Goal: Task Accomplishment & Management: Use online tool/utility

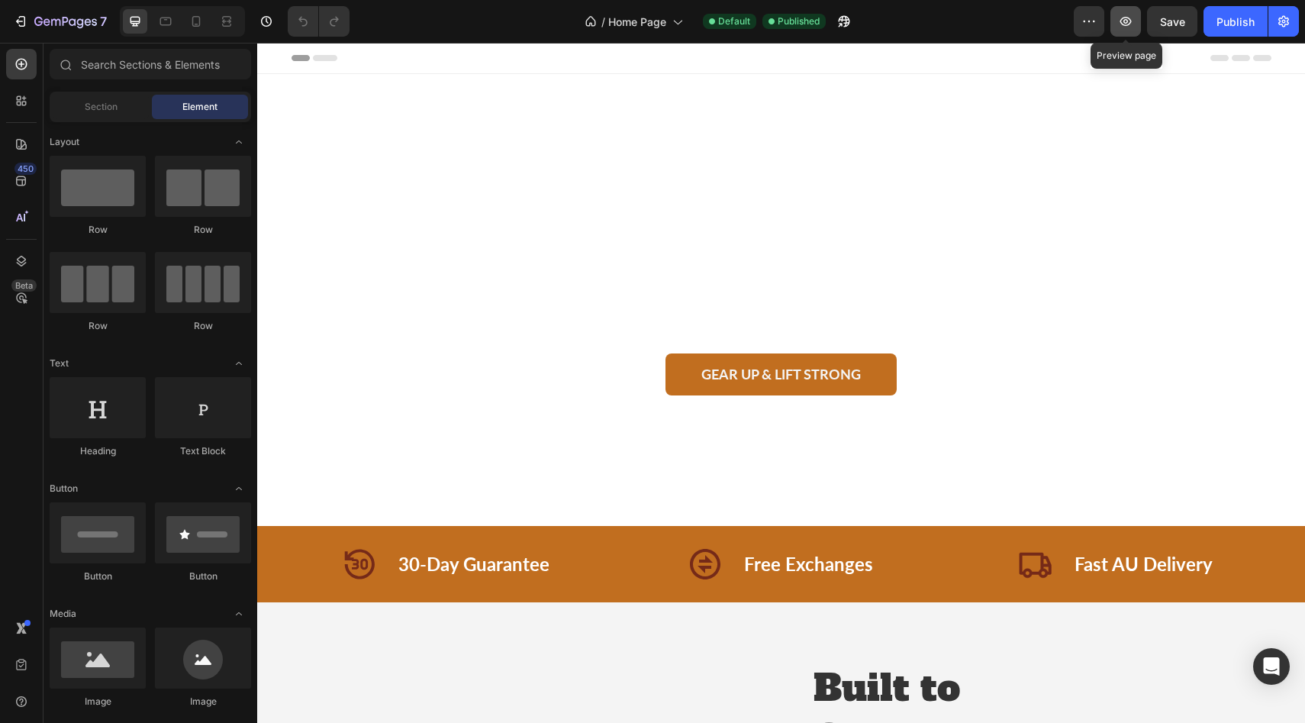
click at [1122, 27] on icon "button" at bounding box center [1125, 21] width 15 height 15
click at [1100, 26] on button "button" at bounding box center [1089, 21] width 31 height 31
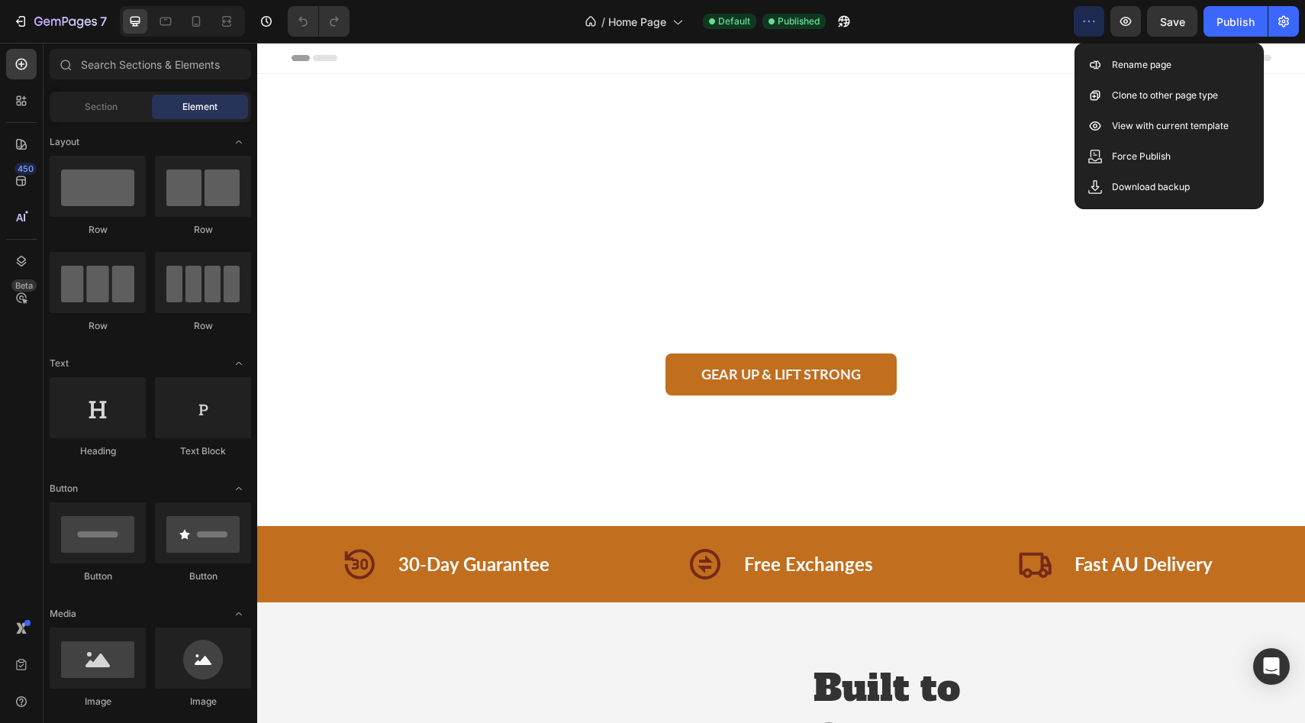
click at [1102, 26] on button "button" at bounding box center [1089, 21] width 31 height 31
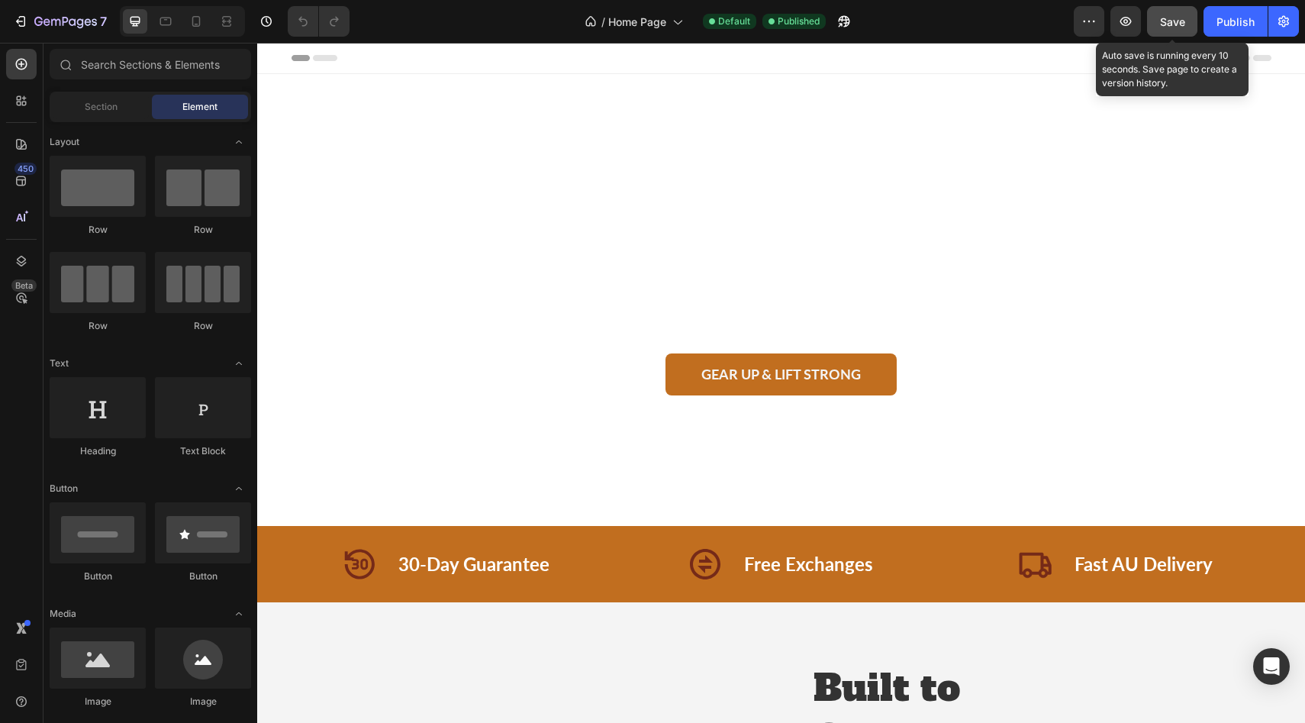
click at [1185, 27] on button "Save" at bounding box center [1172, 21] width 50 height 31
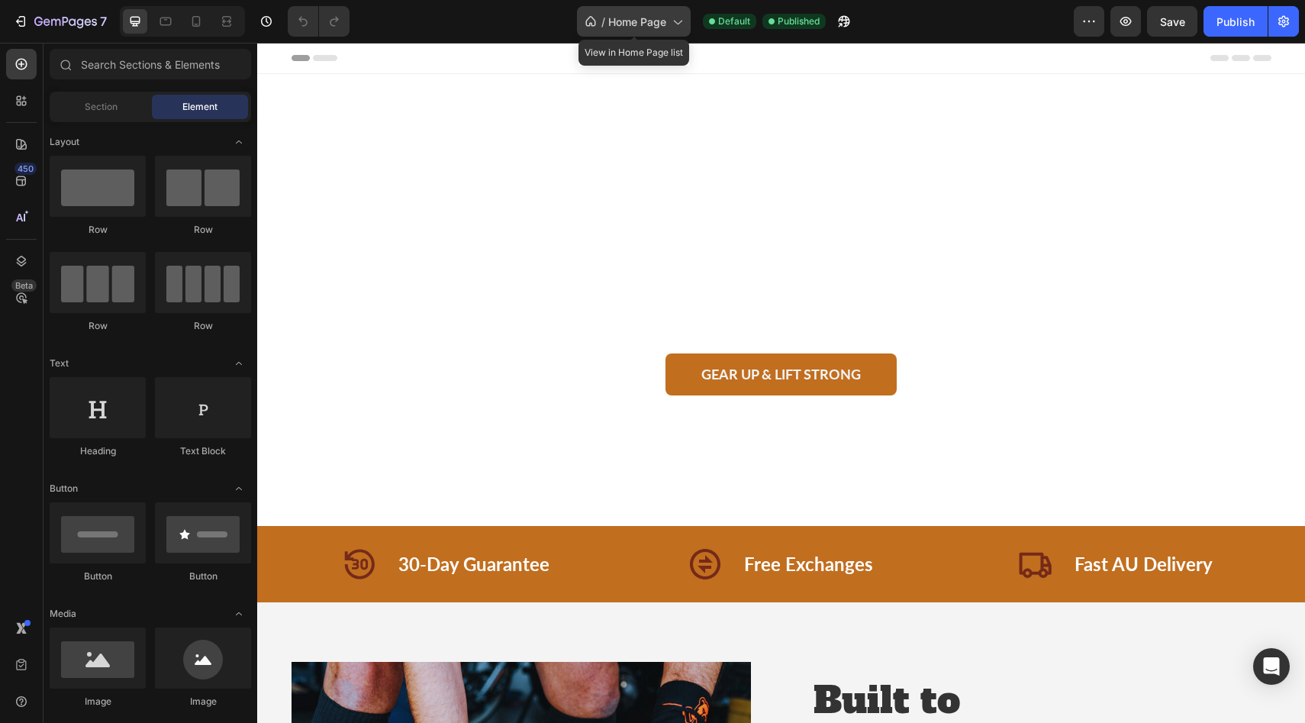
click at [680, 21] on icon at bounding box center [677, 23] width 8 height 5
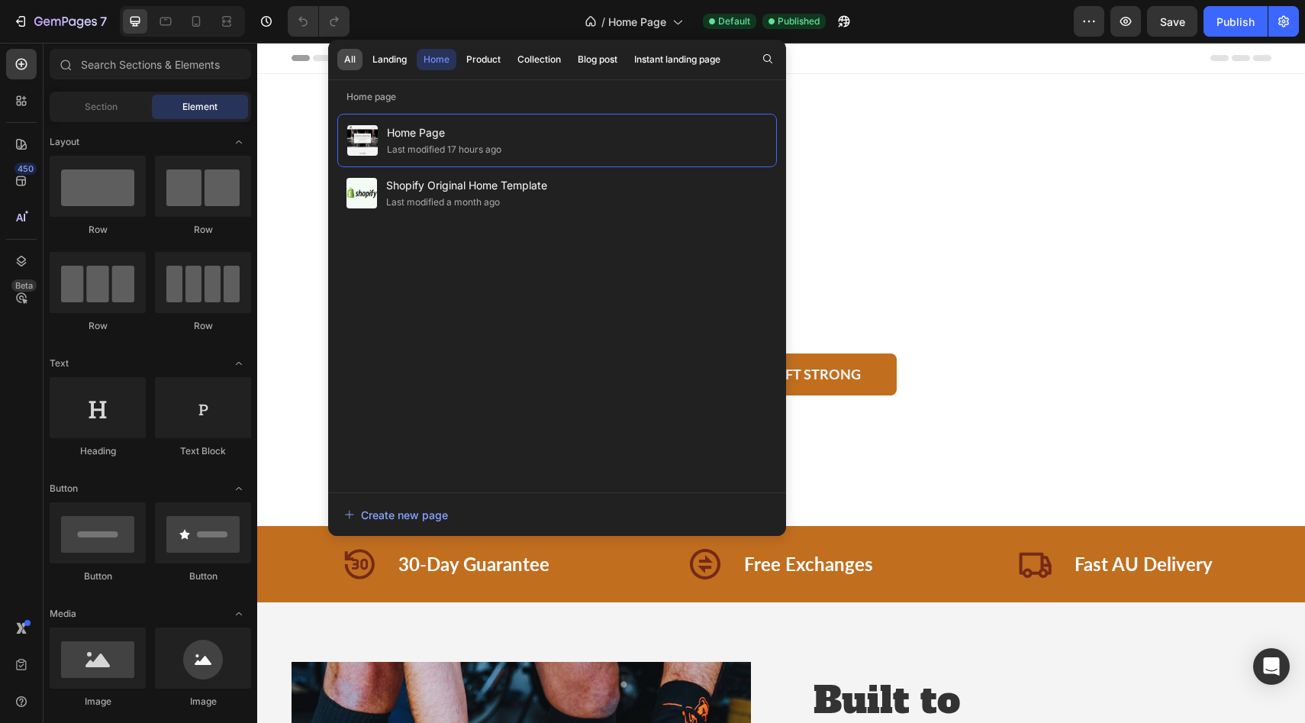
click at [349, 56] on div "All" at bounding box center [349, 60] width 11 height 14
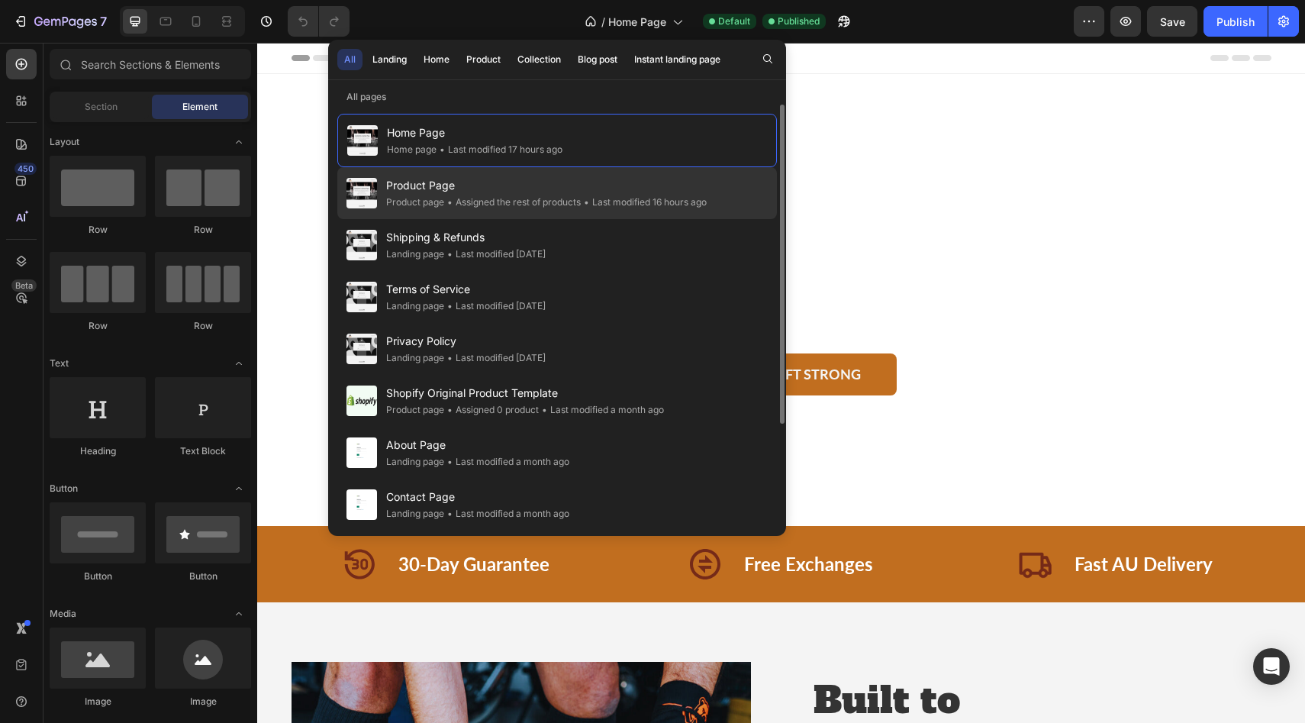
click at [397, 186] on span "Product Page" at bounding box center [546, 185] width 320 height 18
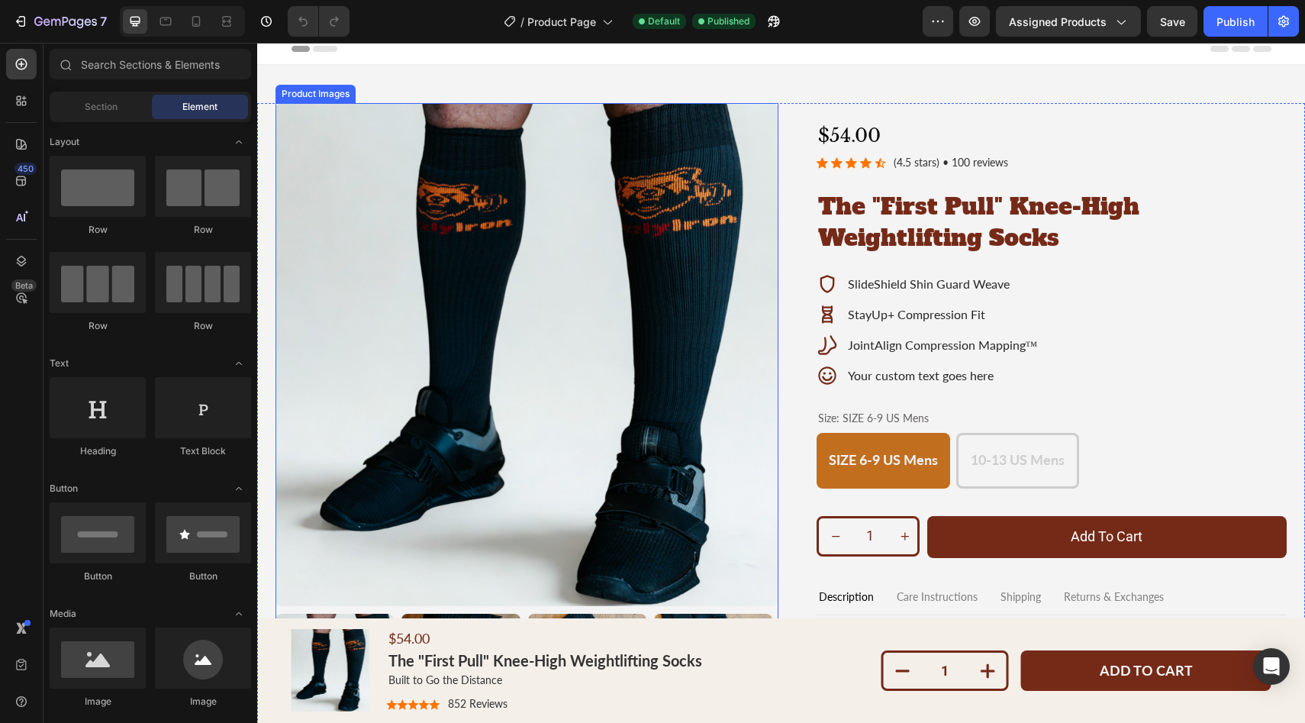
scroll to position [70, 0]
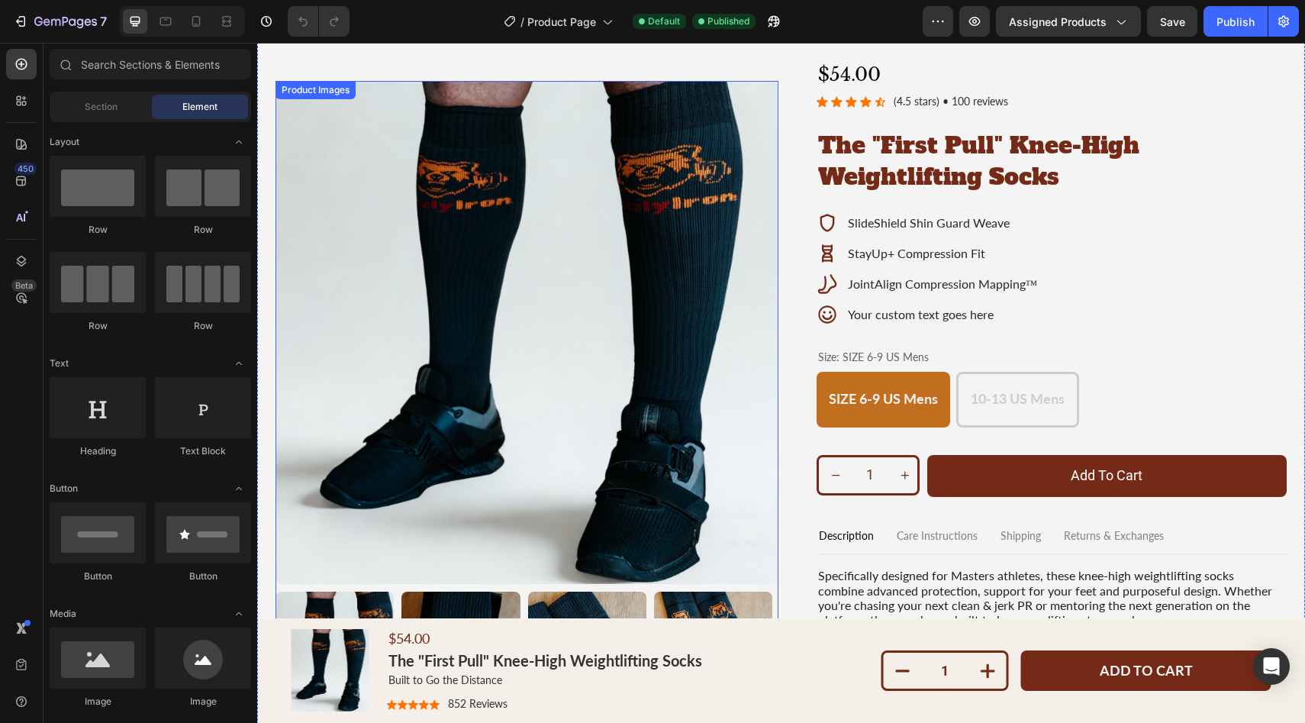
click at [440, 606] on img at bounding box center [460, 658] width 118 height 134
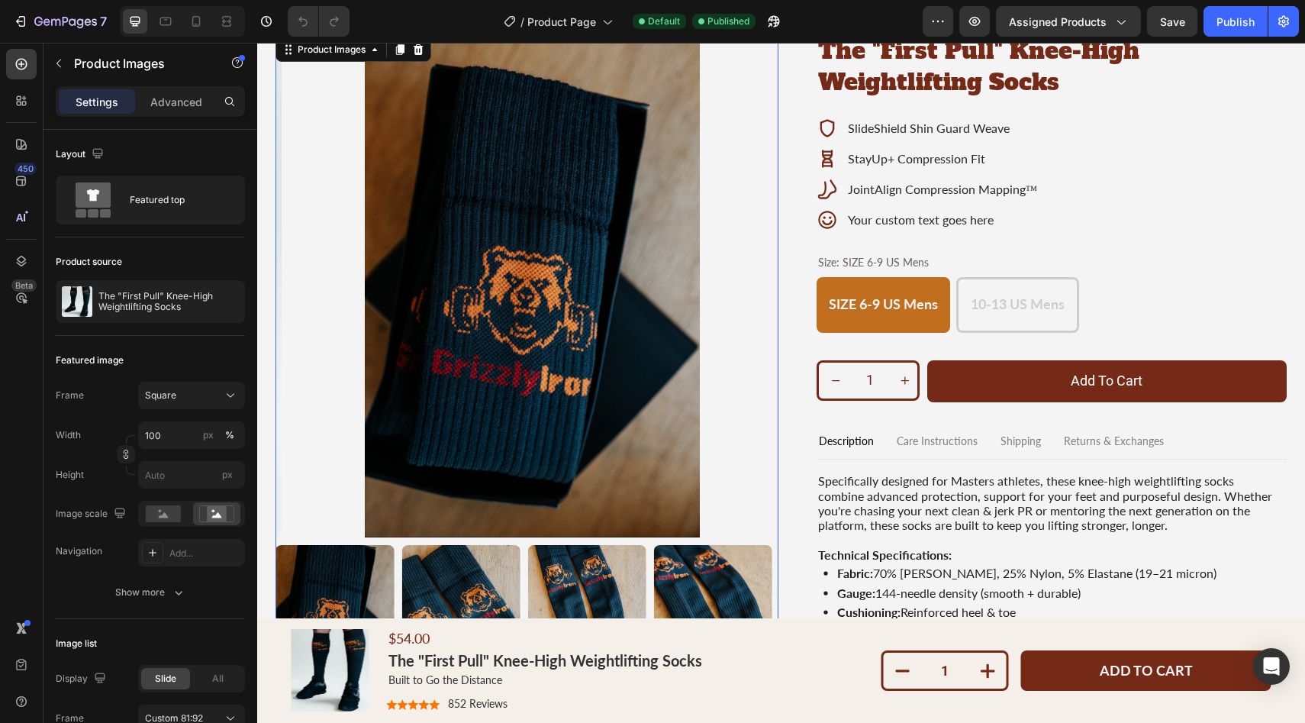
scroll to position [176, 0]
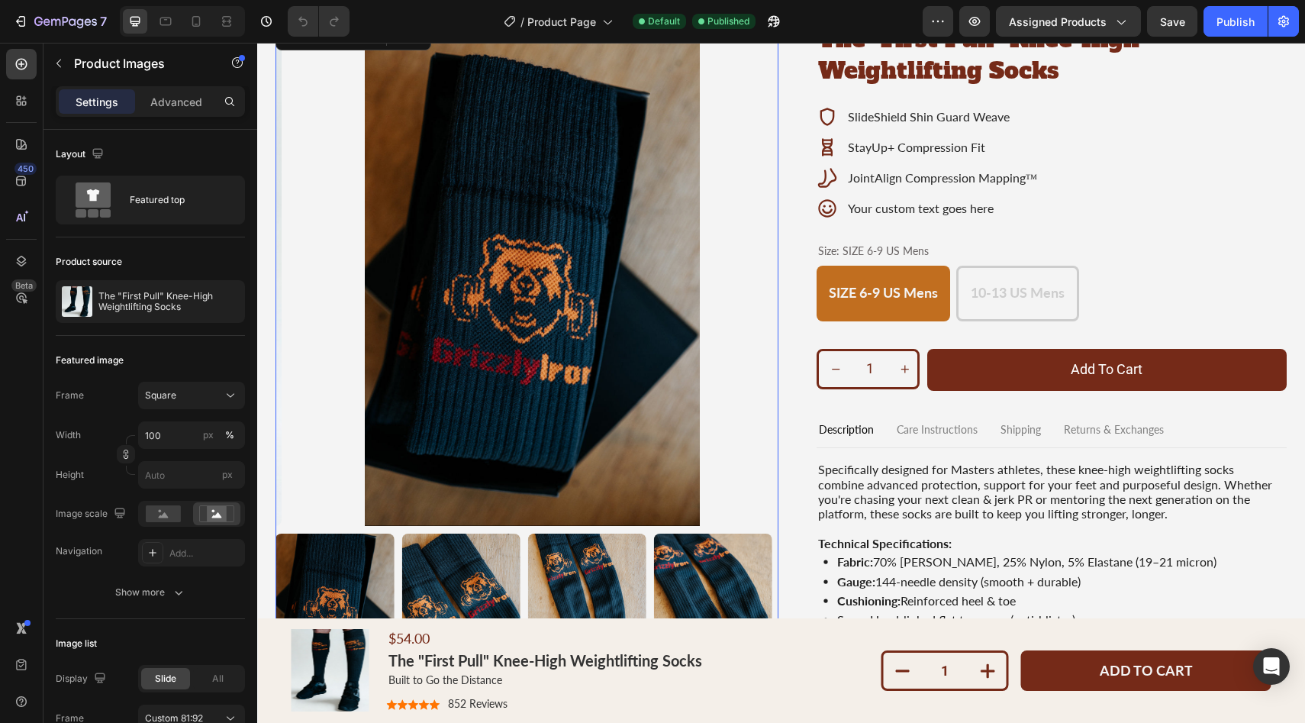
click at [478, 577] on img at bounding box center [460, 600] width 118 height 134
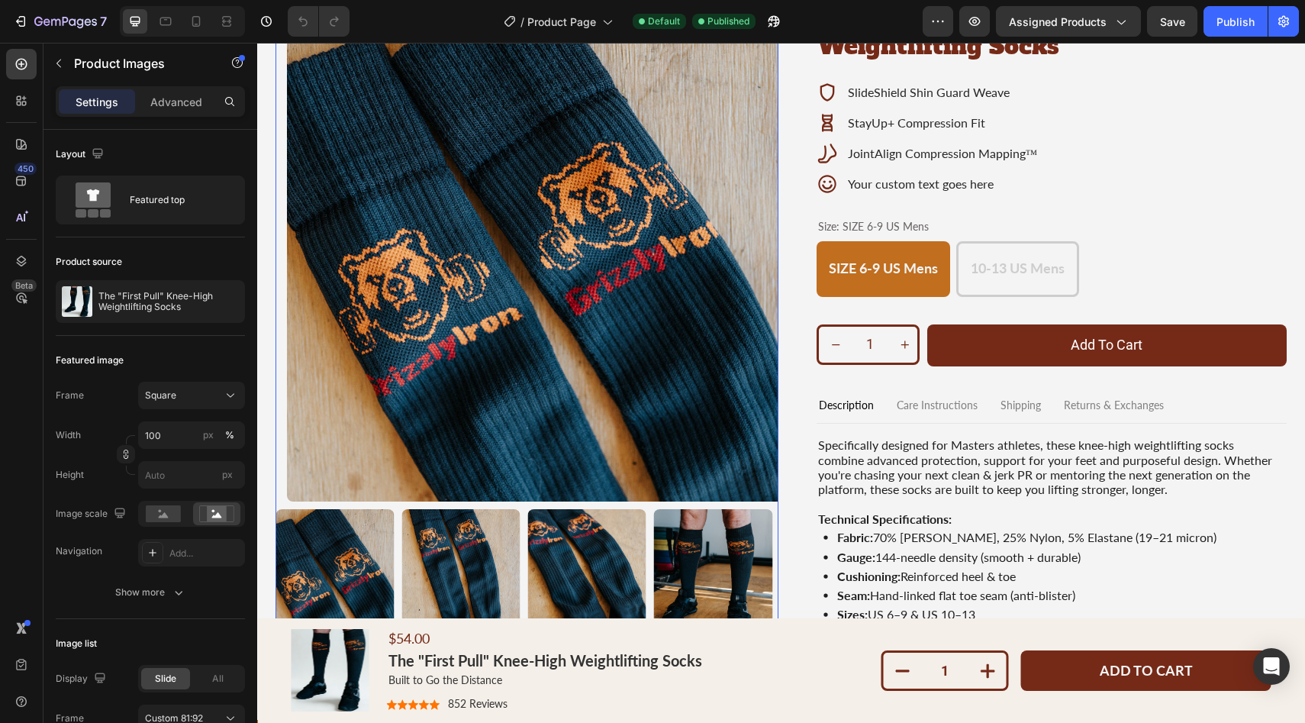
scroll to position [214, 0]
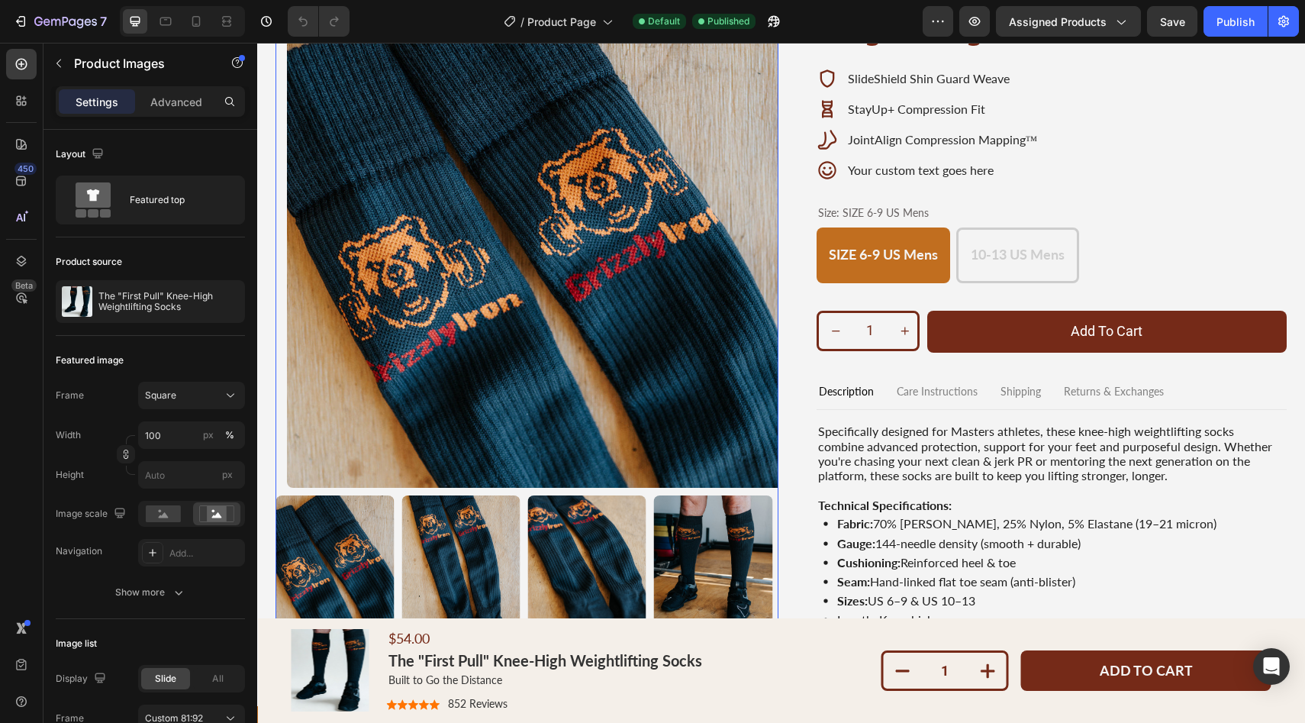
click at [565, 538] on img at bounding box center [587, 561] width 118 height 134
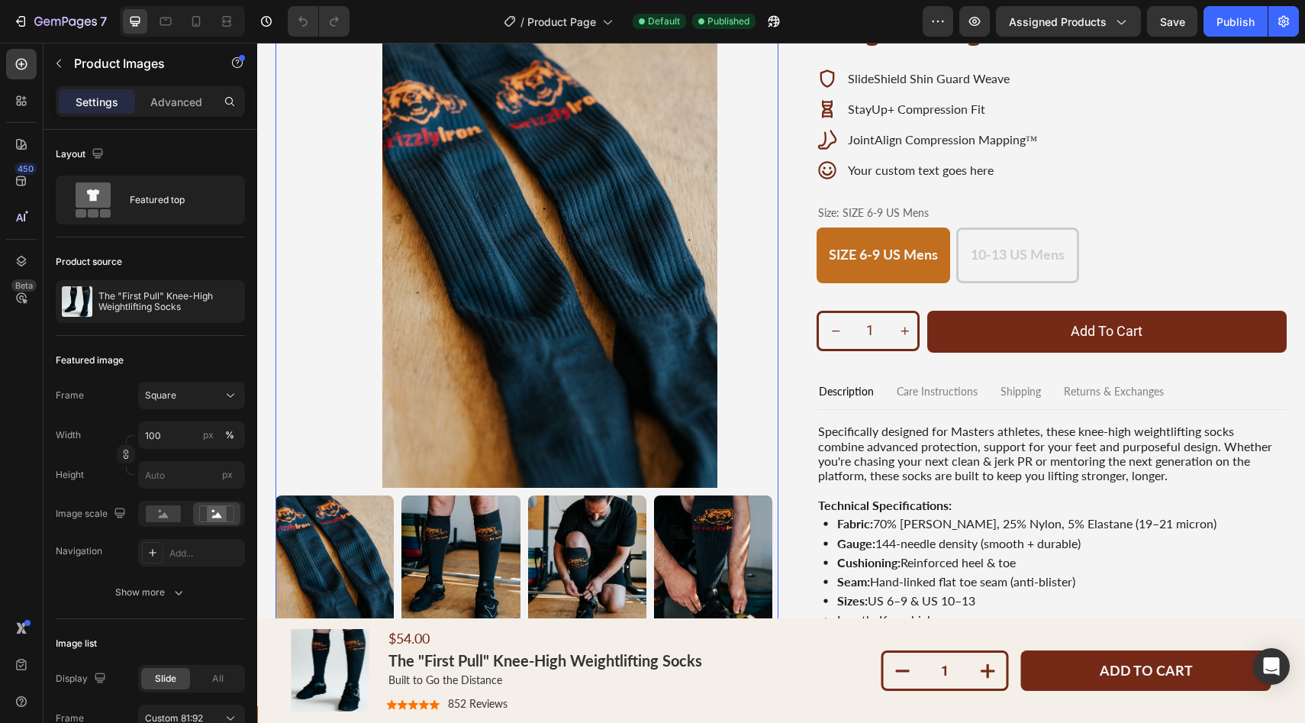
click at [444, 543] on img at bounding box center [460, 561] width 118 height 134
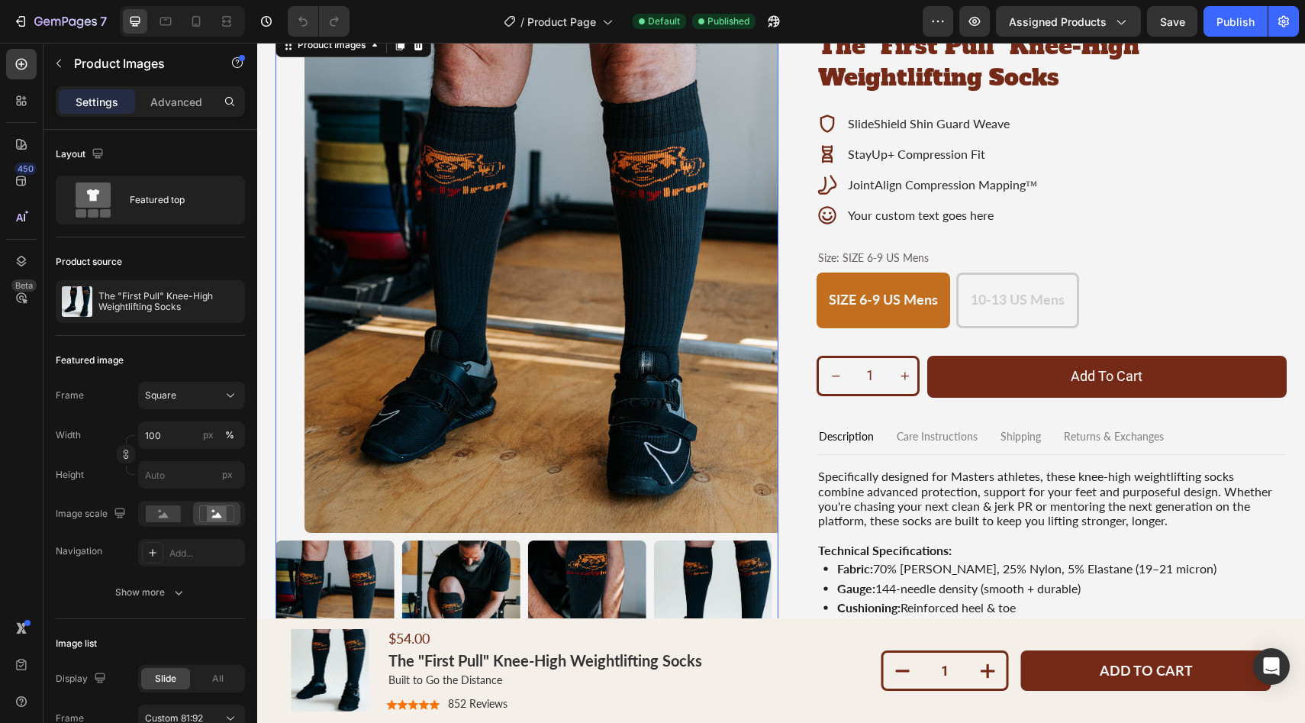
scroll to position [171, 0]
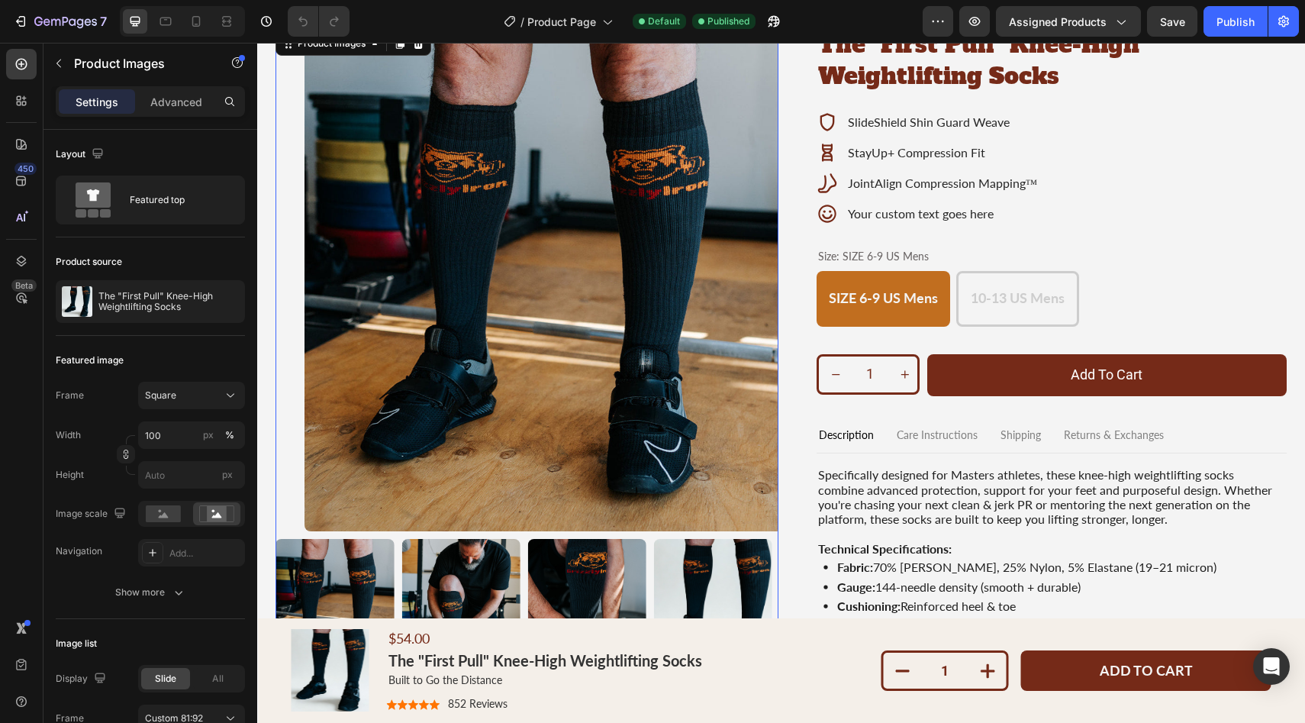
click at [469, 572] on img at bounding box center [460, 605] width 118 height 134
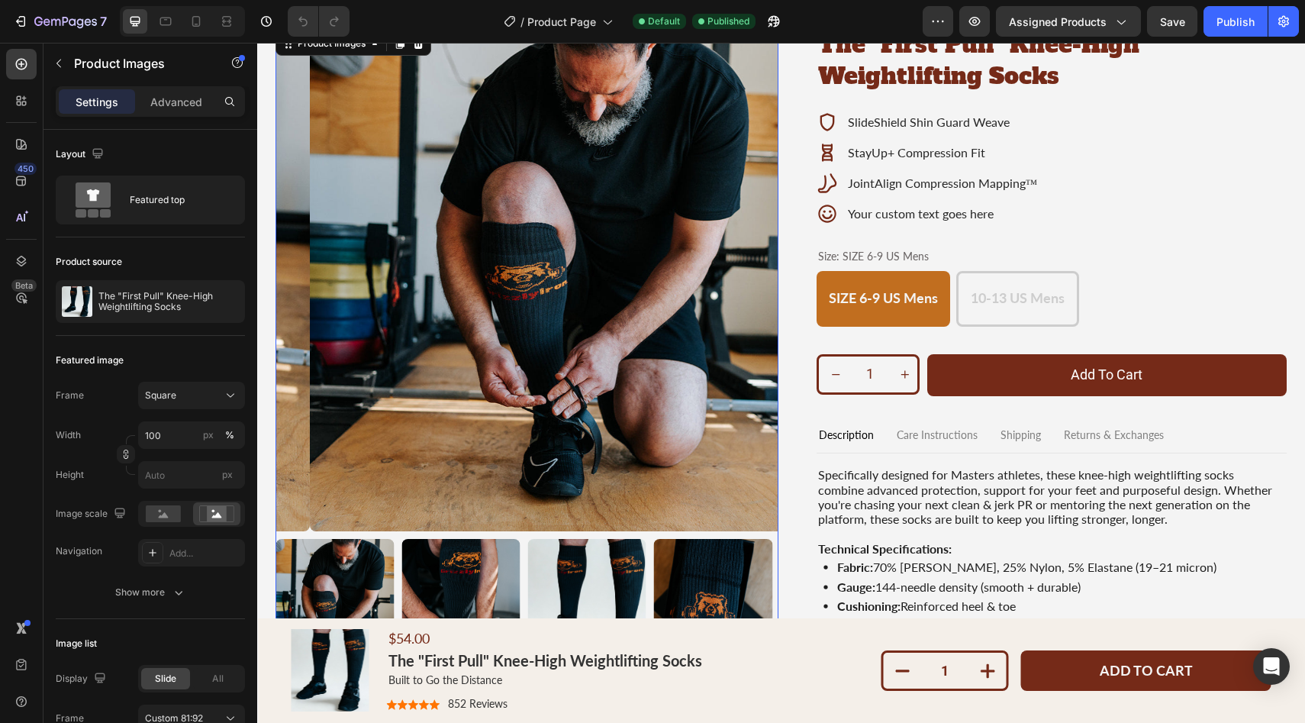
click at [490, 578] on img at bounding box center [460, 605] width 118 height 134
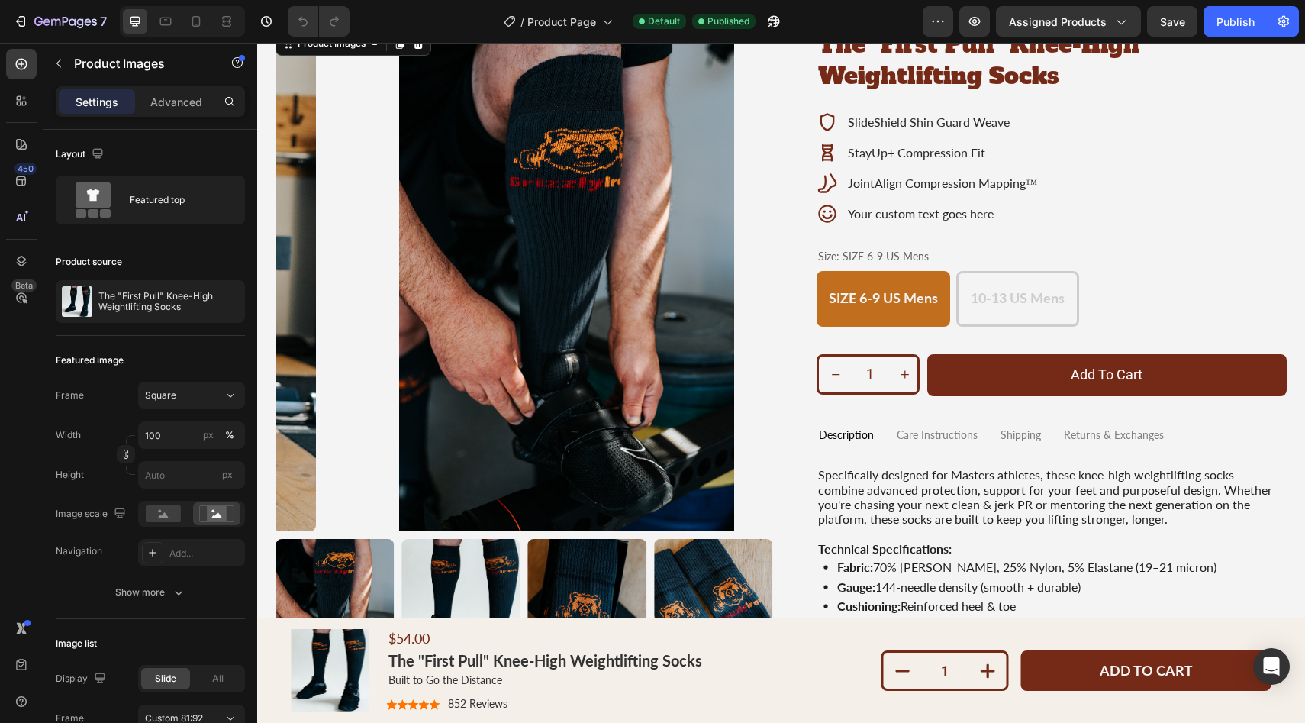
click at [575, 598] on img at bounding box center [587, 605] width 118 height 134
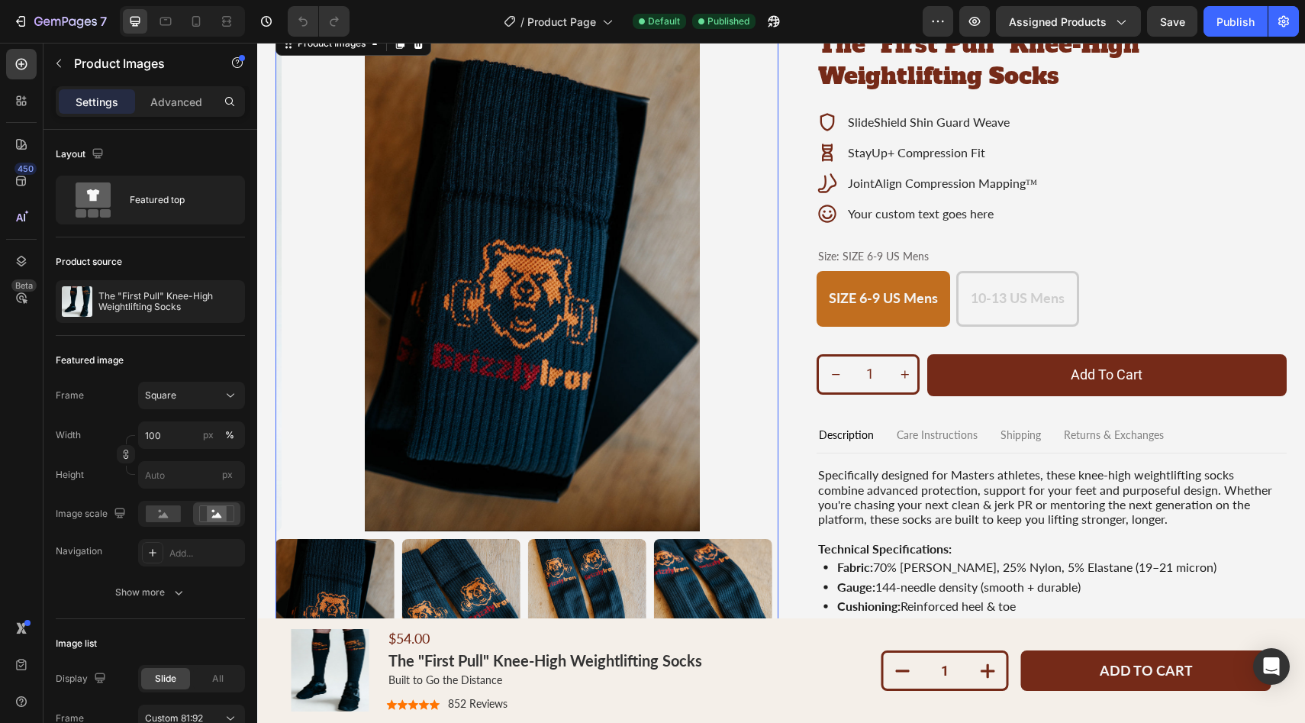
click at [463, 577] on img at bounding box center [460, 605] width 118 height 134
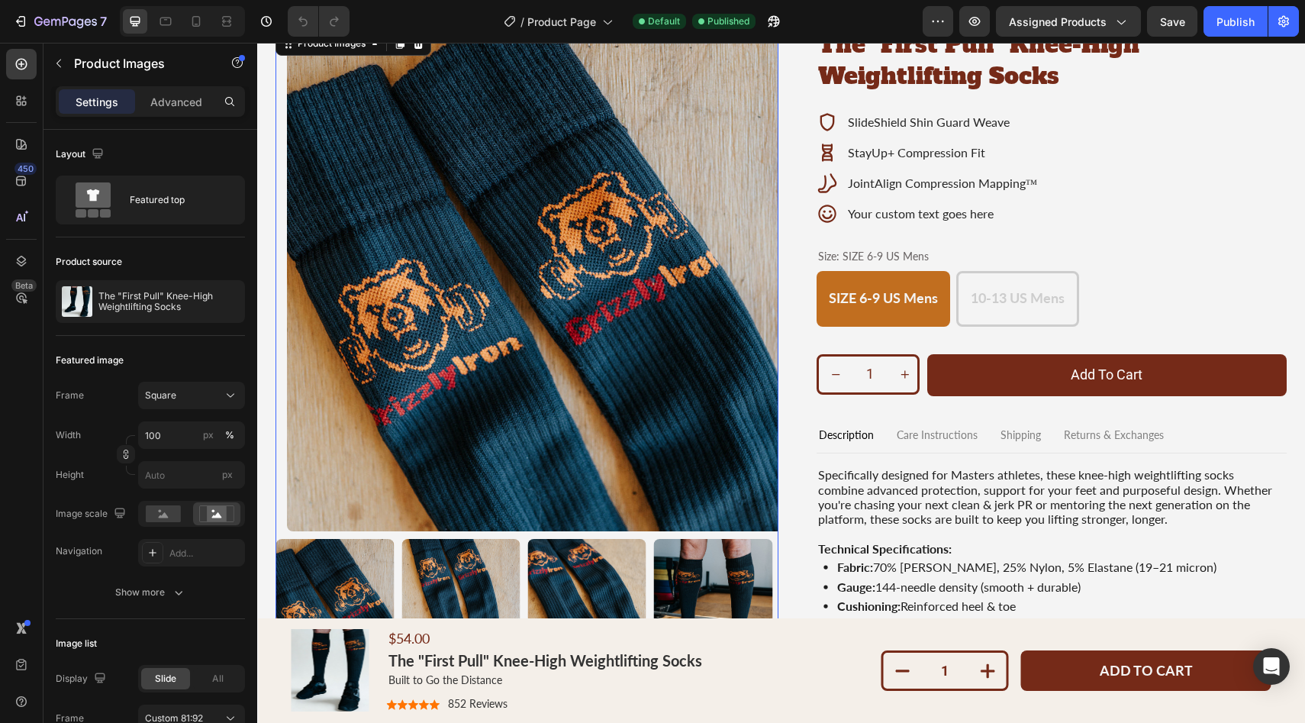
click at [476, 578] on img at bounding box center [460, 605] width 118 height 134
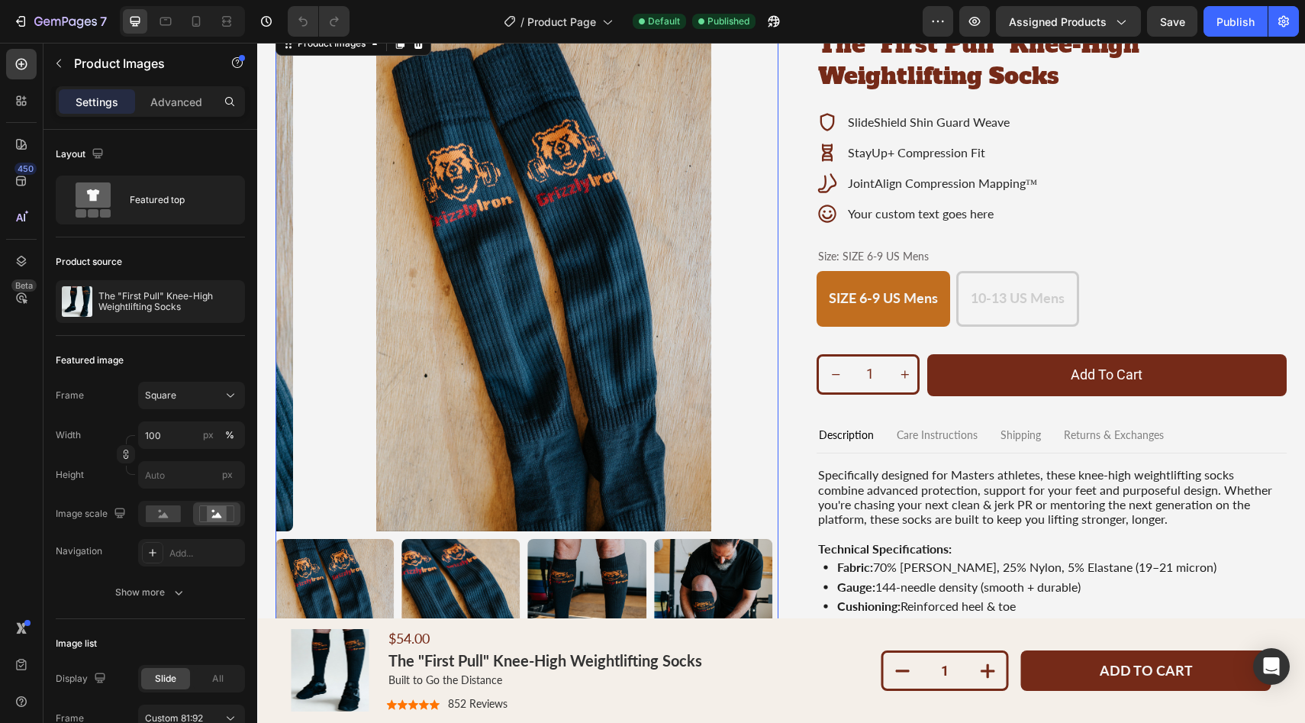
click at [484, 579] on img at bounding box center [460, 605] width 118 height 134
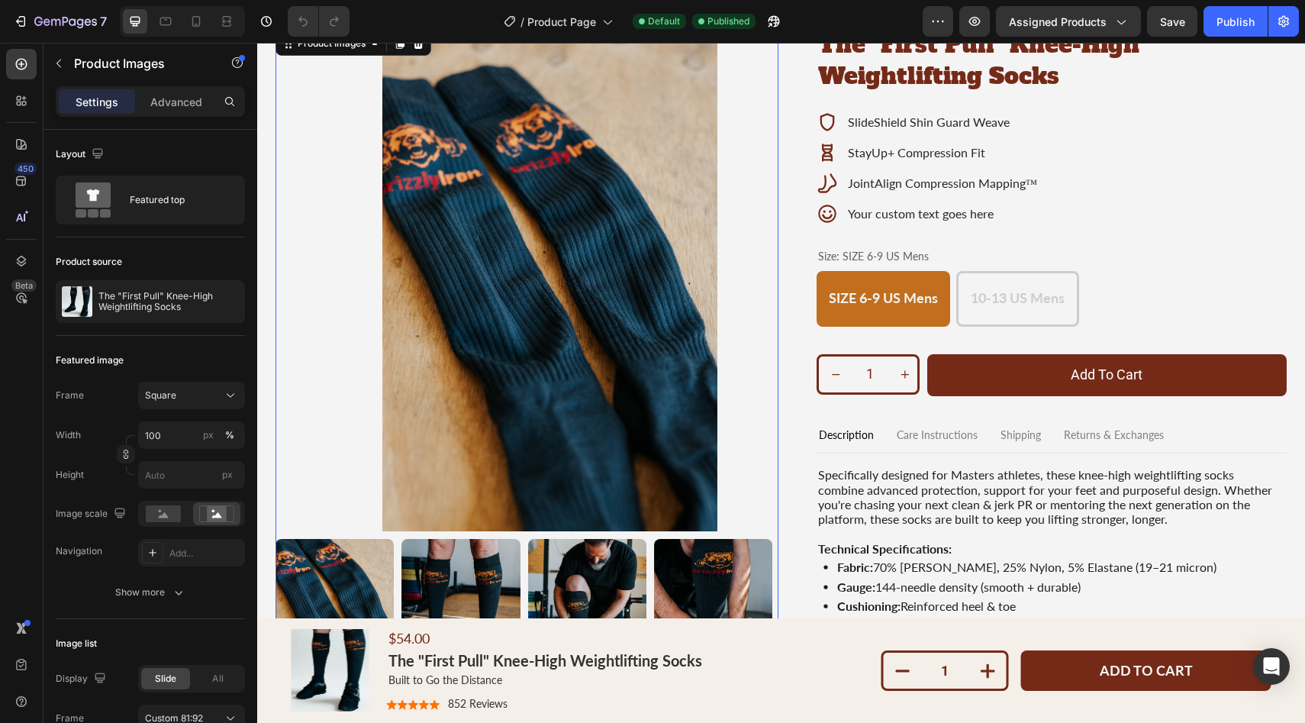
click at [491, 580] on img at bounding box center [460, 605] width 118 height 134
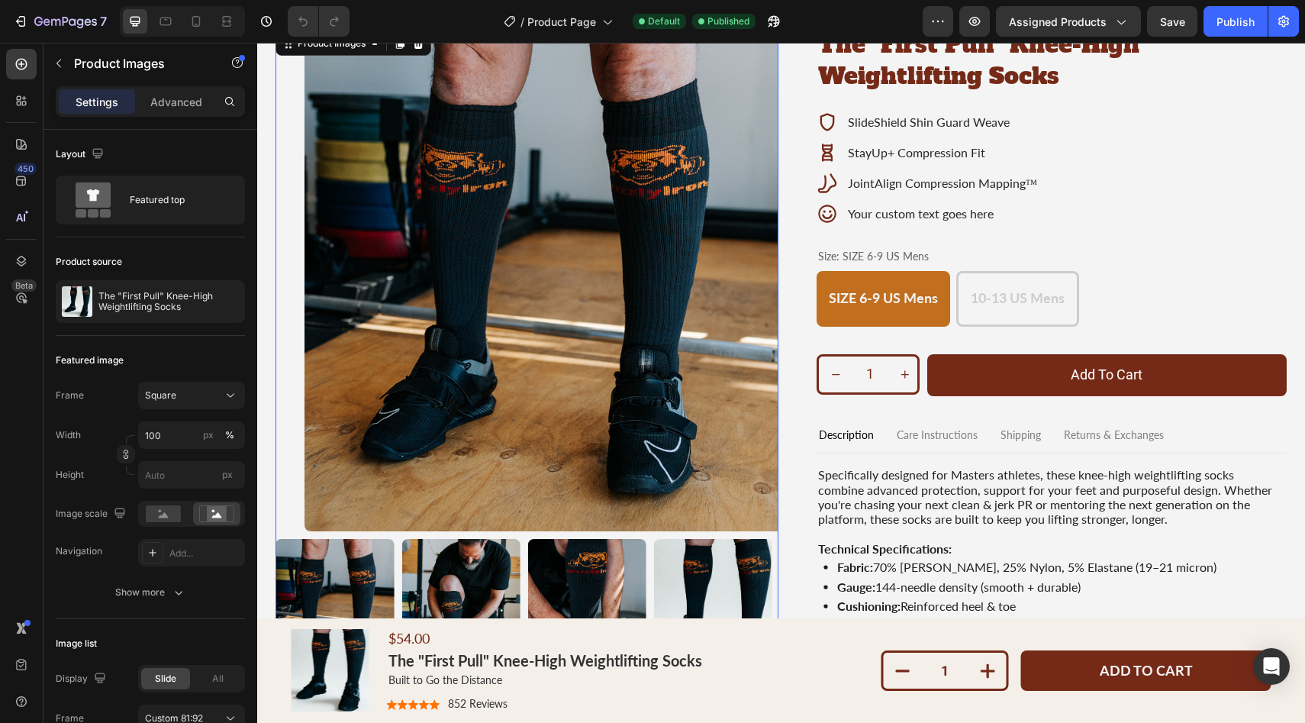
click at [499, 581] on img at bounding box center [460, 605] width 118 height 134
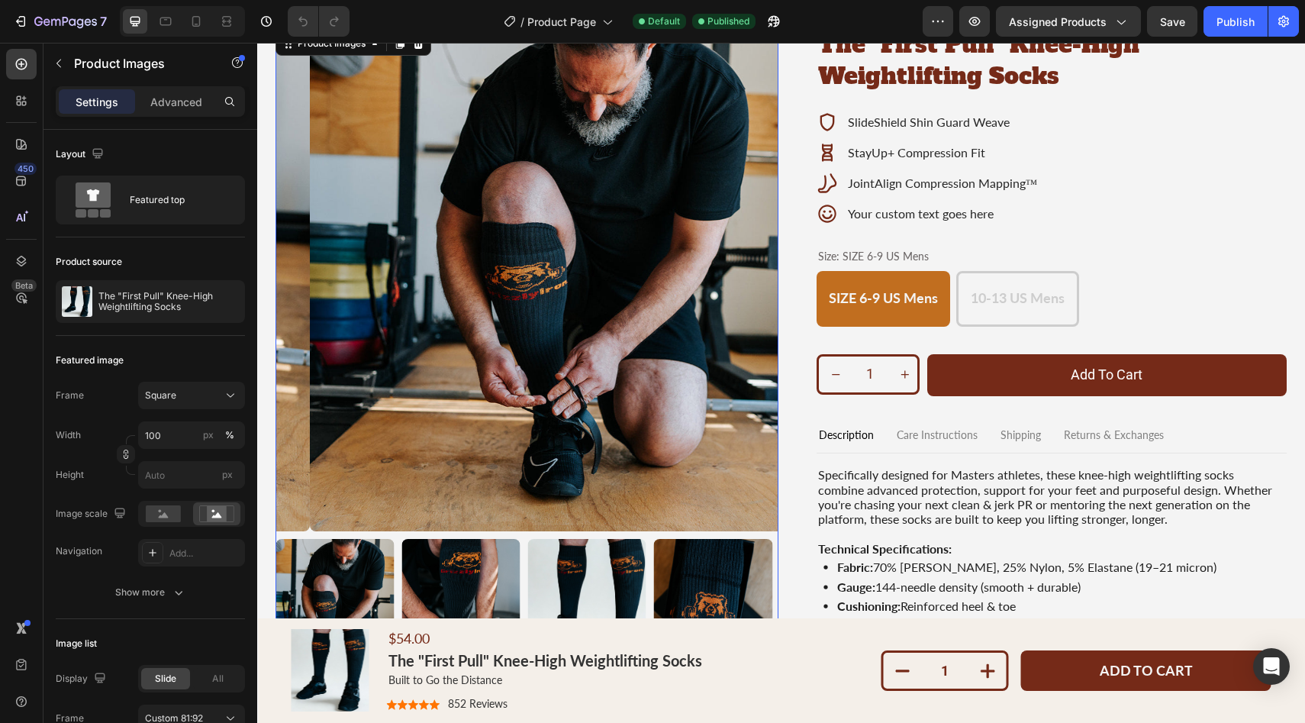
click at [499, 581] on img at bounding box center [460, 605] width 118 height 134
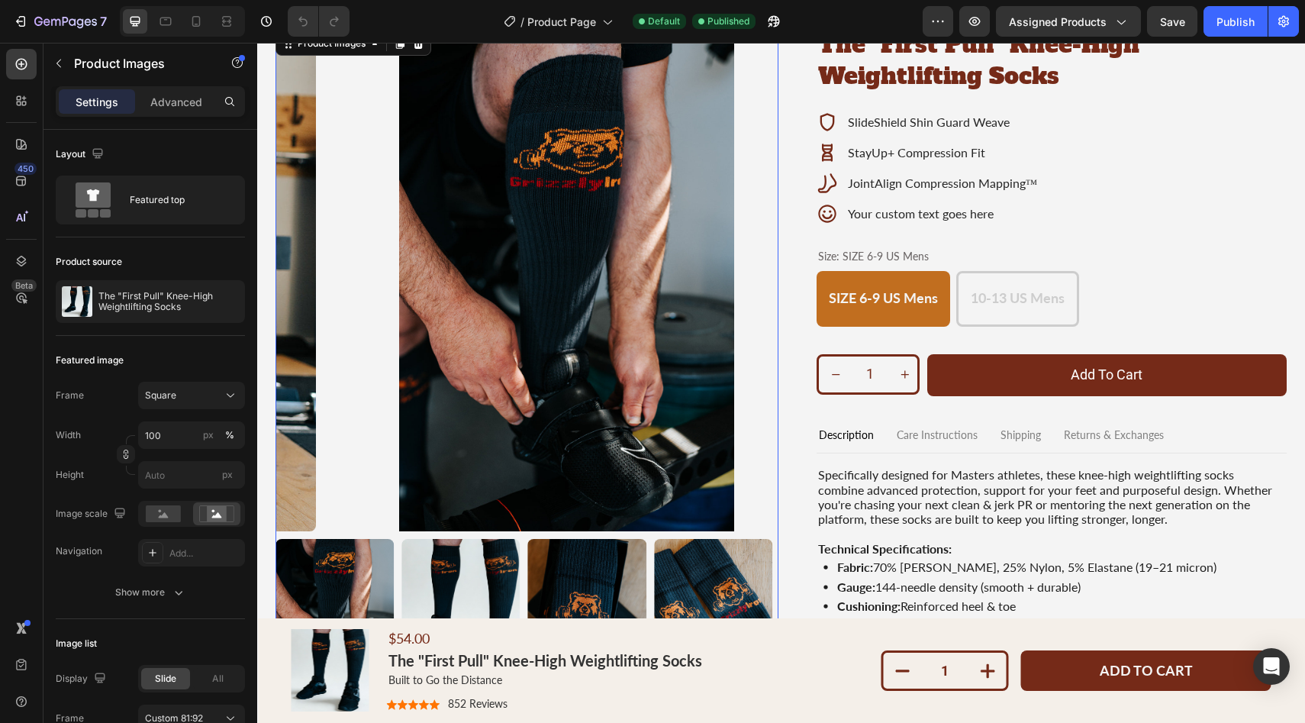
click at [492, 581] on img at bounding box center [460, 605] width 118 height 134
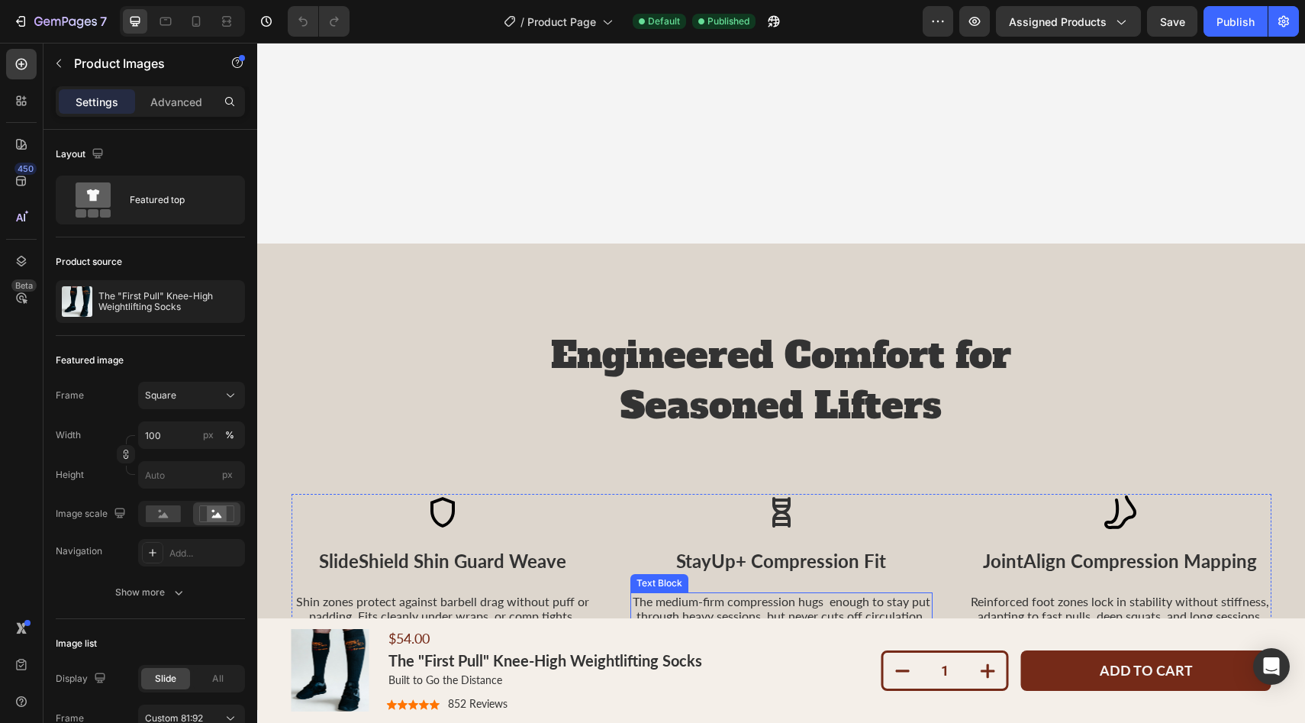
scroll to position [2210, 0]
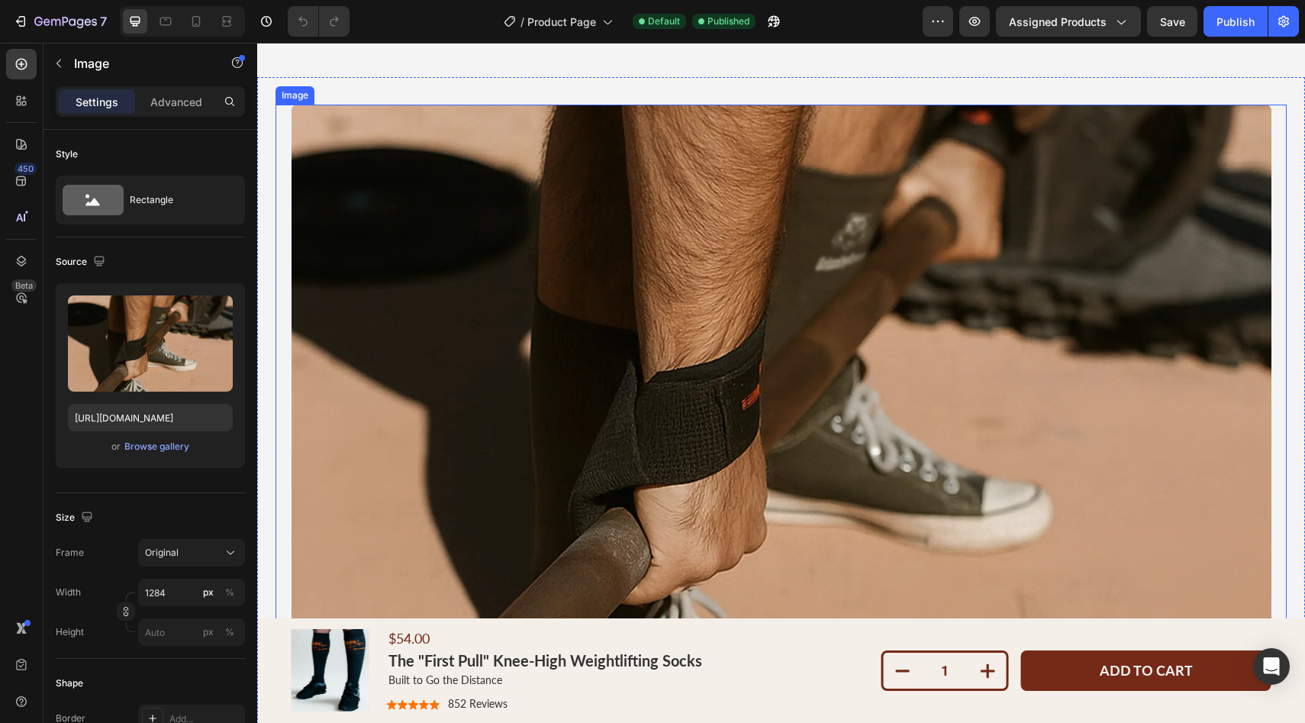
click at [729, 234] on img at bounding box center [781, 386] width 980 height 563
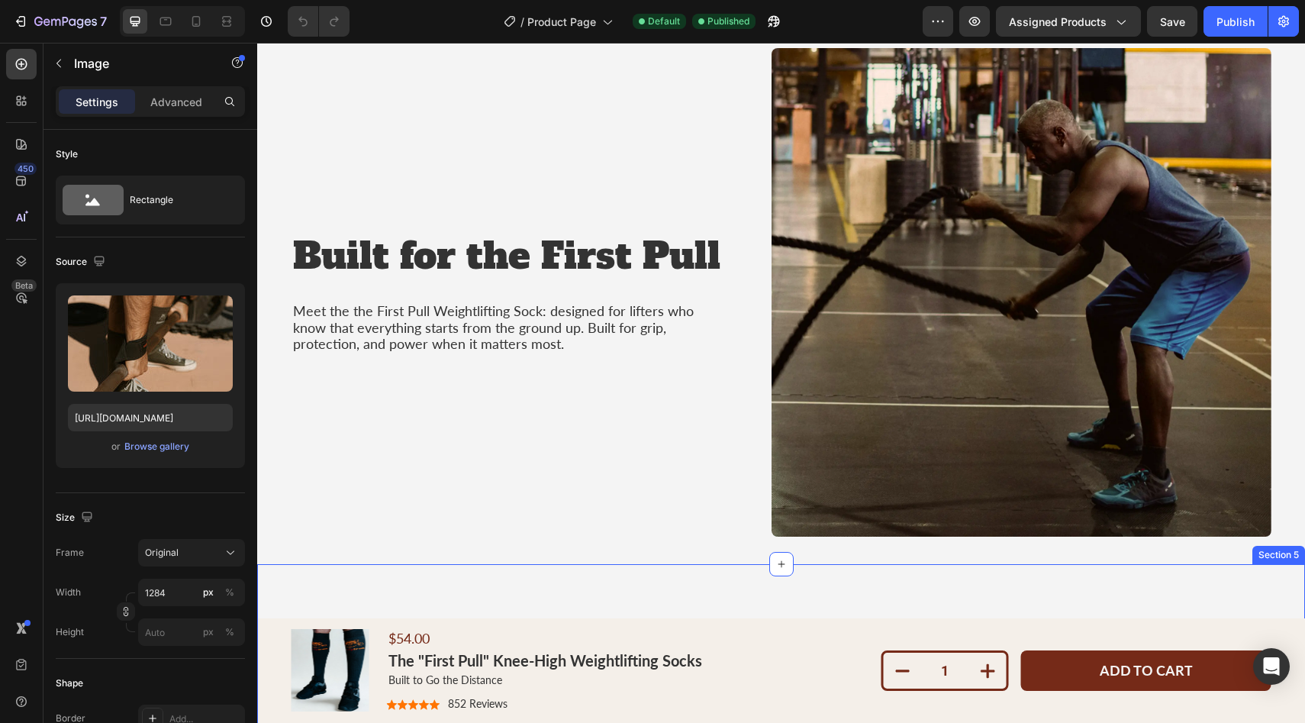
scroll to position [884, 0]
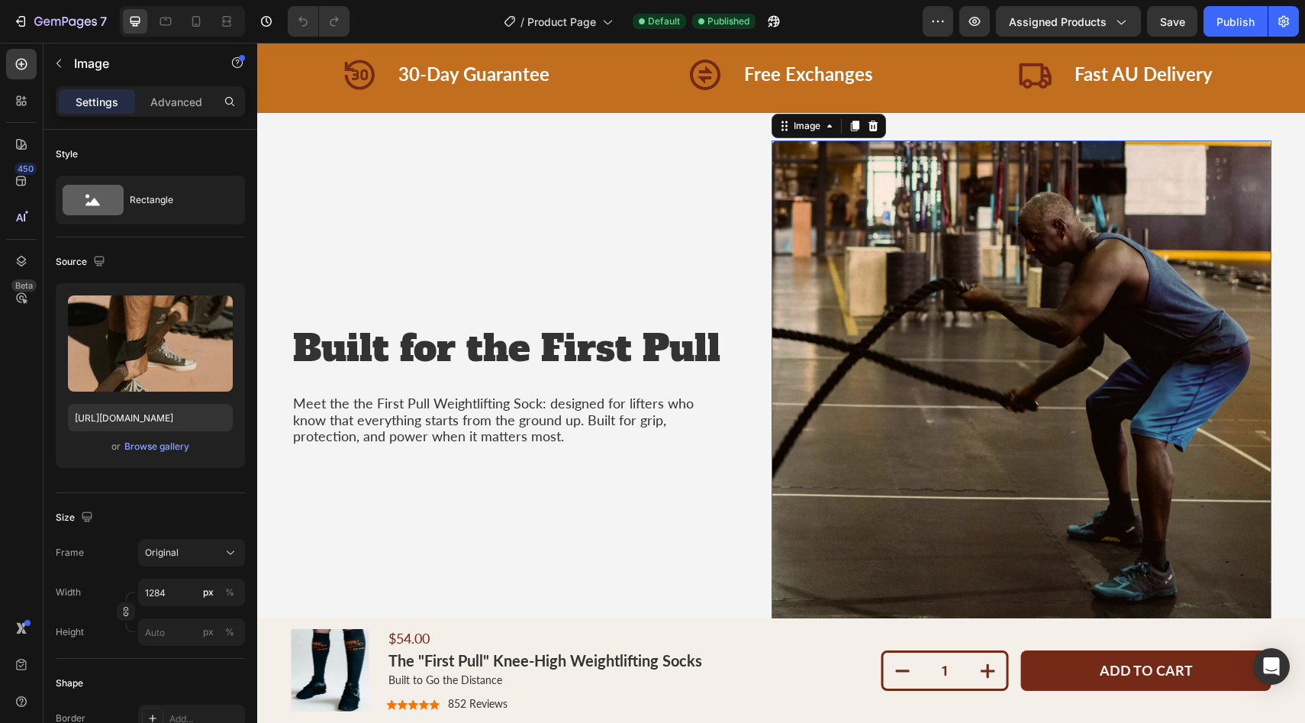
click at [920, 324] on img at bounding box center [1021, 384] width 500 height 488
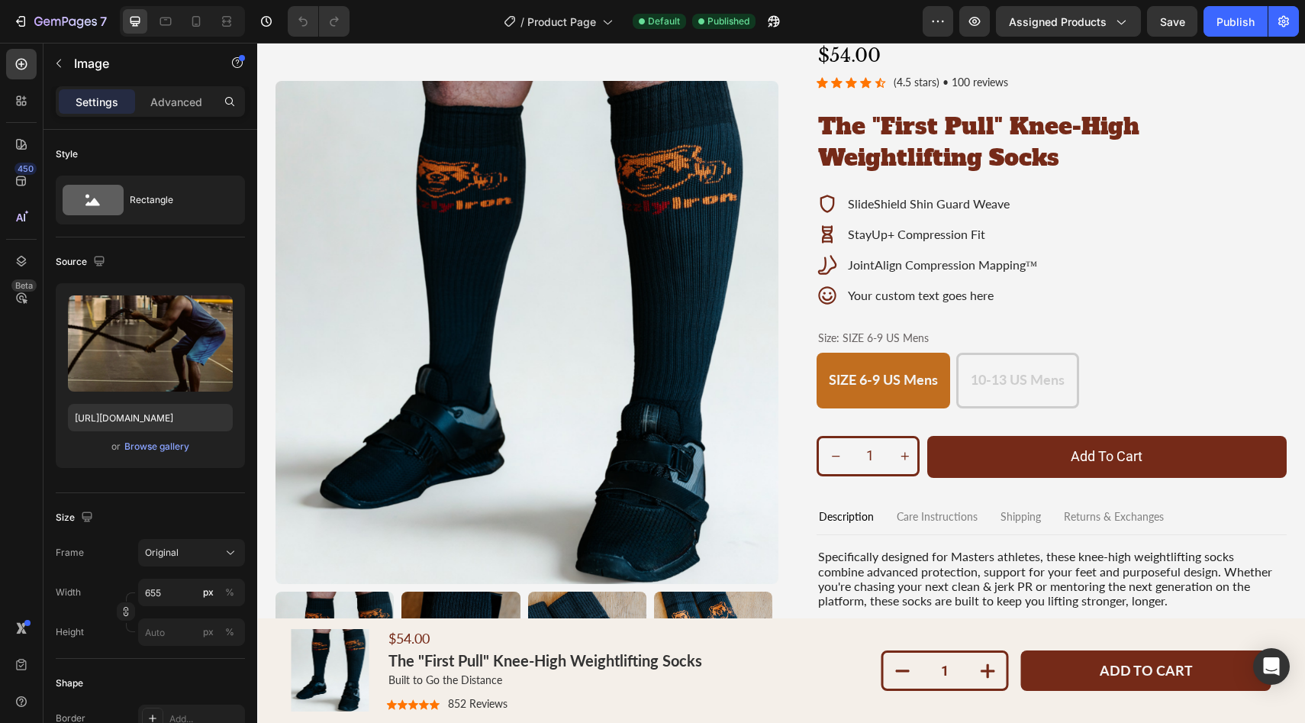
scroll to position [0, 0]
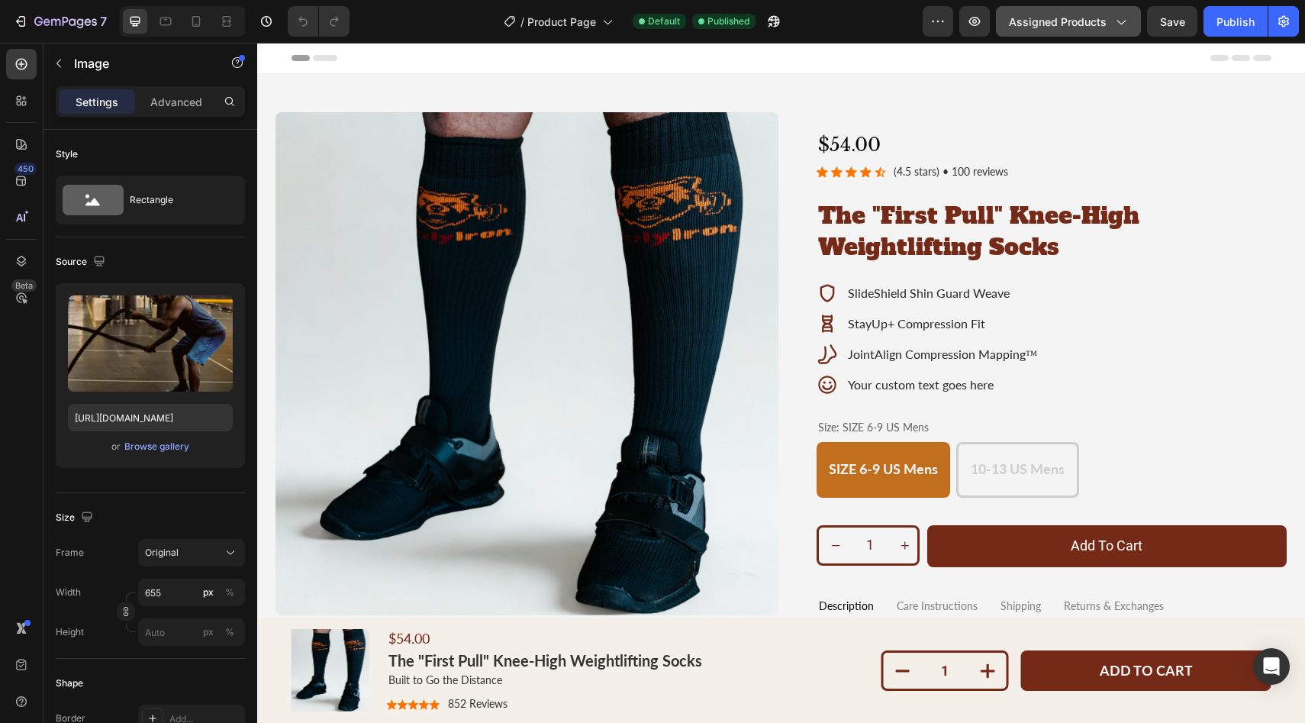
click at [1127, 25] on icon "button" at bounding box center [1120, 21] width 15 height 15
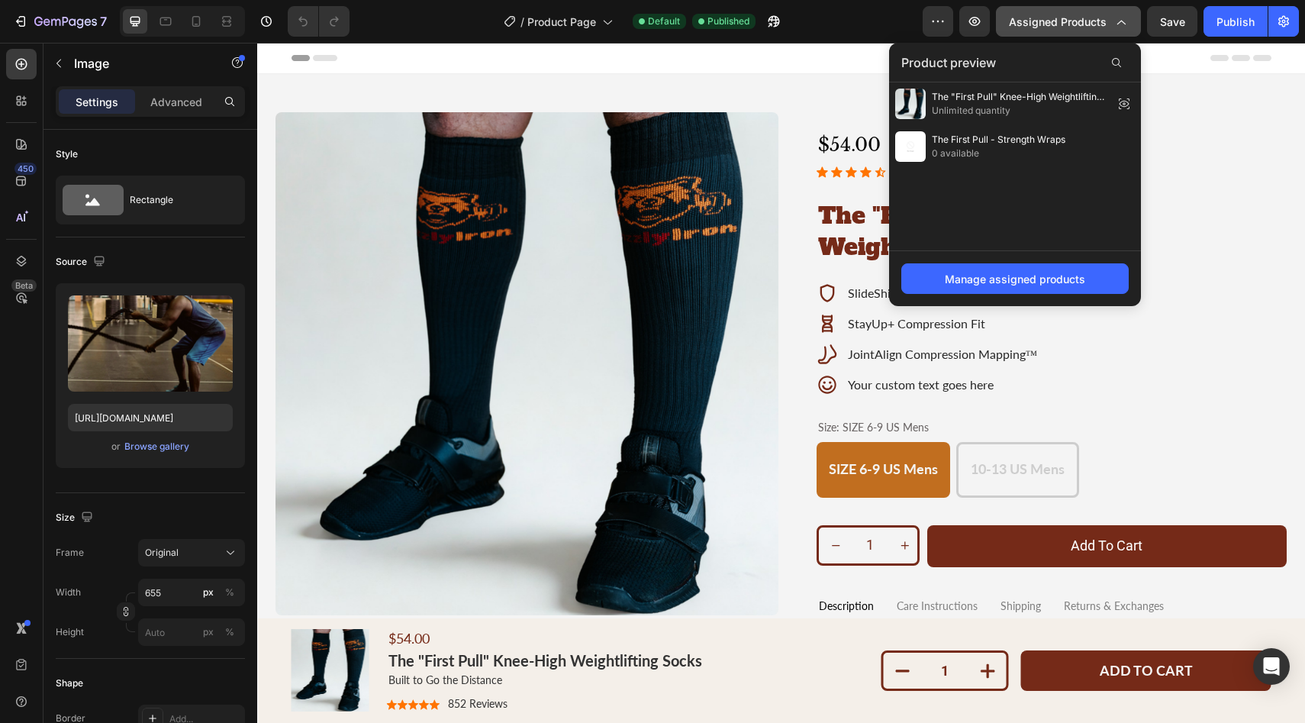
click at [1129, 23] on button "Assigned Products" at bounding box center [1068, 21] width 145 height 31
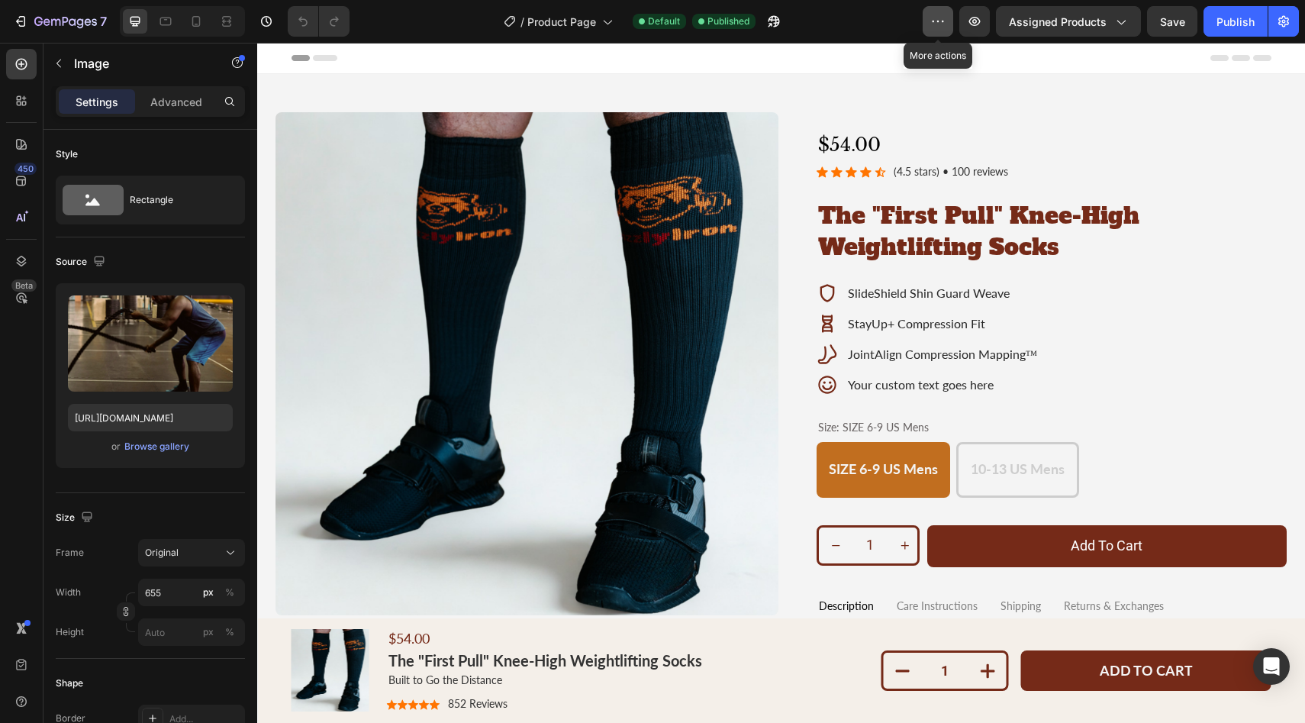
click at [942, 21] on icon "button" at bounding box center [937, 21] width 15 height 15
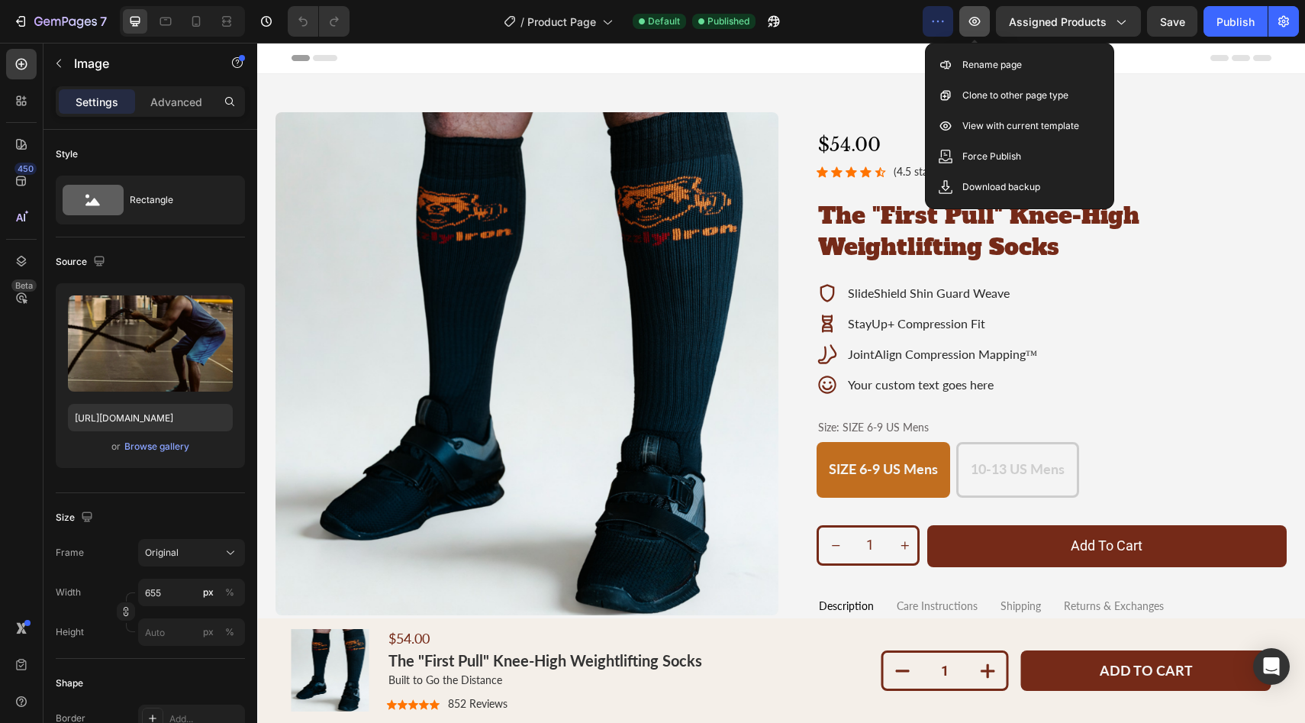
click at [973, 21] on icon "button" at bounding box center [974, 21] width 15 height 15
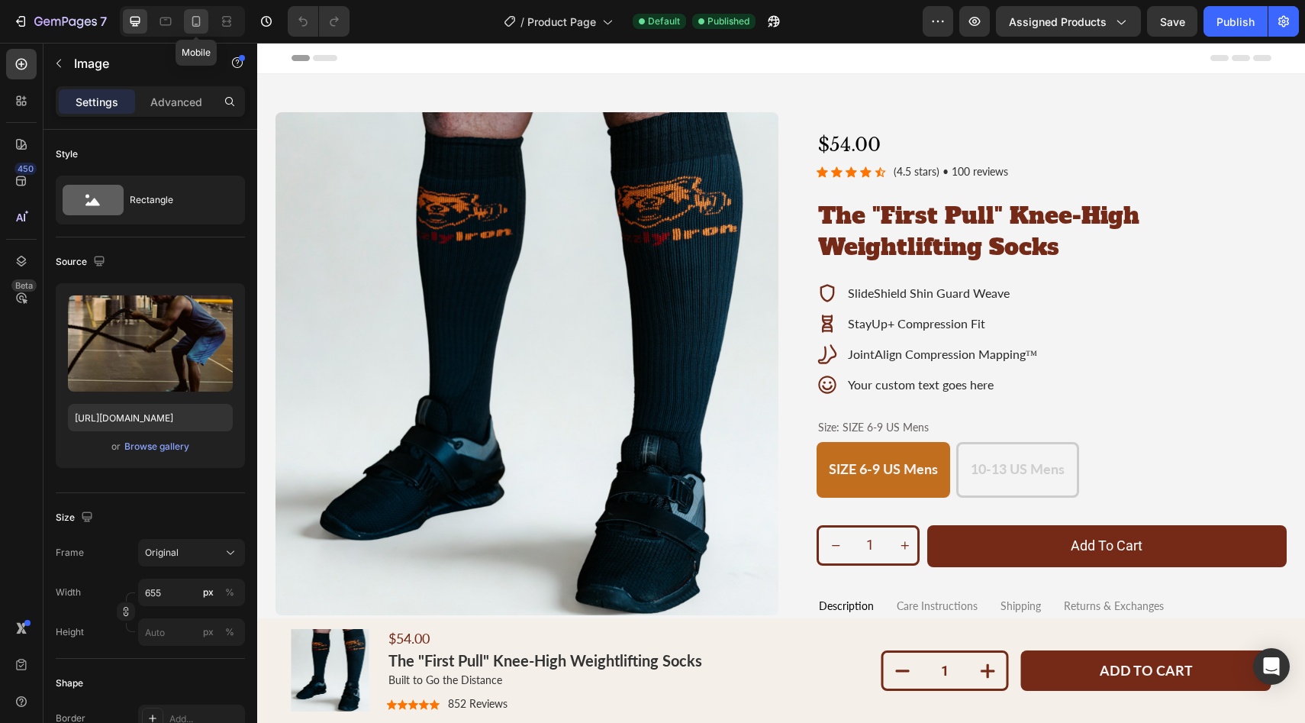
click at [195, 22] on icon at bounding box center [195, 21] width 15 height 15
type input "https://cdn.shopify.com/s/files/1/0952/8000/5402/files/gempages_578395458607514…"
type input "100"
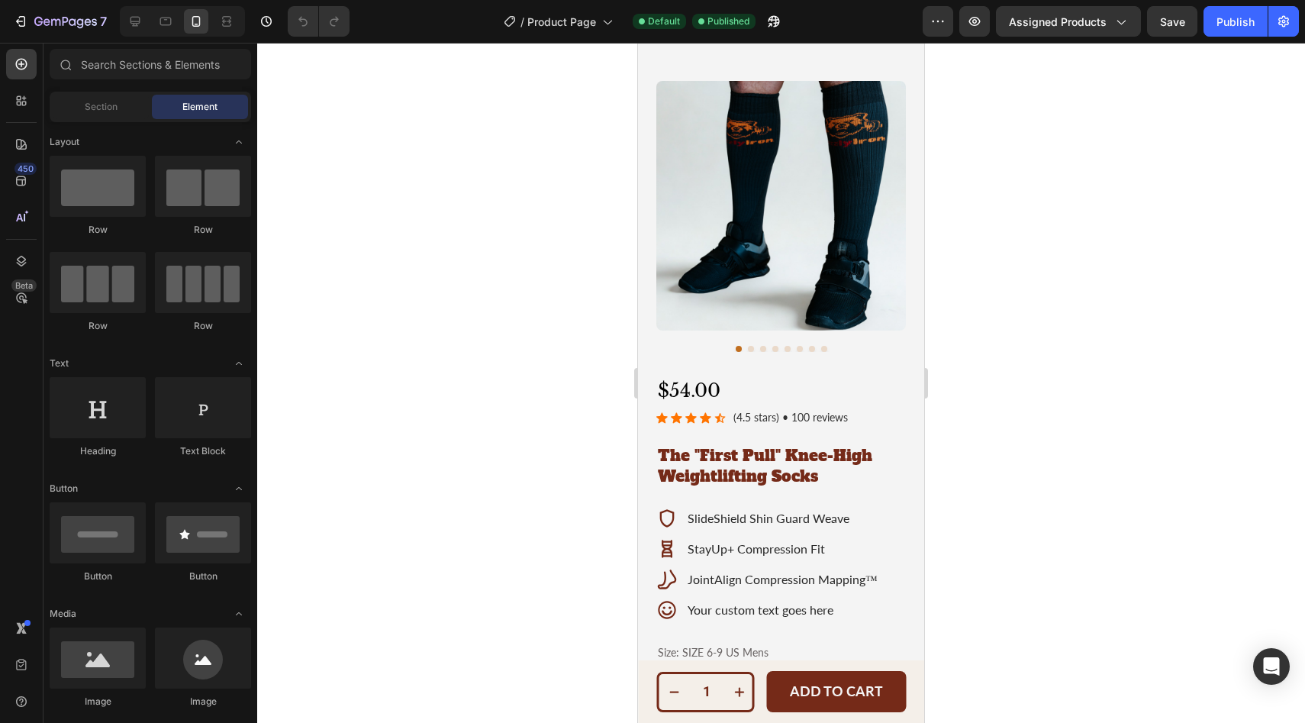
scroll to position [4, 0]
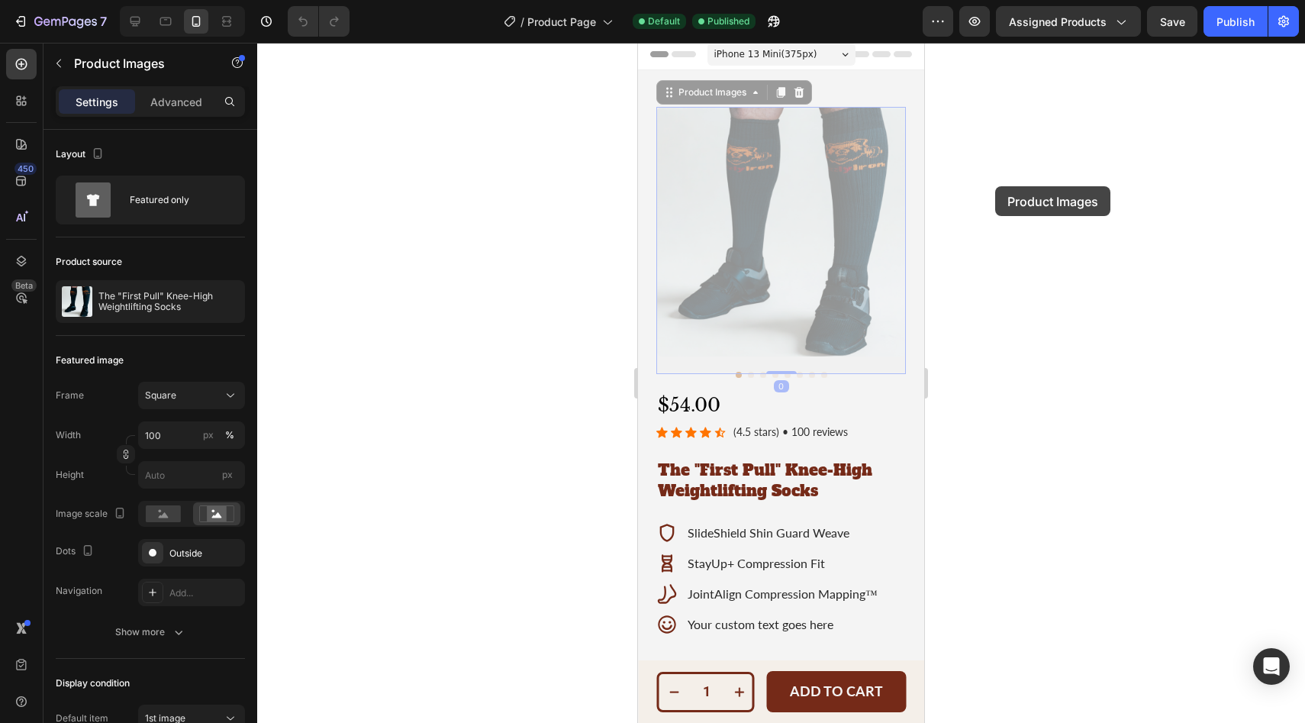
click at [997, 186] on div at bounding box center [781, 383] width 1048 height 680
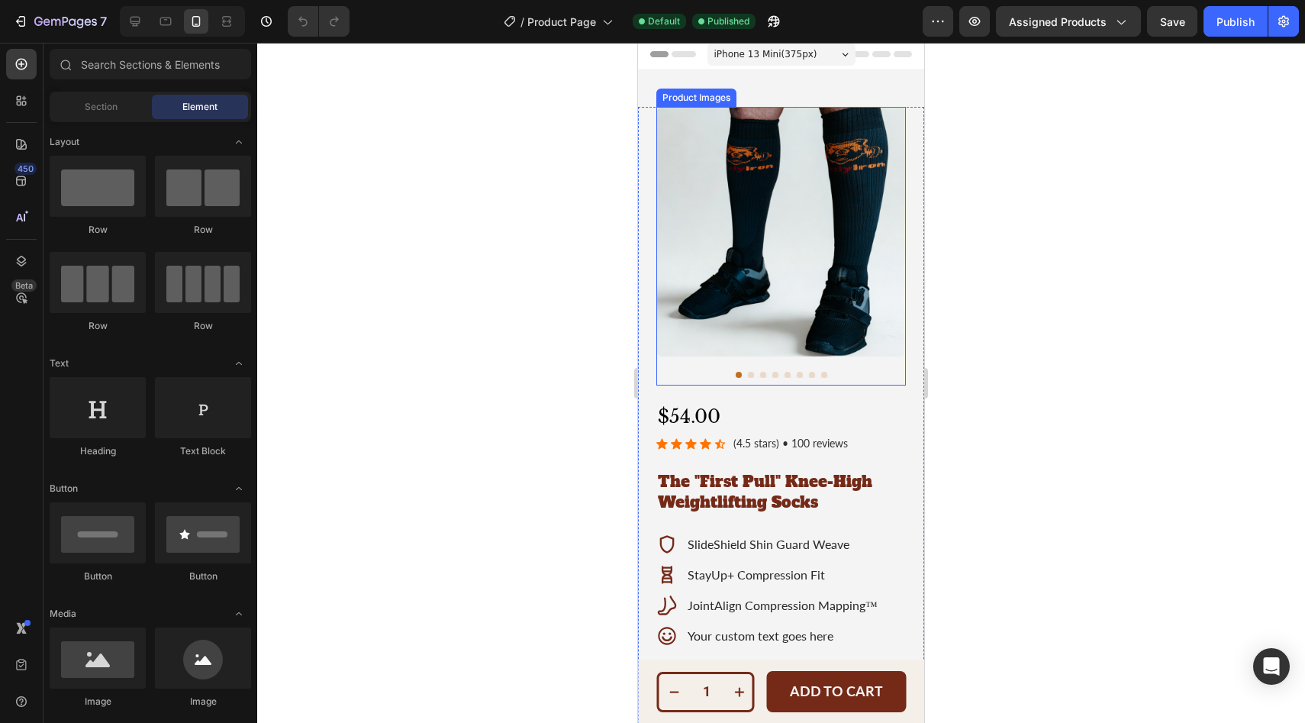
click at [748, 372] on button "Dot" at bounding box center [751, 375] width 6 height 6
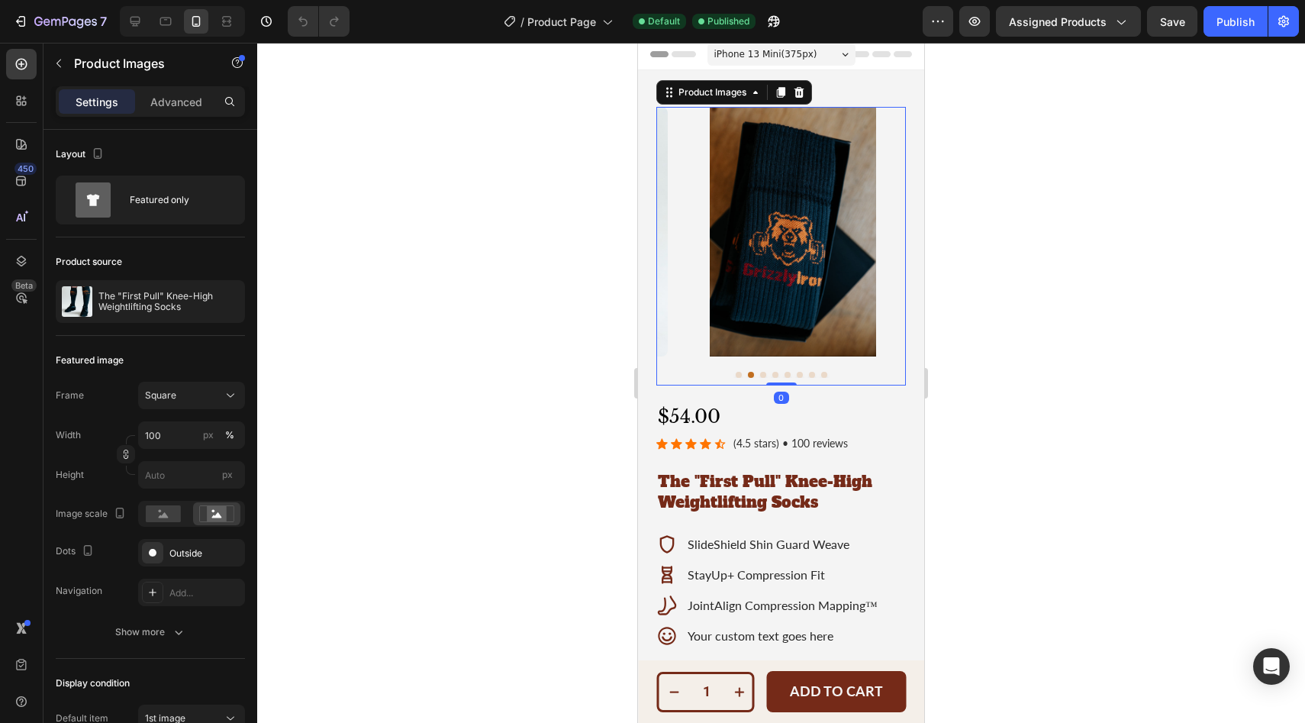
click at [760, 372] on button "Dot" at bounding box center [763, 375] width 6 height 6
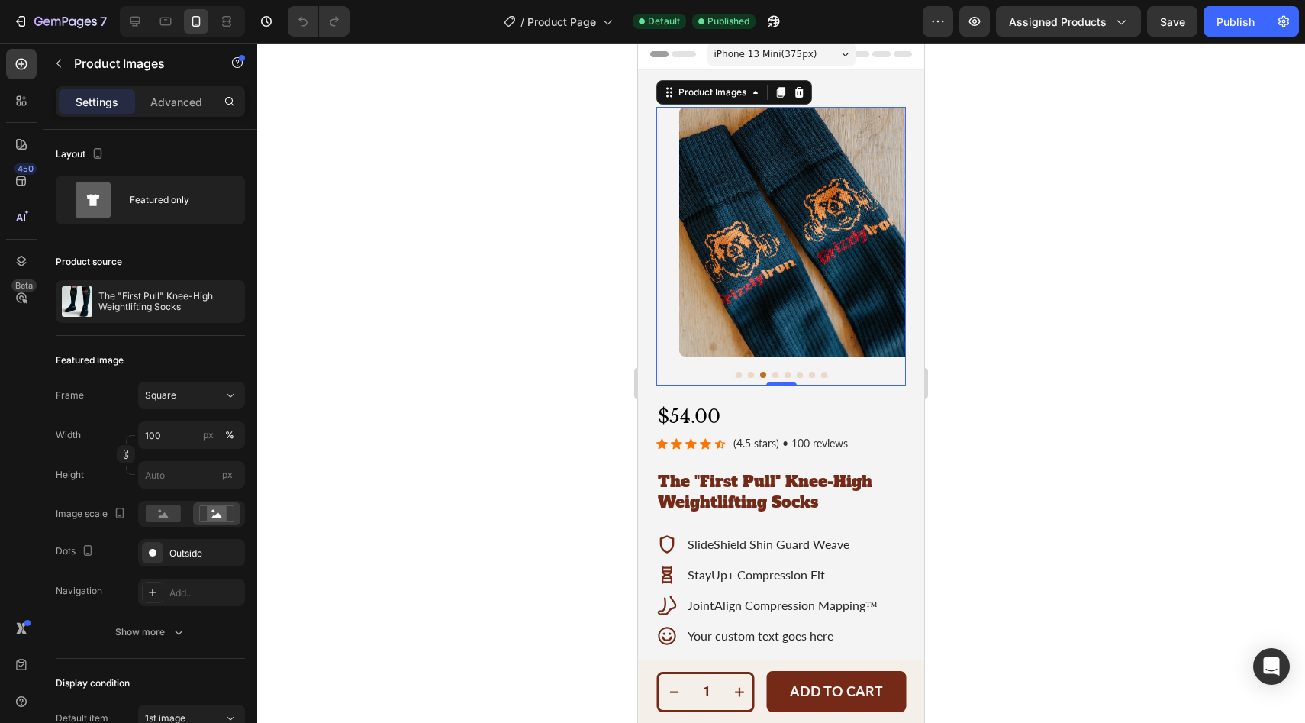
click at [772, 372] on button "Dot" at bounding box center [775, 375] width 6 height 6
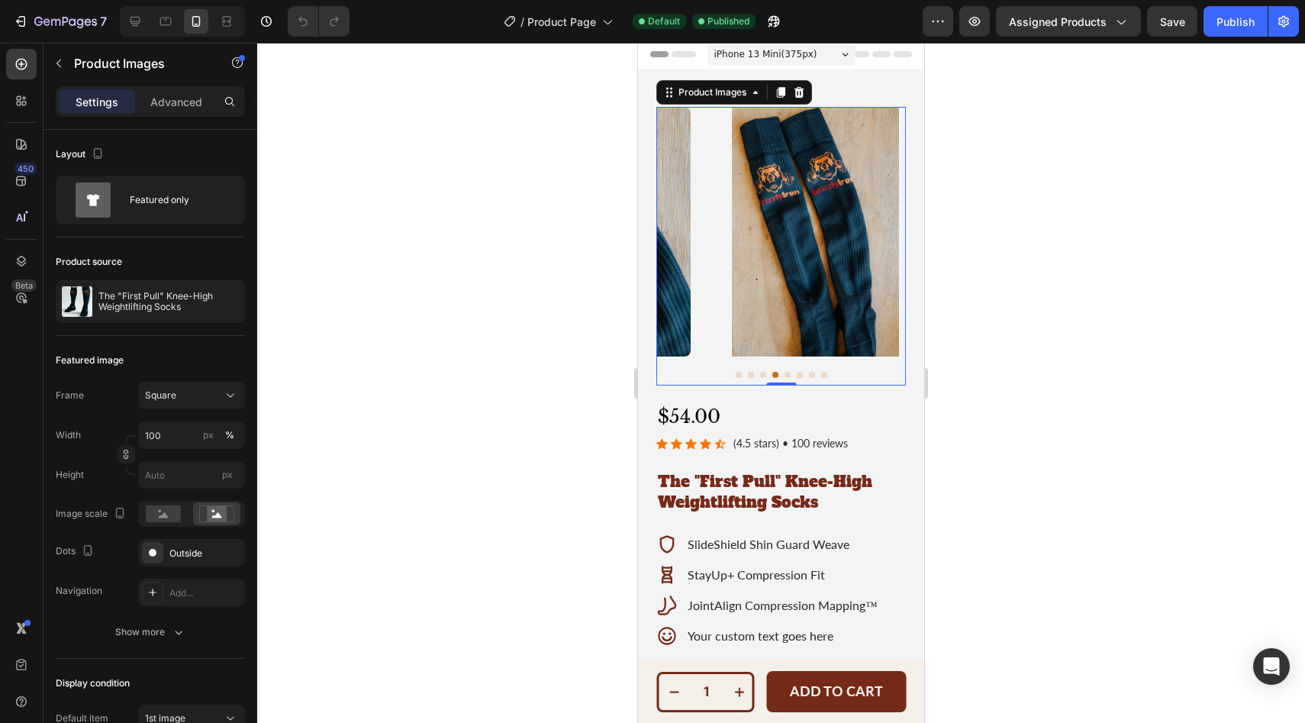
click at [784, 372] on button "Dot" at bounding box center [787, 375] width 6 height 6
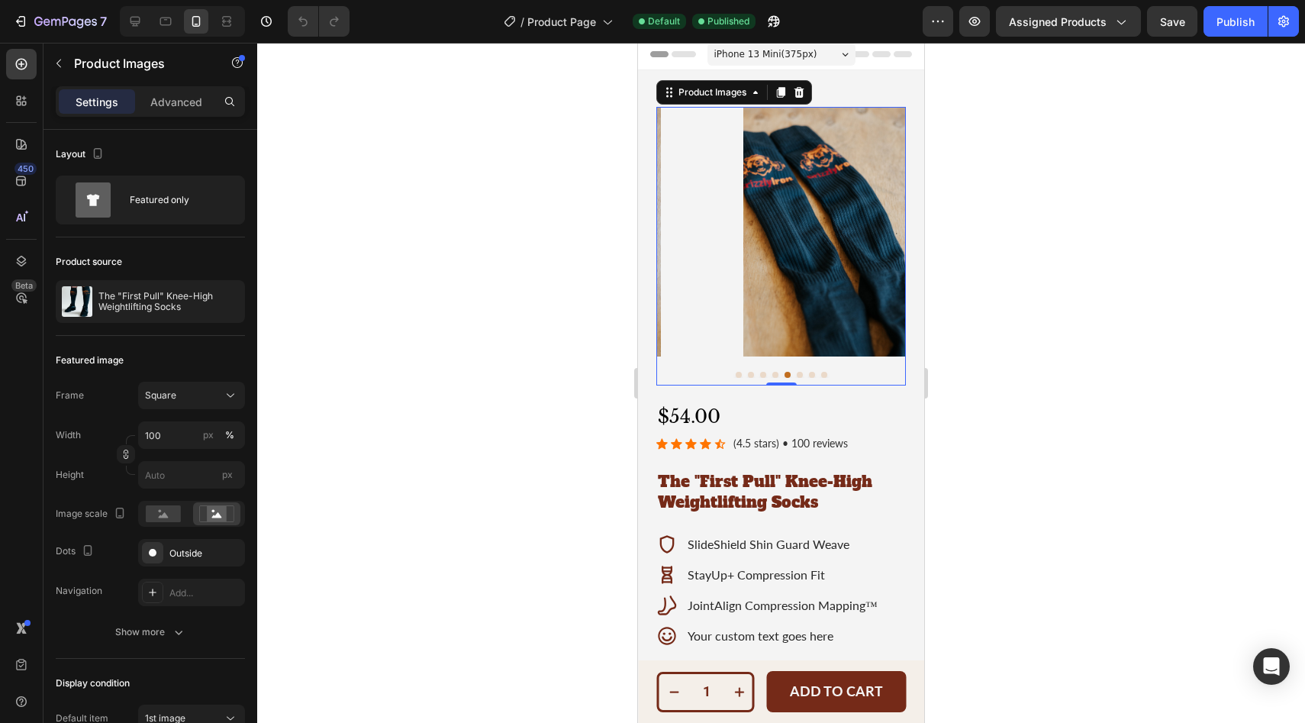
click at [797, 372] on button "Dot" at bounding box center [800, 375] width 6 height 6
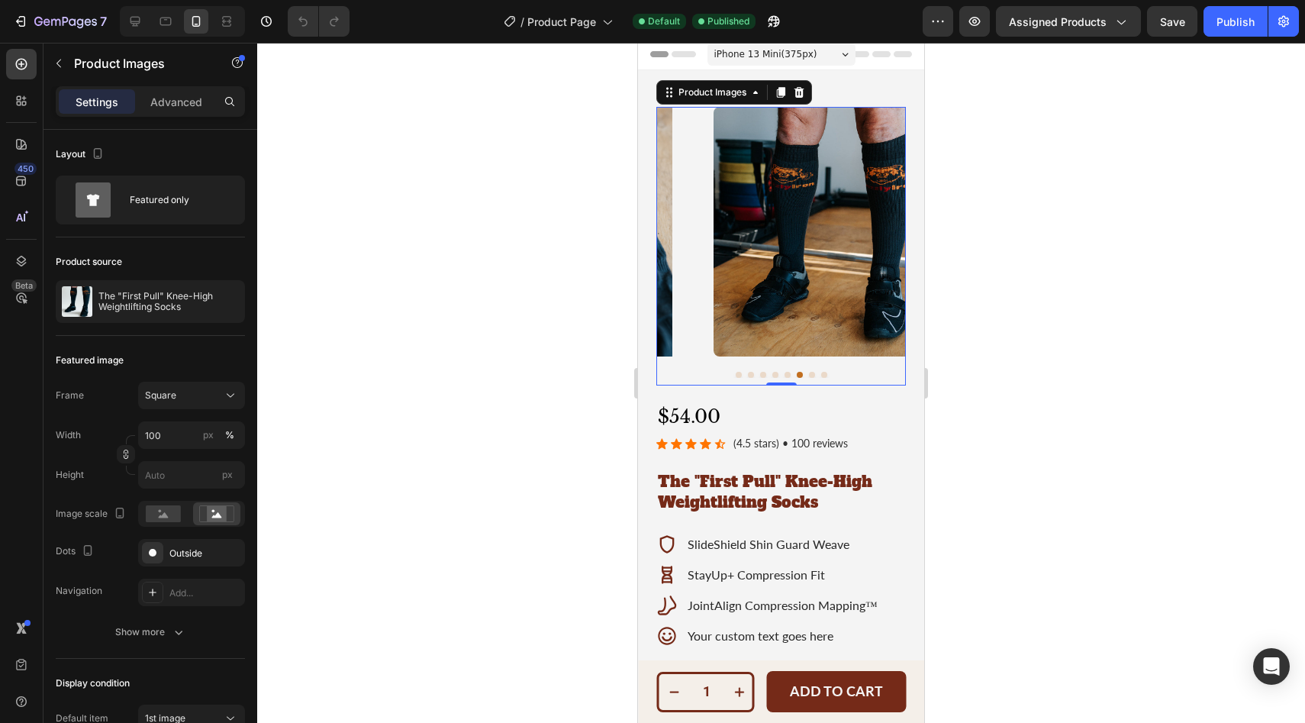
click at [809, 372] on button "Dot" at bounding box center [812, 375] width 6 height 6
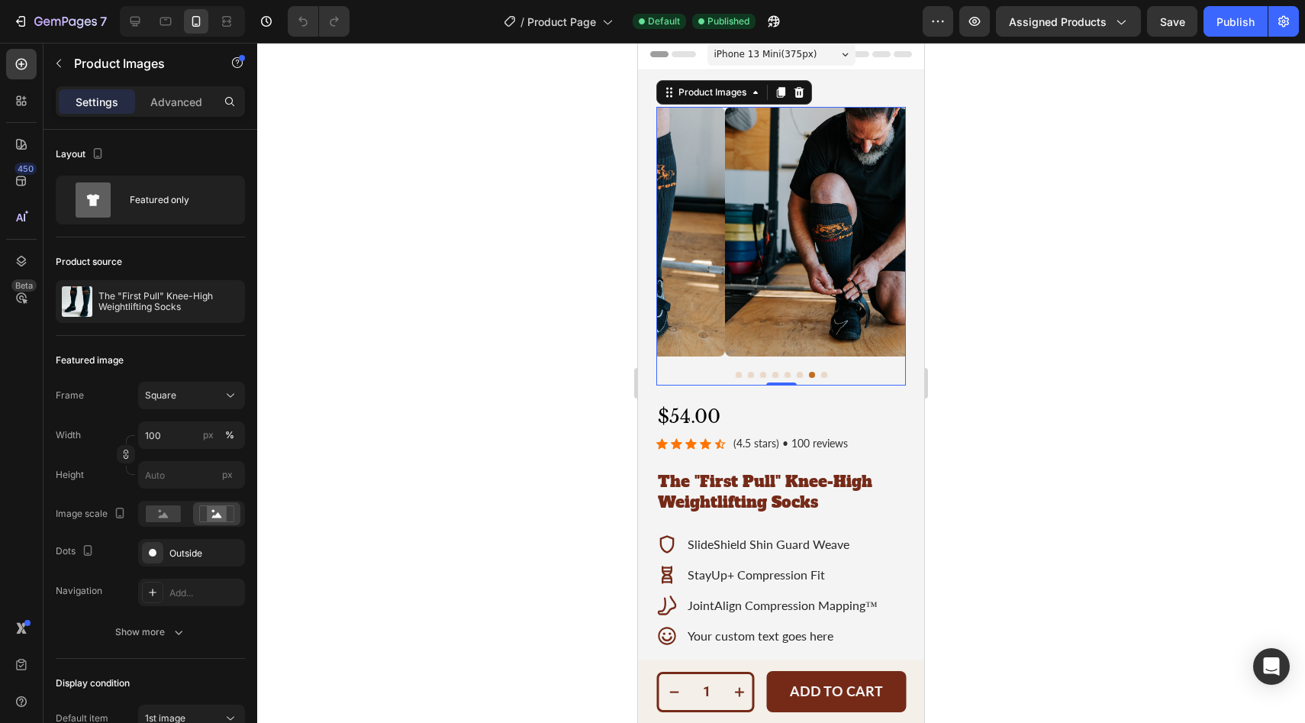
click at [821, 372] on button "Dot" at bounding box center [824, 375] width 6 height 6
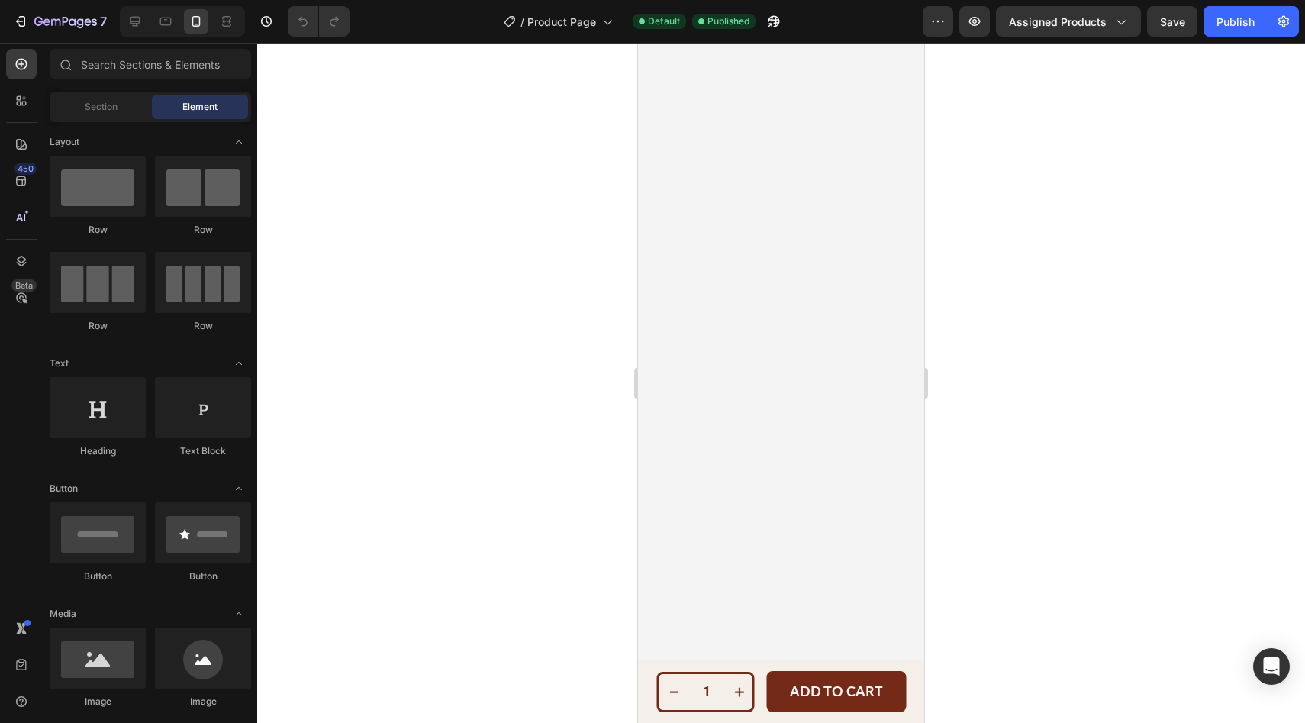
scroll to position [0, 0]
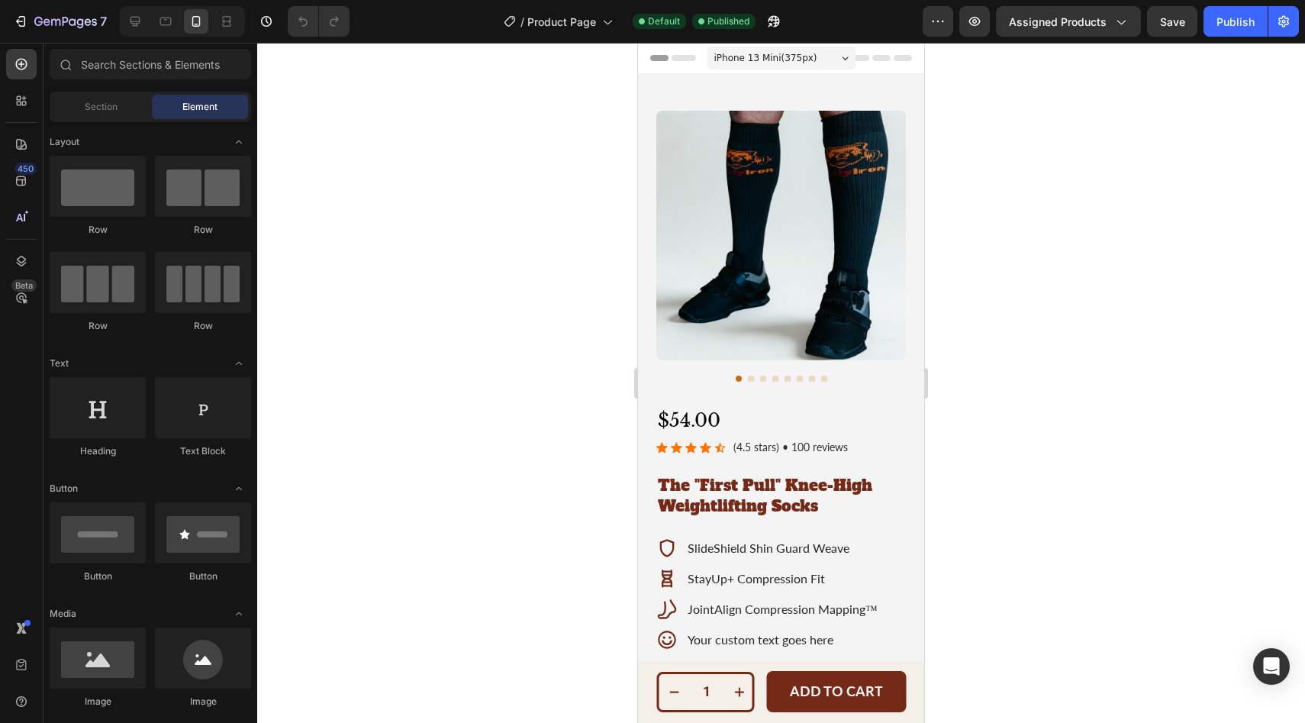
drag, startPoint x: 920, startPoint y: 440, endPoint x: 1486, endPoint y: 57, distance: 683.2
click at [607, 22] on icon at bounding box center [606, 21] width 15 height 15
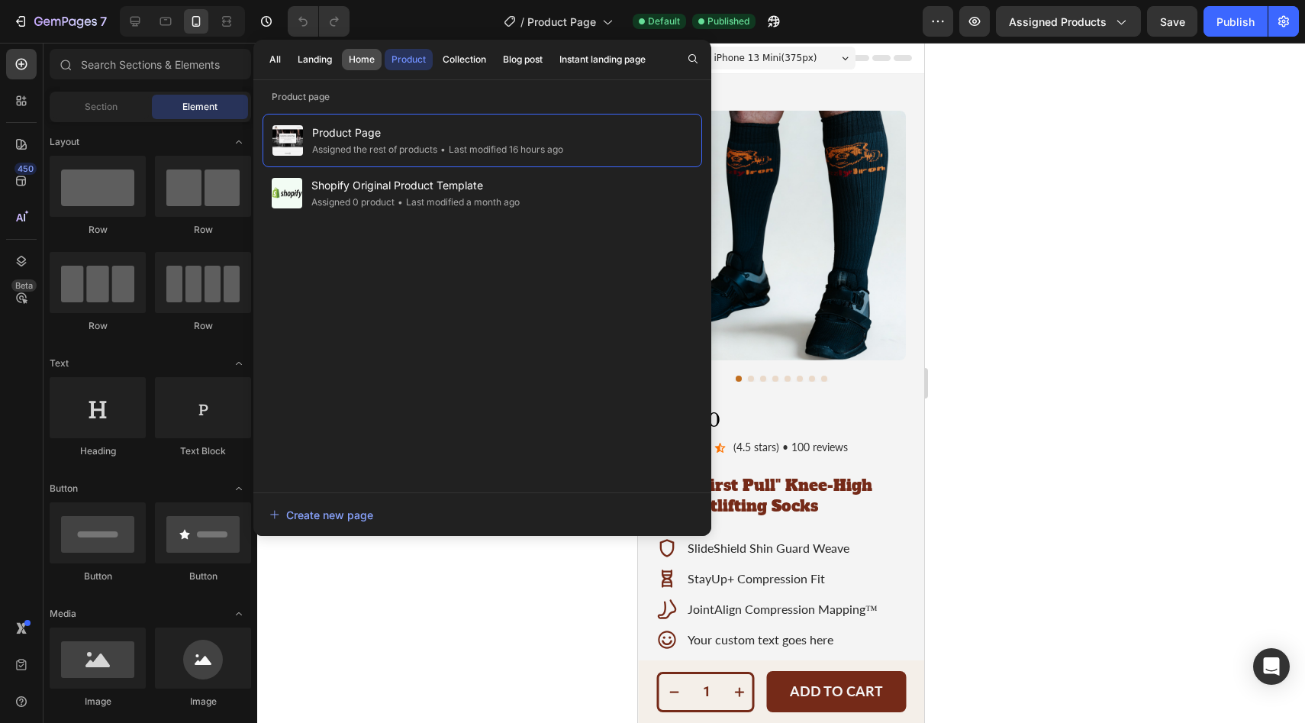
click at [364, 60] on div "Home" at bounding box center [362, 60] width 26 height 14
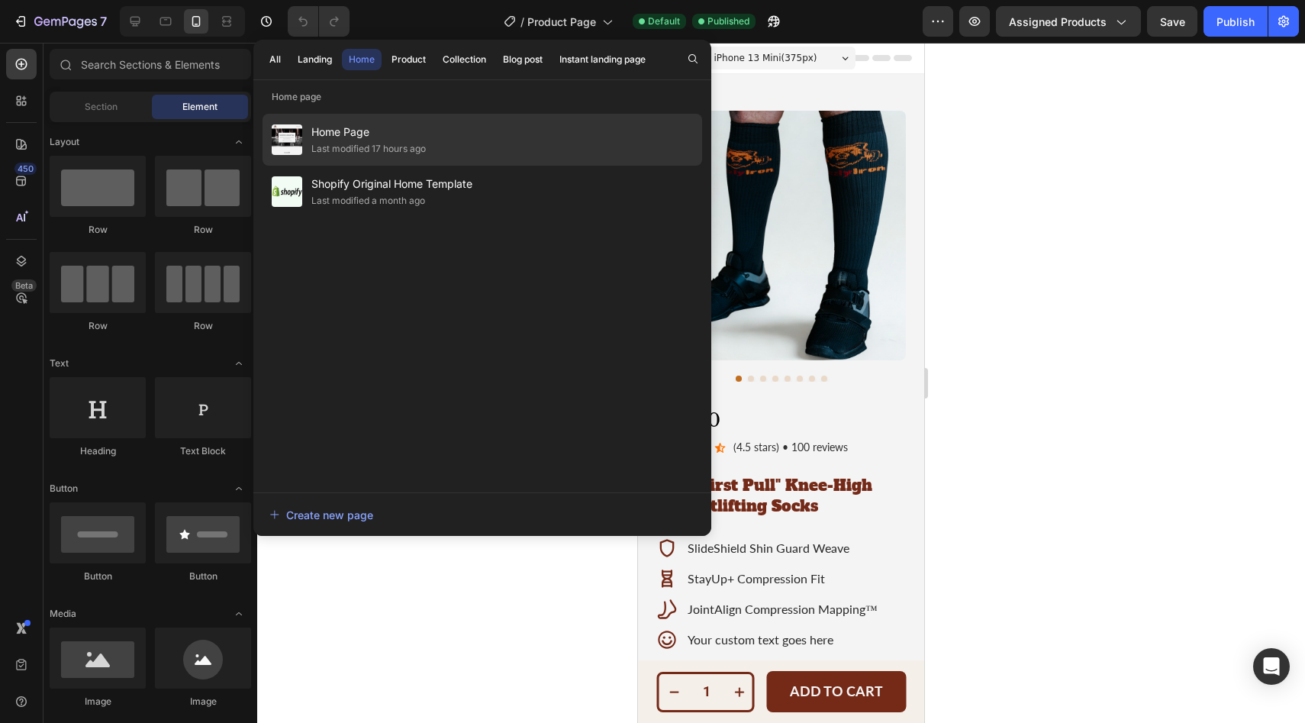
click at [342, 135] on span "Home Page" at bounding box center [368, 132] width 114 height 18
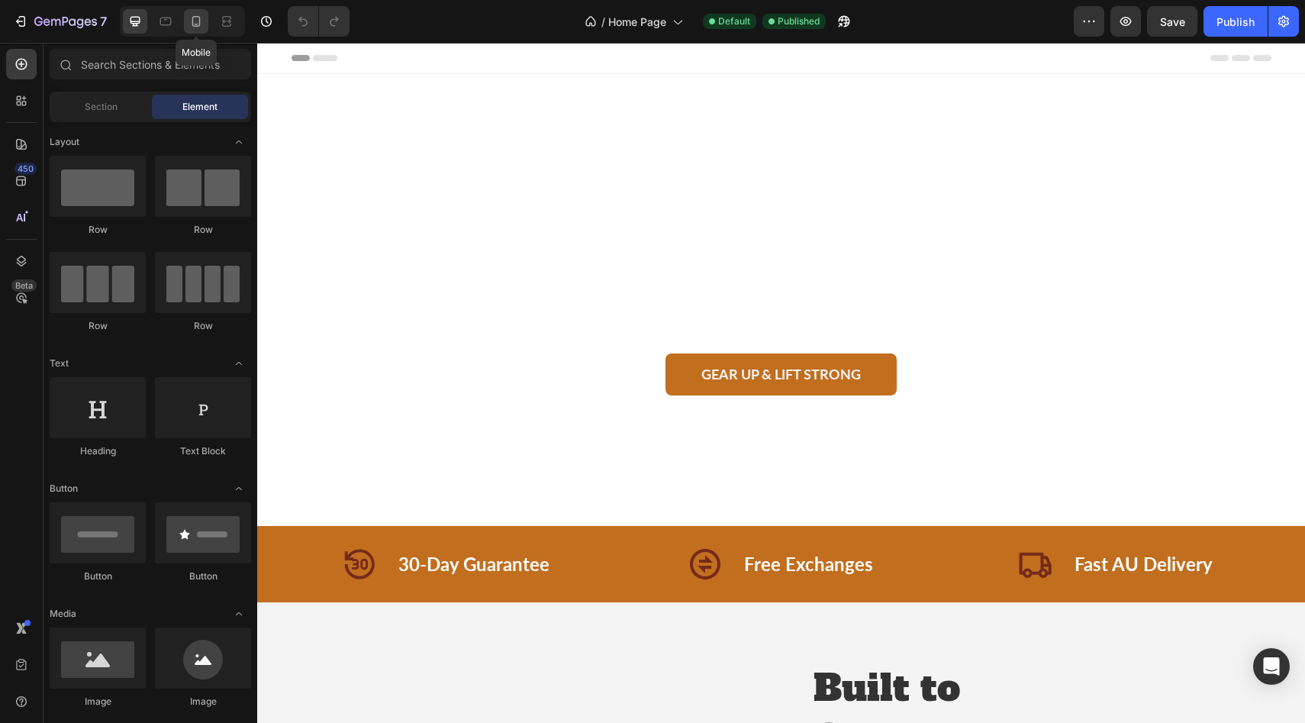
click at [201, 21] on icon at bounding box center [195, 21] width 15 height 15
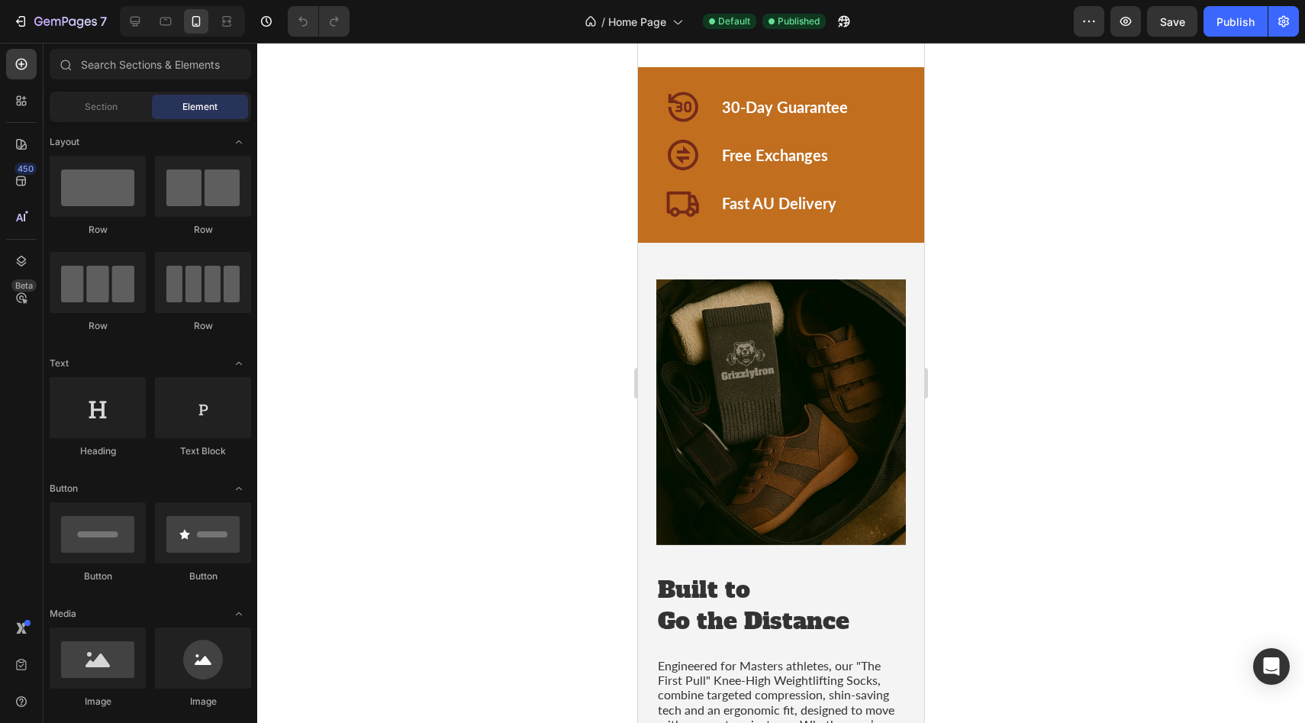
scroll to position [465, 0]
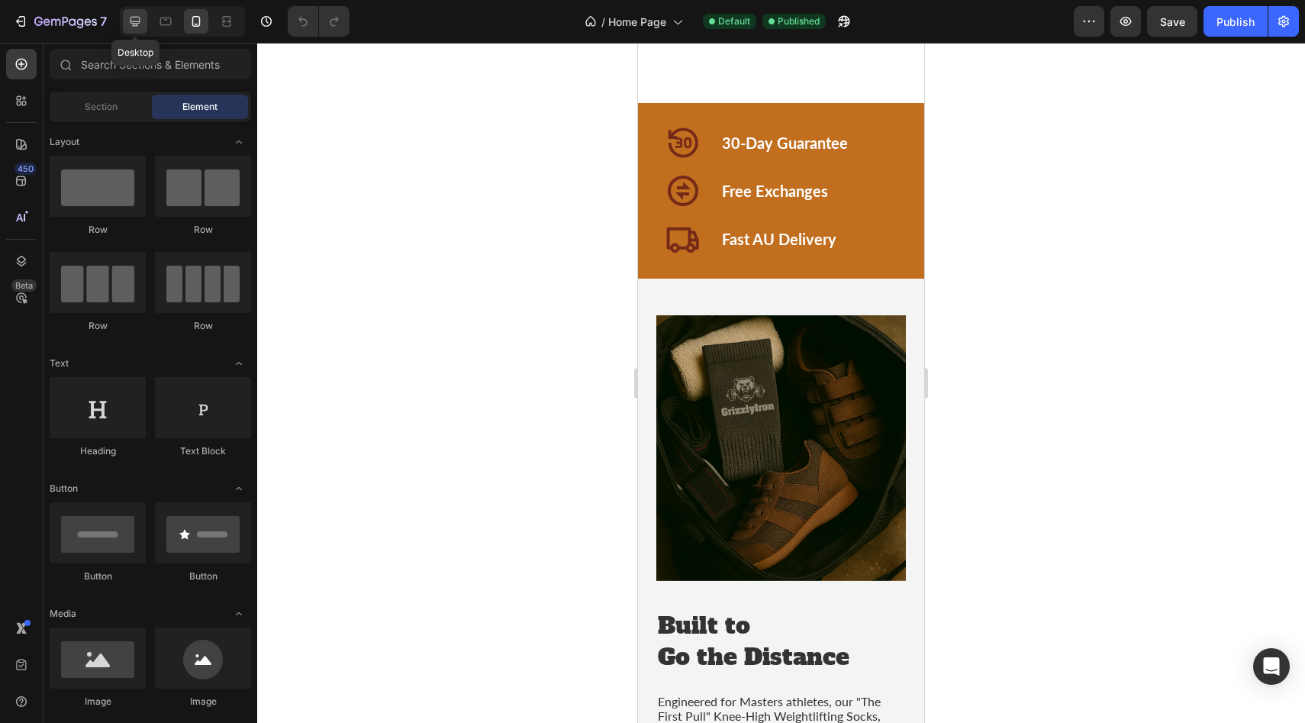
click at [138, 22] on icon at bounding box center [134, 21] width 15 height 15
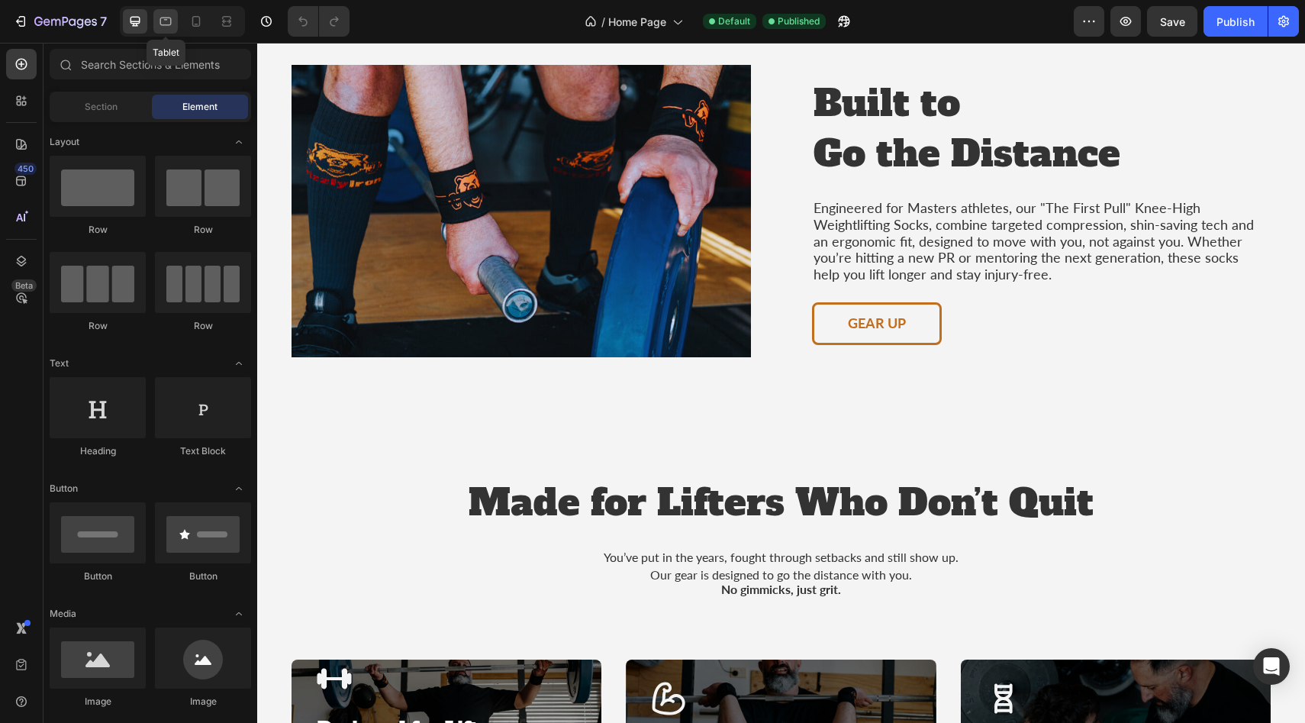
click at [166, 14] on icon at bounding box center [165, 21] width 15 height 15
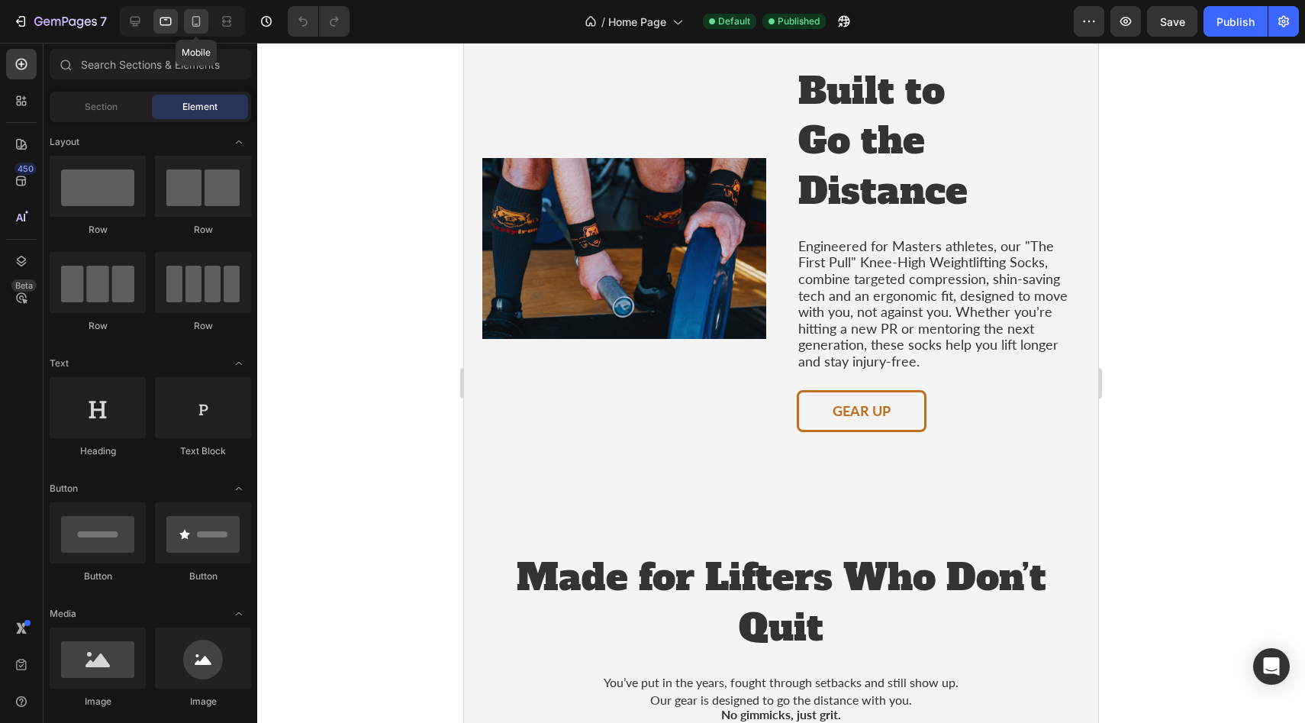
click at [196, 21] on icon at bounding box center [195, 21] width 15 height 15
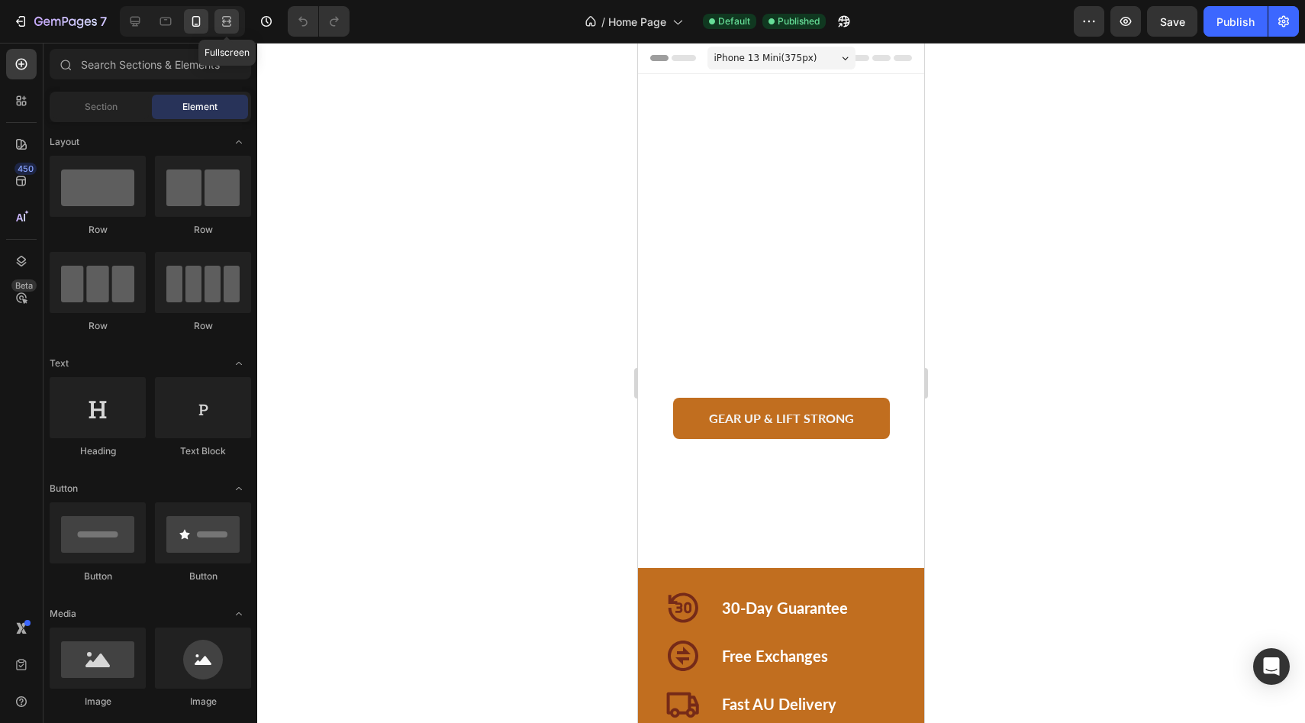
click at [229, 24] on icon at bounding box center [226, 21] width 15 height 15
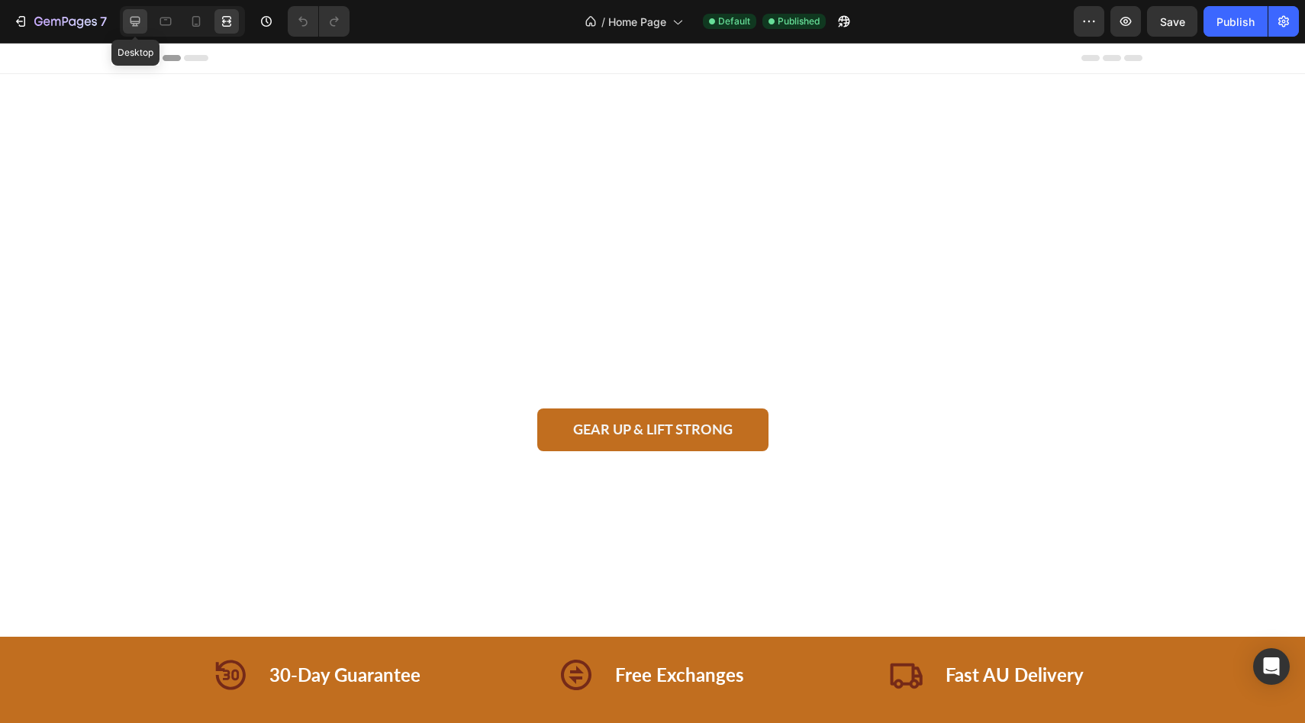
click at [139, 21] on icon at bounding box center [135, 22] width 10 height 10
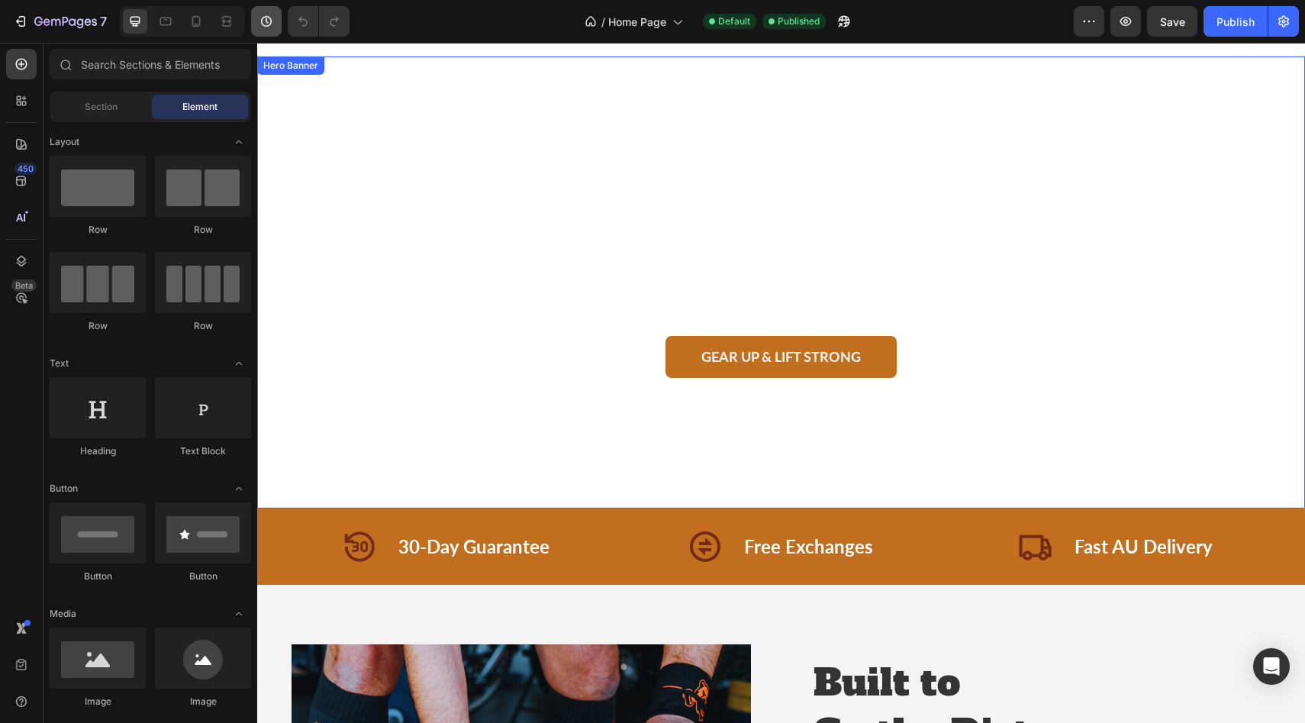
scroll to position [18, 0]
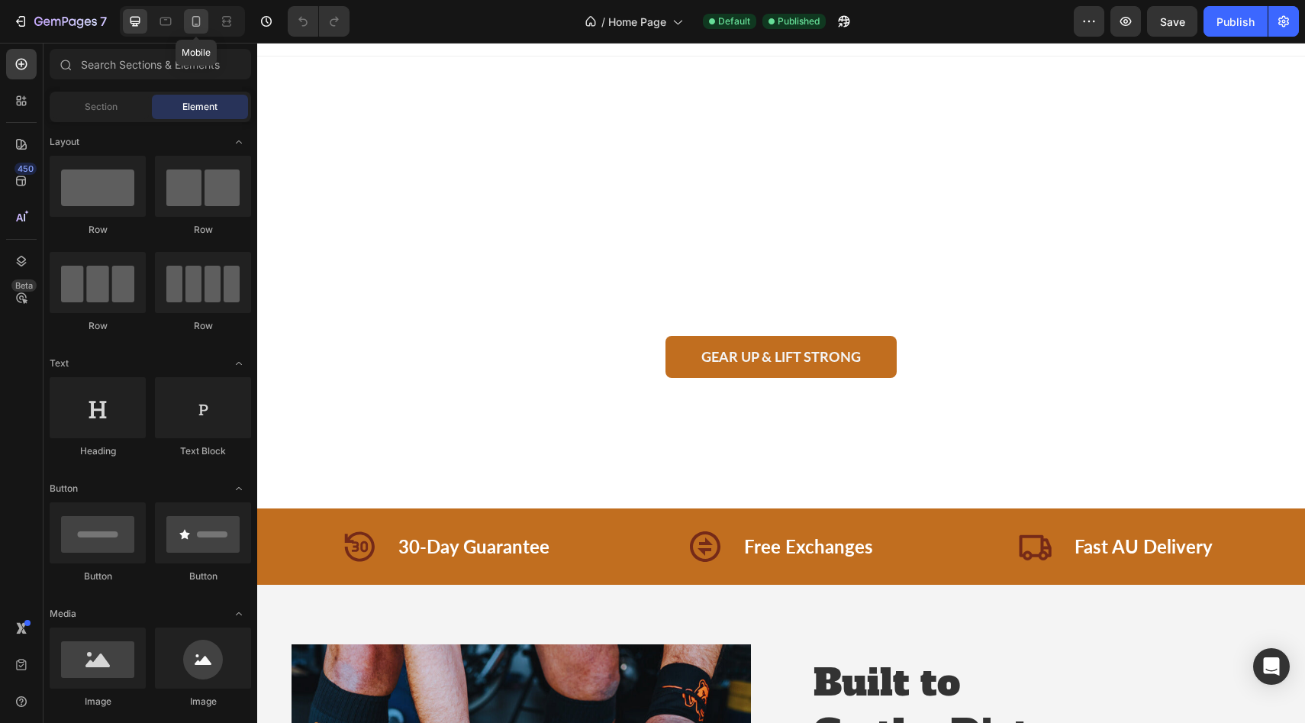
click at [202, 24] on icon at bounding box center [195, 21] width 15 height 15
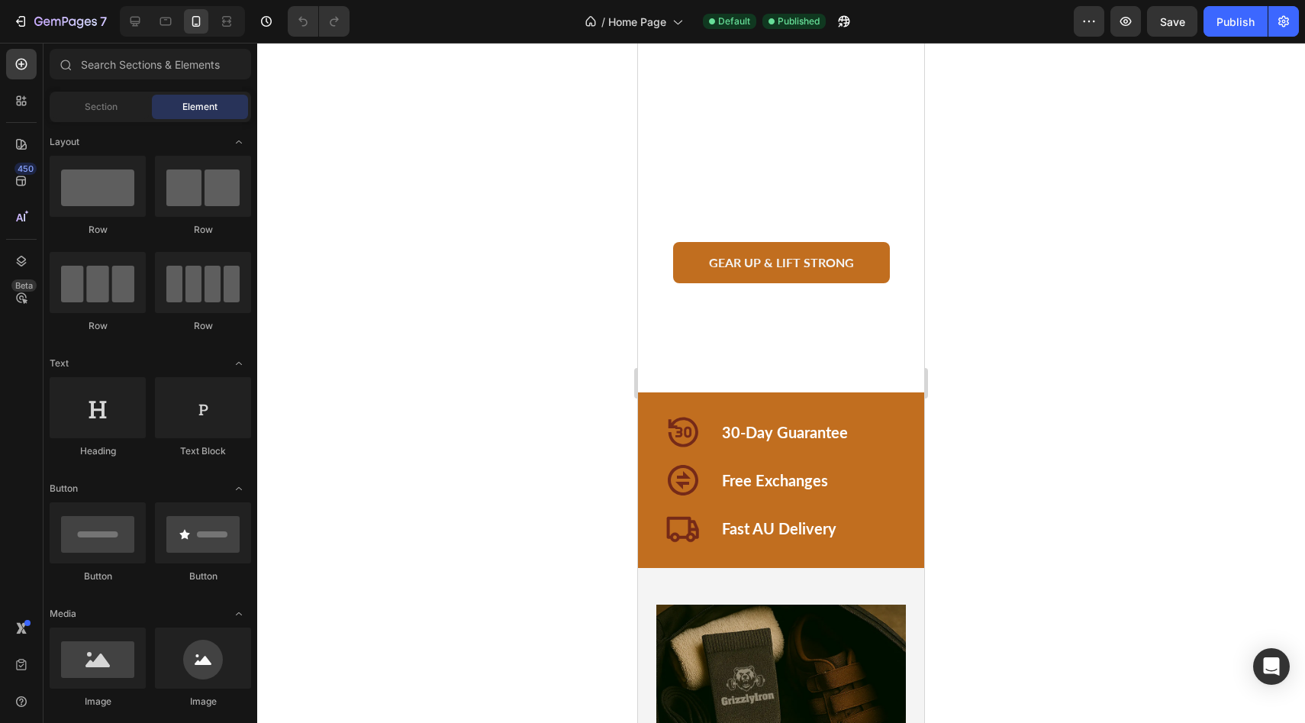
scroll to position [140, 0]
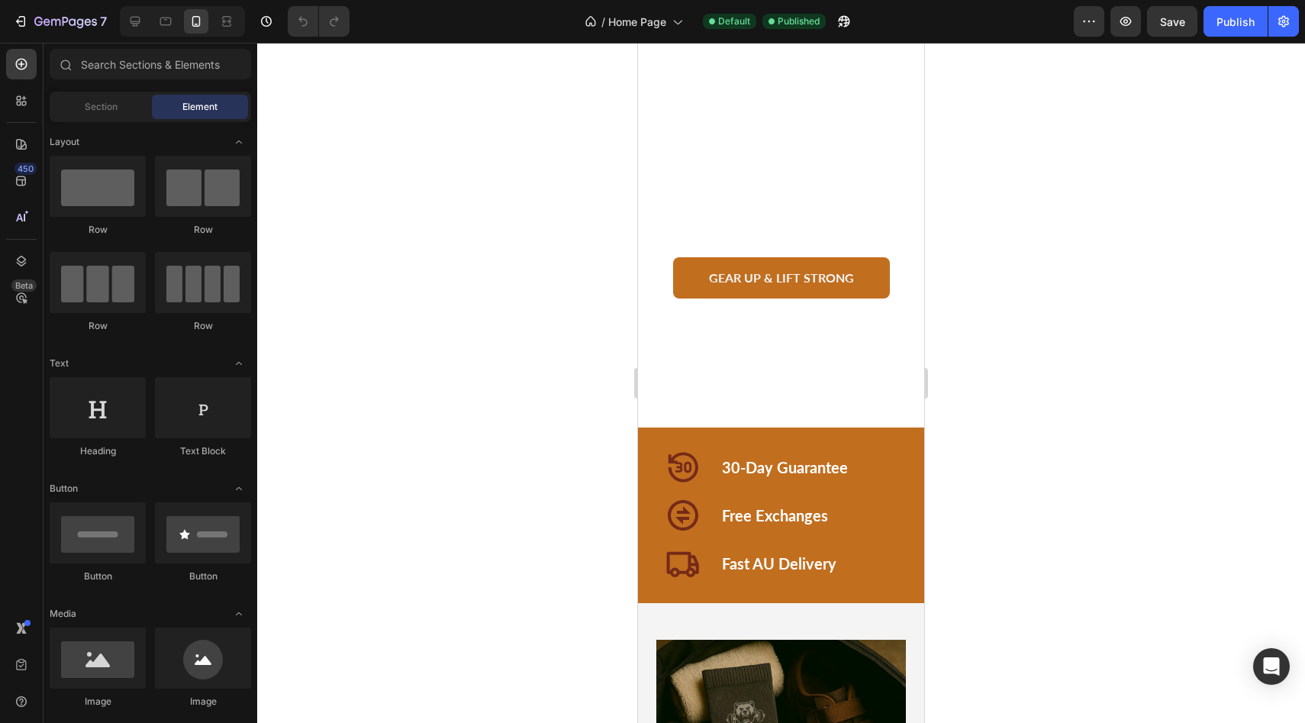
click at [1134, 413] on div at bounding box center [781, 383] width 1048 height 680
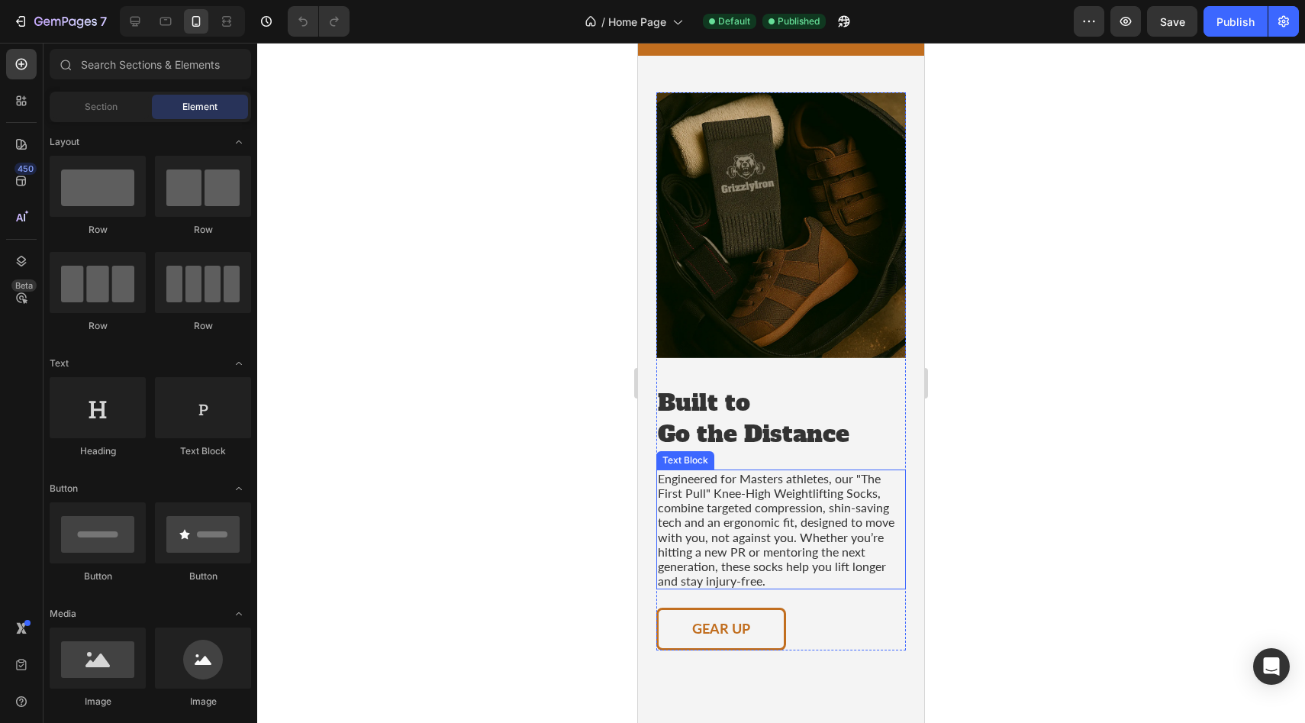
scroll to position [606, 0]
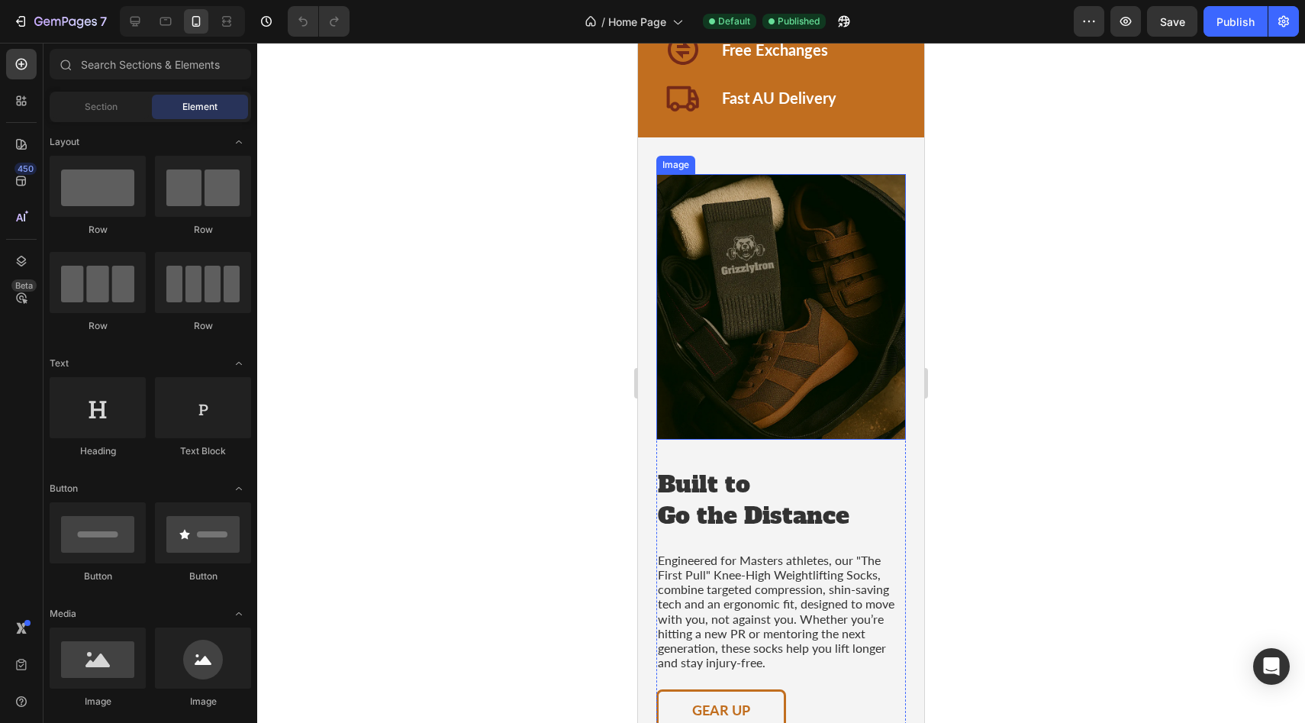
click at [811, 332] on img at bounding box center [781, 307] width 250 height 266
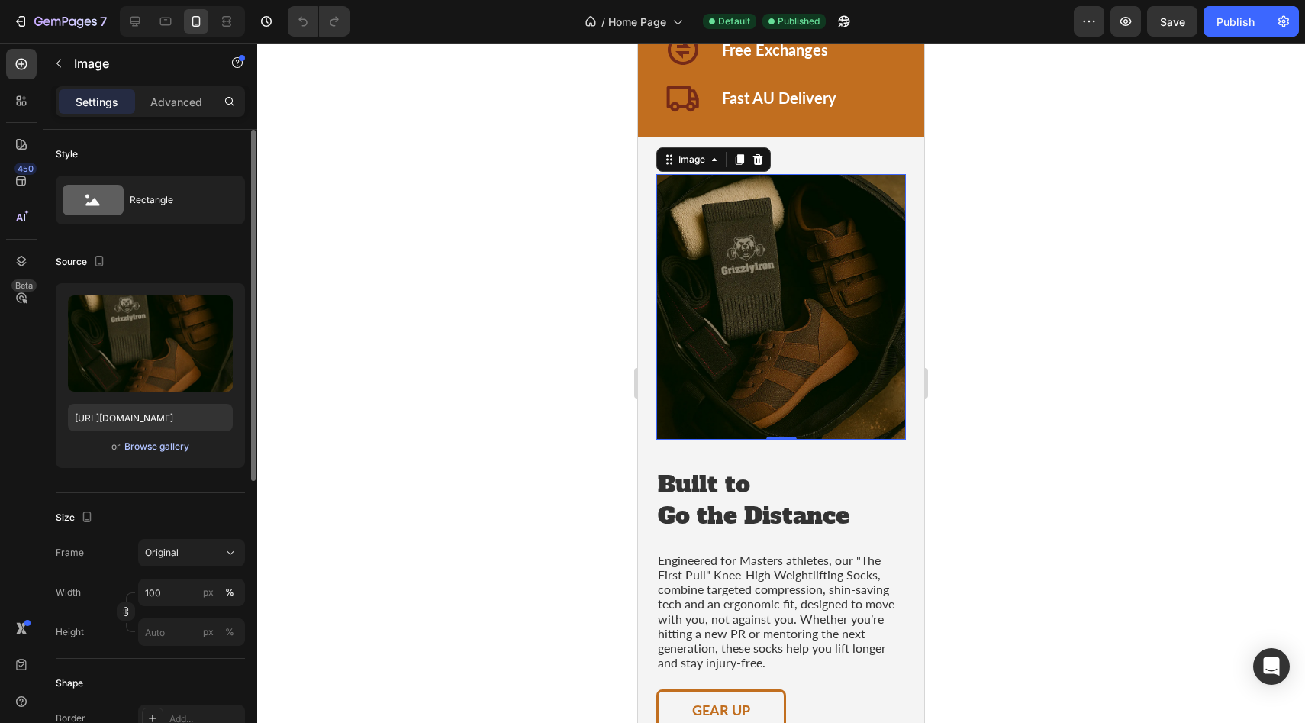
click at [156, 447] on div "Browse gallery" at bounding box center [156, 447] width 65 height 14
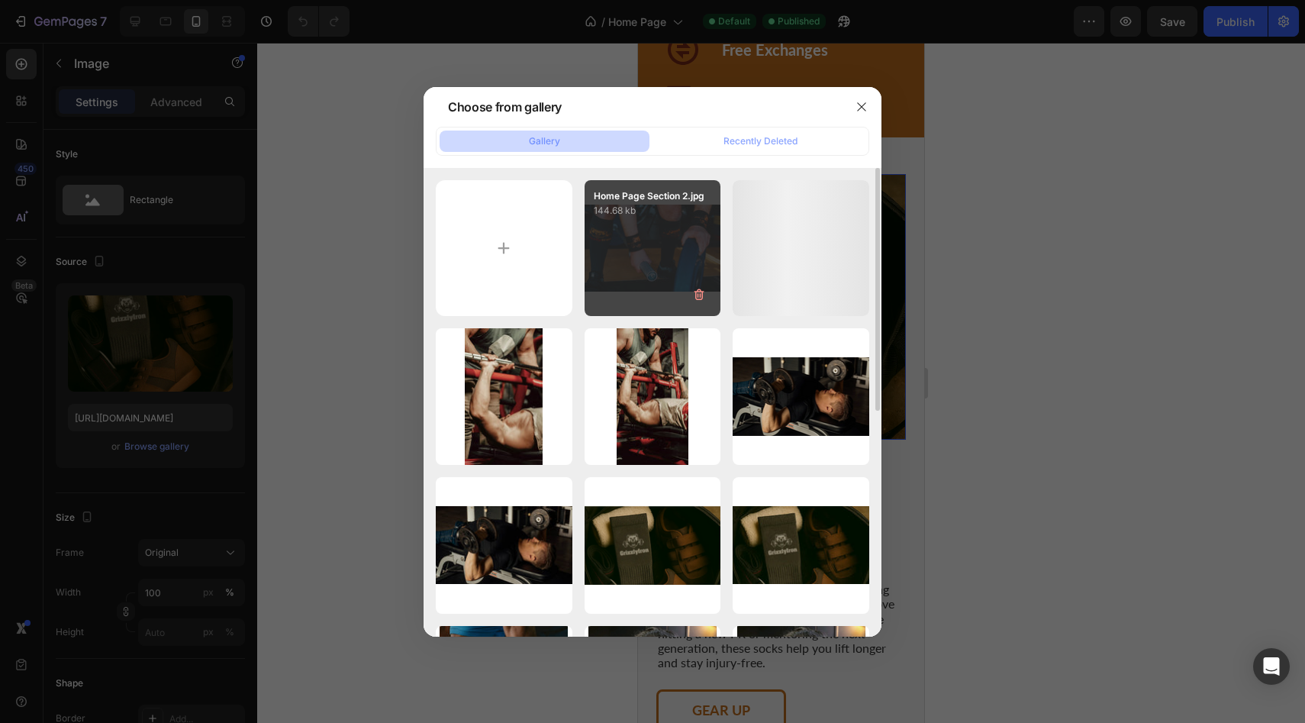
click at [646, 245] on div "Home Page Section 2.jpg 144.68 kb" at bounding box center [653, 248] width 137 height 137
type input "https://cdn.shopify.com/s/files/1/0952/8000/5402/files/gempages_578395458607514…"
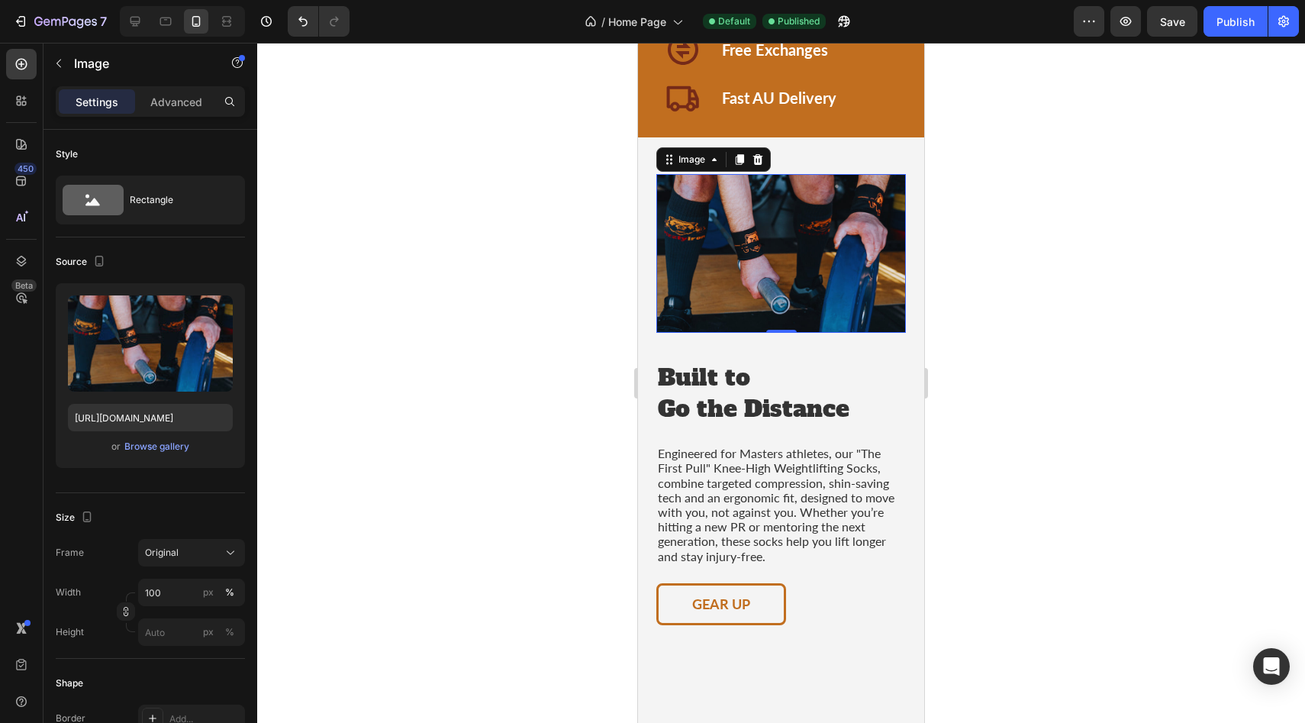
click at [1219, 393] on div at bounding box center [781, 383] width 1048 height 680
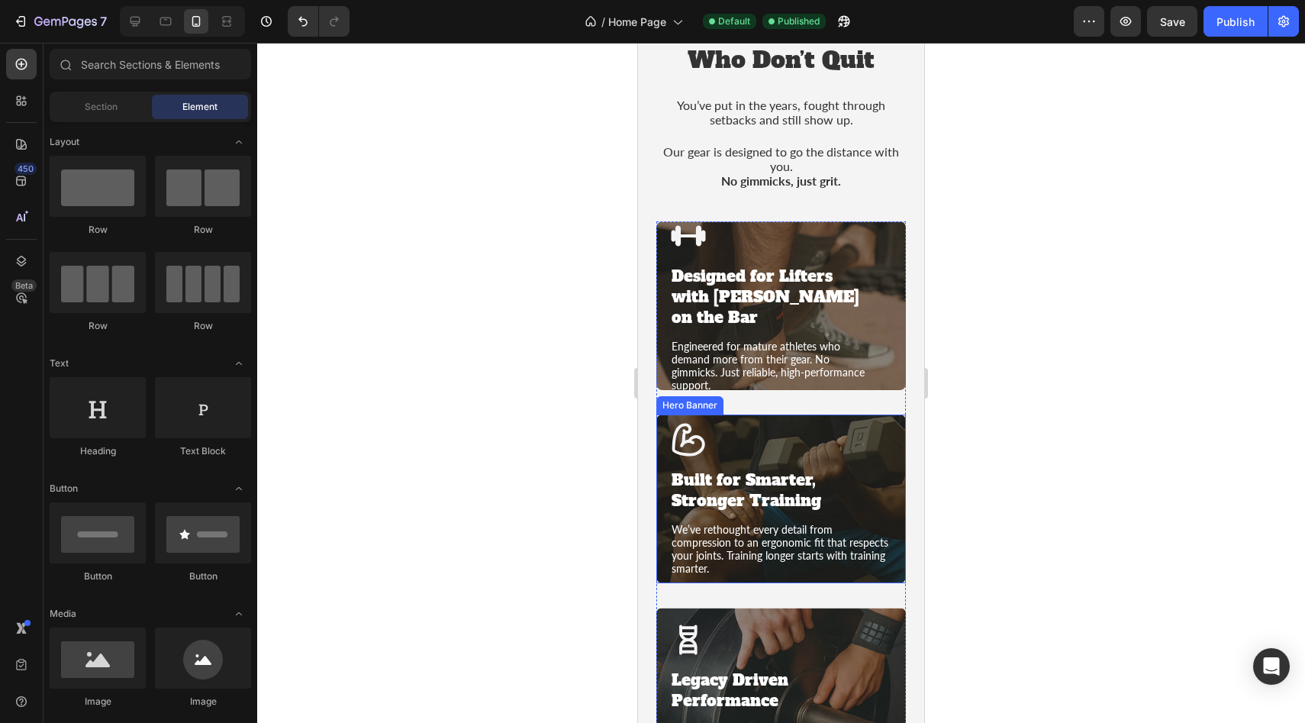
scroll to position [1317, 0]
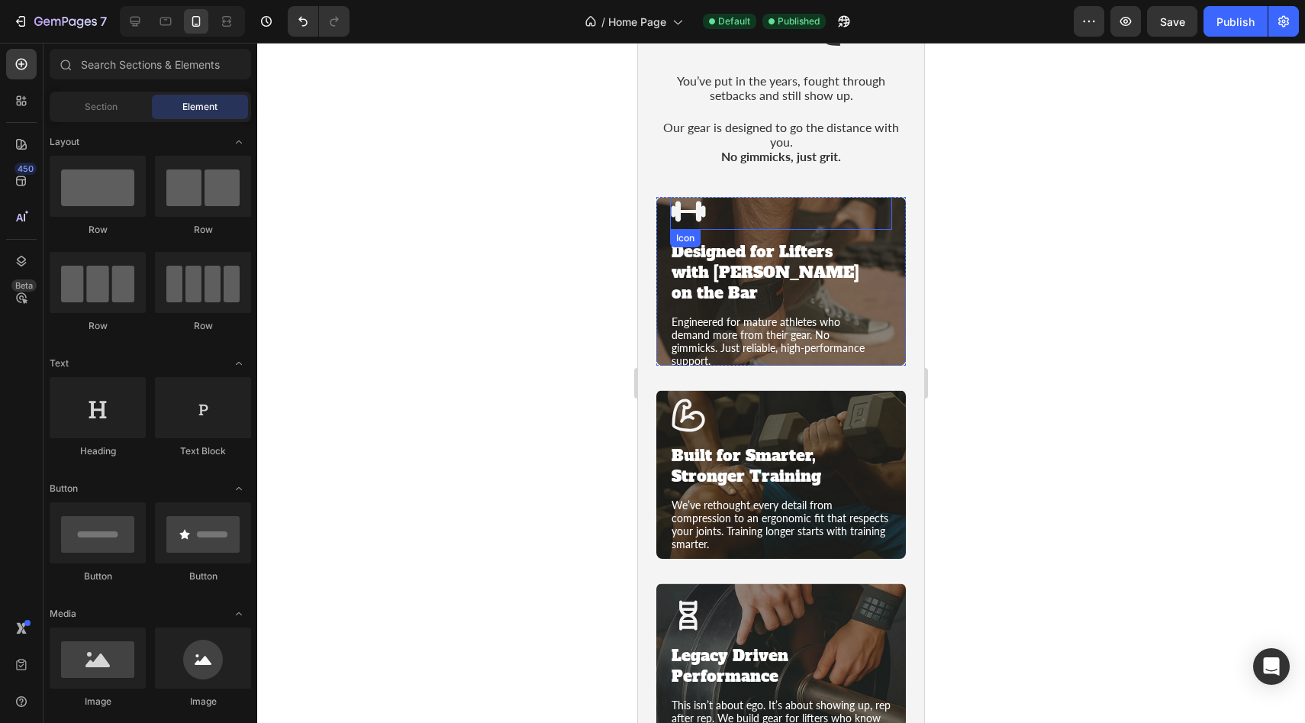
click at [881, 226] on div "Icon" at bounding box center [781, 211] width 222 height 37
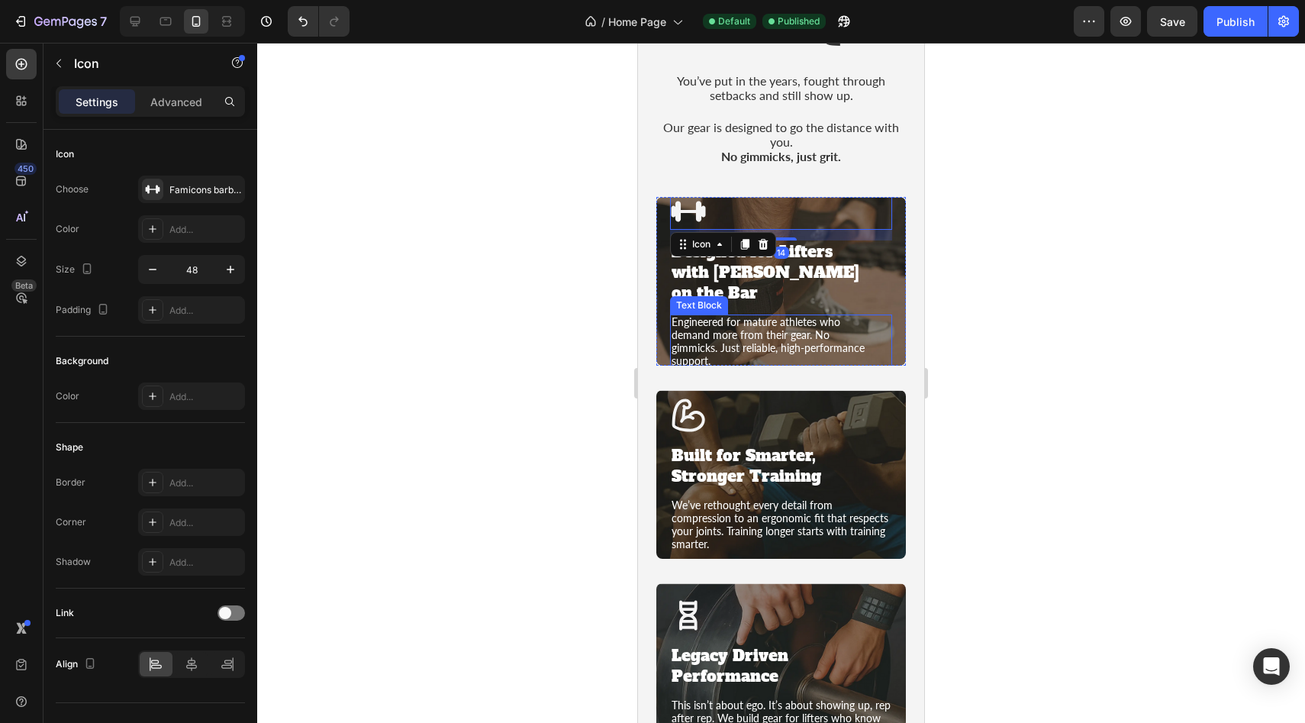
click at [879, 314] on div "Engineered for mature athletes who demand more from their gear. No gimmicks. Ju…" at bounding box center [781, 341] width 222 height 54
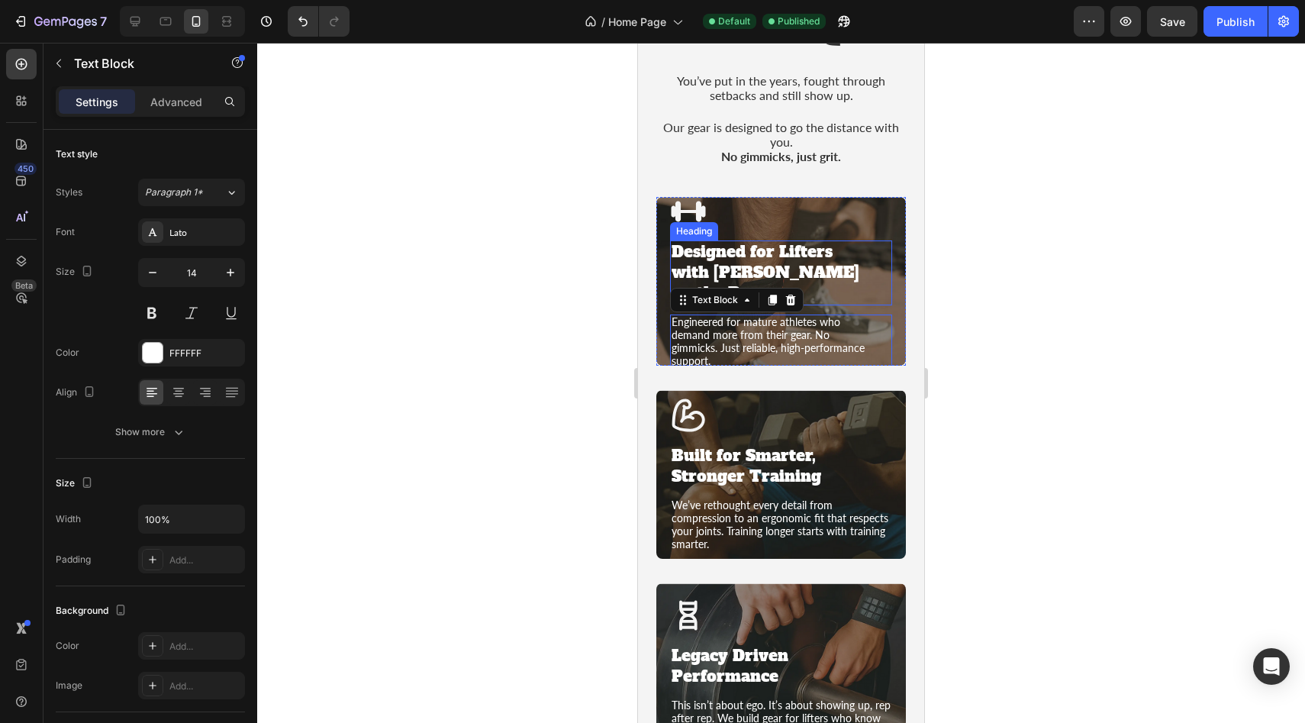
click at [889, 275] on div "Designed for Lifters with [PERSON_NAME] on the Bar" at bounding box center [781, 272] width 222 height 65
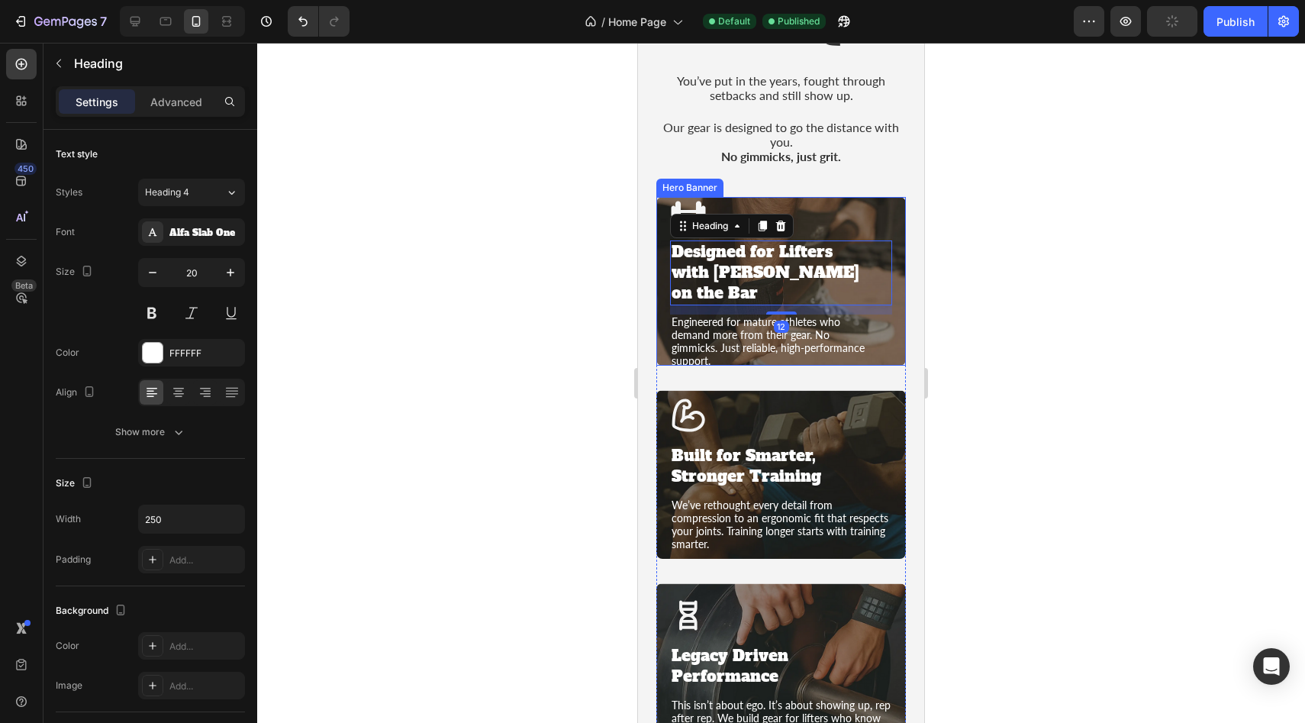
click at [894, 294] on div "Icon Designed for Lifters with Miles on the Bar Heading 12 Engineered for matur…" at bounding box center [781, 280] width 250 height 203
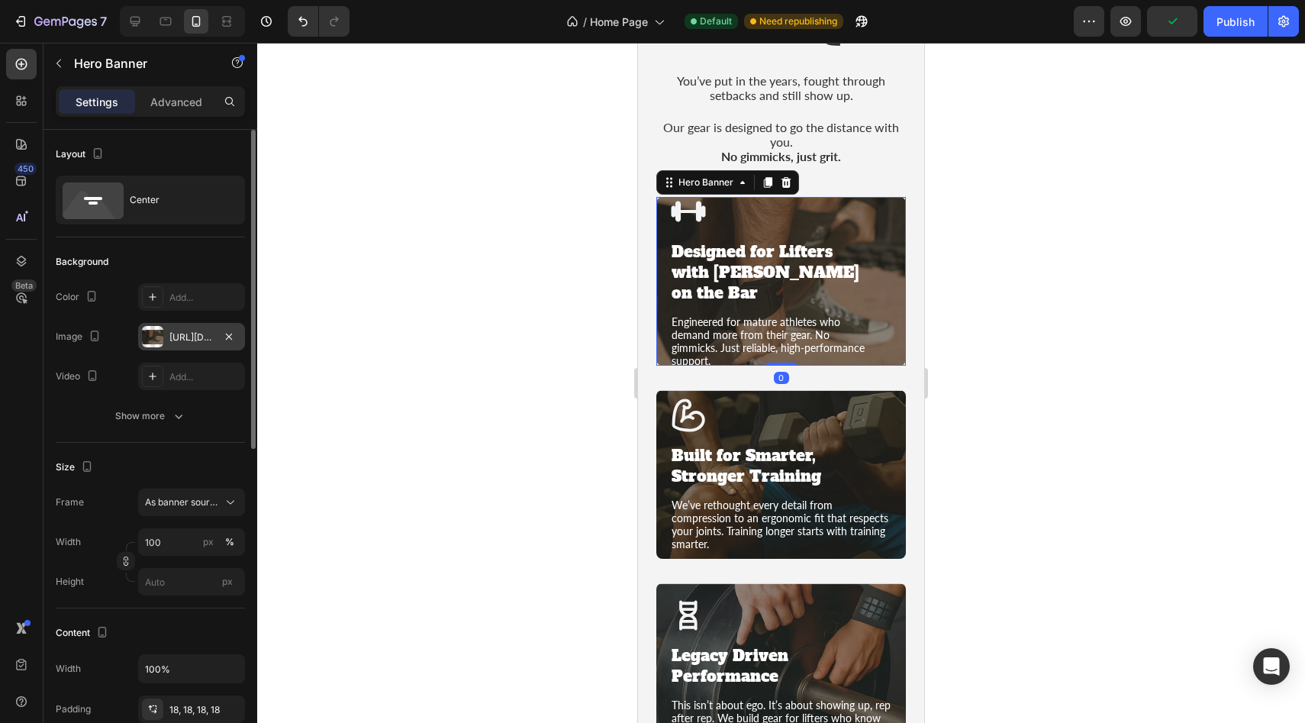
click at [205, 334] on div "https://cdn.shopify.com/s/files/1/0952/8000/5402/files/gempages_578395458607514…" at bounding box center [191, 337] width 44 height 14
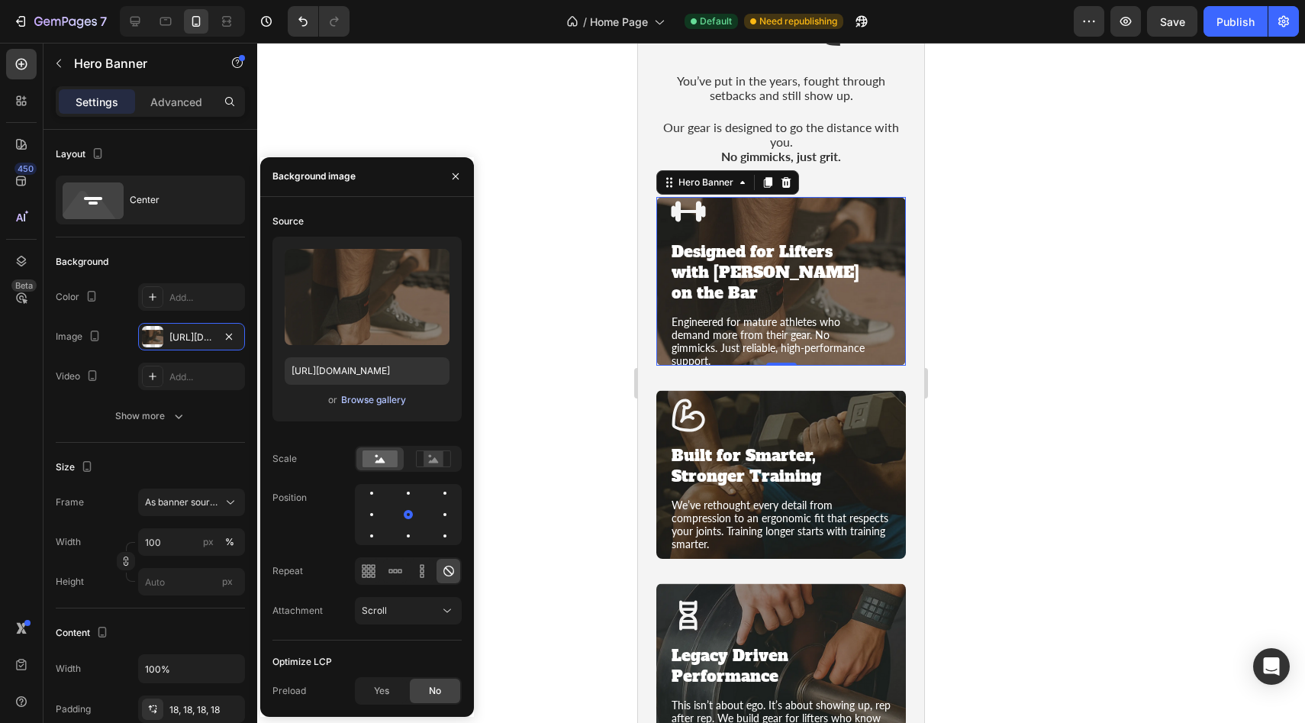
click at [367, 400] on div "Browse gallery" at bounding box center [373, 400] width 65 height 14
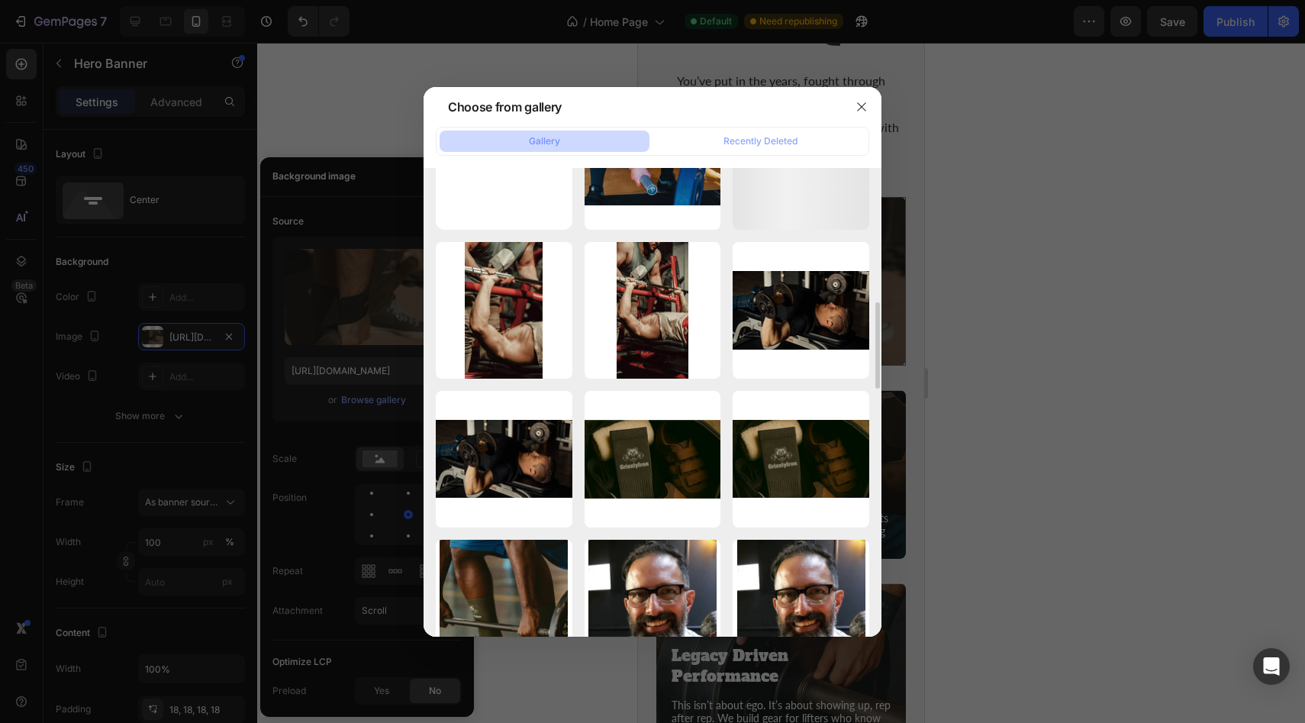
scroll to position [0, 0]
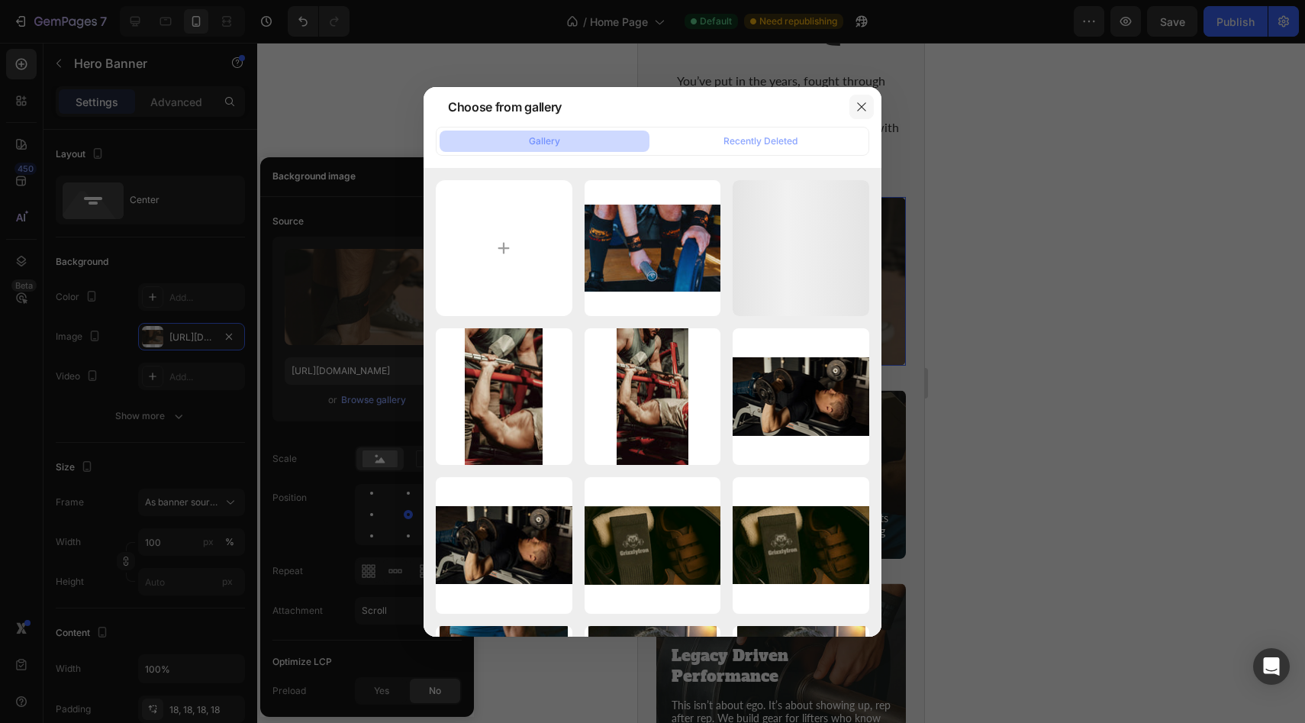
click at [858, 108] on icon "button" at bounding box center [861, 107] width 12 height 12
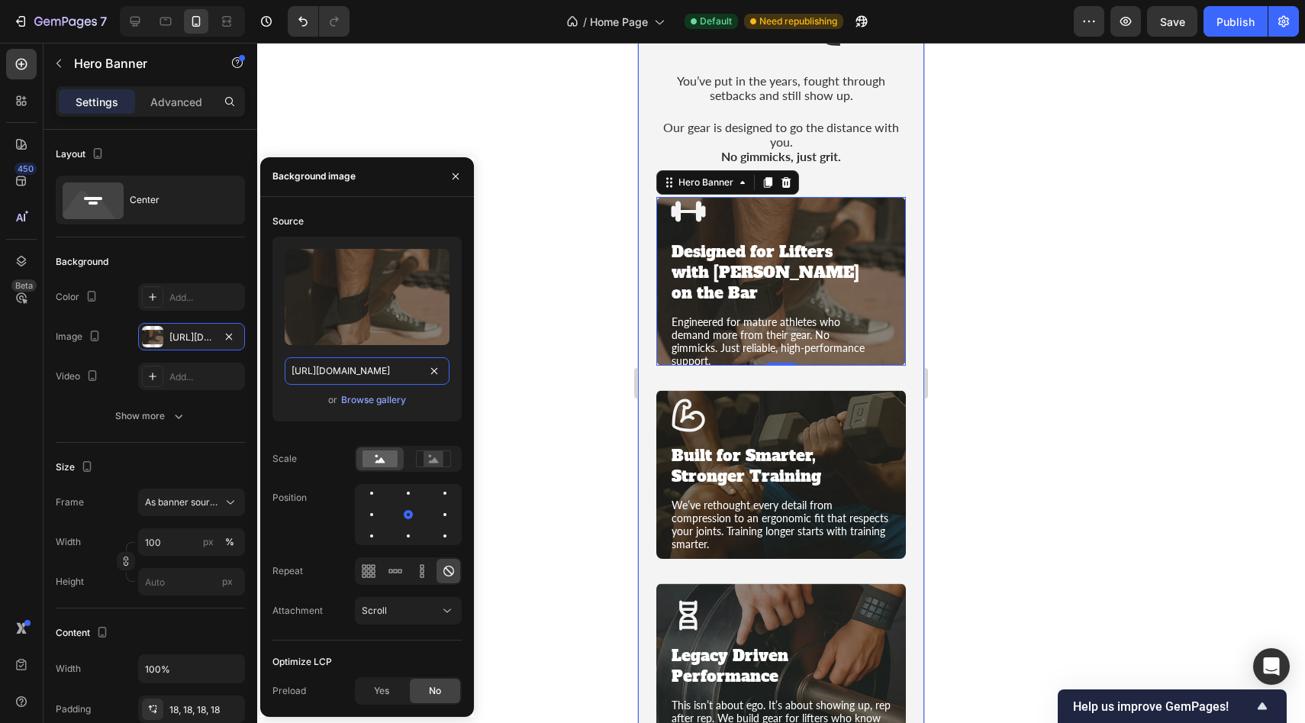
type input "Auto"
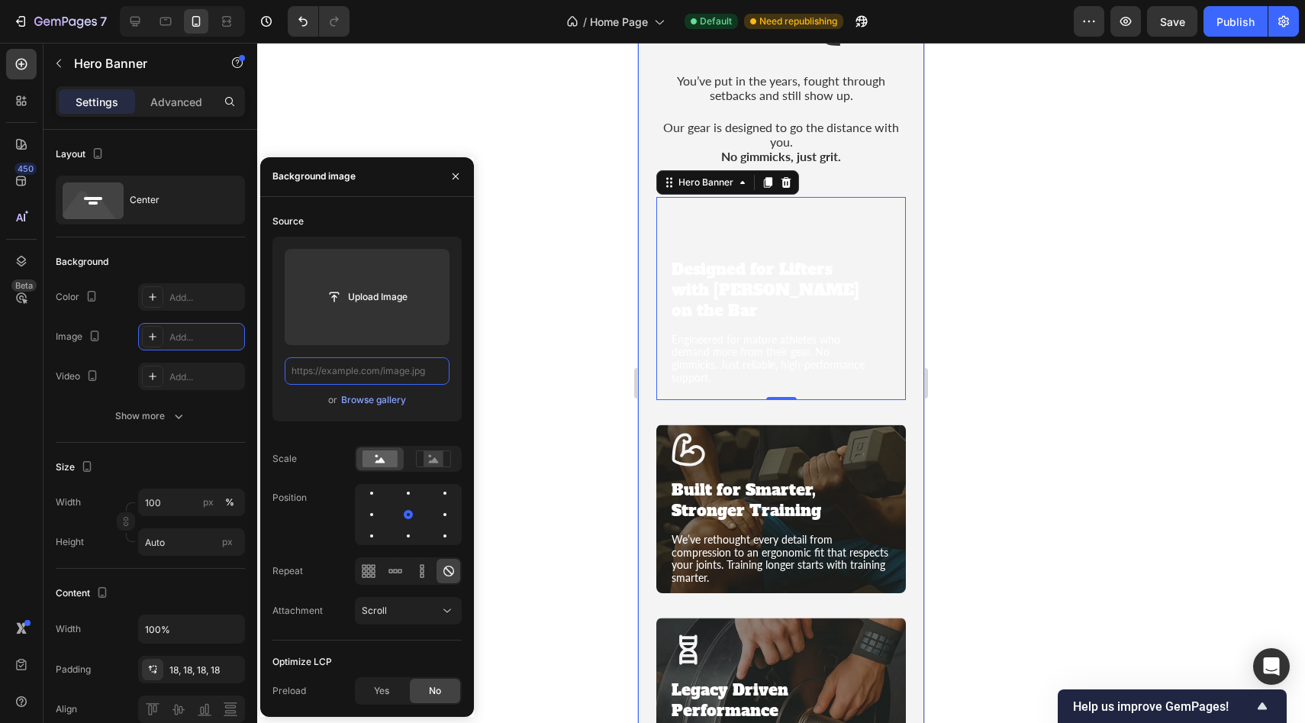
paste input "https://cdn.shopify.com/s/files/1/0952/8000/5402/files/Home_Page_Section_3_Ph1_…"
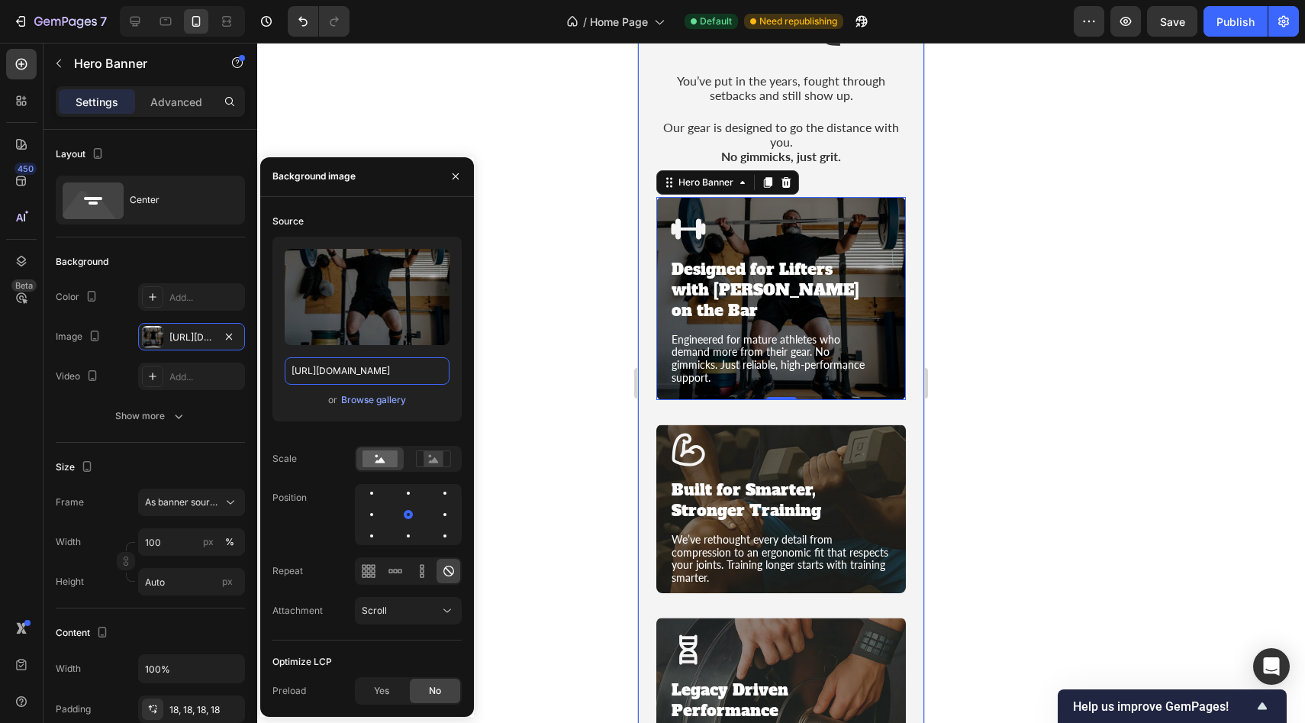
scroll to position [0, 333]
type input "https://cdn.shopify.com/s/files/1/0952/8000/5402/files/Home_Page_Section_3_Ph1_…"
click at [457, 172] on icon "button" at bounding box center [455, 176] width 12 height 12
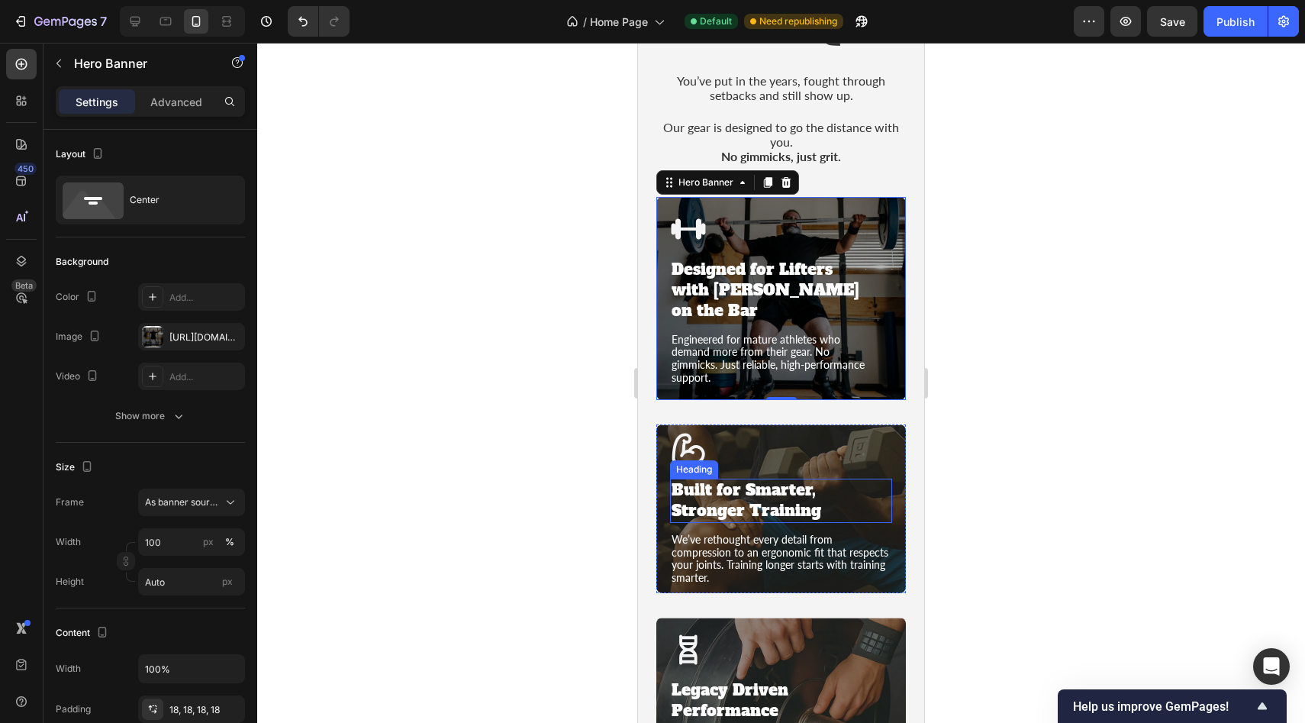
click at [888, 478] on div "Built for Smarter, Stronger Training" at bounding box center [781, 500] width 222 height 44
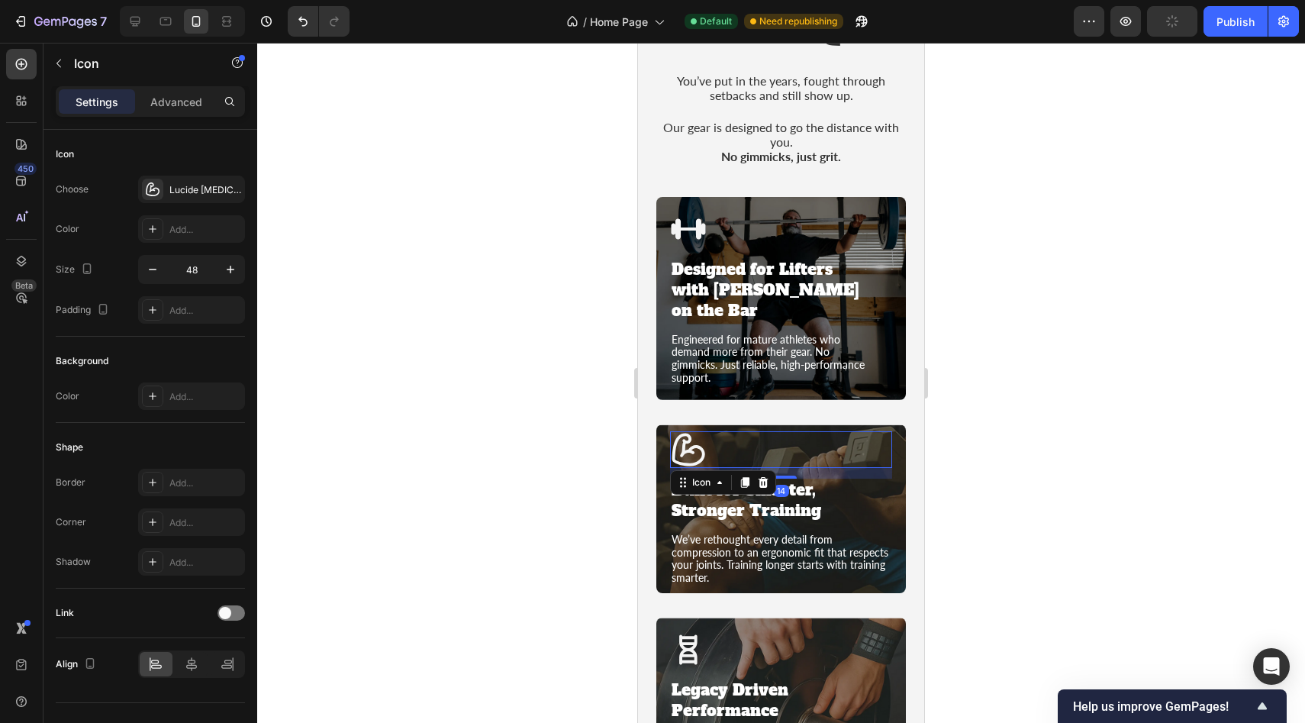
click at [881, 435] on div "Icon 14" at bounding box center [781, 449] width 222 height 37
click at [890, 478] on div "Built for Smarter, Stronger Training" at bounding box center [781, 500] width 222 height 44
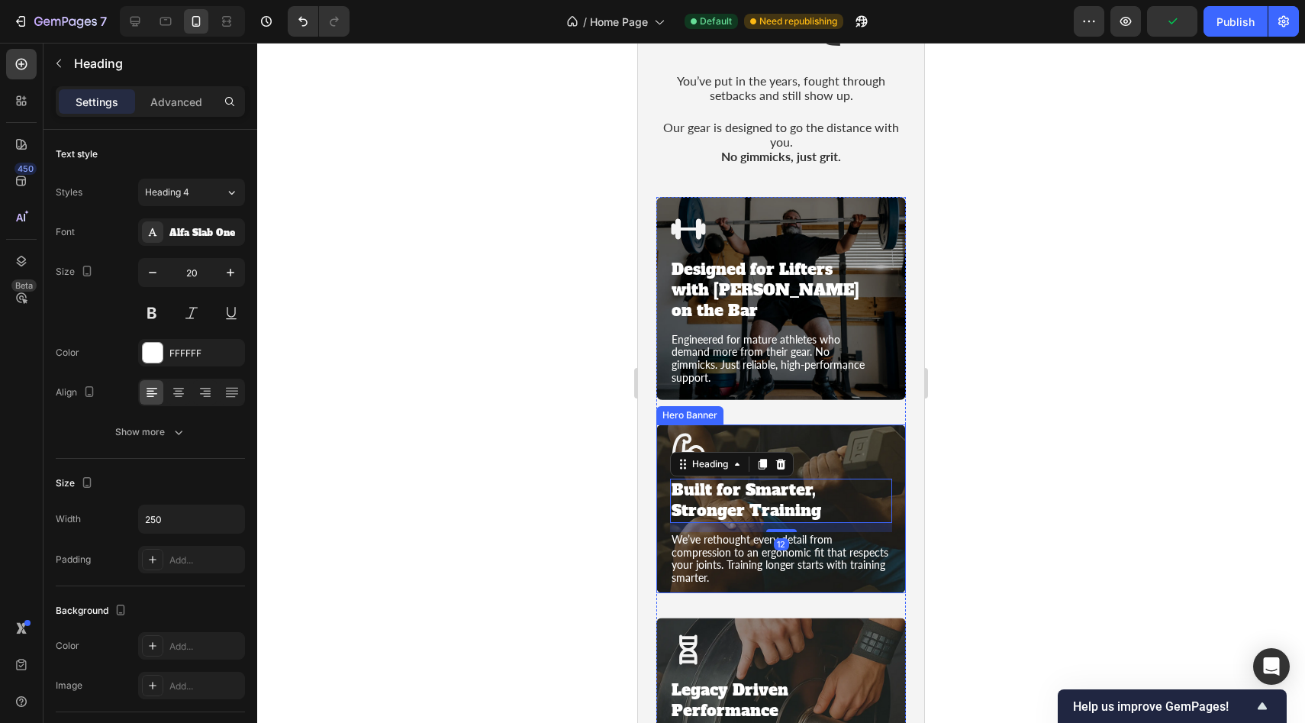
click at [893, 505] on div "Icon Built for Smarter, Stronger Training Heading 12 We’ve rethought every deta…" at bounding box center [781, 508] width 250 height 182
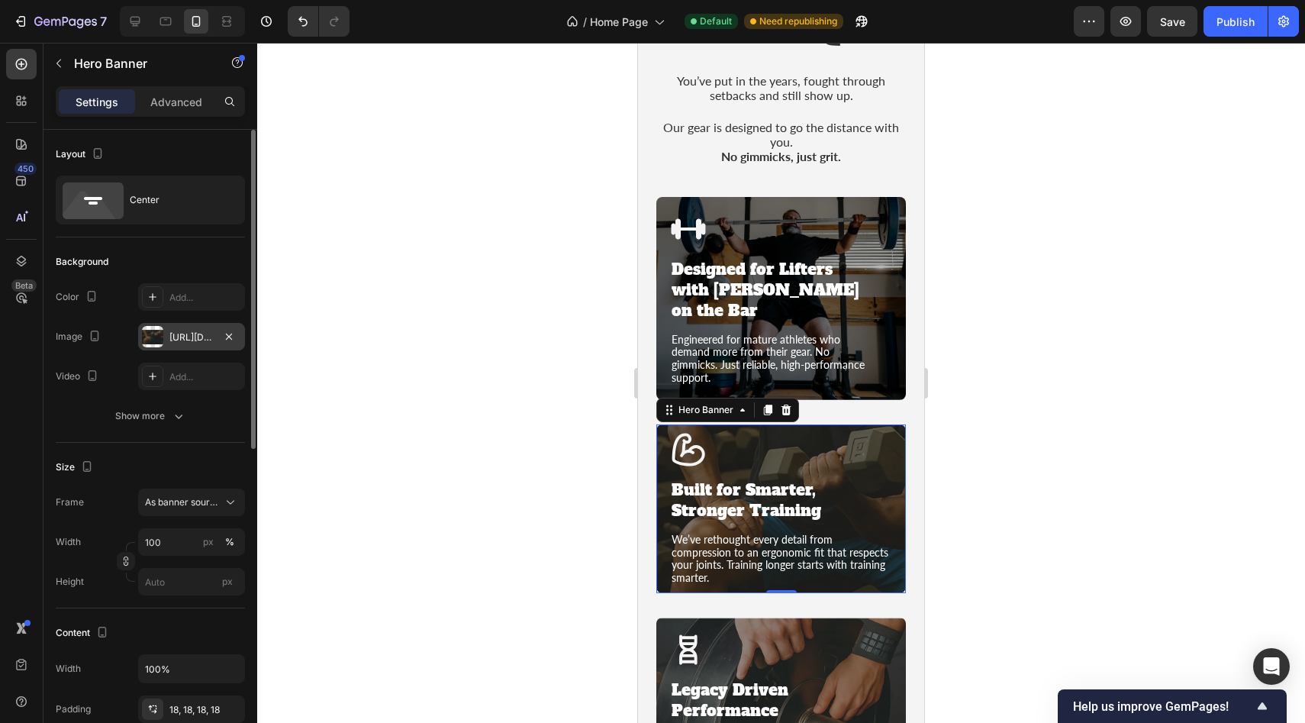
click at [173, 332] on div "https://cdn.shopify.com/s/files/1/0952/8000/5402/files/gempages_578395458607514…" at bounding box center [191, 337] width 44 height 14
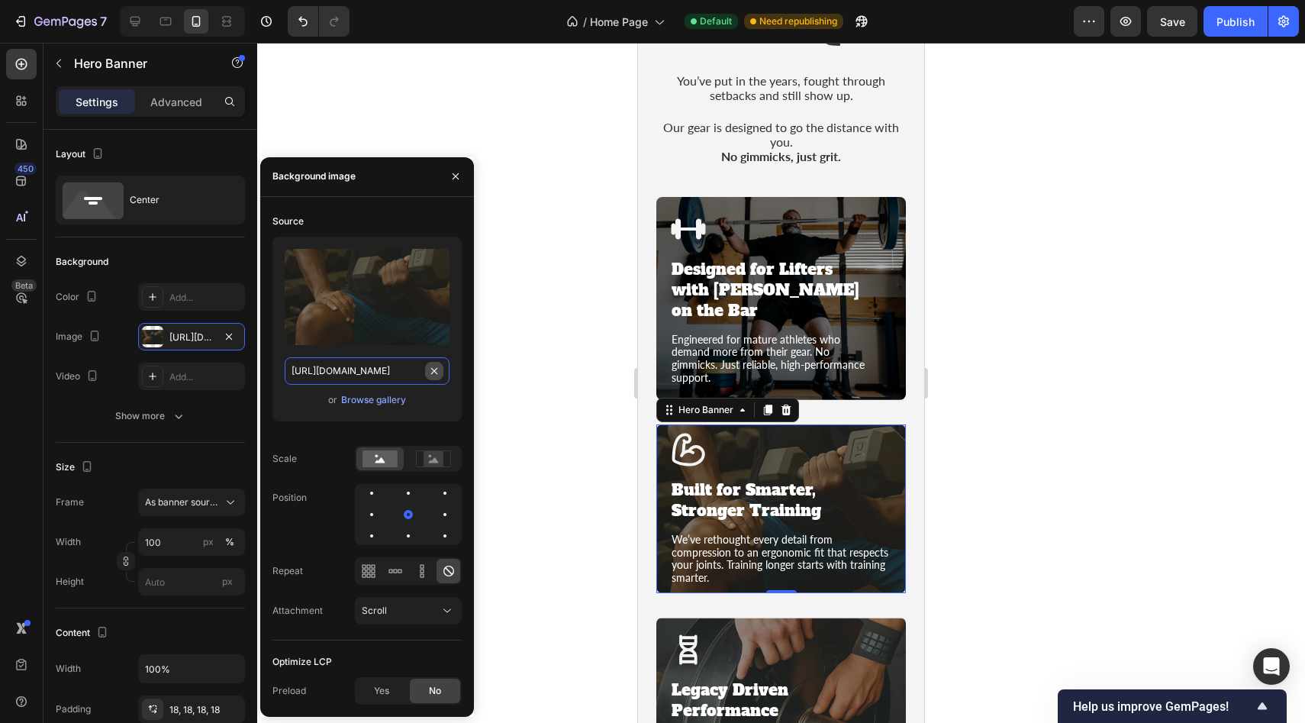
type input "Auto"
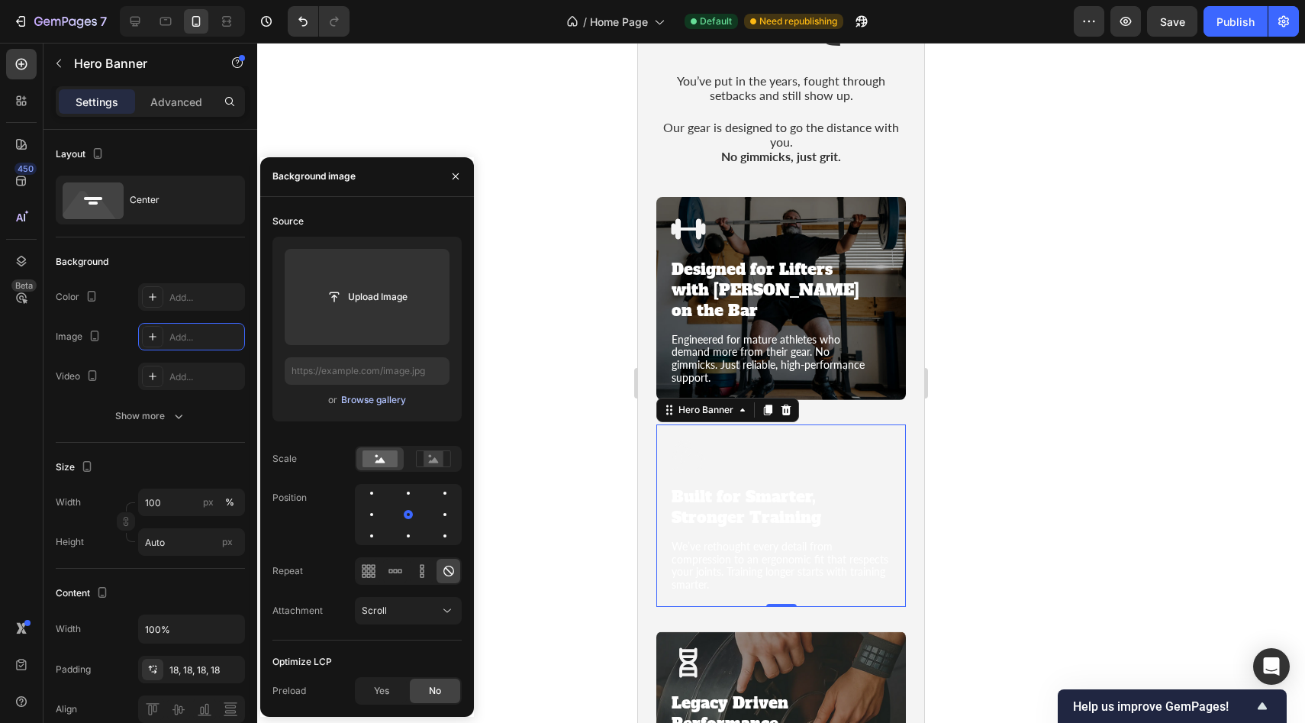
click at [358, 401] on div "Browse gallery" at bounding box center [373, 400] width 65 height 14
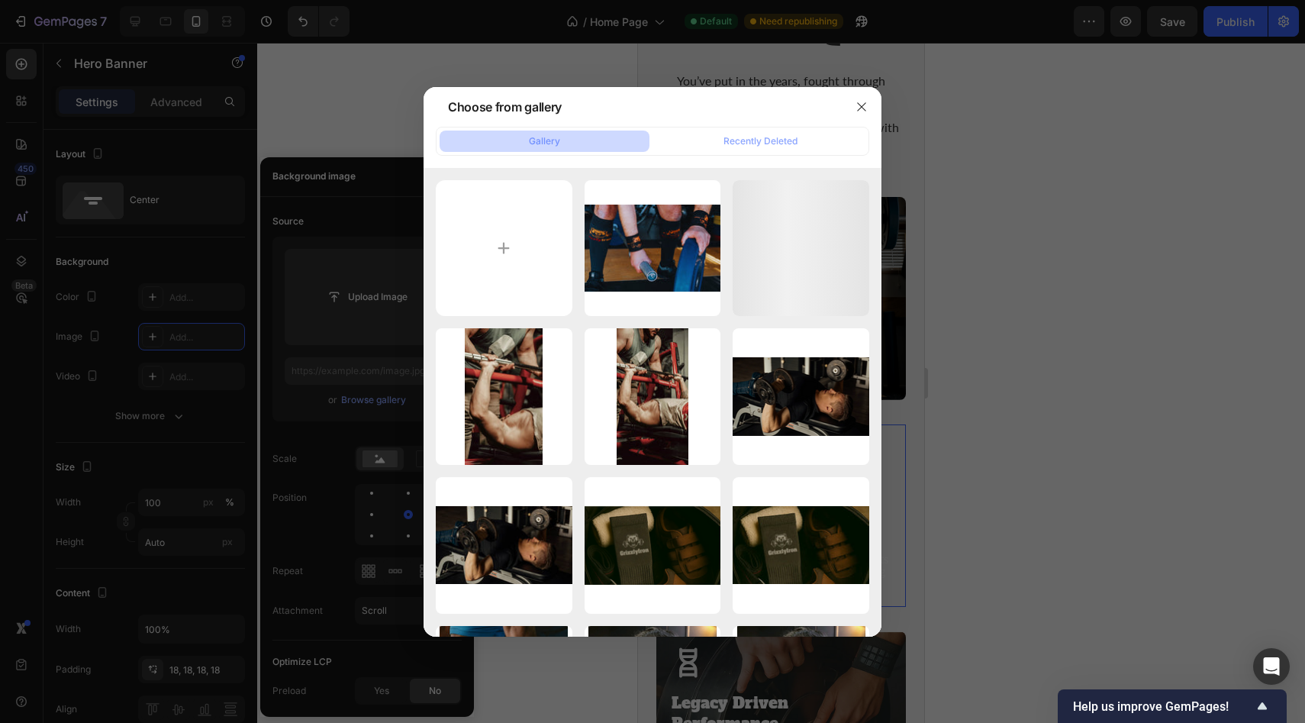
click at [374, 375] on div at bounding box center [652, 361] width 1305 height 723
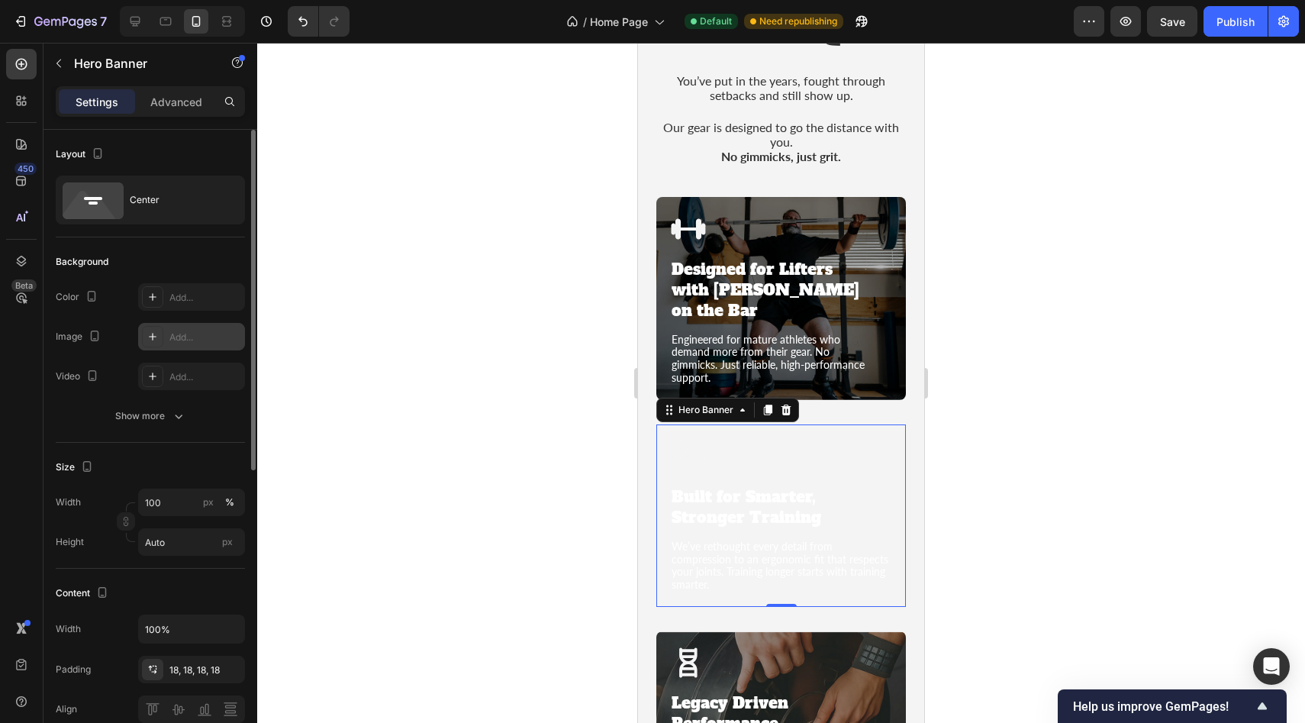
click at [186, 337] on div "Add..." at bounding box center [205, 337] width 72 height 14
type input "https://cdn.shopify.com/s/files/1/2005/9307/files/background_settings.jpg"
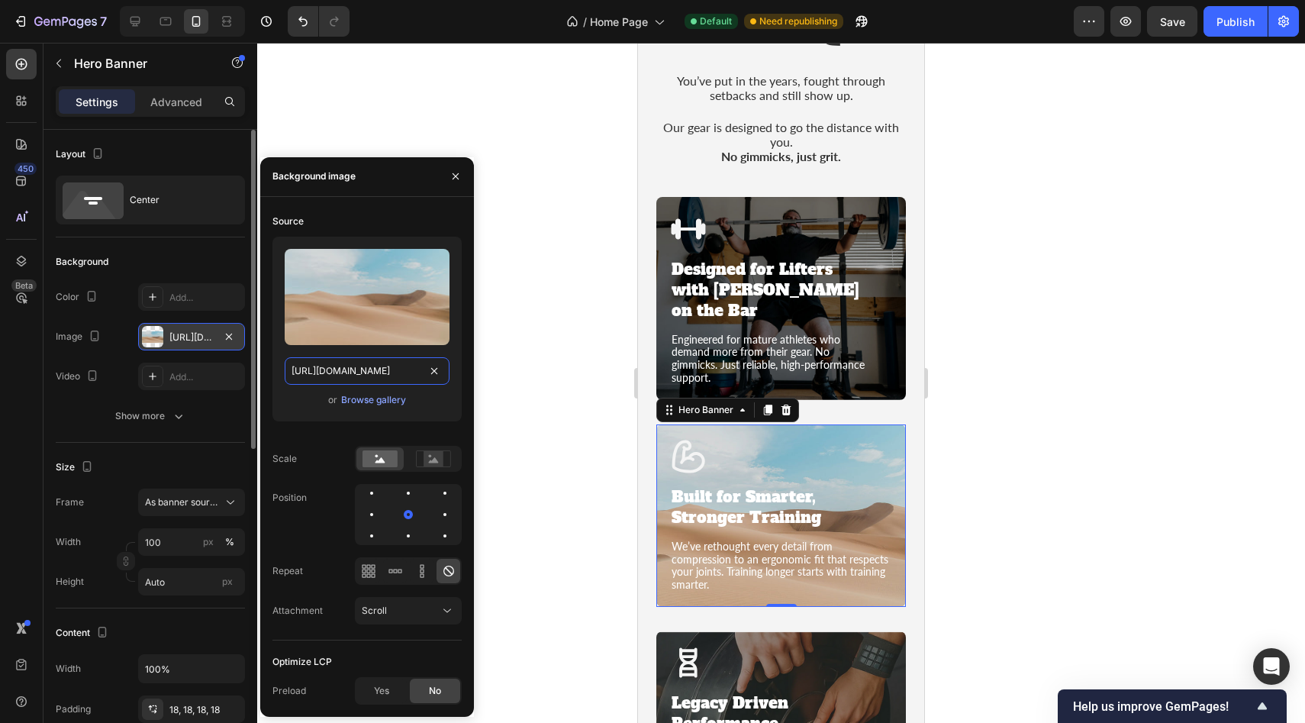
type textarea "https://cdn.shopify.com/s/files/1/2005/9307/files/background_settings.jpg"
click at [317, 373] on input "https://cdn.shopify.com/s/files/1/2005/9307/files/background_settings.jpg" at bounding box center [367, 370] width 165 height 27
paste input "0952/8000/5402/files/Home_Page_Section_3_Ph2.jpg?v=1758873385"
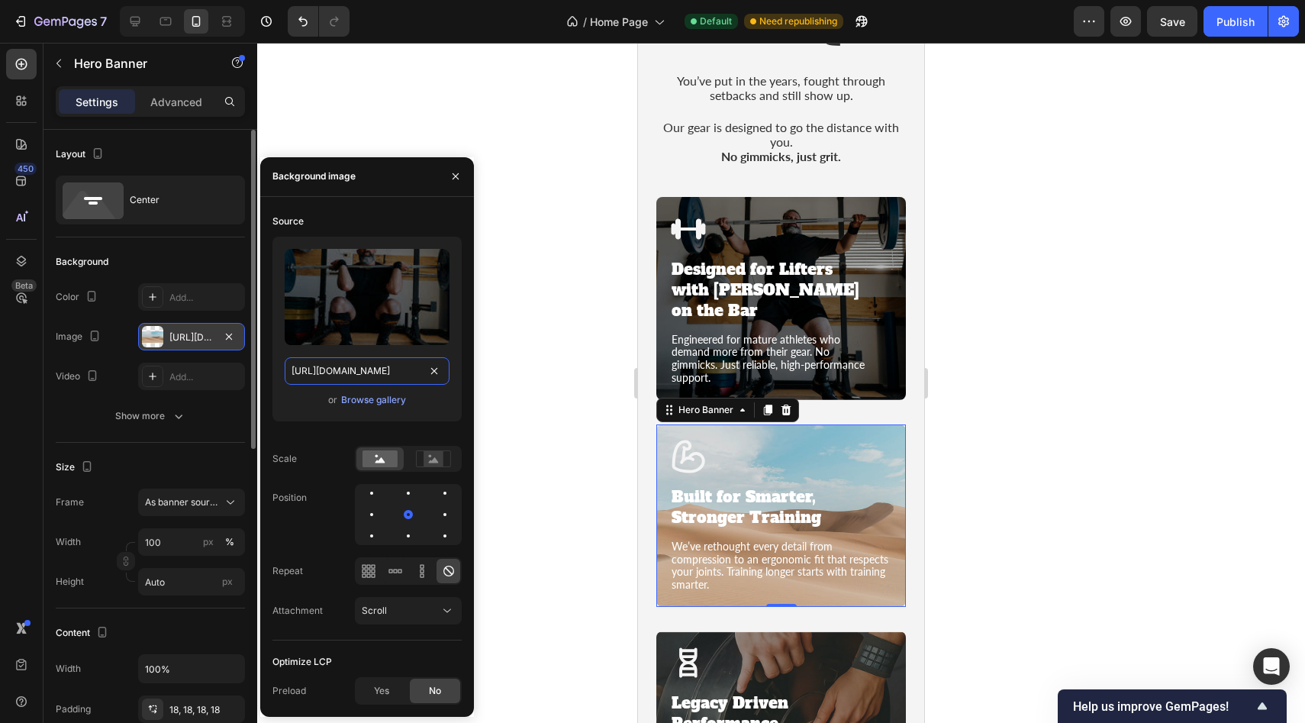
scroll to position [0, 319]
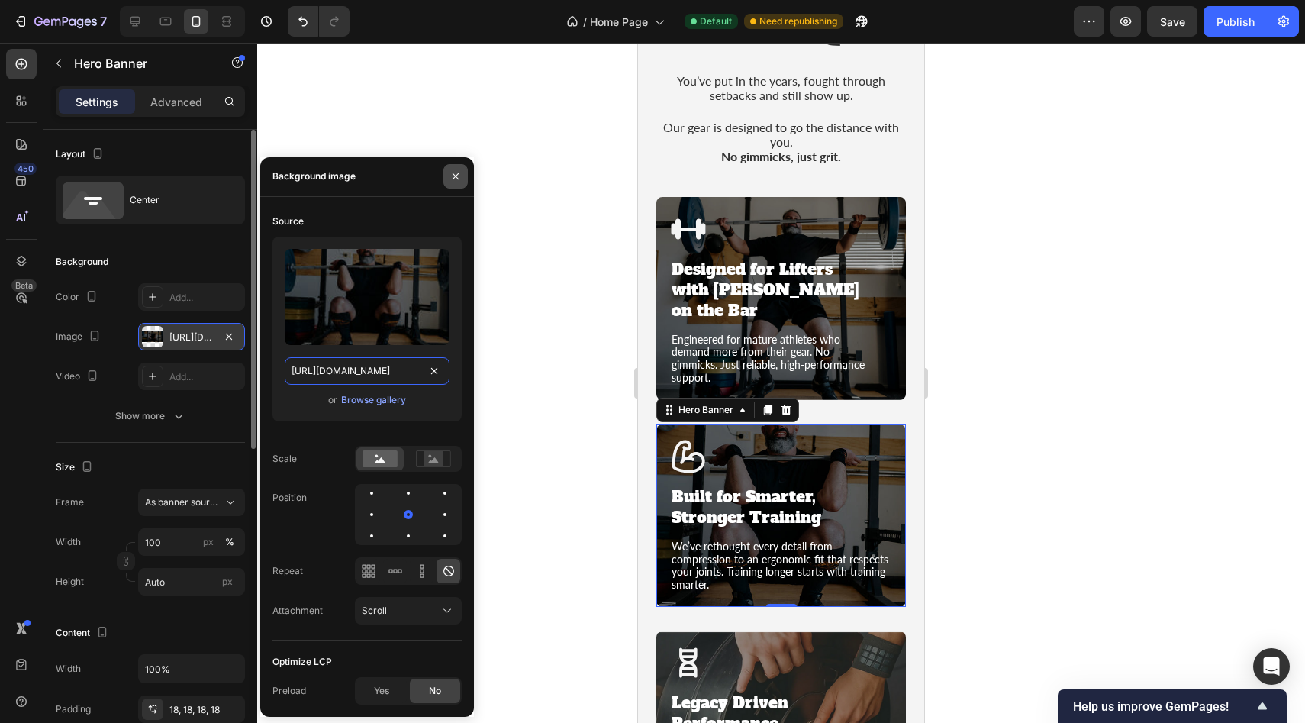
type input "https://cdn.shopify.com/s/files/1/0952/8000/5402/files/Home_Page_Section_3_Ph2.…"
click at [465, 176] on button "button" at bounding box center [455, 176] width 24 height 24
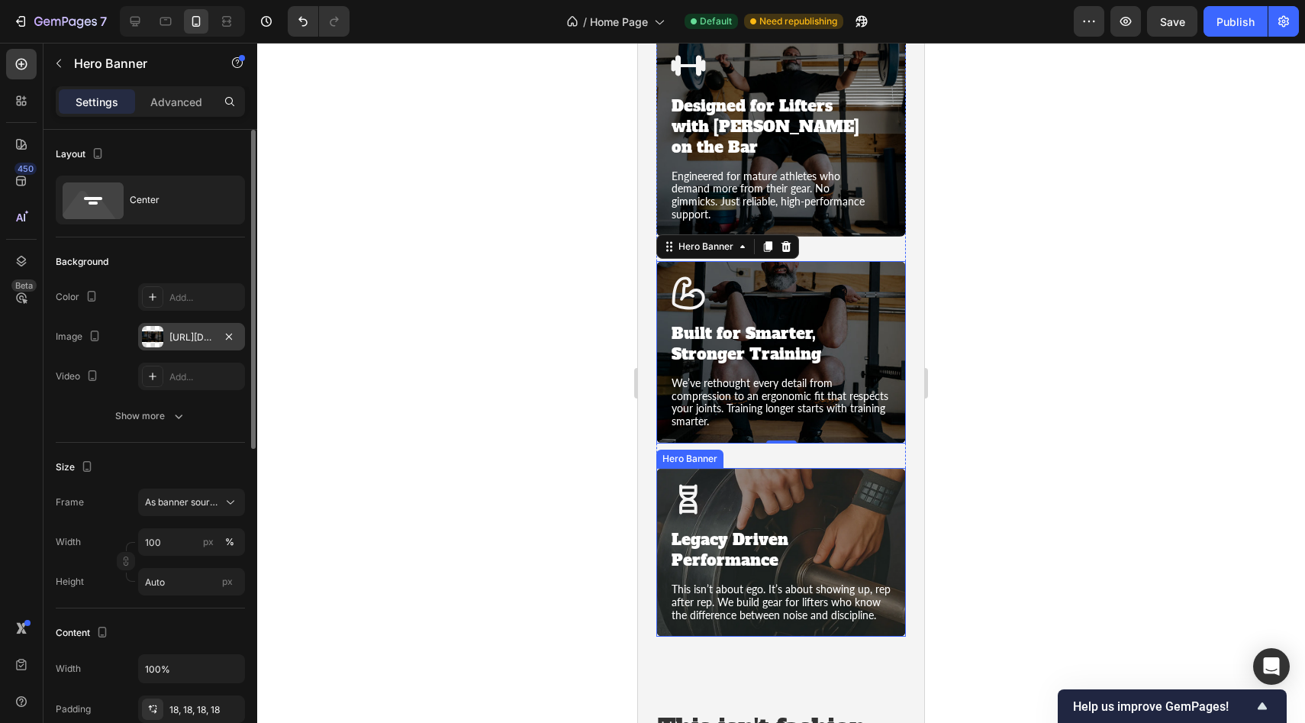
scroll to position [1522, 0]
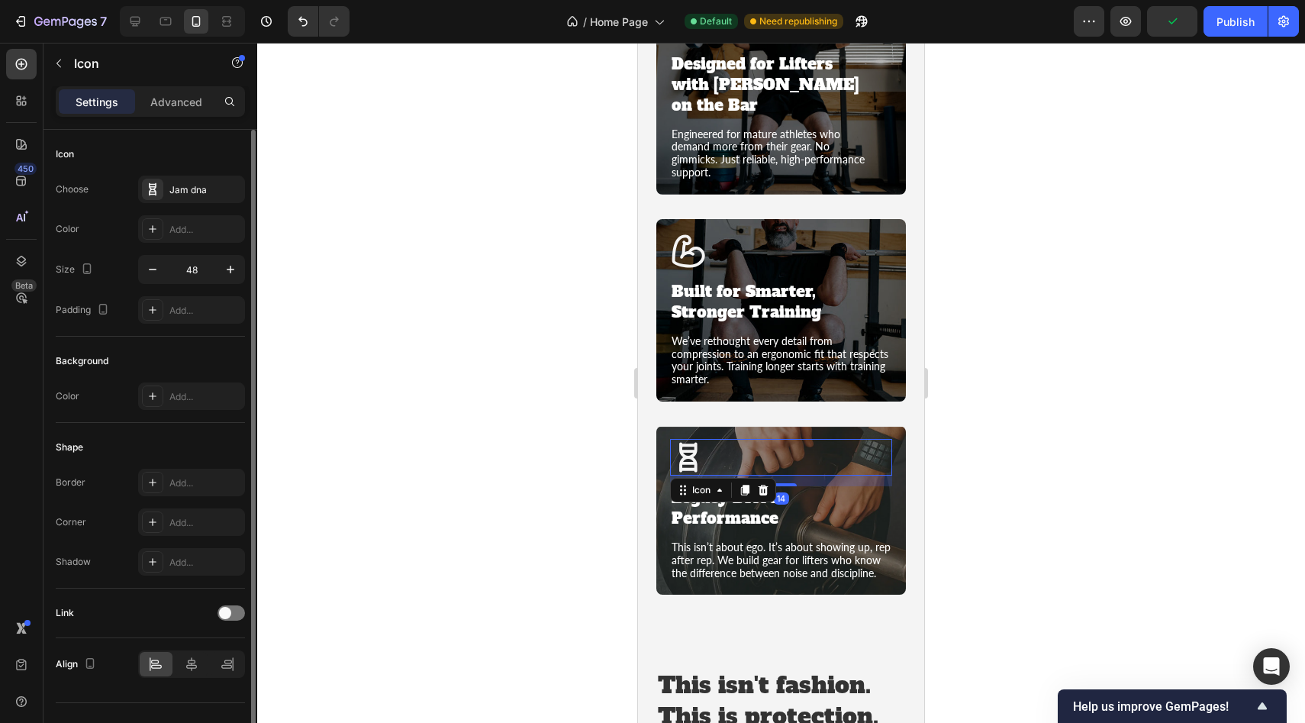
click at [861, 439] on div "Icon 14" at bounding box center [781, 457] width 222 height 37
click at [891, 486] on div "Legacy Driven Performance" at bounding box center [781, 508] width 222 height 44
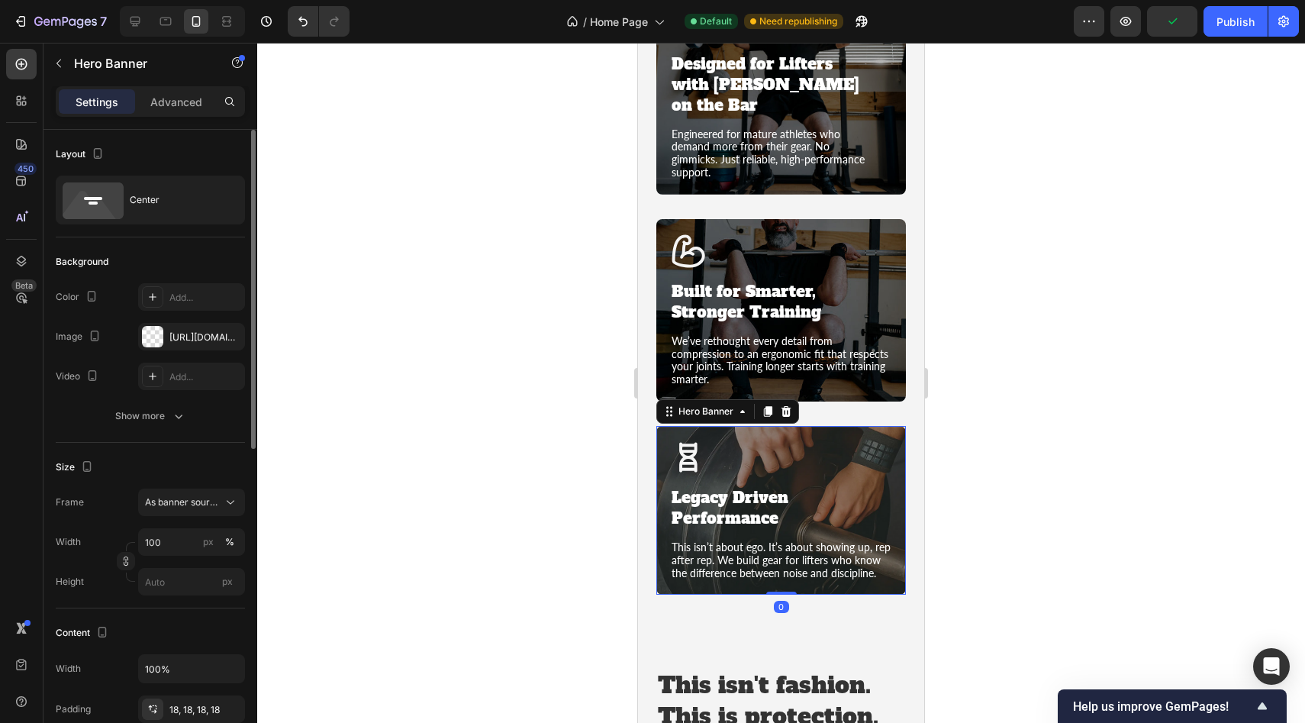
click at [895, 464] on div "Icon Legacy Driven Performance Heading This isn’t about ego. It’s about showing…" at bounding box center [781, 509] width 250 height 169
click at [187, 343] on div "https://cdn.shopify.com/s/files/1/0952/8000/5402/files/gempages_578395458607514…" at bounding box center [191, 337] width 44 height 14
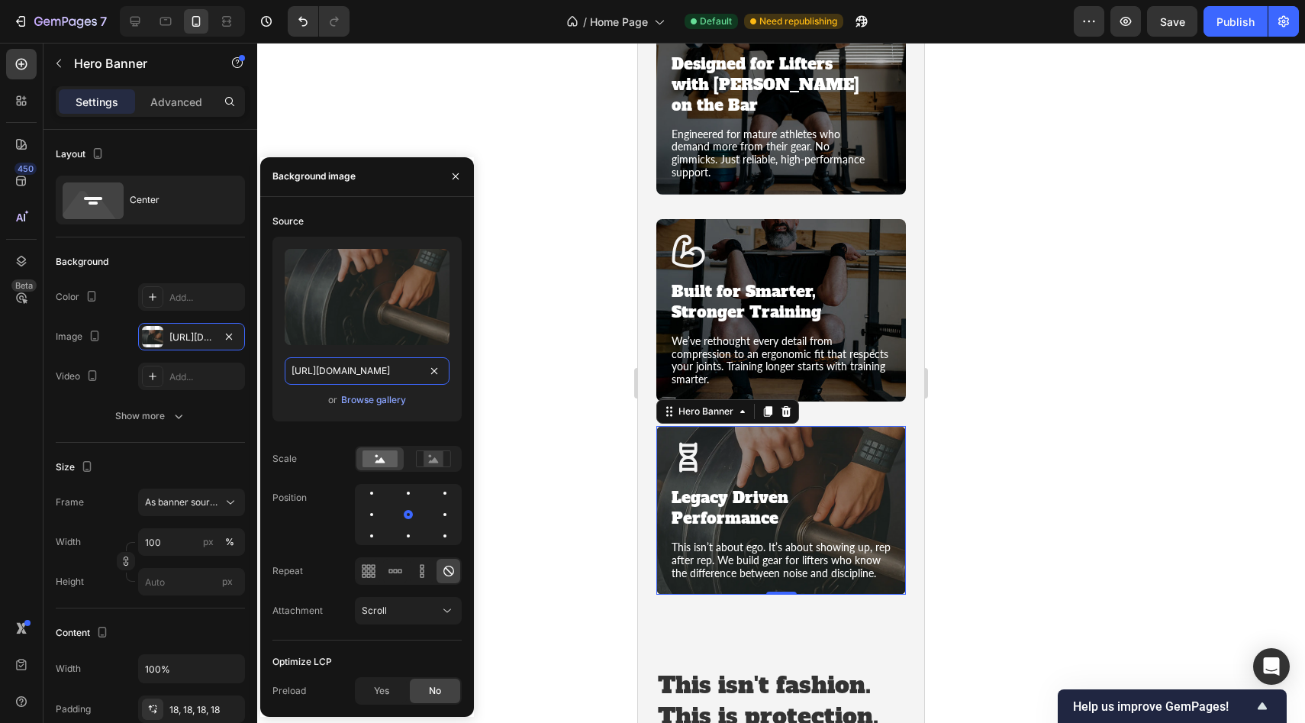
type input "Auto"
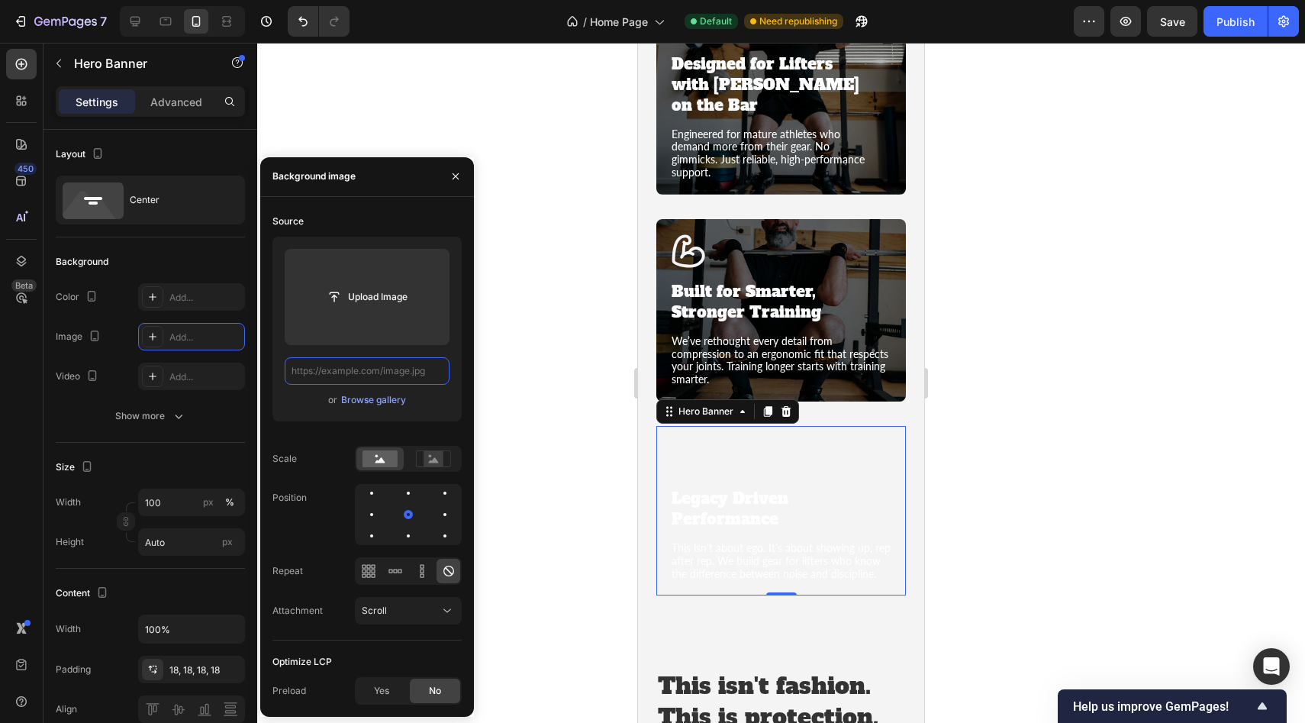
scroll to position [0, 0]
paste input "https://cdn.shopify.com/s/files/1/0952/8000/5402/files/Home_Page_Section_3_Ph3.…"
type input "https://cdn.shopify.com/s/files/1/0952/8000/5402/files/Home_Page_Section_3_Ph3.…"
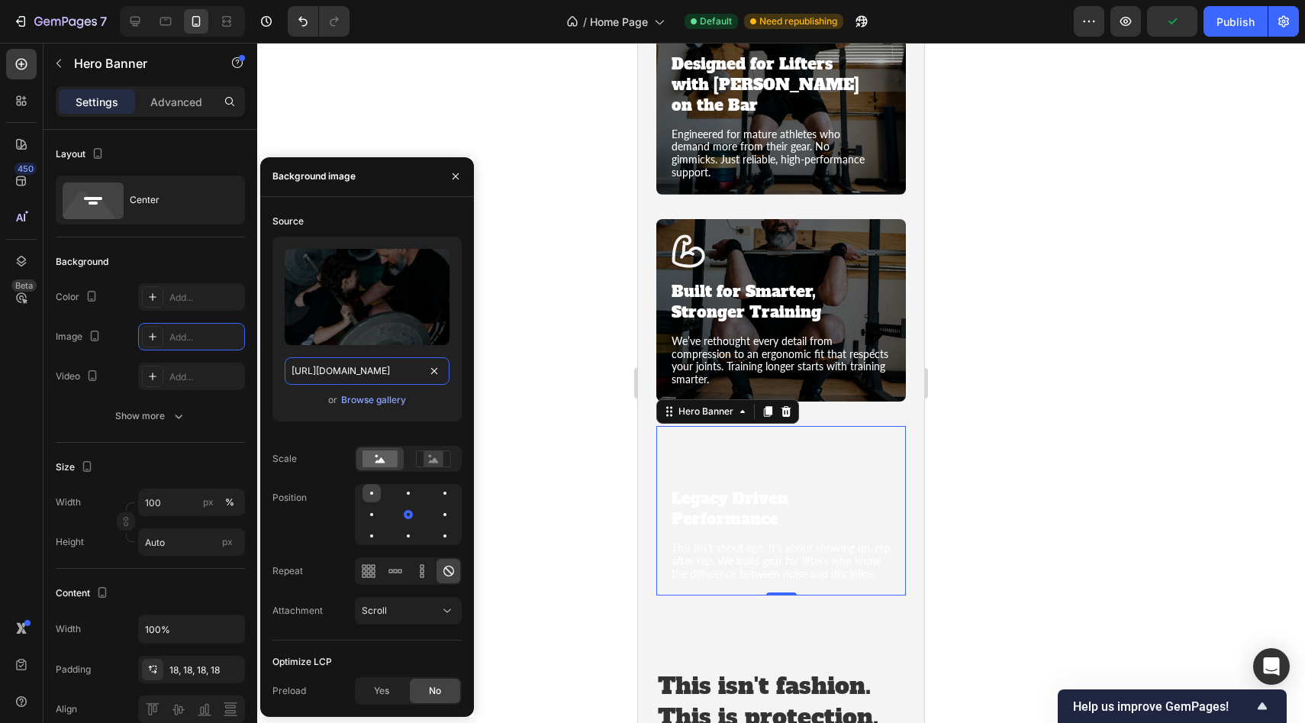
scroll to position [0, 320]
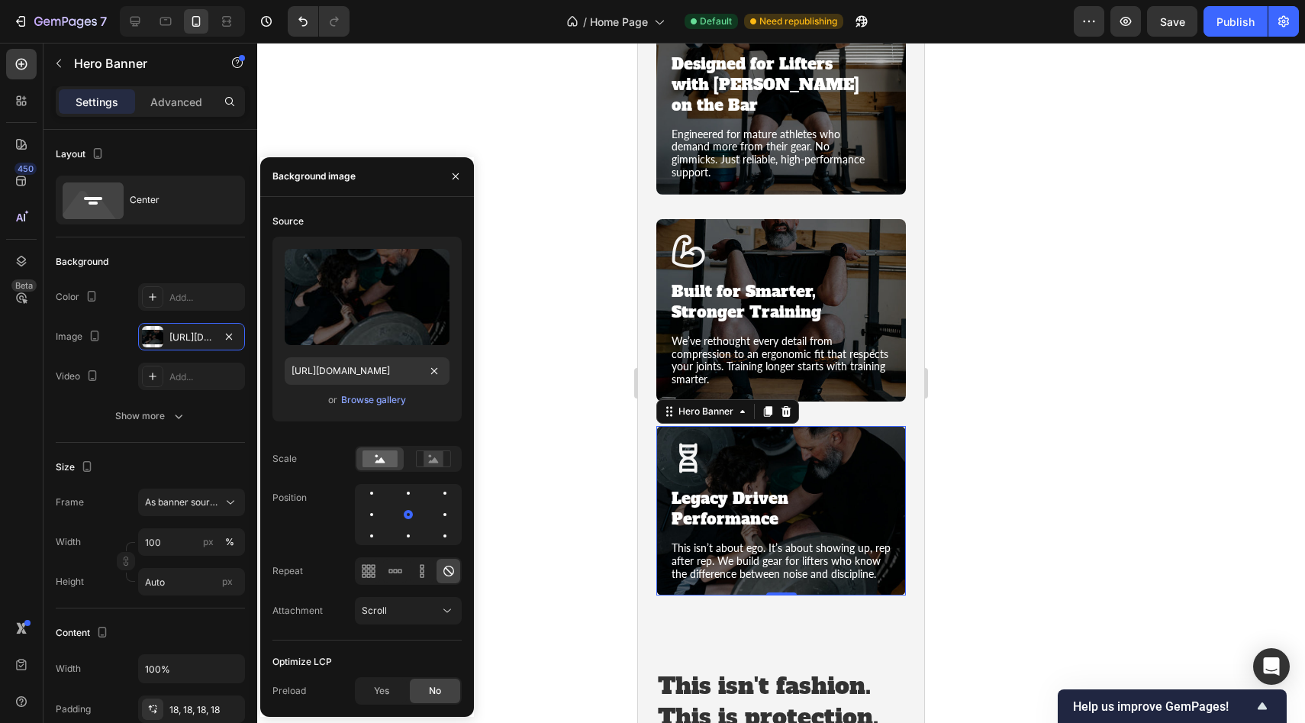
click at [1139, 331] on div at bounding box center [781, 383] width 1048 height 680
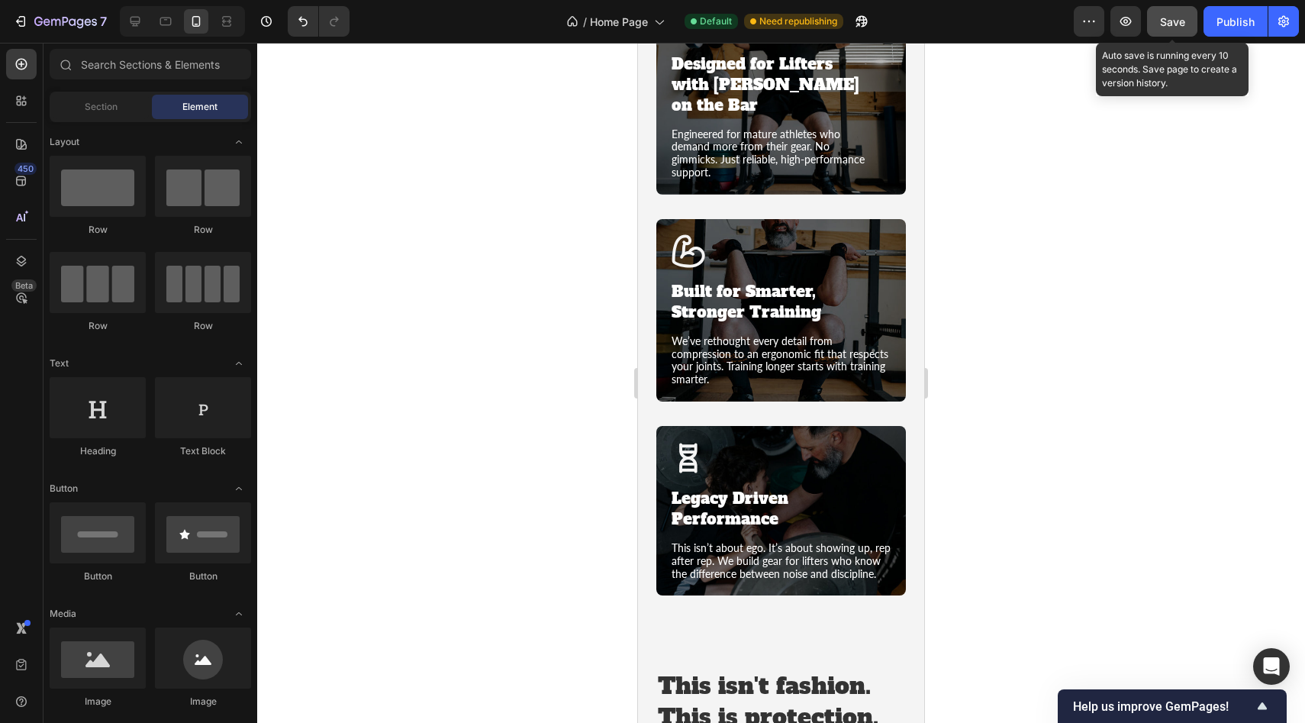
click at [1163, 24] on span "Save" at bounding box center [1172, 21] width 25 height 13
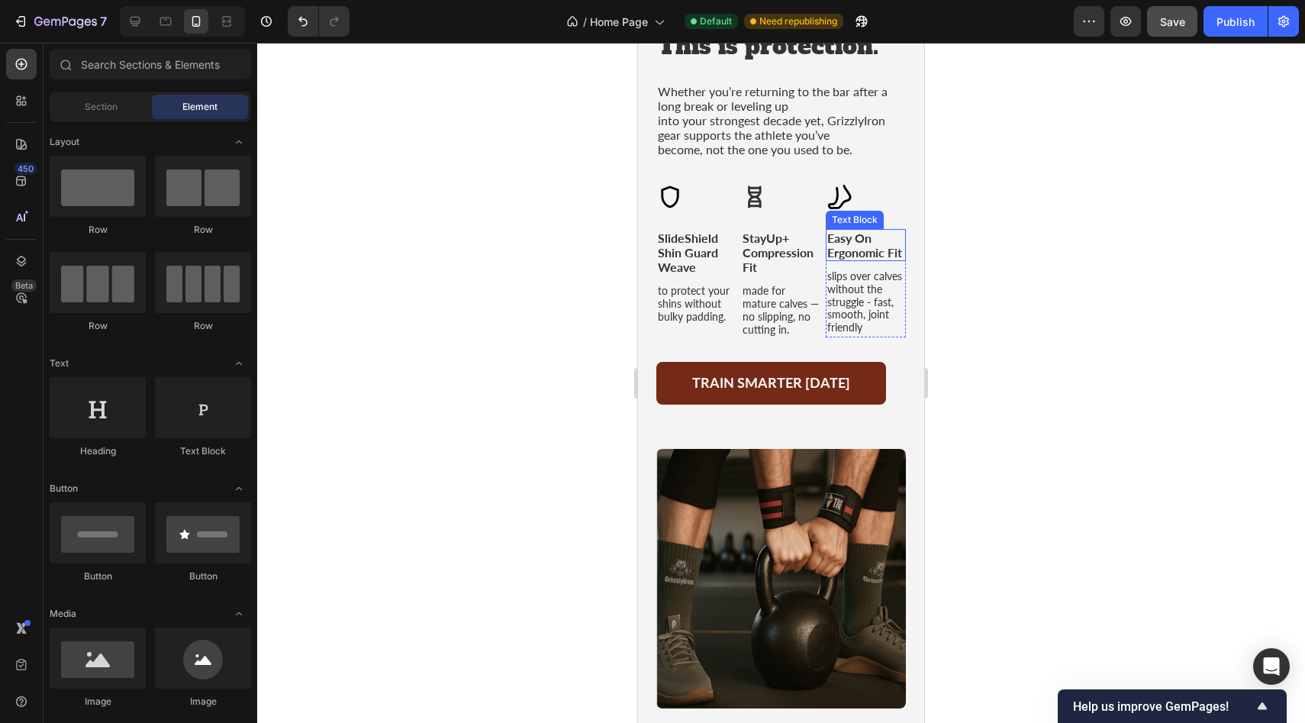
scroll to position [2204, 0]
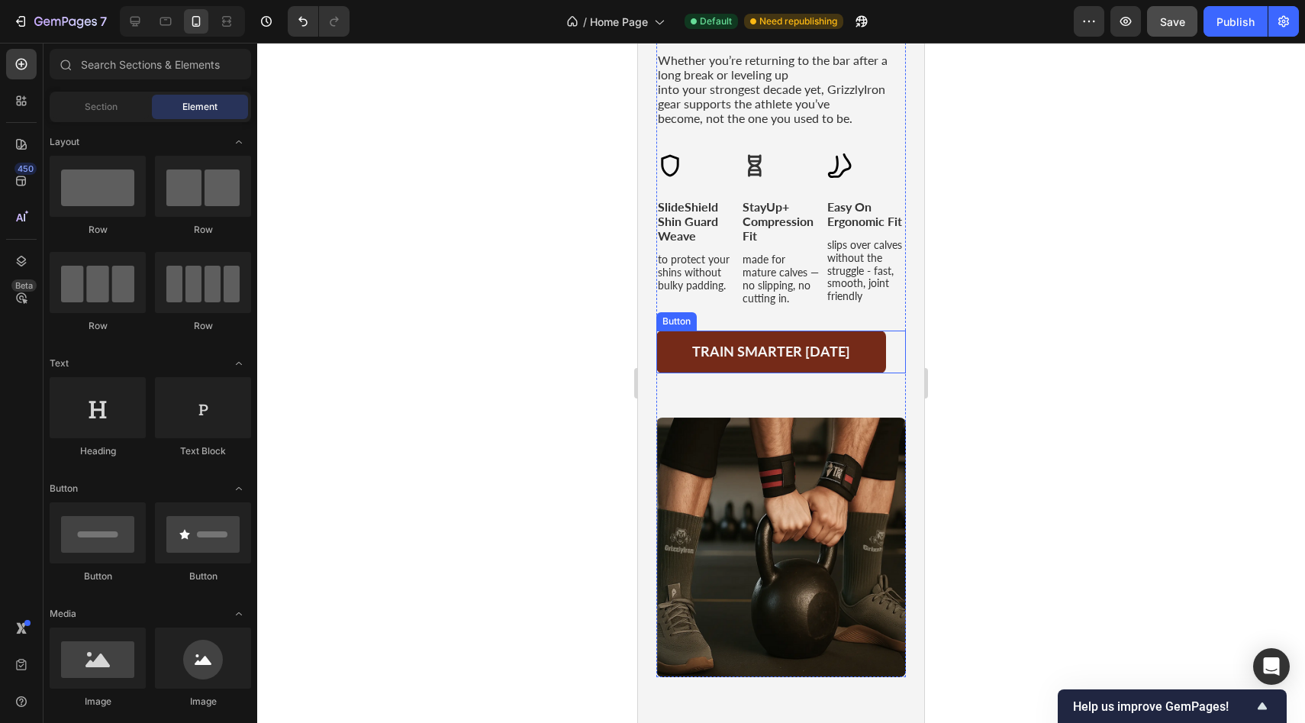
click at [870, 351] on link "Train smarter [DATE]" at bounding box center [771, 351] width 230 height 43
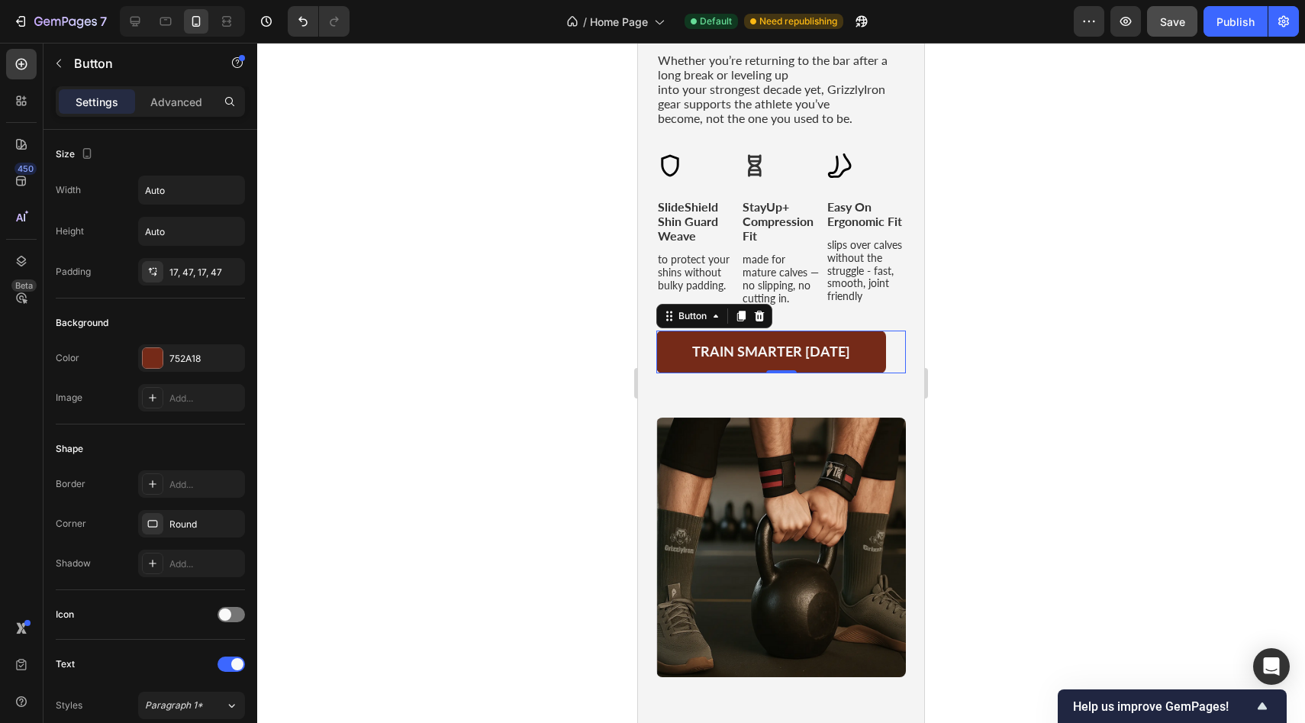
click at [861, 366] on link "Train smarter [DATE]" at bounding box center [771, 351] width 230 height 43
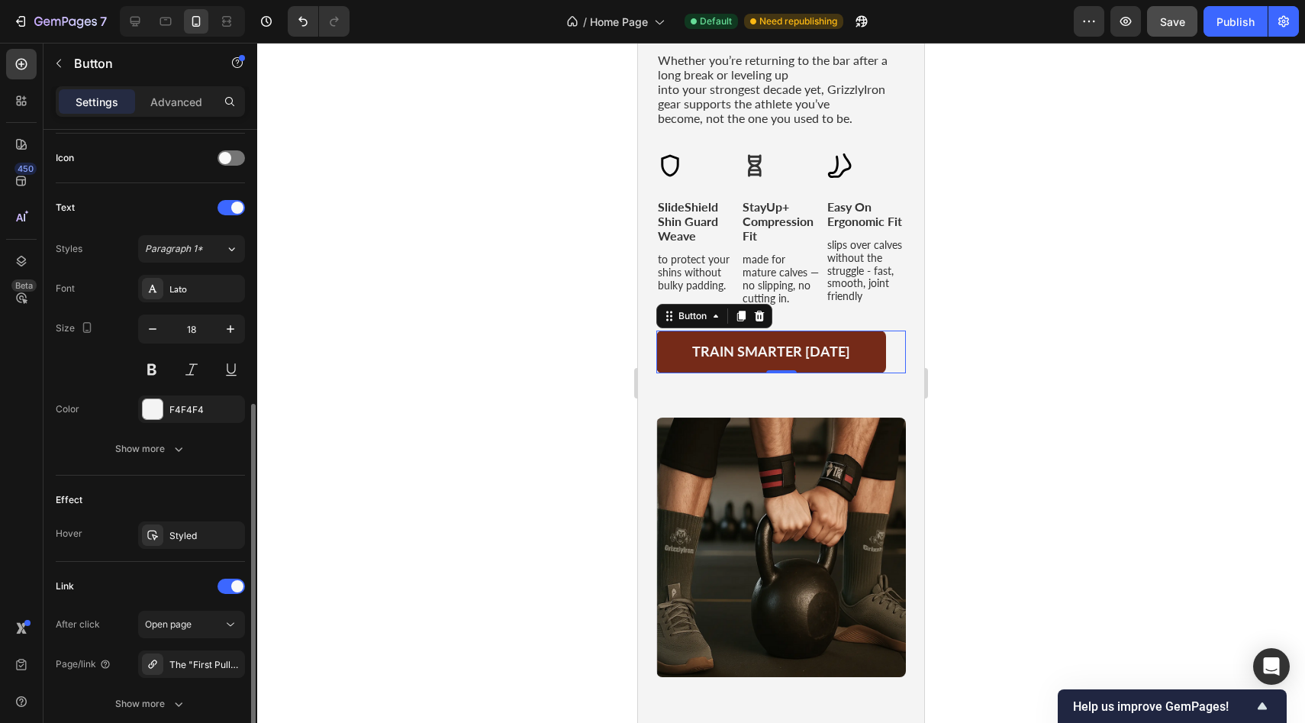
scroll to position [577, 0]
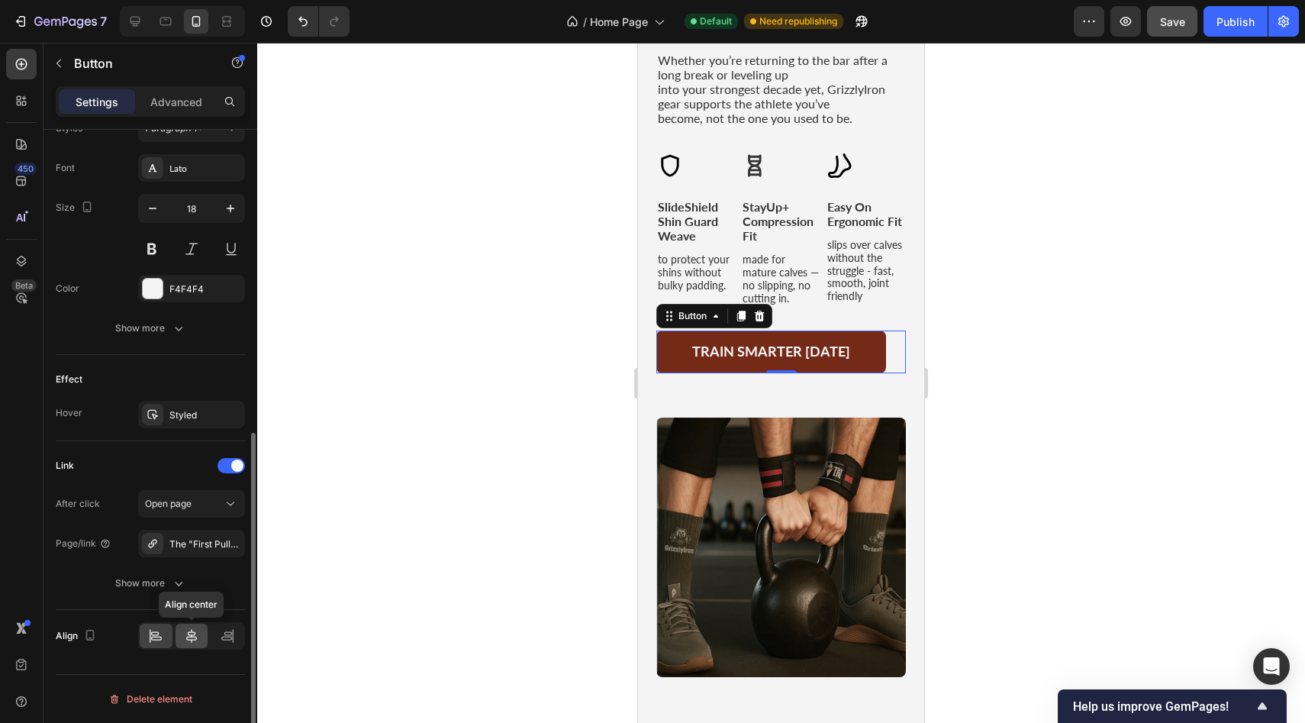
click at [186, 639] on icon at bounding box center [191, 635] width 15 height 15
click at [1157, 362] on div at bounding box center [781, 383] width 1048 height 680
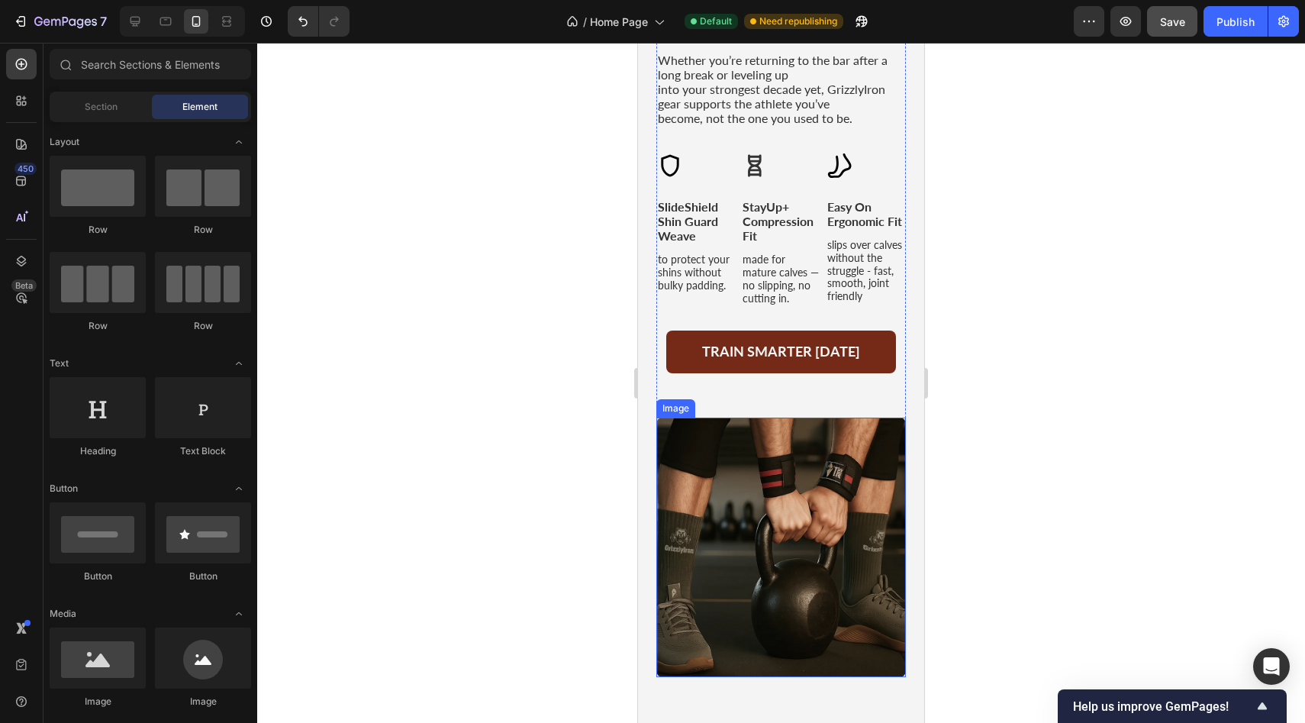
click at [856, 469] on img at bounding box center [781, 546] width 250 height 259
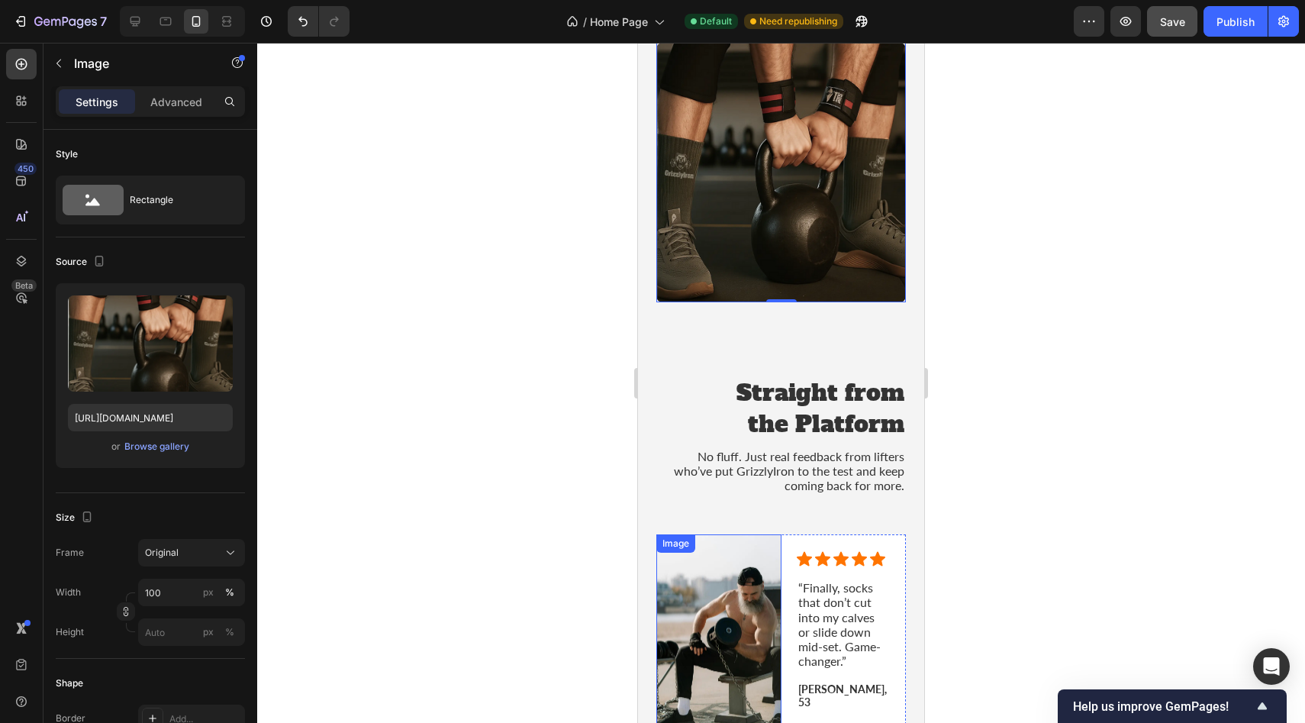
scroll to position [2576, 0]
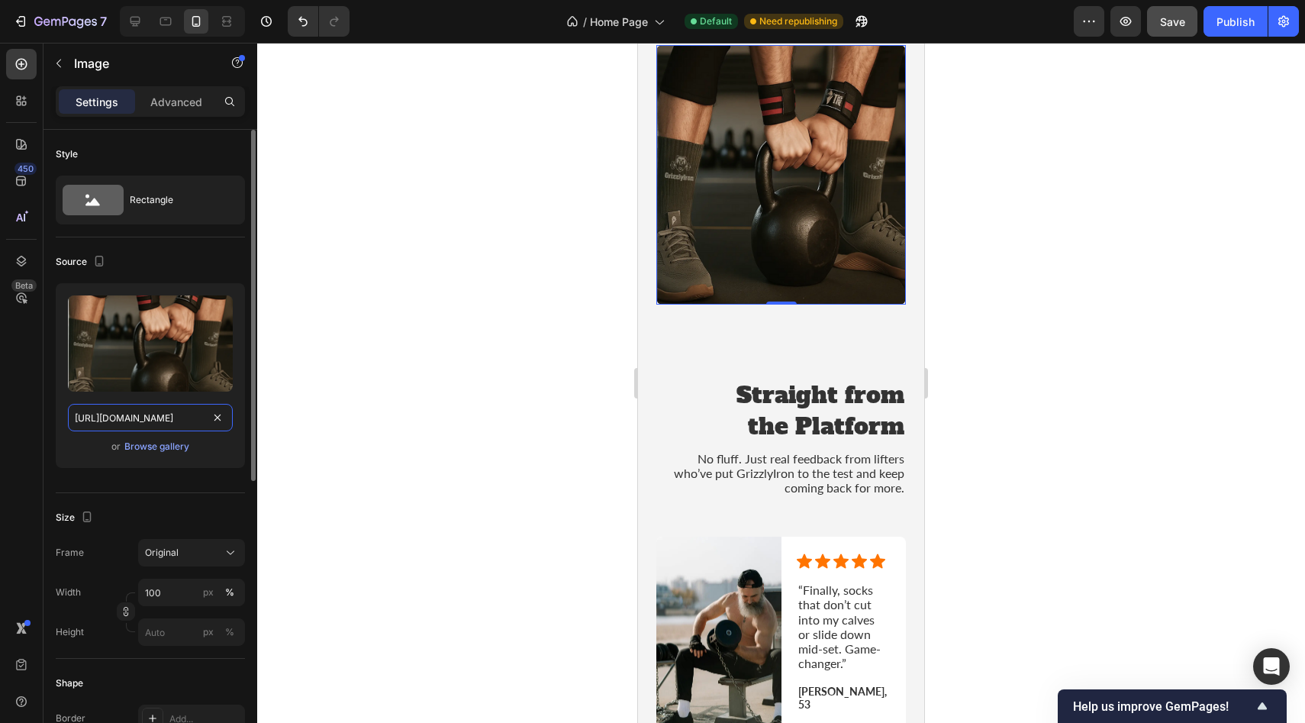
click at [161, 422] on input "https://cdn.shopify.com/s/files/1/0952/8000/5402/files/gempages_578395458607514…" at bounding box center [150, 417] width 165 height 27
paste input "Home_Page_Section_4.jpg?v=1758874194"
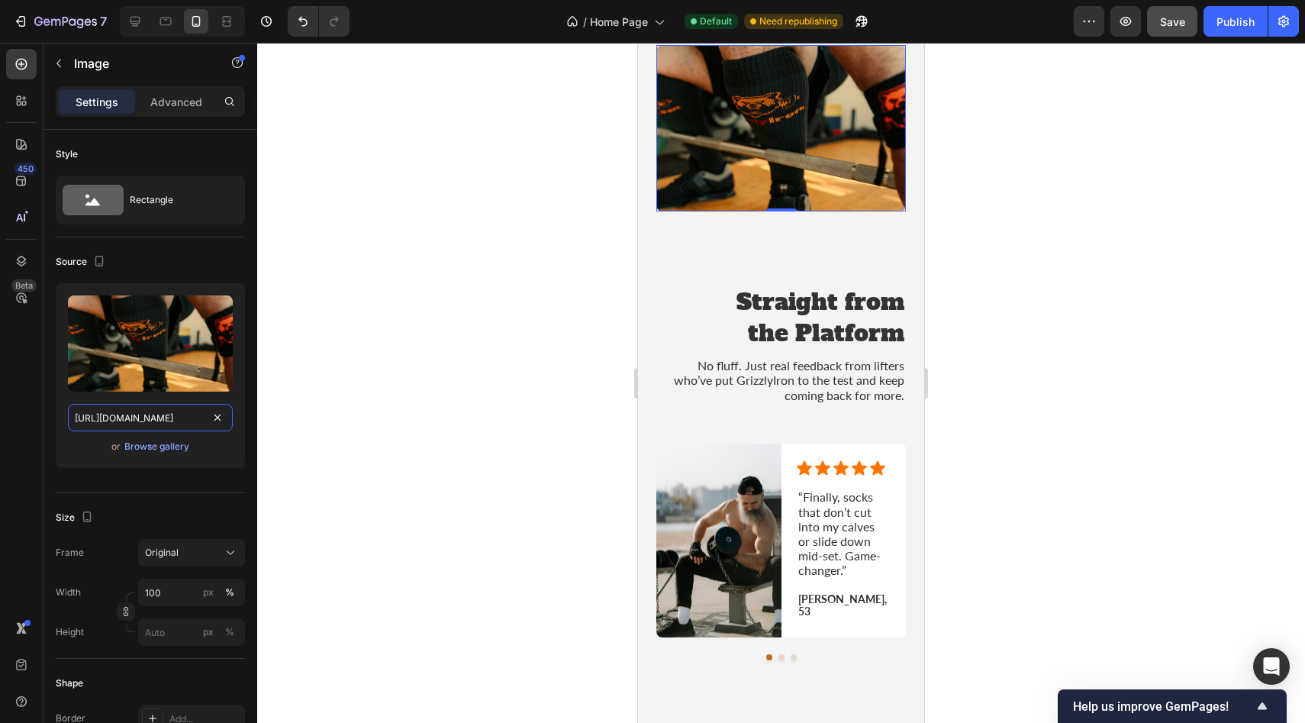
type input "https://cdn.shopify.com/s/files/1/0952/8000/5402/files/Home_Page_Section_4.jpg?…"
click at [1068, 250] on div at bounding box center [781, 383] width 1048 height 680
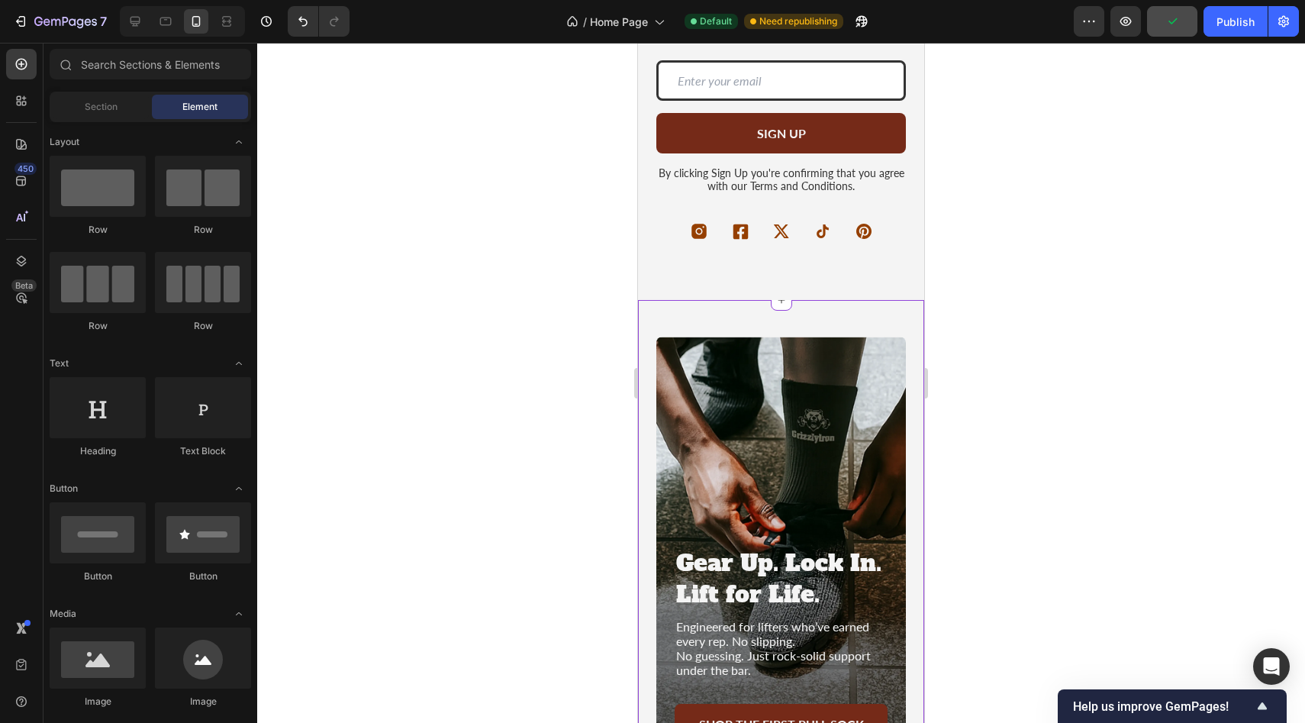
scroll to position [3452, 0]
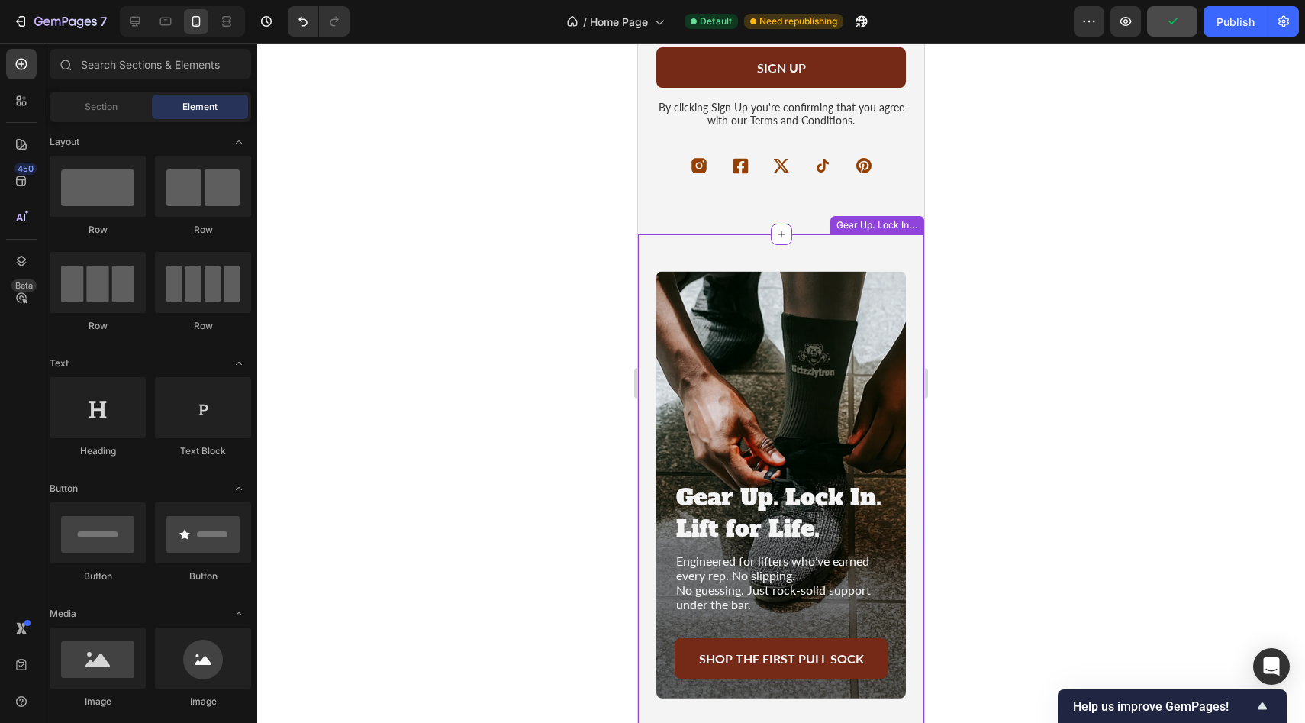
click at [836, 317] on div "Background Image" at bounding box center [781, 484] width 250 height 427
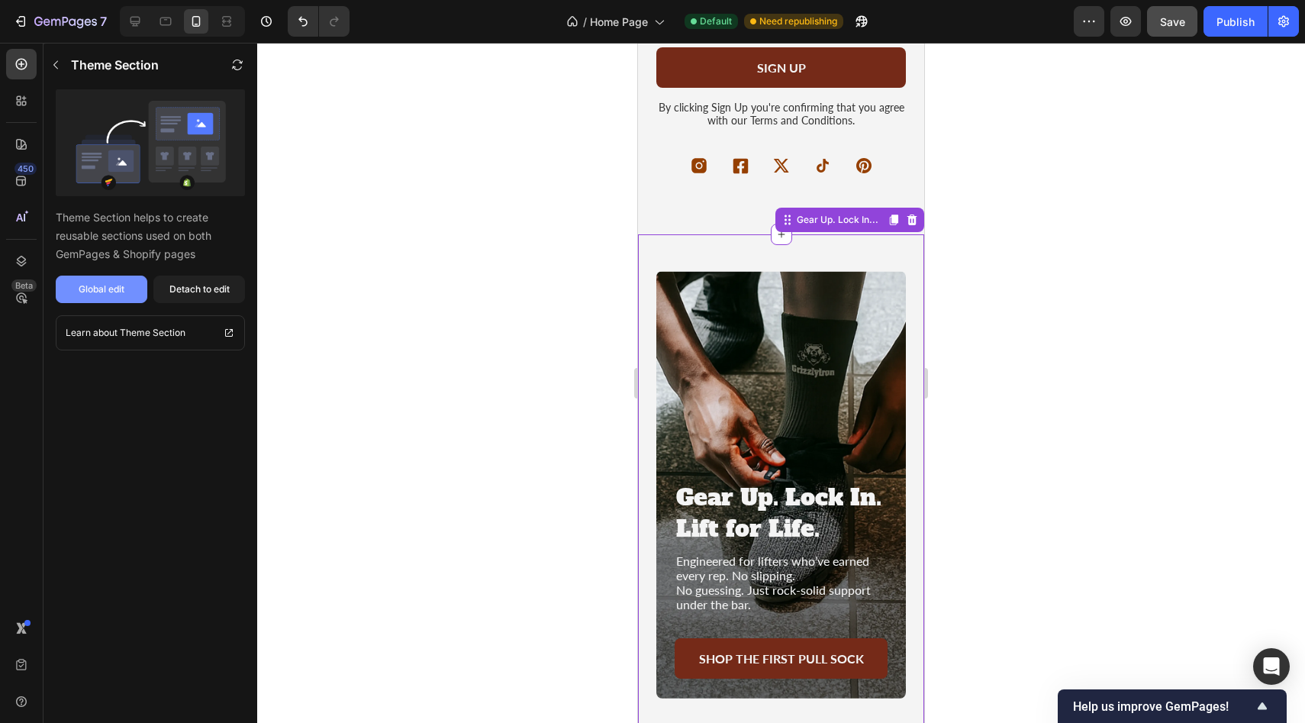
click at [105, 291] on div "Global edit" at bounding box center [102, 289] width 46 height 14
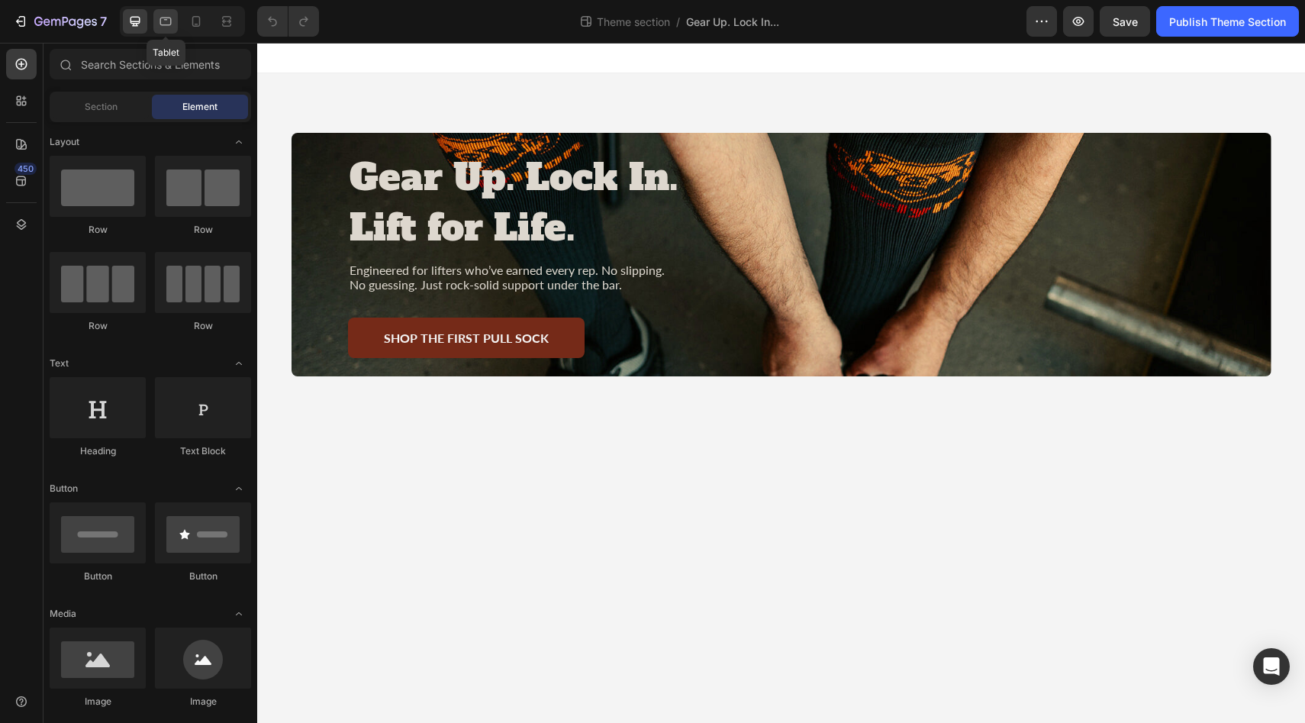
click at [167, 22] on icon at bounding box center [165, 21] width 15 height 15
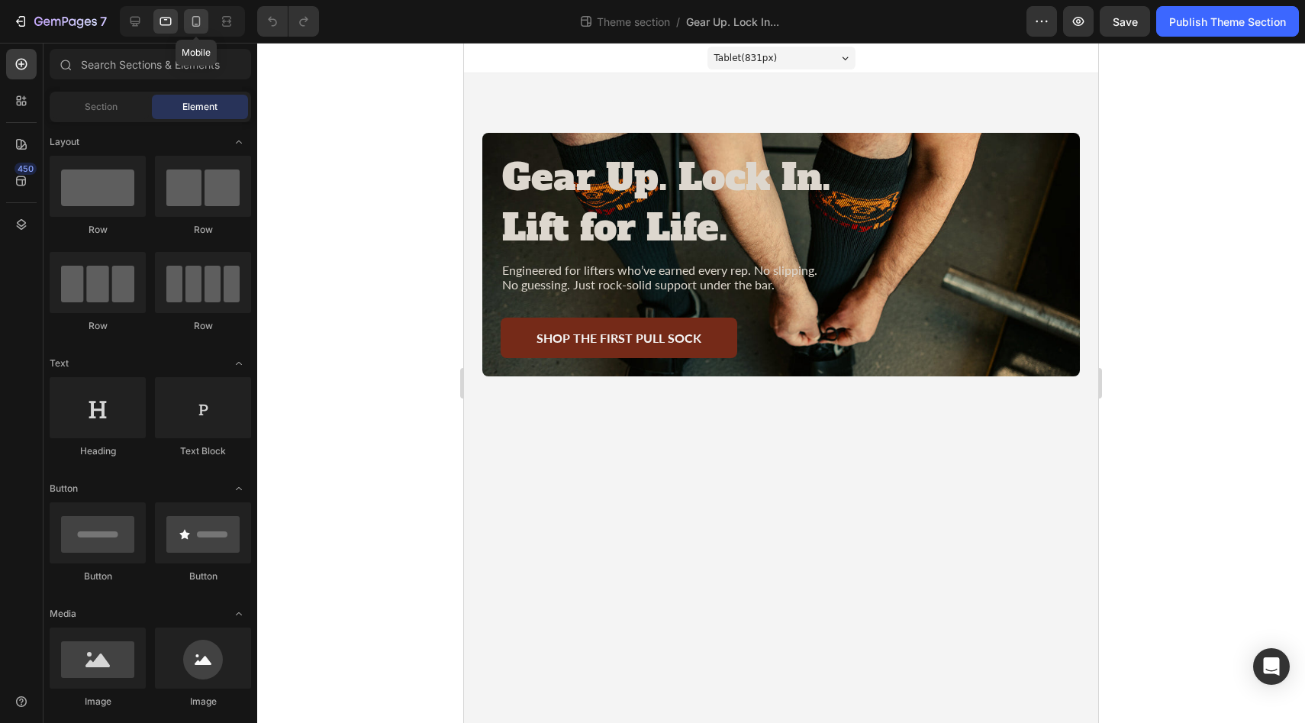
click at [194, 21] on icon at bounding box center [195, 21] width 15 height 15
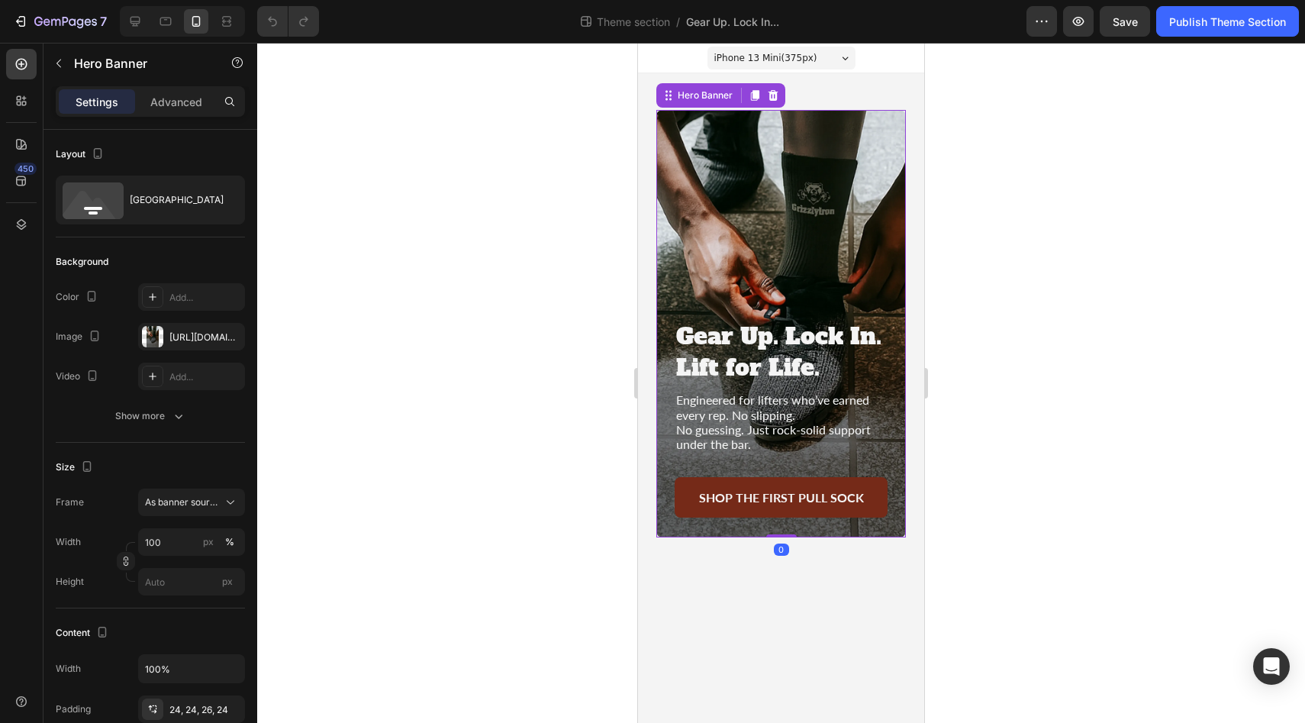
click at [884, 142] on div "Background Image" at bounding box center [781, 323] width 250 height 427
click at [173, 338] on div "https://cdn.shopify.com/s/files/1/0952/8000/5402/files/gempages_578395458607514…" at bounding box center [191, 337] width 44 height 14
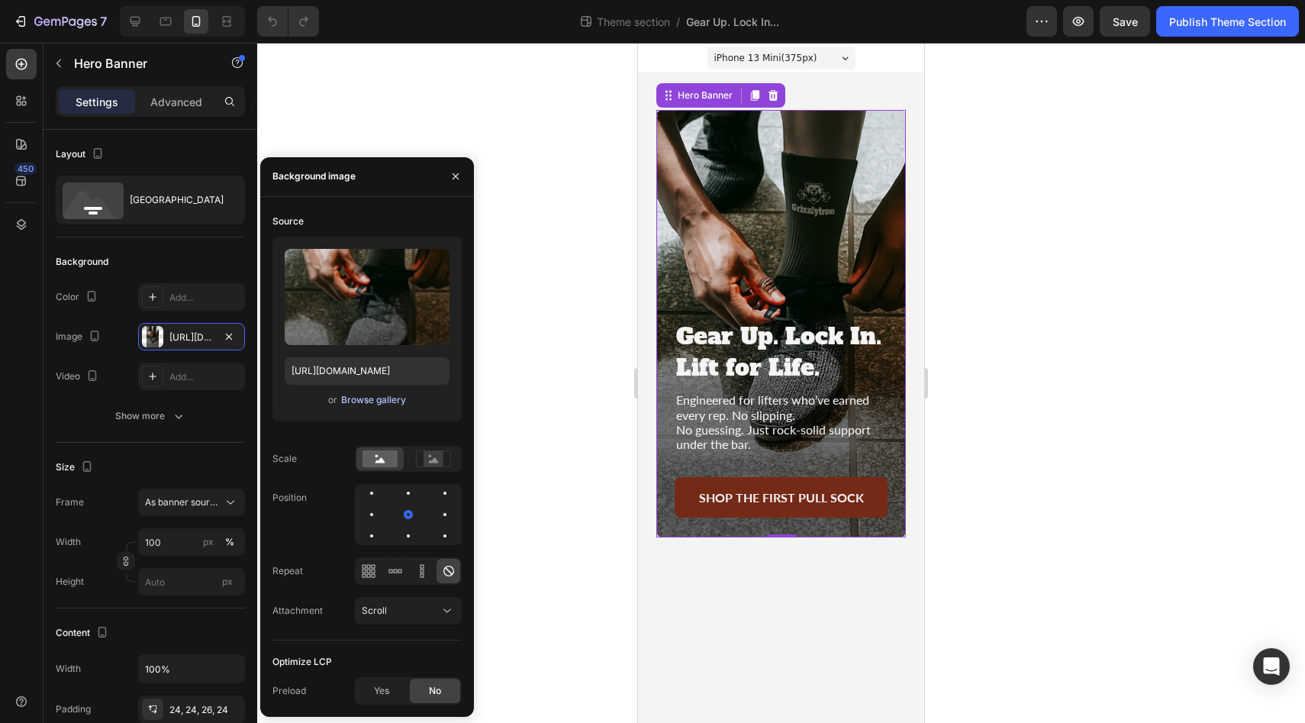
click at [364, 401] on div "Browse gallery" at bounding box center [373, 400] width 65 height 14
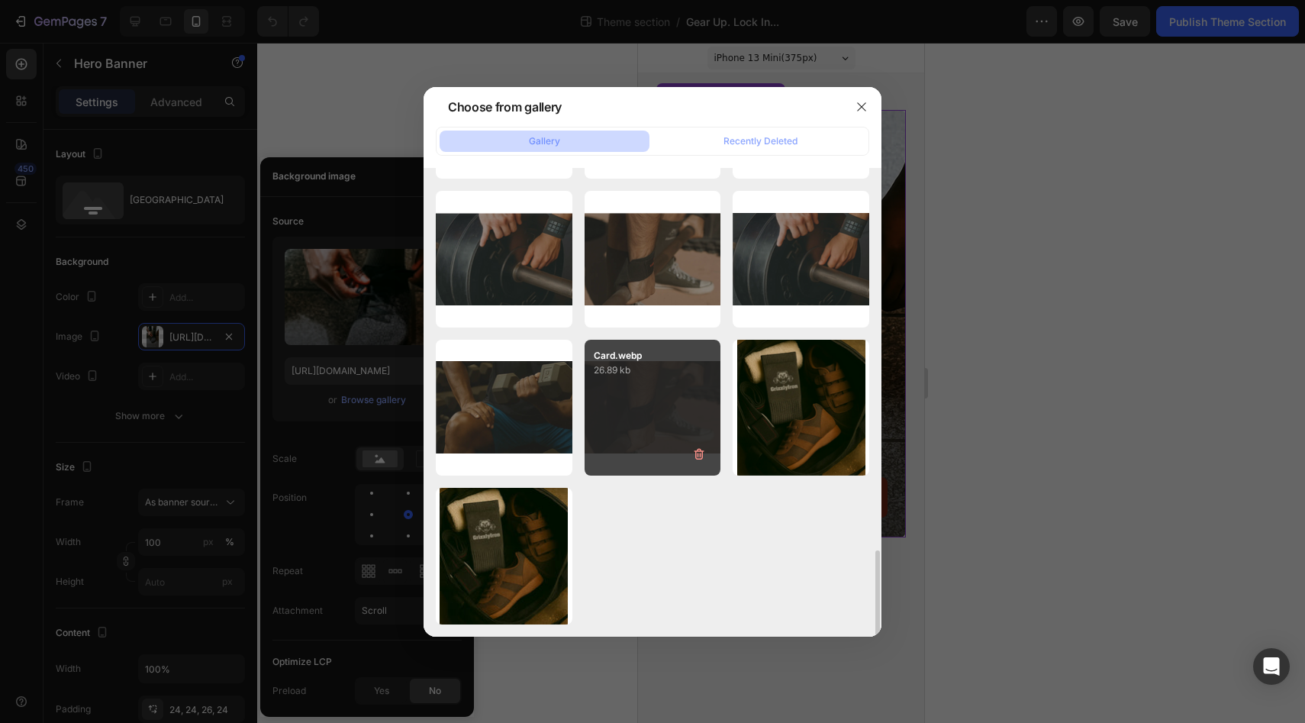
scroll to position [1778, 0]
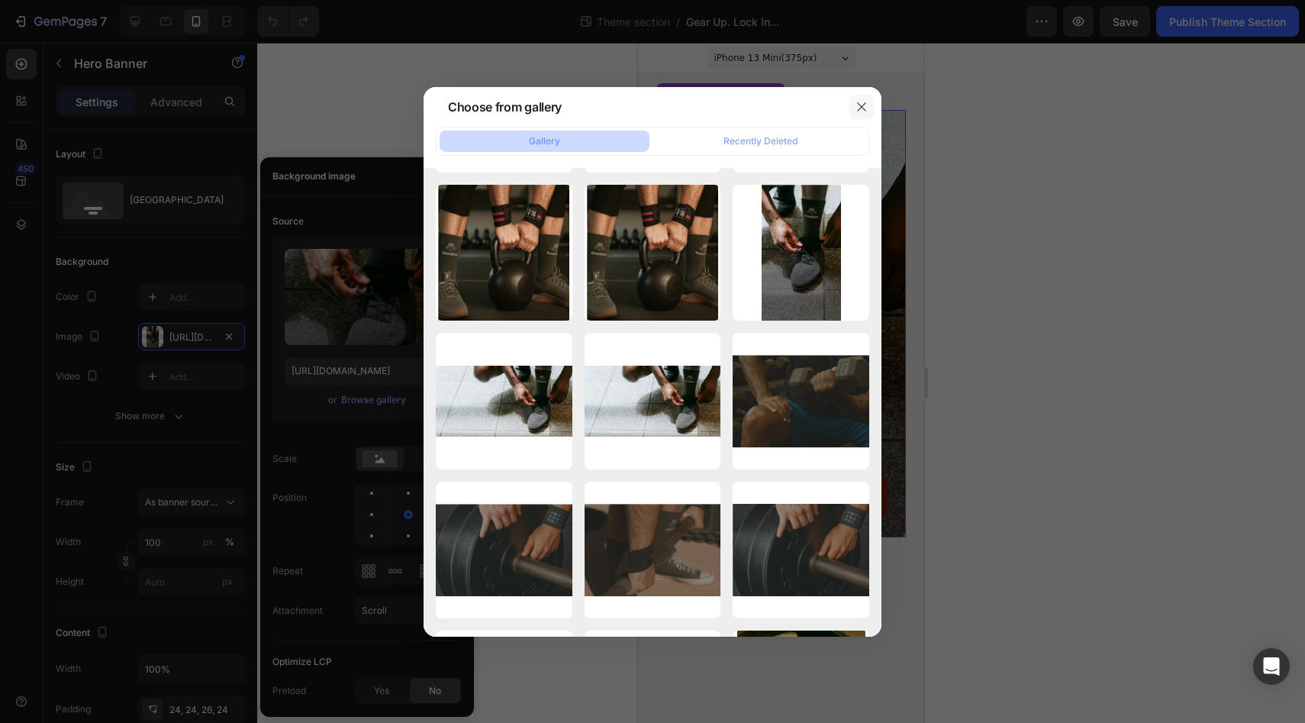
click at [856, 111] on icon "button" at bounding box center [861, 107] width 12 height 12
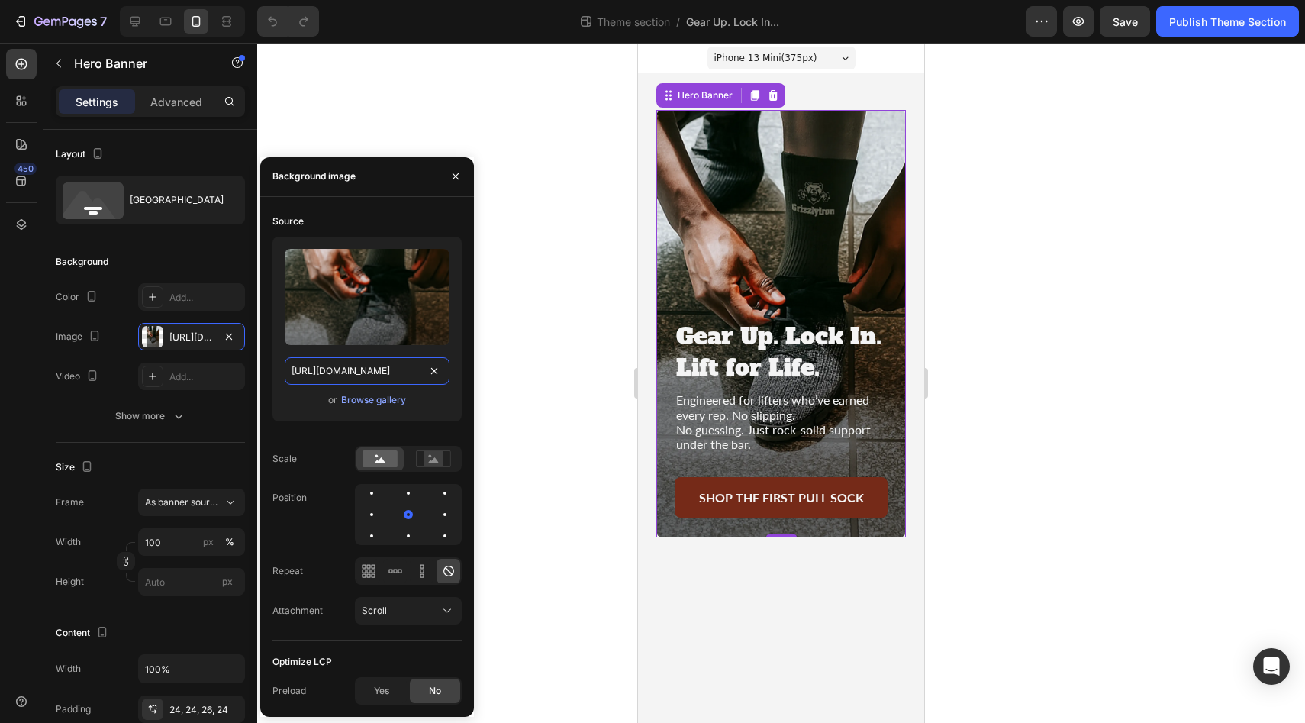
click at [305, 374] on input "https://cdn.shopify.com/s/files/1/0952/8000/5402/files/gempages_578395458607514…" at bounding box center [367, 370] width 165 height 27
paste input "Home_Page_Bottom_photo.jpg?v=1758880099"
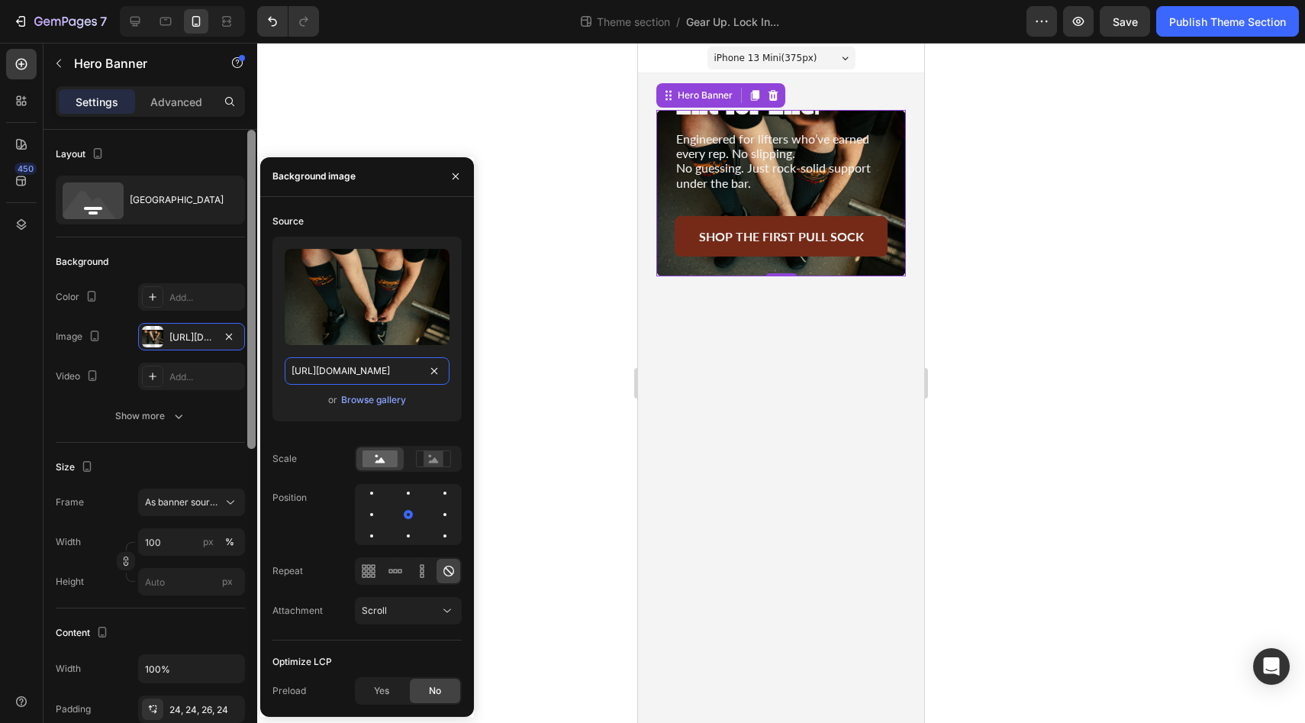
scroll to position [0, 317]
click at [433, 455] on rect at bounding box center [434, 458] width 20 height 15
click at [385, 457] on rect at bounding box center [379, 458] width 35 height 17
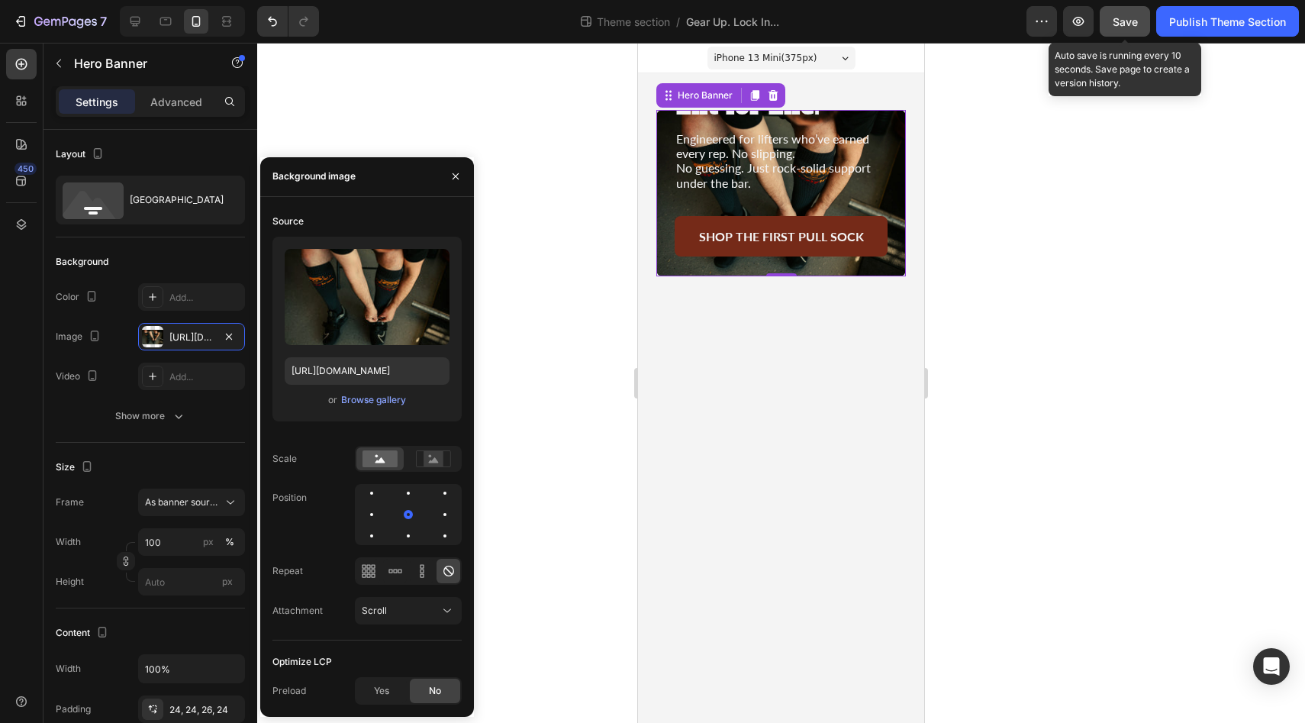
click at [1129, 25] on span "Save" at bounding box center [1125, 21] width 25 height 13
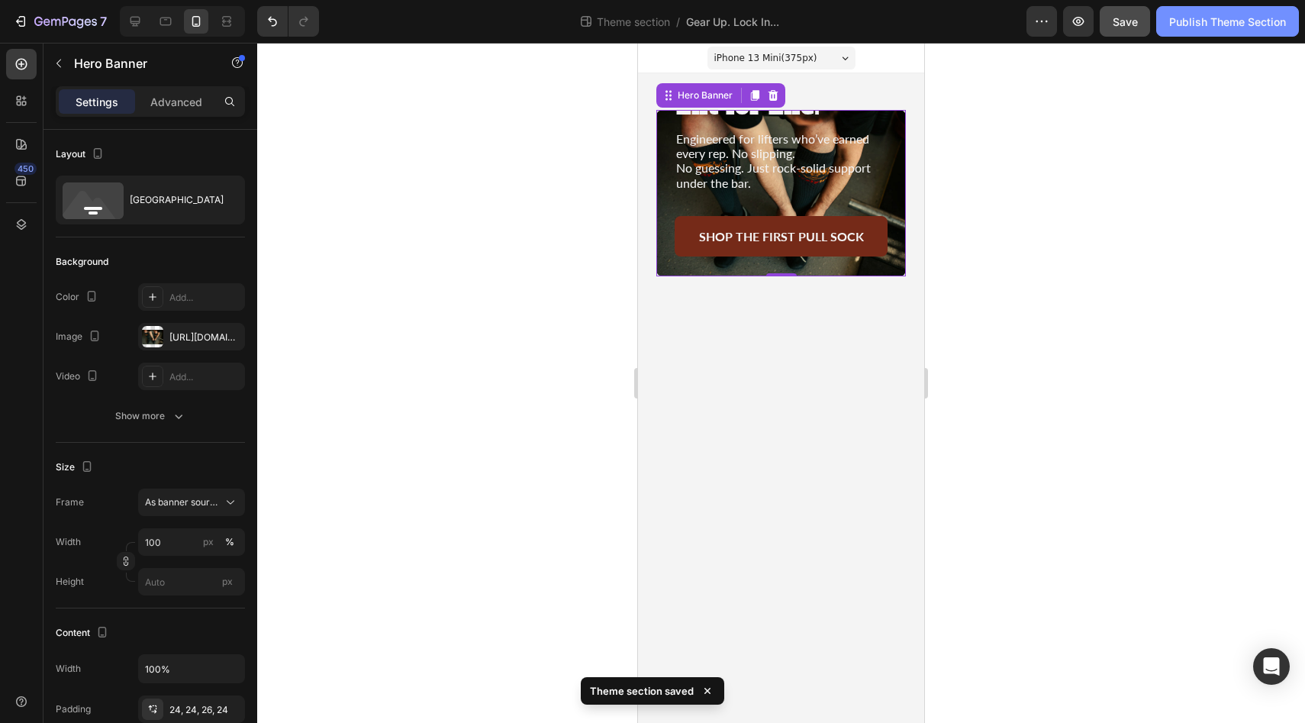
click at [1209, 33] on button "Publish Theme Section" at bounding box center [1227, 21] width 143 height 31
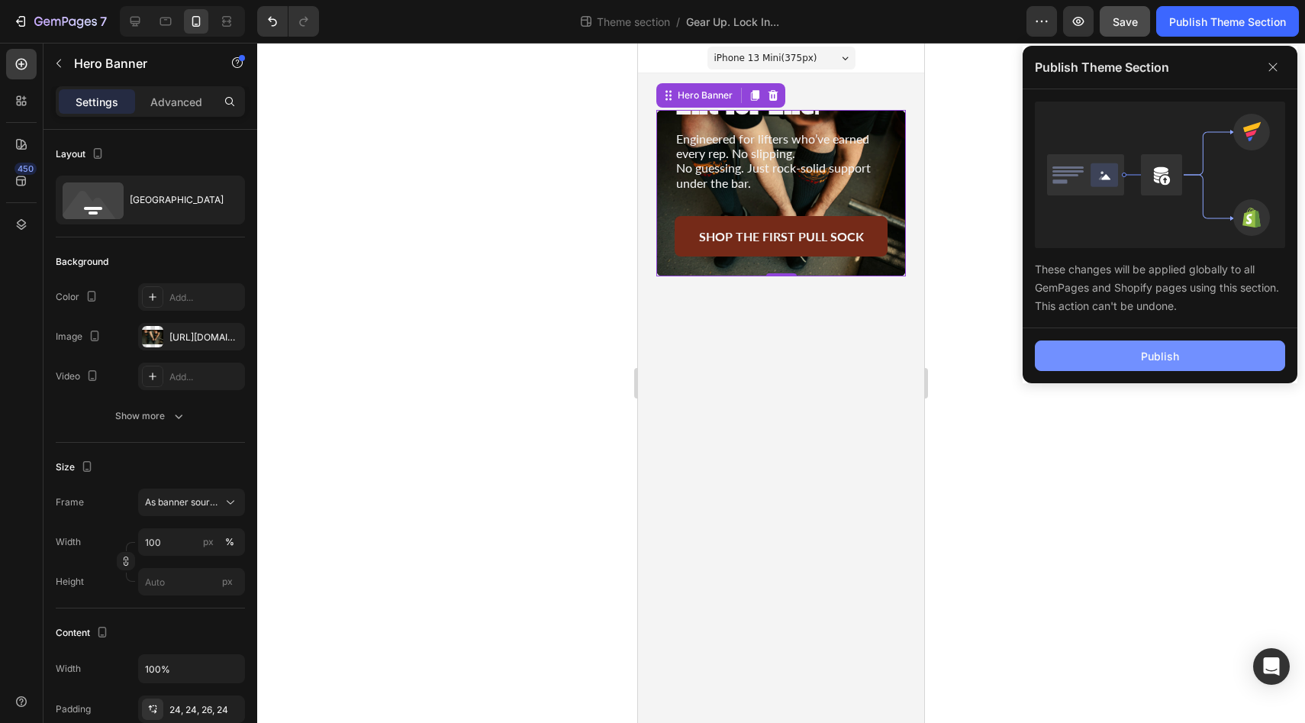
click at [1154, 354] on div "Publish" at bounding box center [1160, 356] width 38 height 16
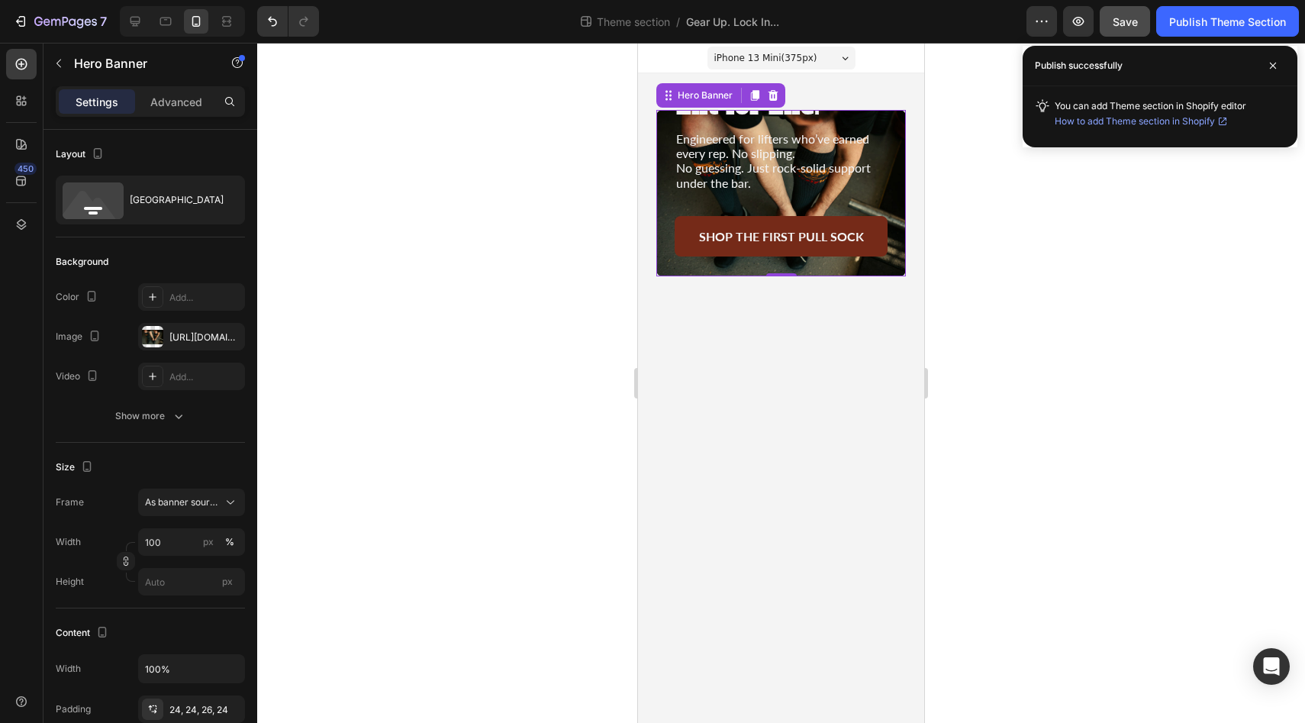
click at [845, 62] on div "iPhone 13 Mini ( 375 px)" at bounding box center [781, 58] width 148 height 23
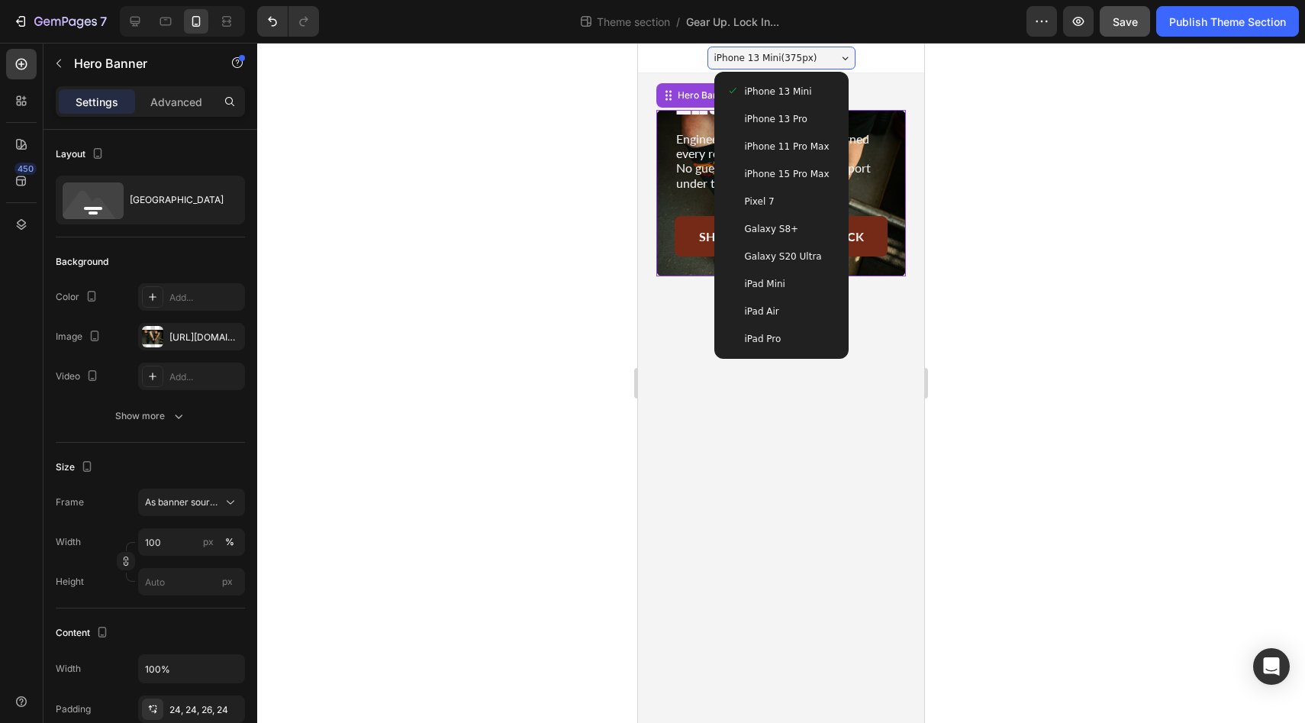
click at [789, 169] on span "iPhone 15 Pro Max" at bounding box center [787, 173] width 85 height 15
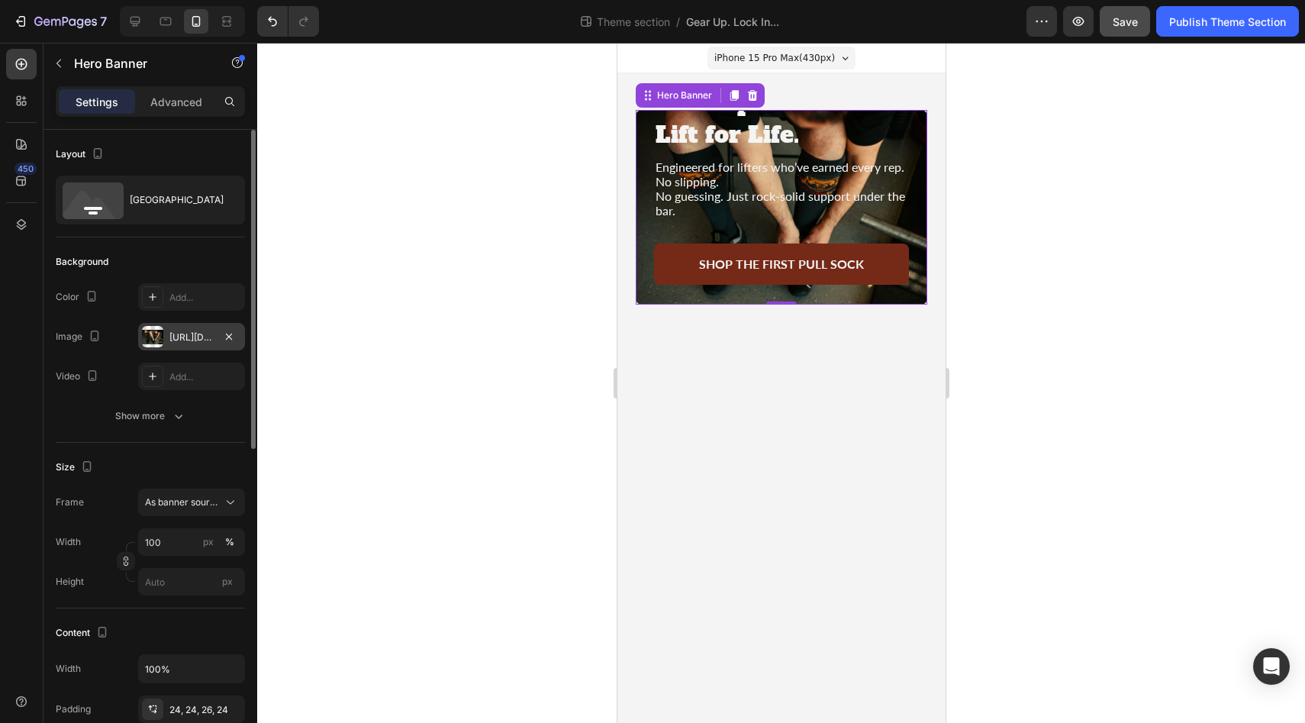
click at [197, 333] on div "https://cdn.shopify.com/s/files/1/0952/8000/5402/files/Home_Page_Bottom_photo.j…" at bounding box center [191, 337] width 44 height 14
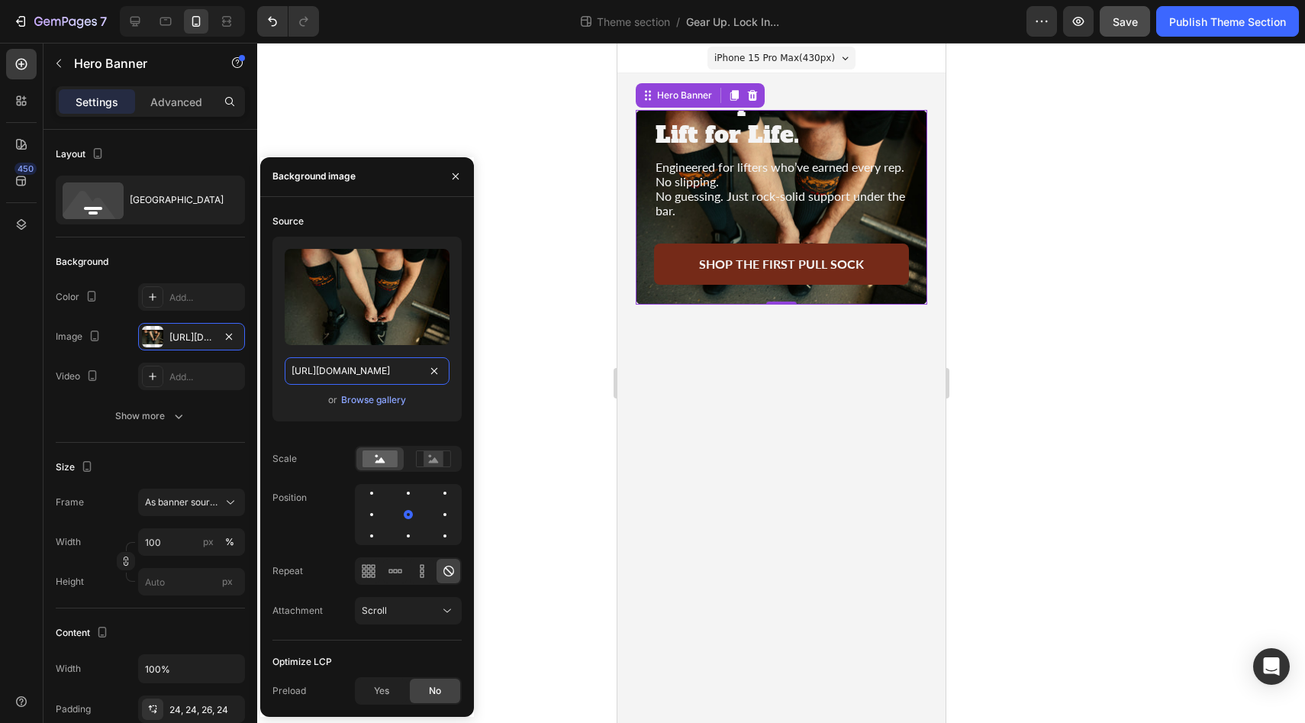
click at [367, 375] on input "https://cdn.shopify.com/s/files/1/0952/8000/5402/files/Home_Page_Bottom_photo.j…" at bounding box center [367, 370] width 165 height 27
paste input "Grizzly_Iron_1-27.jpg?v=1758884722"
type input "https://cdn.shopify.com/s/files/1/0952/8000/5402/files/Grizzly_Iron_1-27.jpg?v=…"
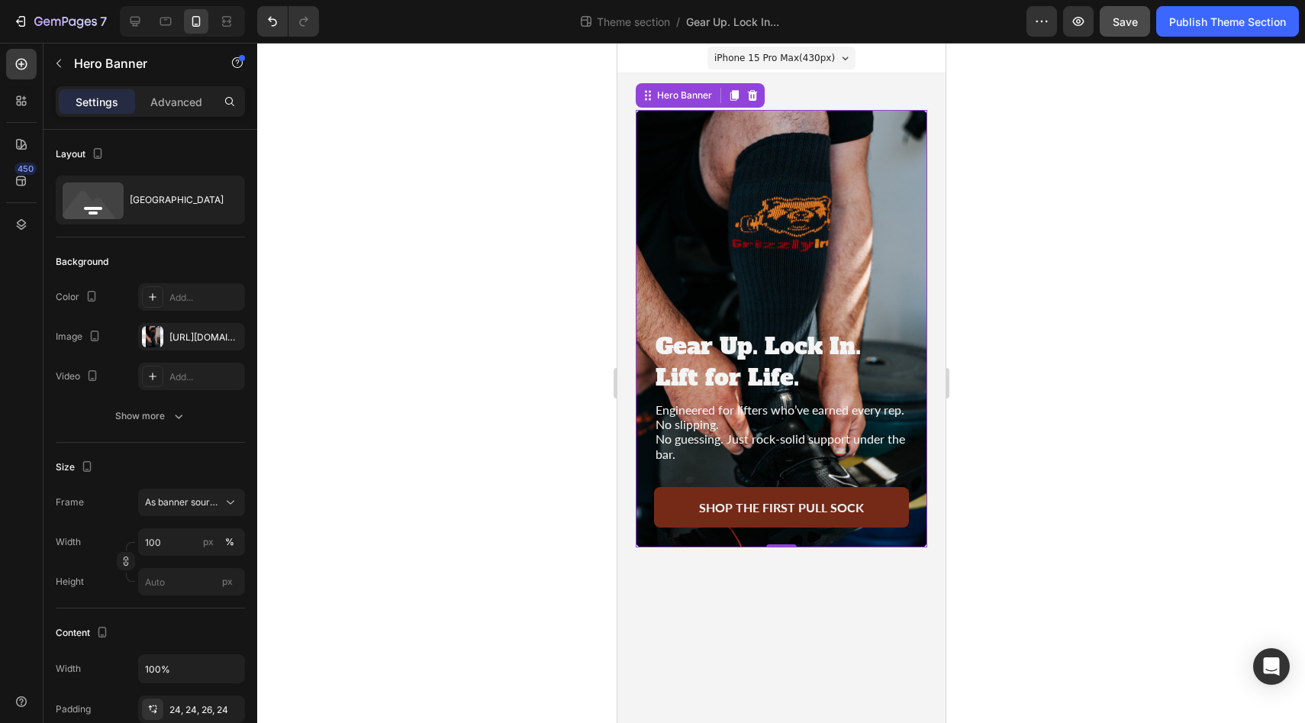
click at [838, 56] on div "iPhone 15 Pro Max ( 430 px)" at bounding box center [781, 58] width 148 height 23
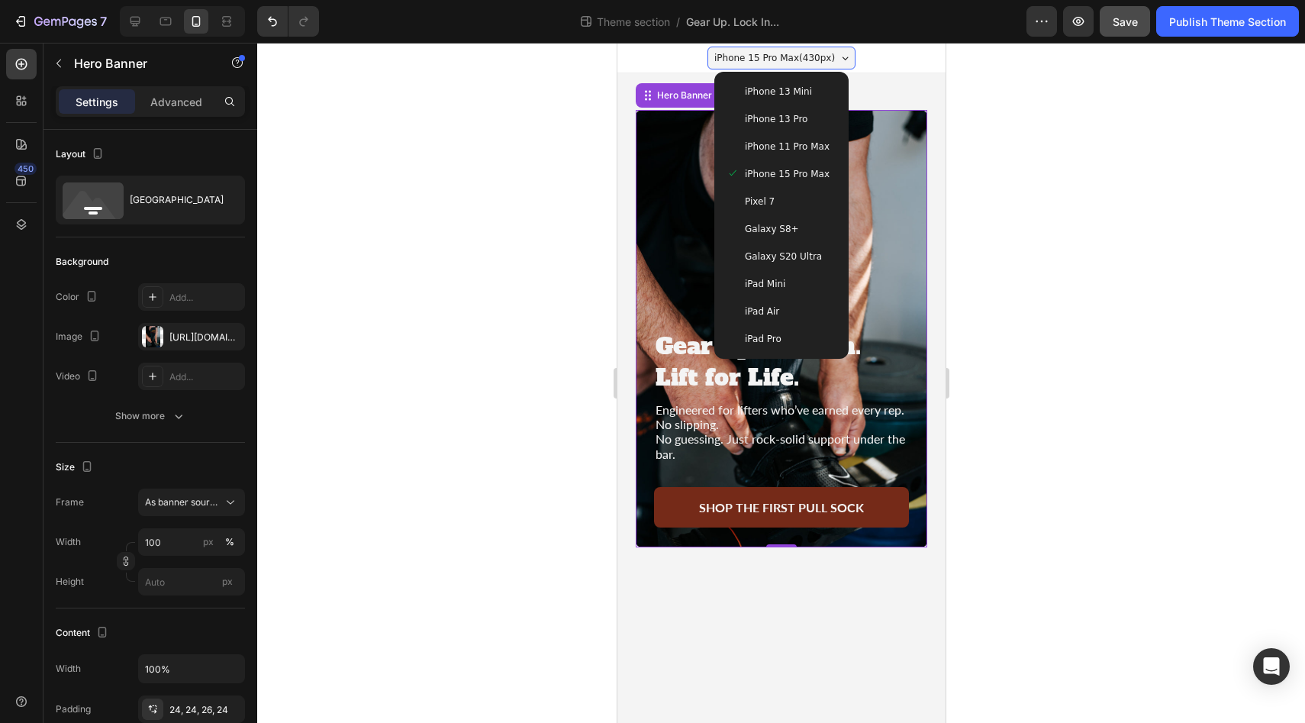
click at [794, 84] on span "iPhone 13 Mini" at bounding box center [777, 91] width 67 height 15
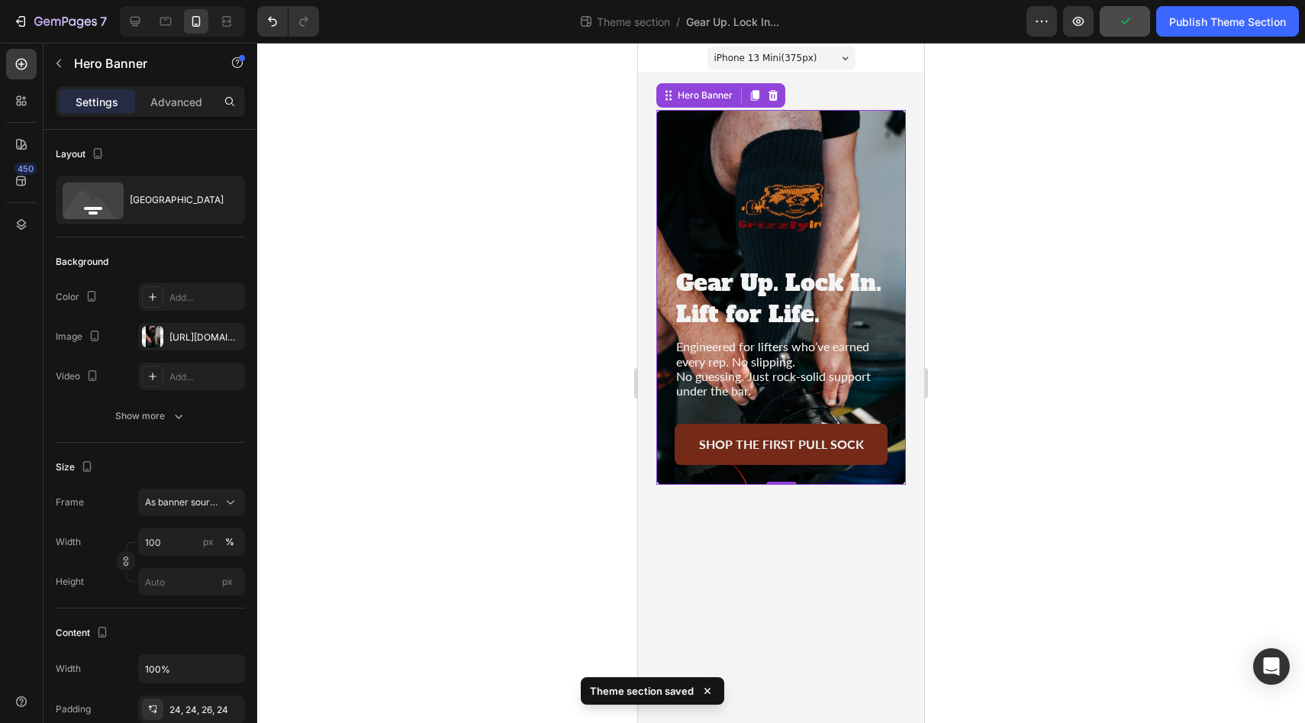
click at [853, 52] on div "iPhone 13 Mini ( 375 px)" at bounding box center [781, 58] width 148 height 23
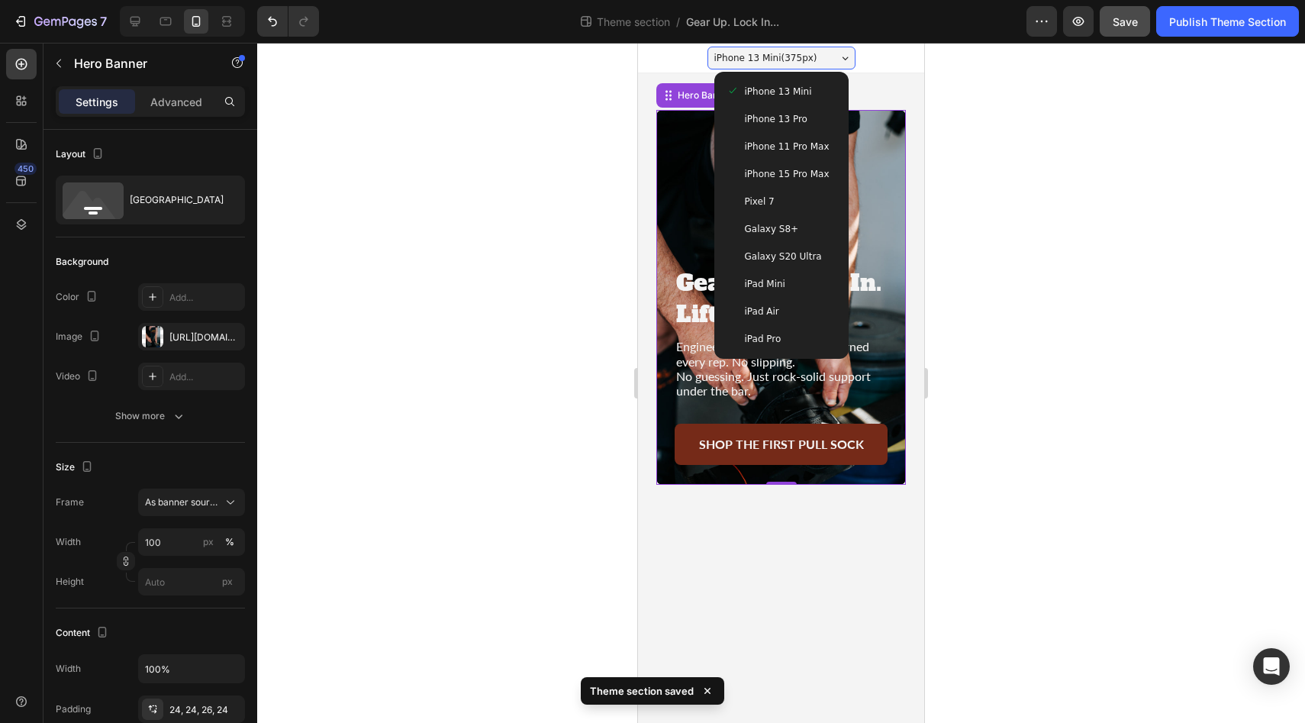
click at [781, 253] on span "Galaxy S20 Ultra" at bounding box center [783, 256] width 77 height 15
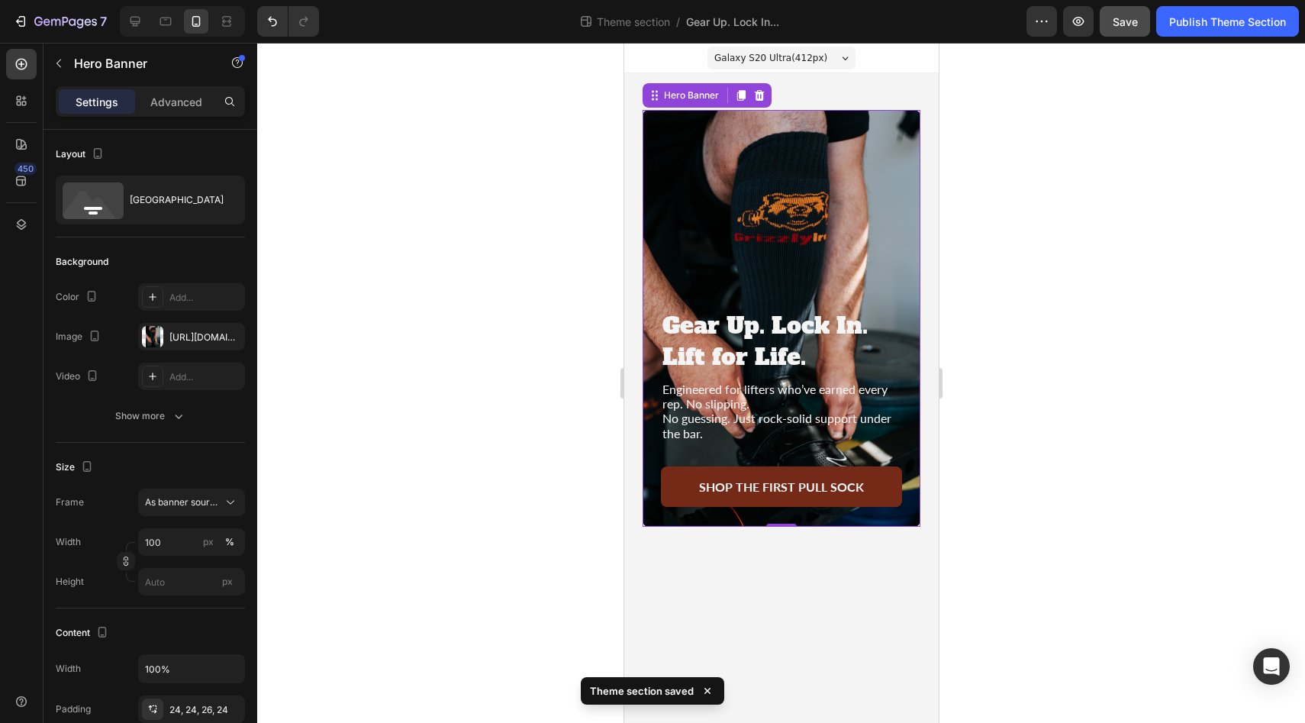
click at [851, 56] on div "Galaxy S20 Ultra ( 412 px)" at bounding box center [781, 58] width 148 height 23
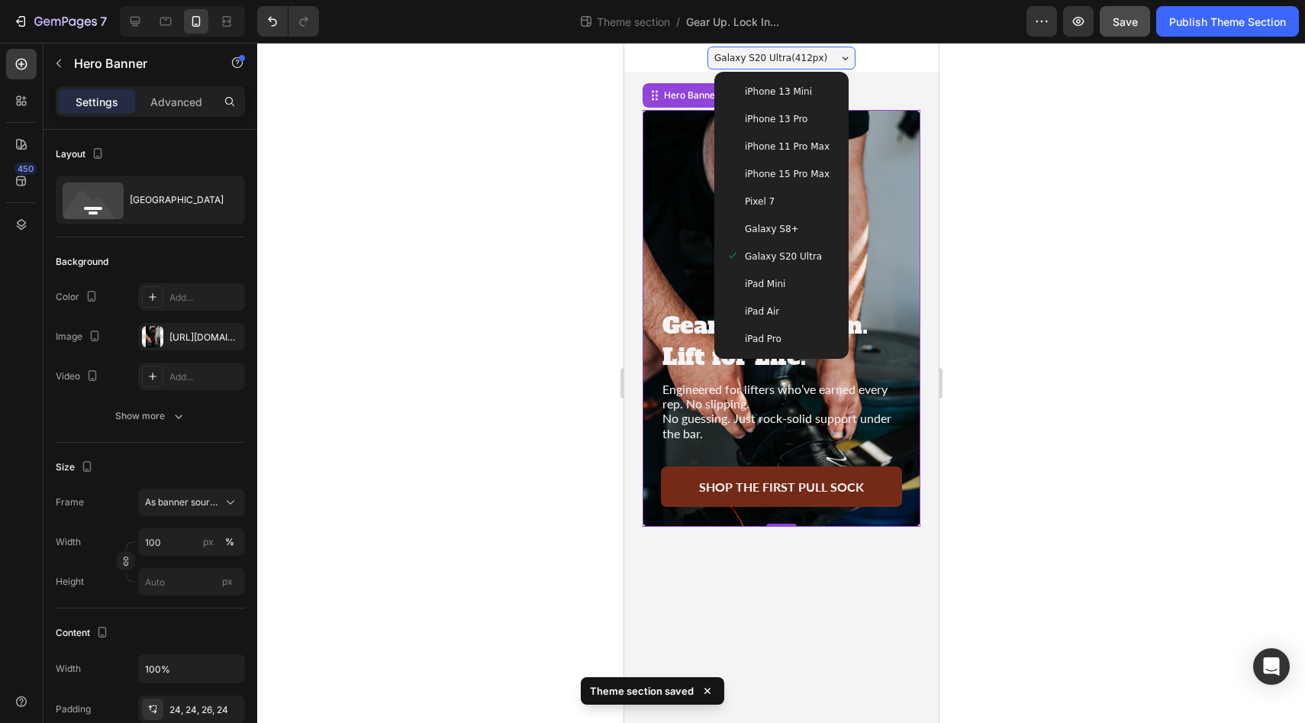
click at [777, 232] on span "Galaxy S8+" at bounding box center [771, 228] width 54 height 15
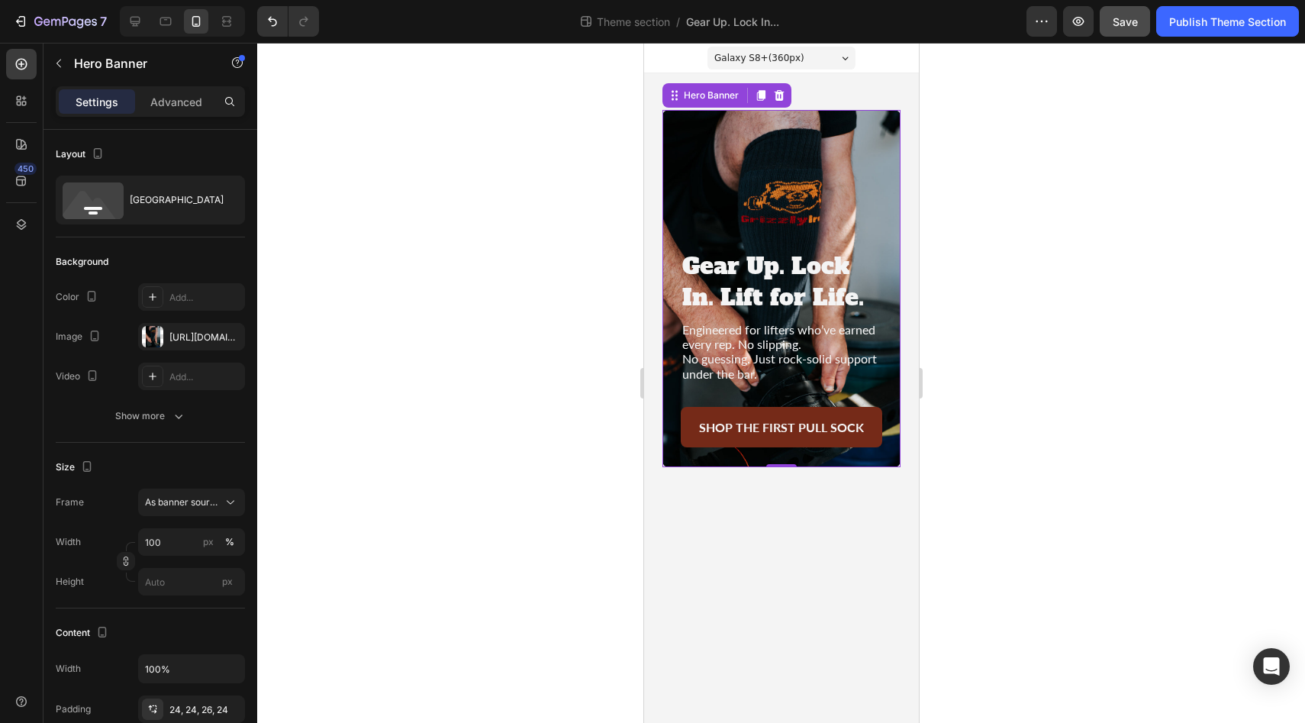
click at [846, 57] on icon at bounding box center [845, 57] width 6 height 3
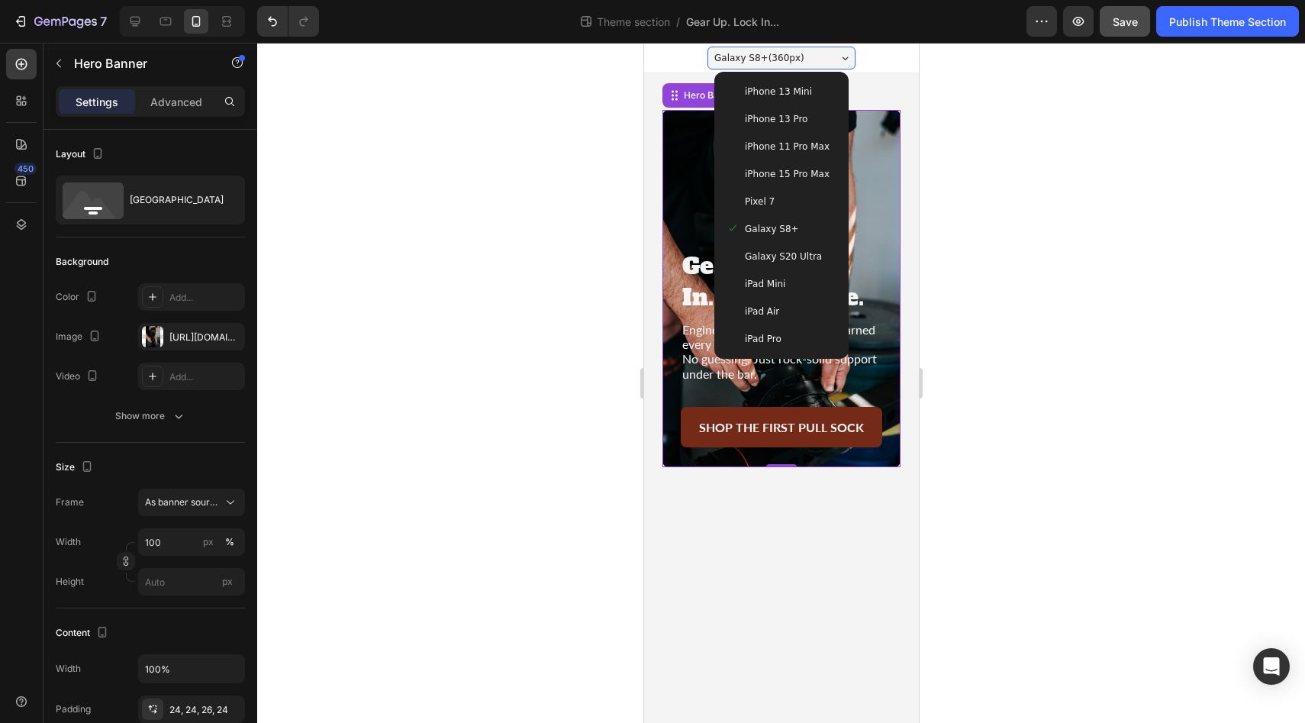
click at [767, 205] on span "Pixel 7" at bounding box center [759, 201] width 30 height 15
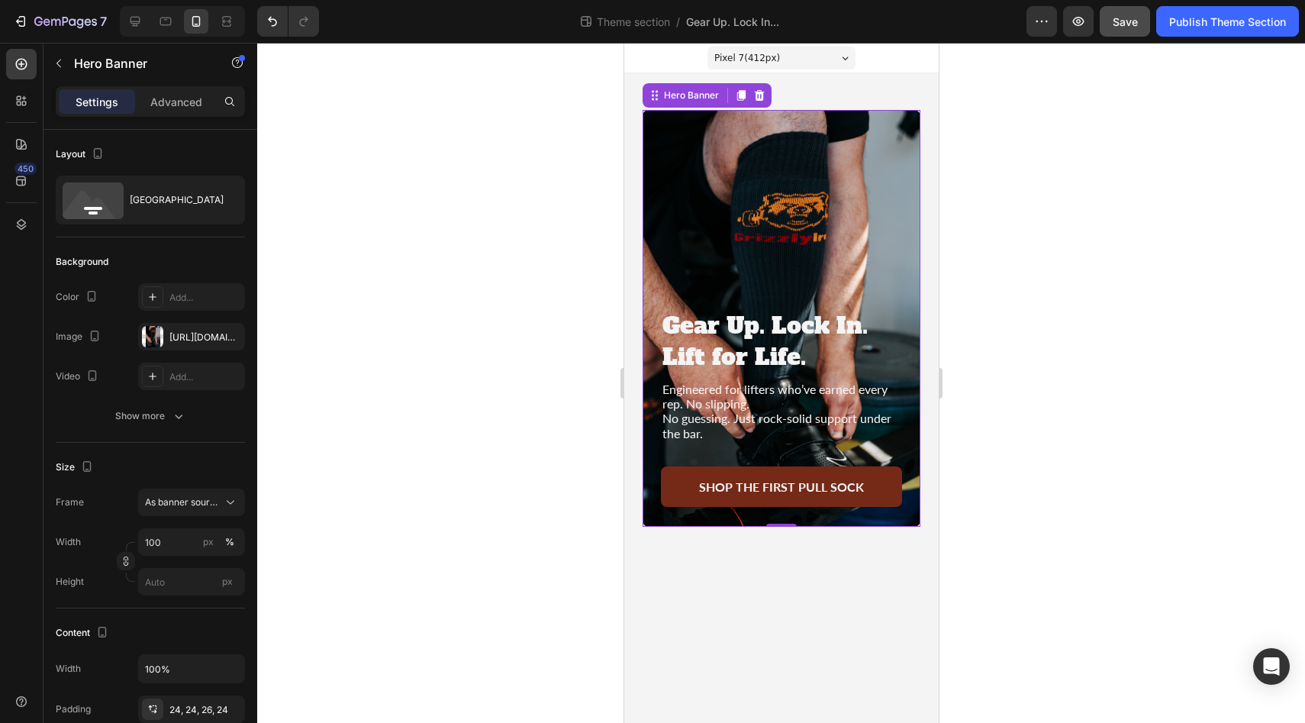
click at [847, 61] on div "Pixel 7 ( 412 px)" at bounding box center [781, 58] width 148 height 23
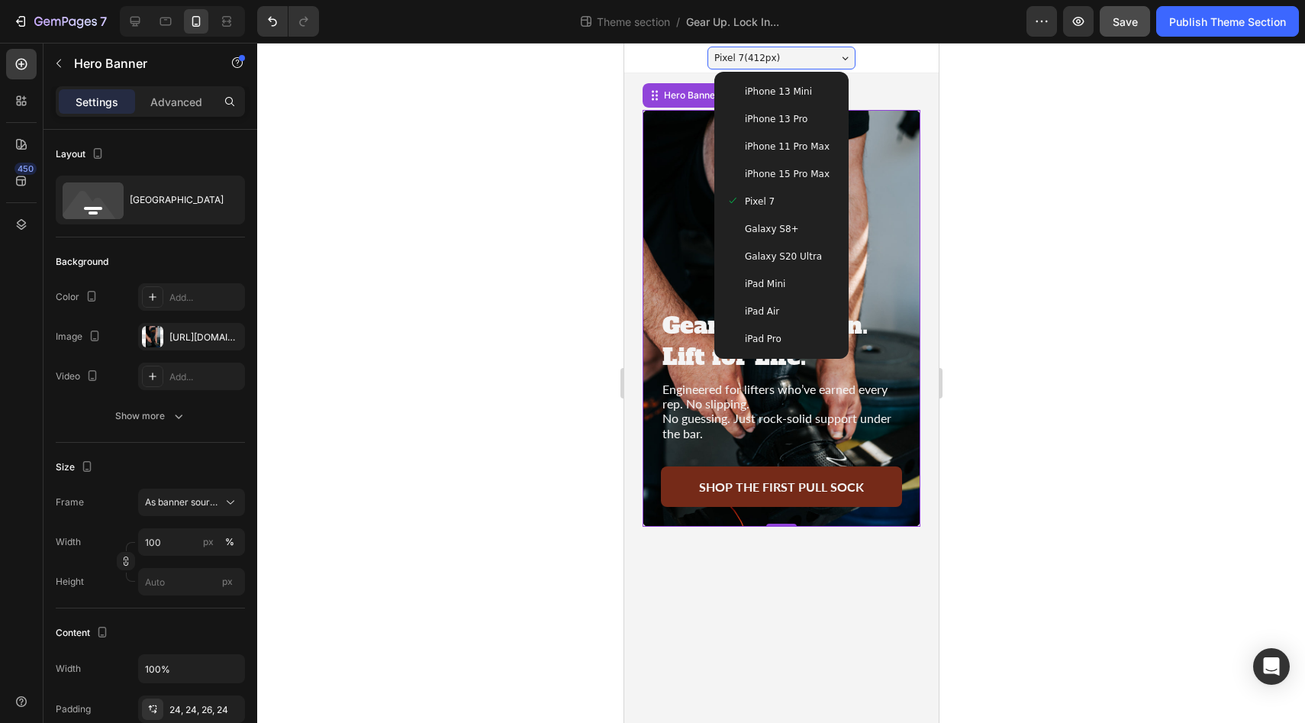
click at [762, 341] on span "iPad Pro" at bounding box center [762, 338] width 37 height 15
type input "Auto"
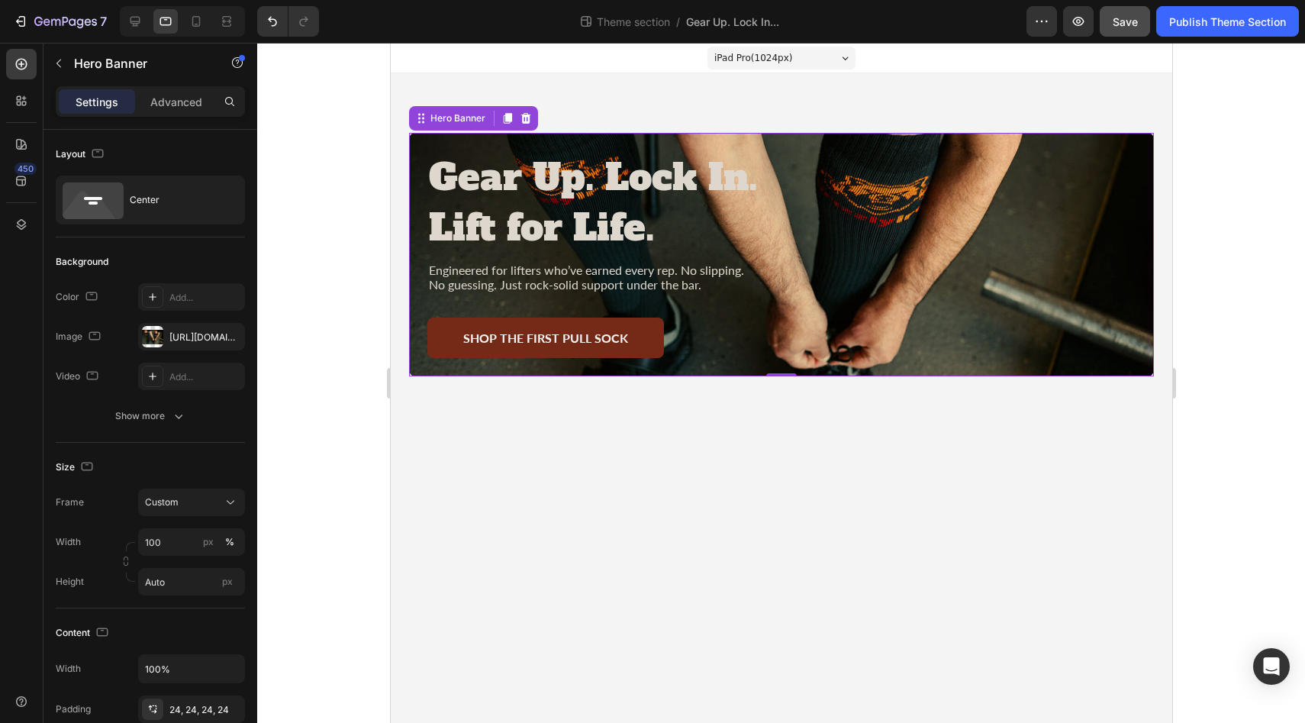
click at [839, 51] on div "iPad Pro ( 1024 px)" at bounding box center [781, 58] width 148 height 23
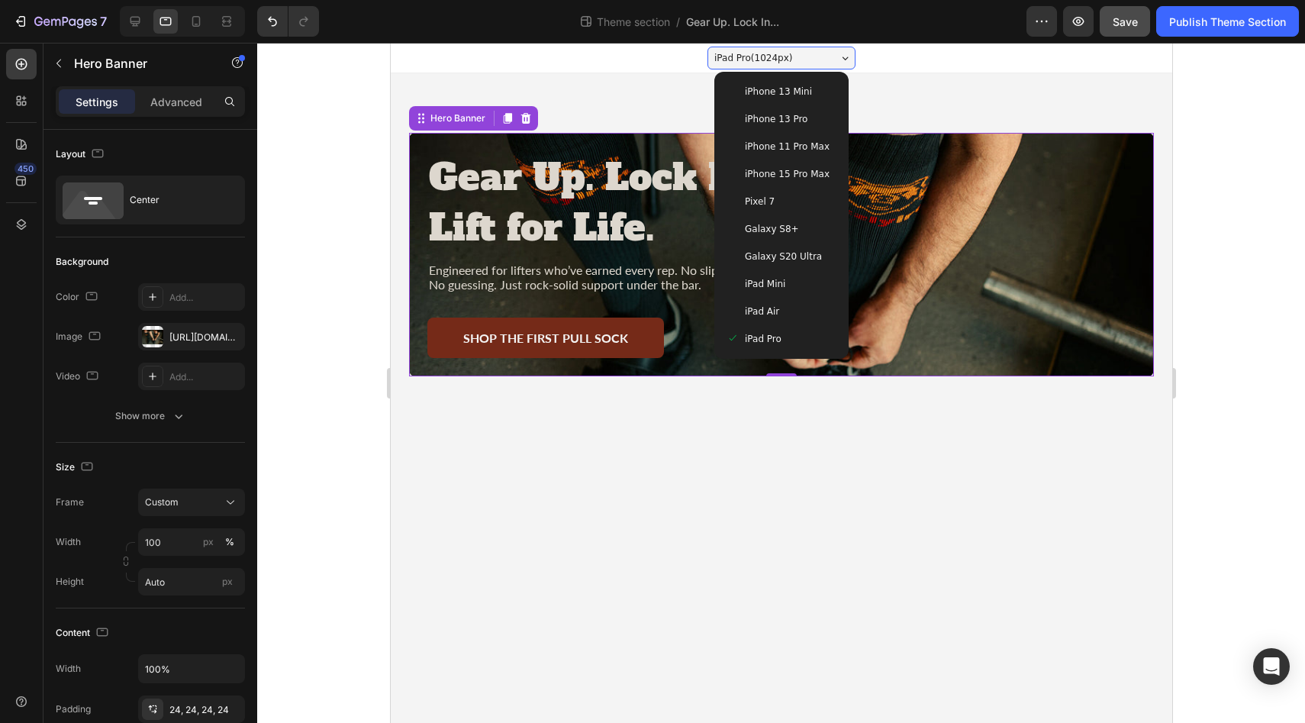
drag, startPoint x: 764, startPoint y: 304, endPoint x: 710, endPoint y: 304, distance: 54.2
click at [764, 305] on span "iPad Air" at bounding box center [761, 311] width 34 height 15
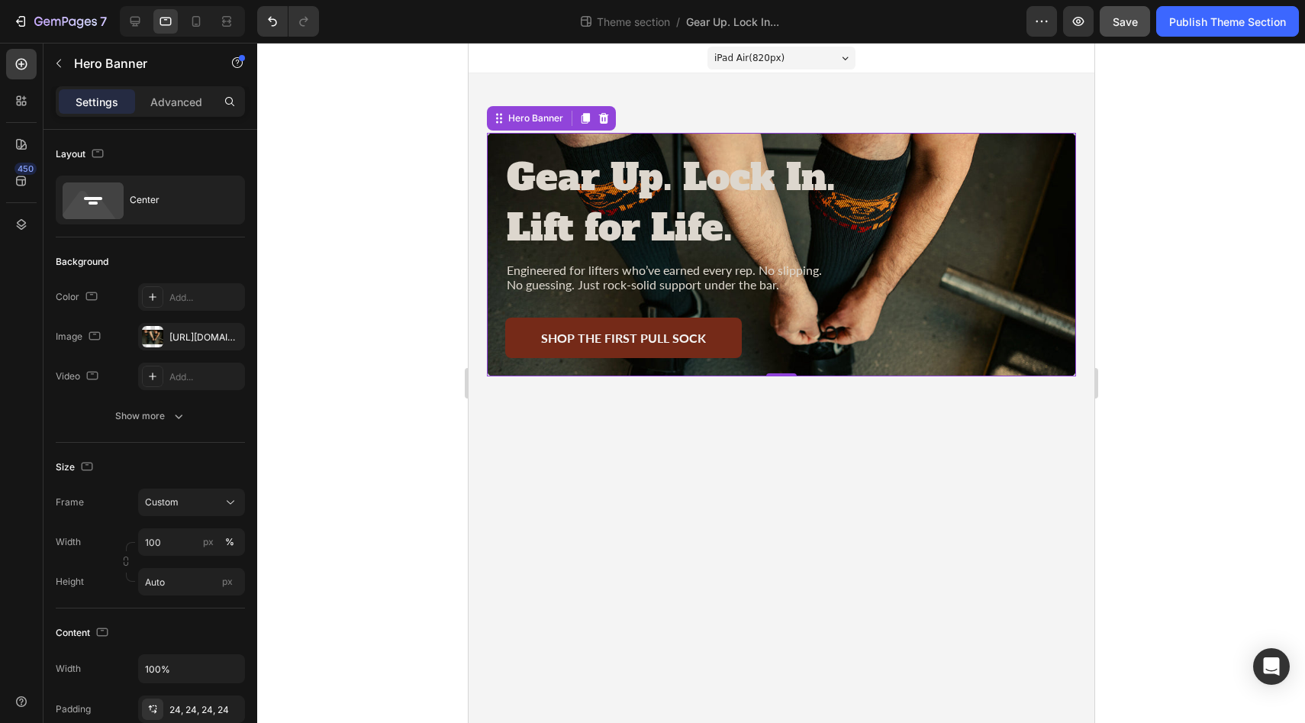
click at [849, 56] on div "iPad Air ( 820 px)" at bounding box center [781, 58] width 148 height 23
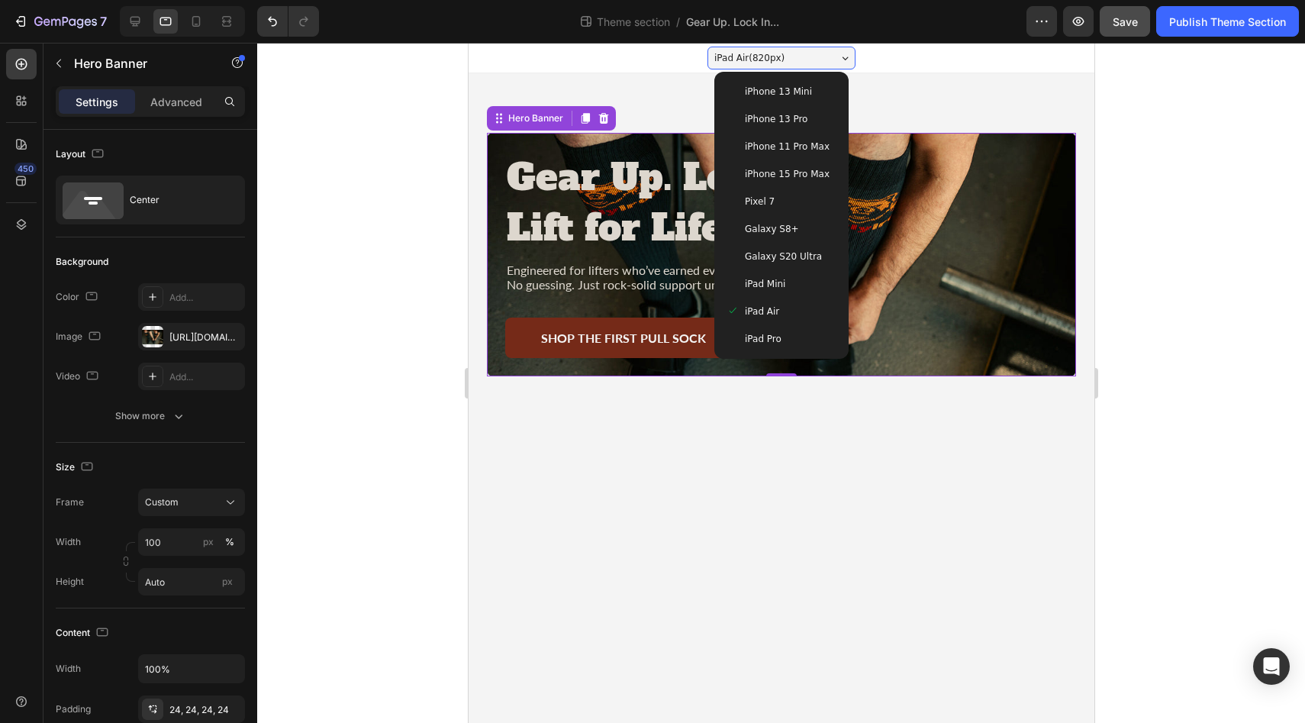
click at [771, 279] on span "iPad Mini" at bounding box center [764, 283] width 40 height 15
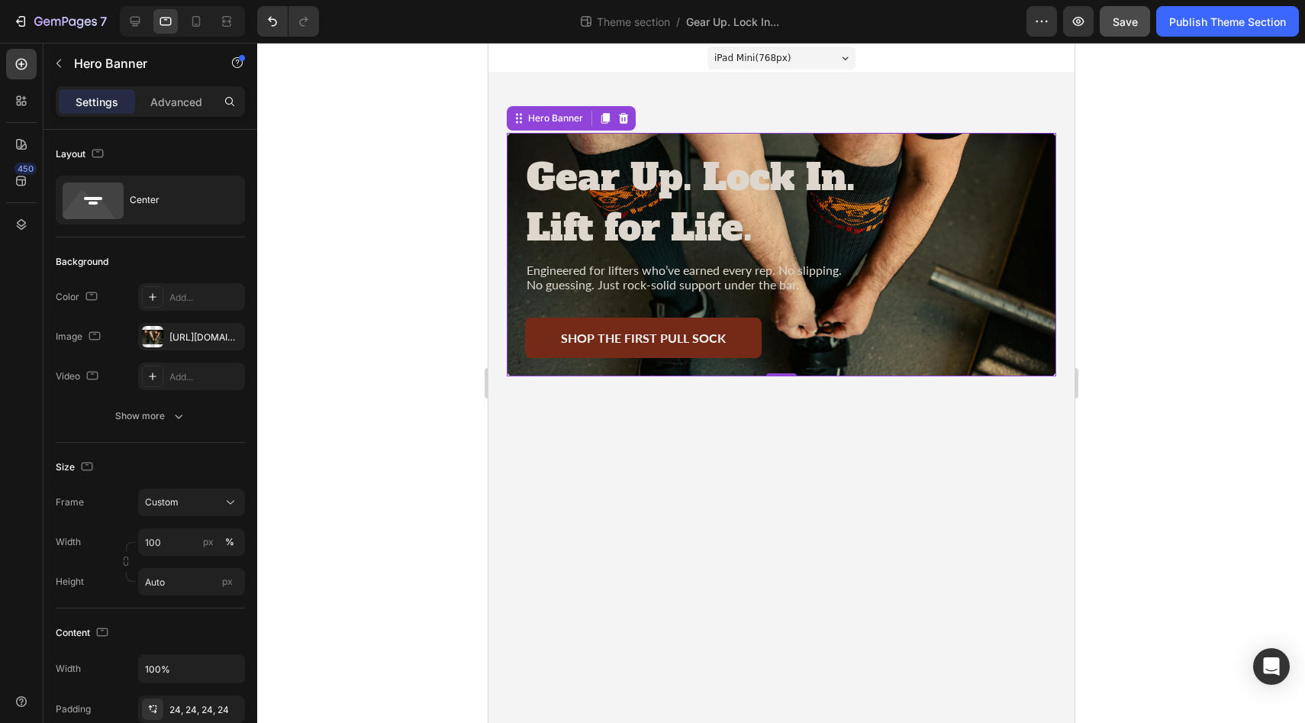
click at [849, 54] on div "iPad Mini ( 768 px)" at bounding box center [781, 58] width 148 height 23
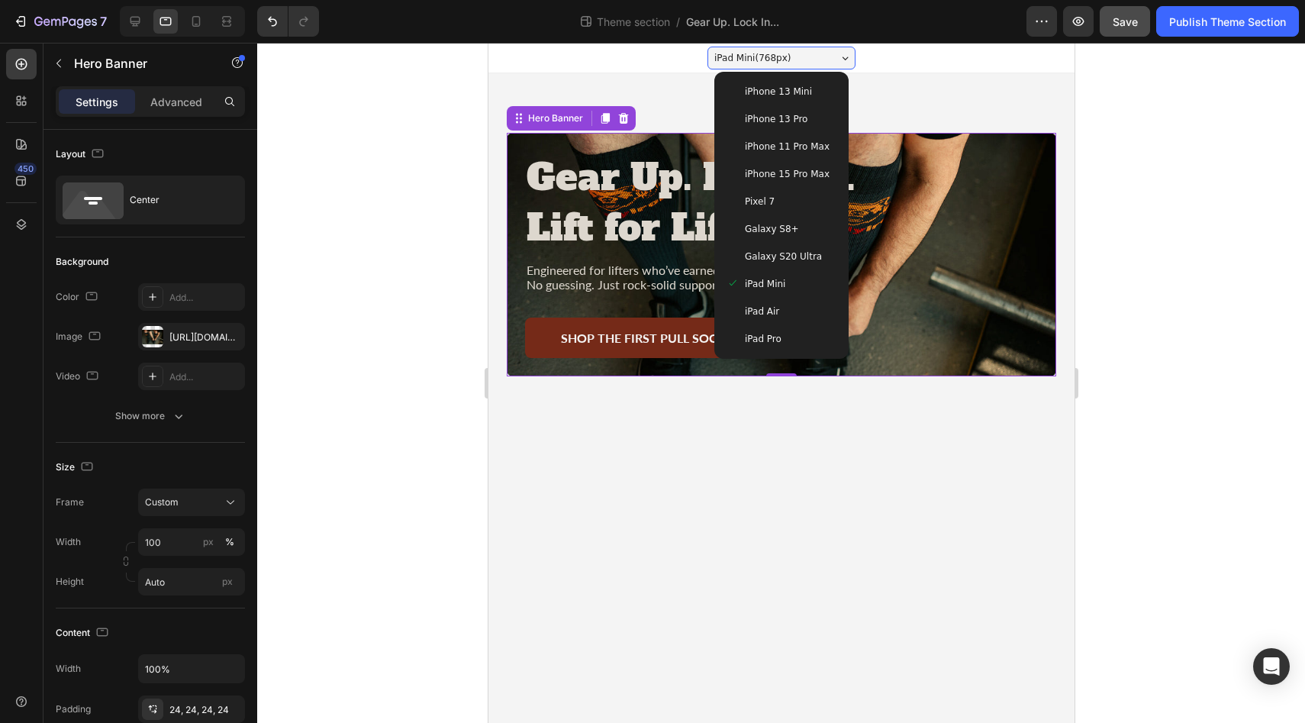
click at [765, 175] on span "iPhone 15 Pro Max" at bounding box center [786, 173] width 85 height 15
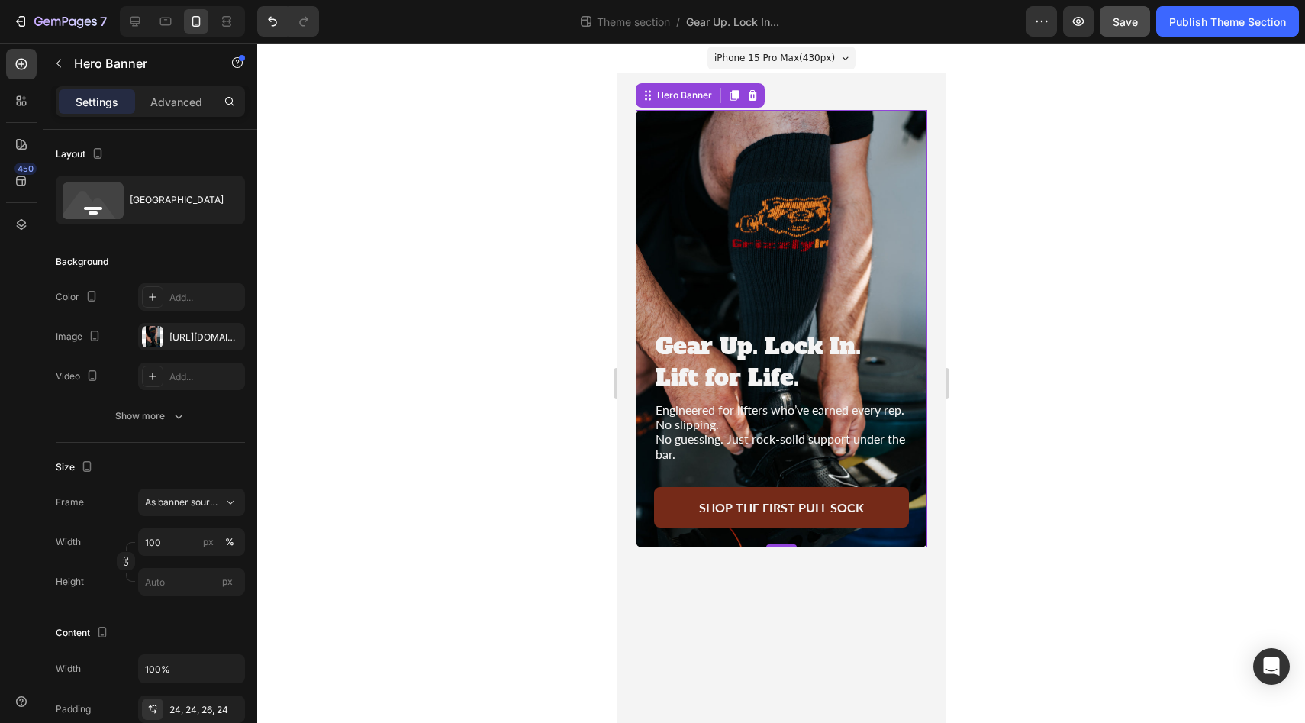
drag, startPoint x: 1243, startPoint y: 26, endPoint x: 1216, endPoint y: 133, distance: 110.1
click at [1218, 0] on div "7 Theme section / Gear Up. Lock In... Preview Save Publish Theme Section 450 Se…" at bounding box center [652, 0] width 1305 height 0
click at [1129, 27] on span "Save" at bounding box center [1125, 21] width 25 height 13
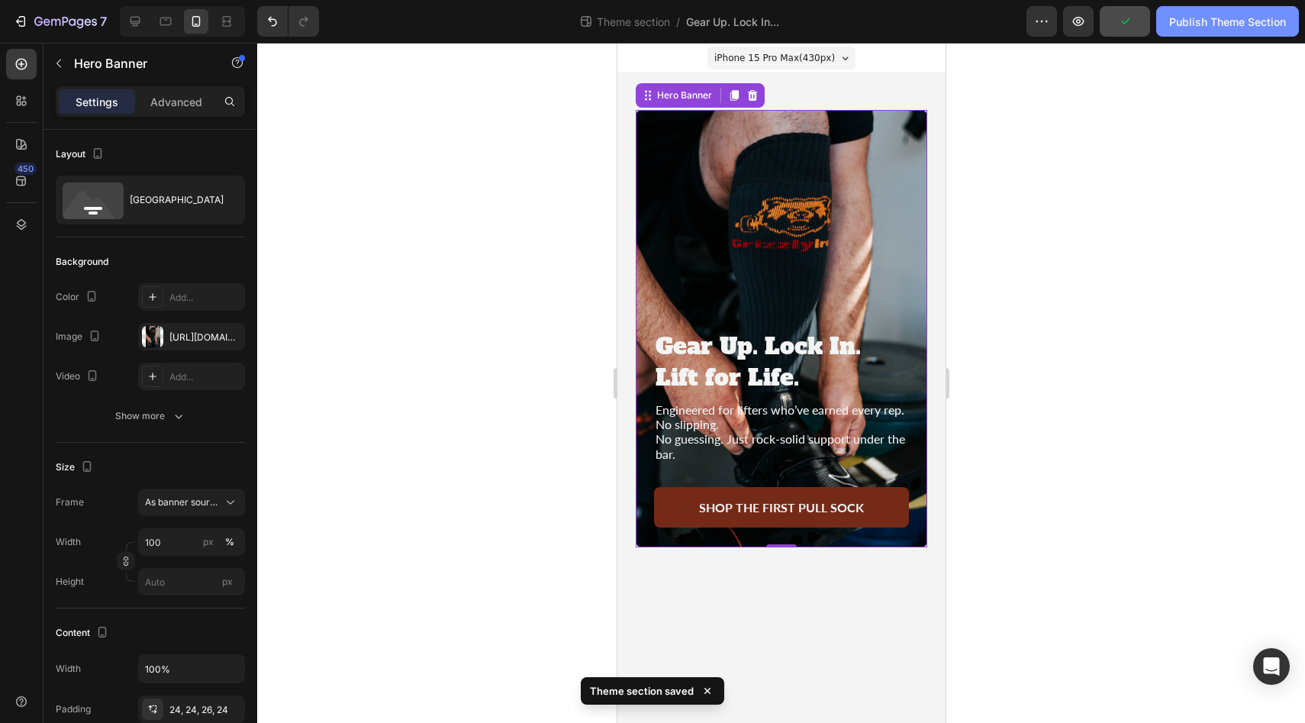
click at [1231, 29] on div "Publish Theme Section" at bounding box center [1227, 22] width 117 height 16
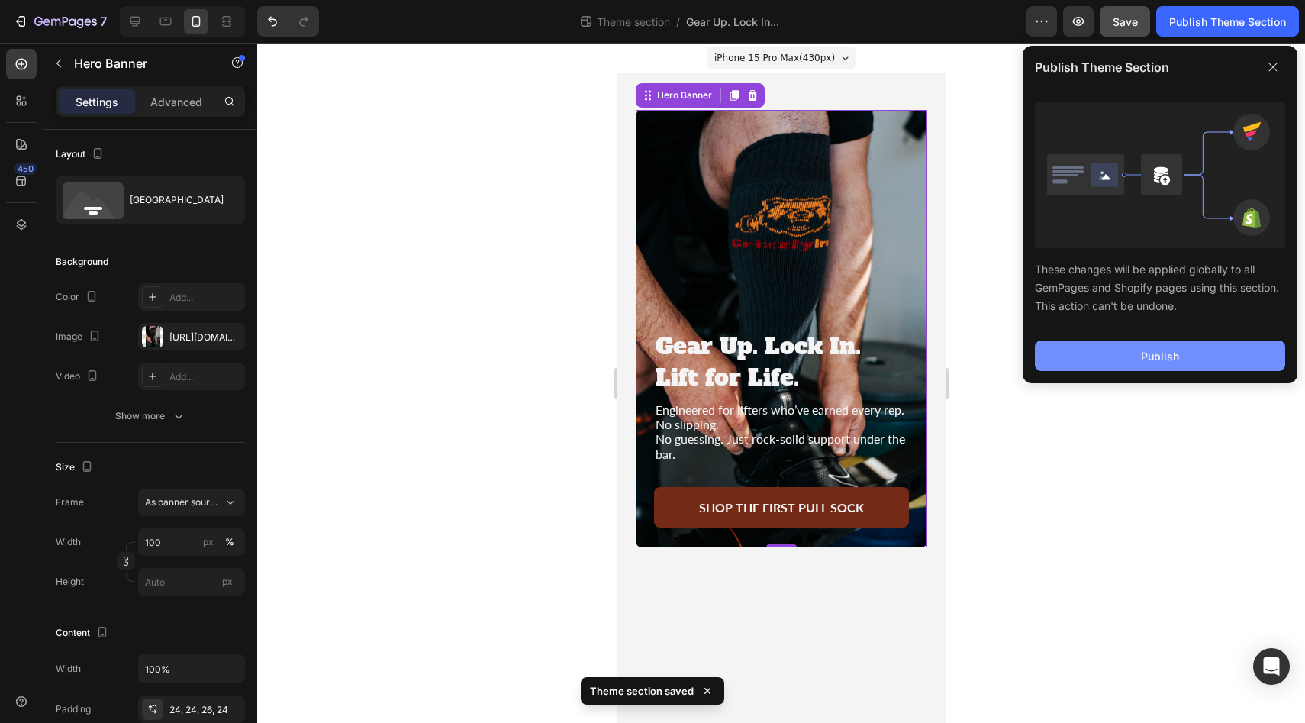
click at [1119, 365] on button "Publish" at bounding box center [1160, 355] width 250 height 31
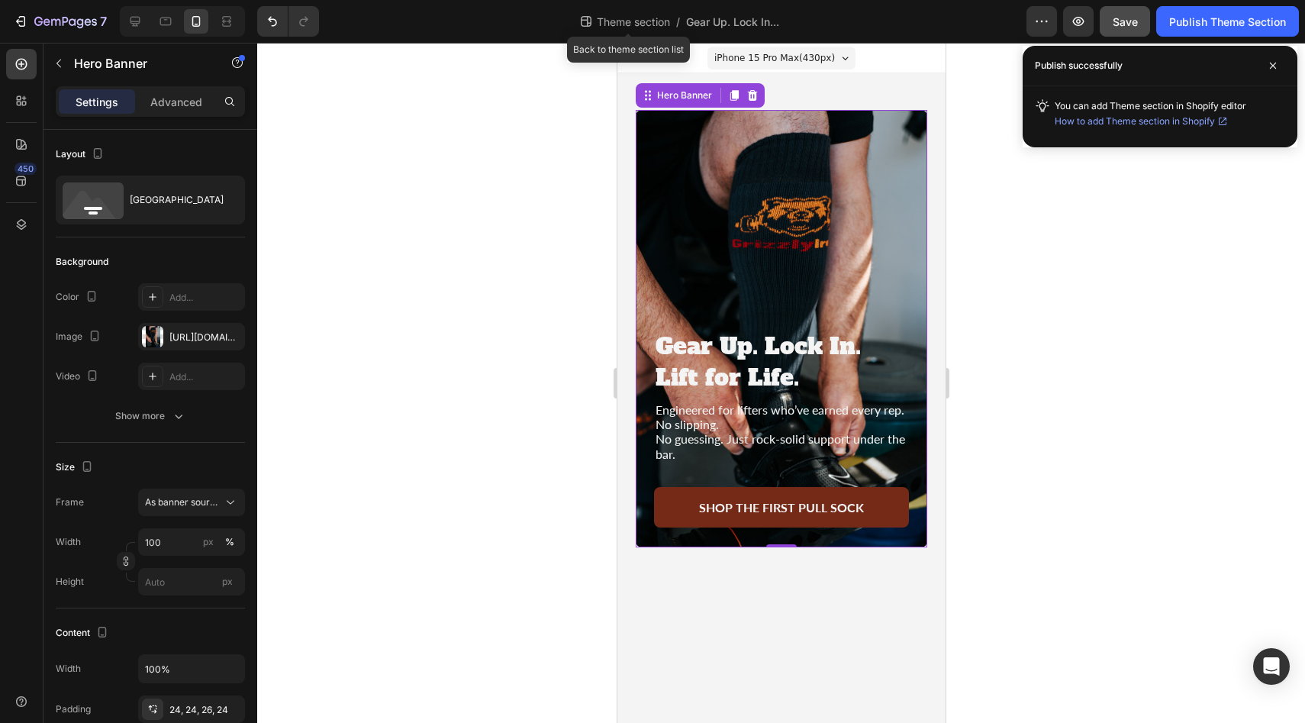
click at [641, 18] on span "Theme section" at bounding box center [633, 22] width 79 height 16
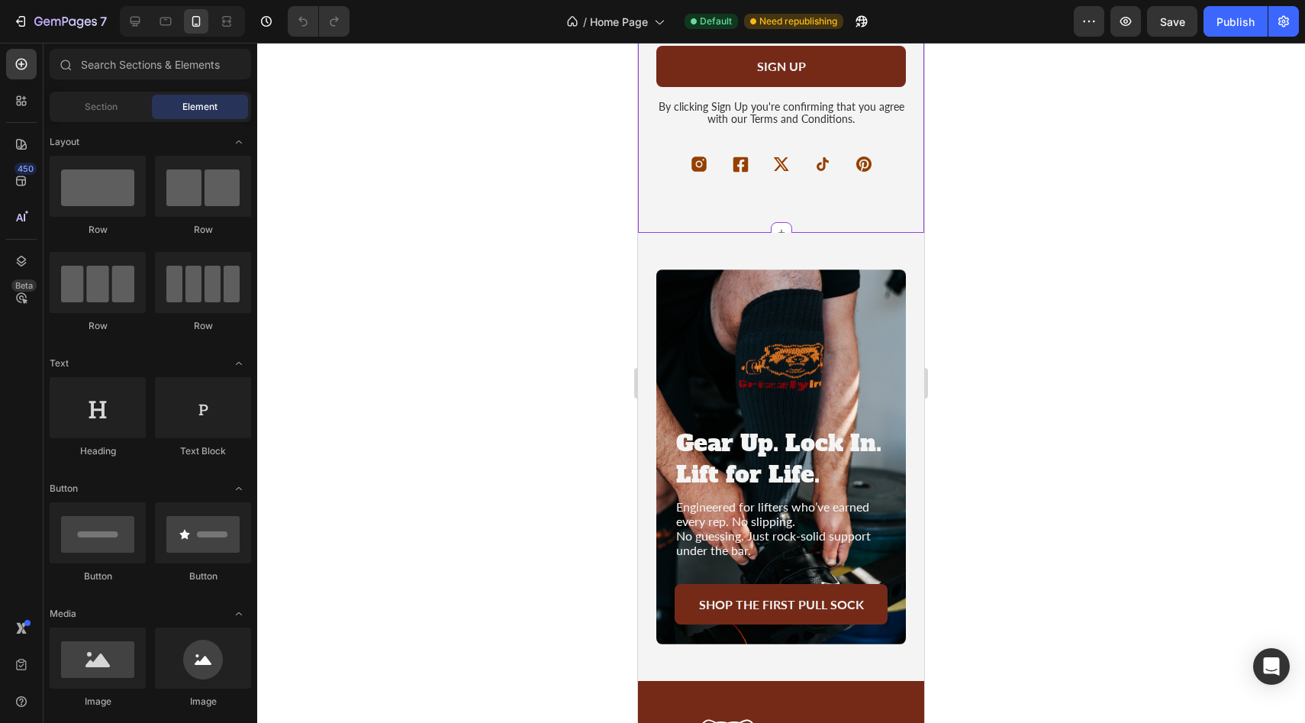
scroll to position [3386, 0]
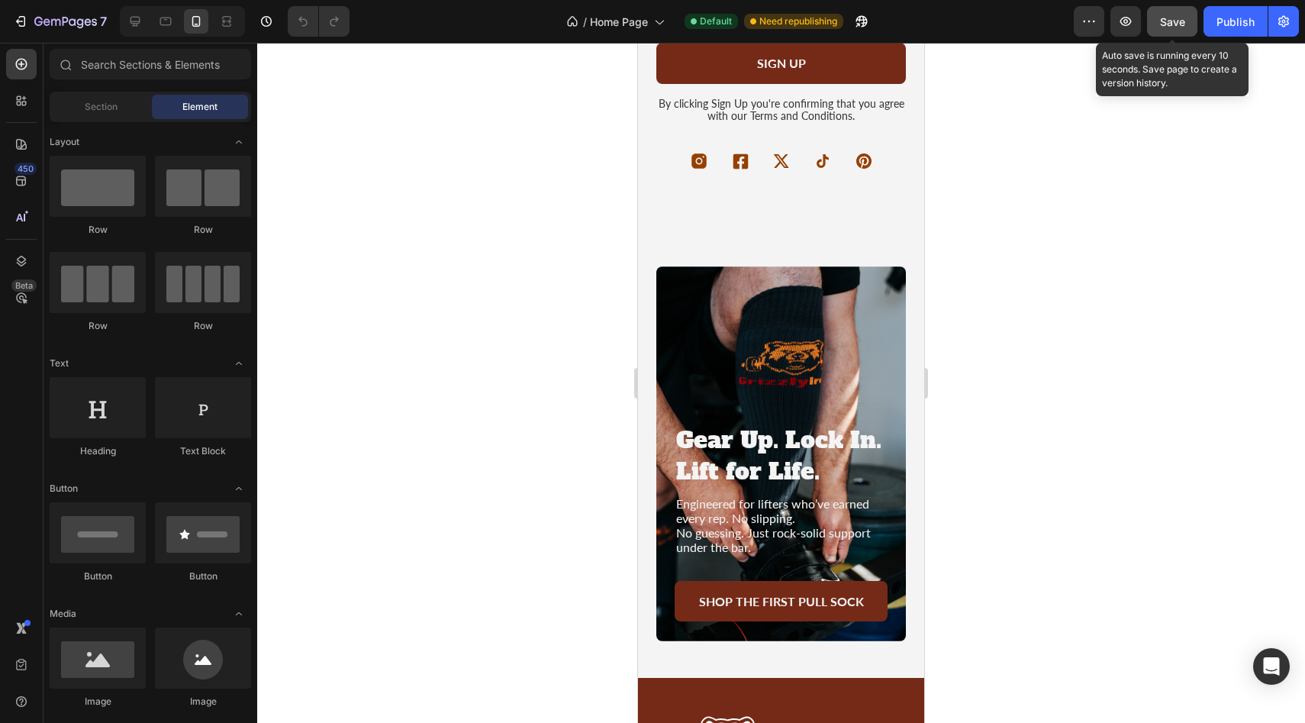
click at [1171, 22] on span "Save" at bounding box center [1172, 21] width 25 height 13
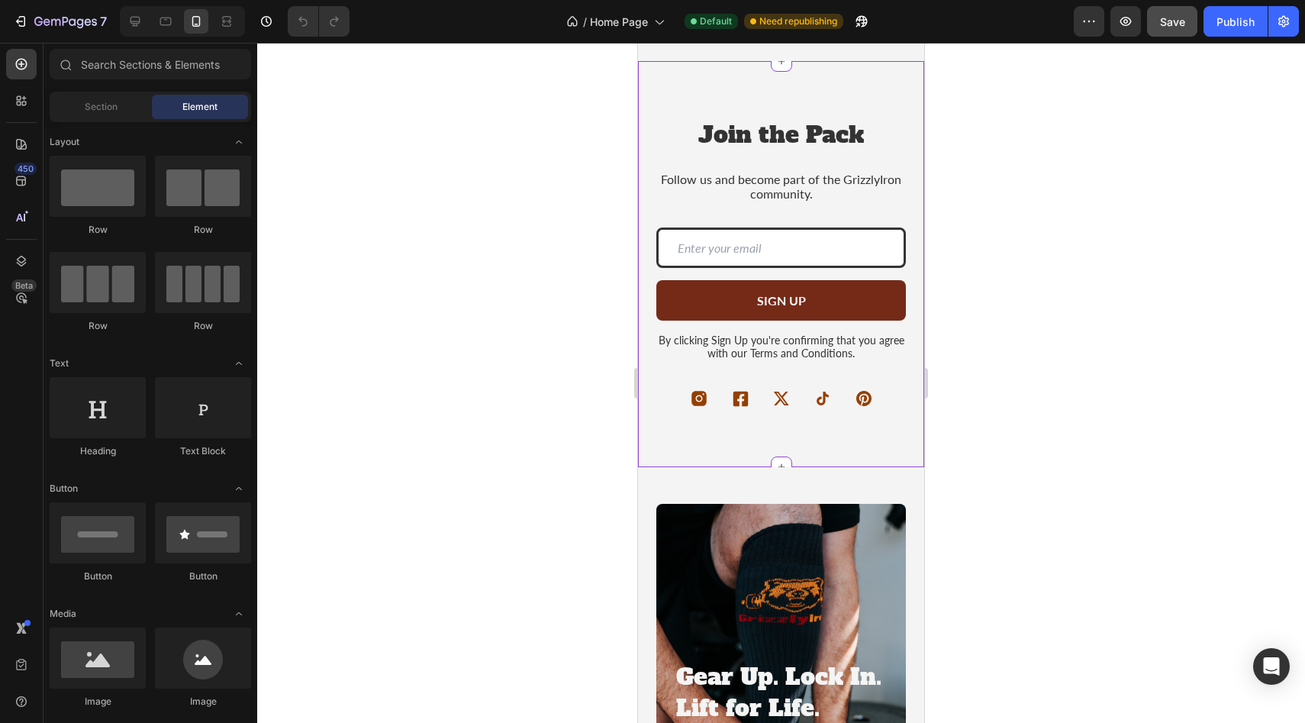
scroll to position [3422, 0]
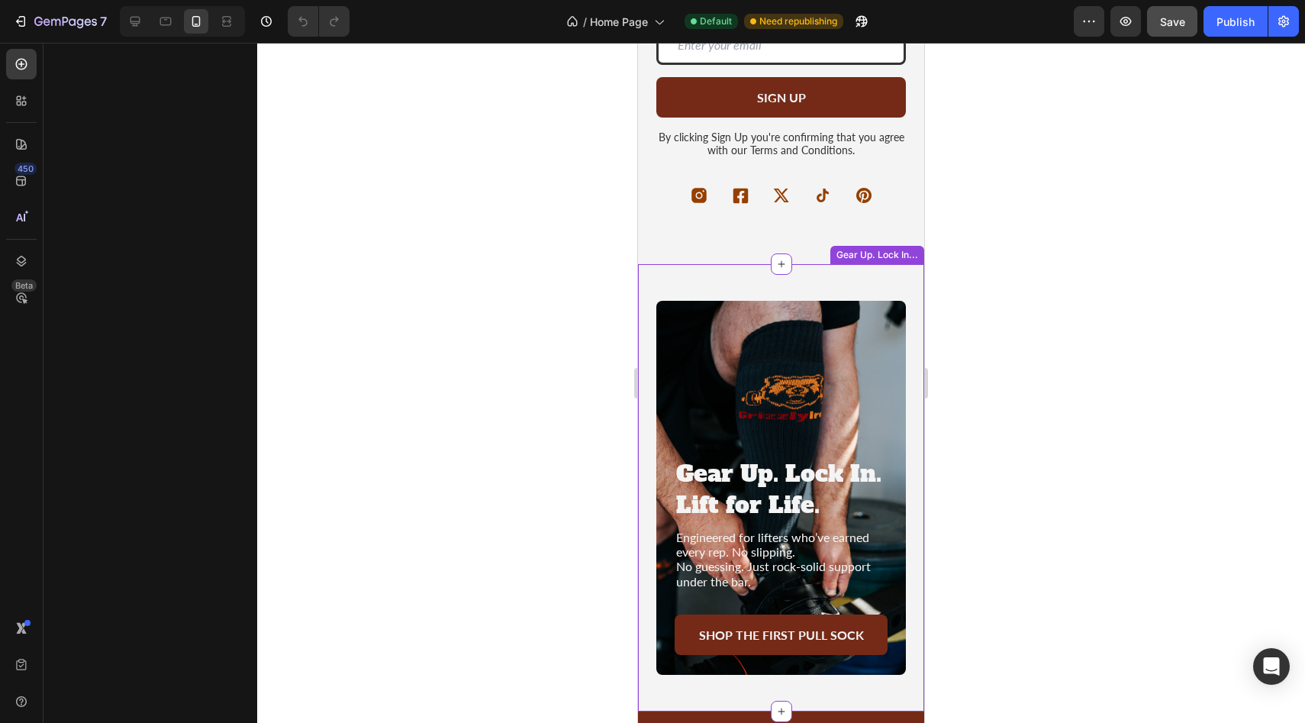
click at [914, 375] on div "Gear Up. Lock In. Lift for Life. Heading Gear Up. Lock In. Lift for Life. Headi…" at bounding box center [781, 488] width 286 height 448
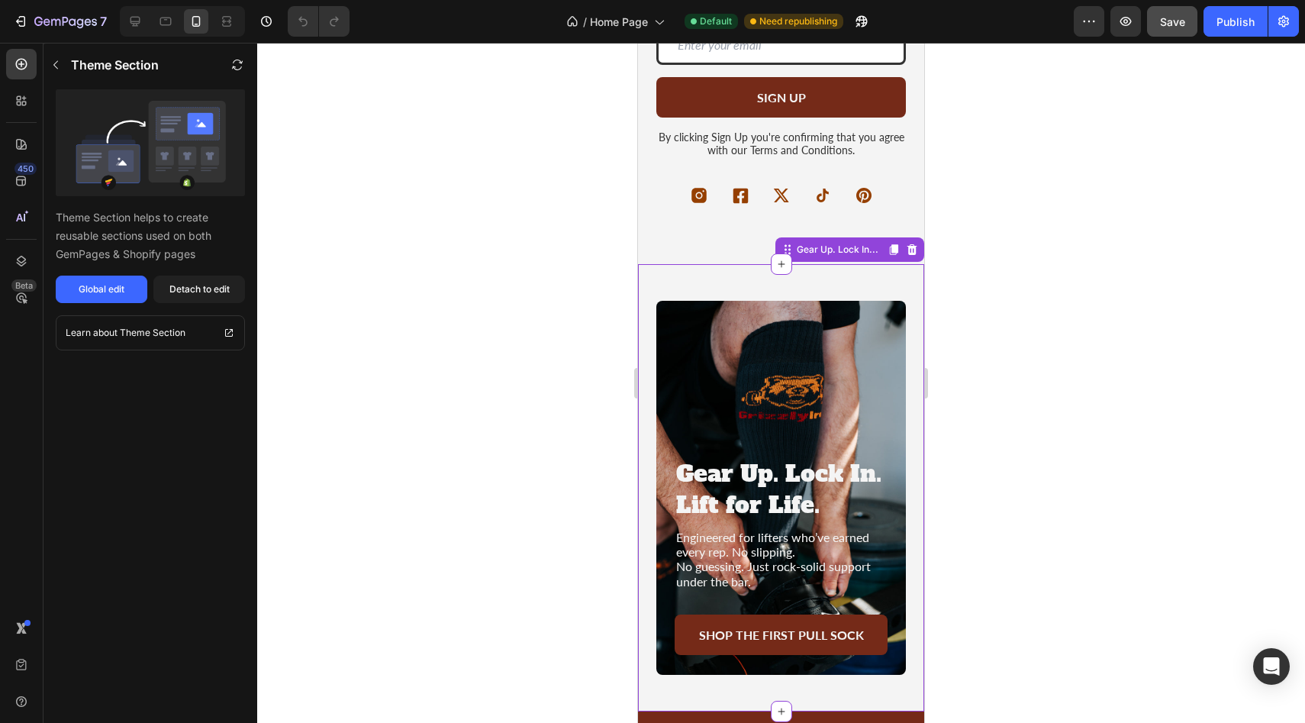
click at [879, 627] on link "Shop the First pull Sock" at bounding box center [781, 634] width 213 height 40
click at [822, 250] on div "Gear Up. Lock In..." at bounding box center [838, 250] width 88 height 14
click at [787, 249] on icon at bounding box center [787, 249] width 12 height 12
drag, startPoint x: 1139, startPoint y: 244, endPoint x: 1161, endPoint y: 183, distance: 64.7
click at [1140, 244] on div at bounding box center [781, 383] width 1048 height 680
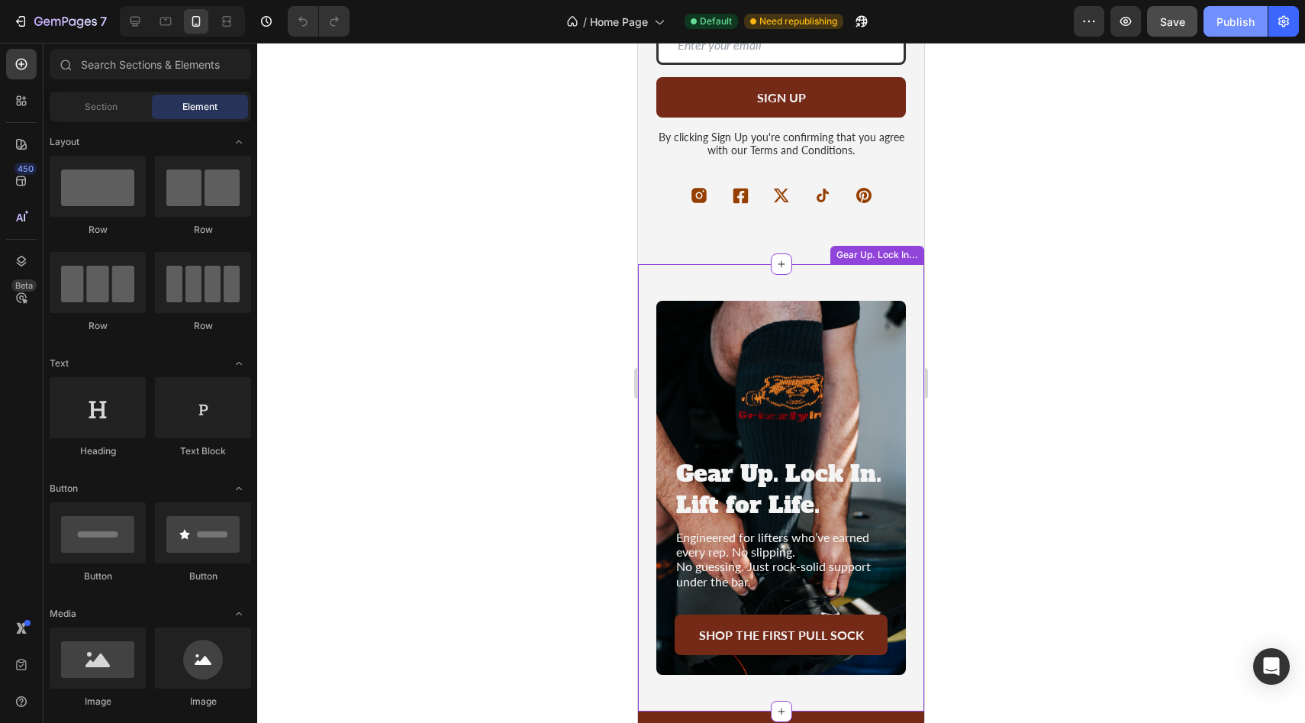
click at [1246, 20] on div "Publish" at bounding box center [1235, 22] width 38 height 16
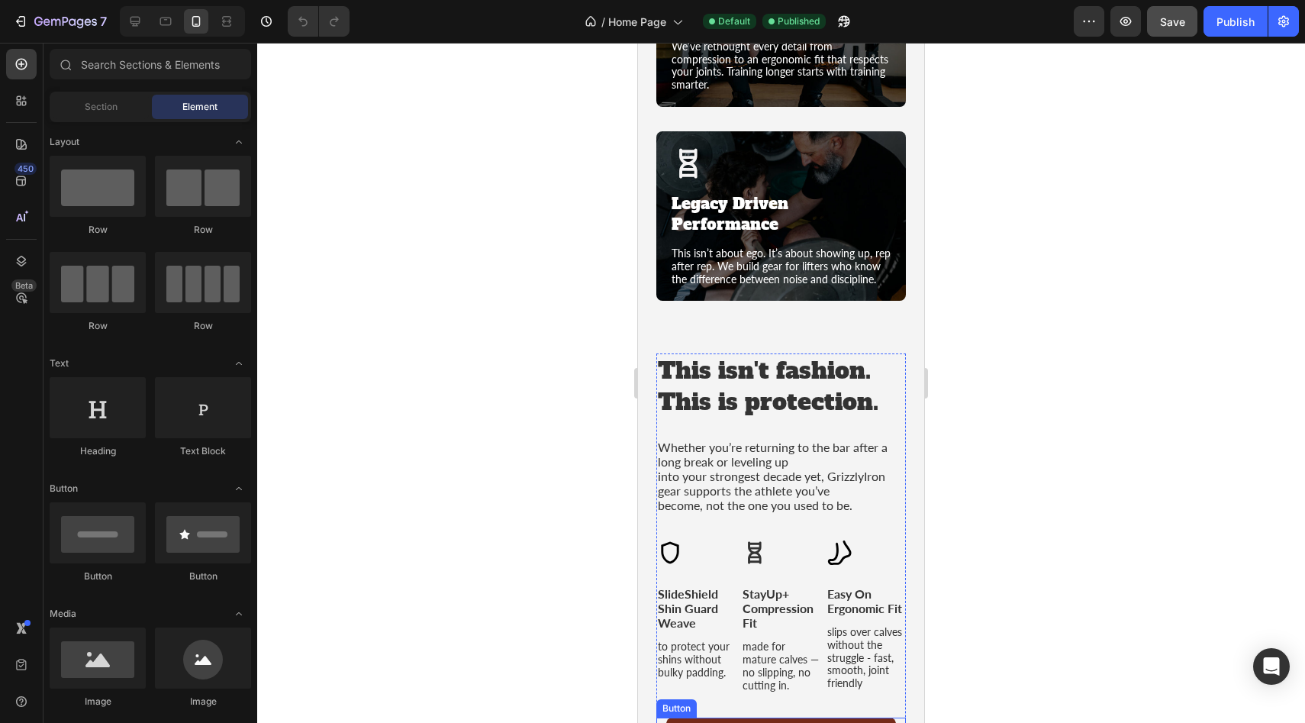
scroll to position [1705, 0]
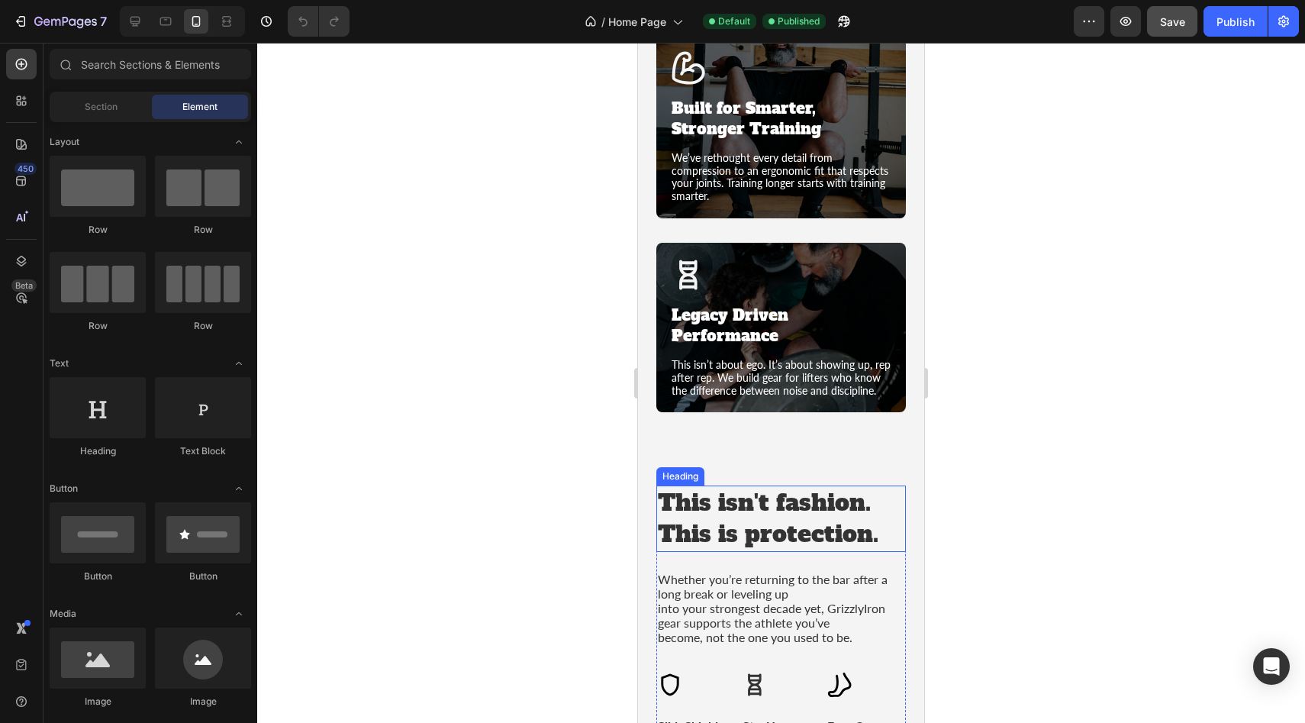
click at [741, 508] on h2 "This isn't fashion. This is protection." at bounding box center [781, 518] width 250 height 66
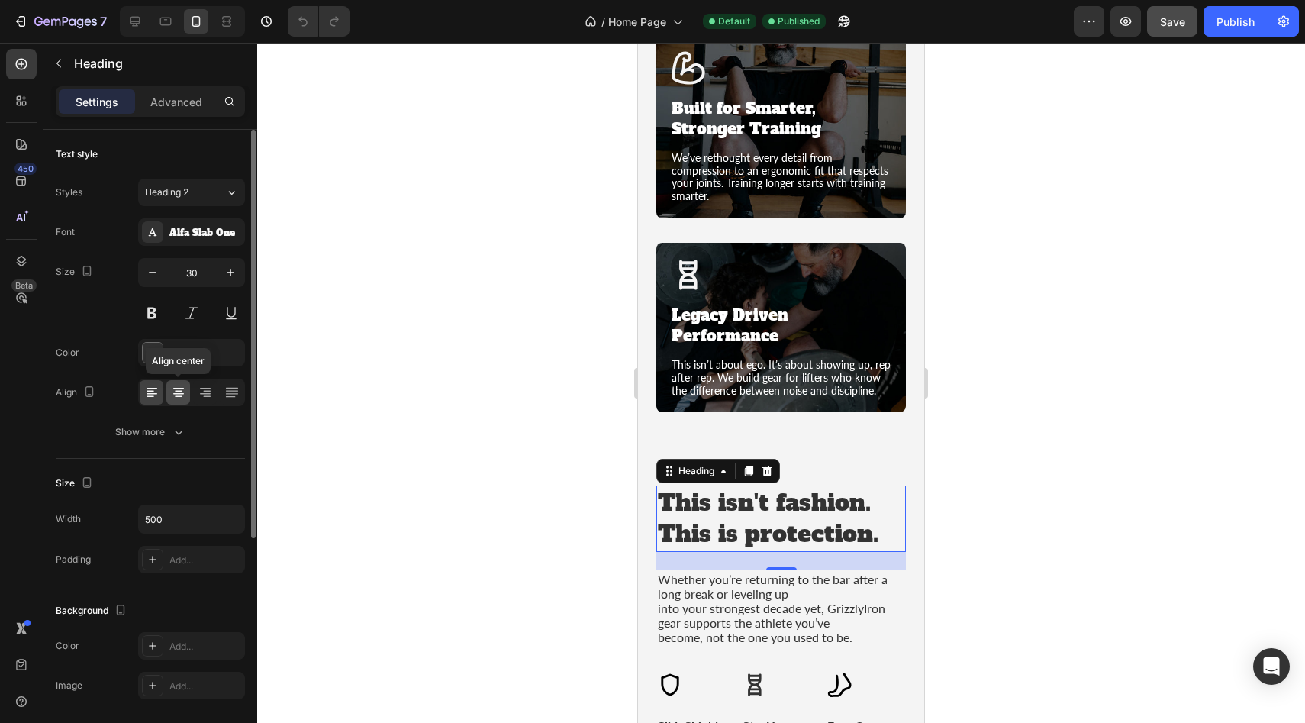
click at [176, 393] on icon at bounding box center [178, 394] width 11 height 2
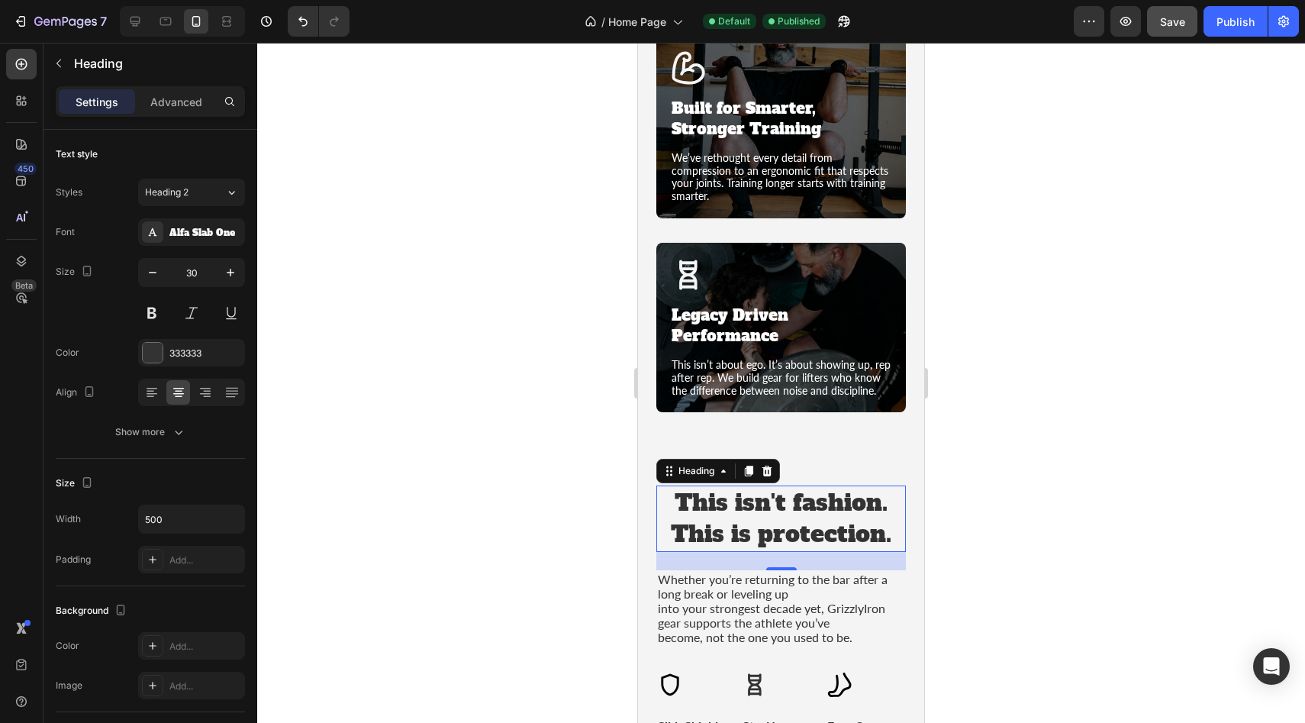
click at [1061, 498] on div at bounding box center [781, 383] width 1048 height 680
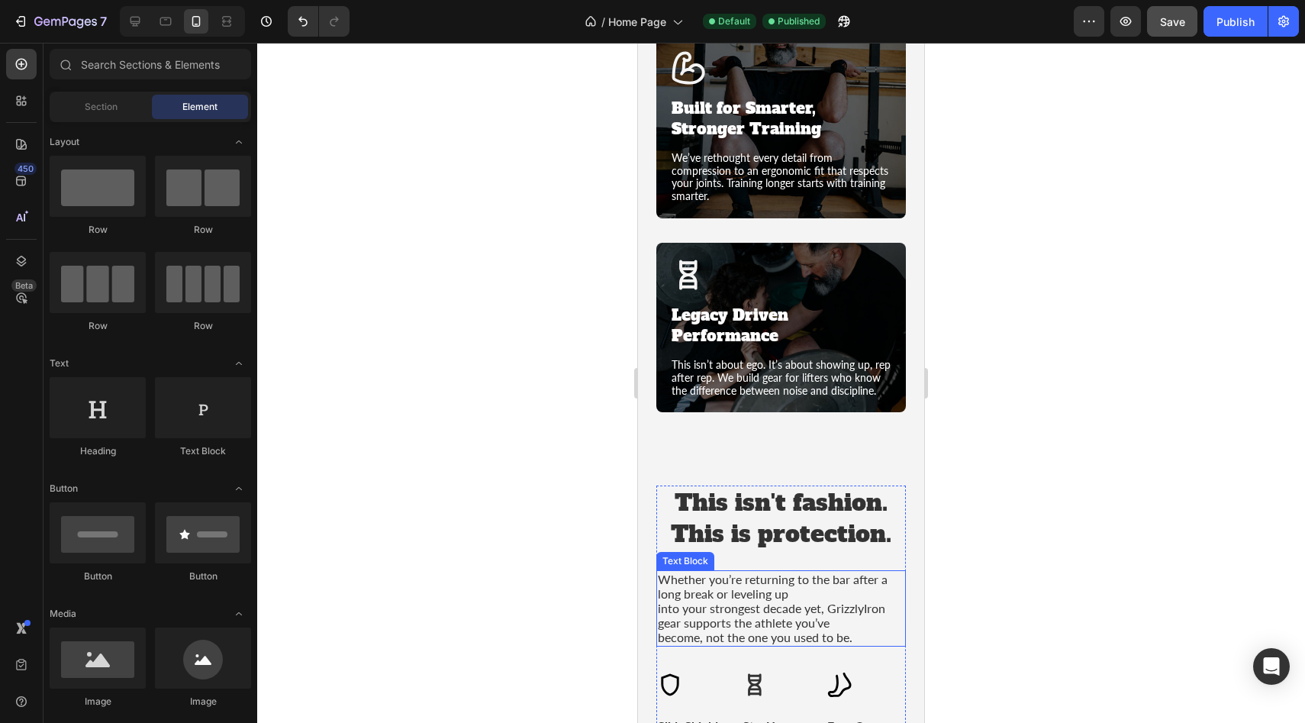
click at [736, 572] on p "Whether you’re returning to the bar after a long break or leveling up" at bounding box center [781, 586] width 246 height 29
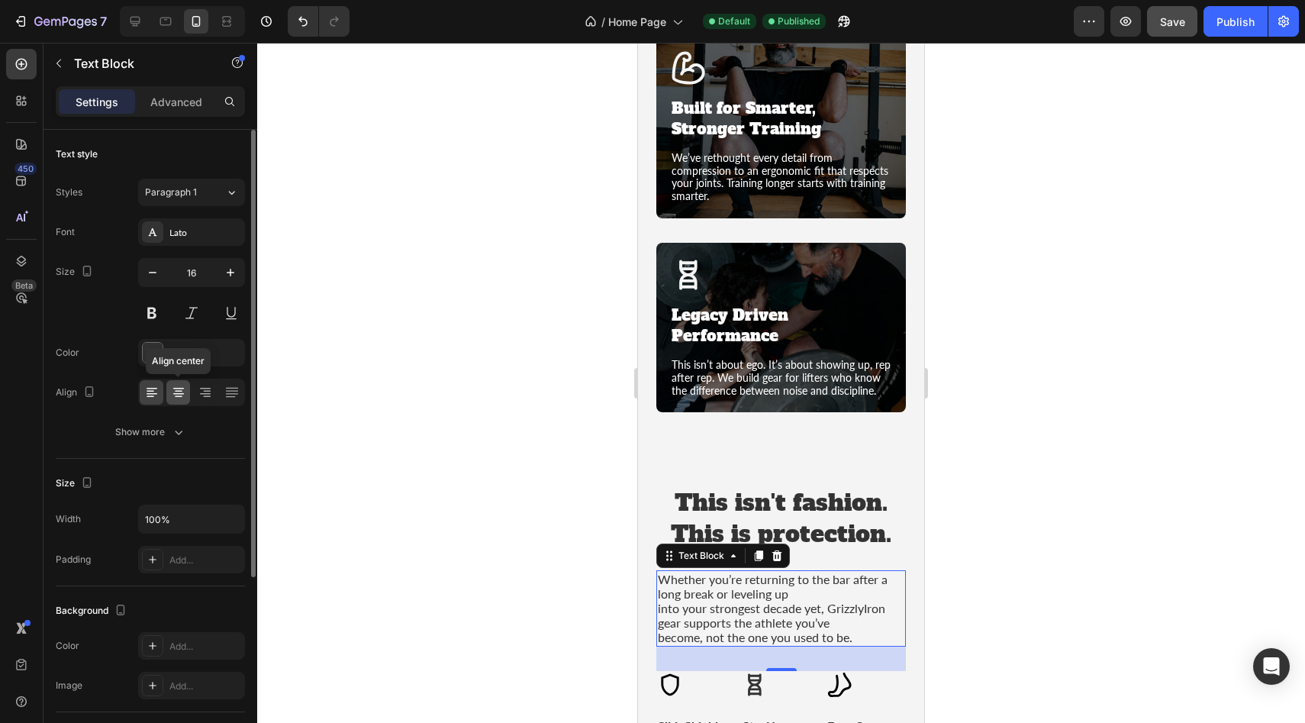
click at [176, 393] on icon at bounding box center [178, 394] width 11 height 2
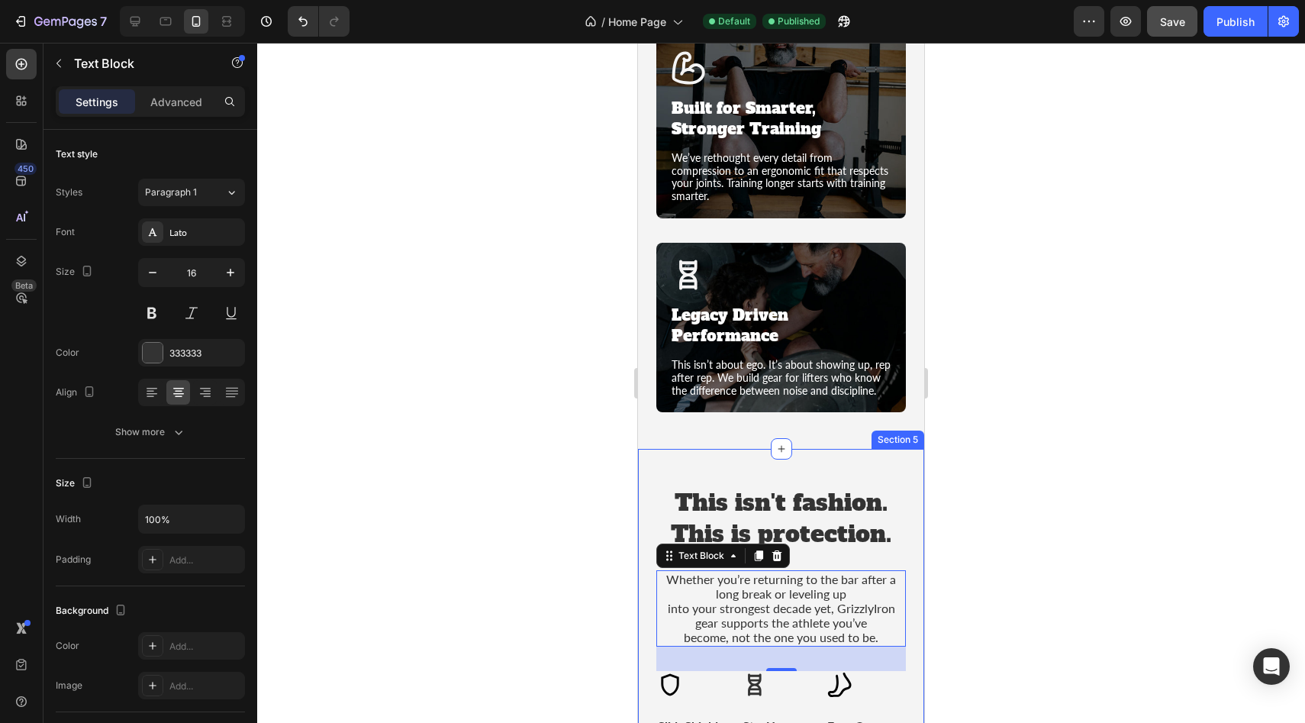
click at [1006, 515] on div at bounding box center [781, 383] width 1048 height 680
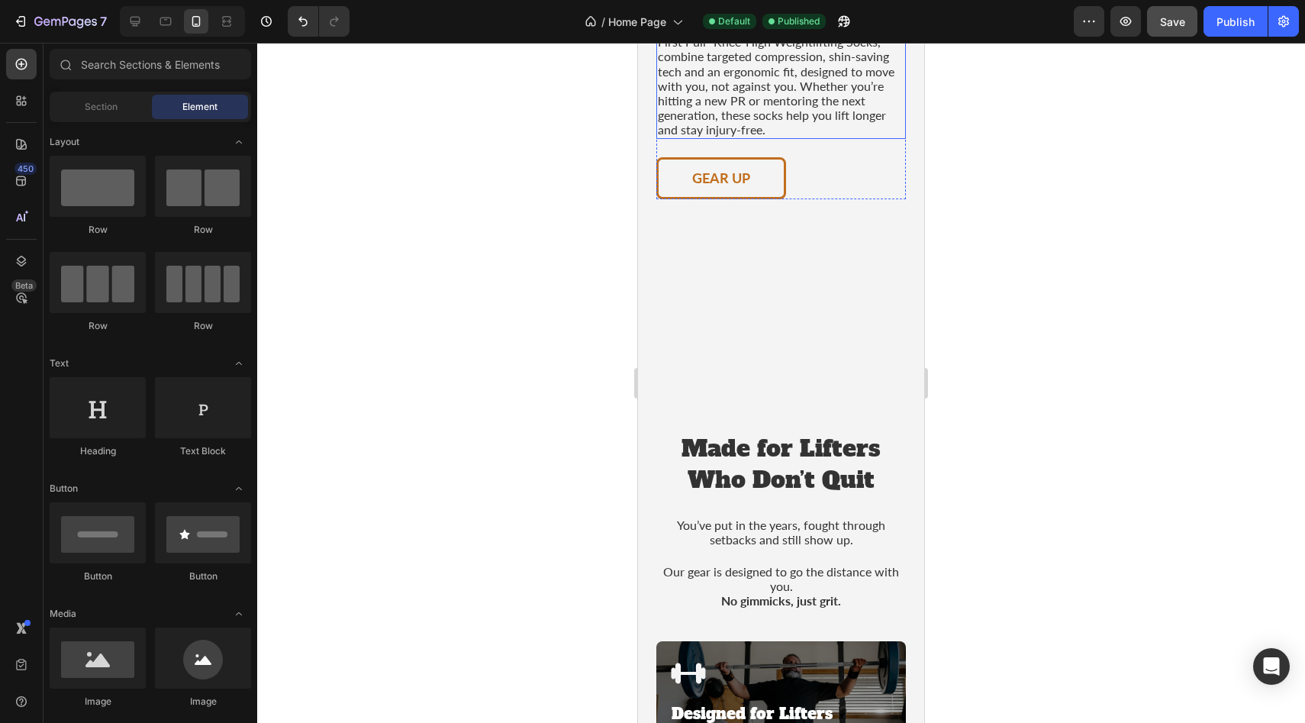
scroll to position [845, 0]
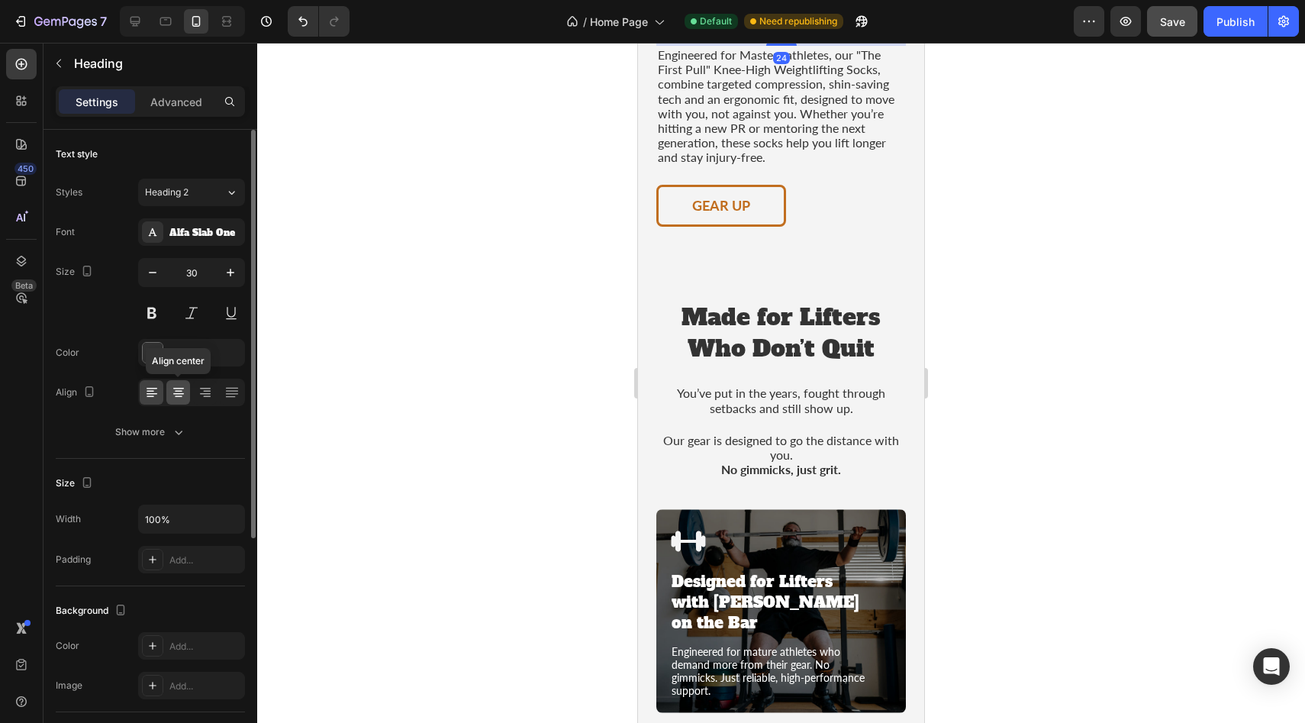
click at [179, 394] on icon at bounding box center [178, 392] width 15 height 15
click at [998, 348] on div at bounding box center [781, 383] width 1048 height 680
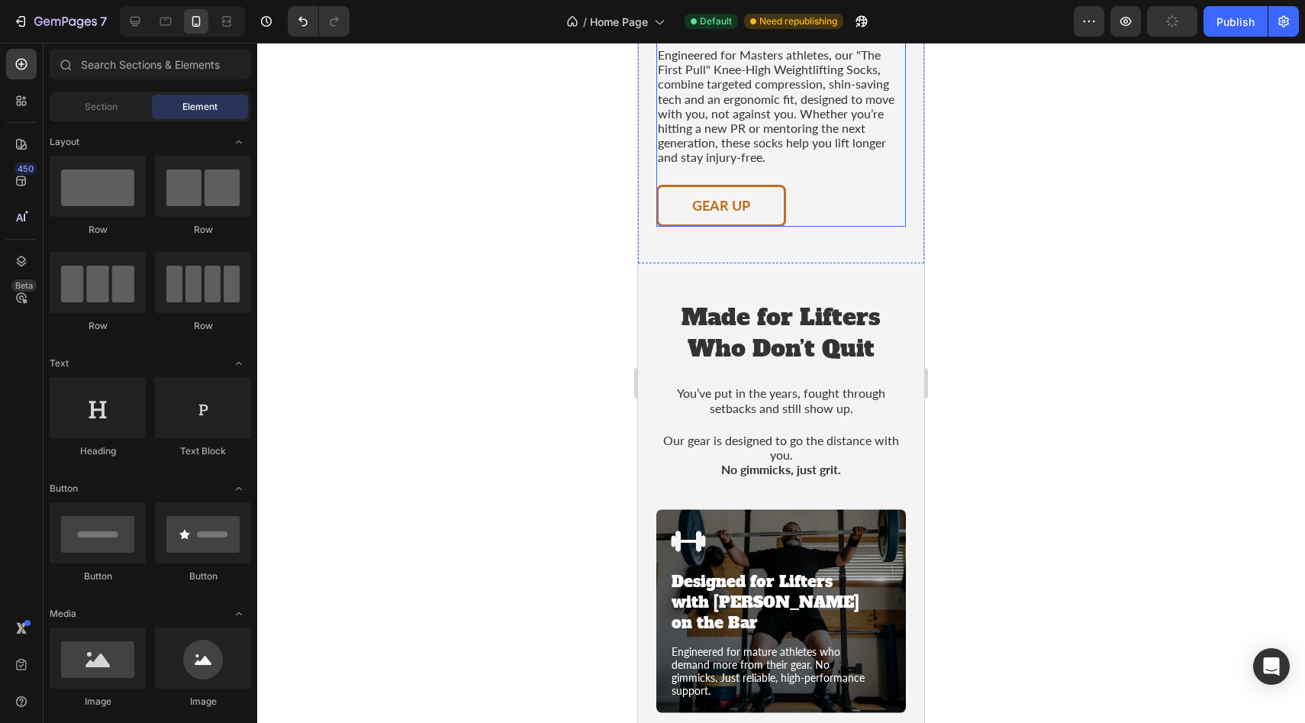
click at [1136, 373] on div at bounding box center [781, 383] width 1048 height 680
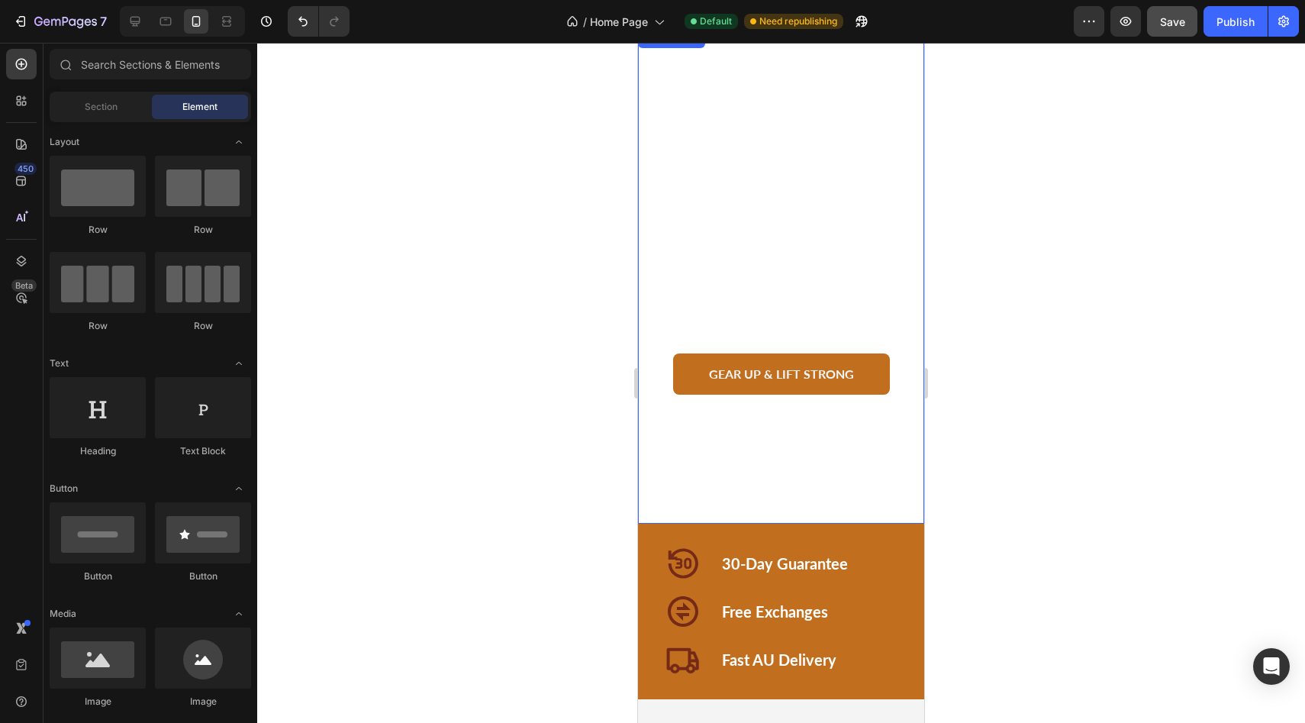
scroll to position [0, 0]
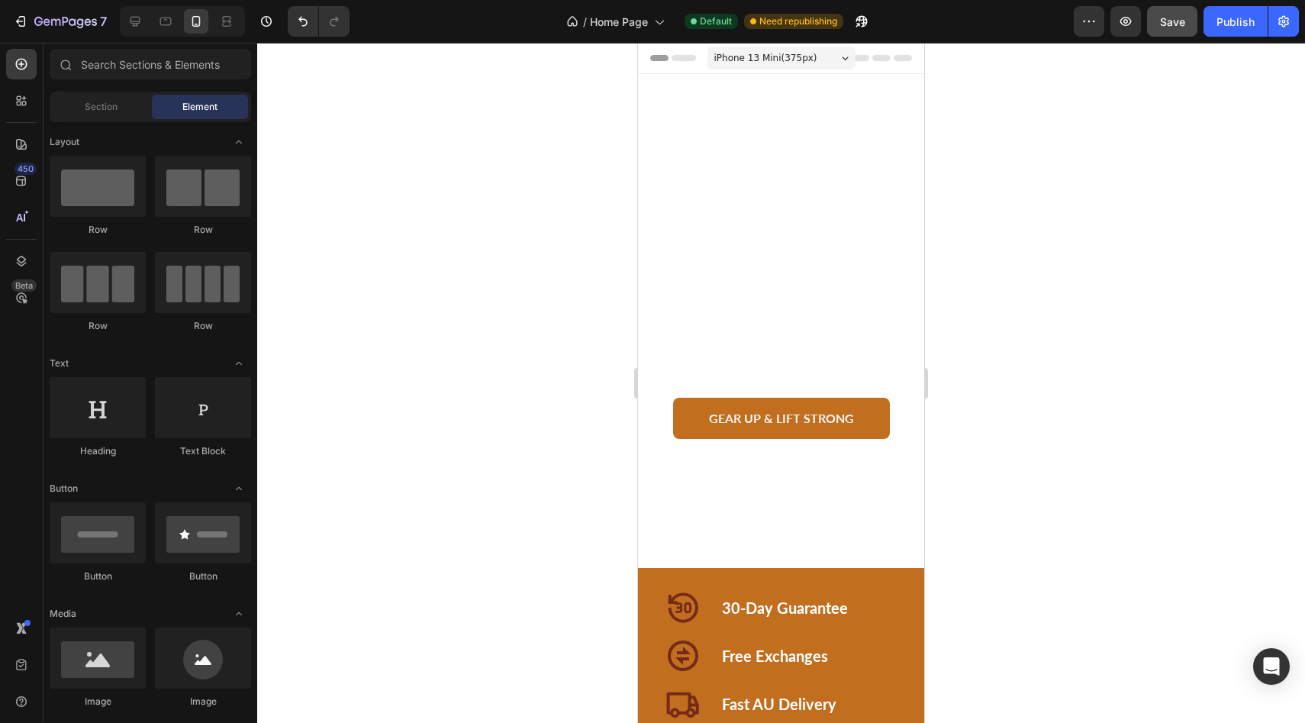
click at [832, 60] on div "iPhone 13 Mini ( 375 px)" at bounding box center [781, 58] width 148 height 23
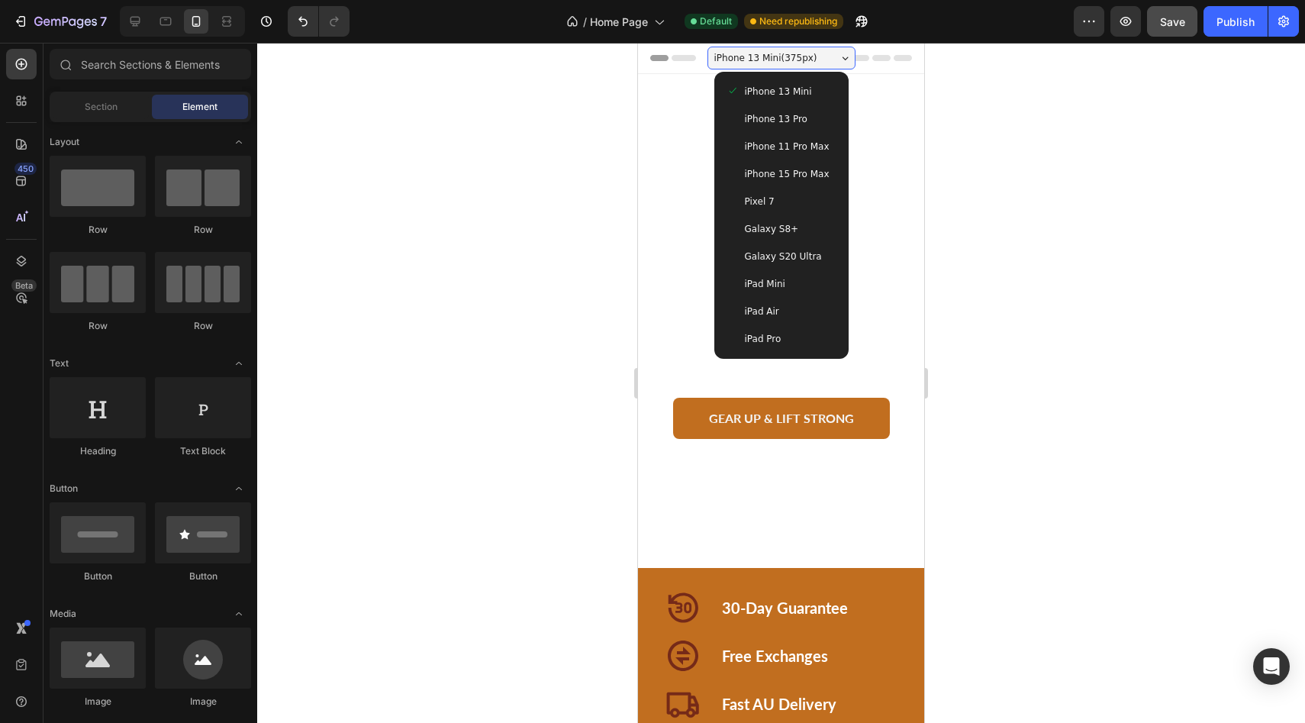
click at [765, 170] on span "iPhone 15 Pro Max" at bounding box center [787, 173] width 85 height 15
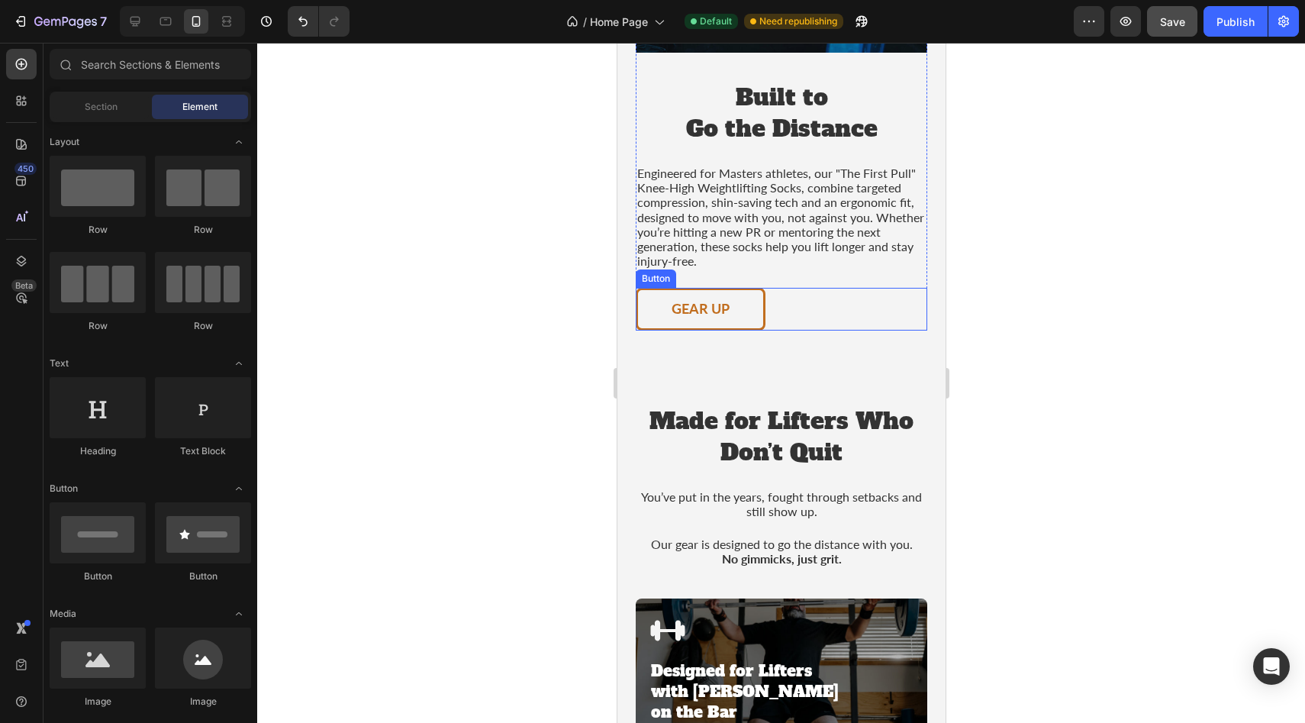
scroll to position [862, 0]
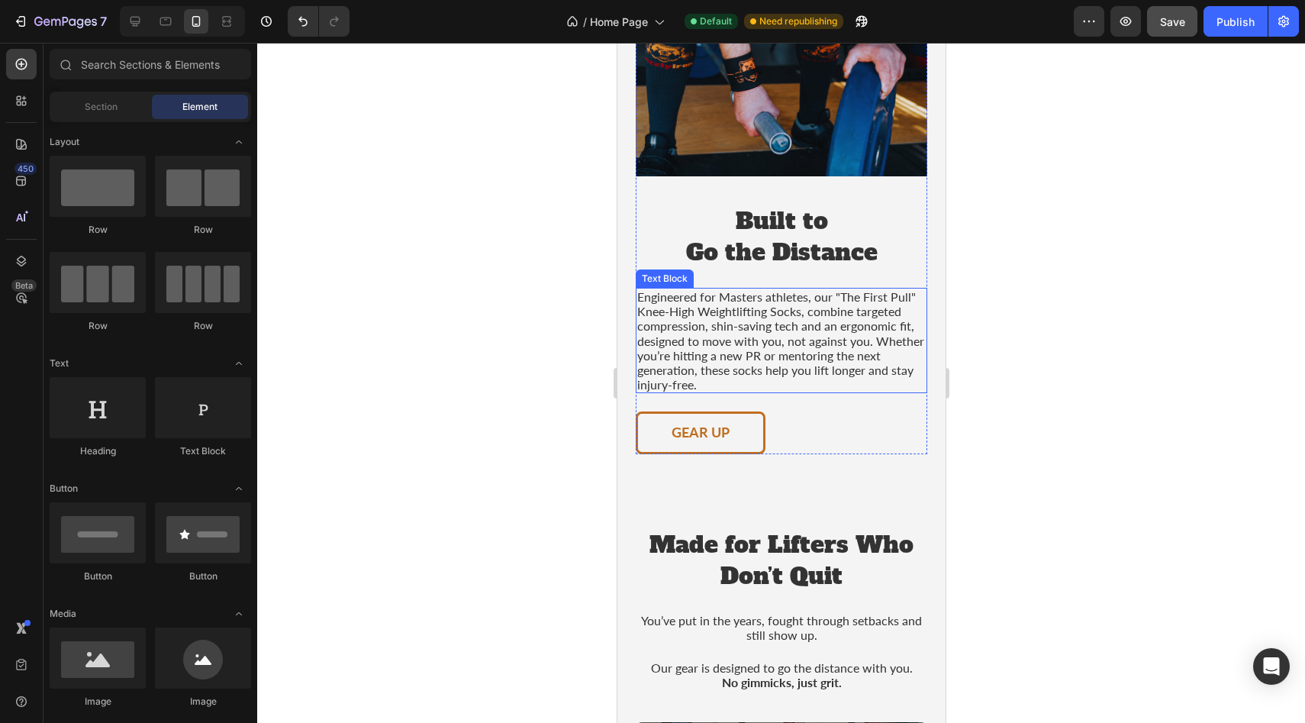
click at [792, 317] on p "Engineered for Masters athletes, our "The First Pull" Knee-High Weightlifting S…" at bounding box center [780, 340] width 288 height 102
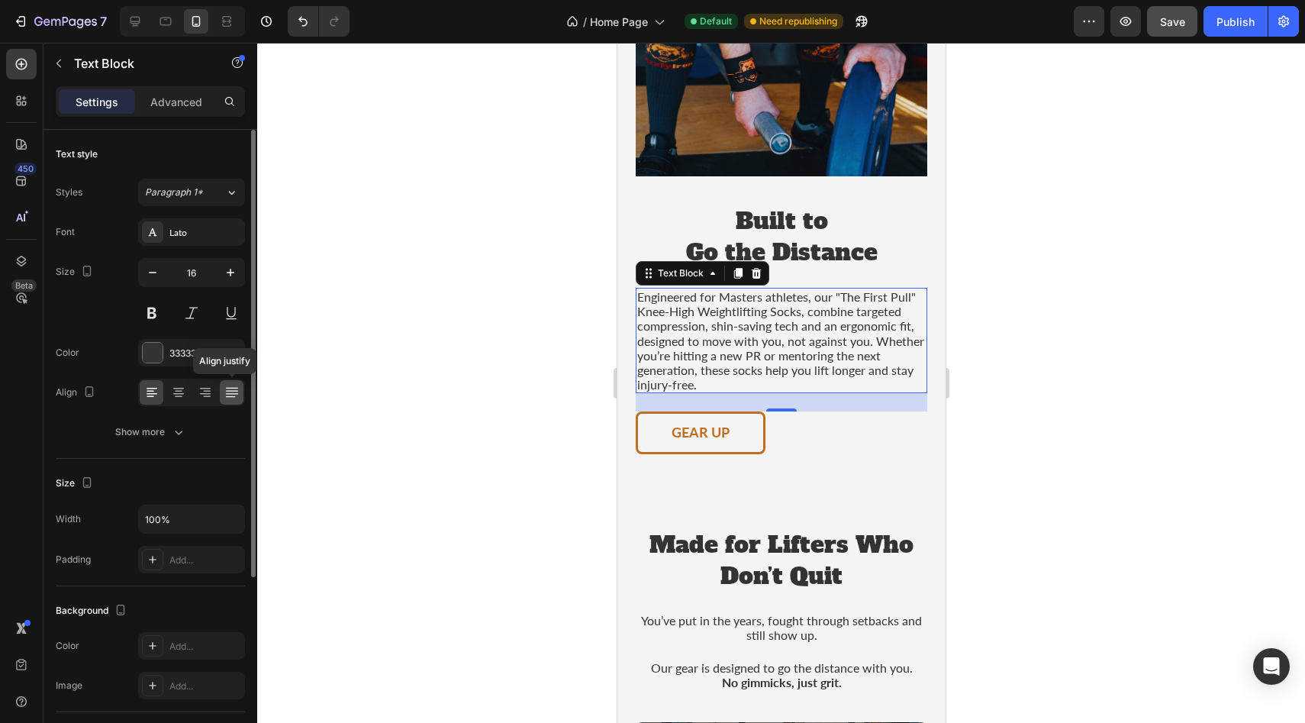
click at [230, 395] on icon at bounding box center [231, 392] width 15 height 15
click at [184, 395] on icon at bounding box center [178, 392] width 15 height 15
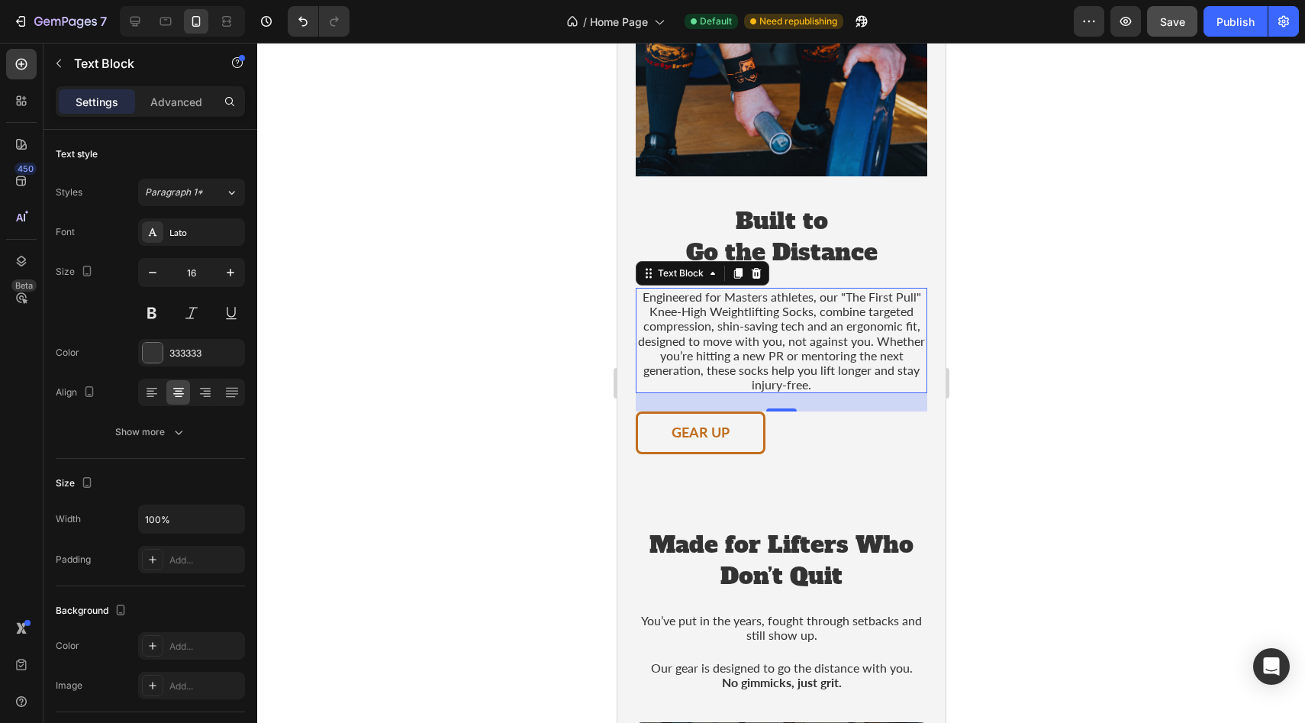
click at [1036, 365] on div at bounding box center [781, 383] width 1048 height 680
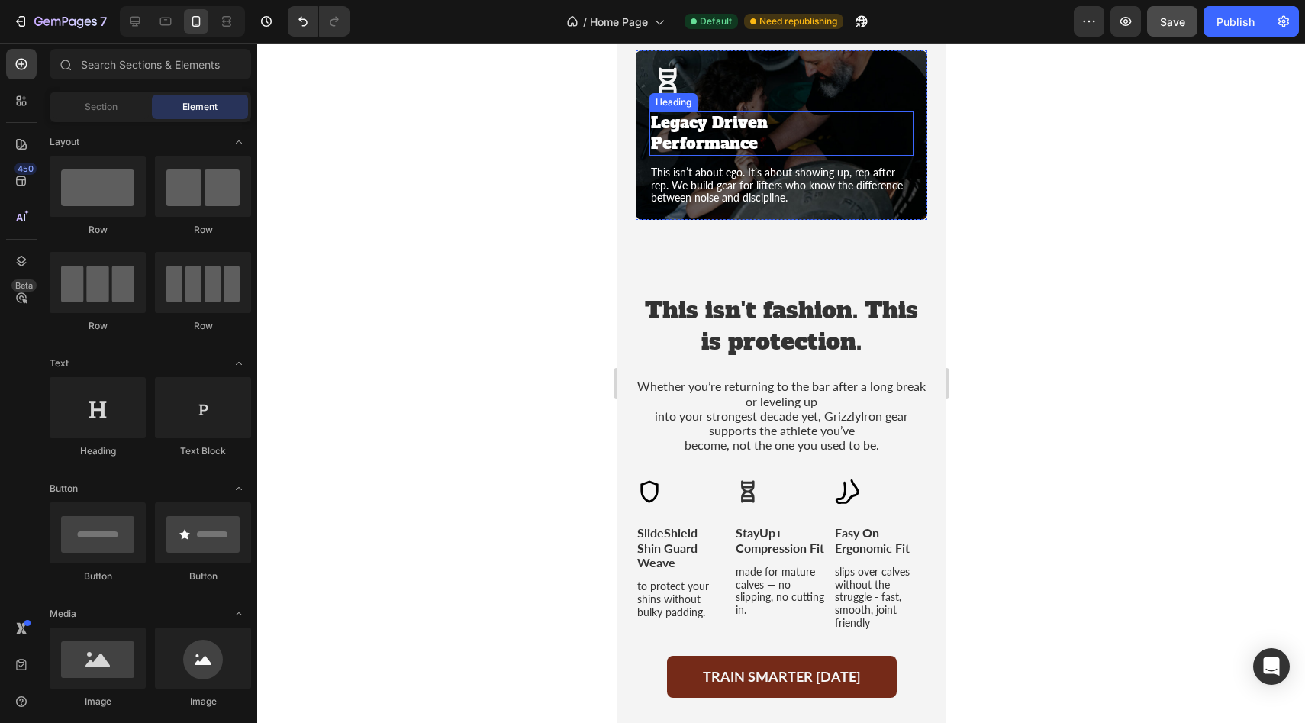
scroll to position [2053, 0]
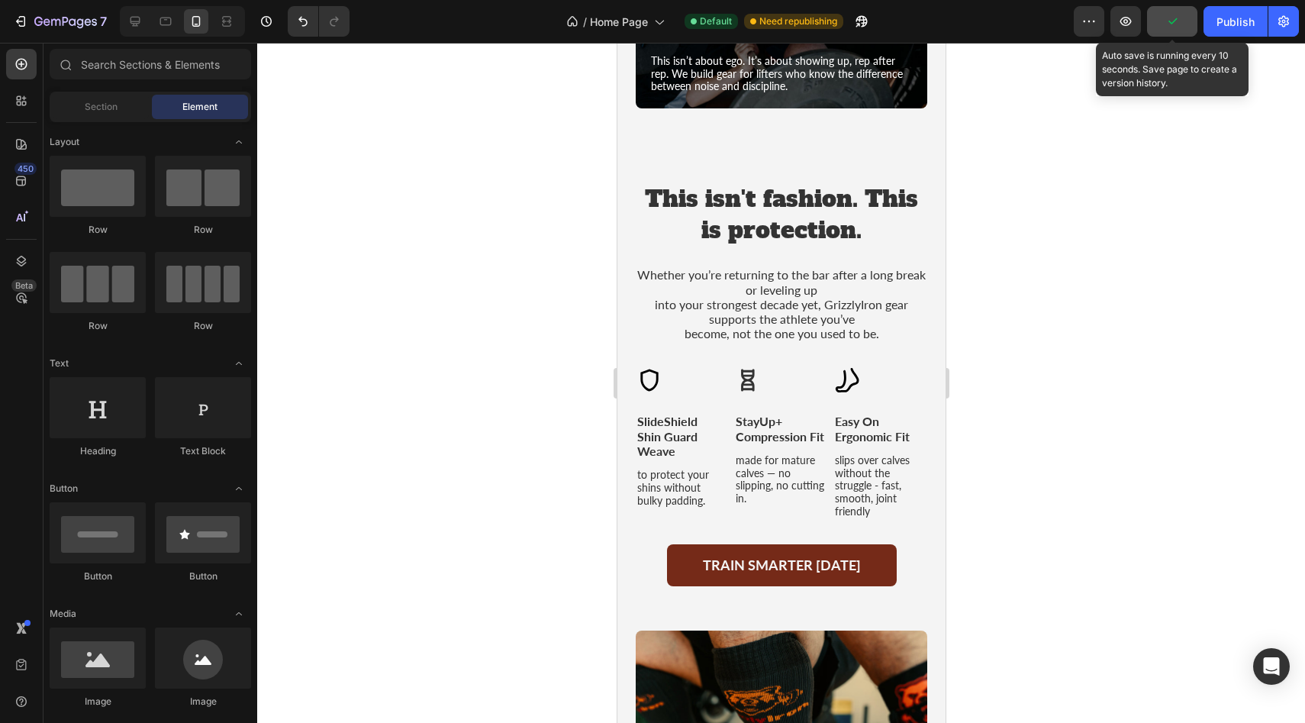
click at [1168, 24] on icon "button" at bounding box center [1171, 21] width 15 height 15
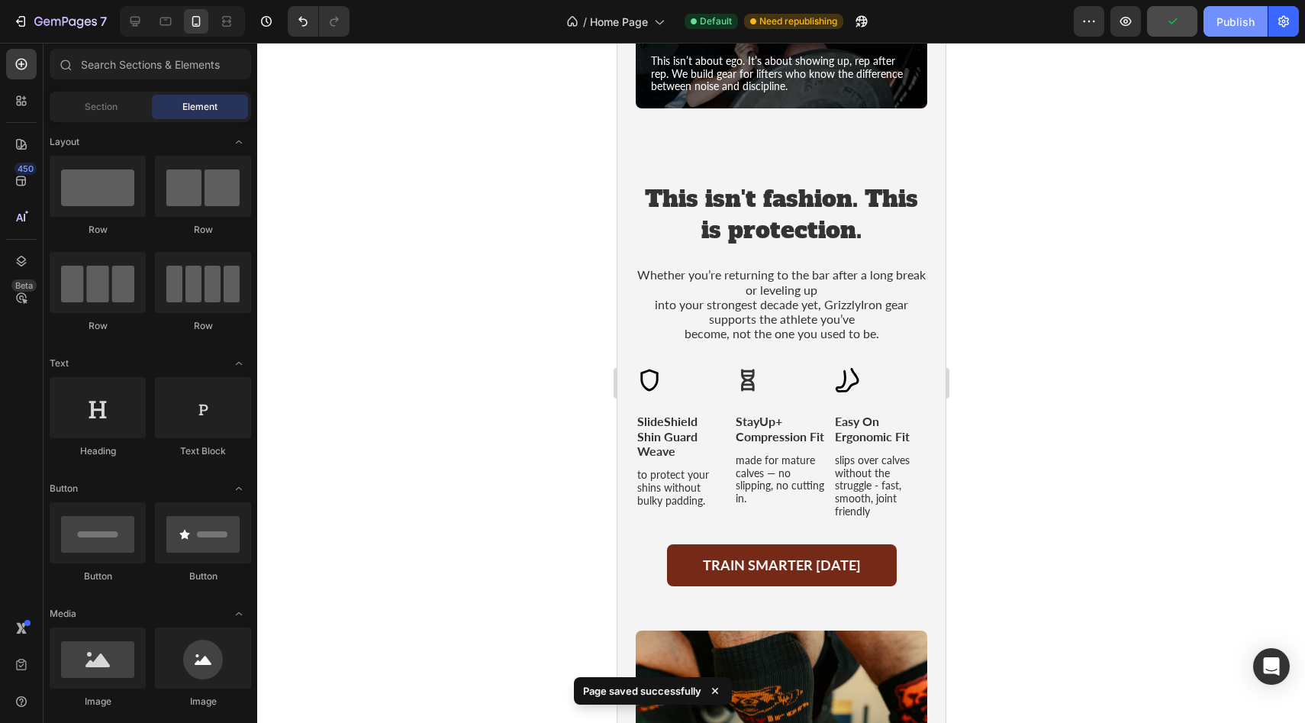
click at [1234, 17] on div "Publish" at bounding box center [1235, 22] width 38 height 16
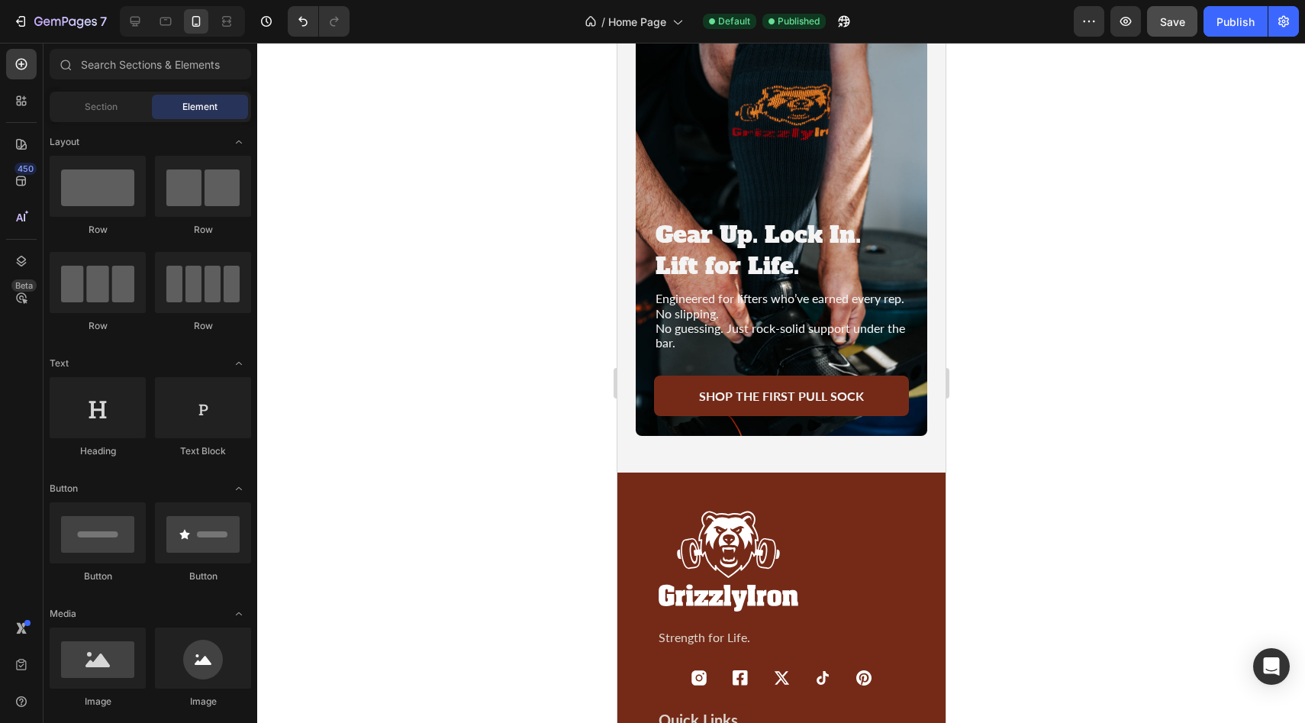
scroll to position [3959, 0]
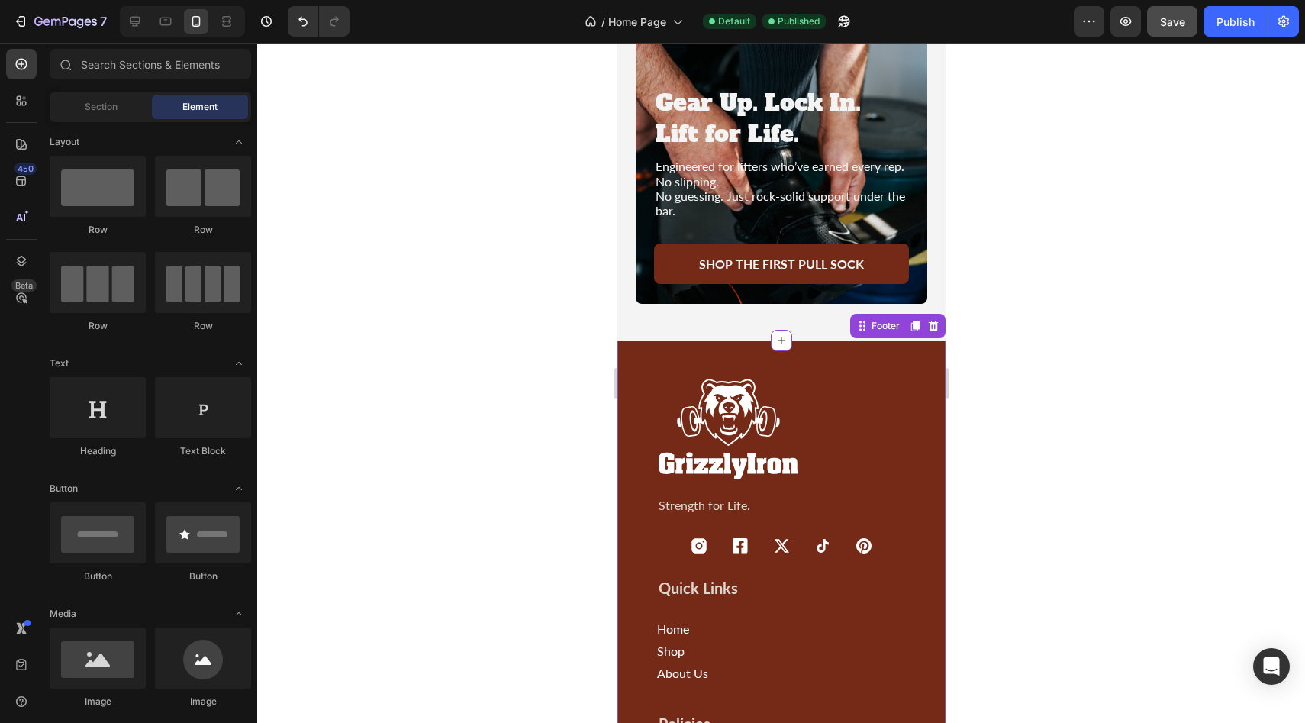
click at [770, 430] on img at bounding box center [727, 429] width 143 height 104
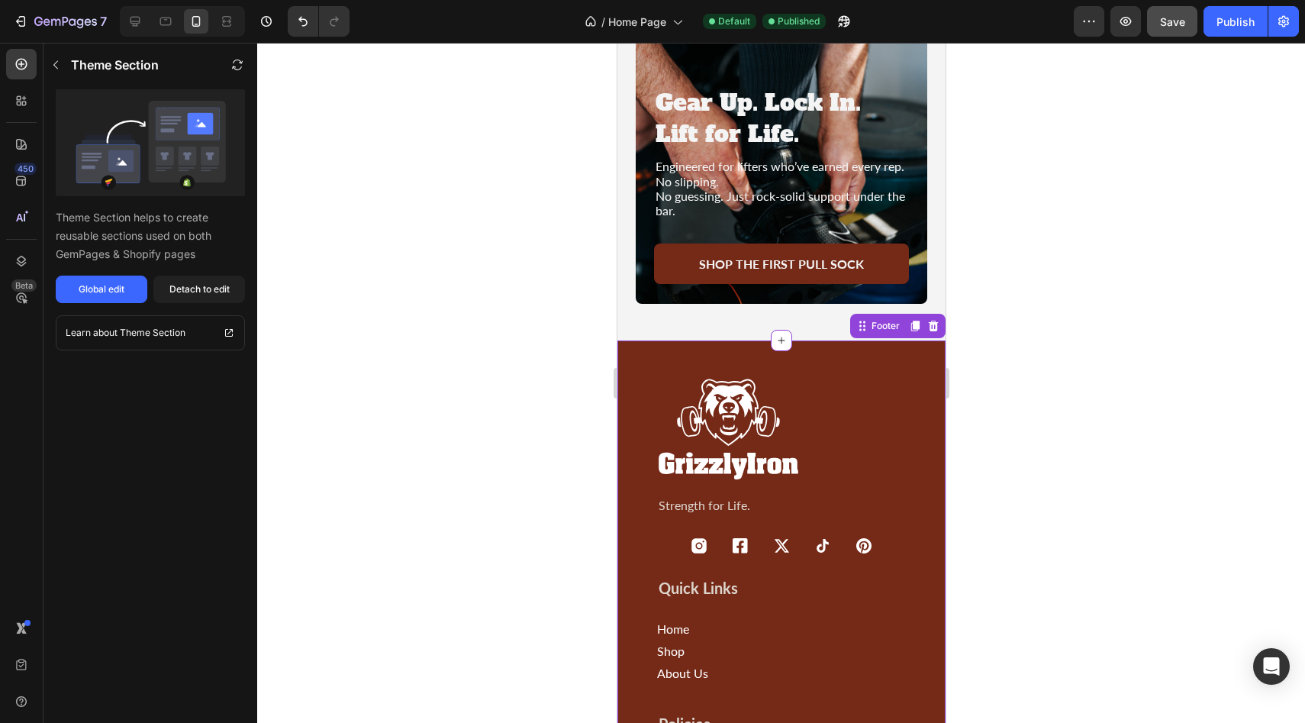
scroll to position [4204, 0]
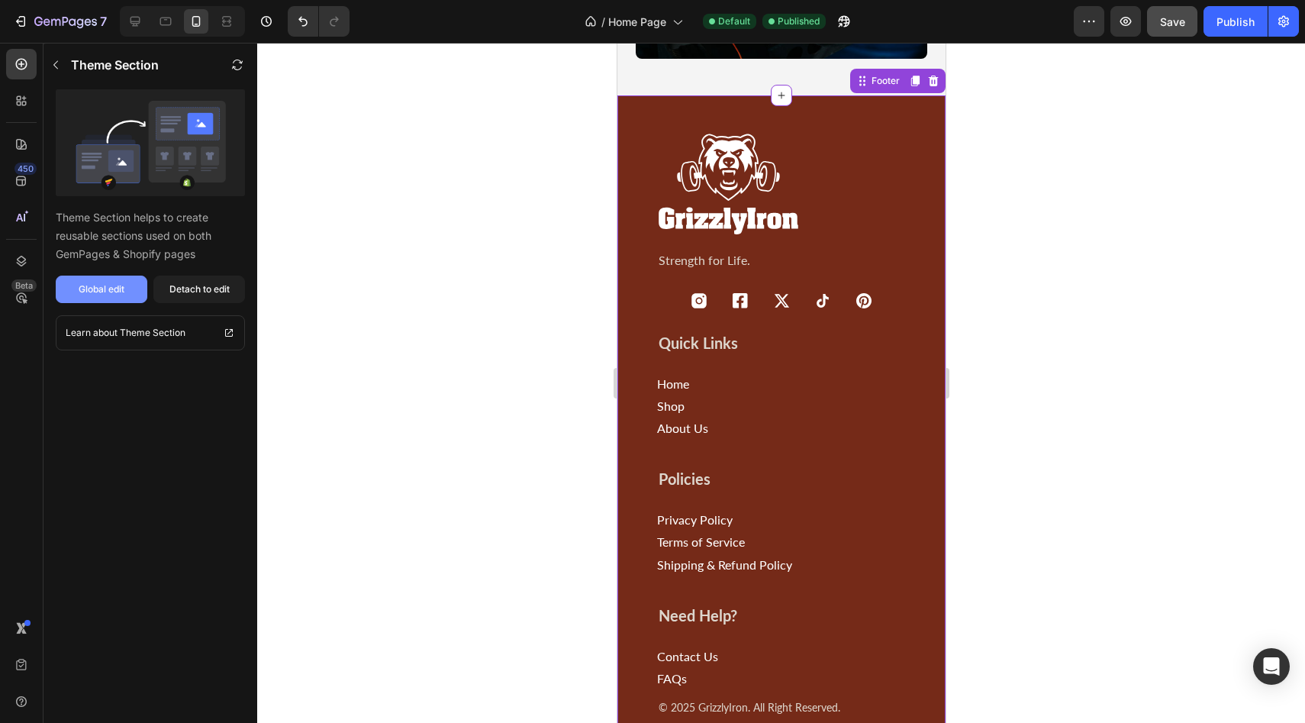
click at [117, 290] on div "Global edit" at bounding box center [102, 289] width 46 height 14
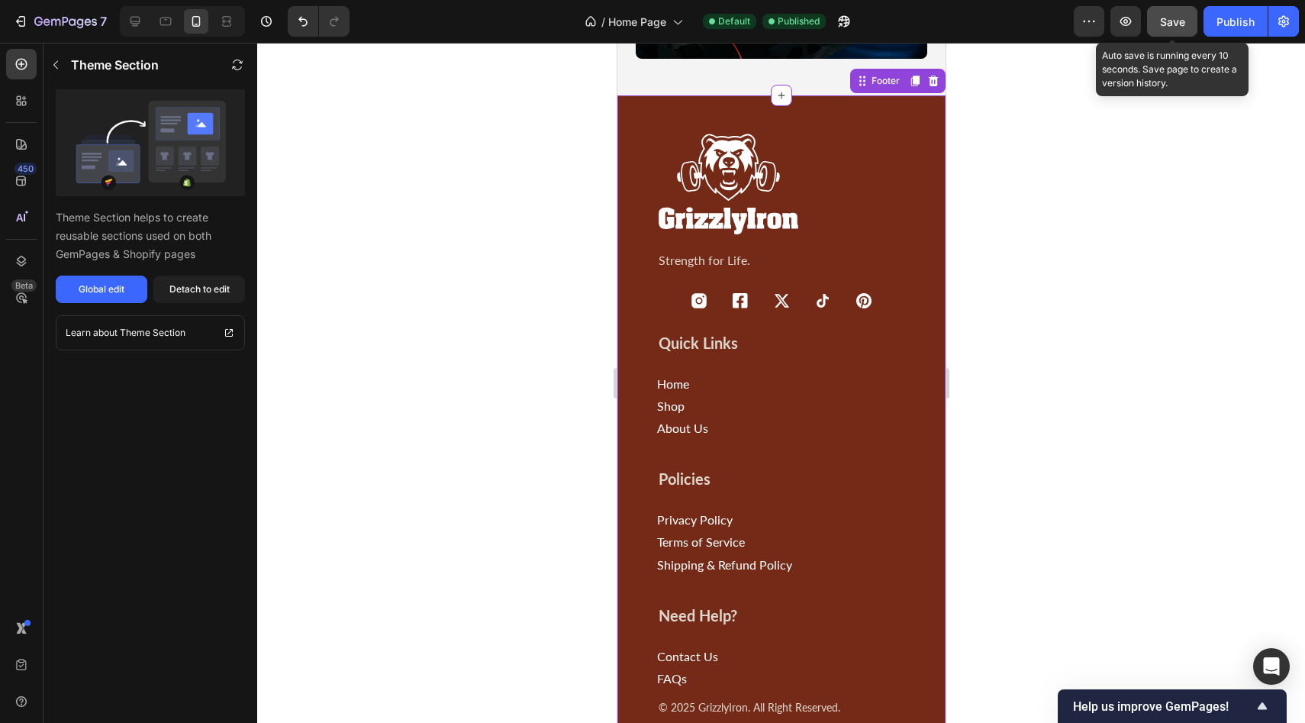
click at [1177, 27] on span "Save" at bounding box center [1172, 21] width 25 height 13
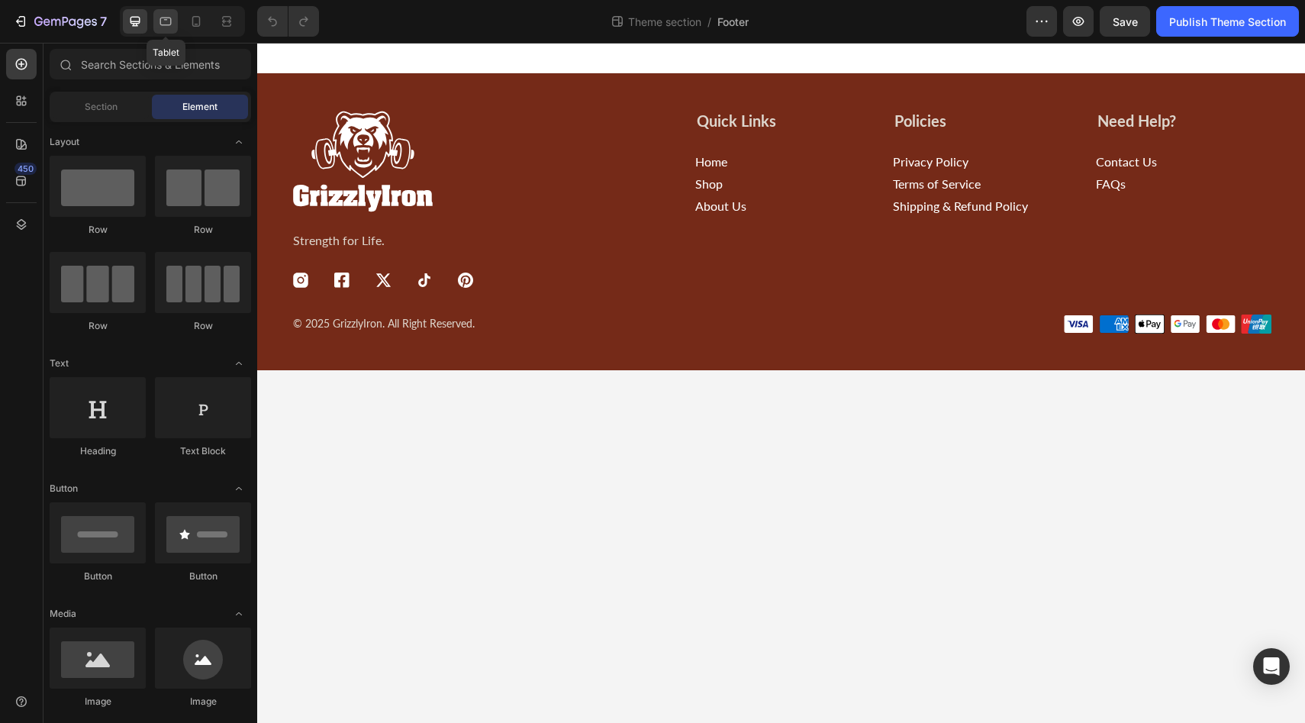
click at [164, 27] on icon at bounding box center [165, 21] width 15 height 15
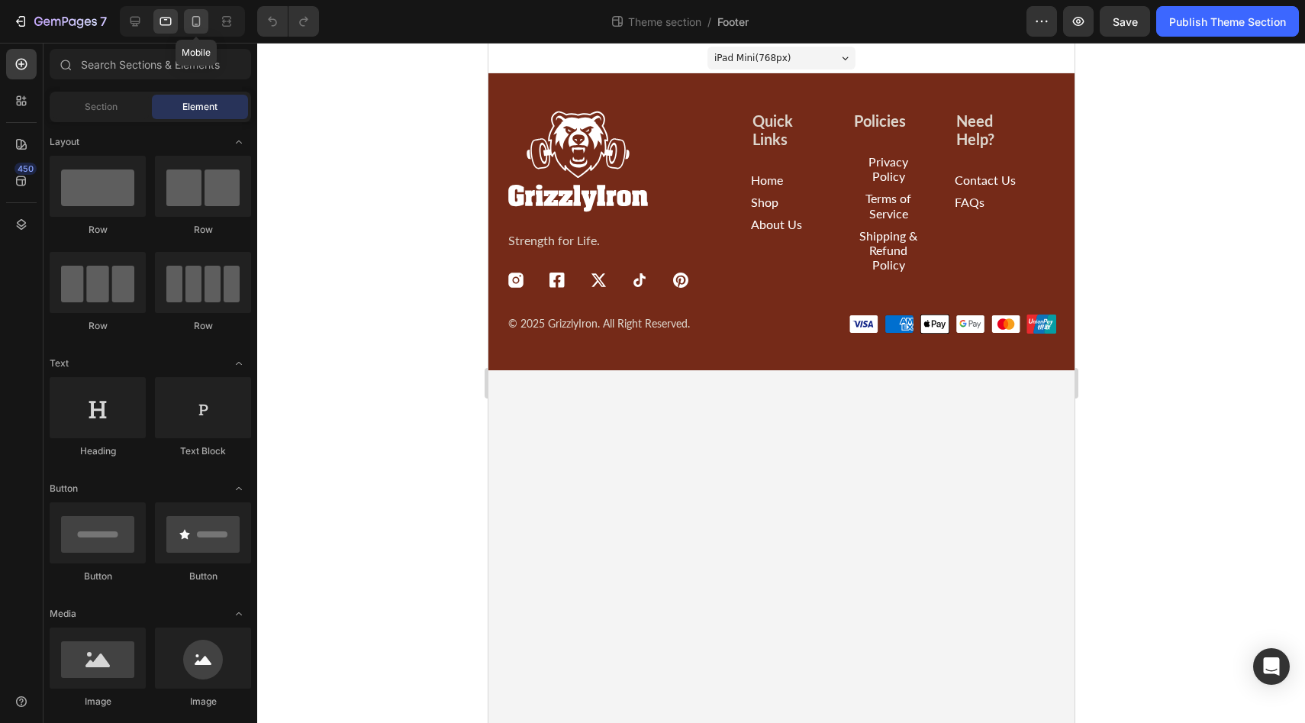
click at [199, 22] on icon at bounding box center [196, 21] width 8 height 11
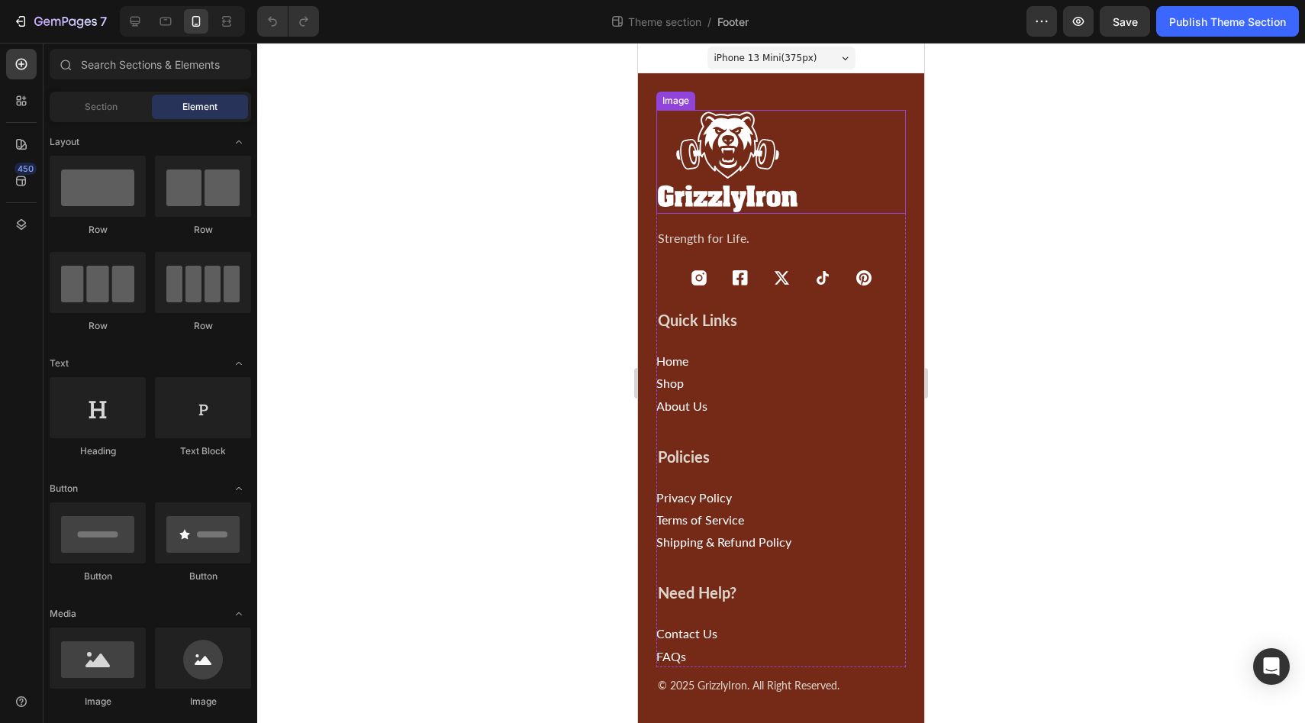
click at [740, 166] on img at bounding box center [727, 162] width 143 height 104
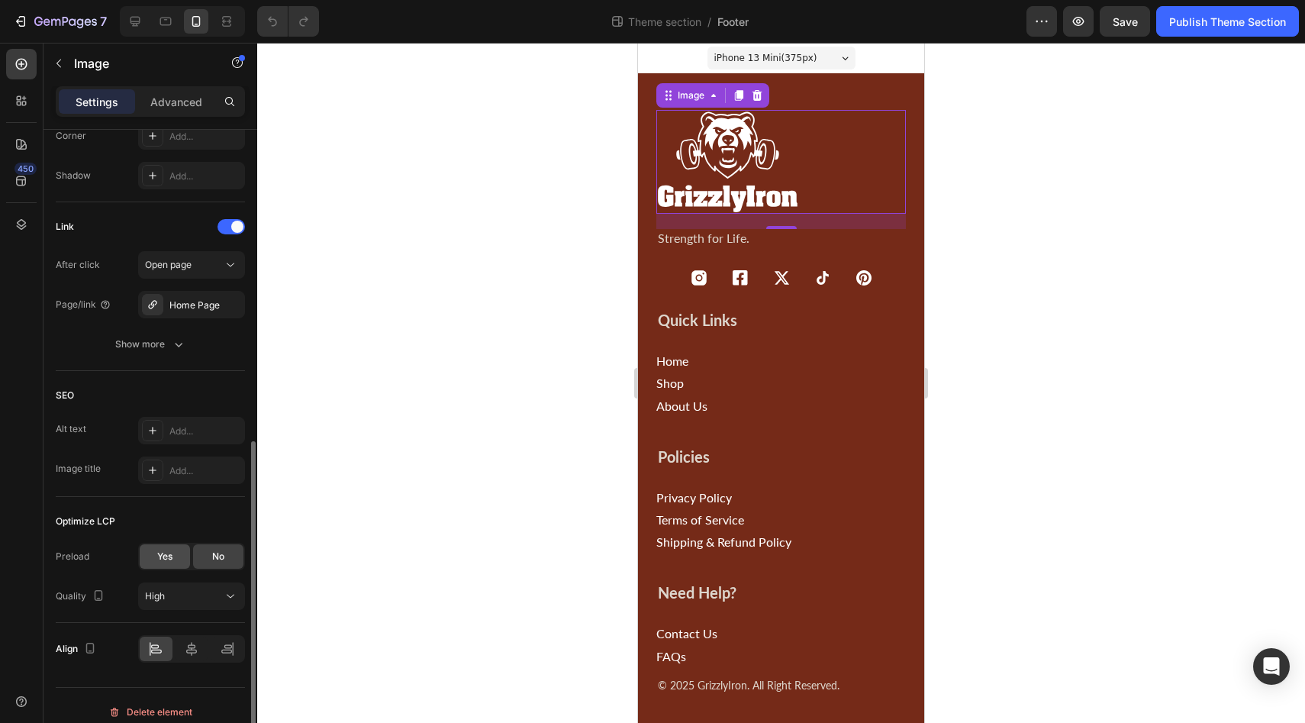
scroll to position [635, 0]
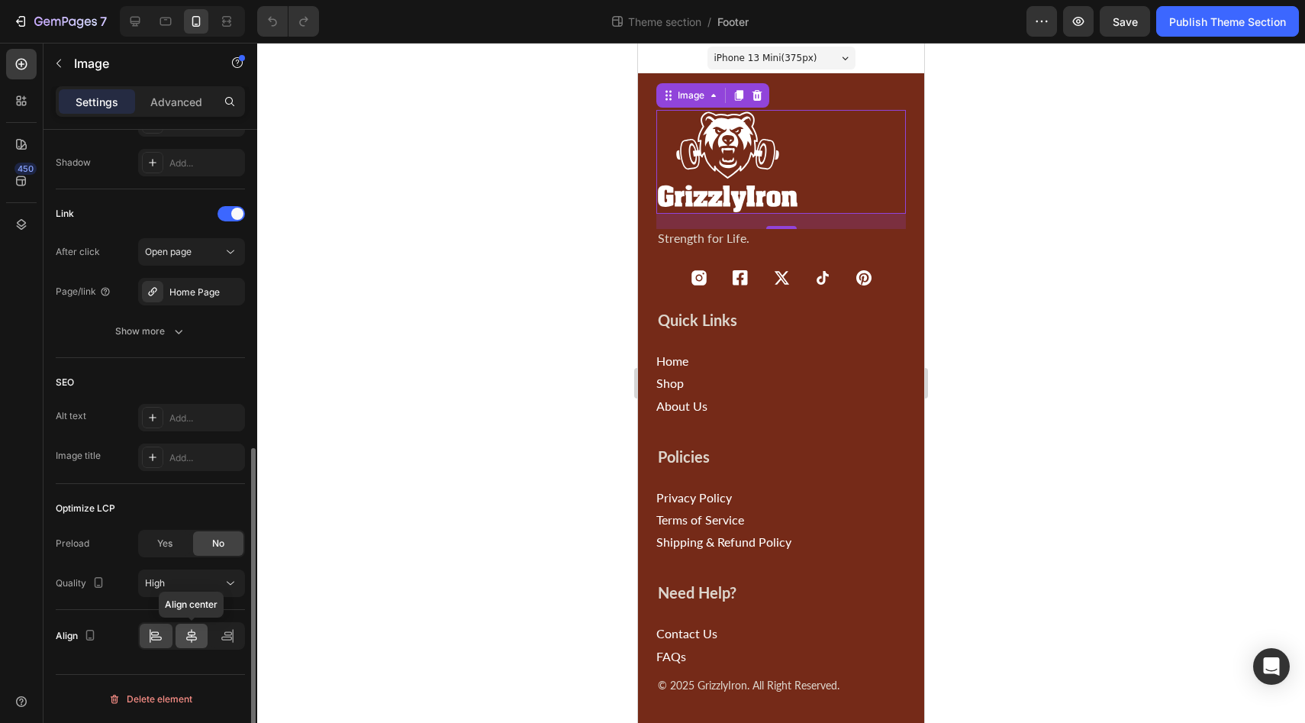
click at [192, 636] on icon at bounding box center [191, 636] width 11 height 14
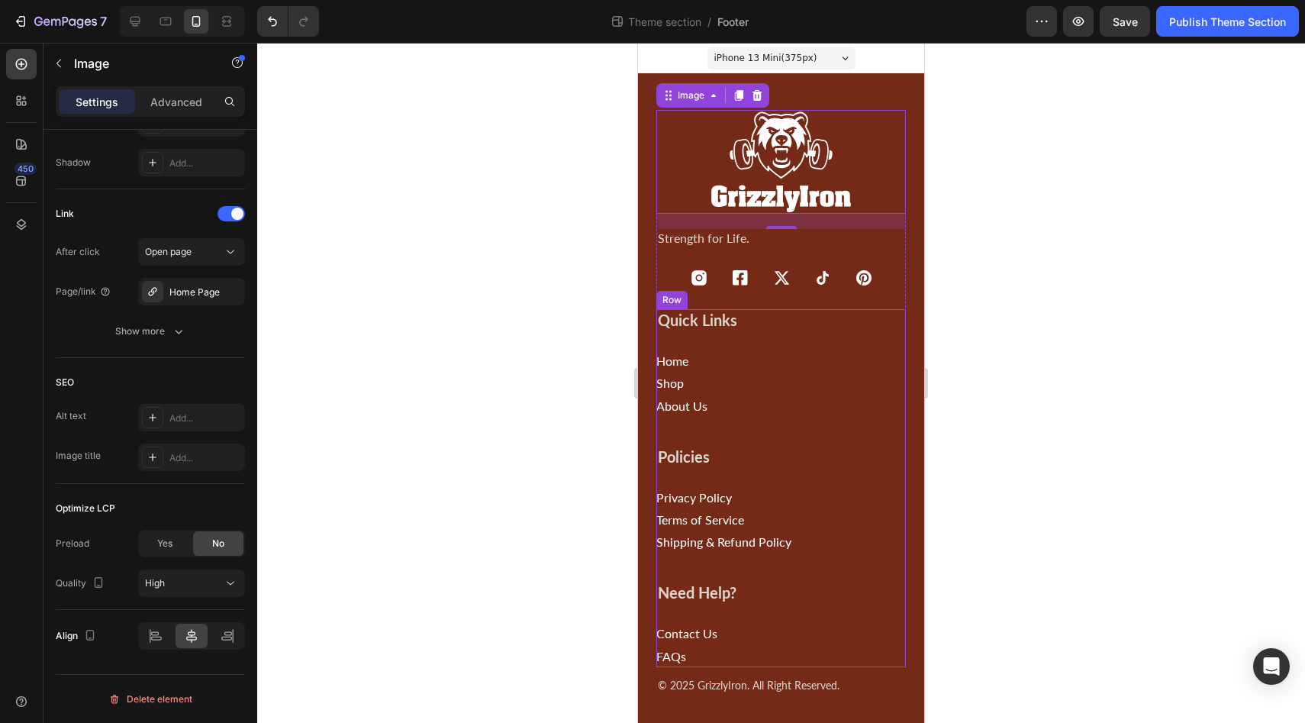
click at [1071, 472] on div at bounding box center [781, 383] width 1048 height 680
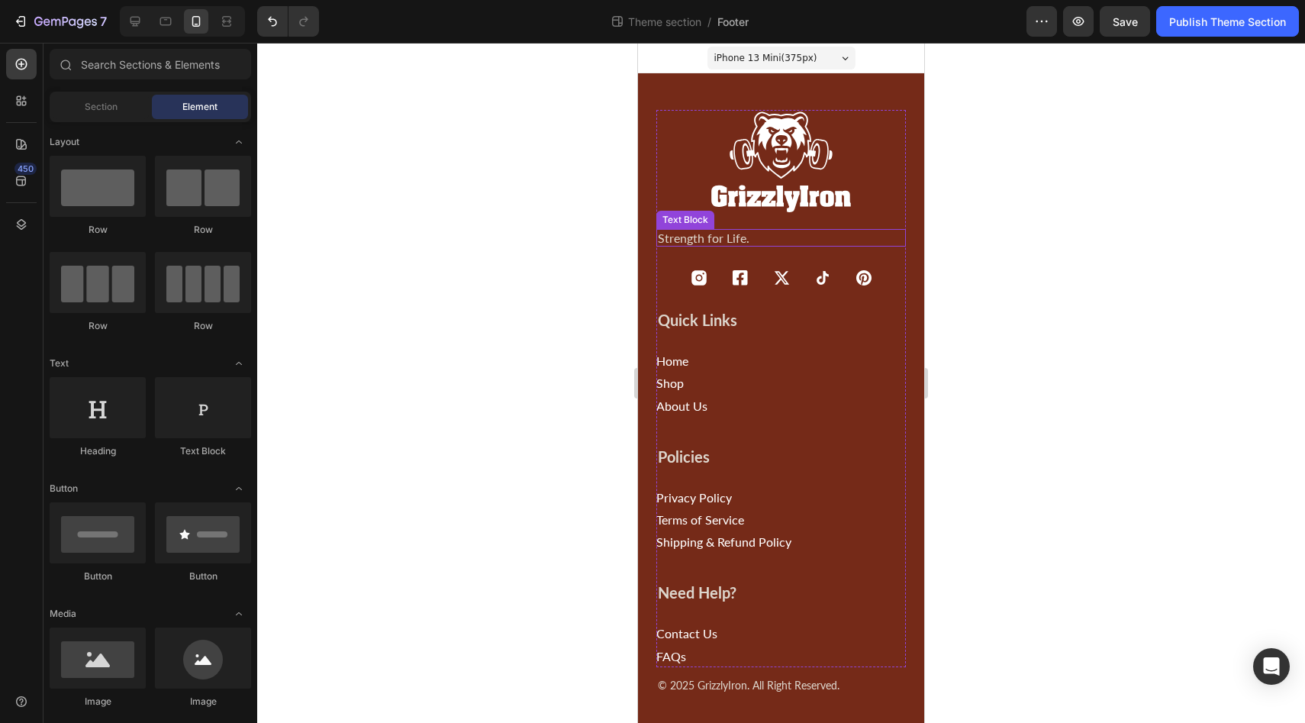
click at [706, 237] on p "Strength for Life." at bounding box center [781, 237] width 246 height 14
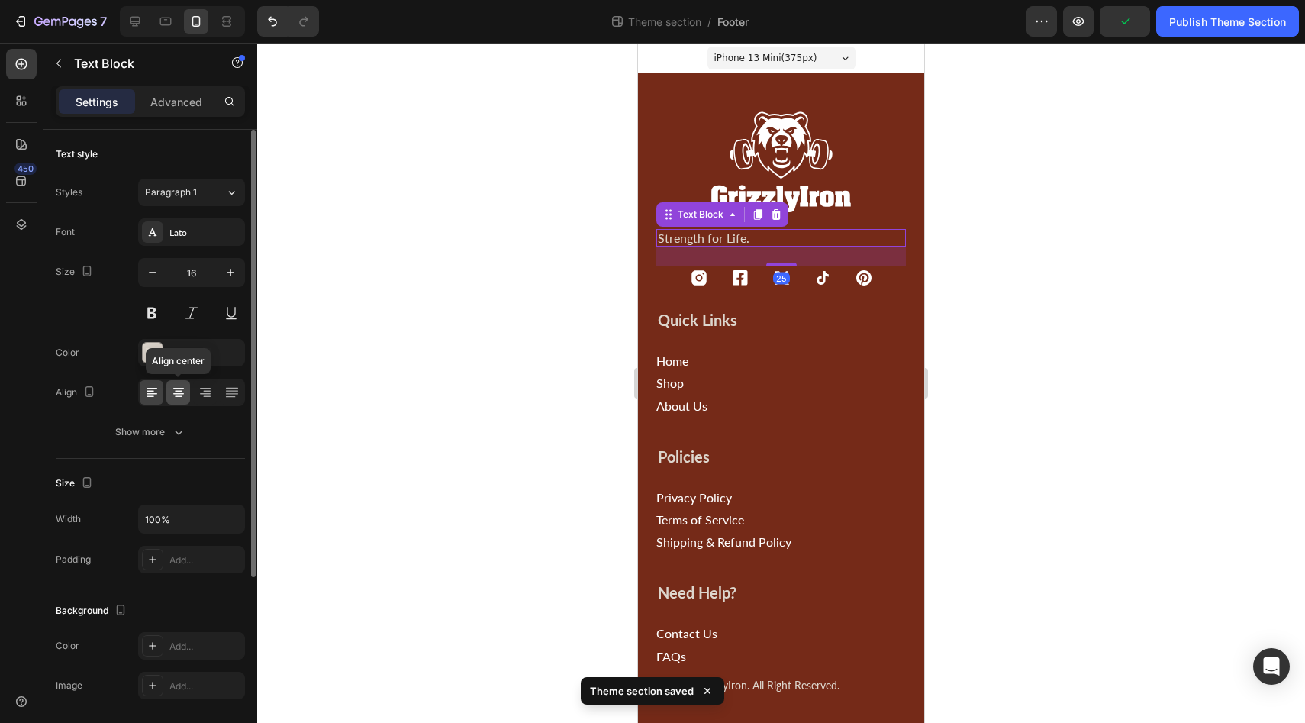
click at [174, 401] on div at bounding box center [178, 392] width 24 height 24
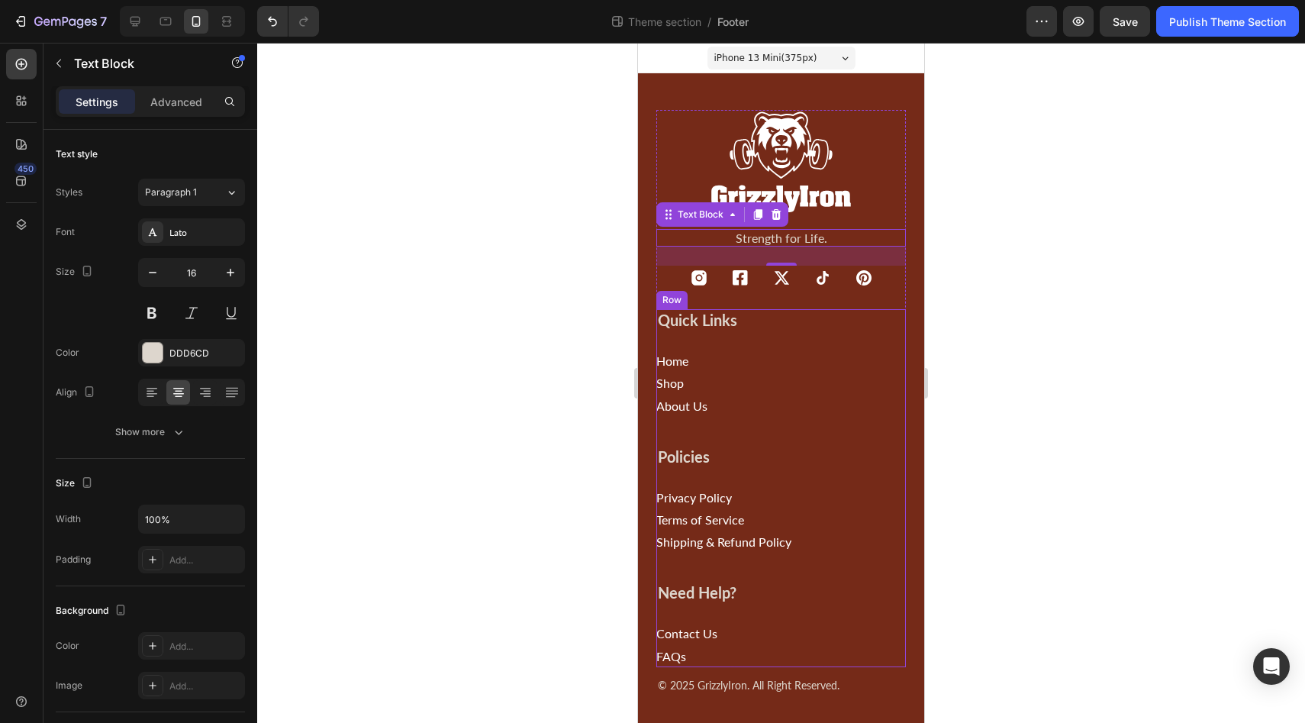
click at [1196, 493] on div at bounding box center [781, 383] width 1048 height 680
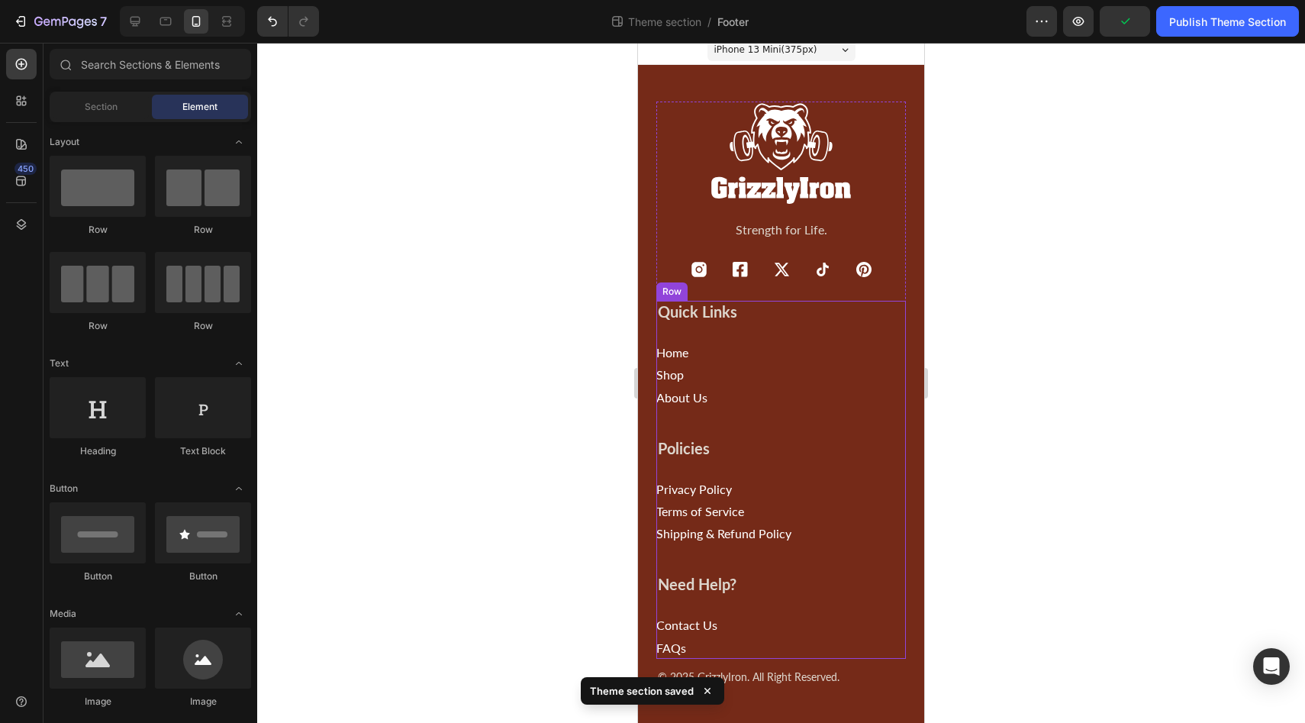
scroll to position [10, 0]
click at [684, 599] on div "Need Help? Heading Contact Us Button FAQs Button" at bounding box center [723, 614] width 135 height 85
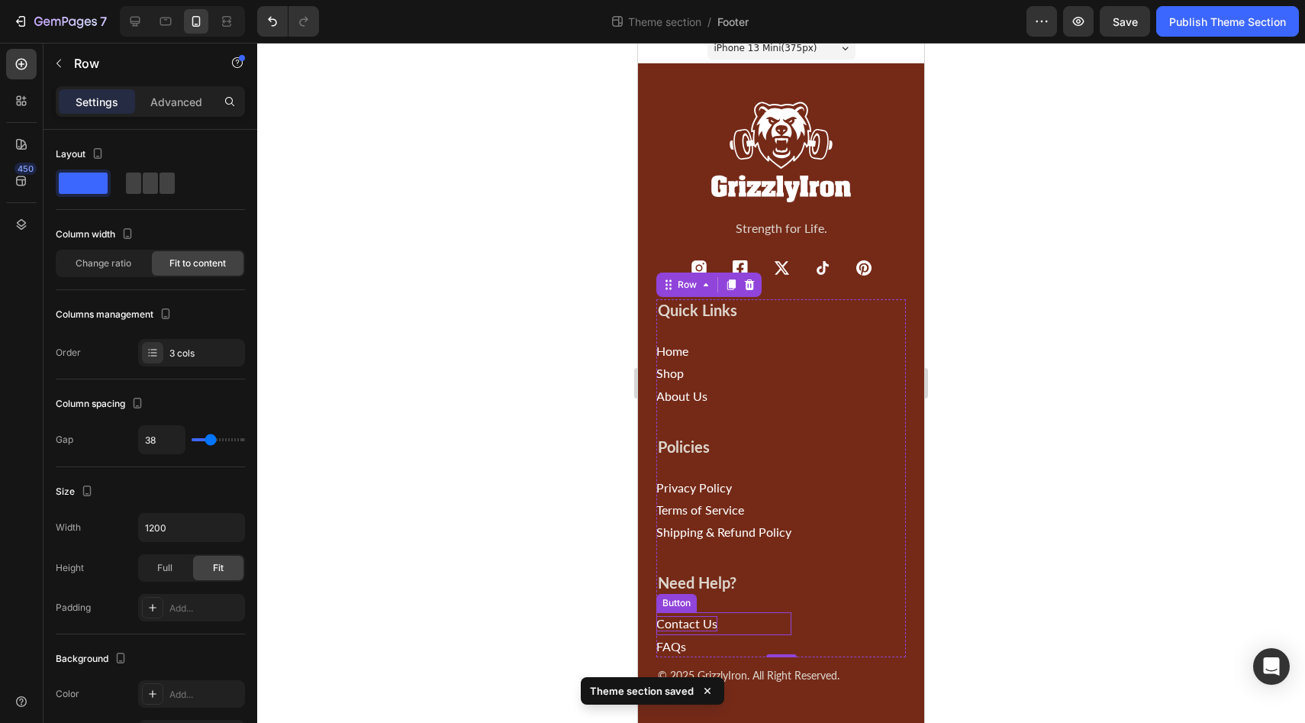
click at [672, 621] on p "Contact Us" at bounding box center [686, 623] width 61 height 14
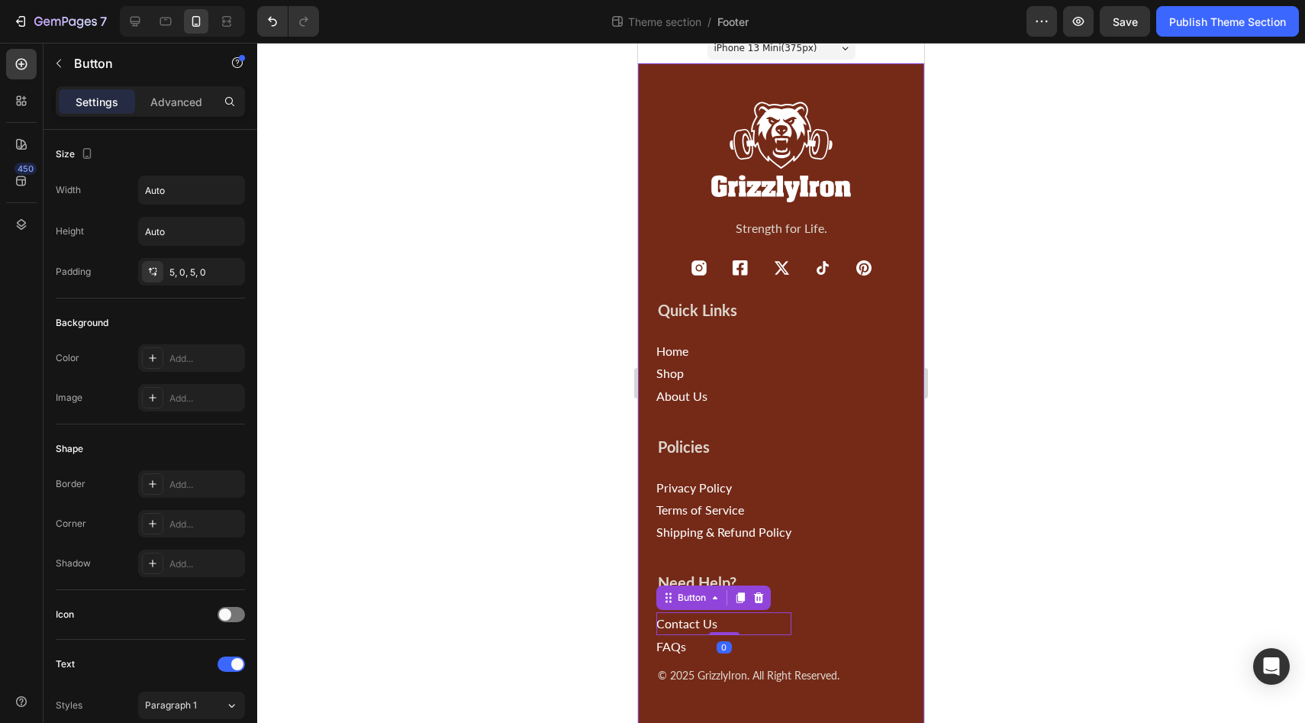
click at [1055, 578] on div at bounding box center [781, 383] width 1048 height 680
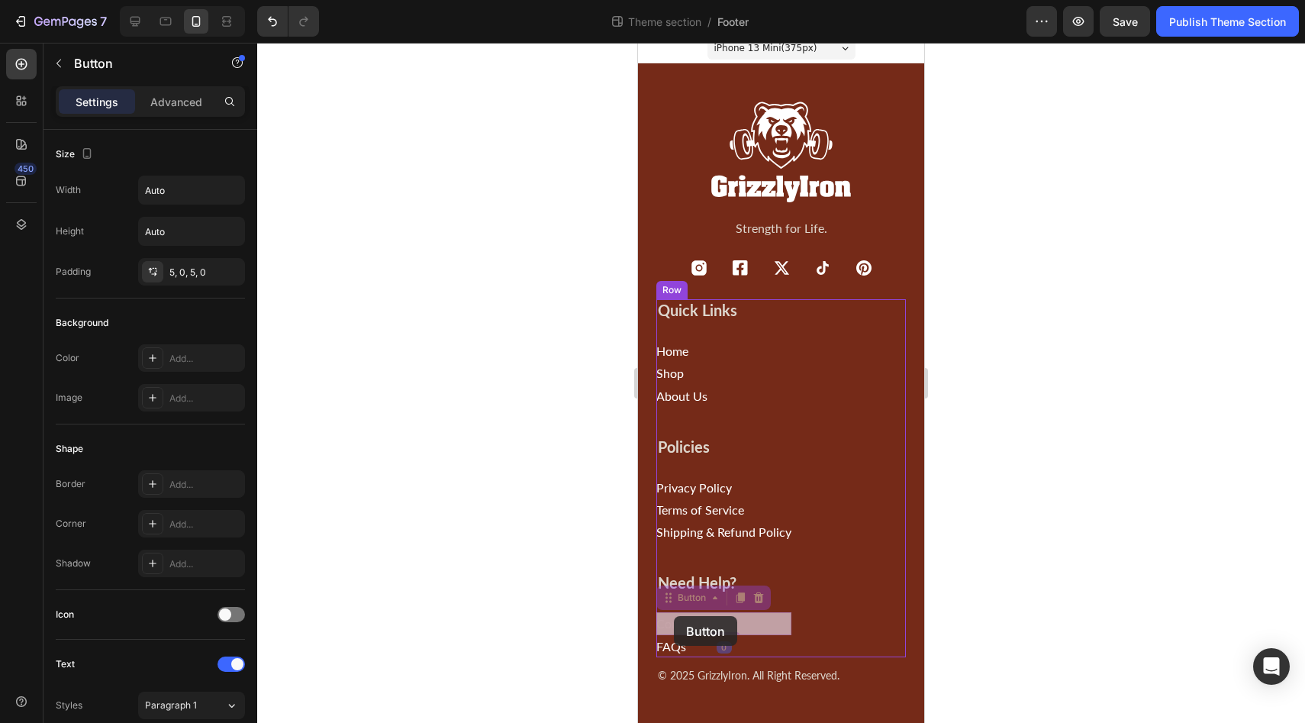
drag, startPoint x: 672, startPoint y: 623, endPoint x: 674, endPoint y: 616, distance: 8.0
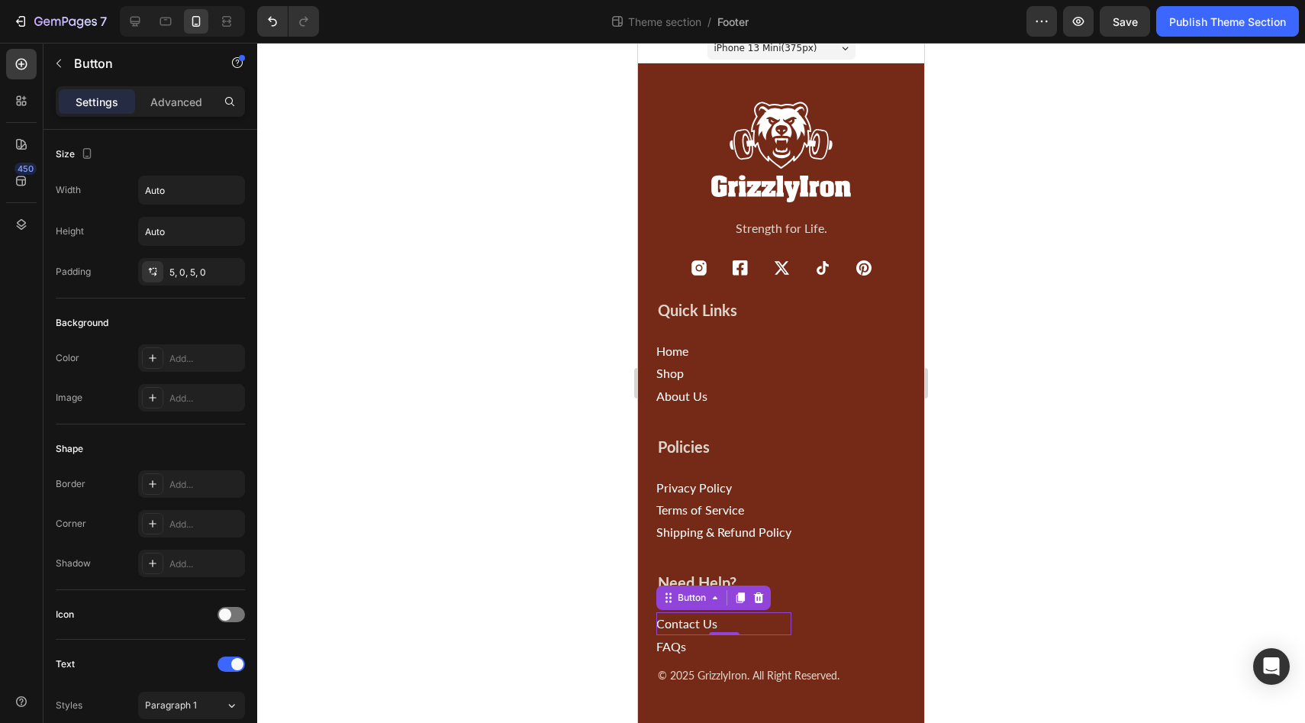
click at [1045, 618] on div at bounding box center [781, 383] width 1048 height 680
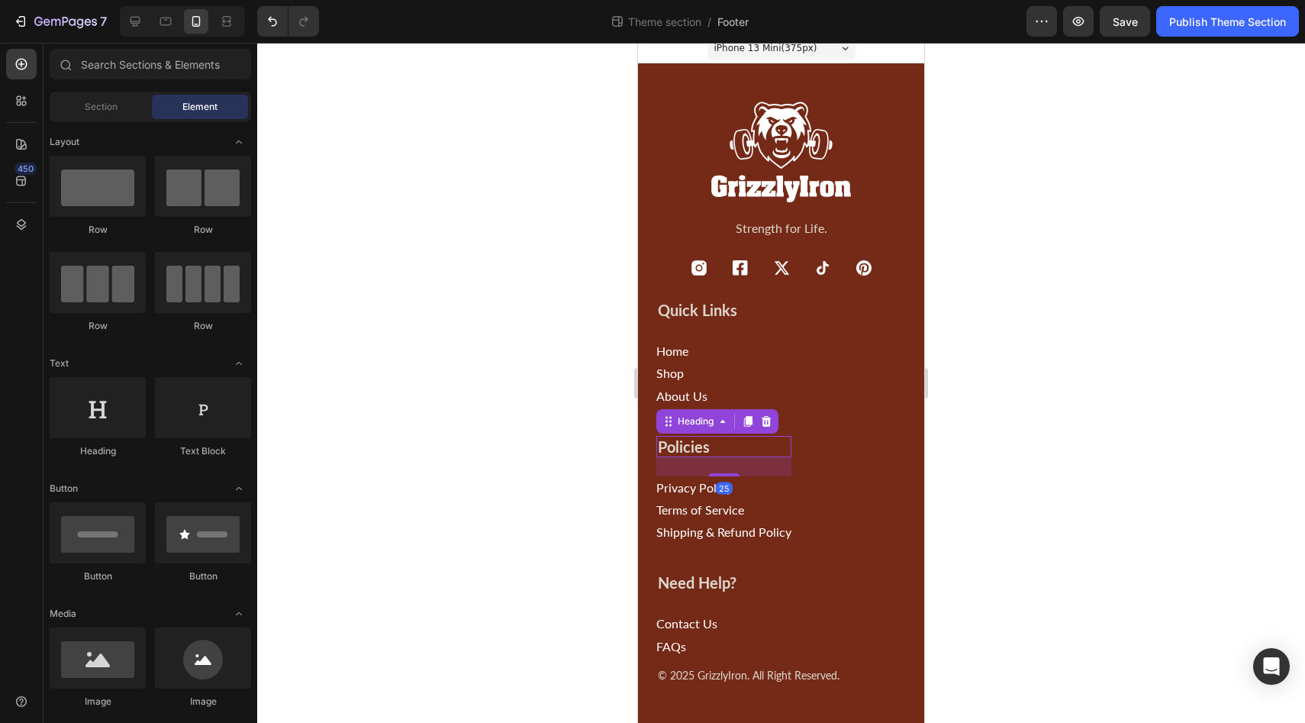
click at [697, 449] on h2 "Policies" at bounding box center [723, 446] width 135 height 21
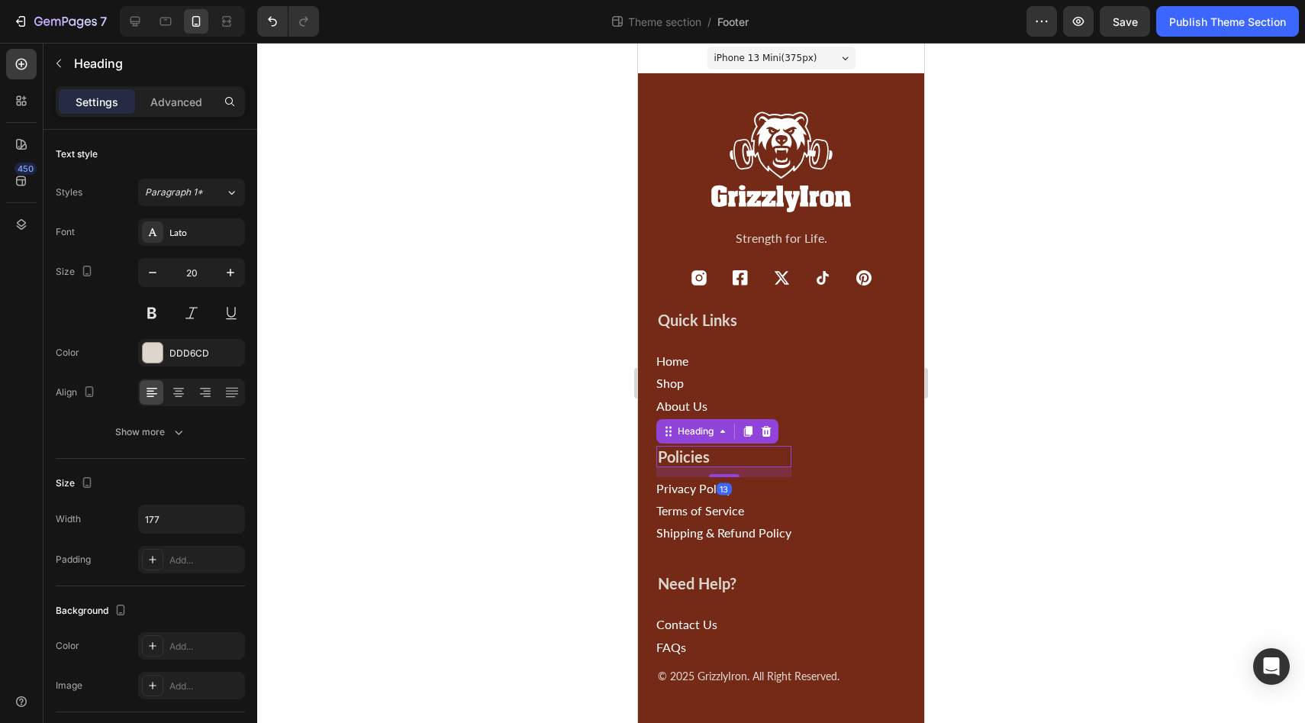
scroll to position [0, 0]
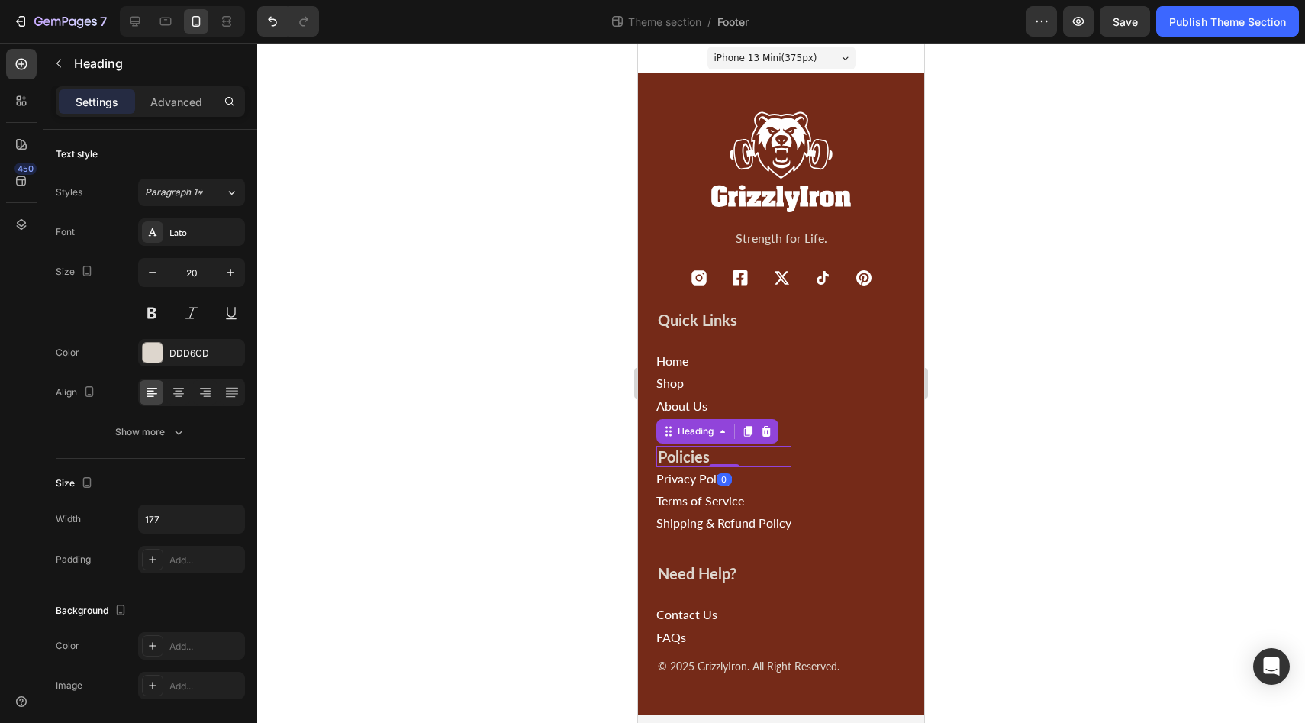
drag, startPoint x: 721, startPoint y: 474, endPoint x: 723, endPoint y: 453, distance: 21.5
click at [723, 453] on div "Policies Heading 0" at bounding box center [723, 456] width 135 height 21
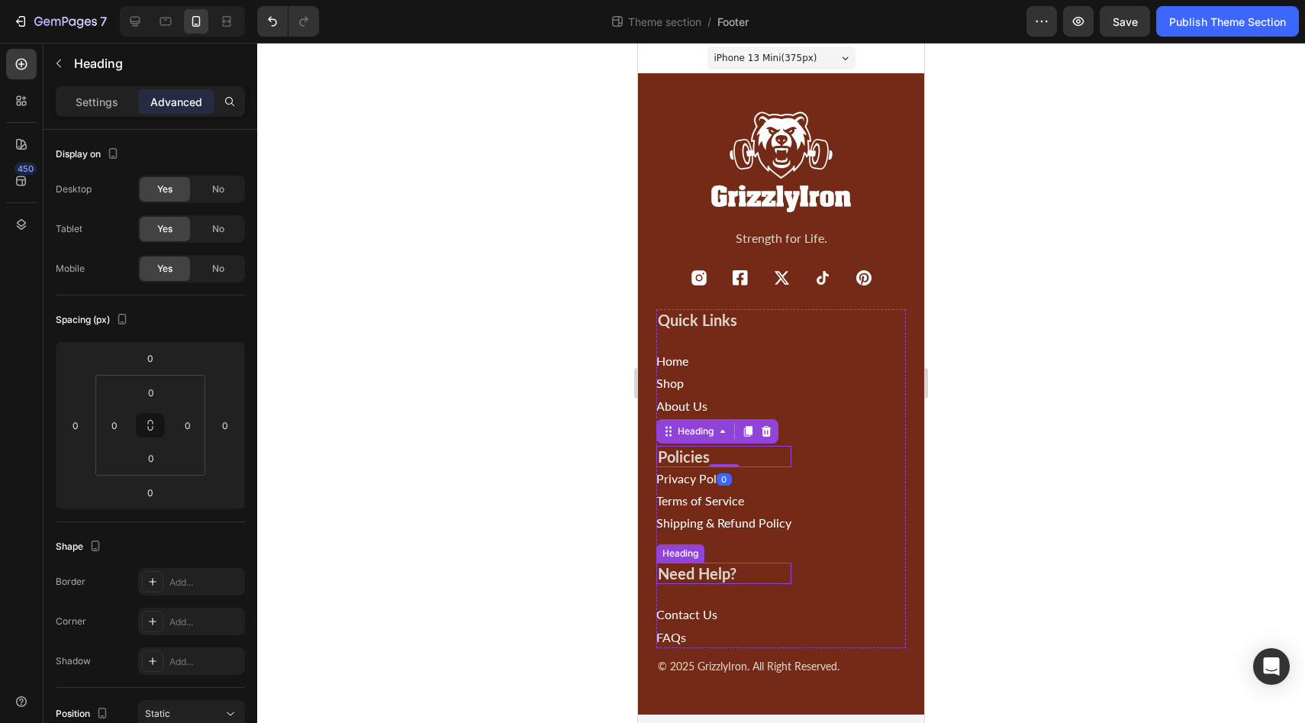
click at [694, 578] on h2 "Need Help?" at bounding box center [698, 572] width 84 height 21
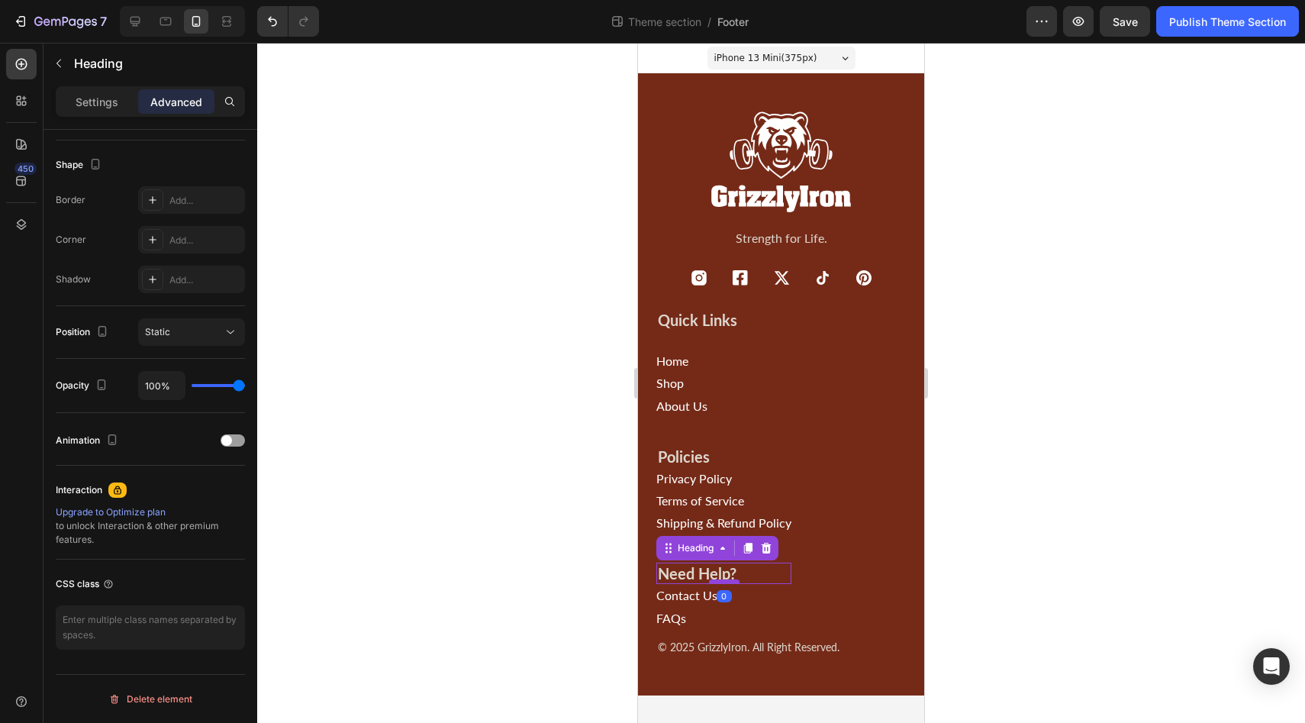
drag, startPoint x: 722, startPoint y: 602, endPoint x: 720, endPoint y: 580, distance: 22.2
click at [720, 580] on div at bounding box center [724, 581] width 31 height 5
type input "0"
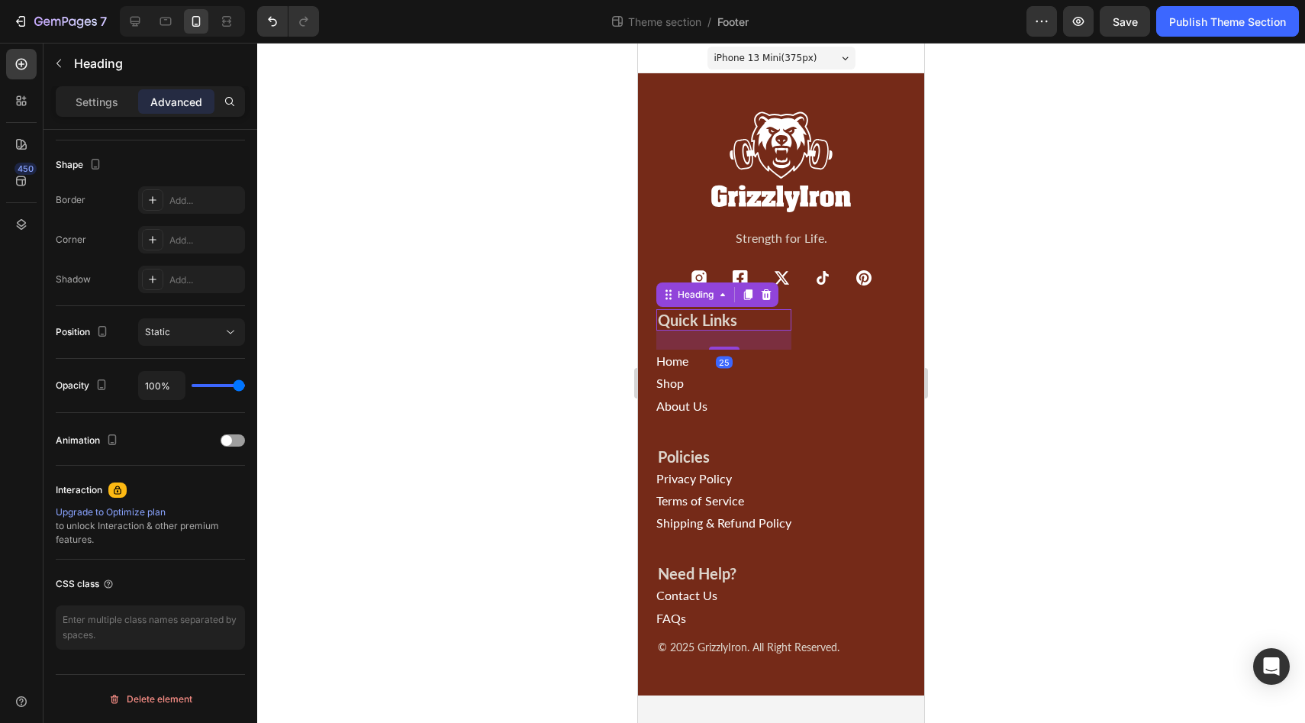
click at [704, 323] on h2 "Quick Links" at bounding box center [721, 319] width 130 height 21
click at [721, 350] on div "Home Button" at bounding box center [723, 360] width 135 height 22
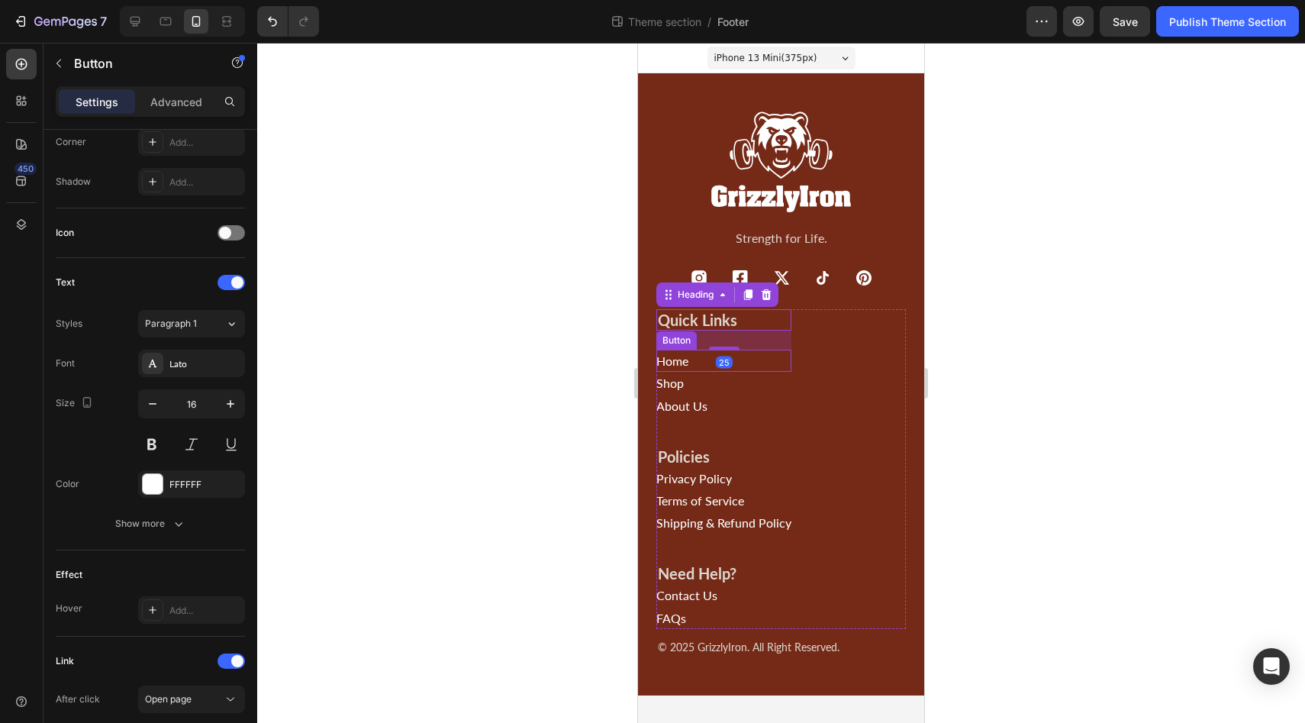
scroll to position [0, 0]
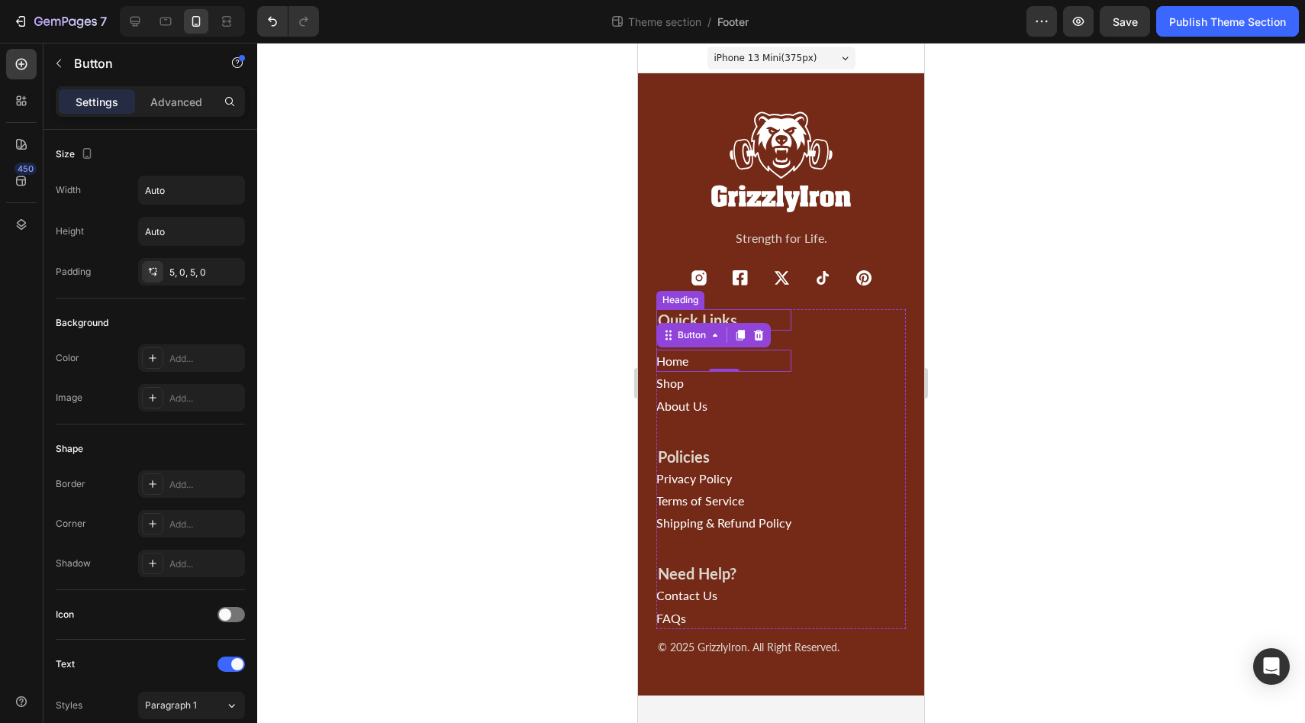
click at [702, 319] on h2 "Quick Links" at bounding box center [721, 319] width 130 height 21
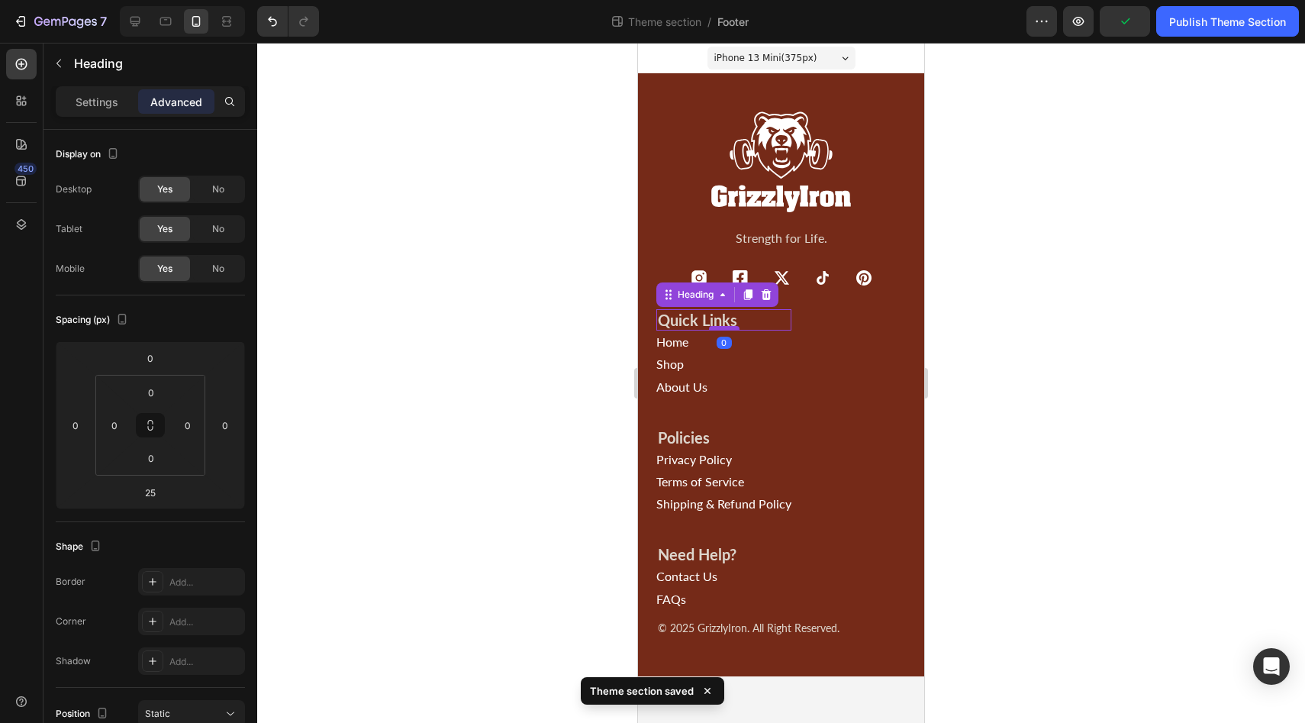
drag, startPoint x: 721, startPoint y: 348, endPoint x: 720, endPoint y: 326, distance: 22.2
click at [720, 326] on div at bounding box center [724, 328] width 31 height 5
type input "0"
click at [1092, 428] on div at bounding box center [781, 383] width 1048 height 680
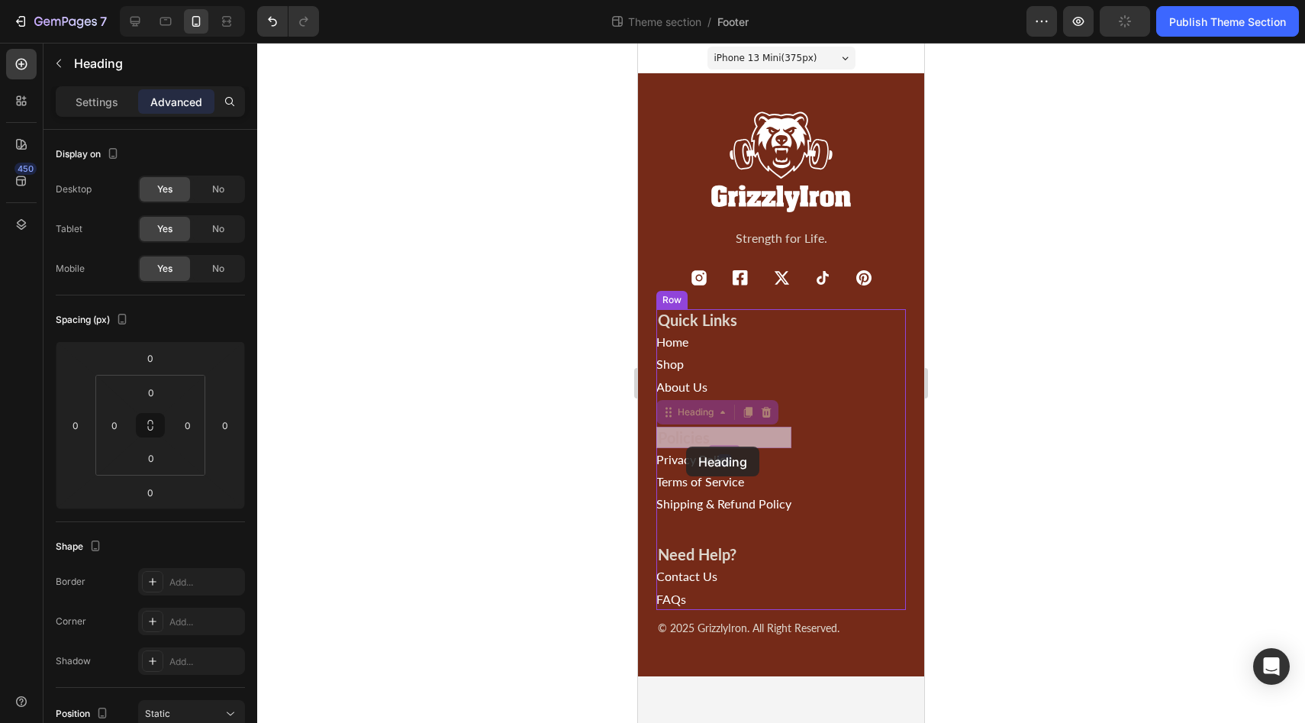
drag, startPoint x: 683, startPoint y: 438, endPoint x: 686, endPoint y: 446, distance: 8.9
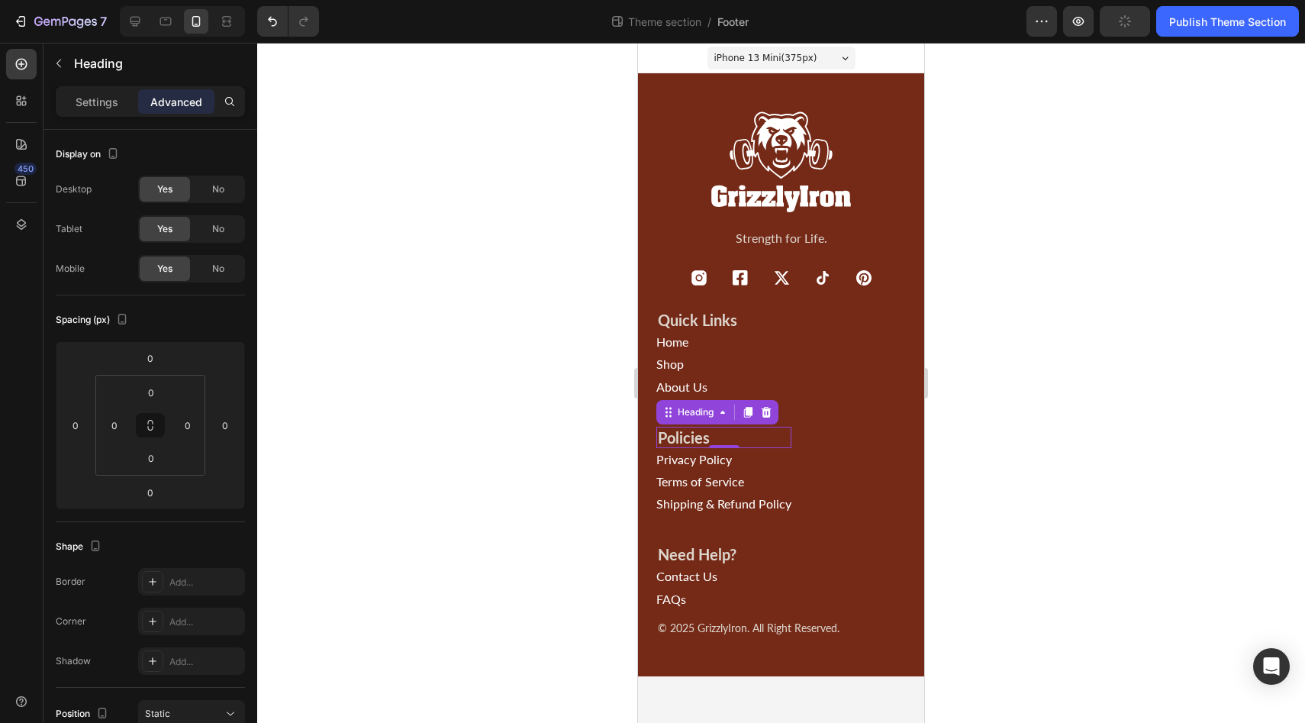
click at [1062, 449] on div at bounding box center [781, 383] width 1048 height 680
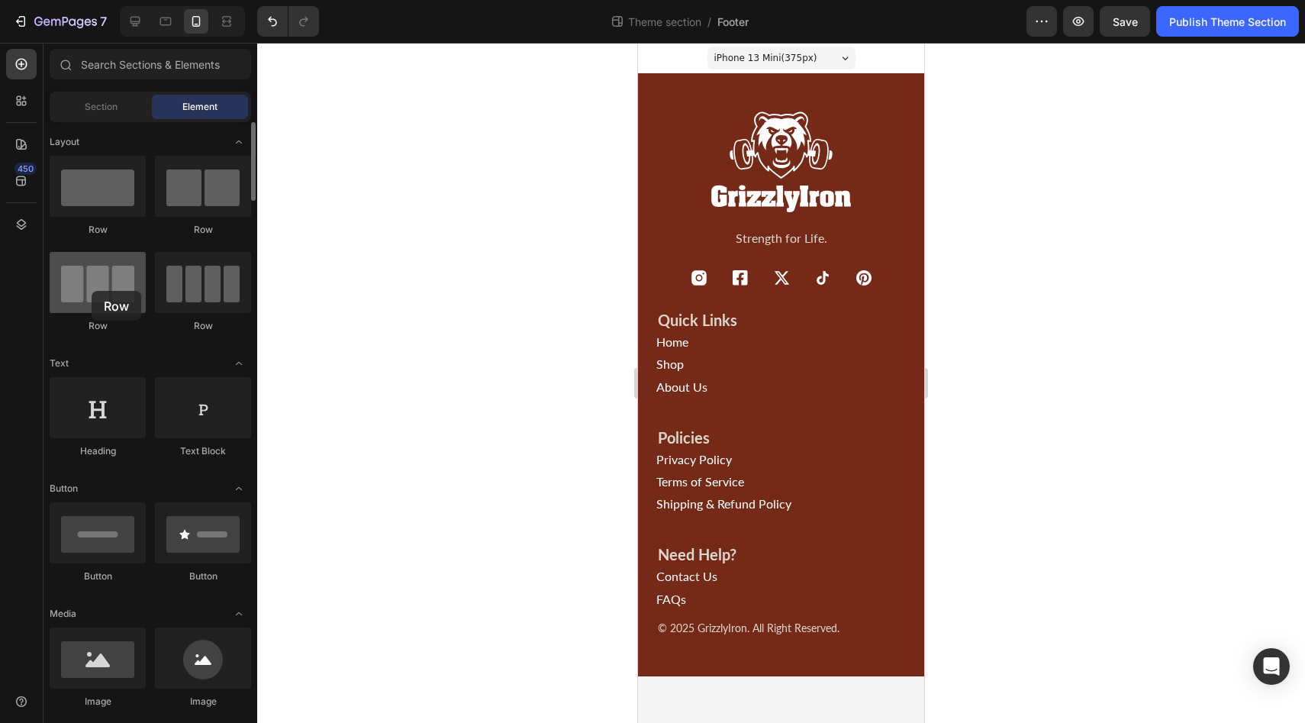
click at [92, 291] on div at bounding box center [98, 282] width 96 height 61
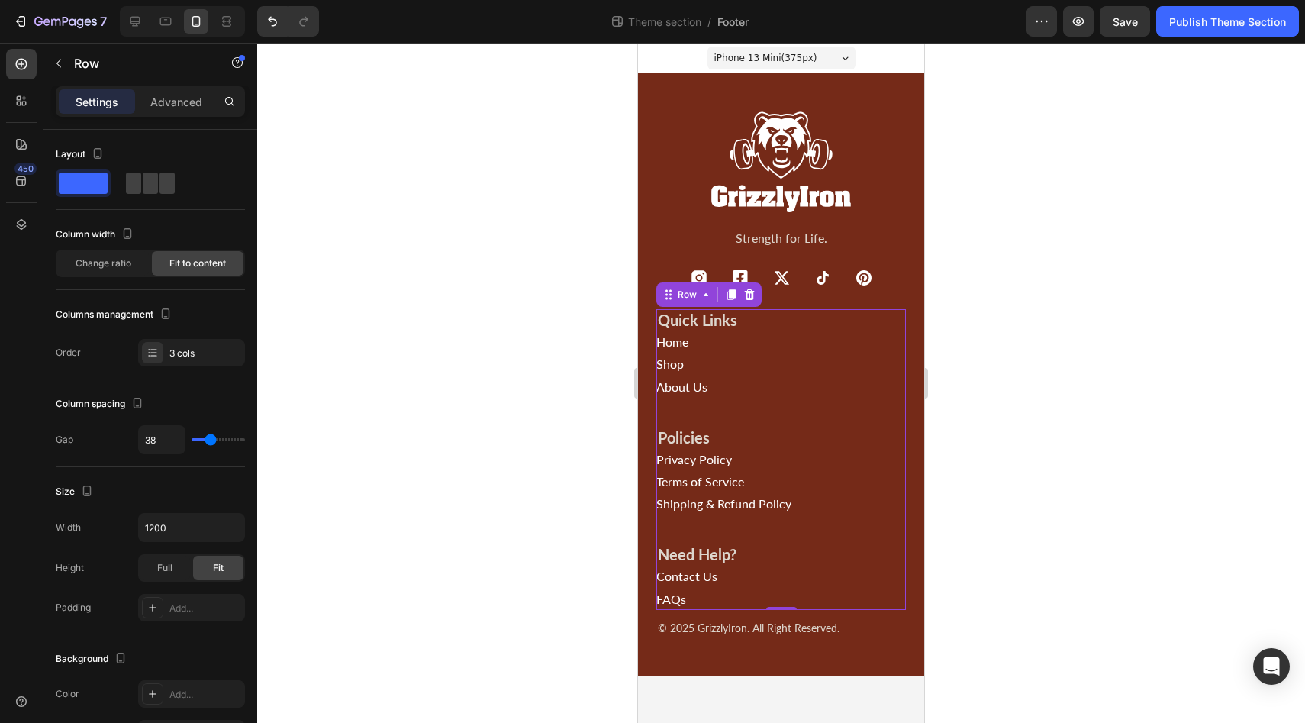
click at [794, 352] on div "Quick Links Heading Home Button Shop Button About Us Button Policies Heading Pr…" at bounding box center [781, 459] width 250 height 301
click at [139, 187] on span at bounding box center [133, 182] width 15 height 21
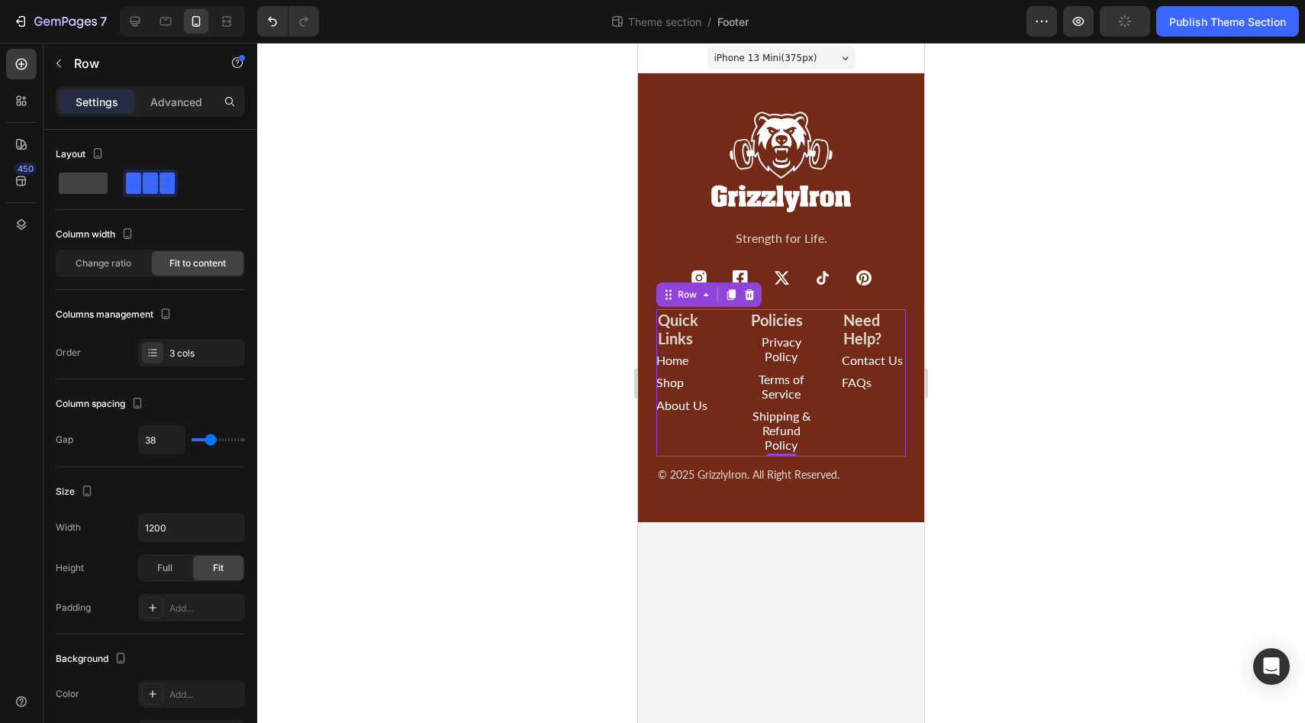
click at [544, 573] on div at bounding box center [781, 383] width 1048 height 680
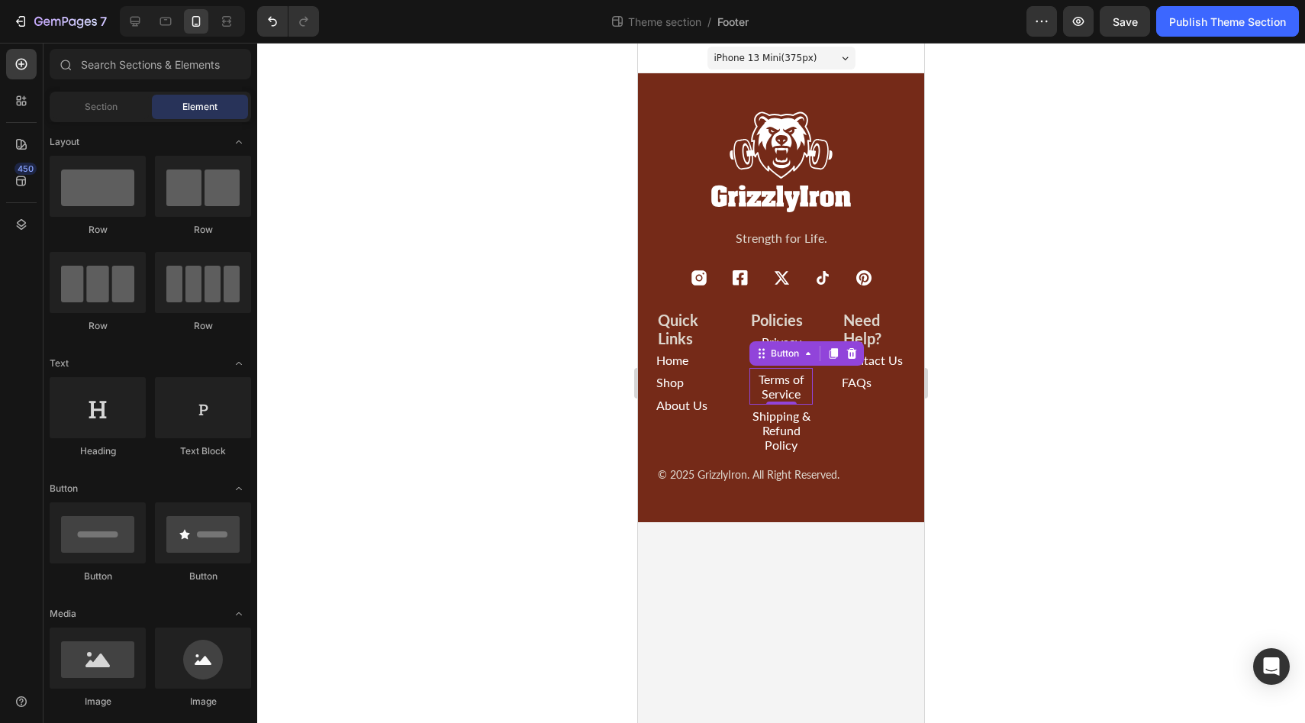
click at [785, 370] on link "Terms of Service" at bounding box center [781, 386] width 64 height 37
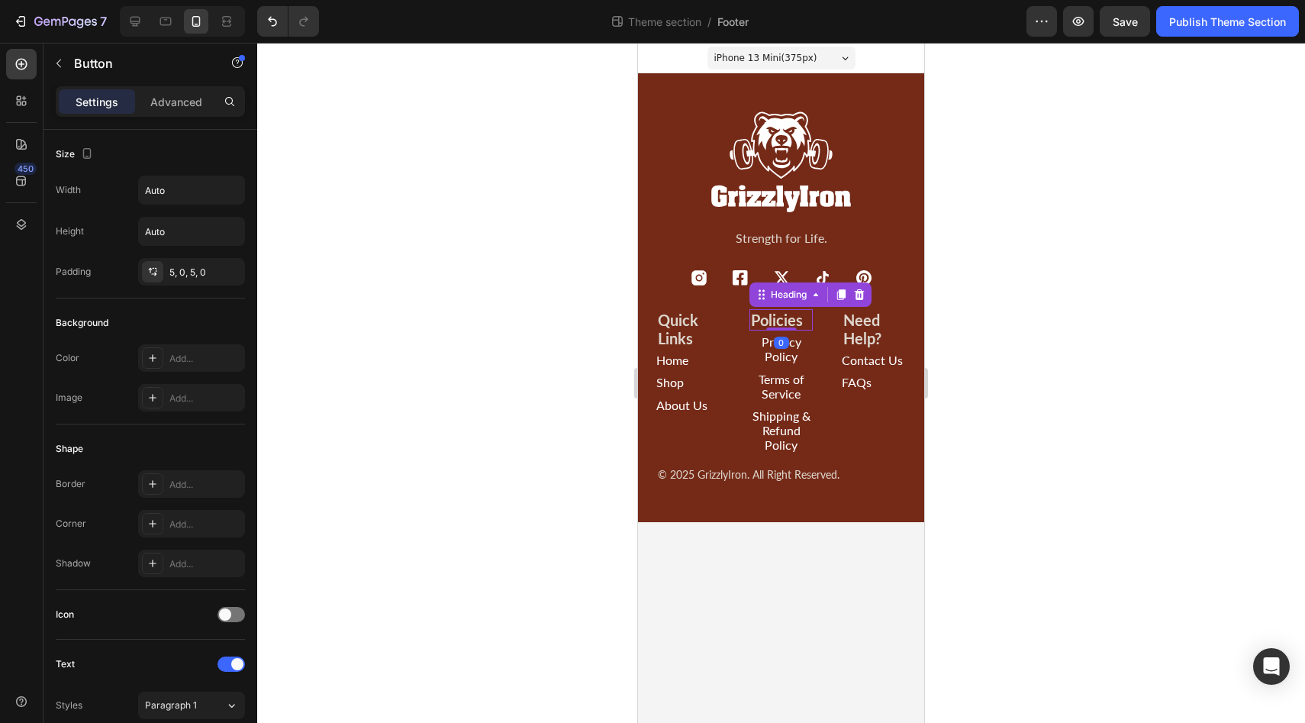
click at [793, 320] on h2 "Policies" at bounding box center [781, 319] width 64 height 21
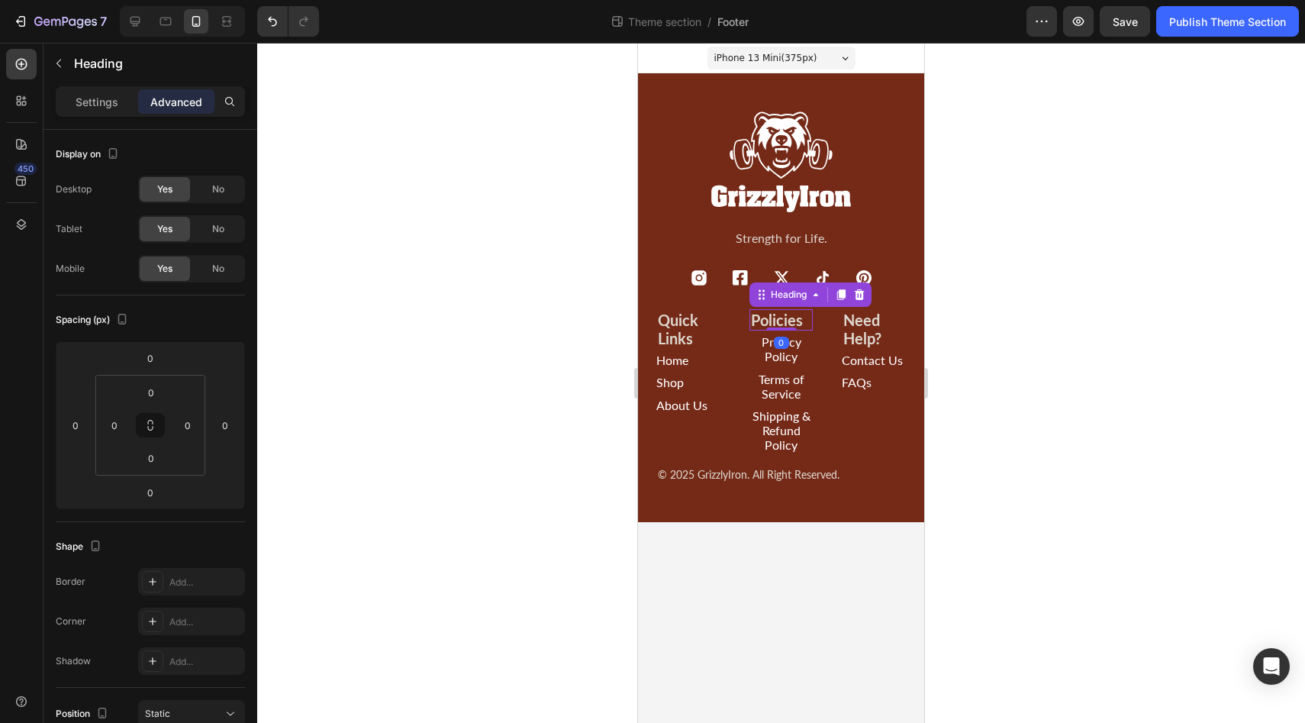
click at [1116, 389] on div at bounding box center [781, 383] width 1048 height 680
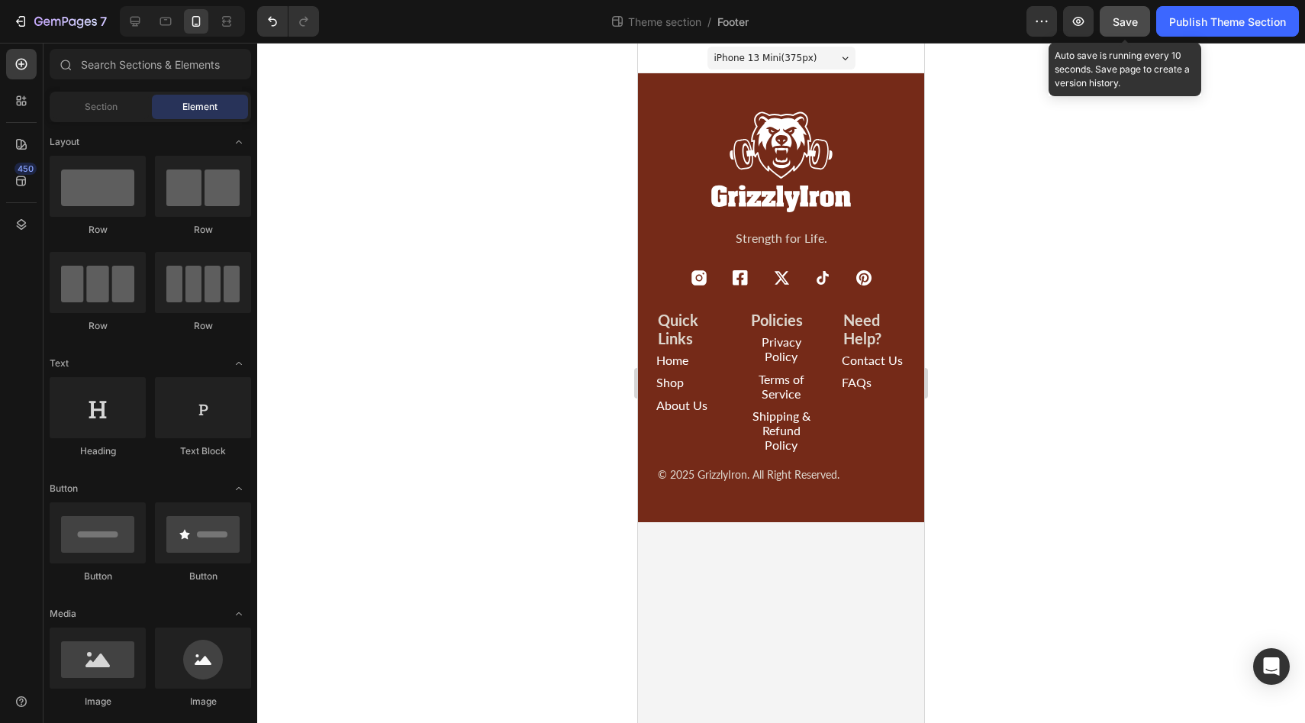
click at [1131, 16] on span "Save" at bounding box center [1125, 21] width 25 height 13
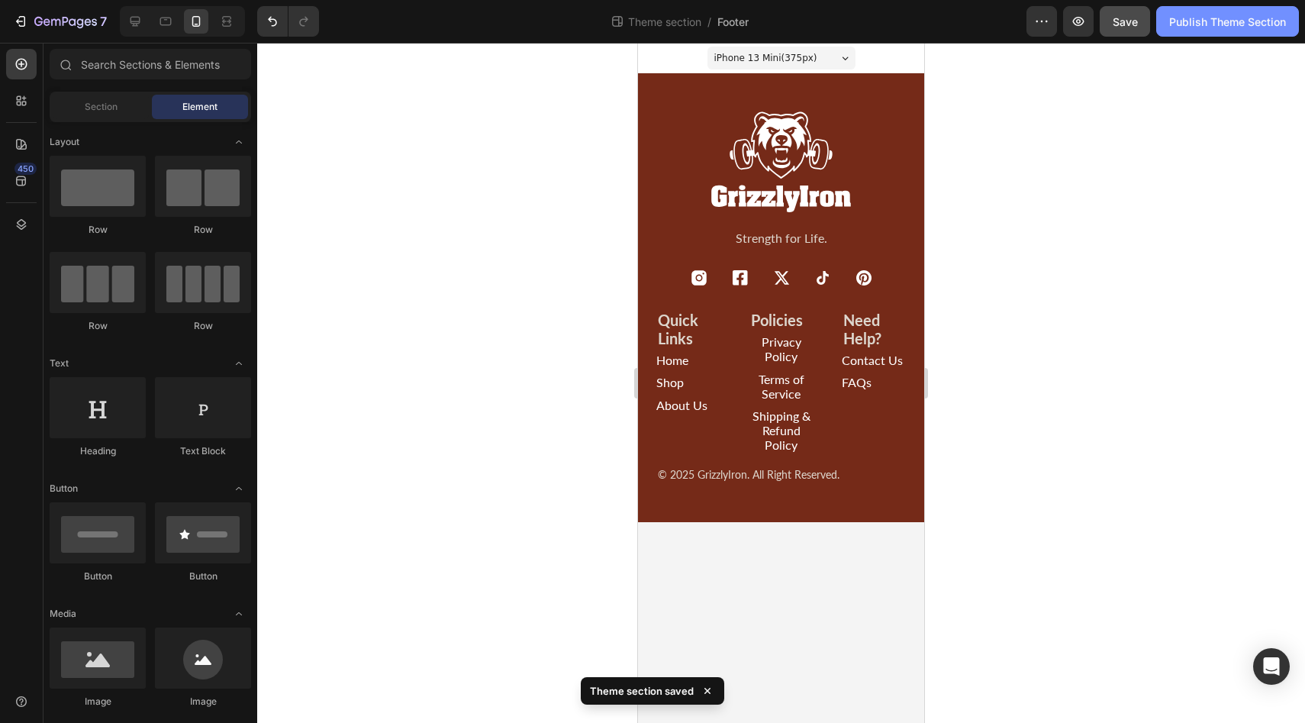
click at [1230, 26] on div "Publish Theme Section" at bounding box center [1227, 22] width 117 height 16
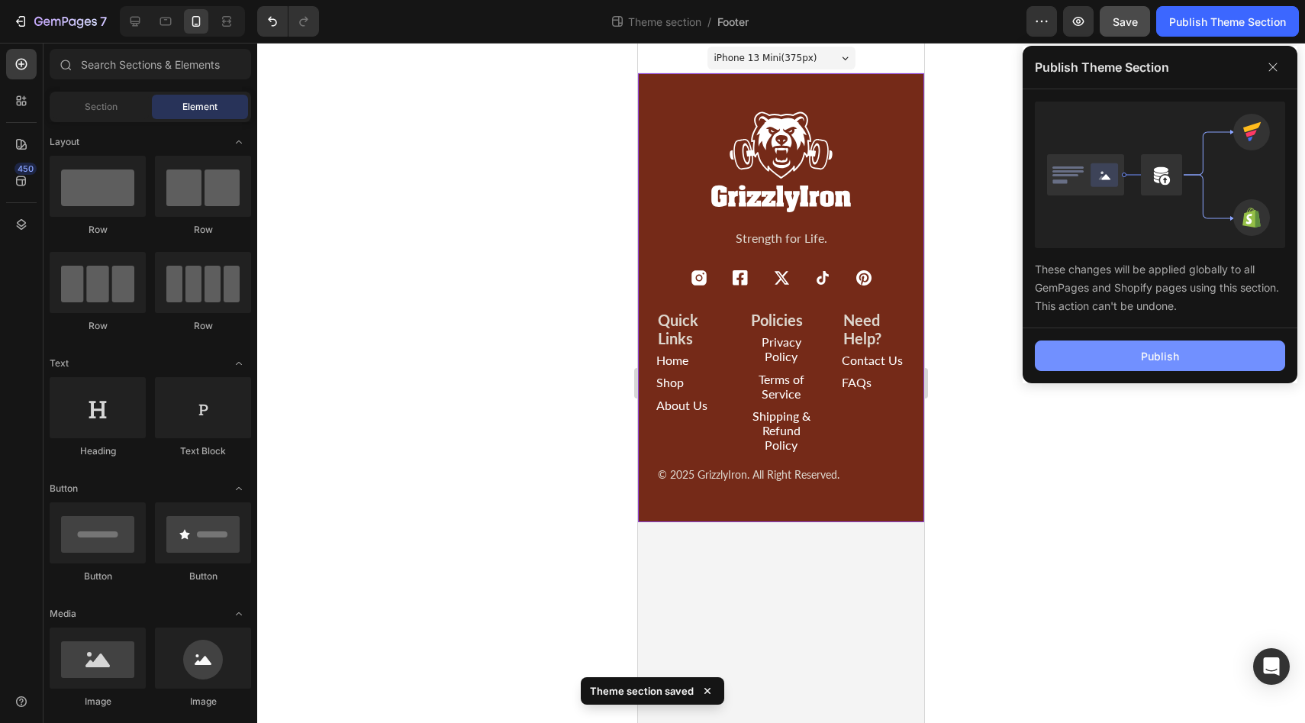
click at [1164, 363] on div "Publish" at bounding box center [1160, 356] width 38 height 16
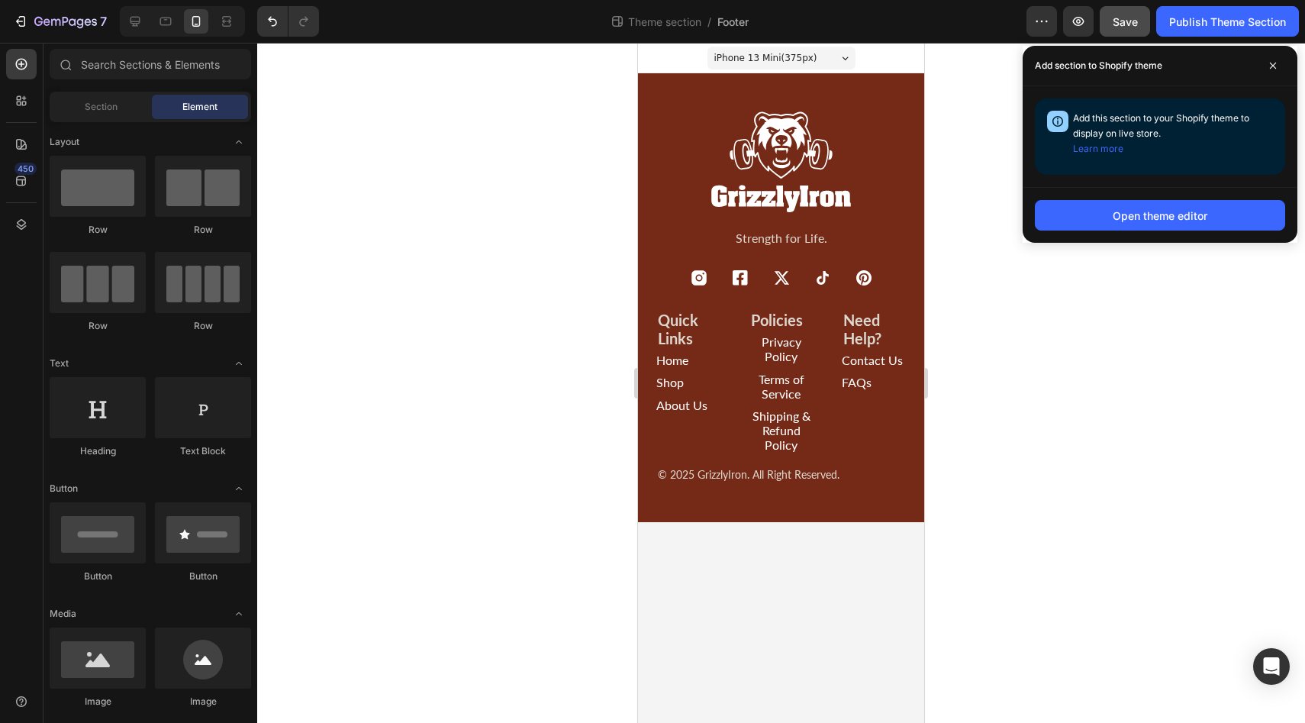
click at [841, 51] on div "iPhone 13 Mini ( 375 px)" at bounding box center [781, 58] width 148 height 23
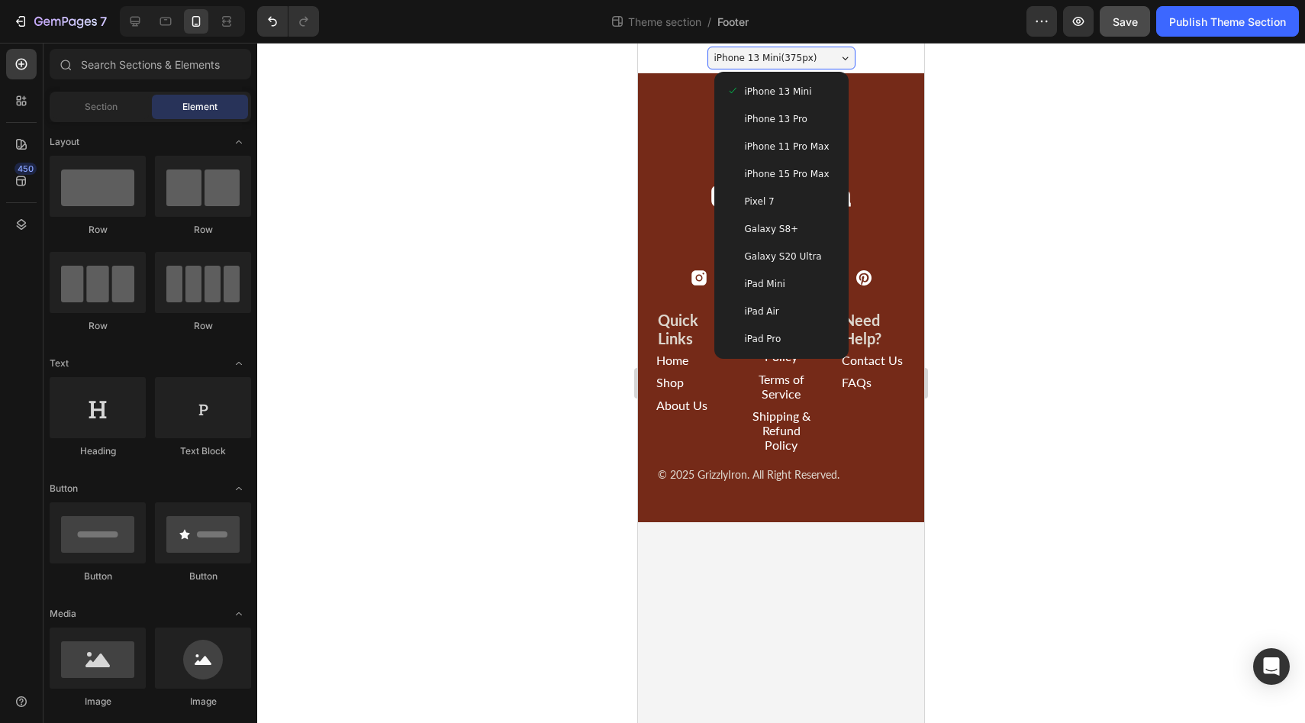
click at [771, 178] on span "iPhone 15 Pro Max" at bounding box center [787, 173] width 85 height 15
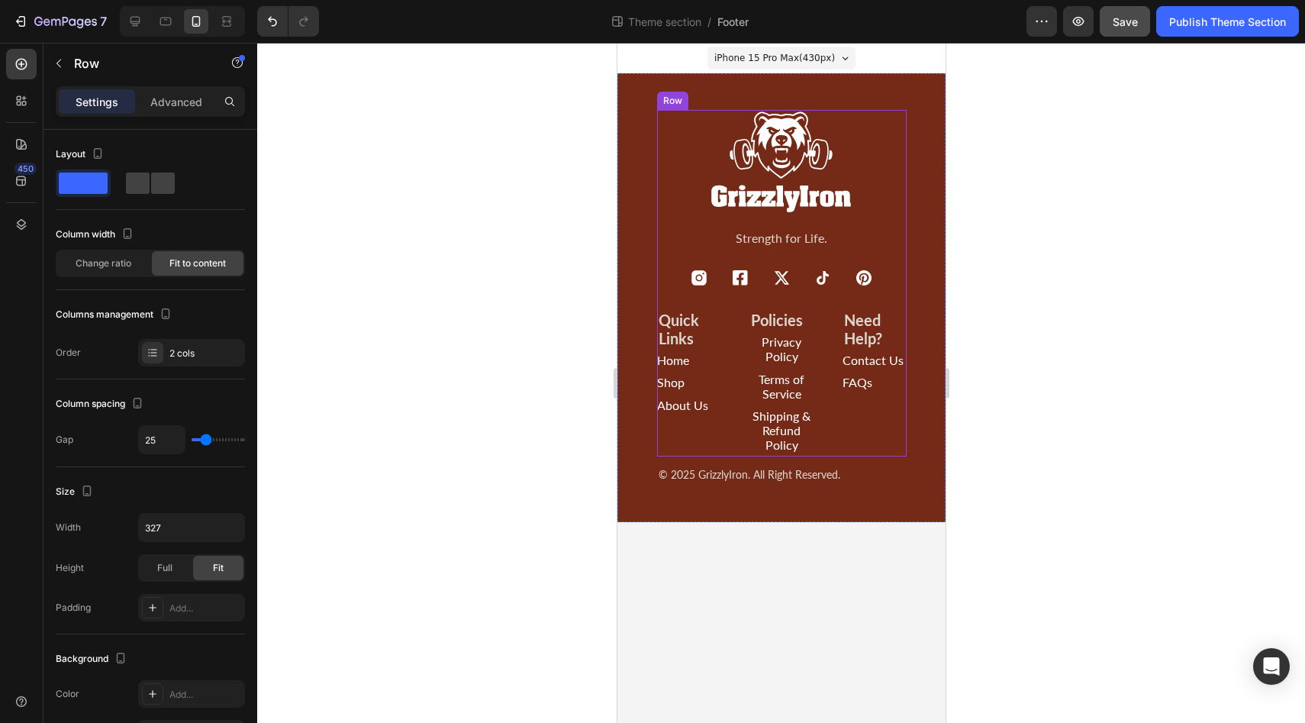
click at [892, 220] on div "Image Strength for Life. Text Block Icon Icon Icon Icon Icon Icon List" at bounding box center [781, 200] width 250 height 180
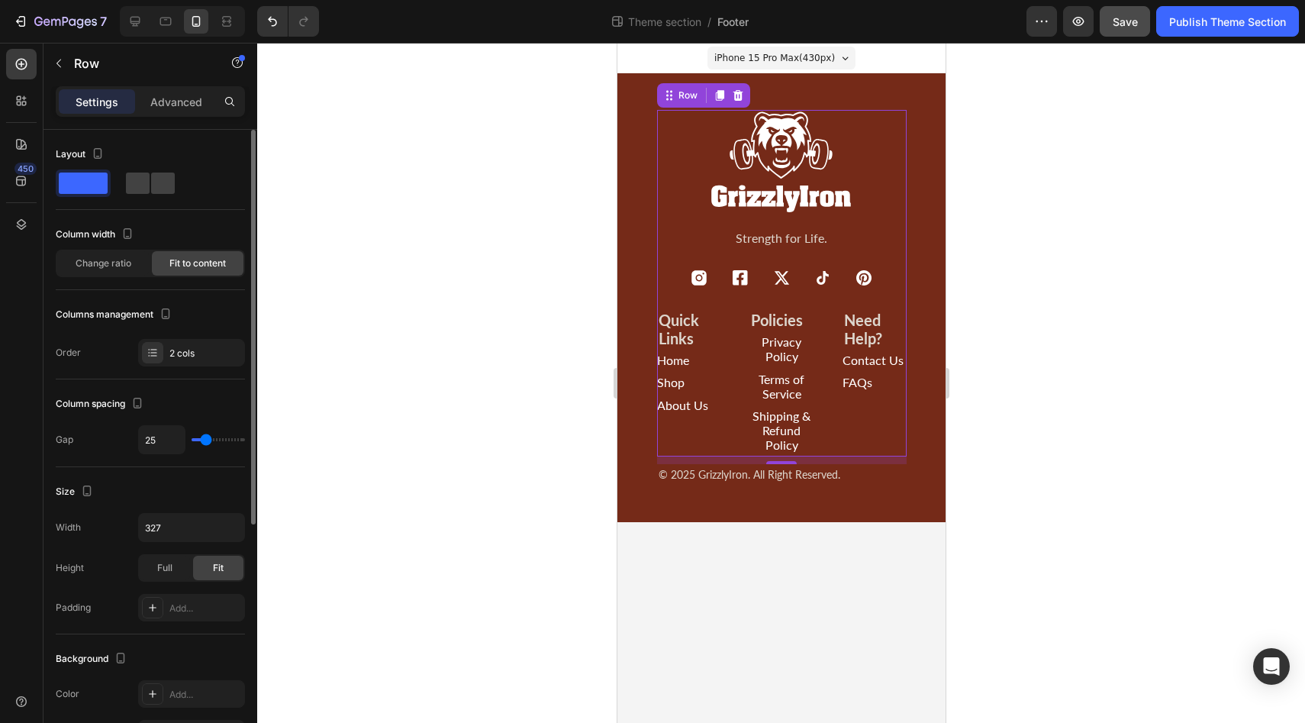
type input "38"
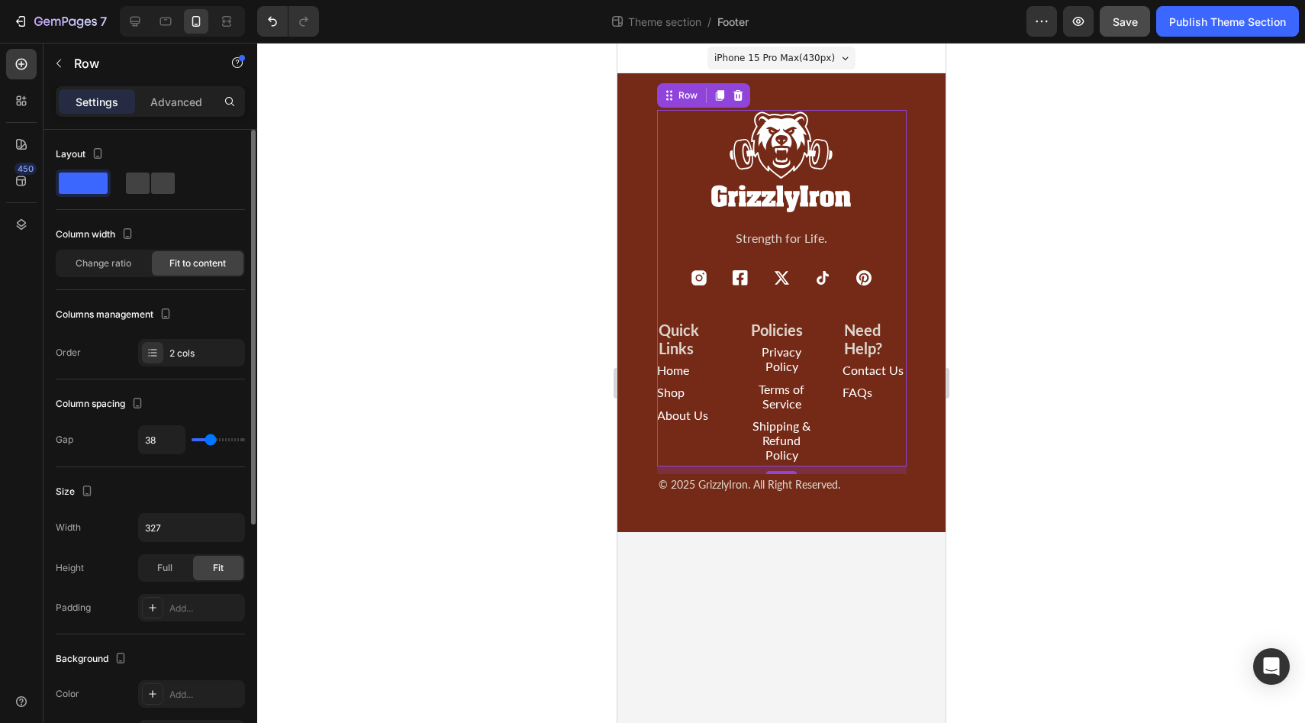
type input "39"
type input "40"
type input "41"
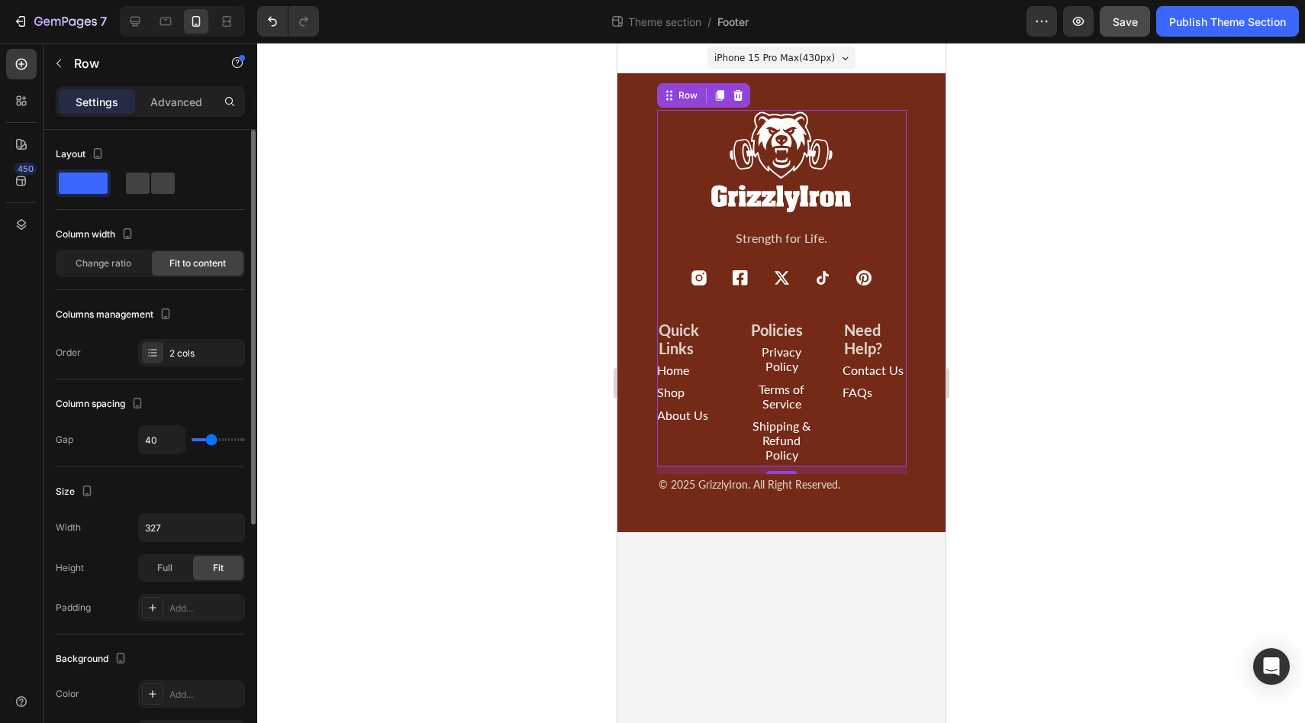
type input "41"
type input "42"
type input "43"
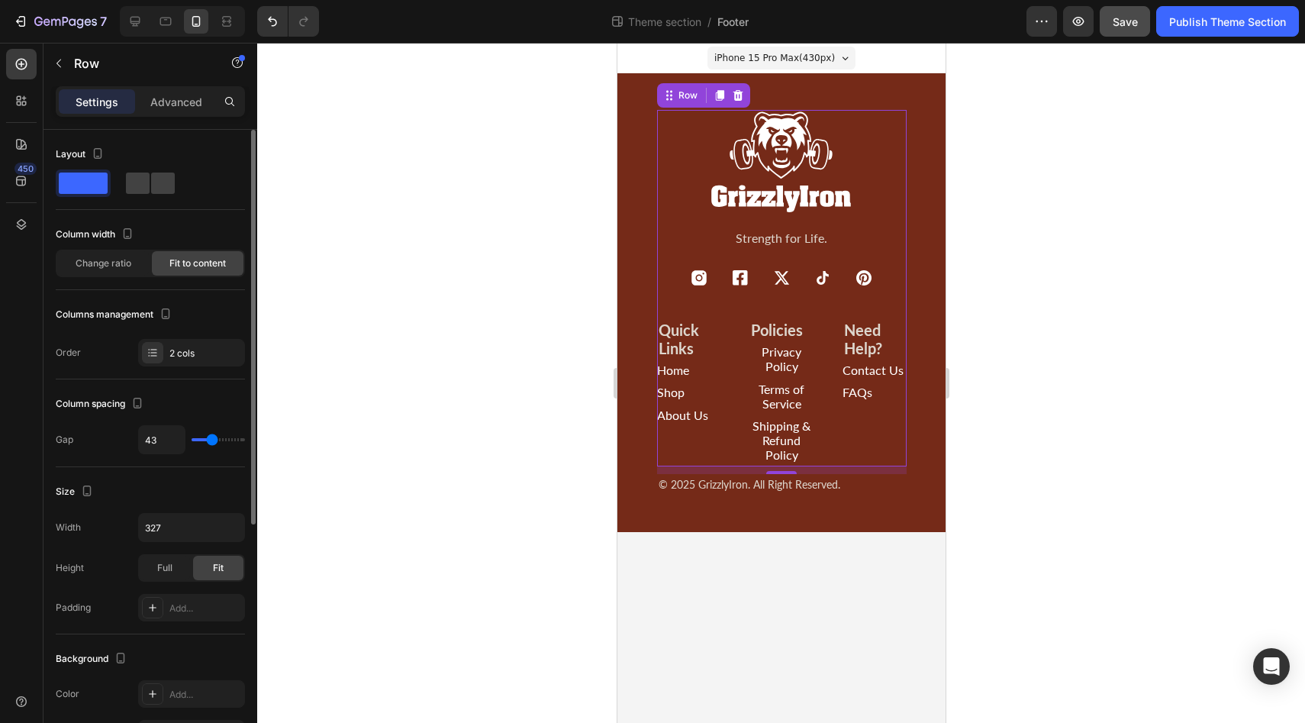
type input "44"
type input "45"
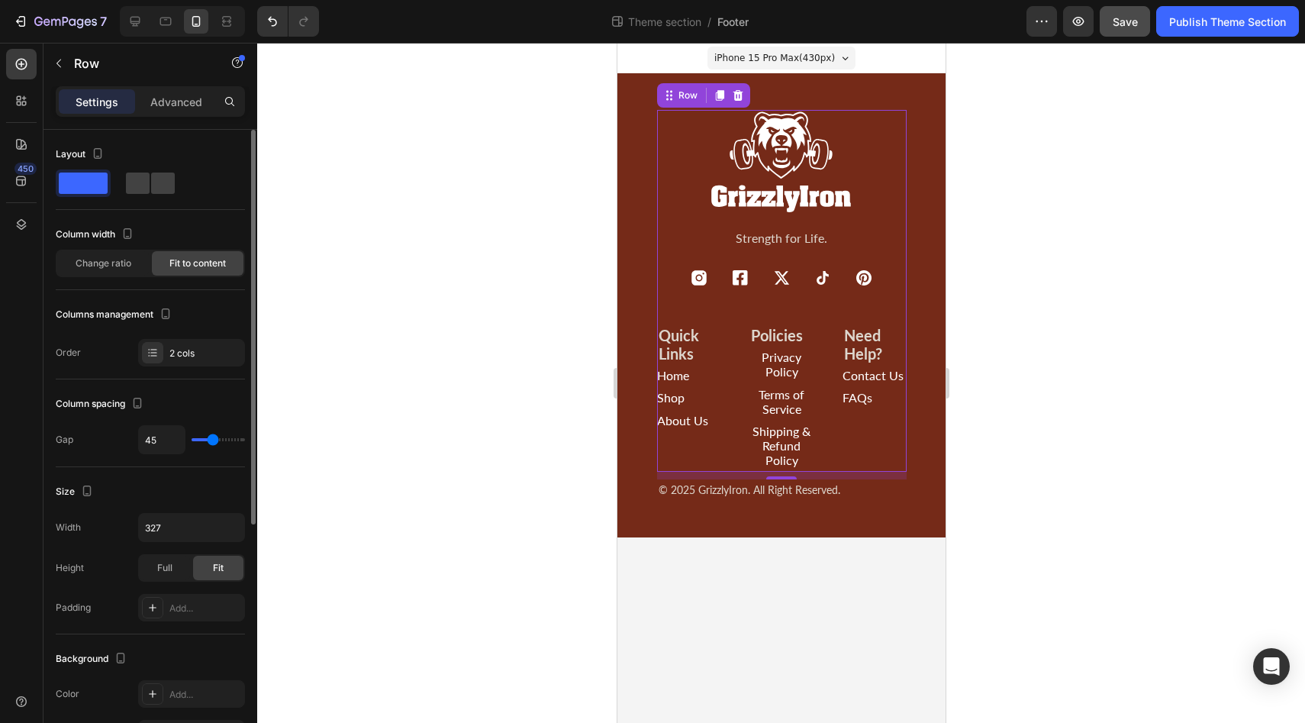
type input "46"
type input "47"
type input "49"
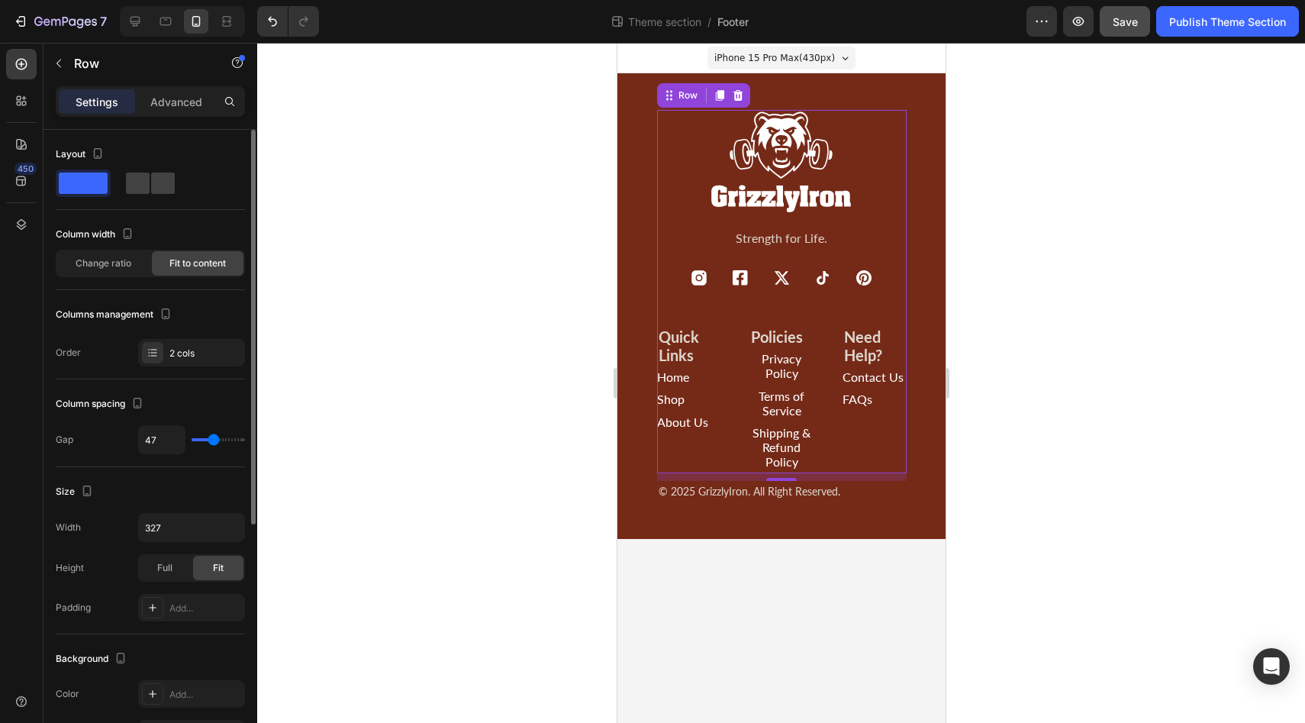
type input "49"
type input "46"
type input "45"
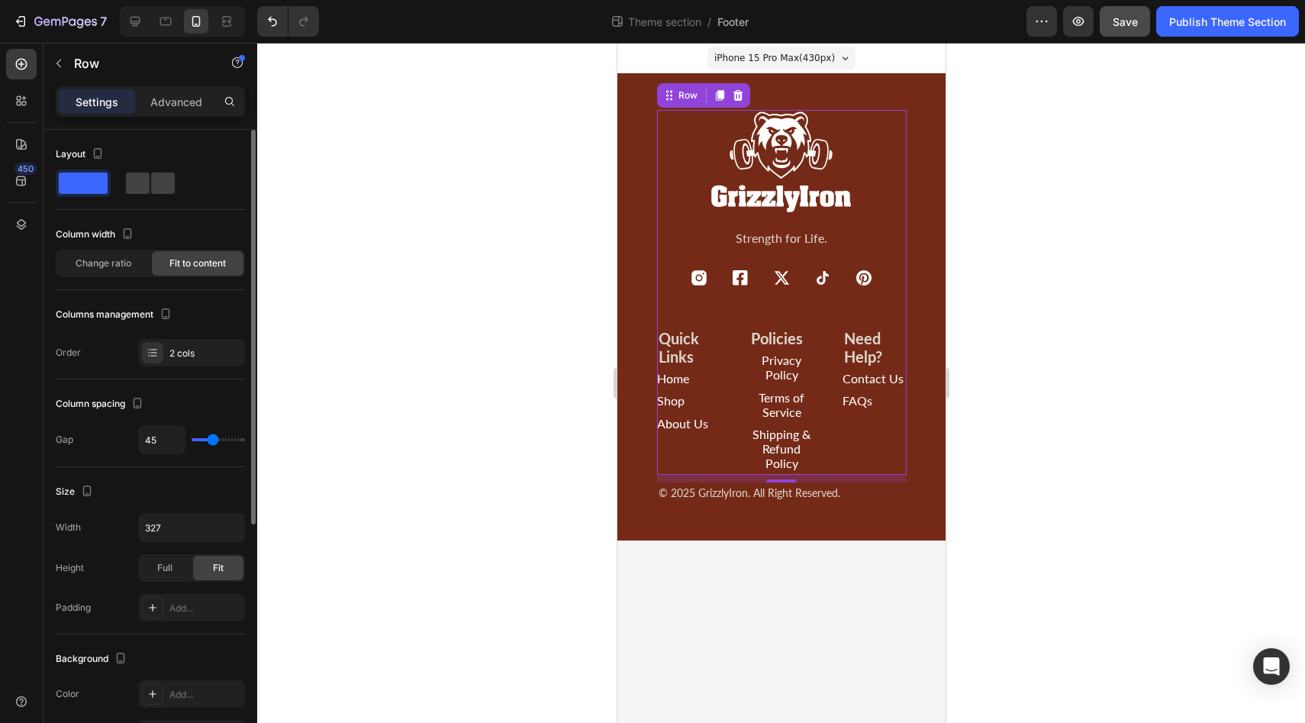
type input "44"
type input "43"
type input "42"
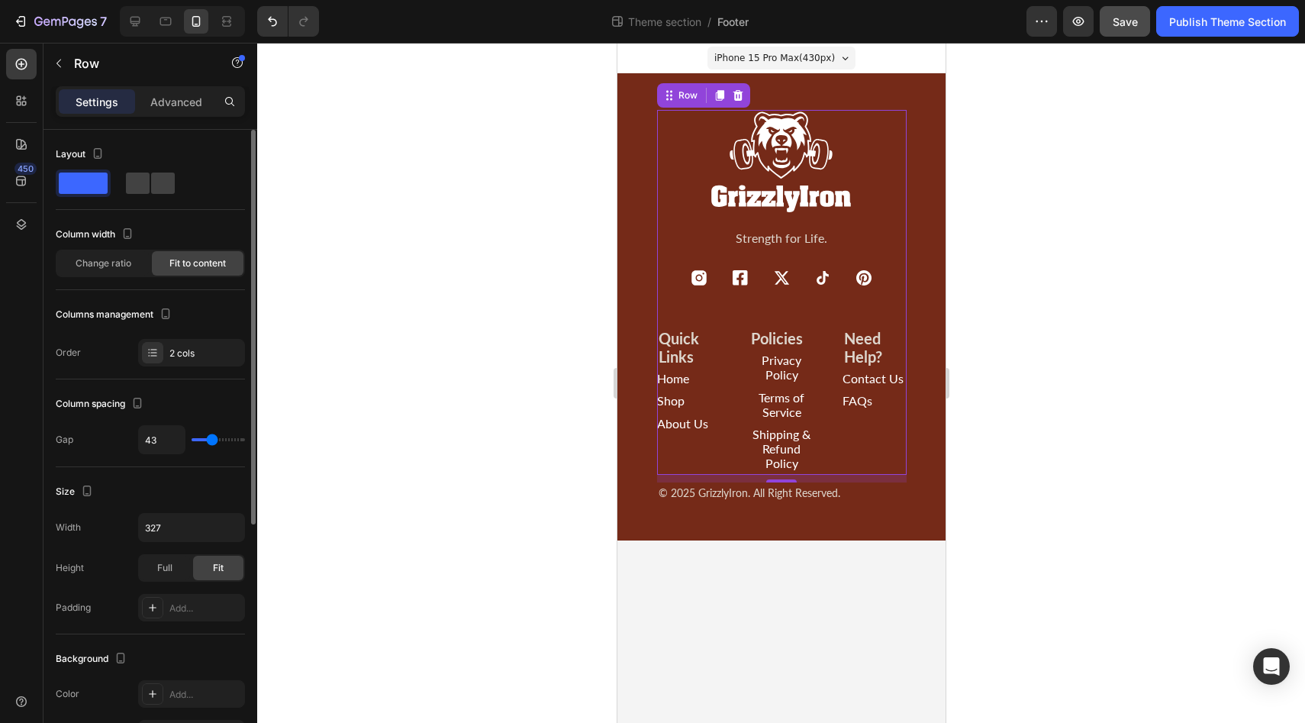
type input "42"
type input "41"
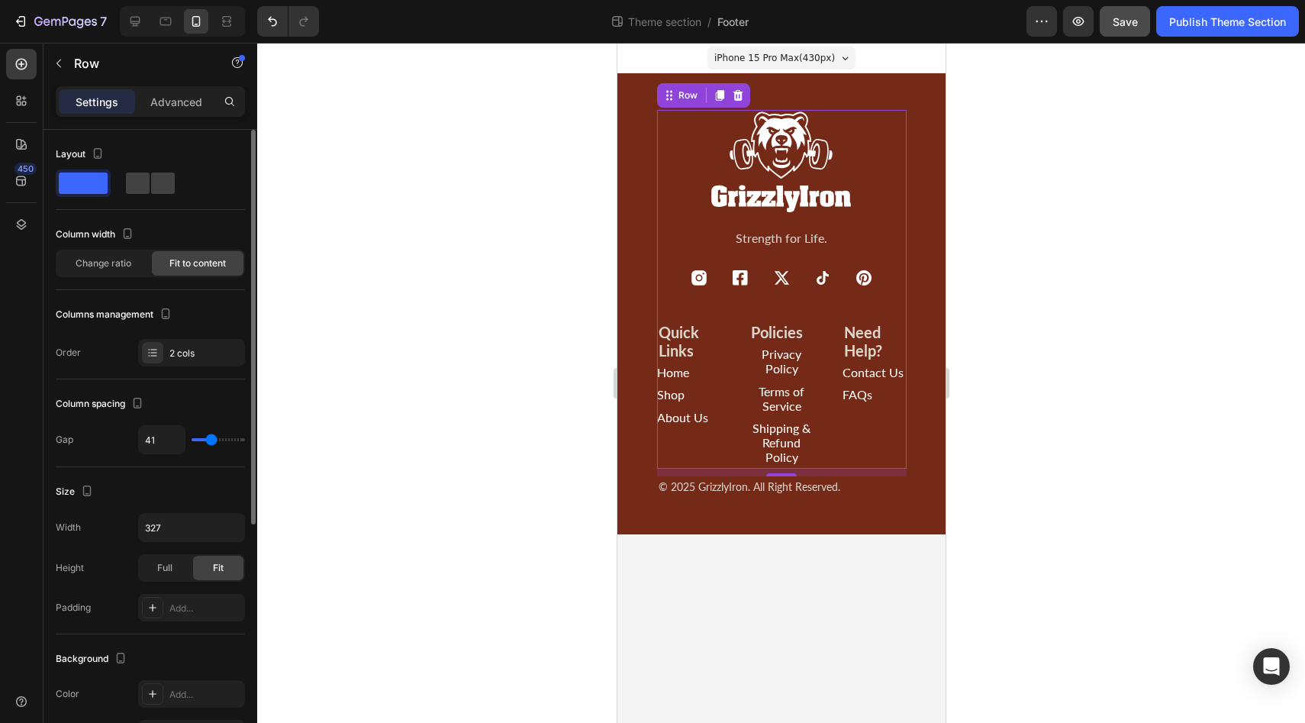
type input "40"
type input "39"
type input "38"
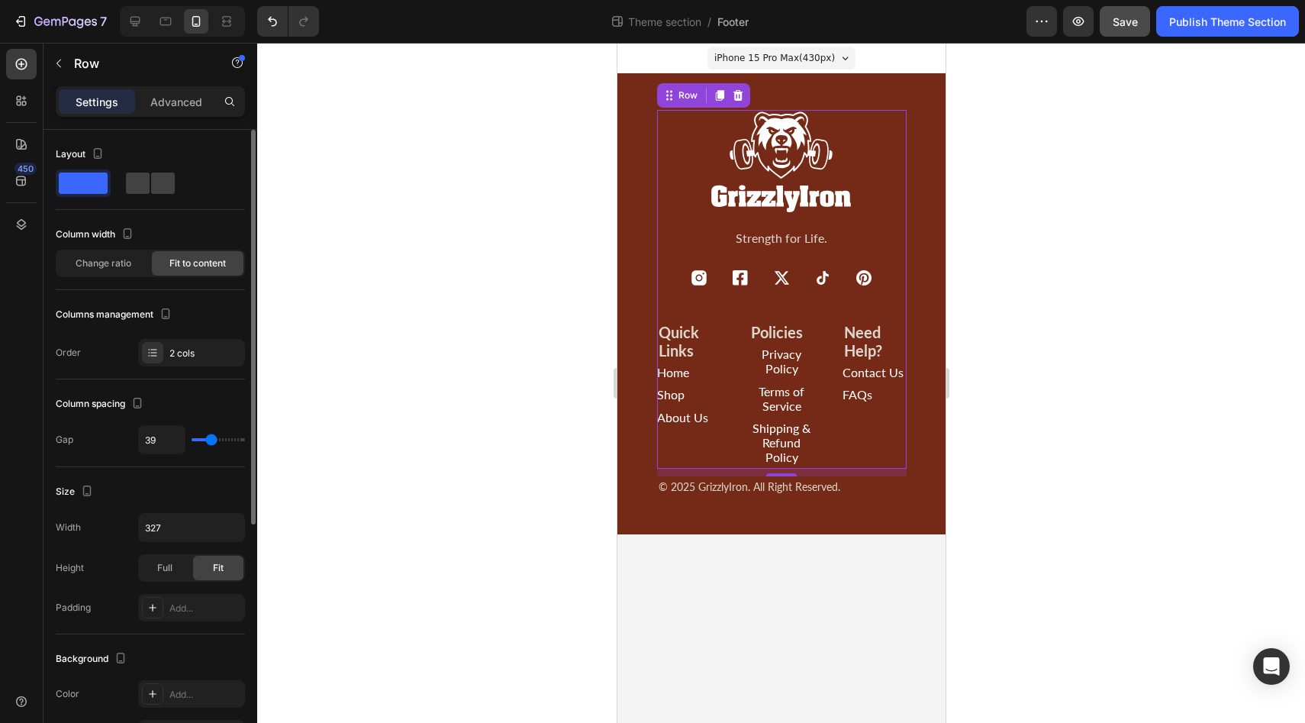
type input "38"
type input "37"
type input "36"
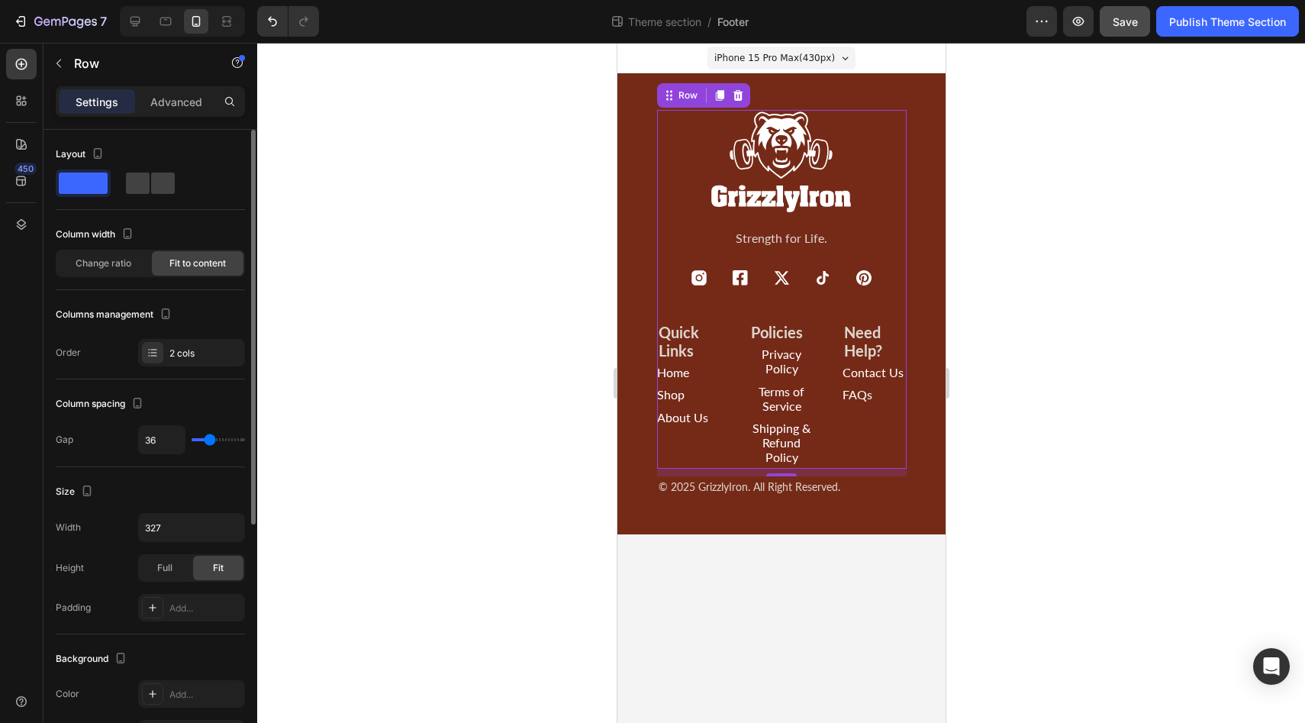
type input "35"
type input "34"
type input "33"
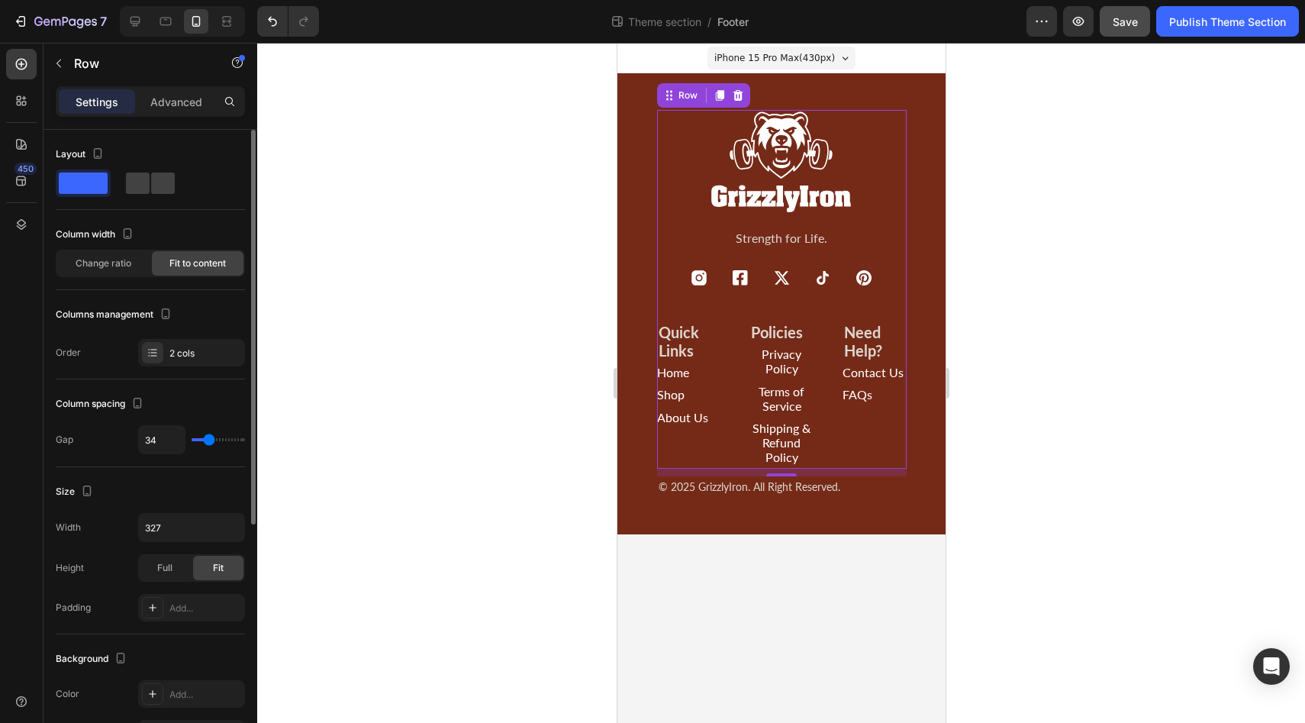
type input "33"
type input "32"
type input "31"
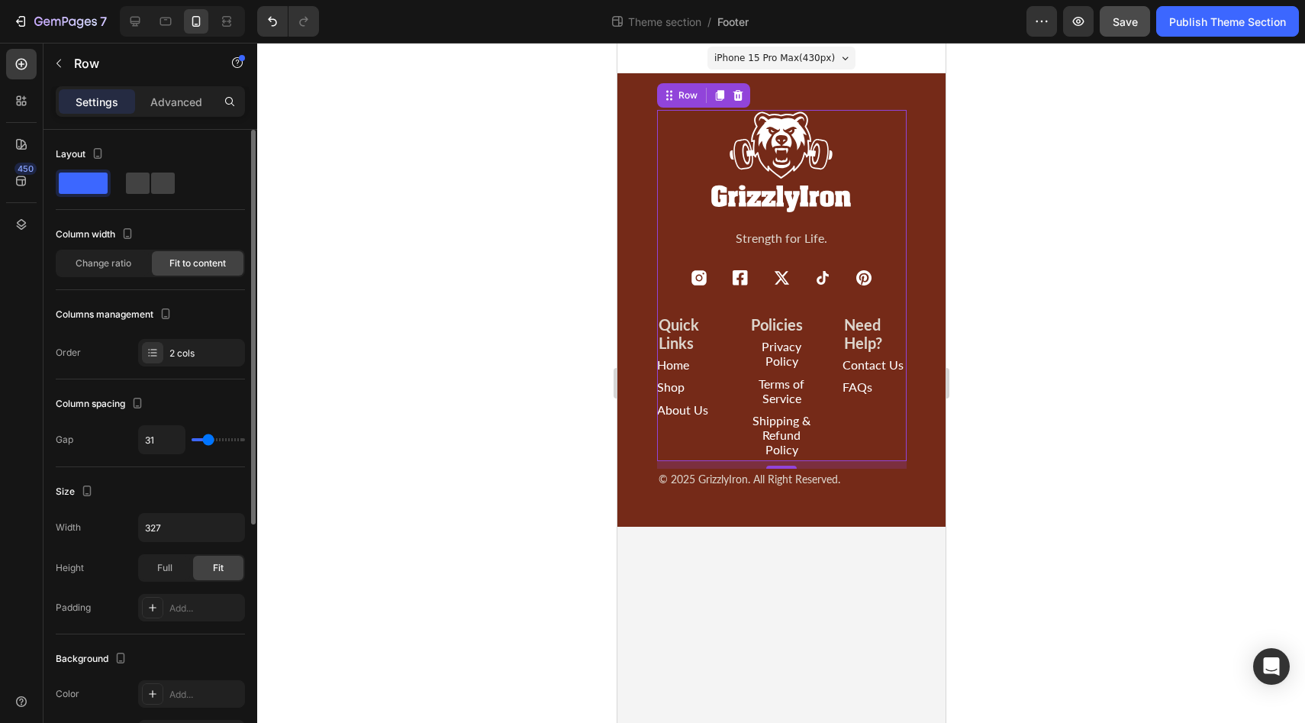
type input "30"
type input "29"
type input "28"
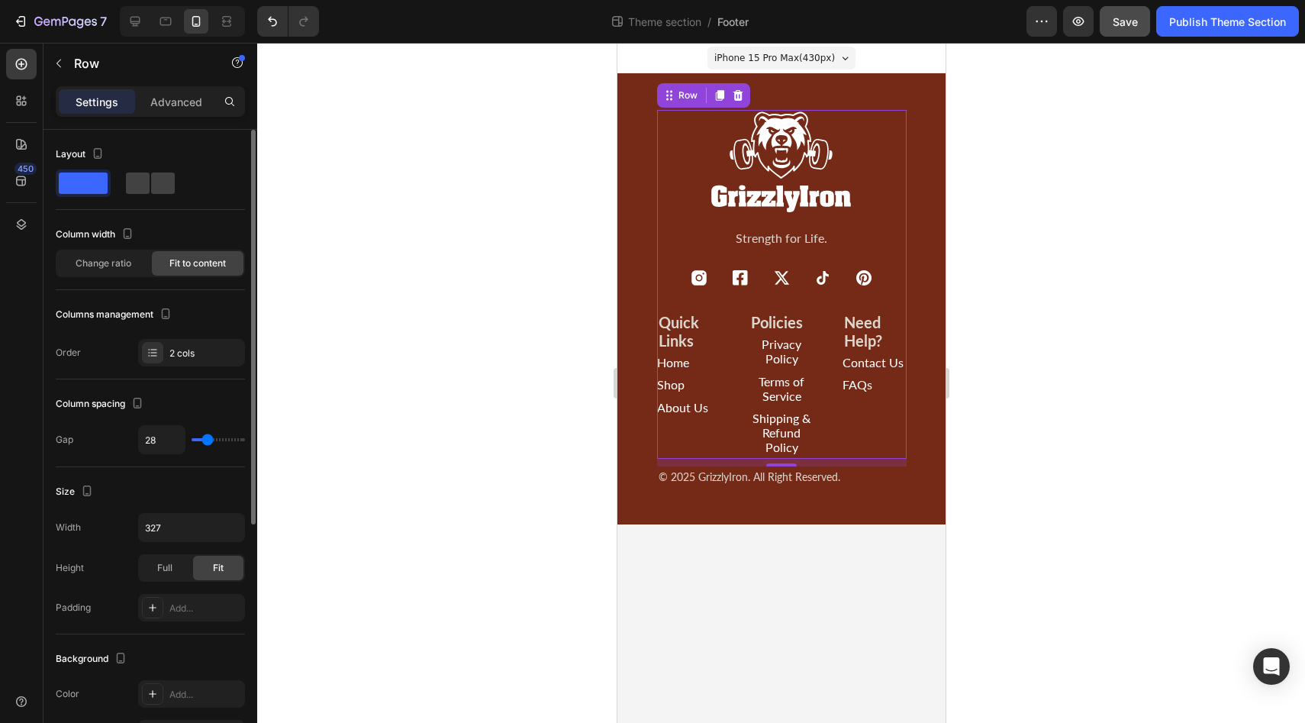
type input "28"
click at [207, 440] on input "range" at bounding box center [218, 439] width 53 height 3
click at [273, 23] on icon "Undo/Redo" at bounding box center [272, 21] width 15 height 15
type input "25"
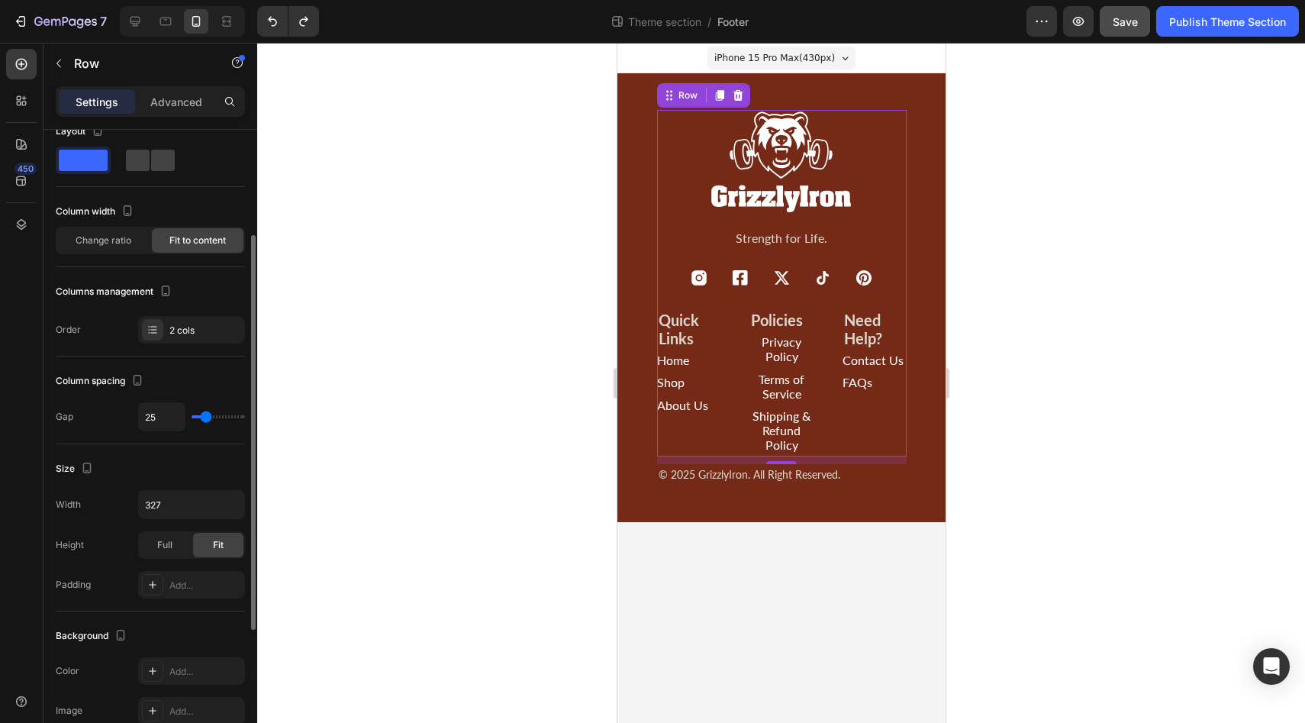
scroll to position [79, 0]
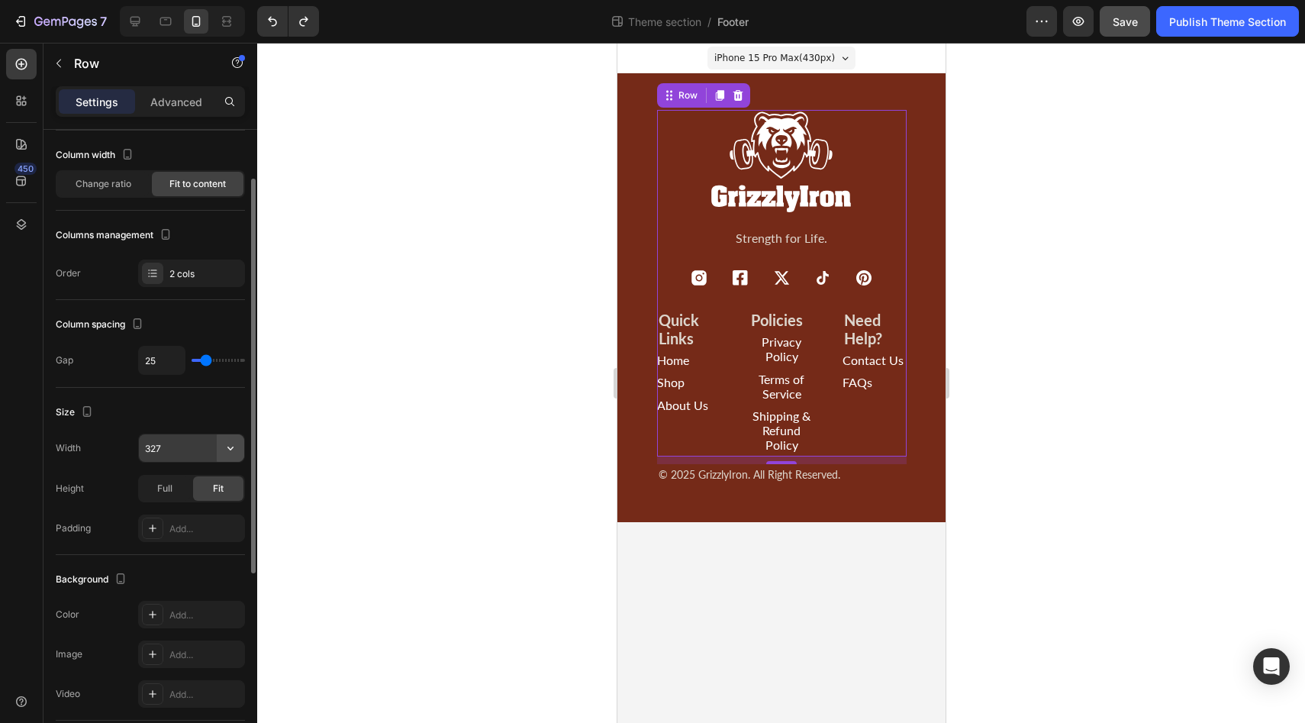
click at [231, 449] on icon "button" at bounding box center [230, 447] width 15 height 15
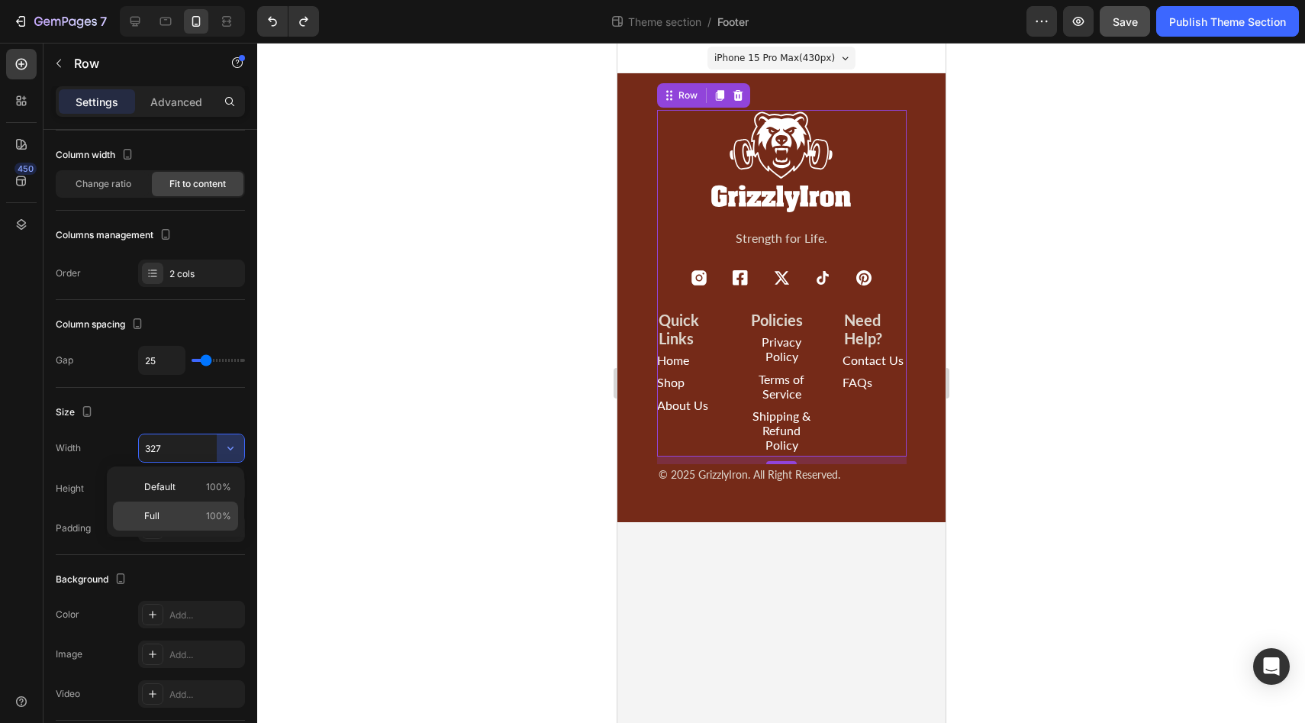
click at [181, 514] on p "Full 100%" at bounding box center [187, 516] width 87 height 14
type input "100%"
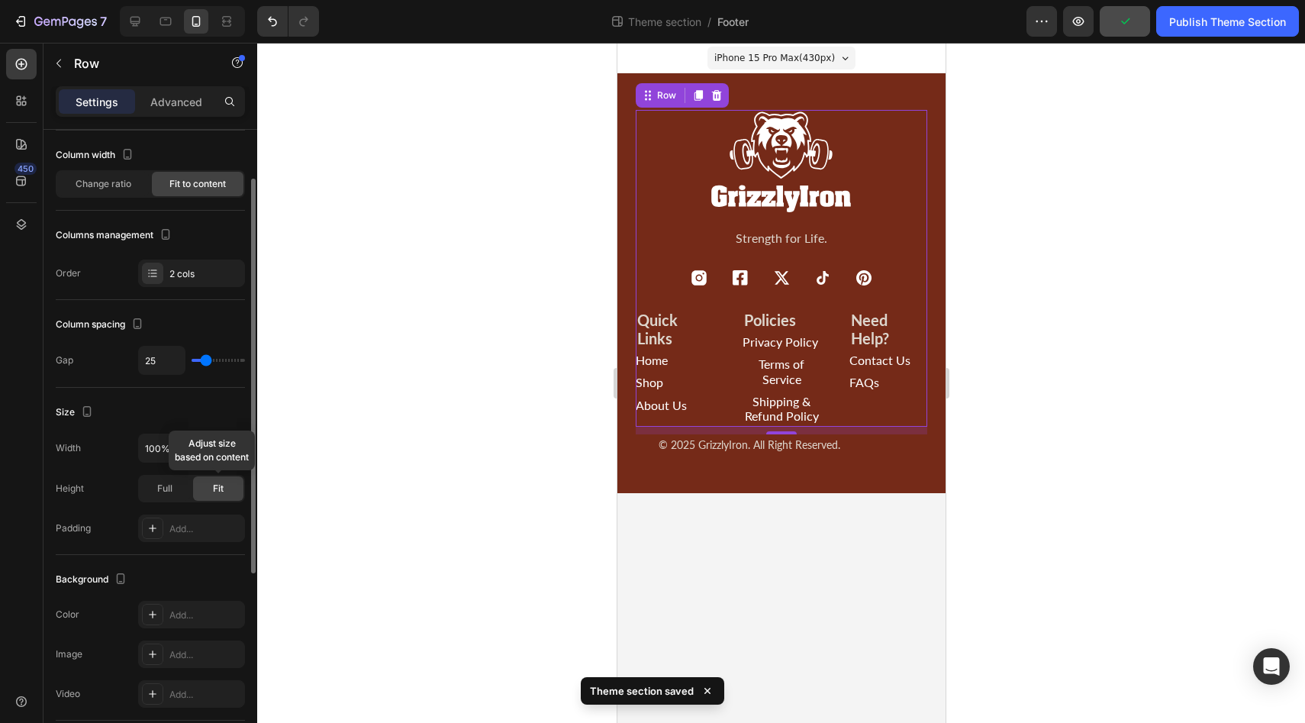
click at [221, 487] on span "Fit" at bounding box center [218, 488] width 11 height 14
click at [230, 447] on icon "button" at bounding box center [230, 447] width 15 height 15
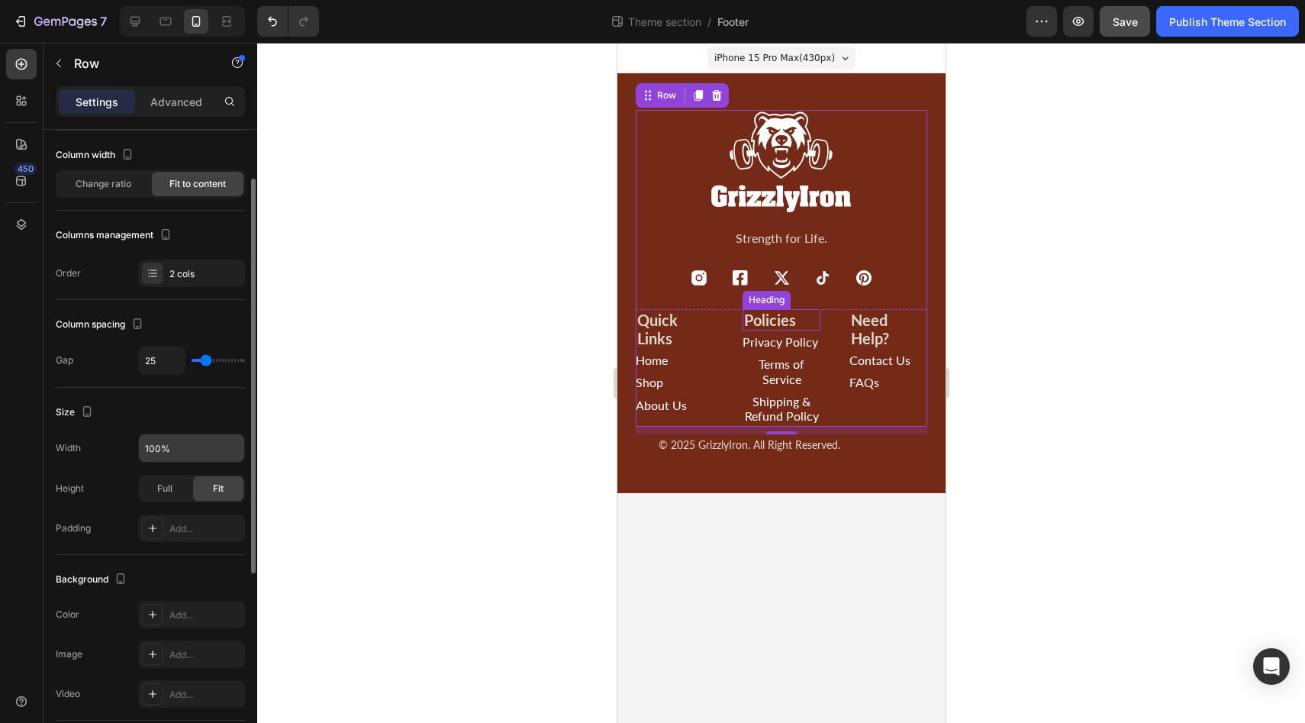
click at [755, 320] on h2 "Policies" at bounding box center [781, 319] width 78 height 21
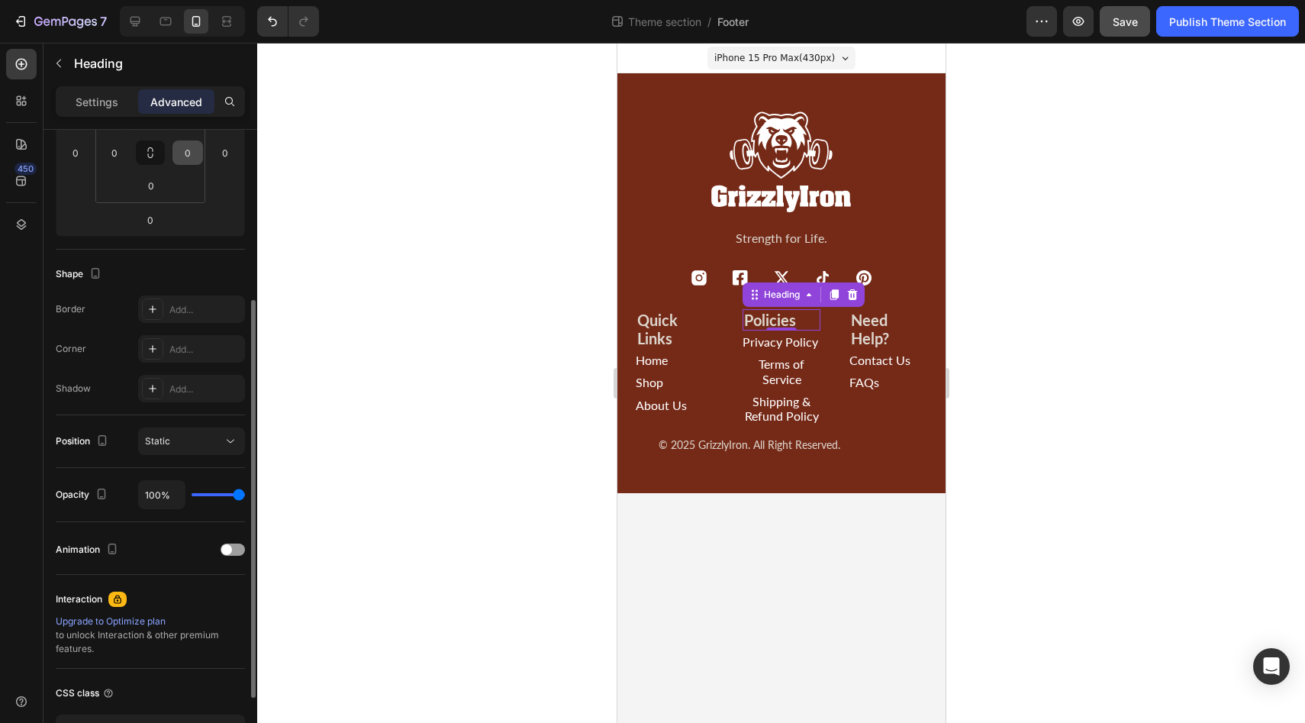
scroll to position [0, 0]
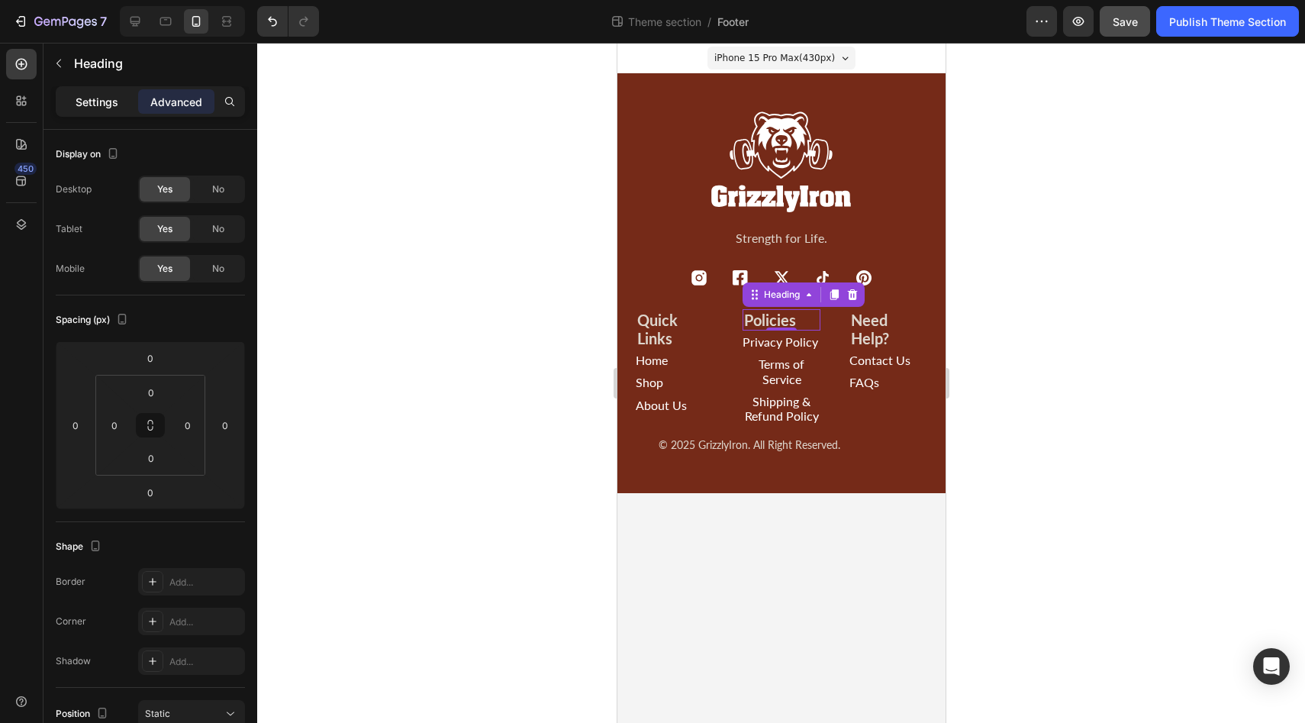
click at [101, 108] on p "Settings" at bounding box center [97, 102] width 43 height 16
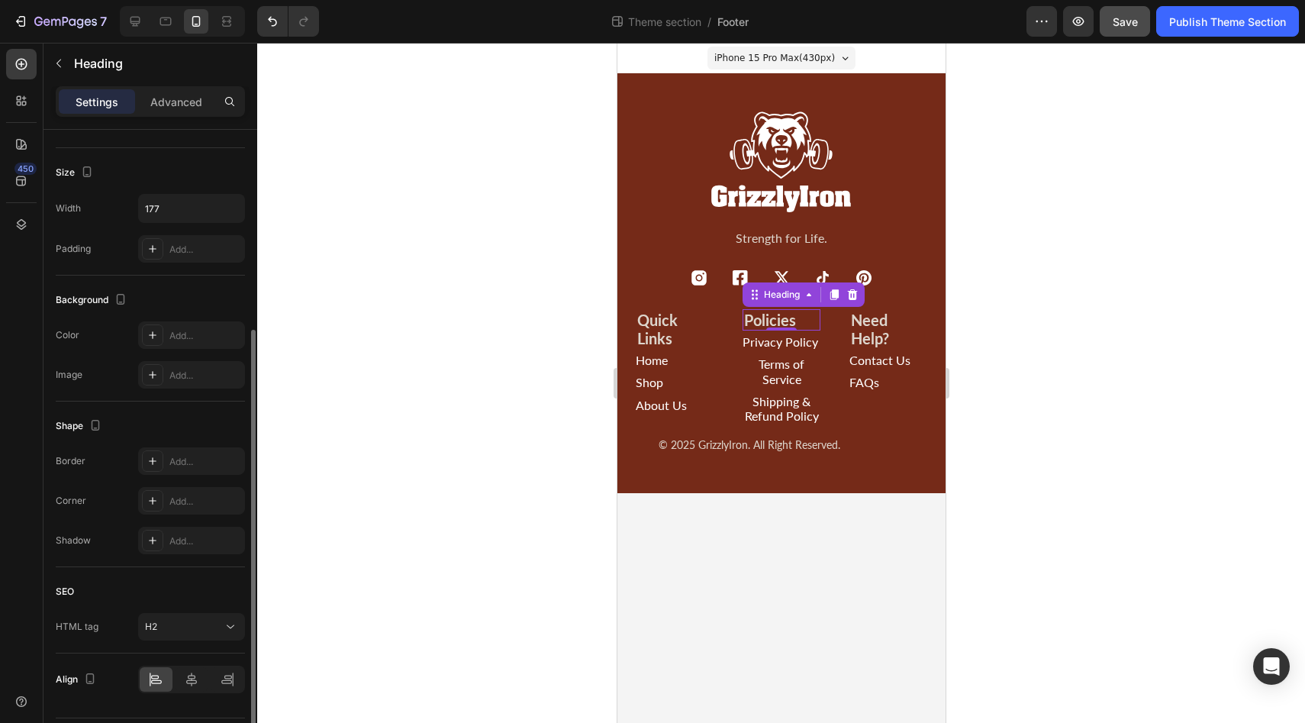
scroll to position [354, 0]
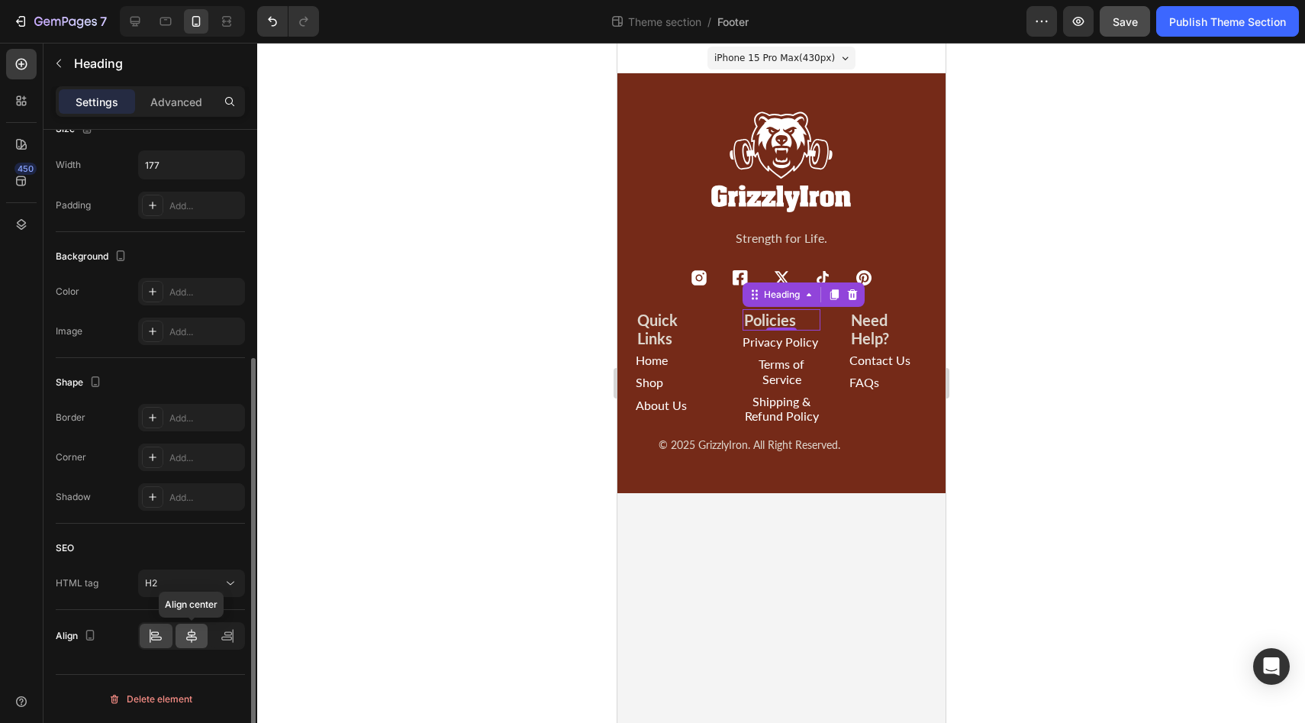
click at [195, 645] on div at bounding box center [192, 635] width 33 height 24
click at [190, 641] on icon at bounding box center [191, 635] width 15 height 15
click at [776, 321] on div "Button" at bounding box center [762, 321] width 34 height 0
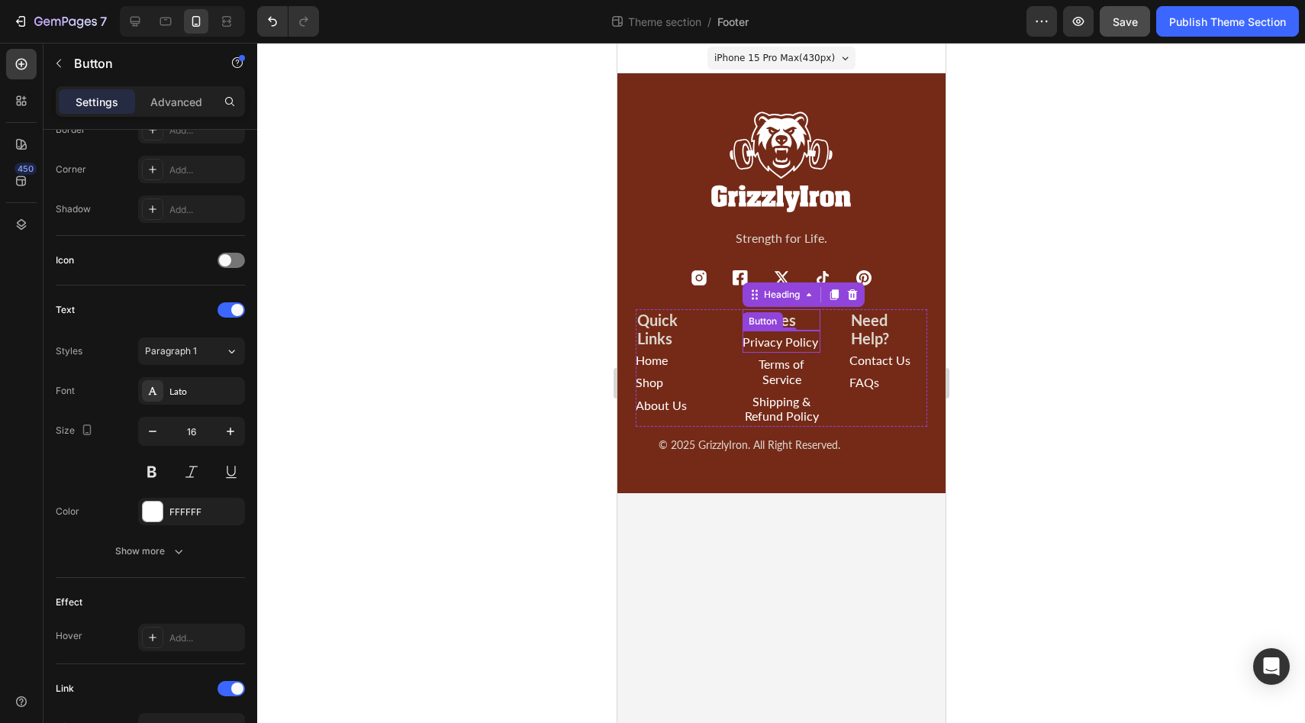
scroll to position [0, 0]
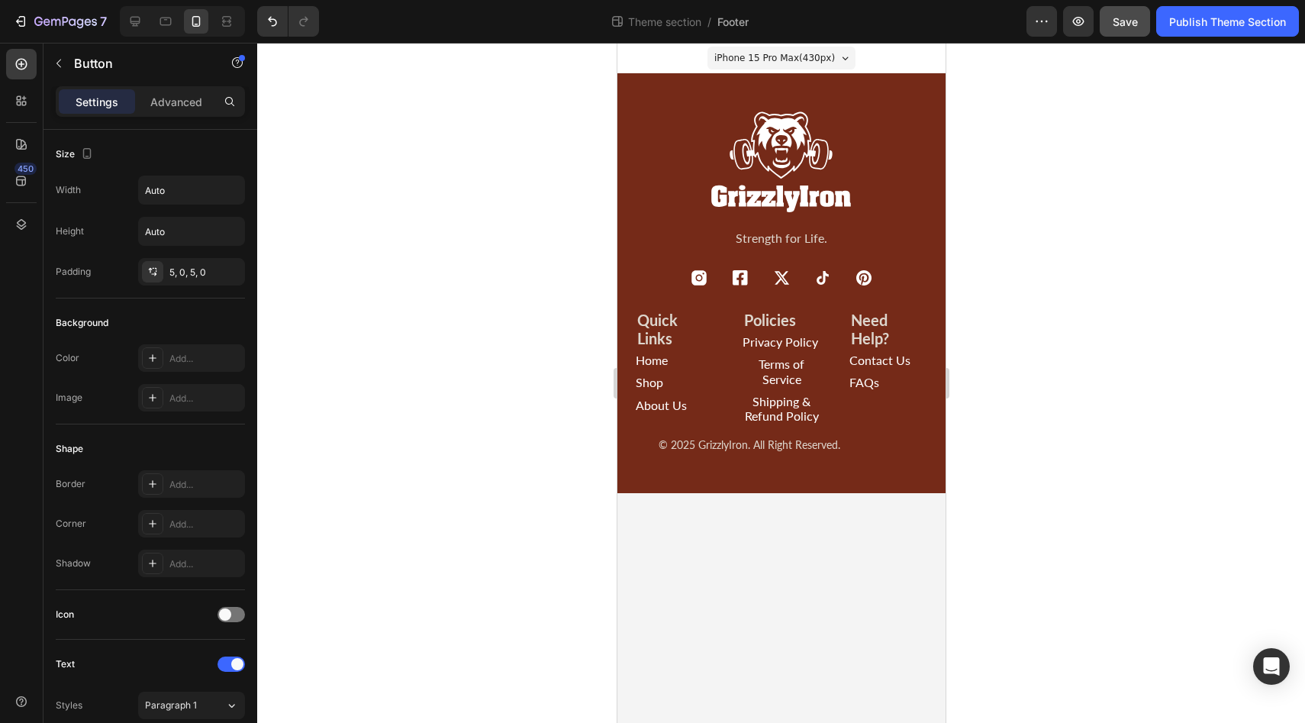
click at [782, 566] on body "iPhone 15 Pro Max ( 430 px) iPhone 13 Mini iPhone 13 Pro iPhone 11 Pro Max iPho…" at bounding box center [781, 383] width 328 height 680
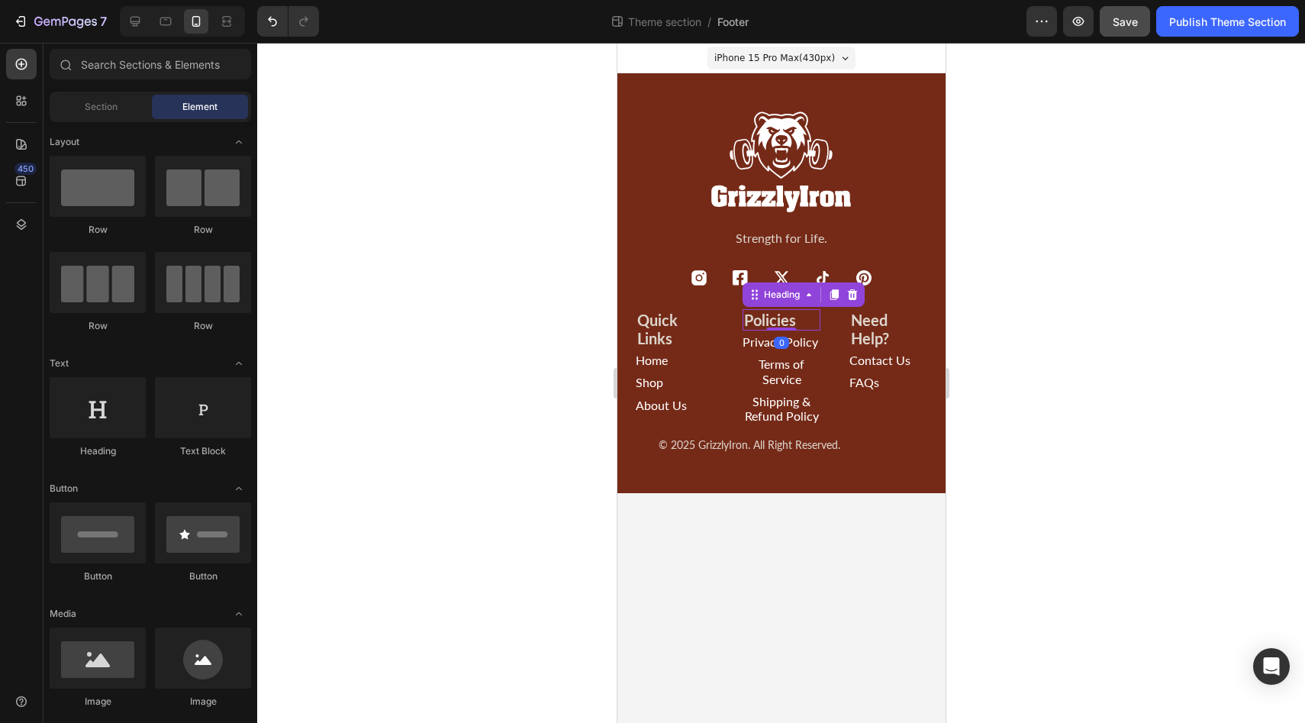
click at [765, 317] on h2 "Policies" at bounding box center [781, 319] width 78 height 21
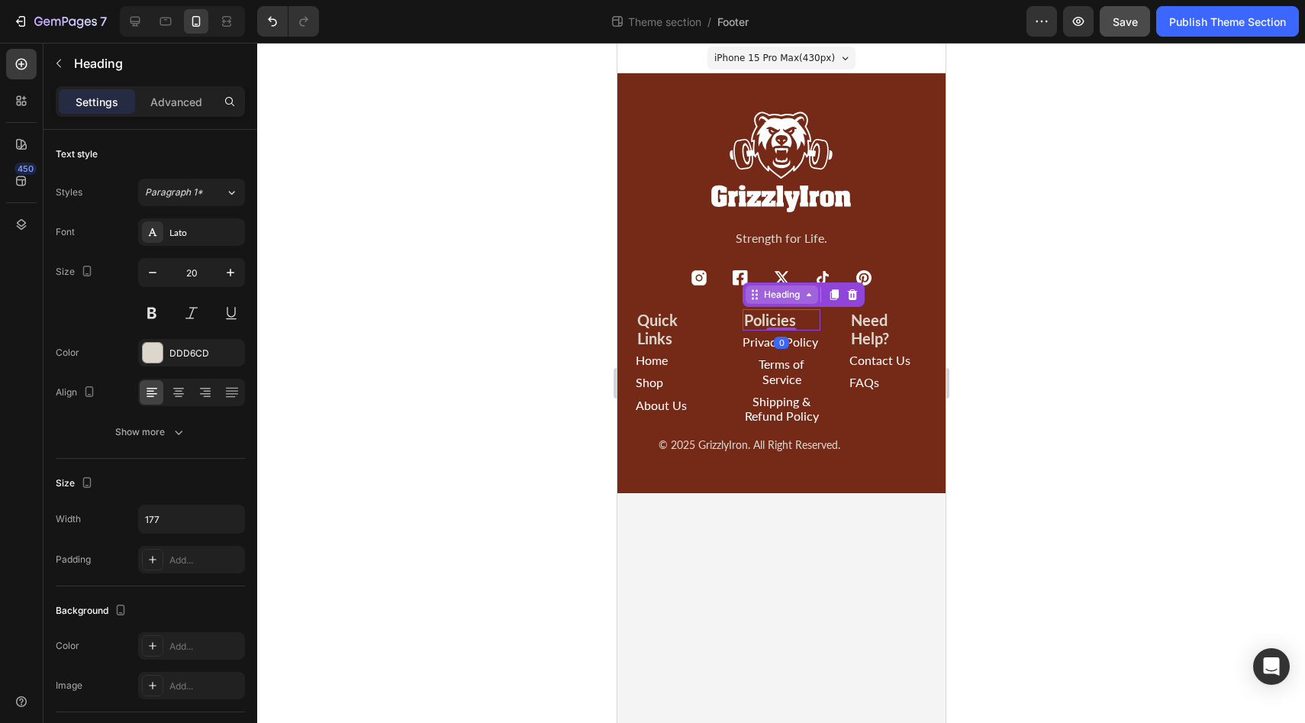
click at [814, 297] on icon at bounding box center [808, 294] width 12 height 12
click at [794, 314] on h2 "Policies" at bounding box center [781, 319] width 78 height 21
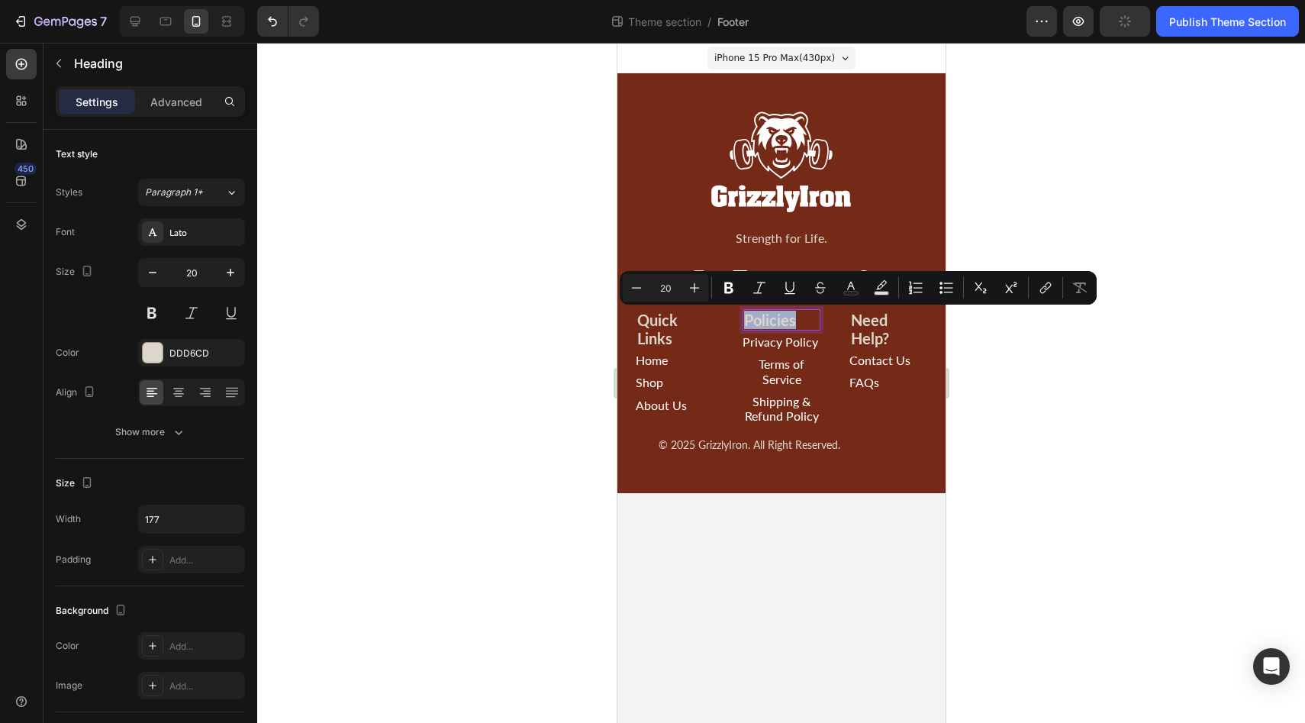
drag, startPoint x: 795, startPoint y: 317, endPoint x: 730, endPoint y: 310, distance: 65.2
click at [730, 310] on div "Quick Links Heading Home Button Shop Button About Us Button Policies Heading Ro…" at bounding box center [780, 368] width 291 height 118
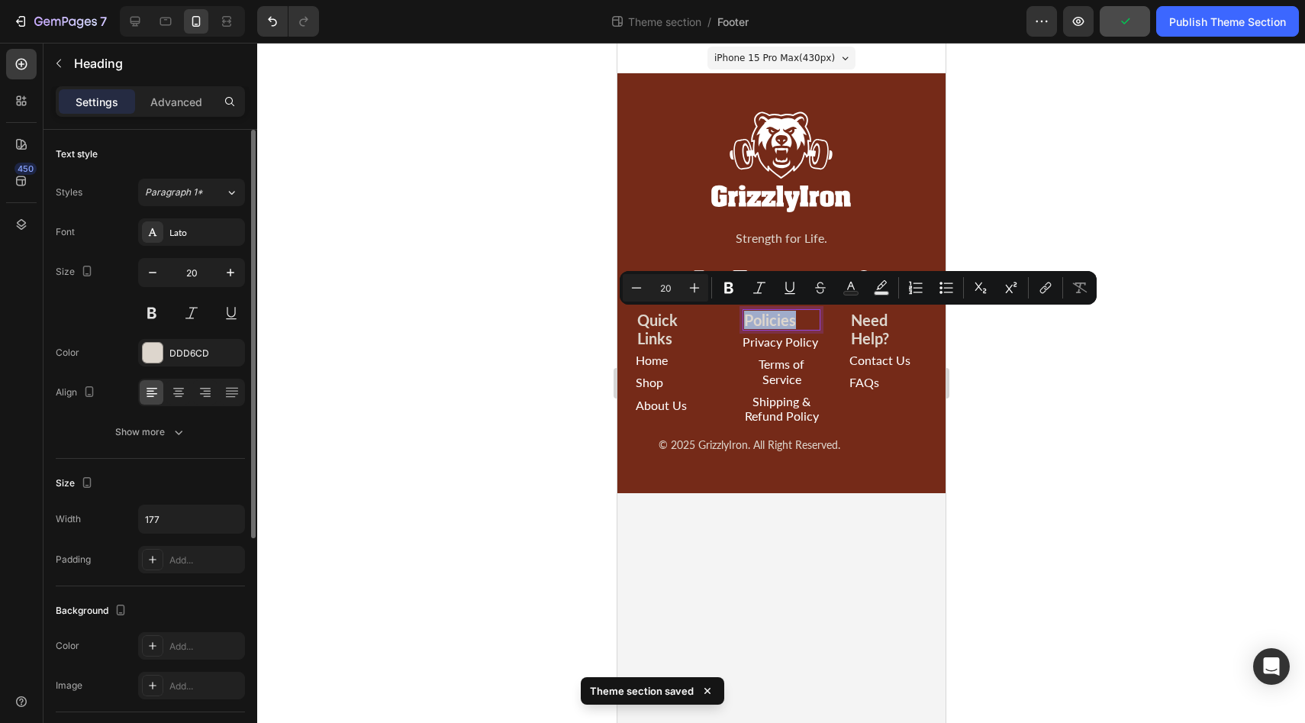
scroll to position [354, 0]
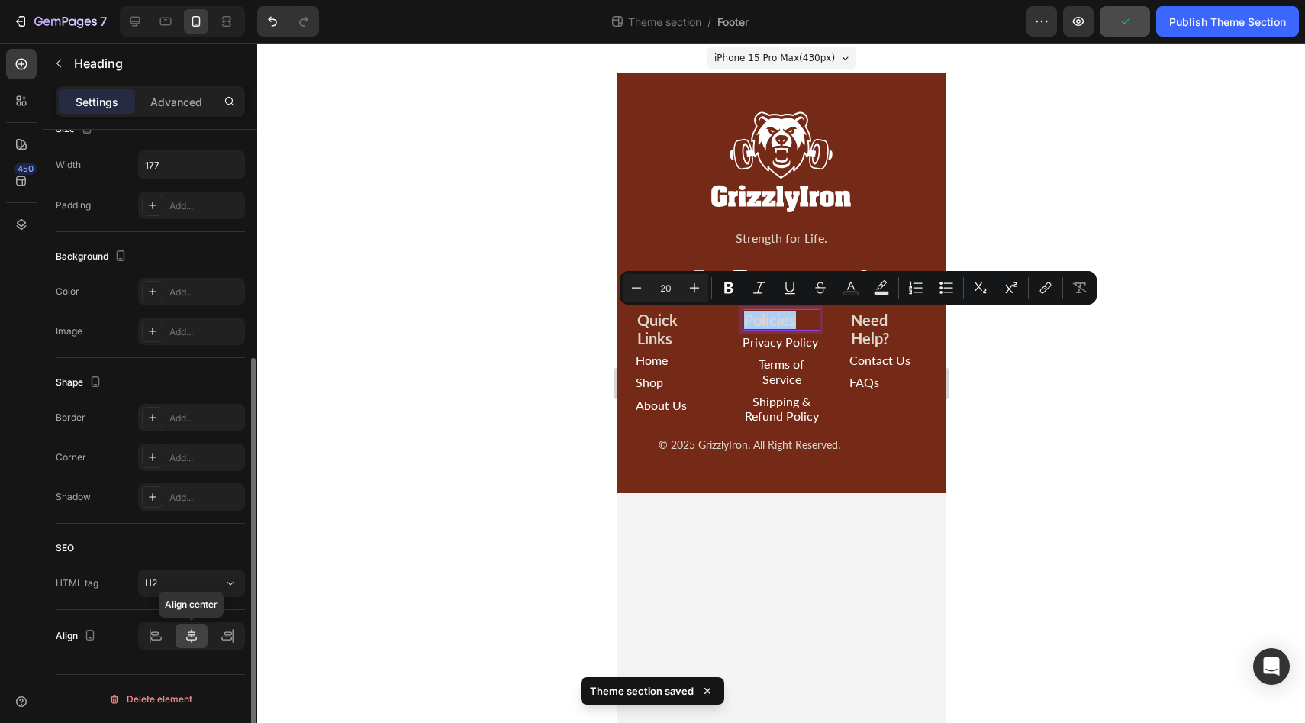
click at [193, 636] on icon at bounding box center [191, 636] width 11 height 14
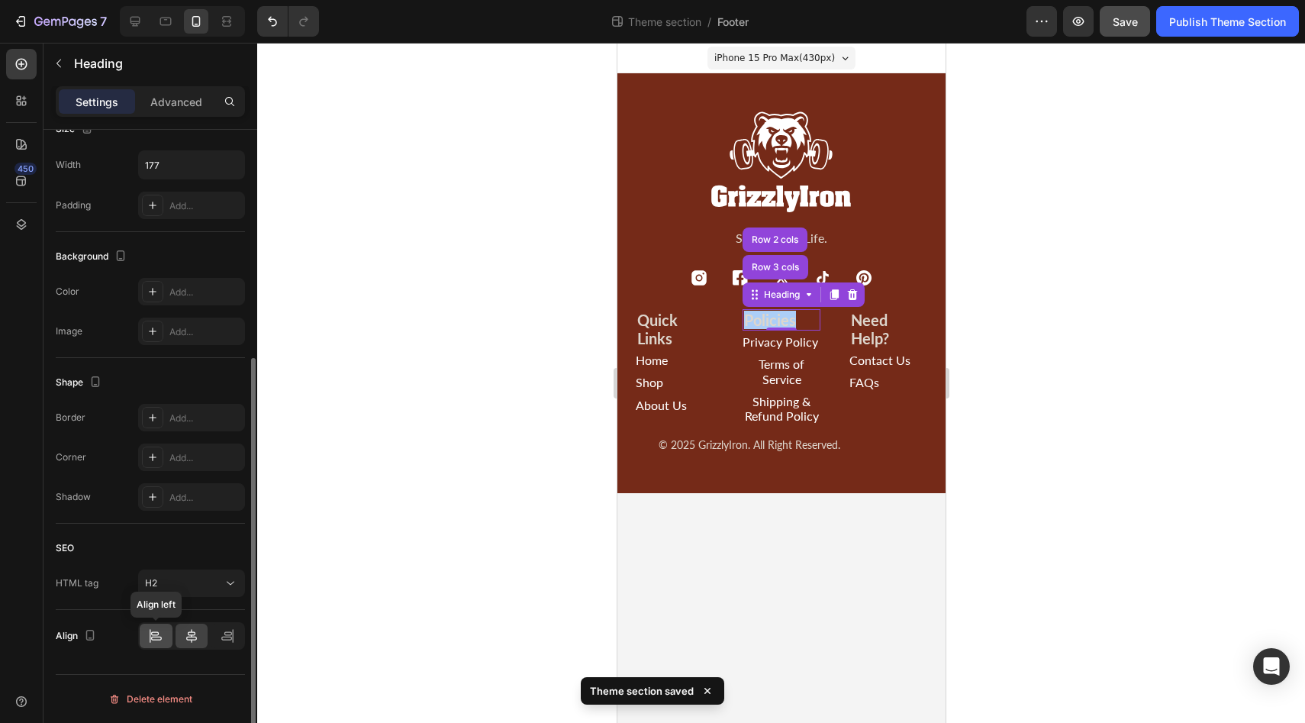
click at [162, 635] on icon at bounding box center [155, 635] width 15 height 15
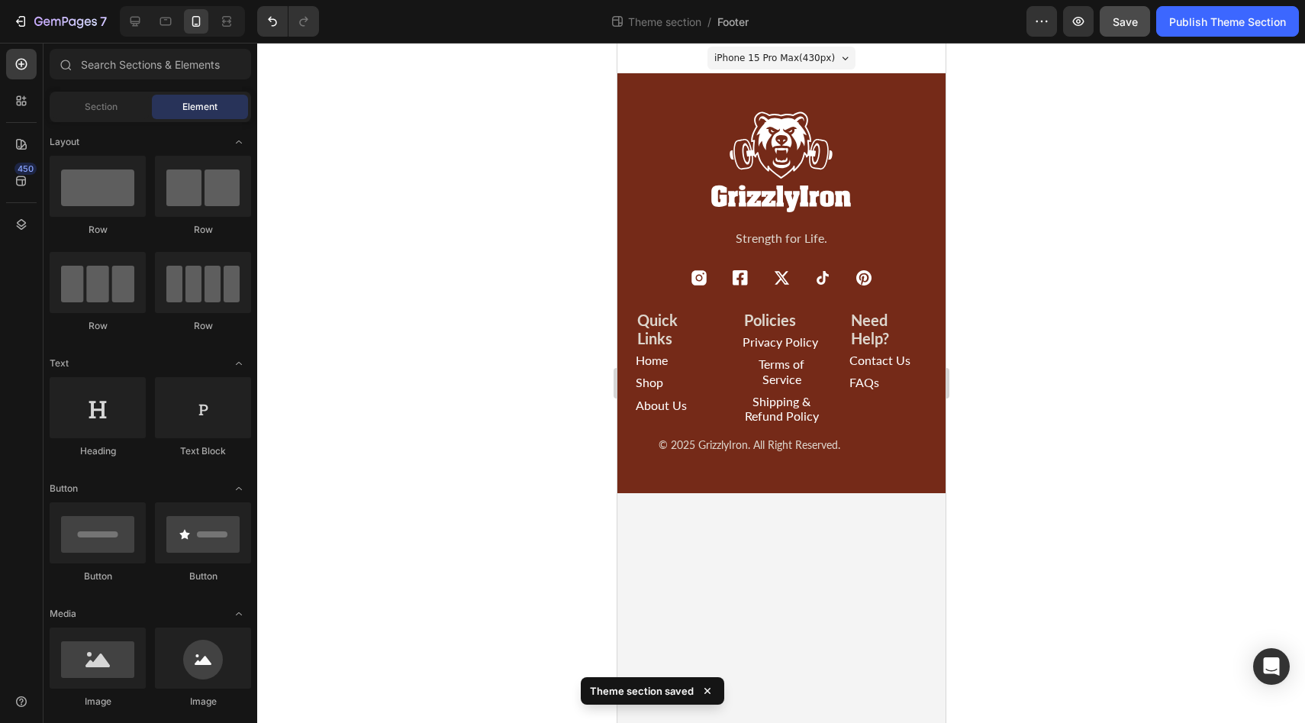
click at [868, 566] on body "iPhone 15 Pro Max ( 430 px) iPhone 13 Mini iPhone 13 Pro iPhone 11 Pro Max iPho…" at bounding box center [781, 383] width 328 height 680
click at [455, 362] on div at bounding box center [781, 383] width 1048 height 680
click at [659, 327] on h2 "Quick Links" at bounding box center [674, 329] width 78 height 40
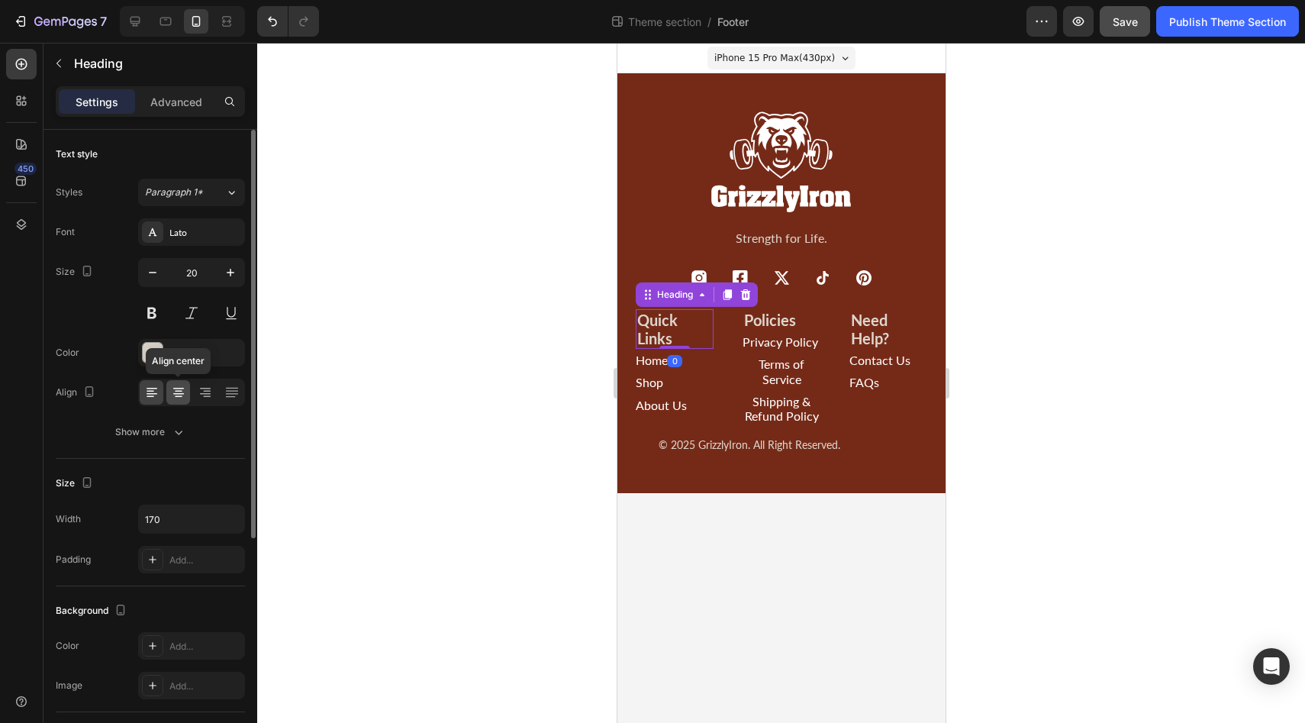
click at [182, 391] on icon at bounding box center [178, 392] width 15 height 15
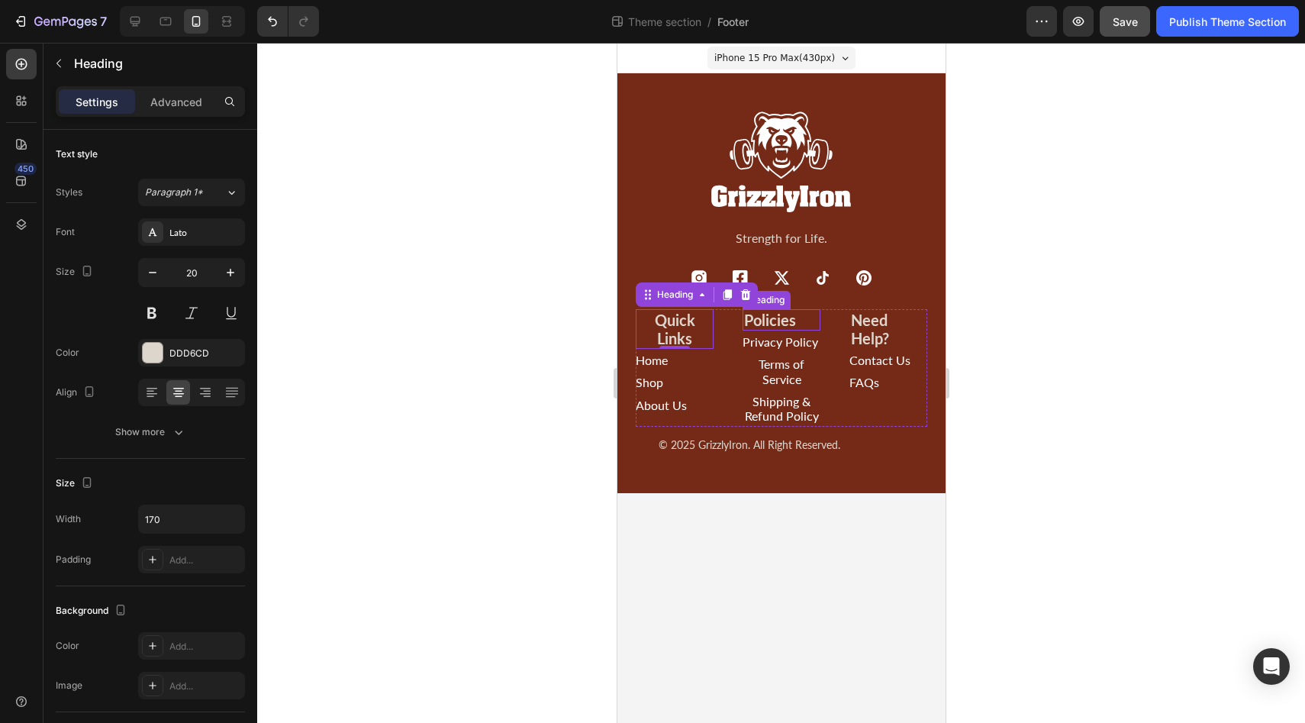
click at [763, 324] on p "Policies" at bounding box center [780, 320] width 75 height 18
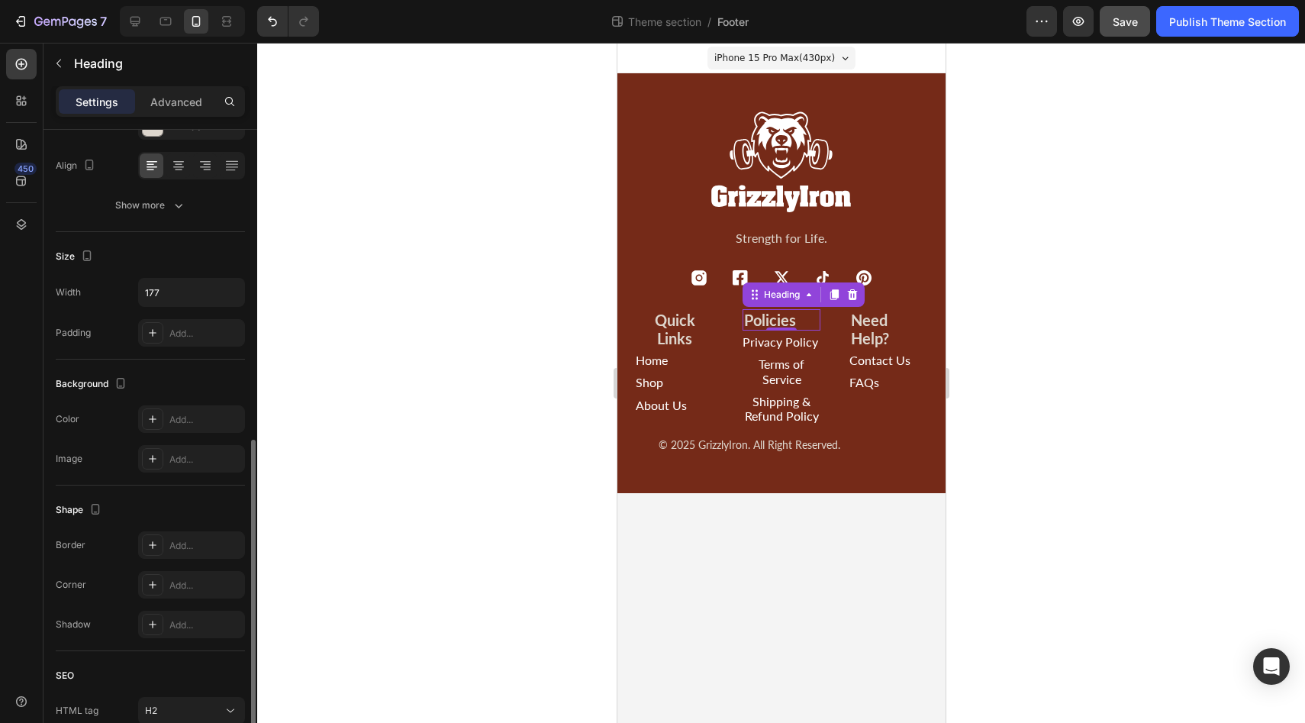
scroll to position [0, 0]
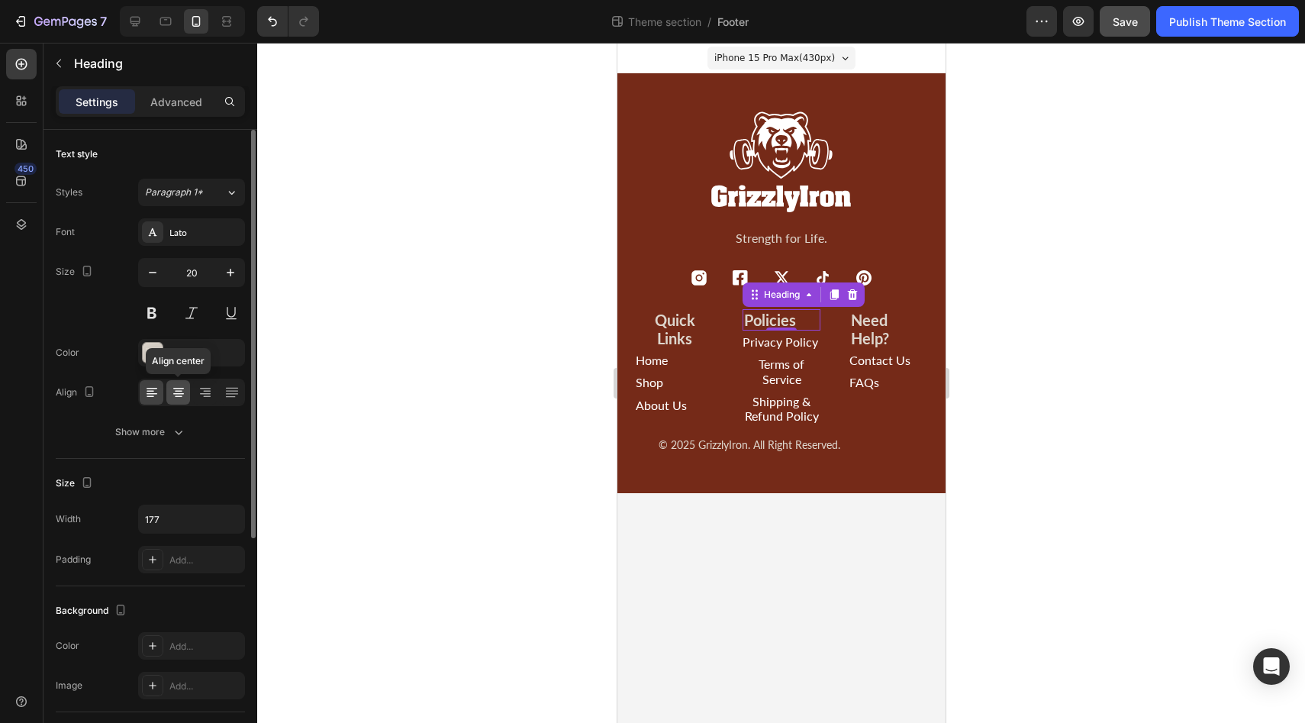
click at [176, 395] on icon at bounding box center [178, 392] width 15 height 15
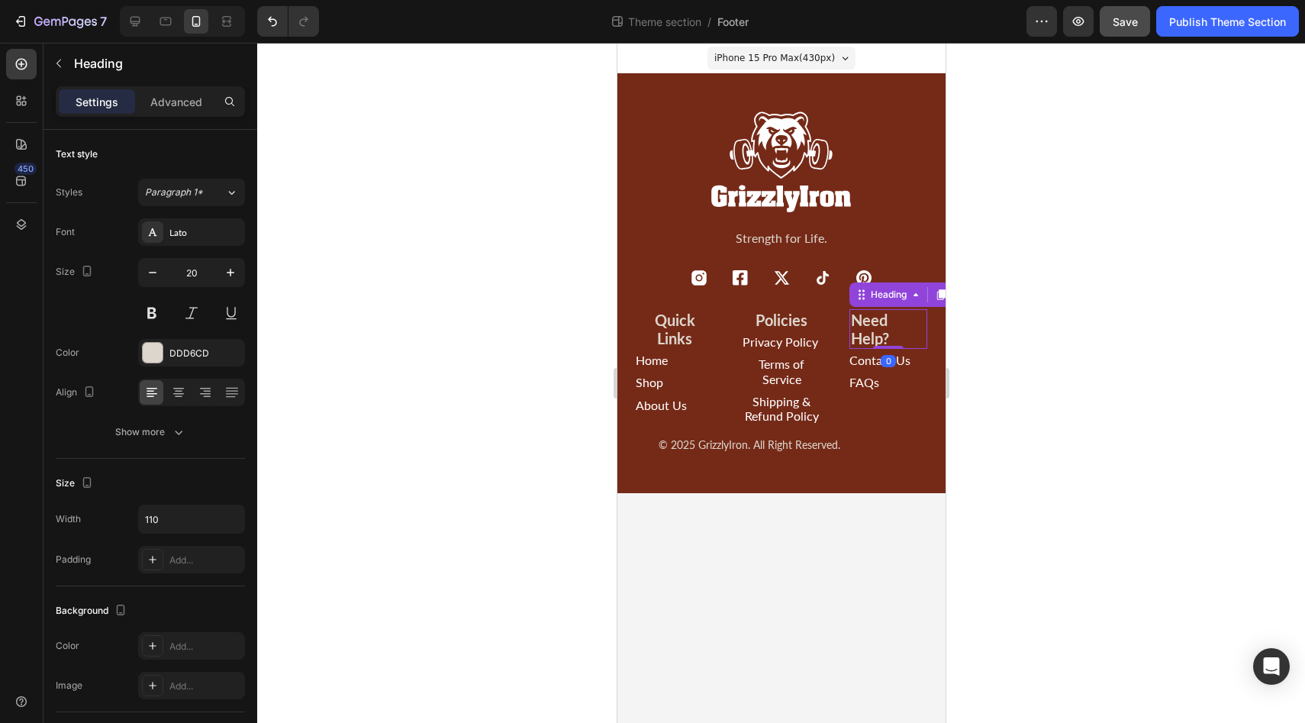
click at [863, 318] on h2 "Need Help?" at bounding box center [888, 329] width 78 height 40
click at [181, 389] on icon at bounding box center [178, 392] width 15 height 15
click at [662, 367] on div "Home Button" at bounding box center [674, 360] width 78 height 22
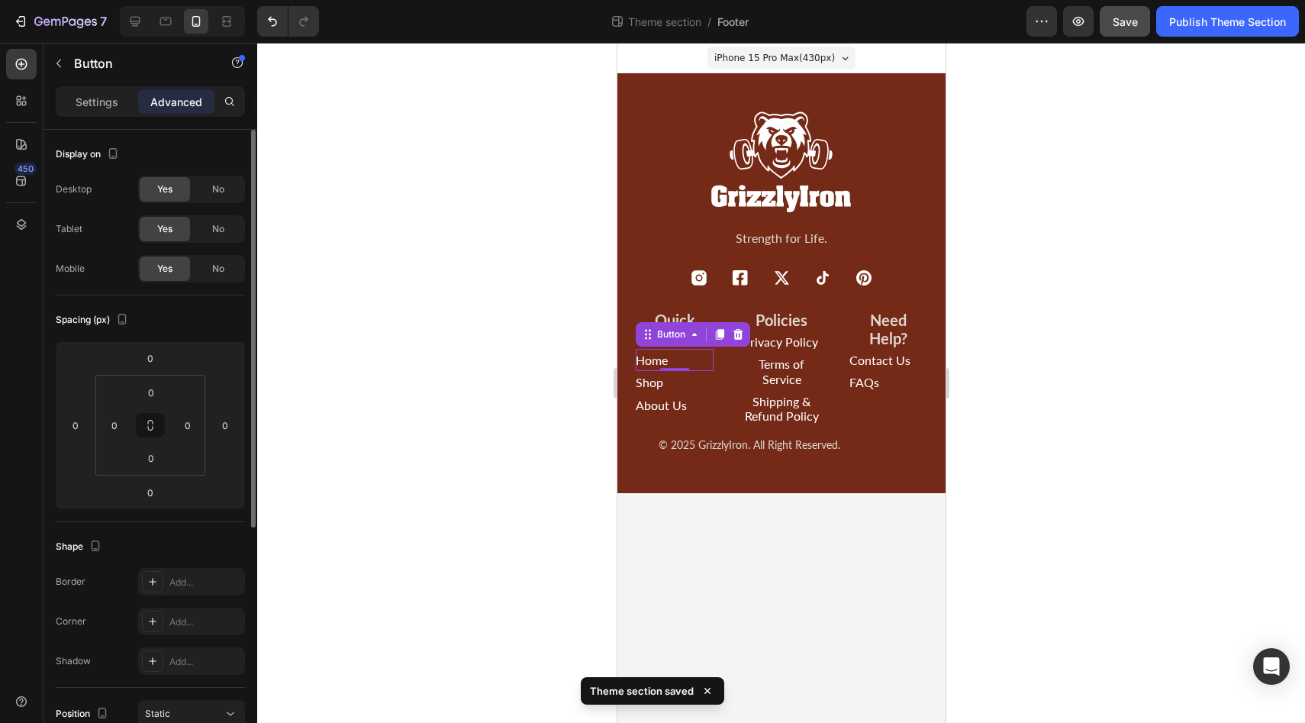
scroll to position [275, 0]
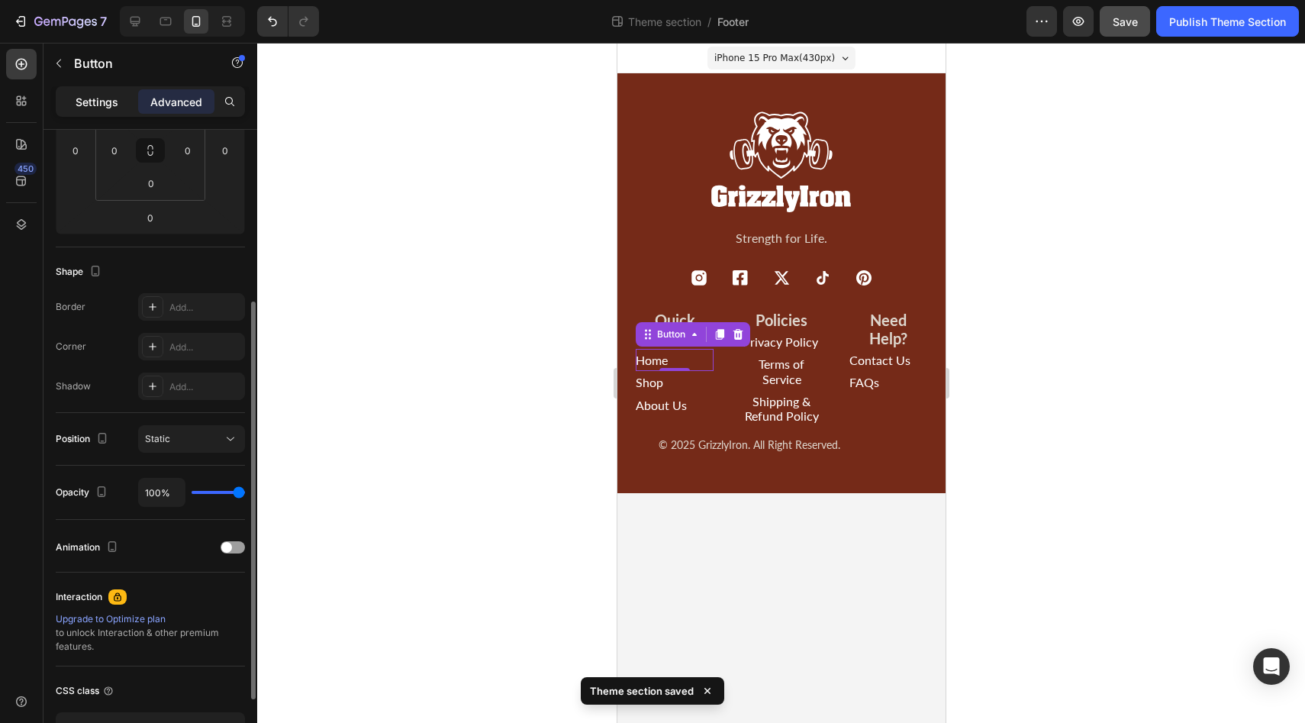
click at [101, 111] on div "Settings" at bounding box center [97, 101] width 76 height 24
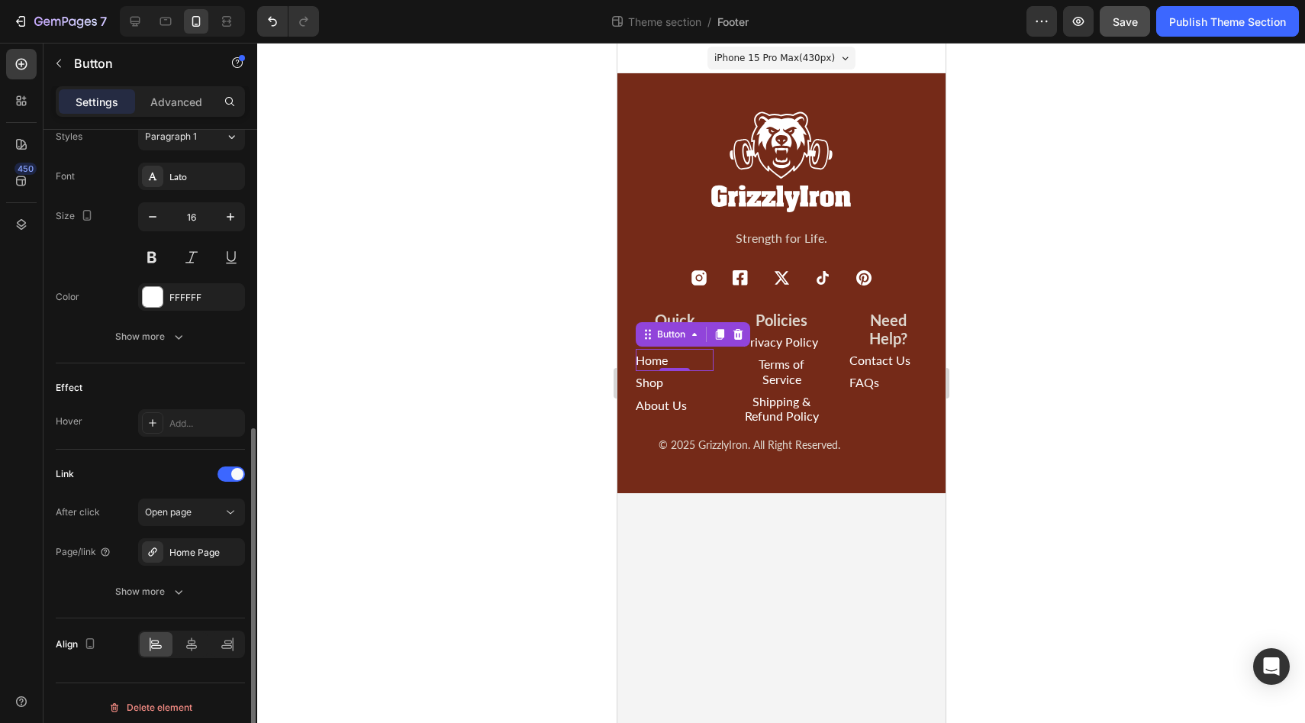
scroll to position [577, 0]
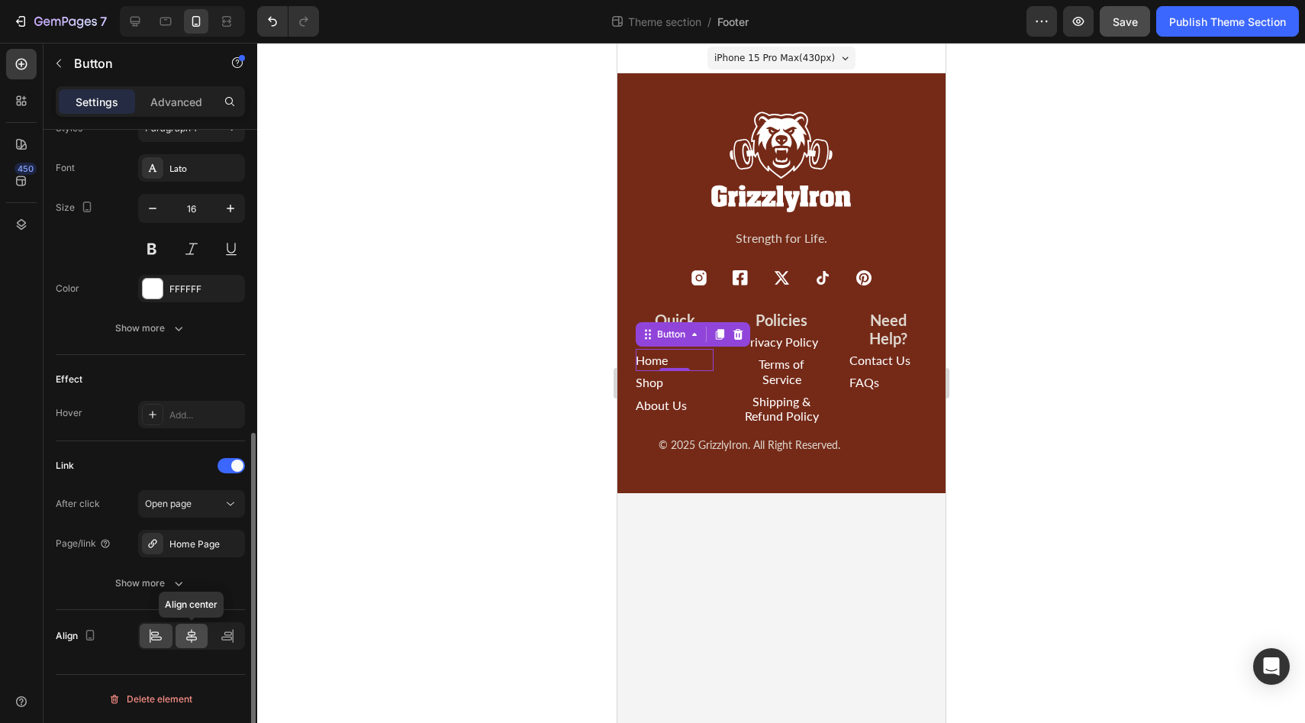
click at [196, 636] on icon at bounding box center [191, 635] width 15 height 15
click at [649, 382] on p "Shop" at bounding box center [648, 382] width 27 height 14
drag, startPoint x: 190, startPoint y: 635, endPoint x: 179, endPoint y: 635, distance: 11.4
click at [190, 635] on icon at bounding box center [191, 635] width 15 height 15
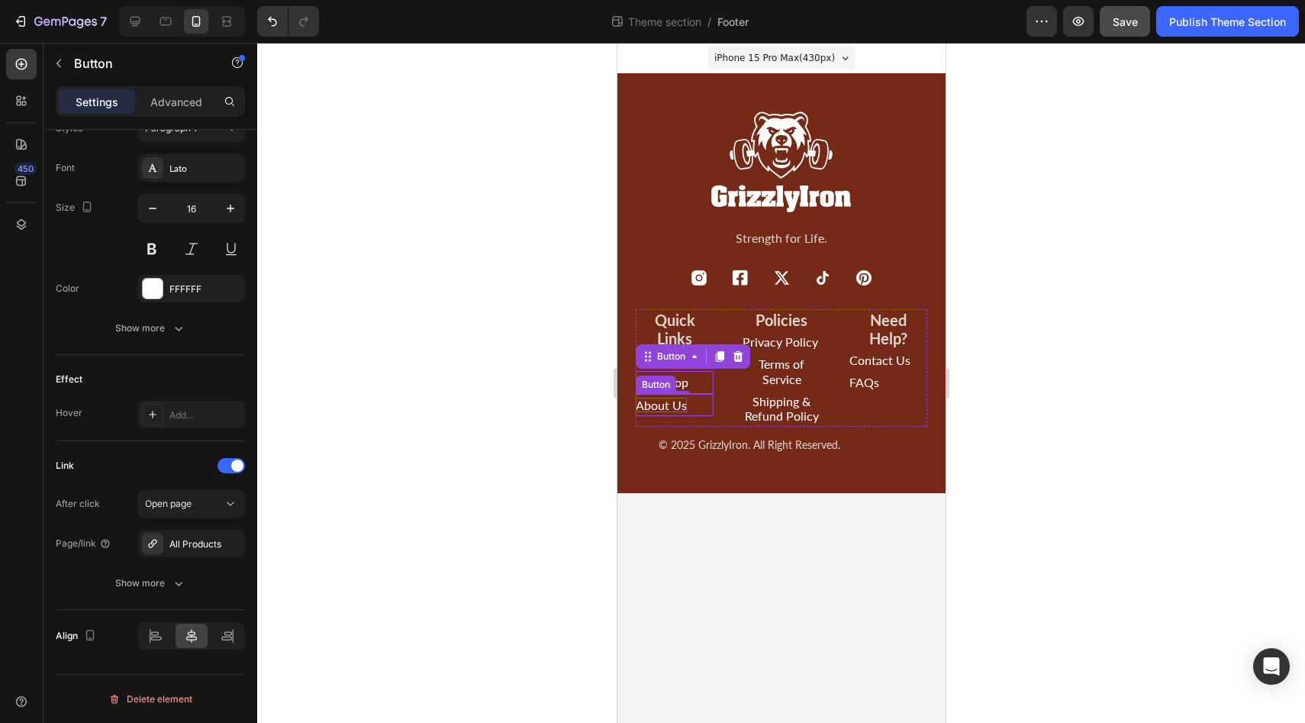
click at [651, 406] on p "About Us" at bounding box center [660, 405] width 51 height 14
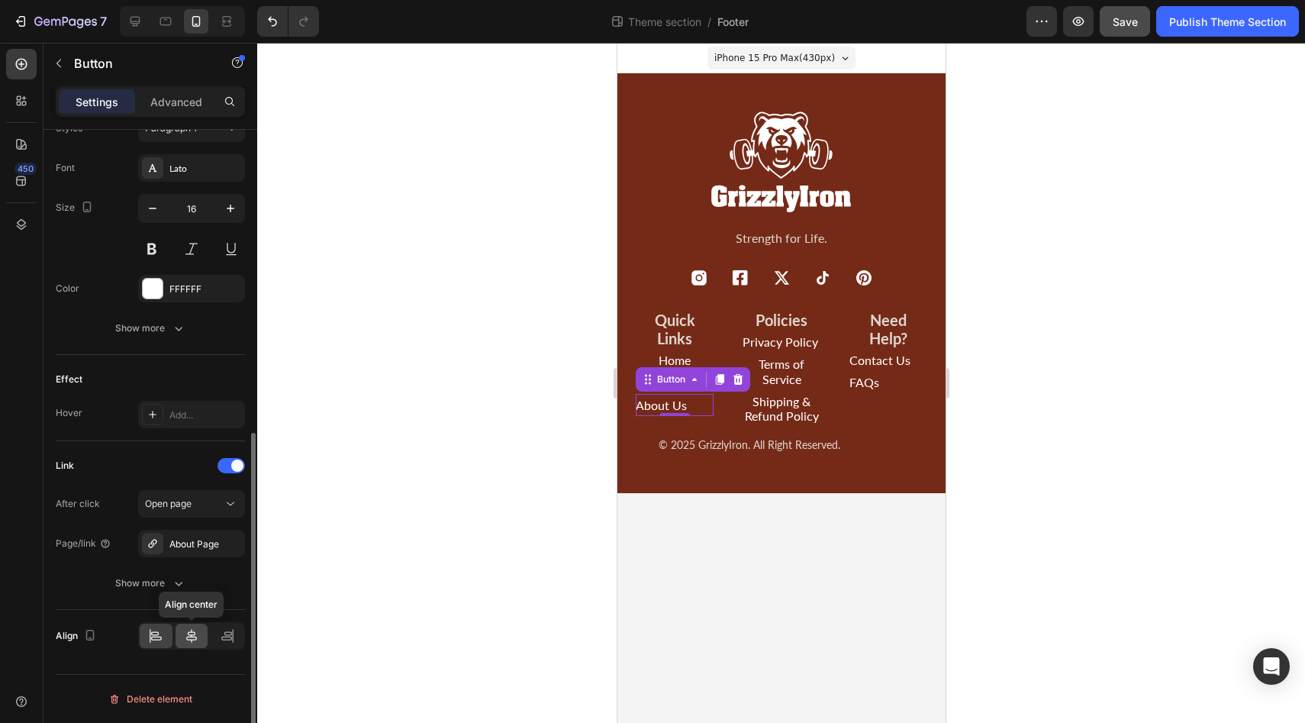
click at [188, 641] on icon at bounding box center [191, 635] width 15 height 15
click at [576, 618] on div at bounding box center [781, 383] width 1048 height 680
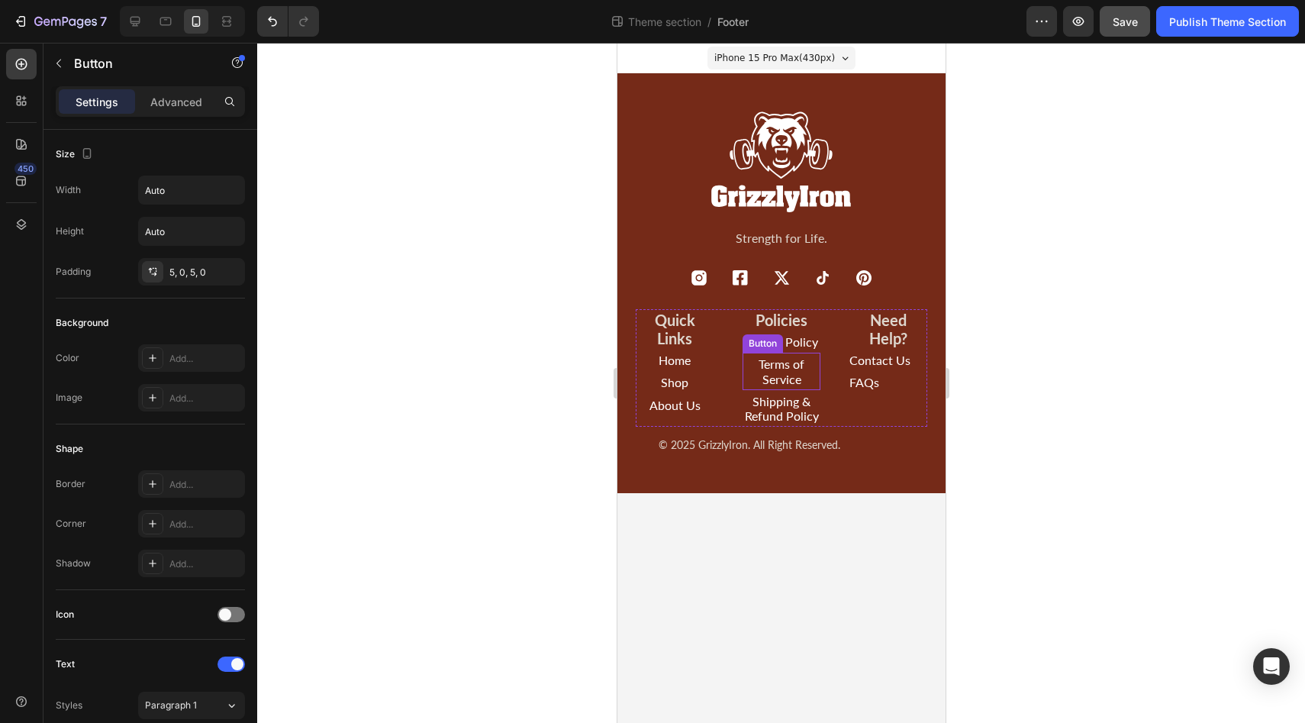
click at [781, 341] on div "Button" at bounding box center [762, 343] width 40 height 18
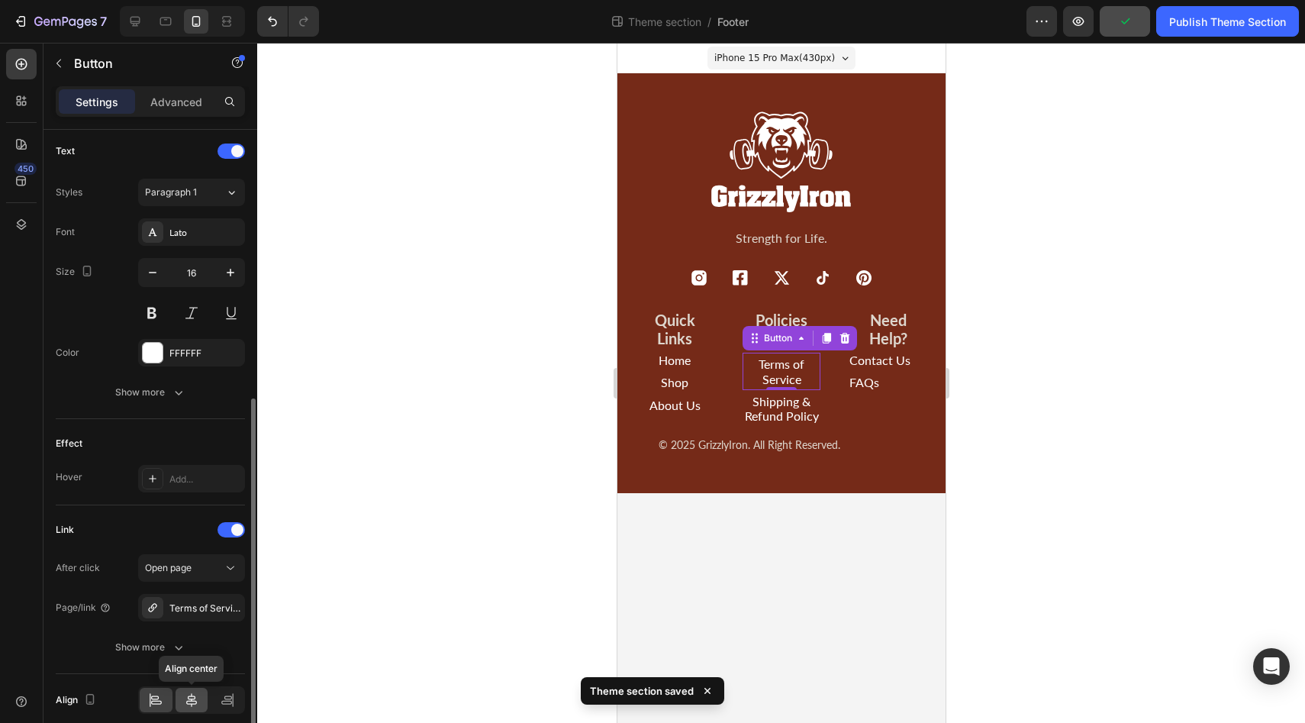
click at [186, 697] on icon at bounding box center [191, 699] width 15 height 15
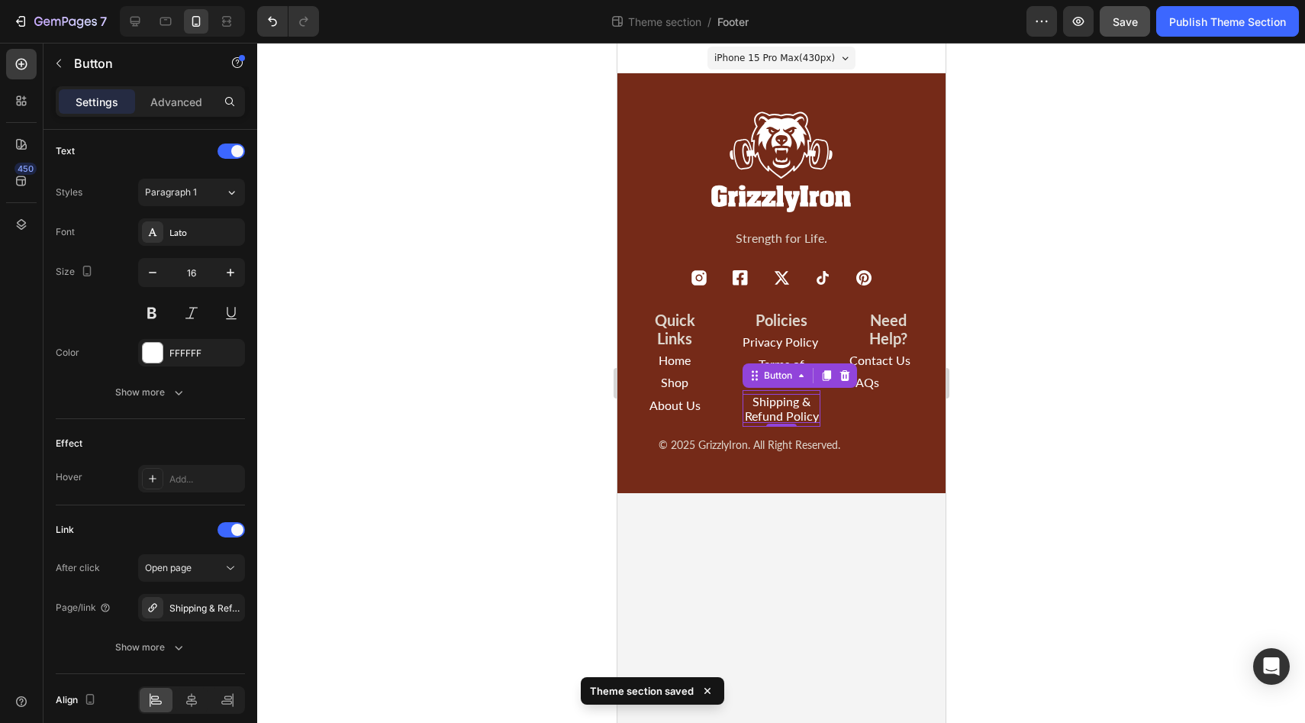
click at [797, 420] on p "Shipping & Refund Policy" at bounding box center [781, 408] width 78 height 29
click at [198, 696] on div at bounding box center [192, 700] width 33 height 24
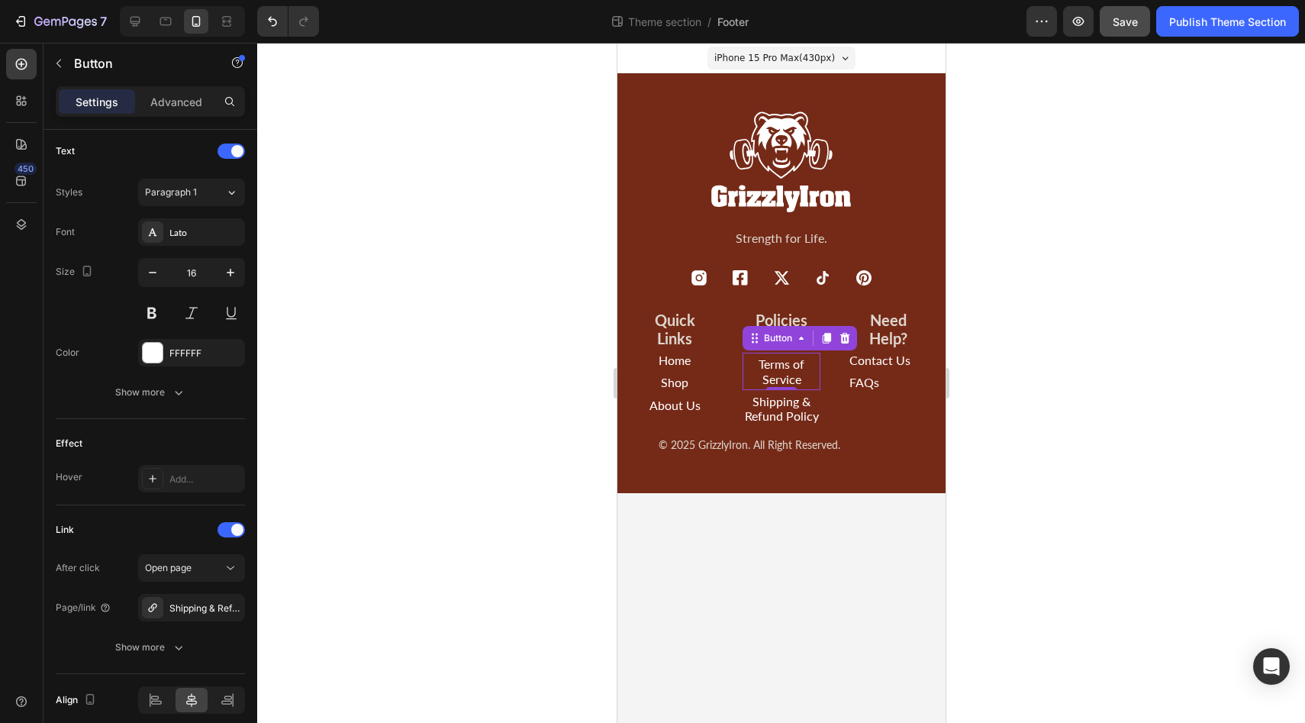
click at [776, 341] on div "Button" at bounding box center [799, 338] width 114 height 24
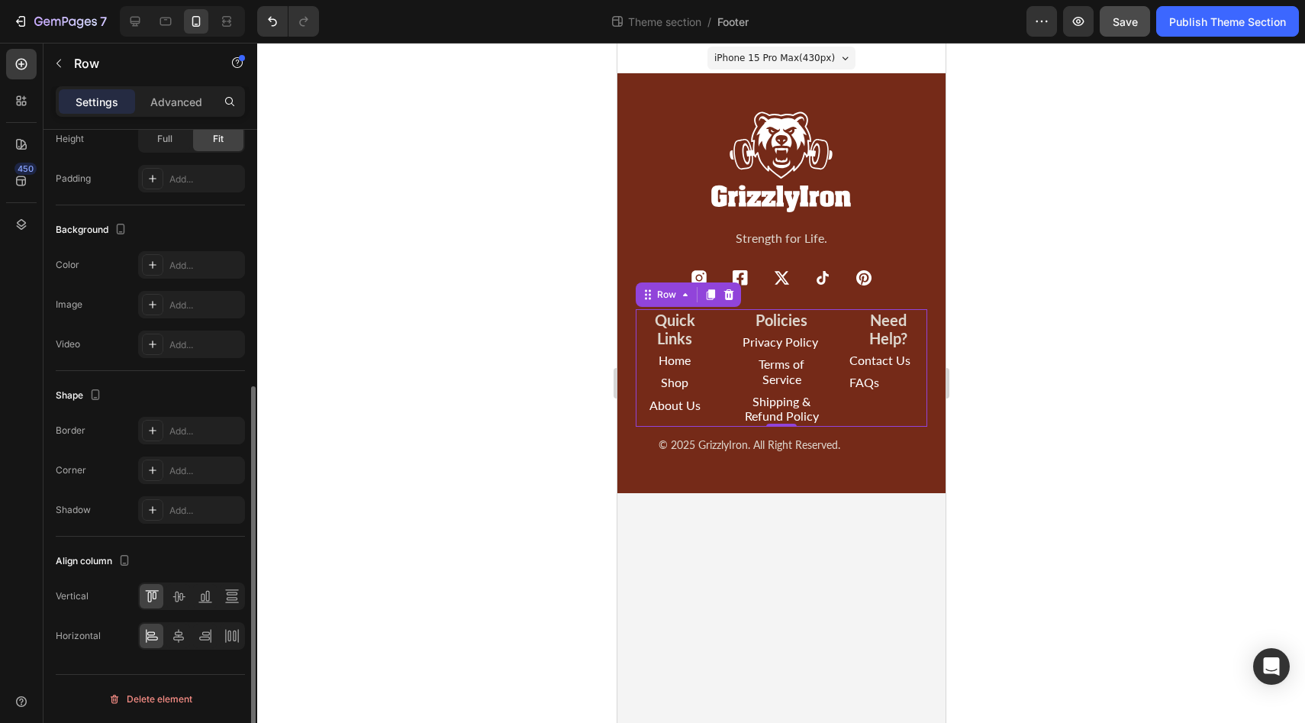
click at [875, 418] on div "Need Help? Heading Contact Us Button FAQs Button" at bounding box center [888, 368] width 78 height 118
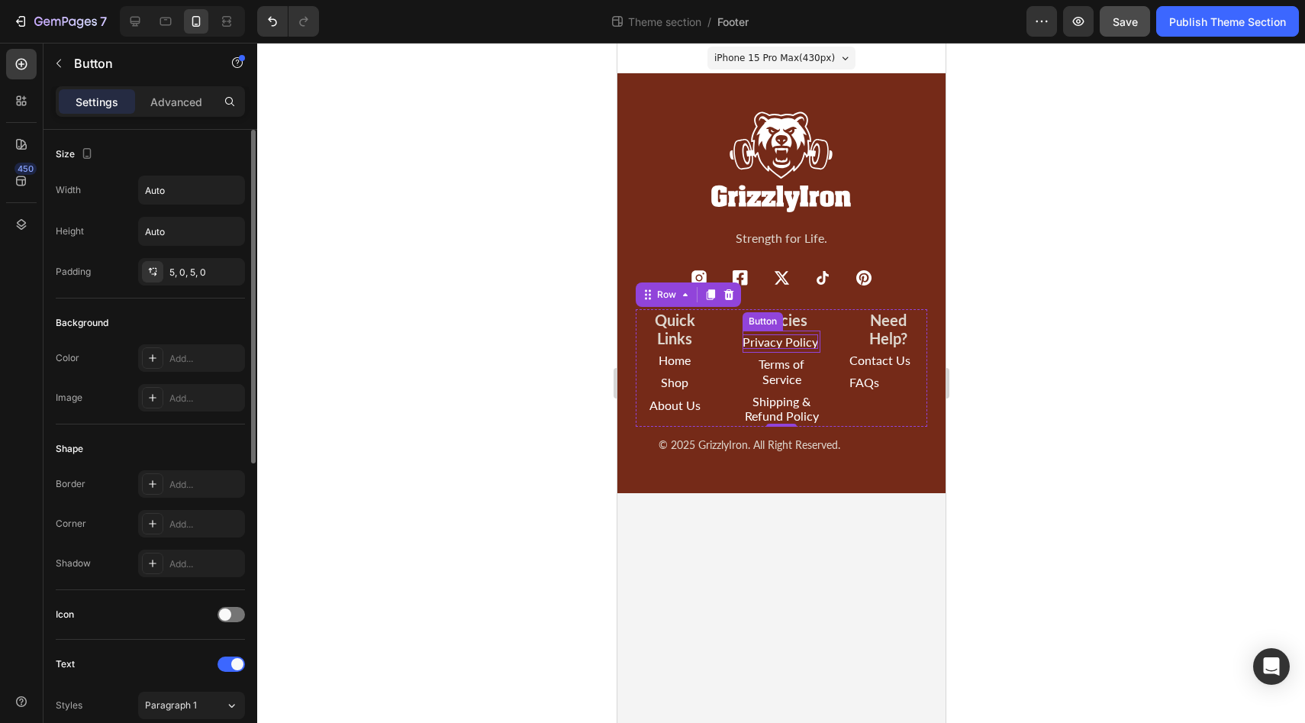
click at [800, 343] on p "Privacy Policy" at bounding box center [780, 341] width 76 height 14
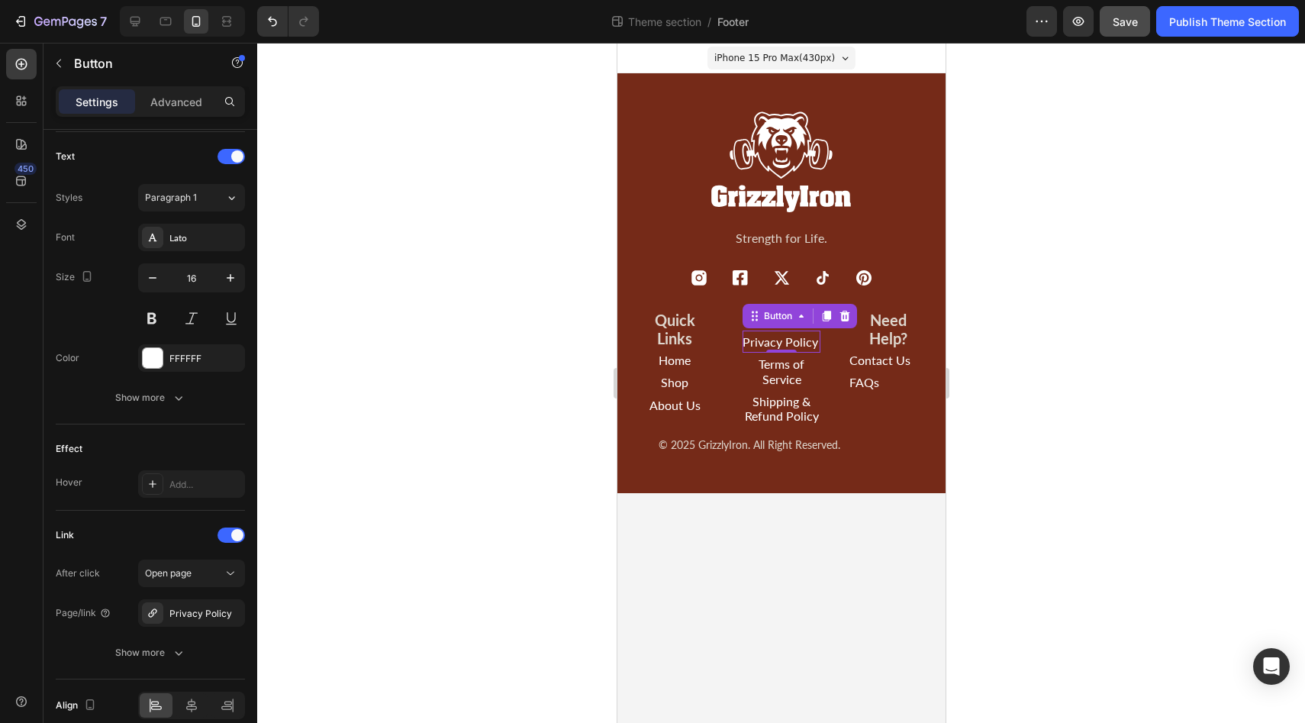
scroll to position [577, 0]
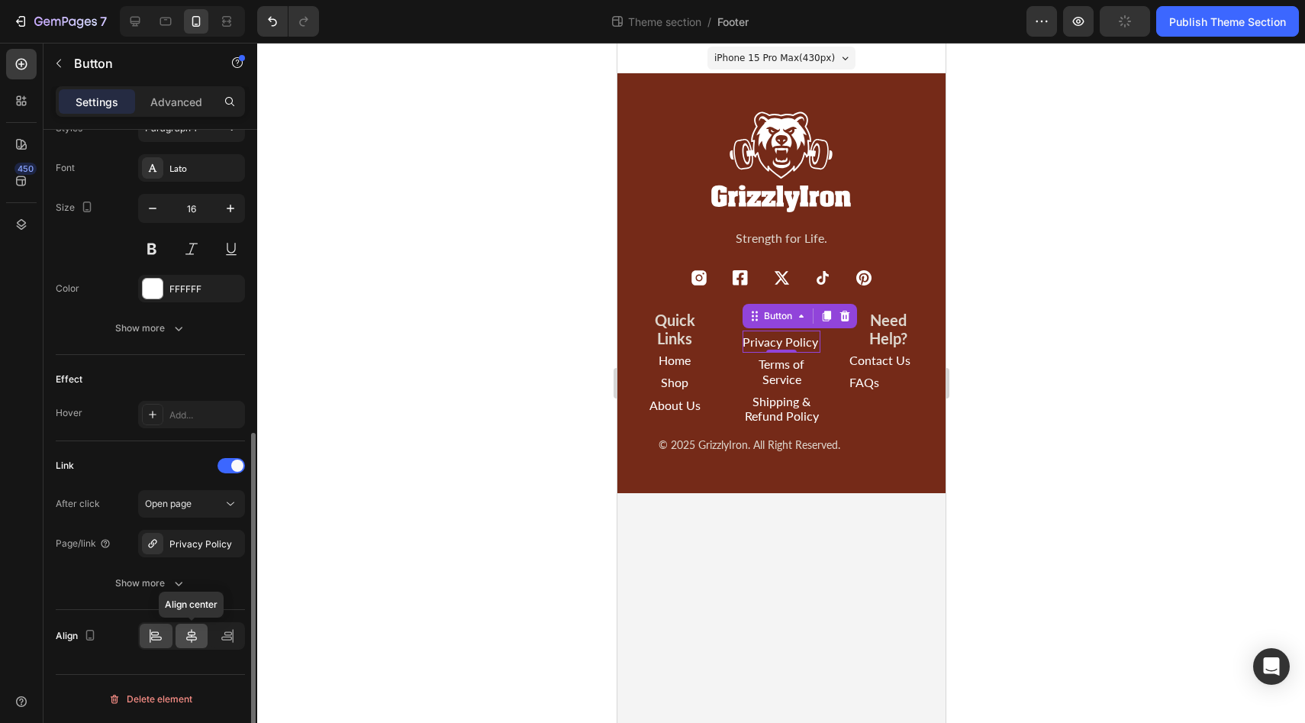
click at [195, 637] on icon at bounding box center [191, 635] width 15 height 15
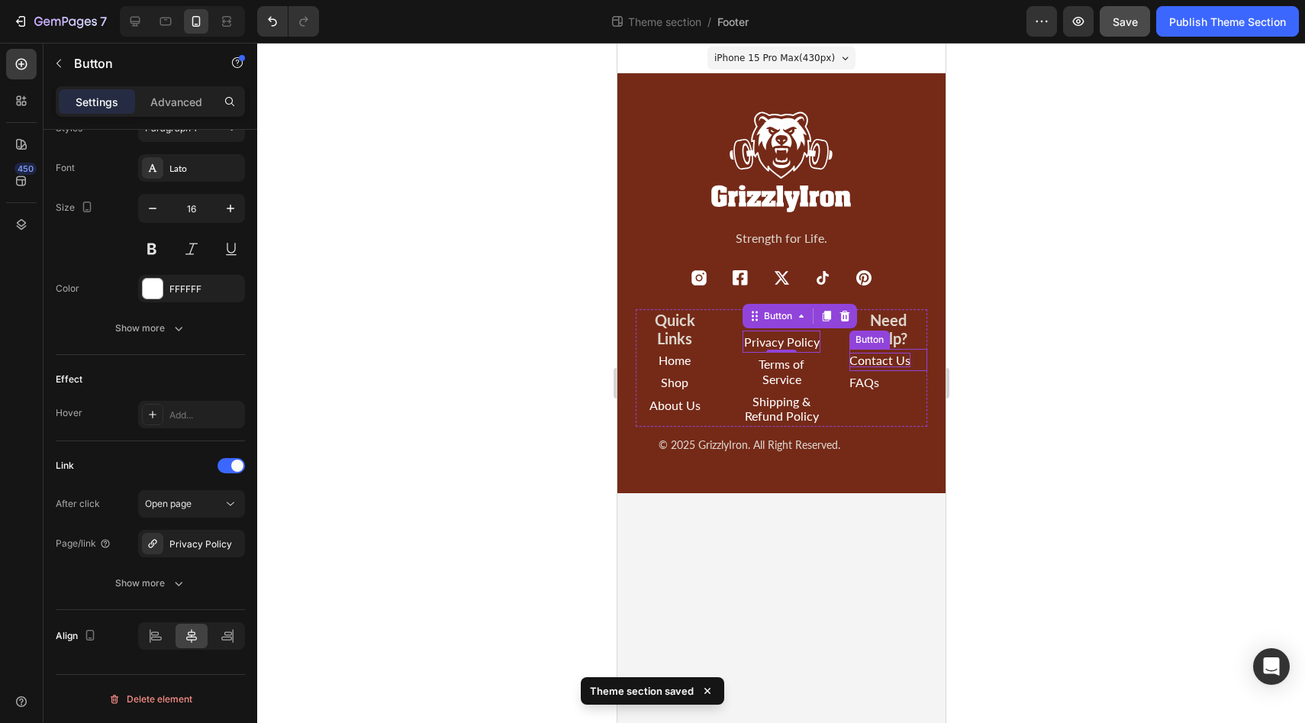
click at [872, 360] on p "Contact Us" at bounding box center [879, 360] width 61 height 14
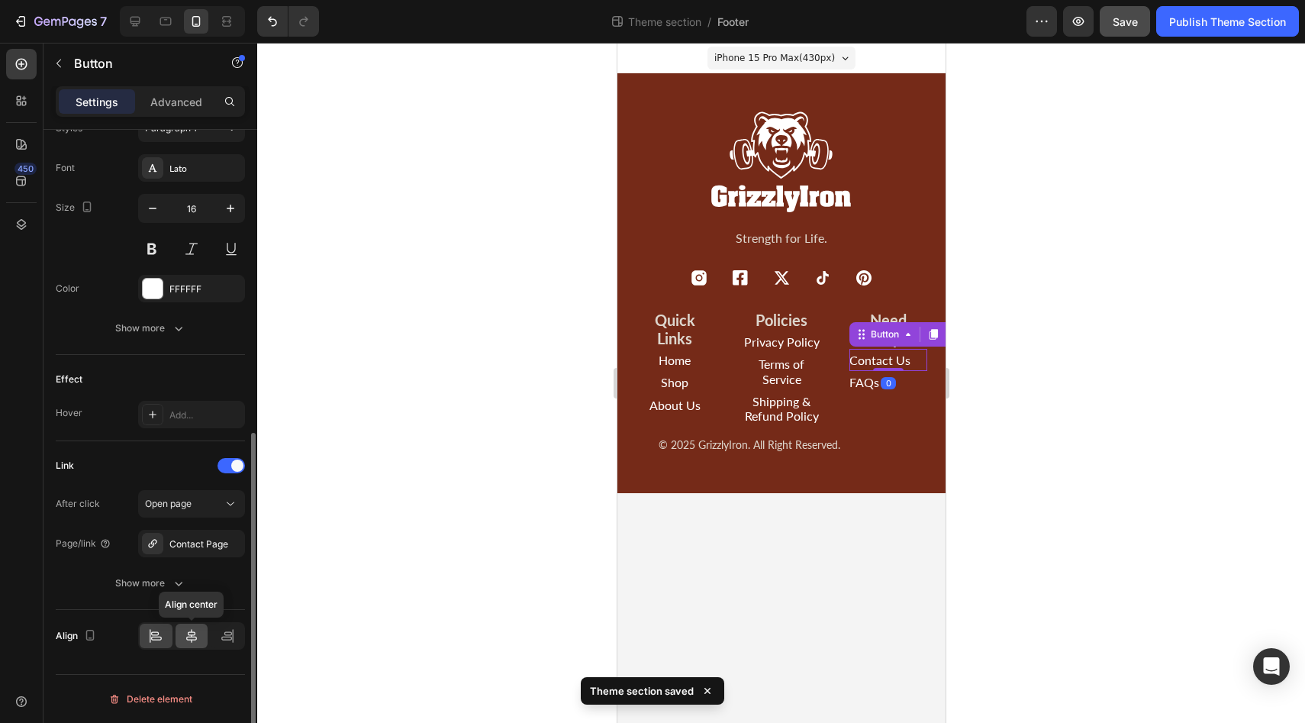
click at [196, 639] on icon at bounding box center [191, 635] width 15 height 15
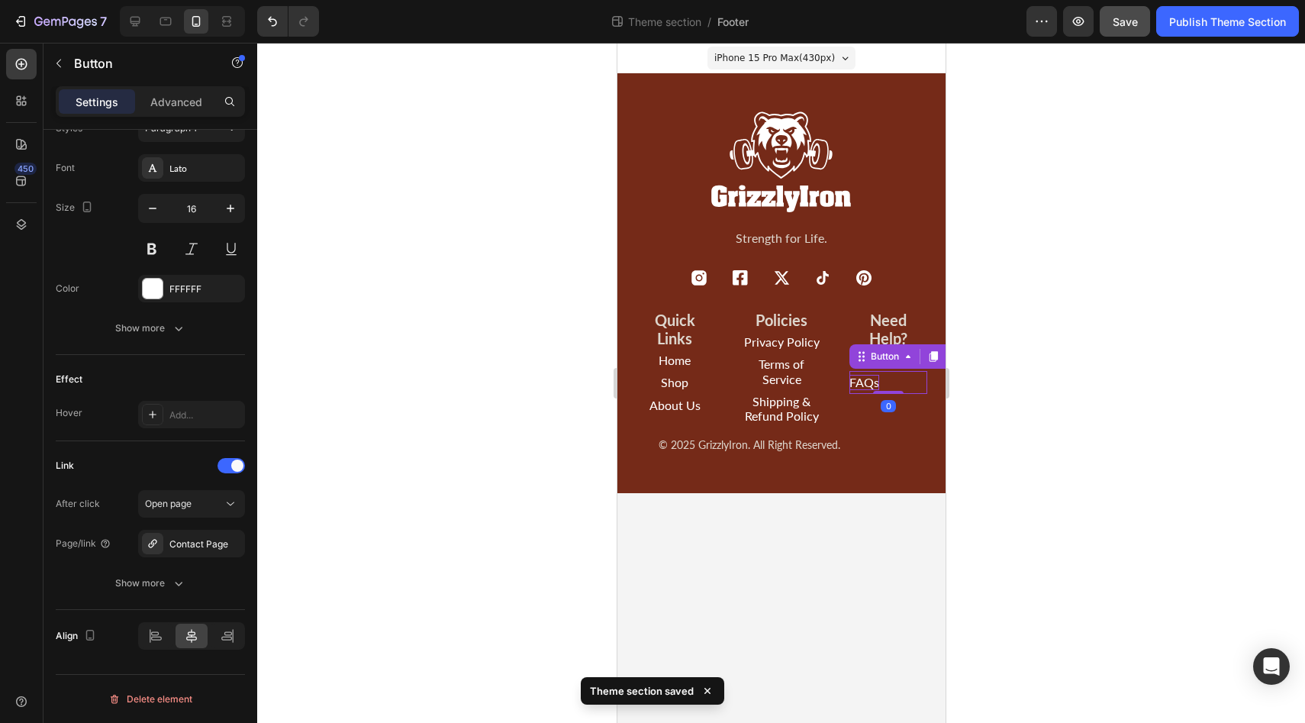
click at [858, 388] on p "FAQs" at bounding box center [864, 382] width 30 height 14
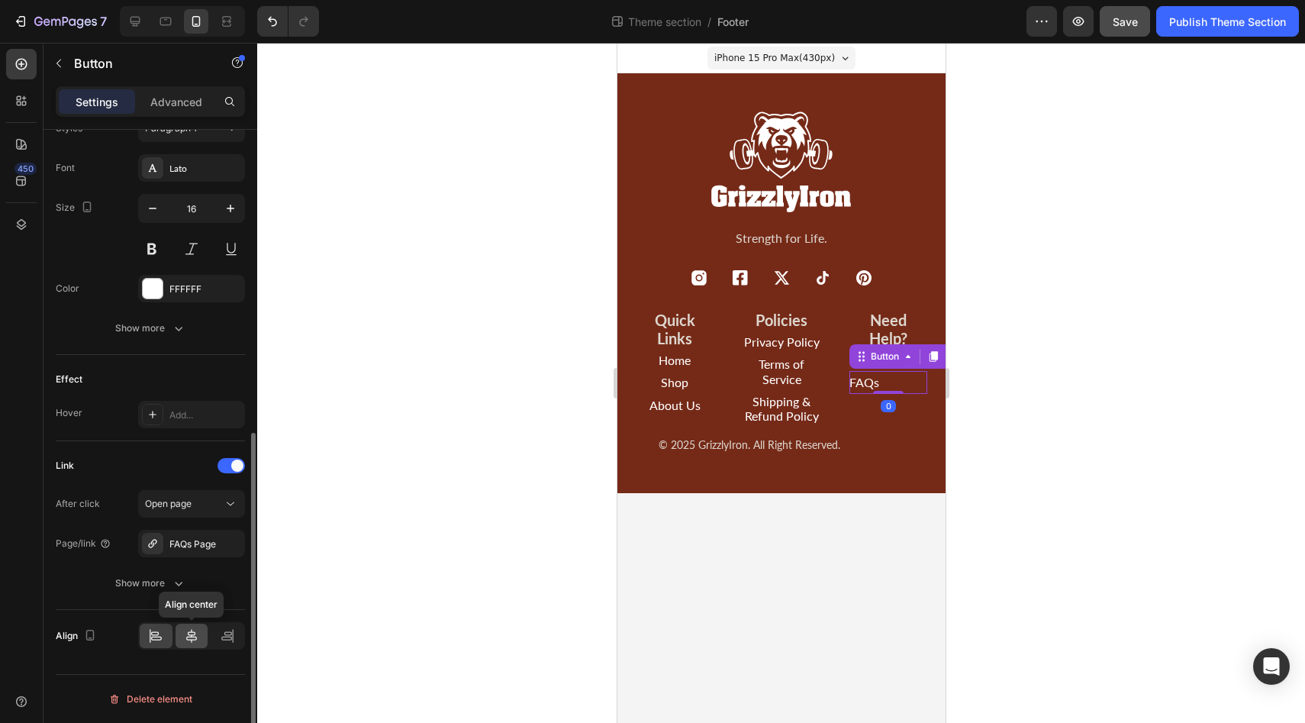
click at [192, 632] on icon at bounding box center [191, 636] width 11 height 14
click at [430, 604] on div at bounding box center [781, 383] width 1048 height 680
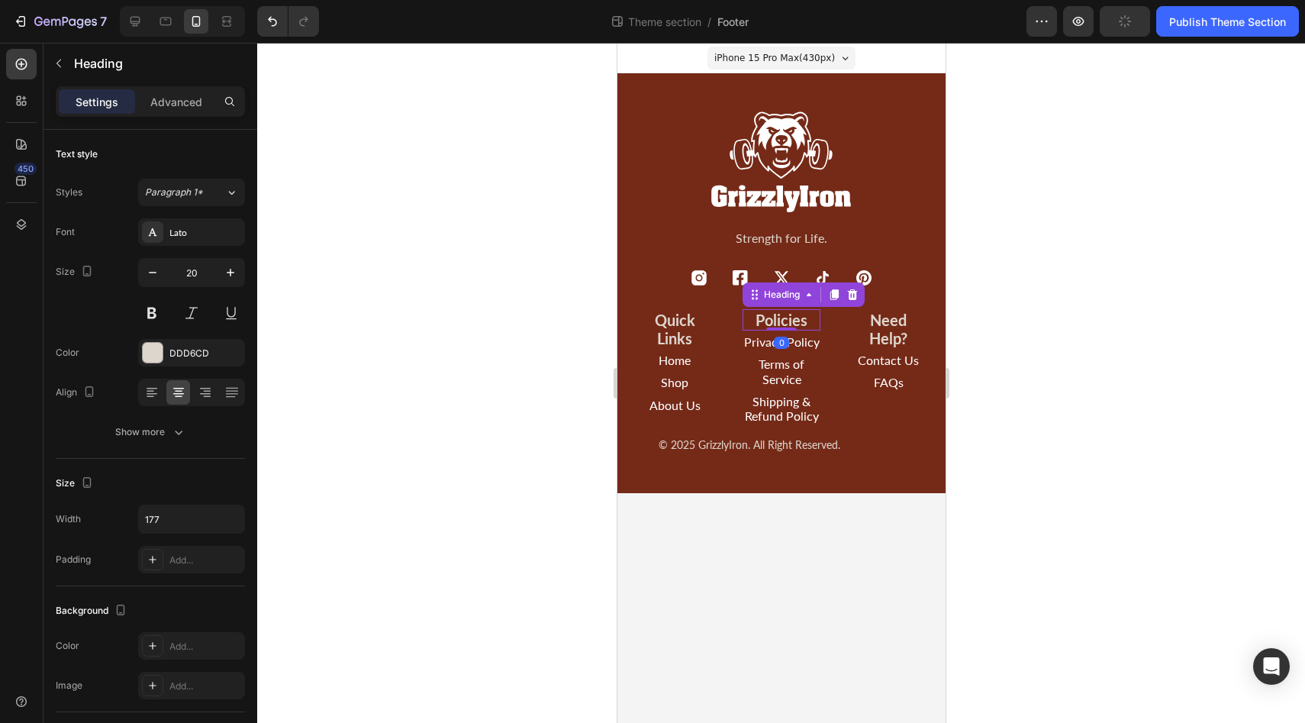
click at [797, 328] on p "Policies" at bounding box center [780, 320] width 75 height 18
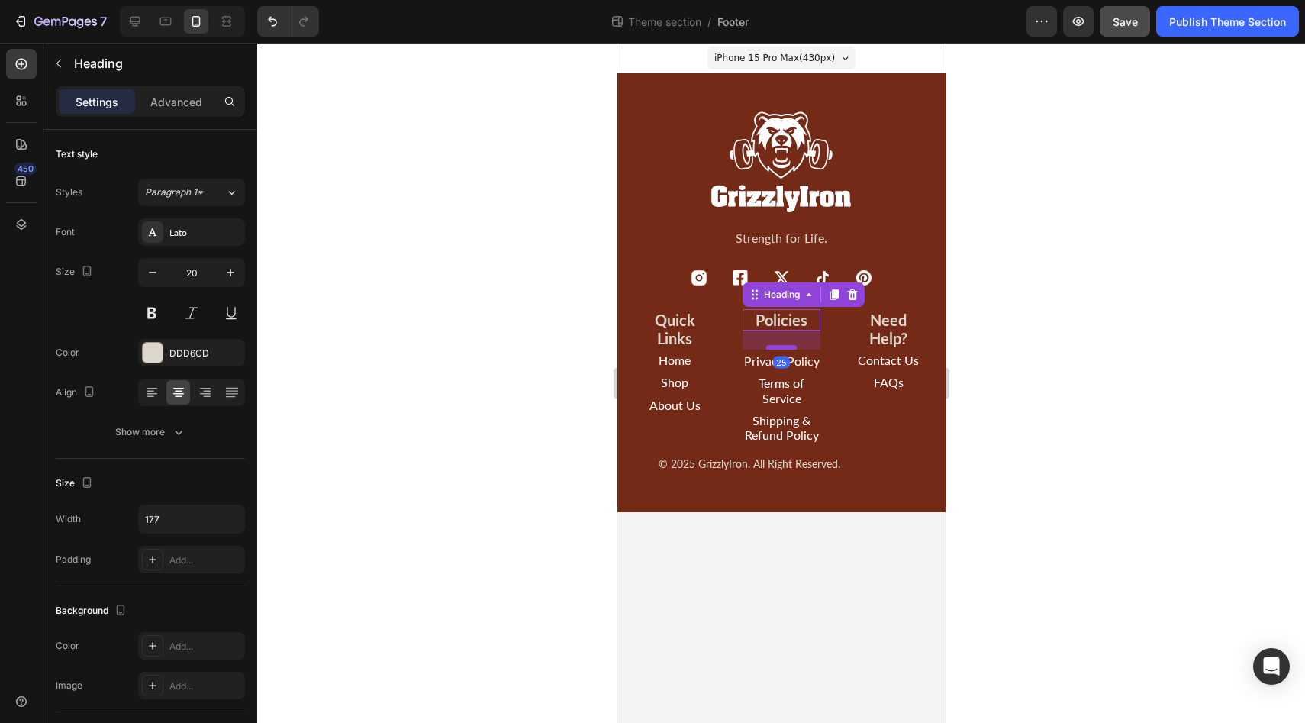
drag, startPoint x: 789, startPoint y: 329, endPoint x: 793, endPoint y: 348, distance: 19.5
click at [793, 348] on div at bounding box center [780, 347] width 31 height 5
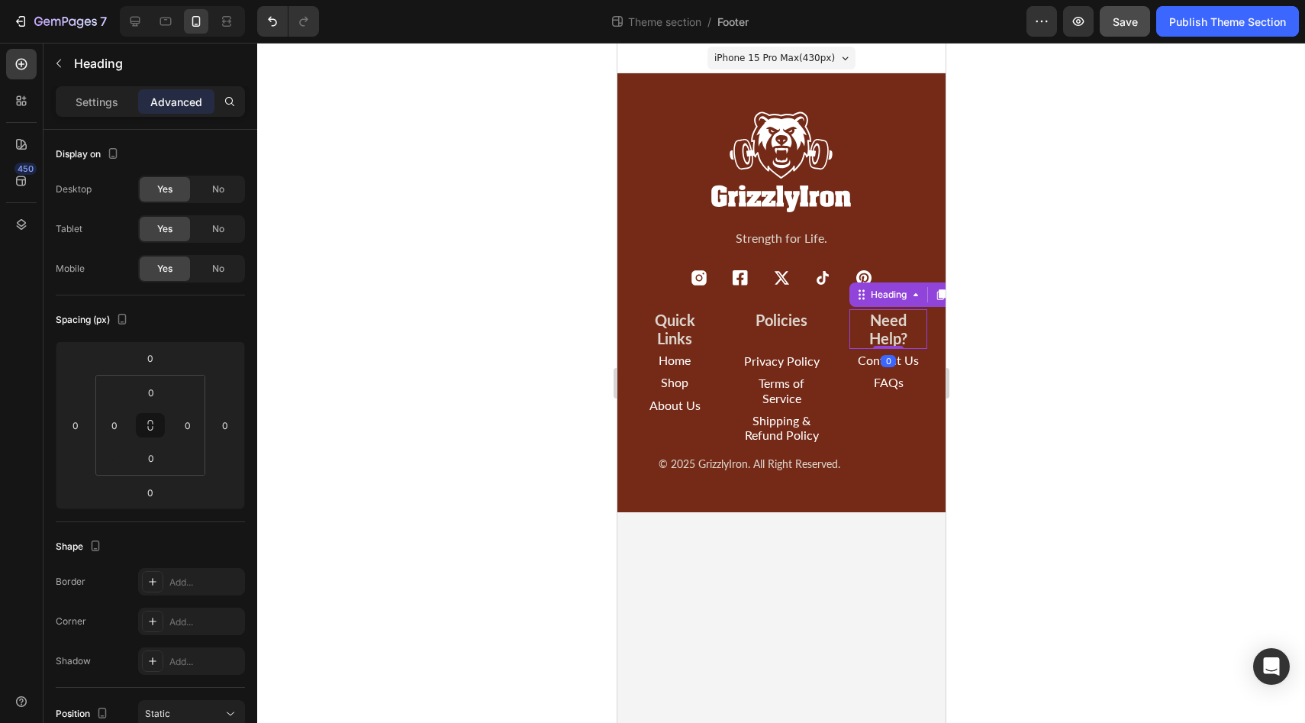
click at [886, 319] on h2 "Need Help?" at bounding box center [888, 329] width 78 height 40
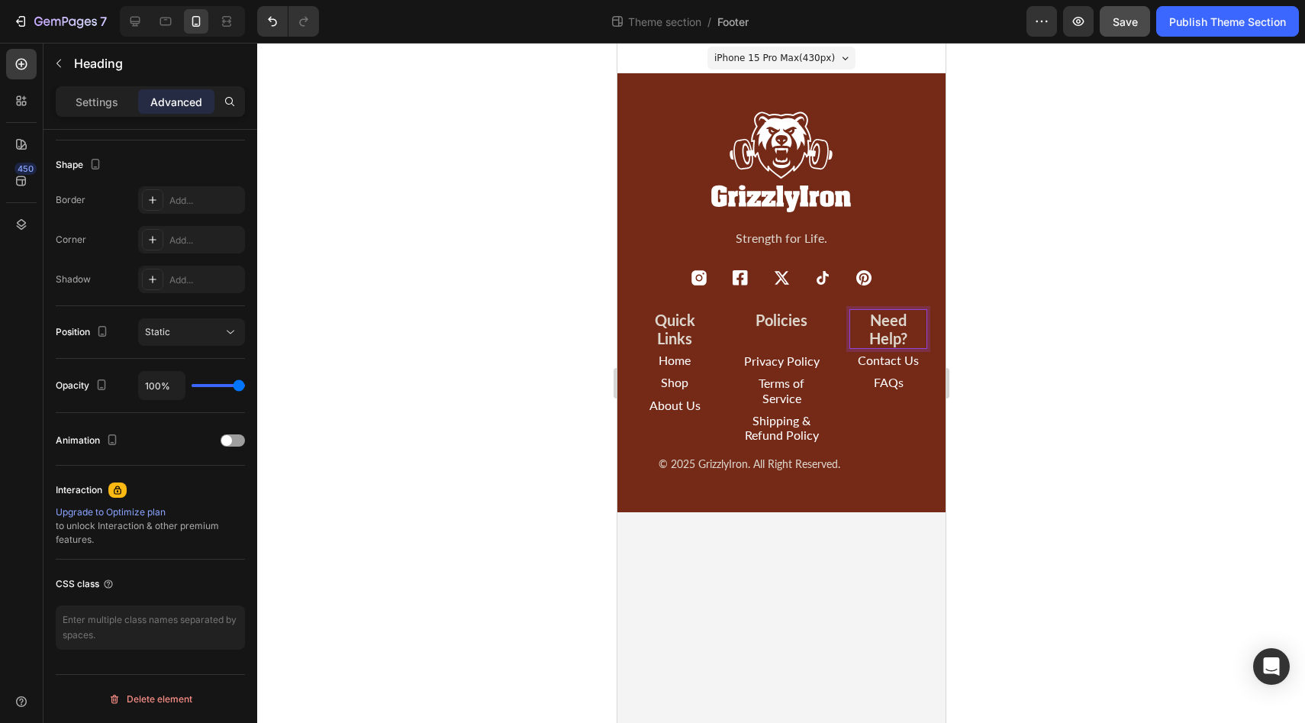
click at [882, 324] on h2 "Need Help?" at bounding box center [888, 329] width 78 height 40
click at [870, 322] on p "Need Help?" at bounding box center [887, 329] width 75 height 37
click at [770, 464] on p "© 2025 GrizzlyIron. All Right Reserved." at bounding box center [749, 464] width 182 height 13
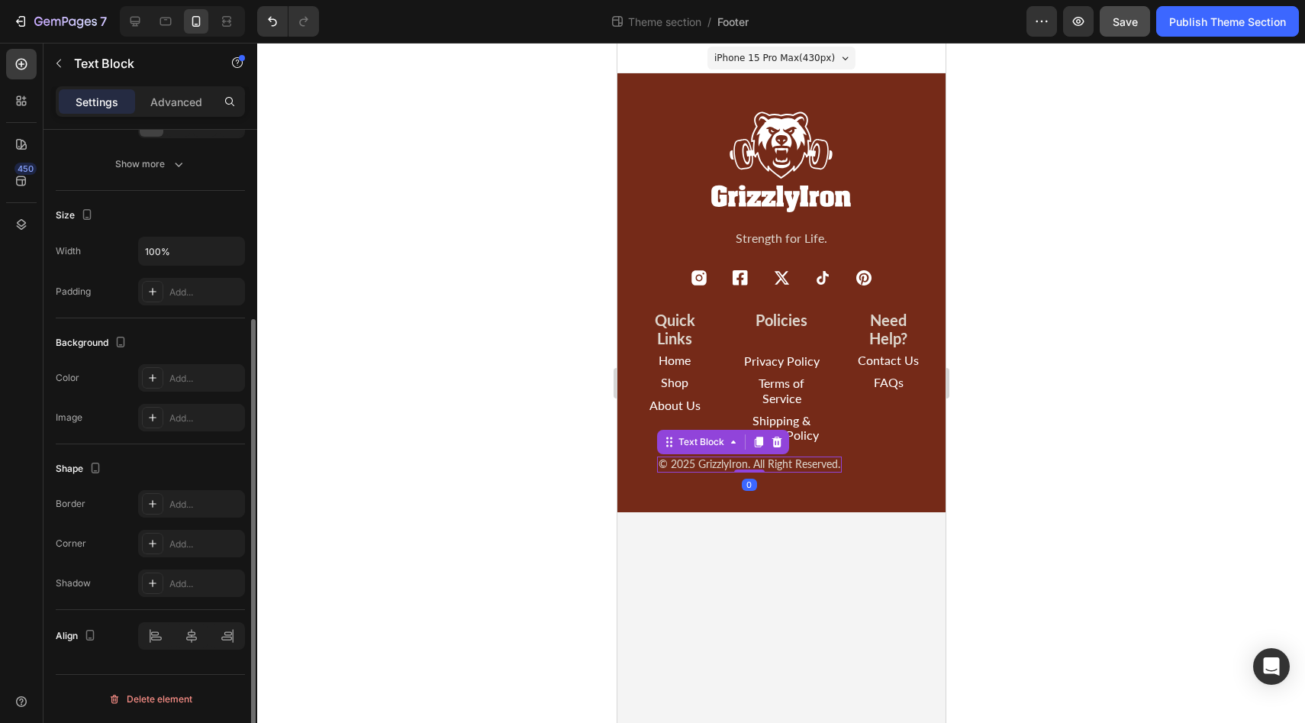
scroll to position [0, 0]
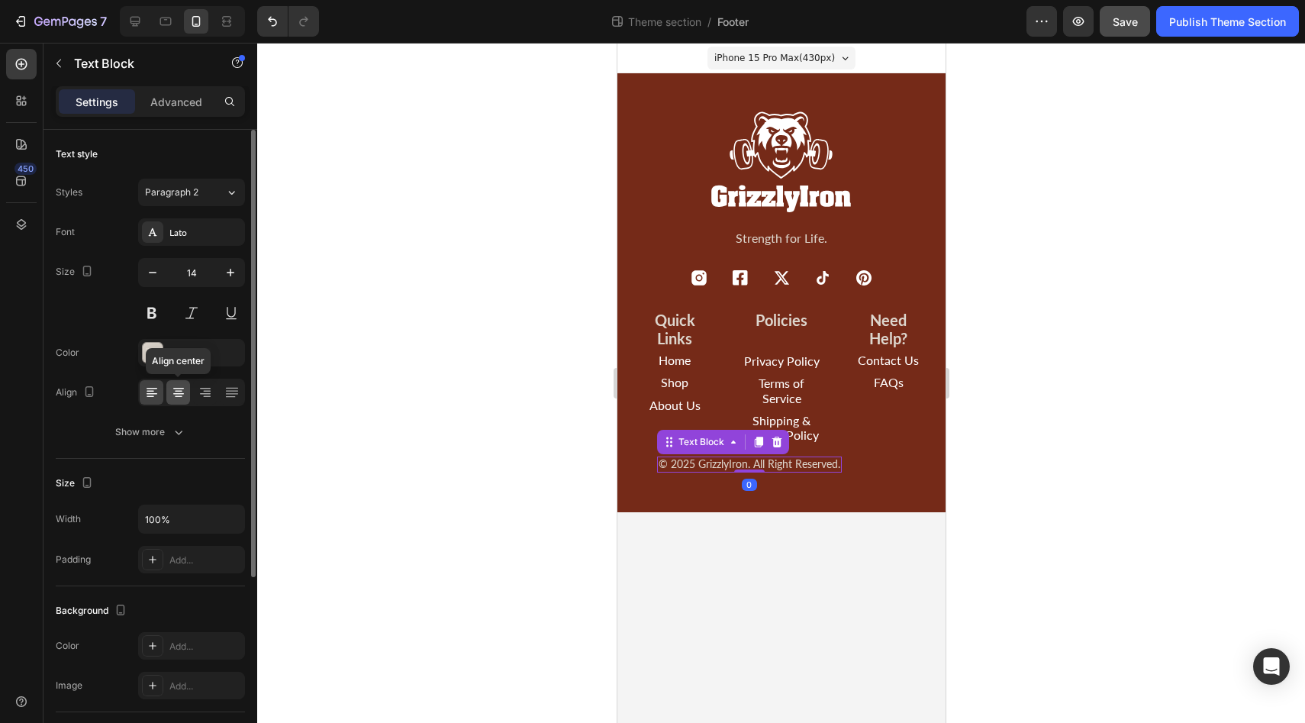
click at [177, 397] on icon at bounding box center [178, 392] width 15 height 15
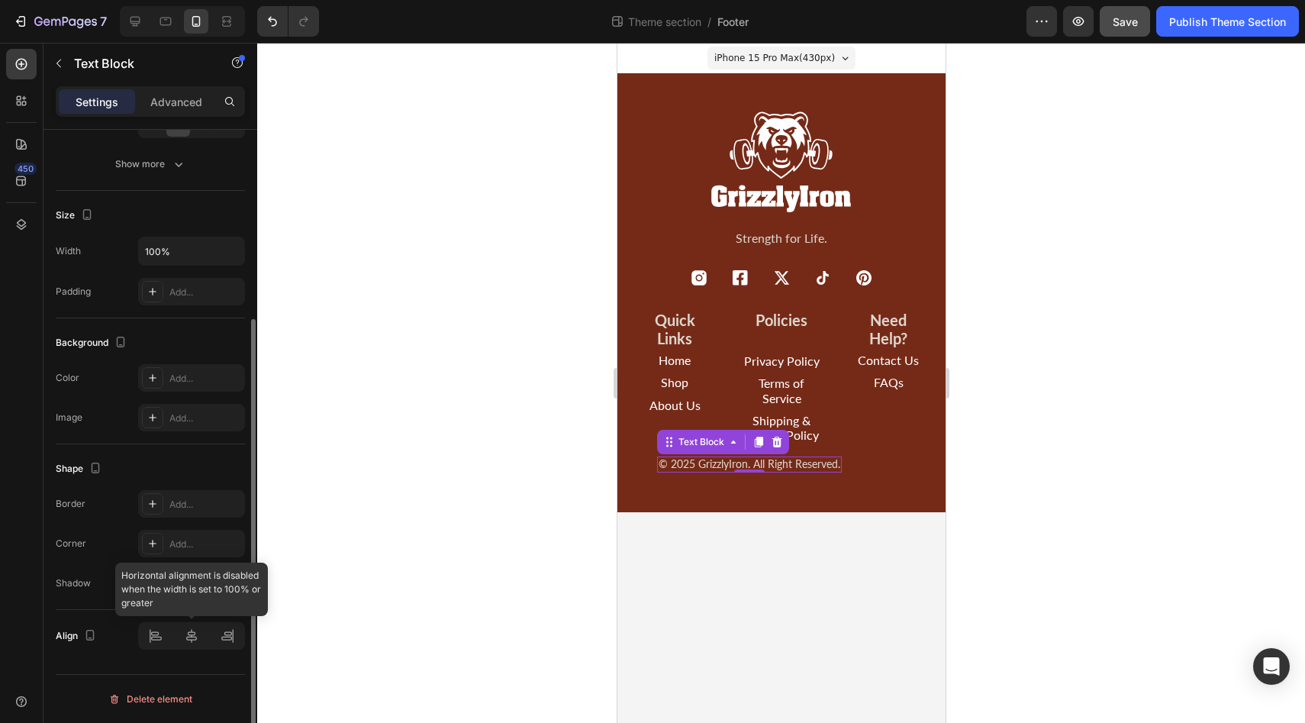
click at [192, 636] on div at bounding box center [191, 635] width 107 height 27
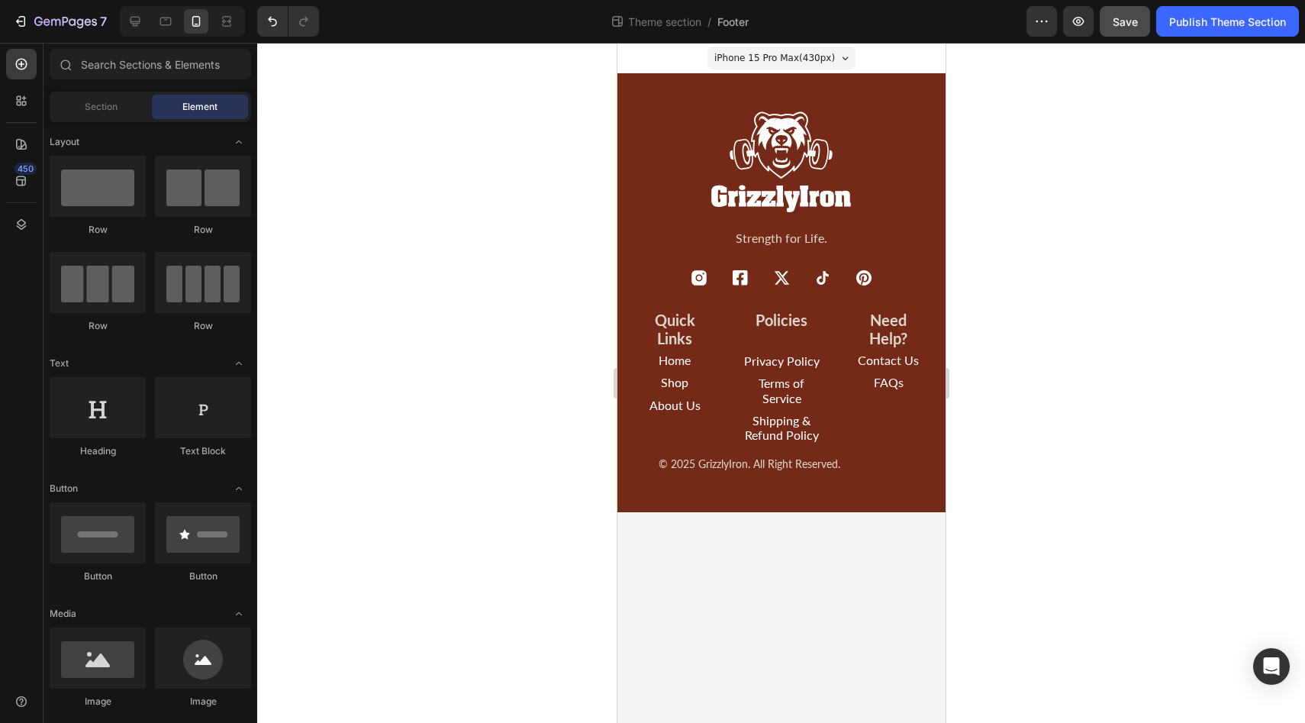
click at [684, 565] on body "iPhone 15 Pro Max ( 430 px) iPhone 13 Mini iPhone 13 Pro iPhone 11 Pro Max iPho…" at bounding box center [781, 383] width 328 height 680
click at [684, 465] on p "© 2025 GrizzlyIron. All Right Reserved." at bounding box center [749, 464] width 182 height 13
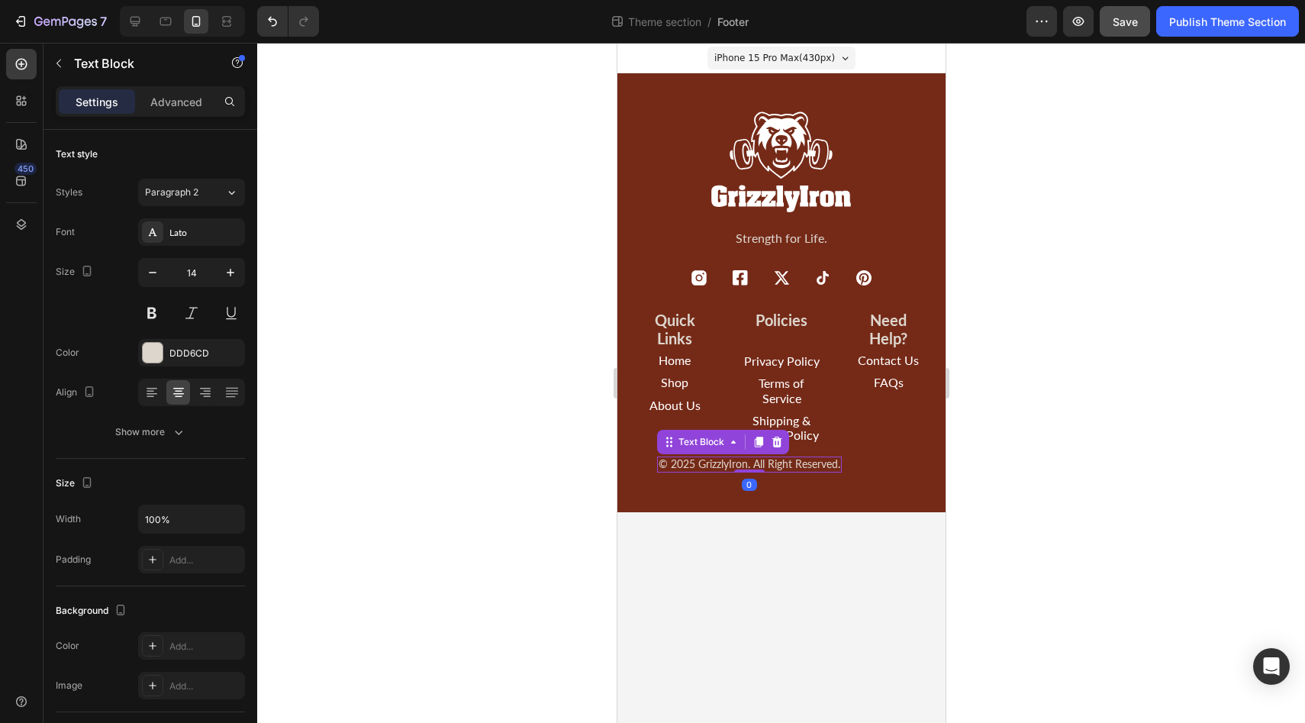
click at [771, 459] on p "© 2025 GrizzlyIron. All Right Reserved." at bounding box center [749, 464] width 182 height 13
drag, startPoint x: 792, startPoint y: 456, endPoint x: 835, endPoint y: 474, distance: 46.2
click at [793, 456] on div "© 2025 GrizzlyIron. All Right Reserved." at bounding box center [748, 464] width 185 height 16
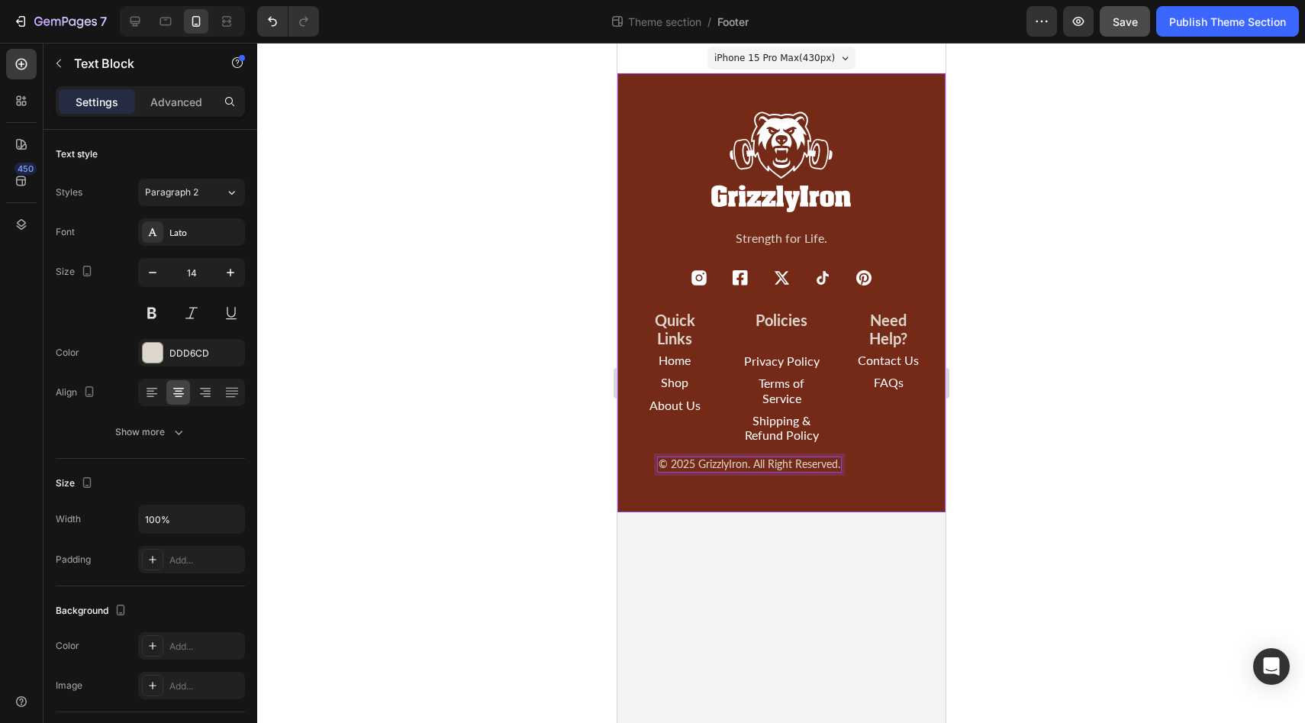
click at [836, 490] on div "Image Strength for Life. Text Block Icon Icon Icon Icon Icon Icon List Quick Li…" at bounding box center [781, 292] width 328 height 439
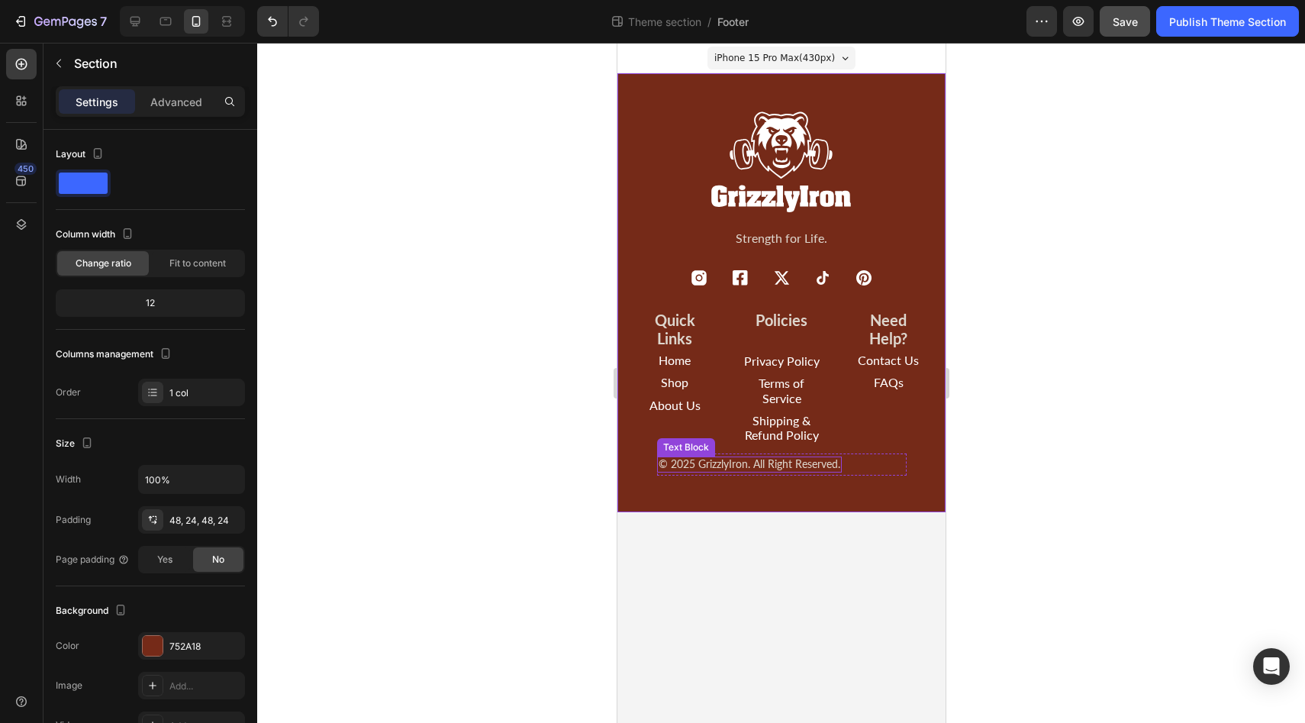
click at [805, 469] on p "© 2025 GrizzlyIron. All Right Reserved." at bounding box center [749, 464] width 182 height 13
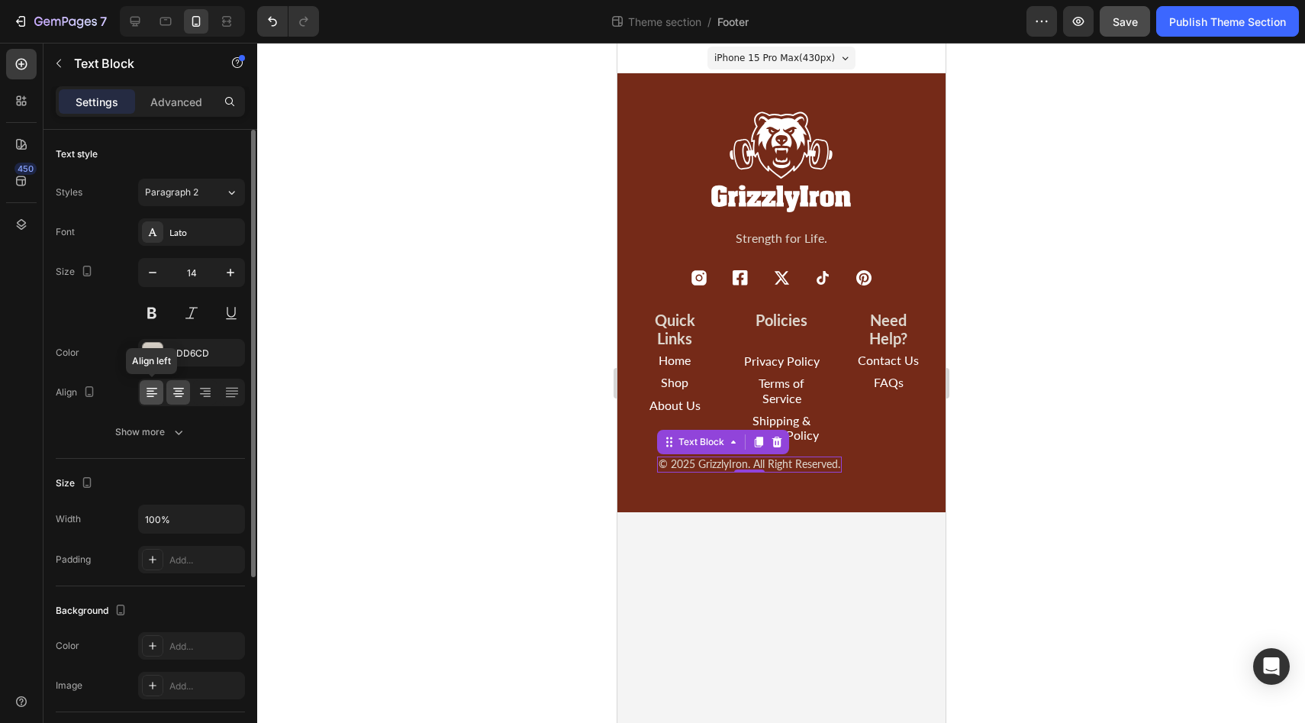
click at [152, 398] on icon at bounding box center [151, 392] width 15 height 15
click at [205, 395] on icon at bounding box center [205, 392] width 15 height 15
click at [172, 391] on icon at bounding box center [178, 392] width 15 height 15
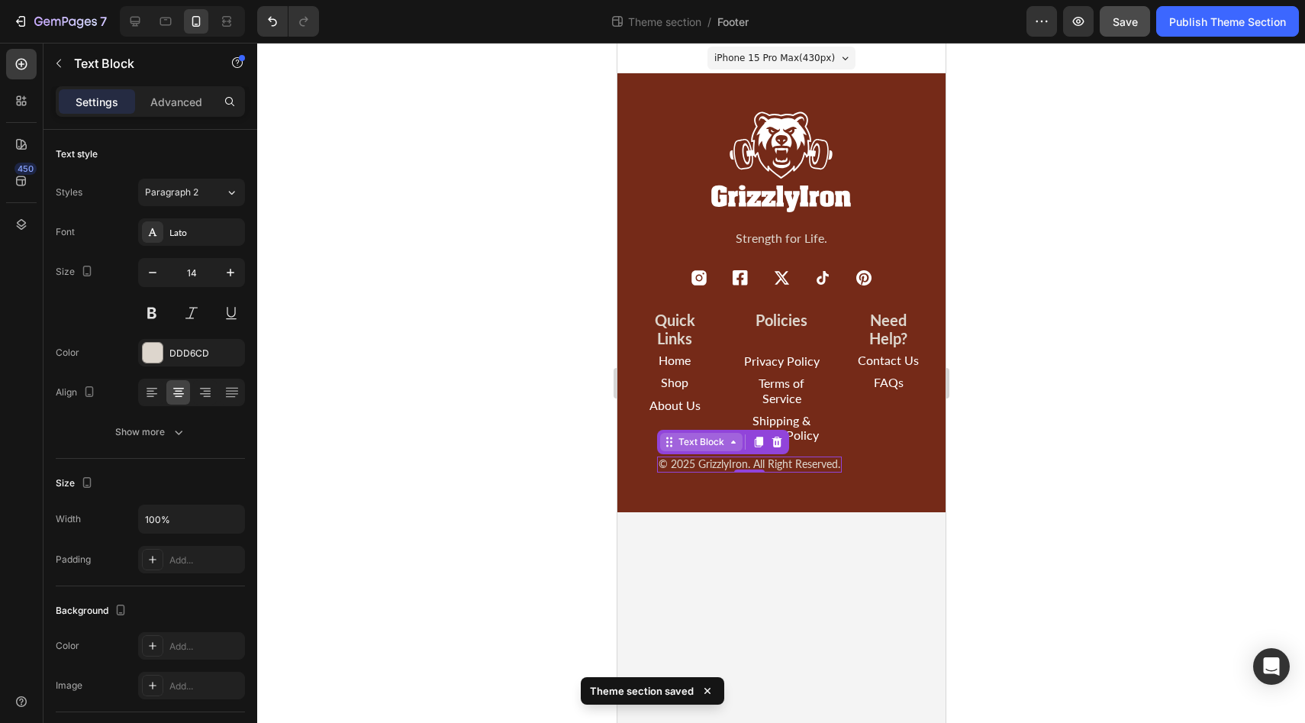
click at [675, 448] on div "Text Block" at bounding box center [701, 442] width 52 height 14
click at [734, 446] on icon at bounding box center [732, 442] width 12 height 12
click at [731, 447] on icon at bounding box center [732, 442] width 12 height 12
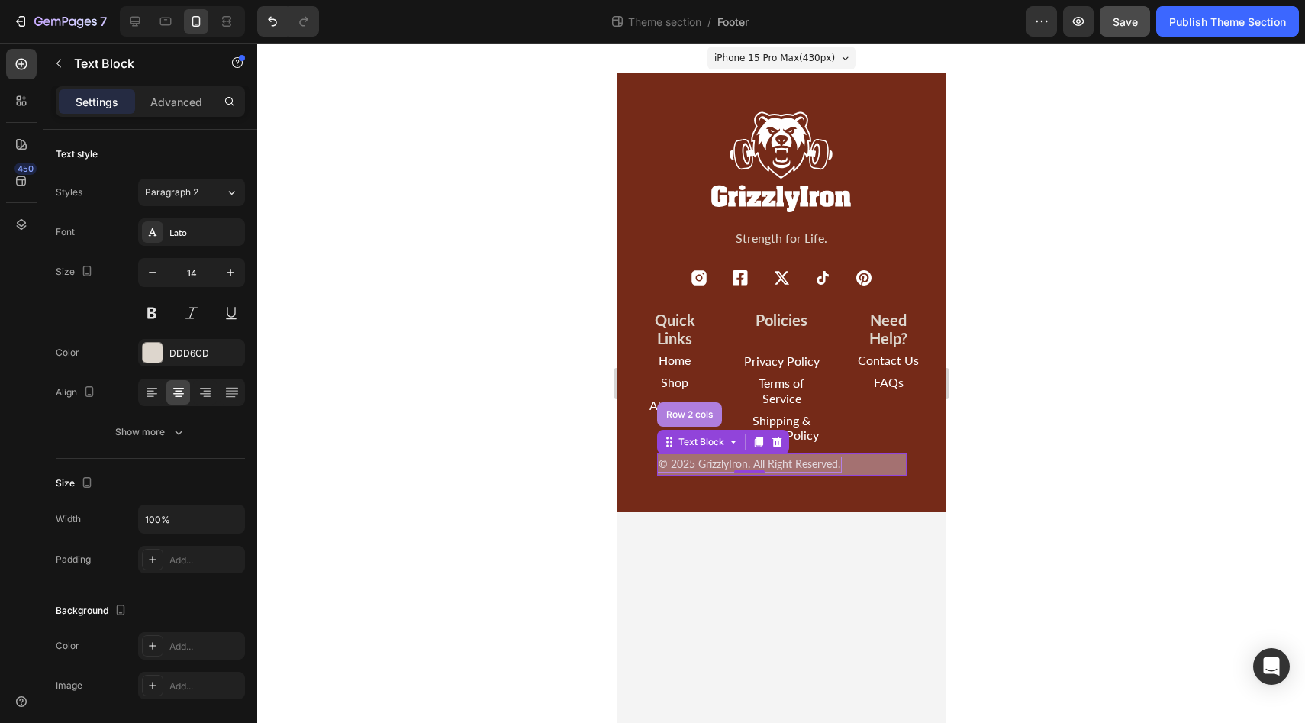
click at [688, 416] on div "Row 2 cols" at bounding box center [688, 414] width 53 height 9
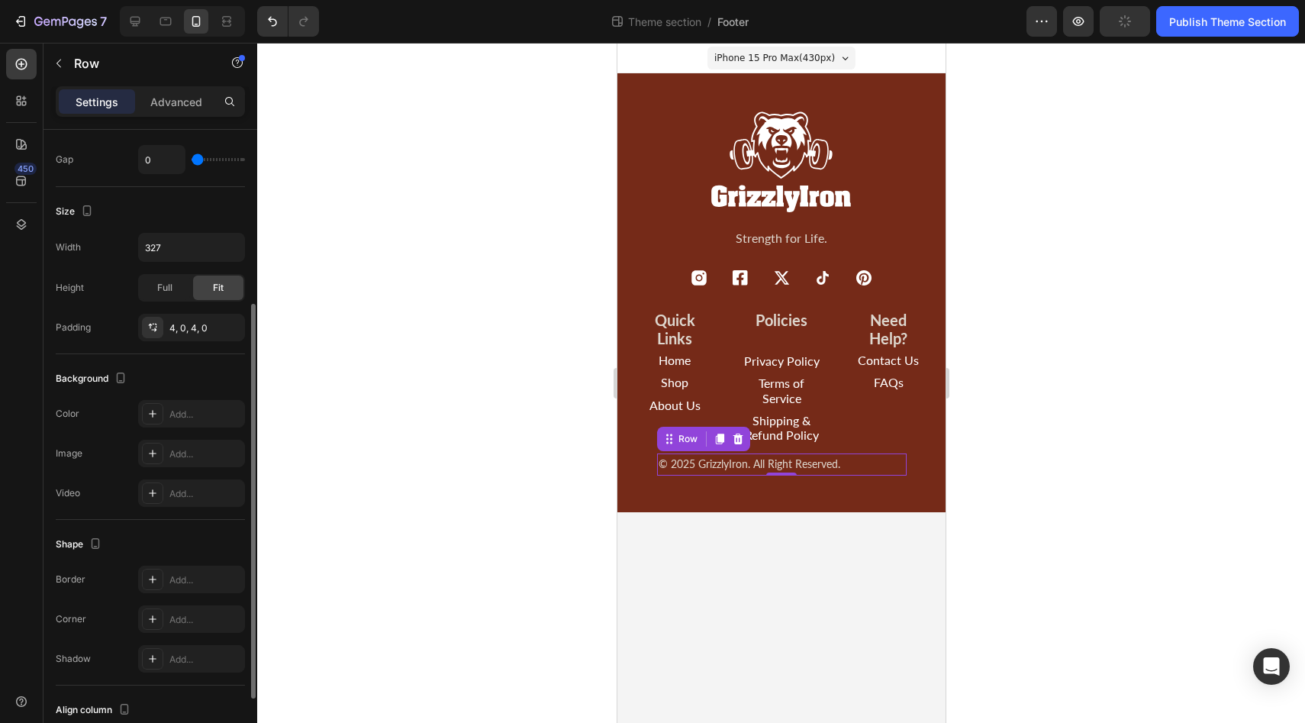
scroll to position [389, 0]
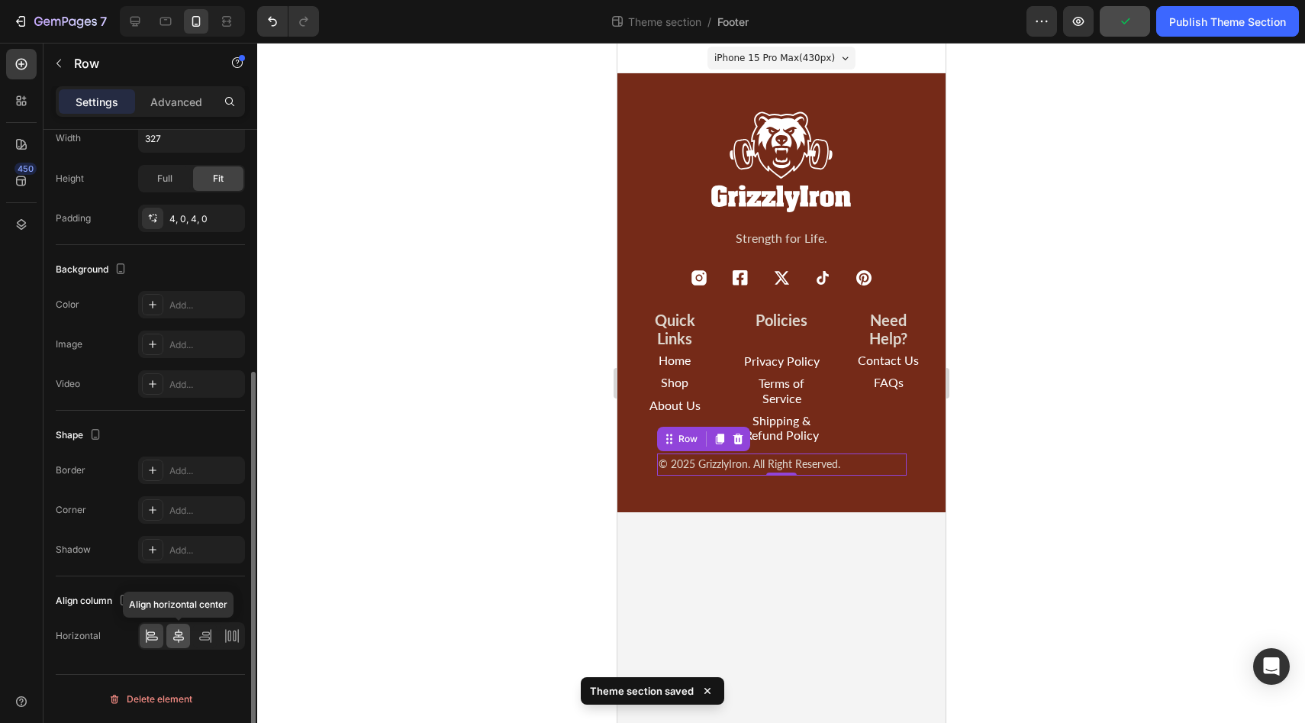
click at [176, 638] on icon at bounding box center [178, 635] width 15 height 15
click at [1063, 545] on div at bounding box center [781, 383] width 1048 height 680
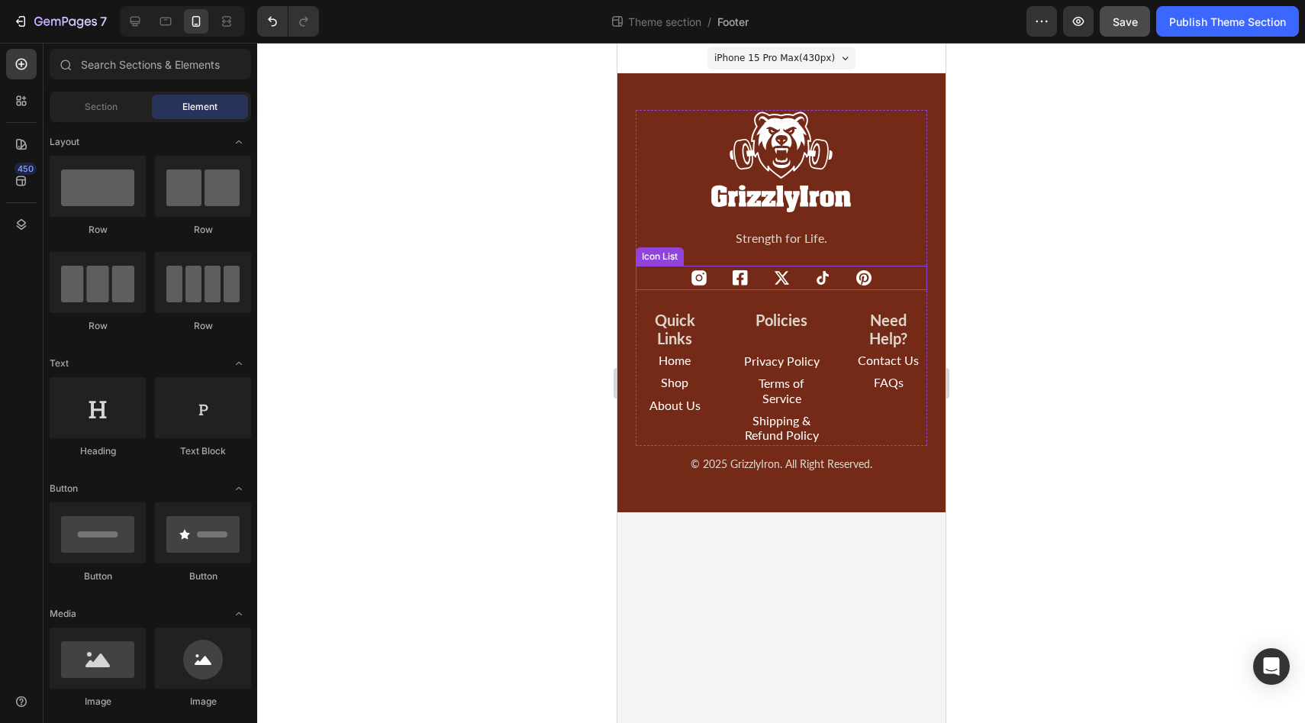
click at [892, 276] on div "Icon Icon Icon Icon Icon" at bounding box center [780, 278] width 291 height 18
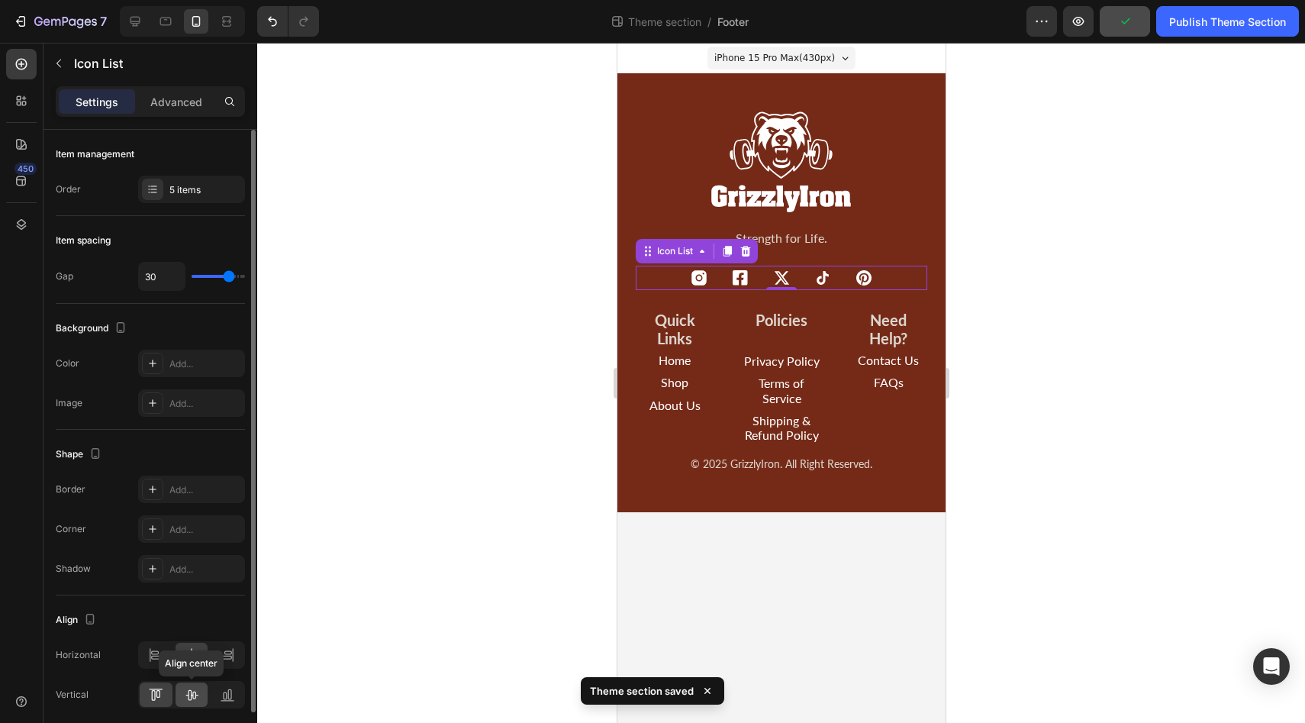
click at [190, 692] on icon at bounding box center [191, 694] width 15 height 15
click at [158, 699] on icon at bounding box center [155, 694] width 15 height 15
click at [191, 697] on icon at bounding box center [191, 694] width 15 height 15
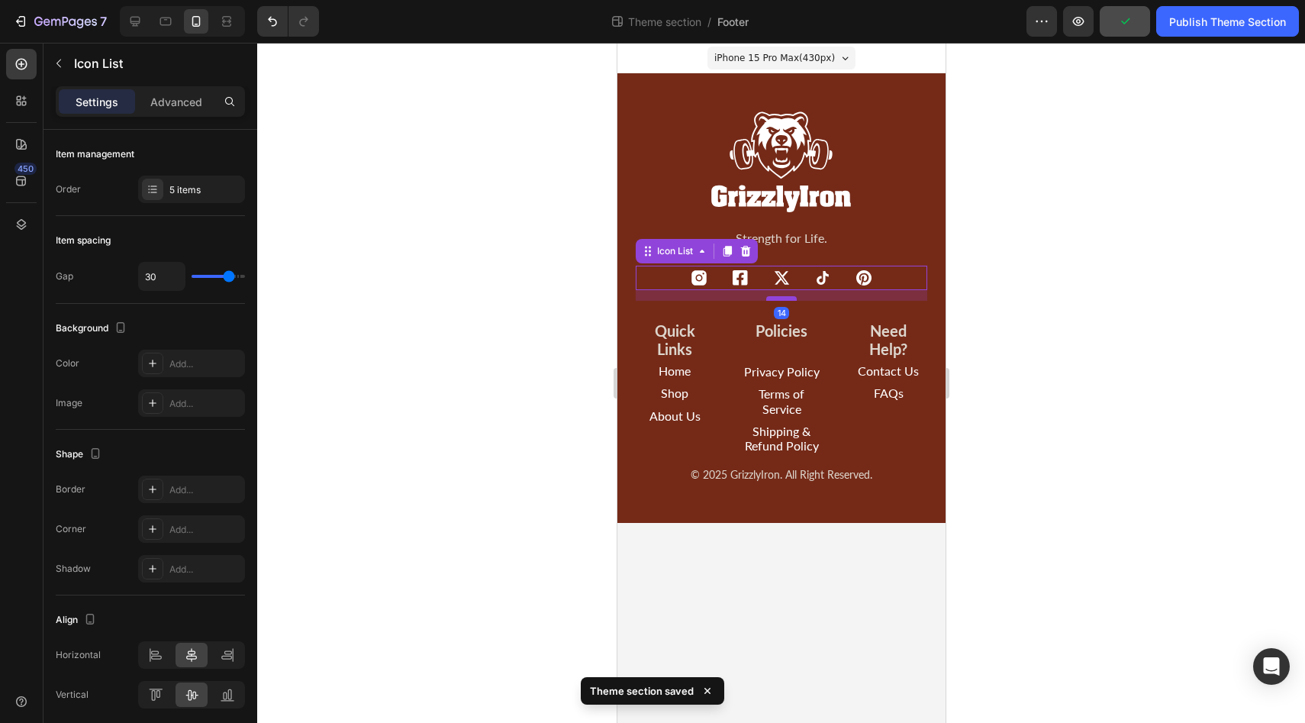
drag, startPoint x: 782, startPoint y: 288, endPoint x: 784, endPoint y: 299, distance: 10.8
click at [784, 299] on div at bounding box center [780, 298] width 31 height 5
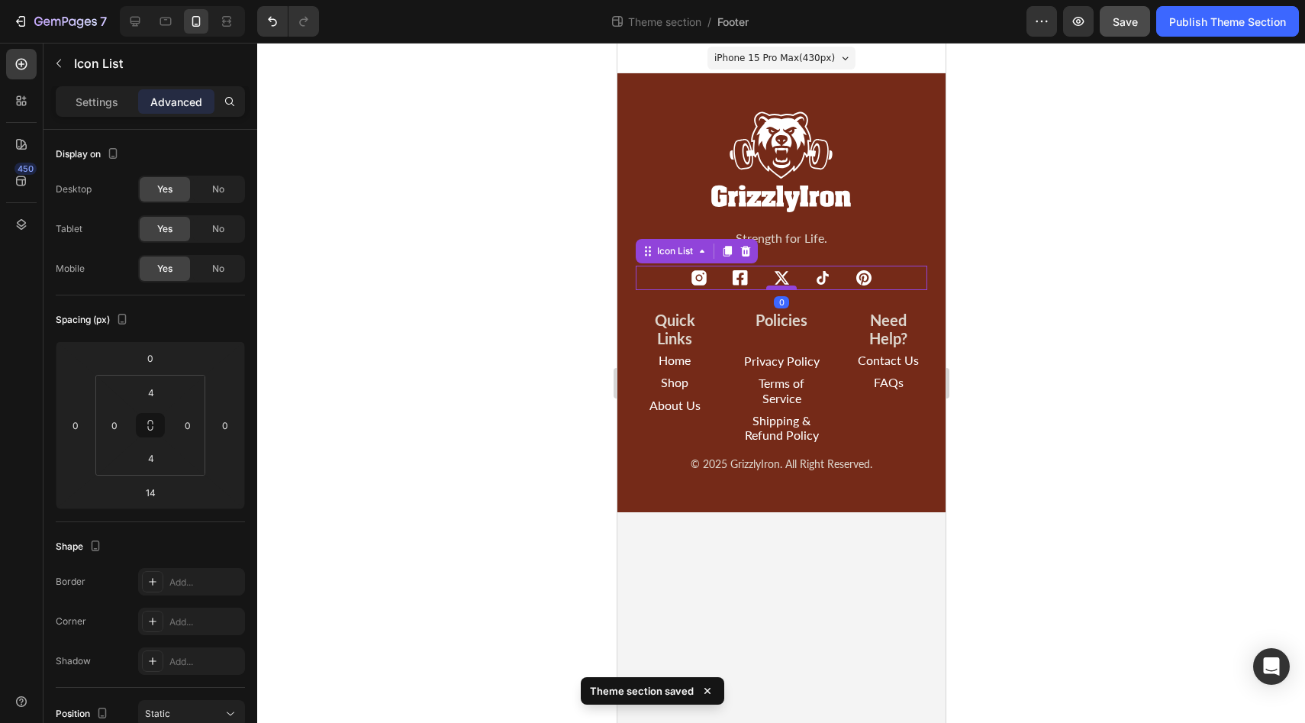
drag, startPoint x: 773, startPoint y: 296, endPoint x: 778, endPoint y: 285, distance: 11.6
click at [778, 285] on div at bounding box center [780, 287] width 31 height 5
type input "0"
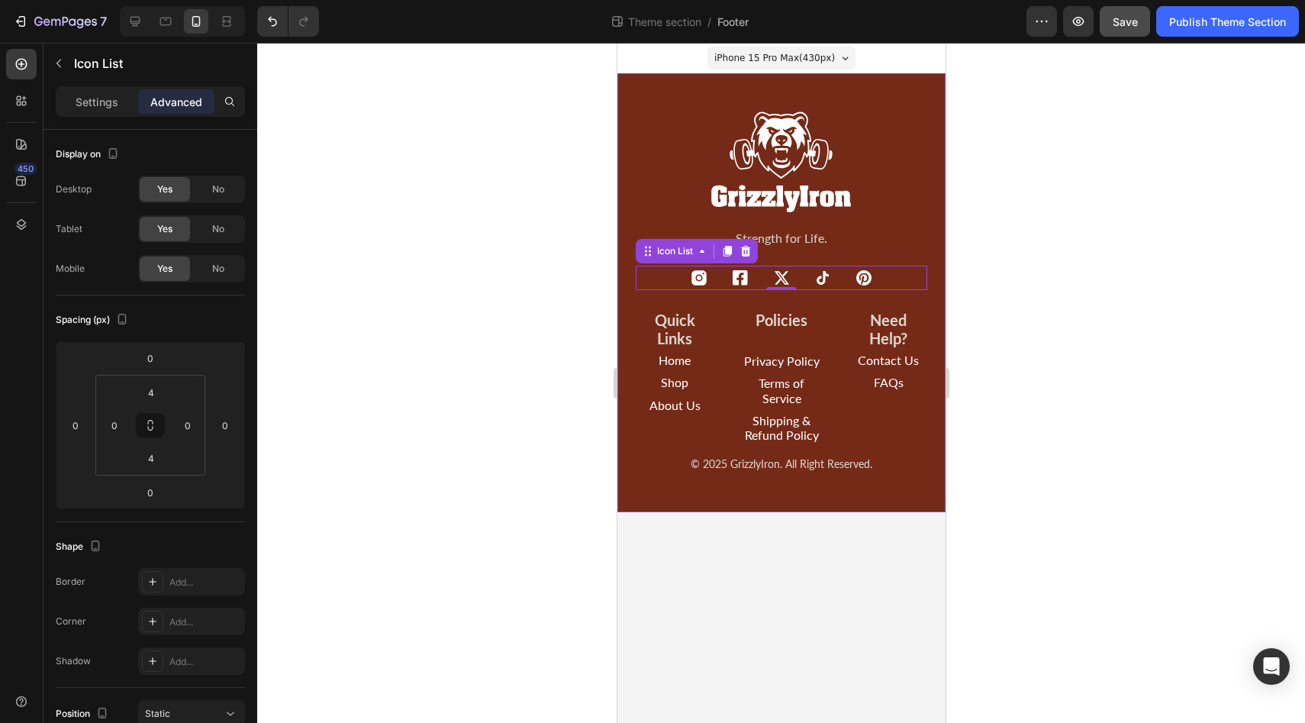
click at [1074, 259] on div at bounding box center [781, 383] width 1048 height 680
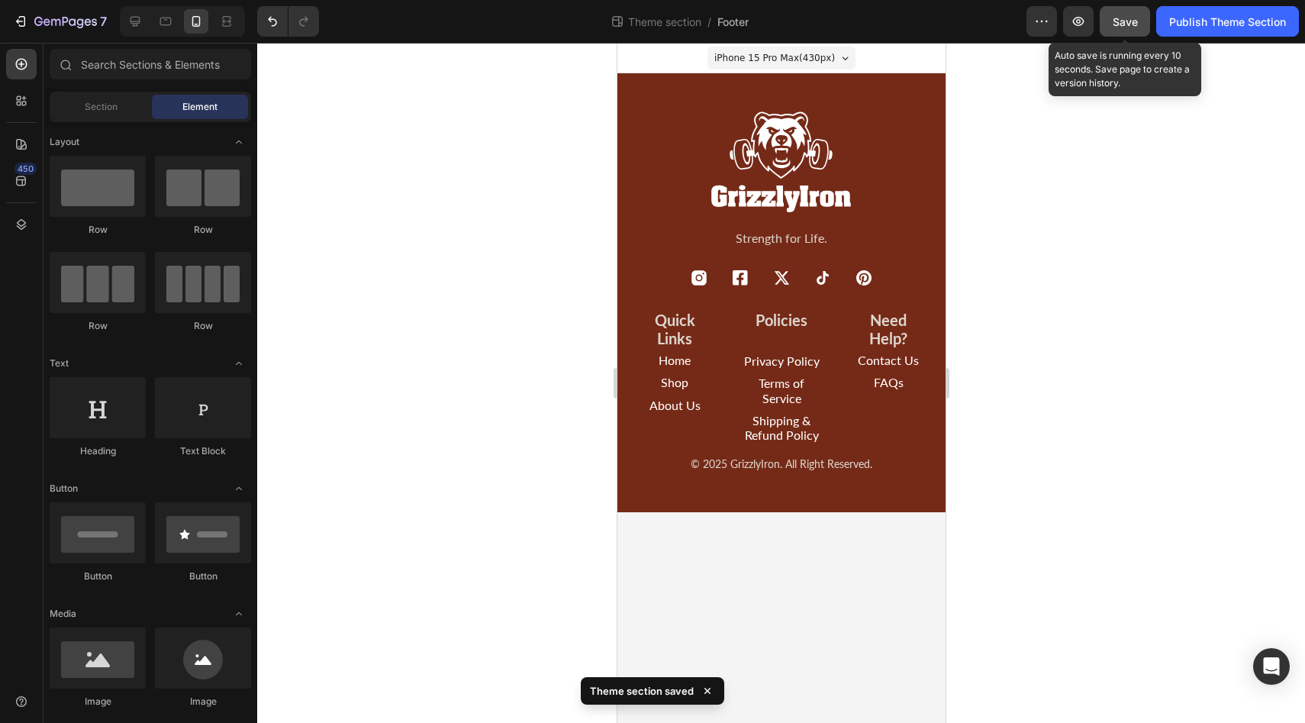
click at [1123, 24] on span "Save" at bounding box center [1125, 21] width 25 height 13
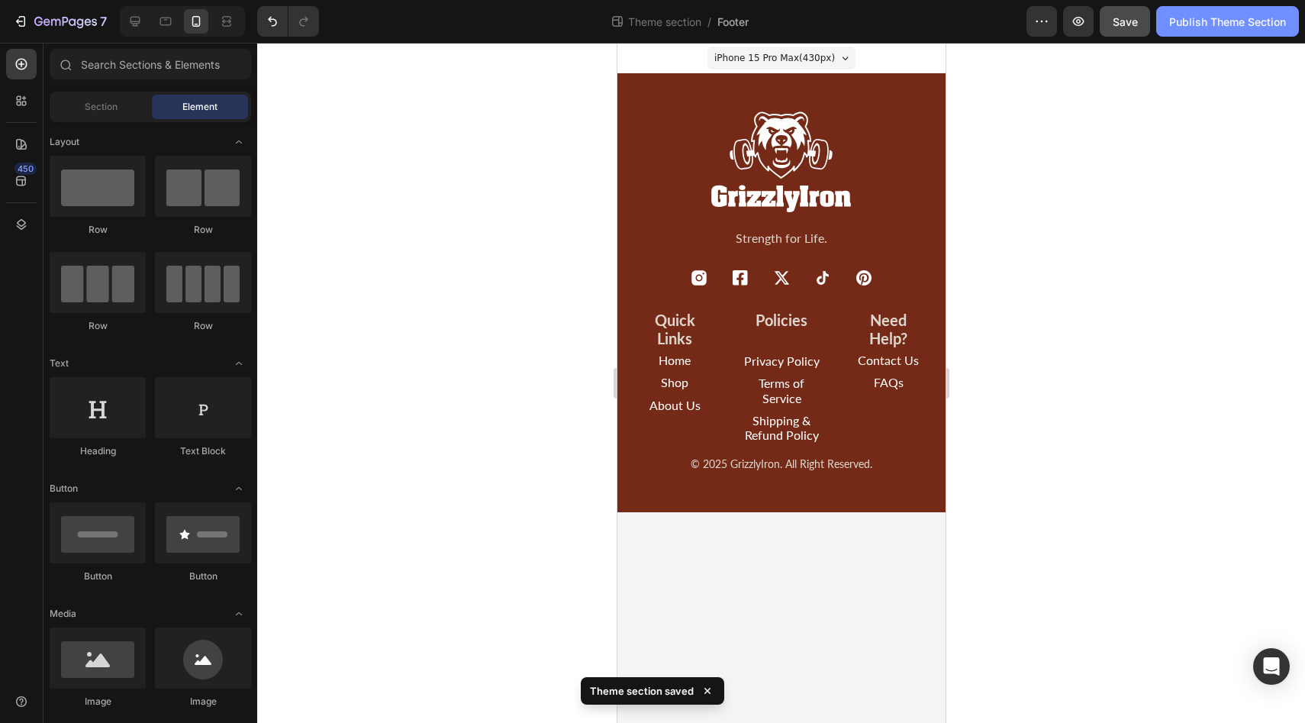
click at [1203, 16] on div "Publish Theme Section" at bounding box center [1227, 22] width 117 height 16
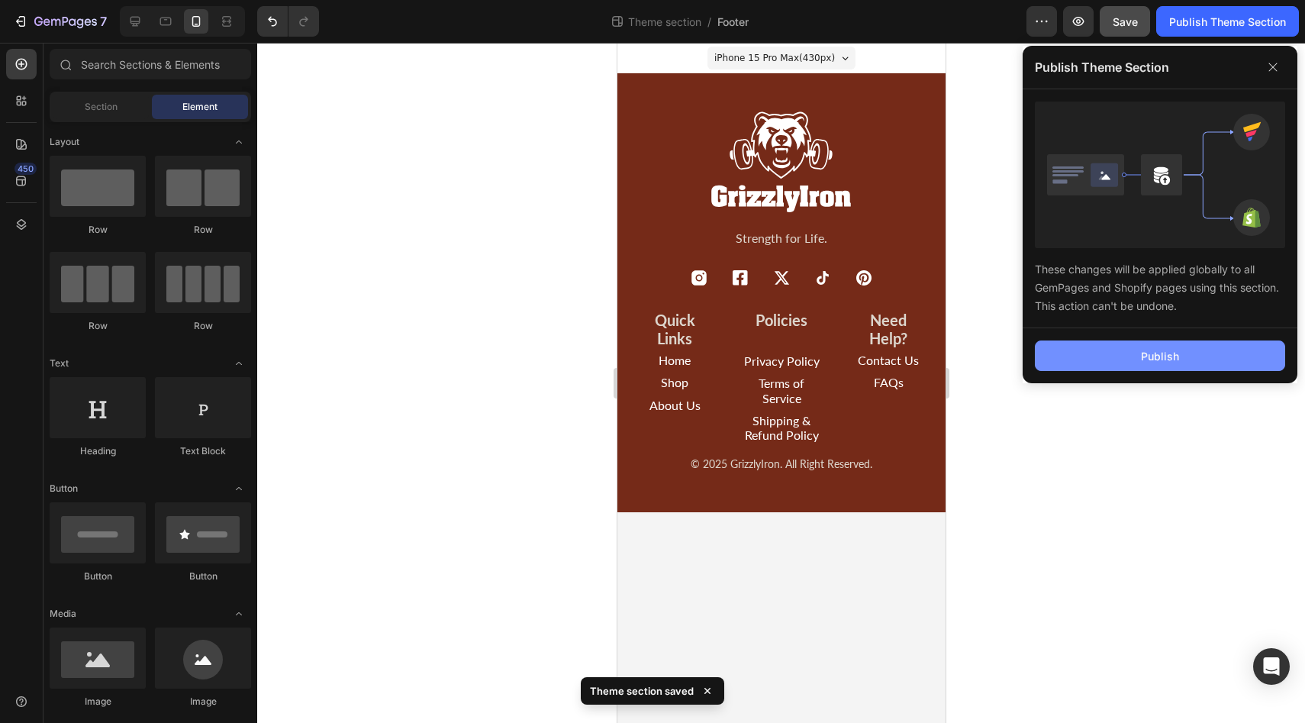
click at [1093, 367] on button "Publish" at bounding box center [1160, 355] width 250 height 31
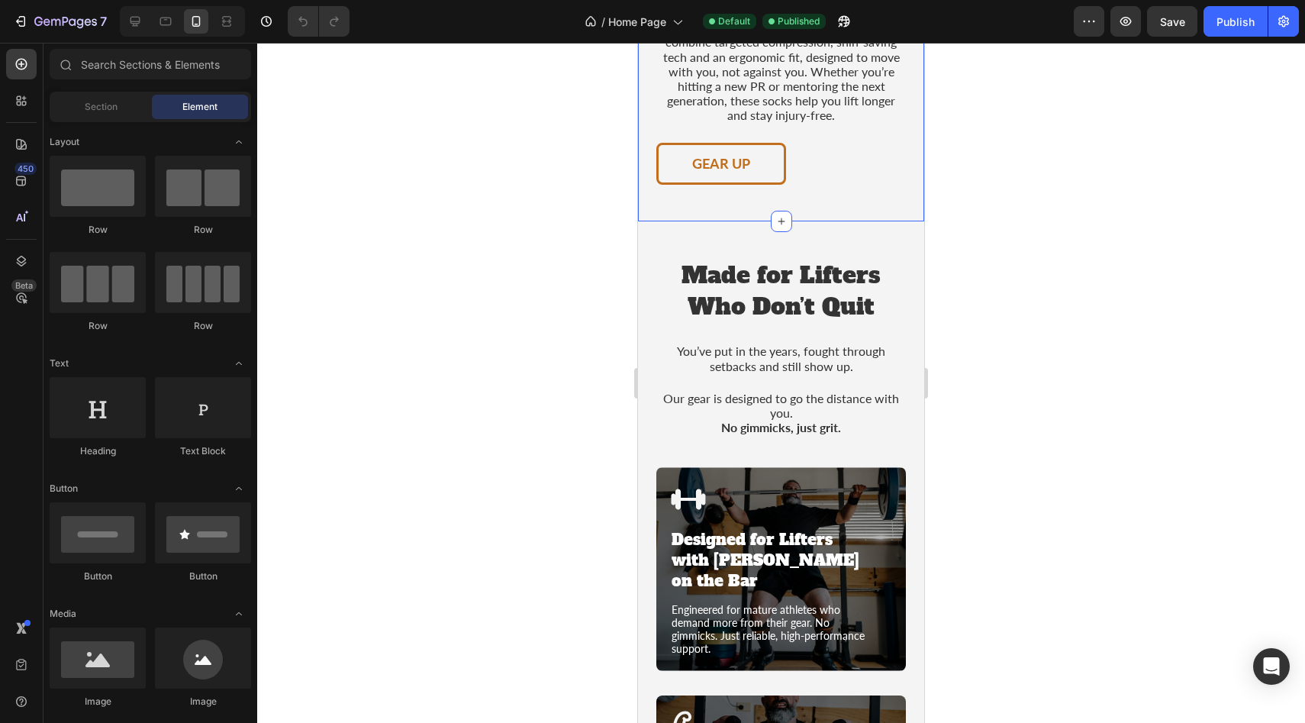
scroll to position [914, 0]
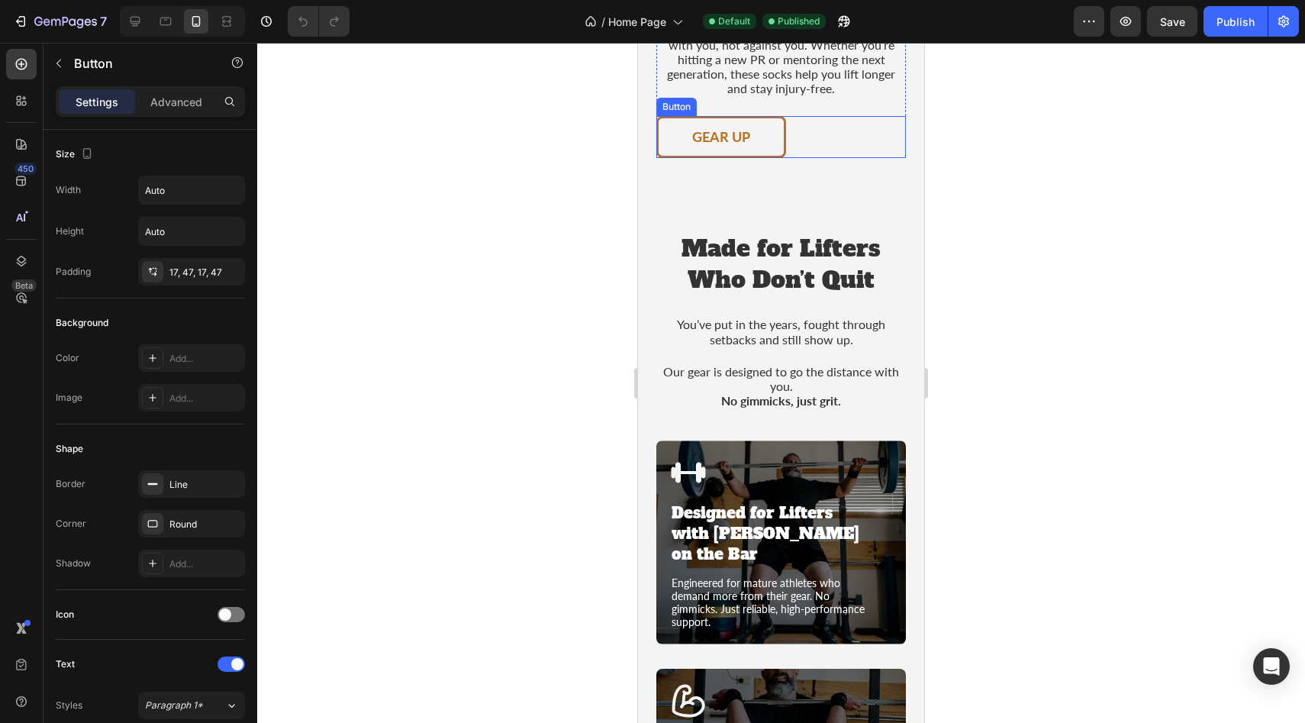
click at [780, 159] on link "gear up" at bounding box center [721, 137] width 130 height 43
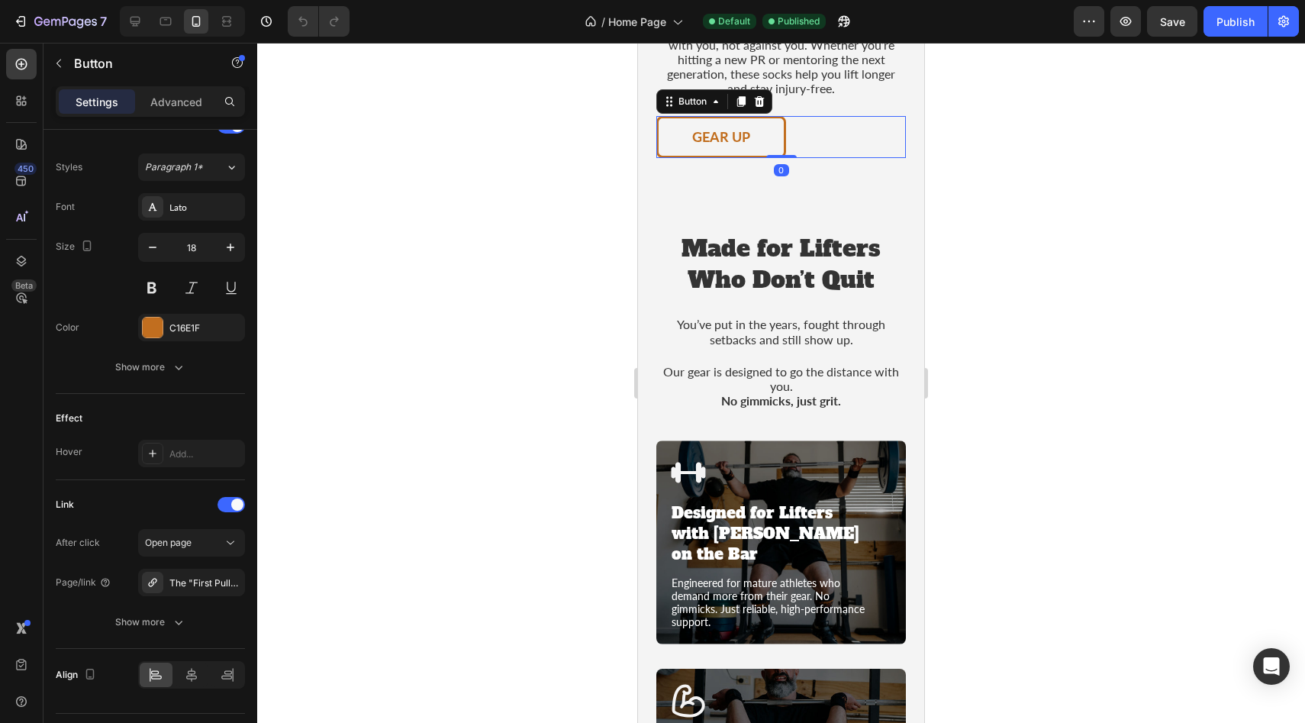
scroll to position [577, 0]
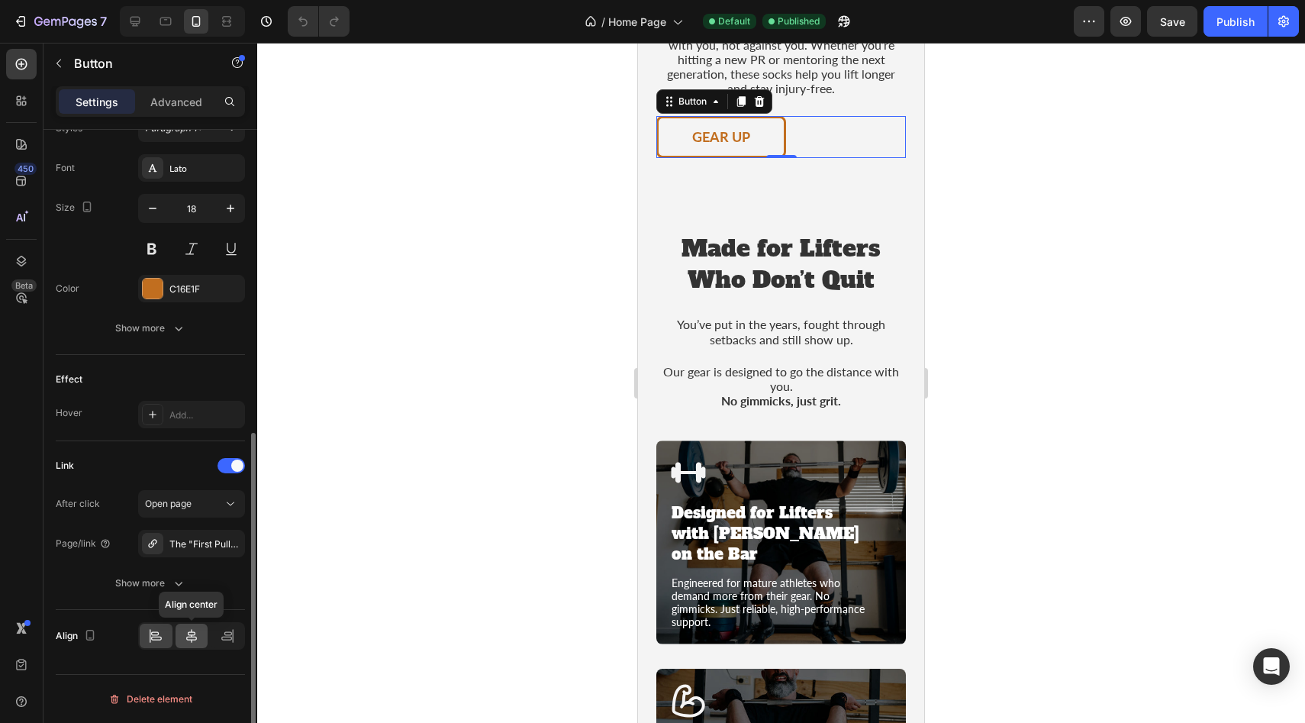
click at [192, 634] on icon at bounding box center [191, 636] width 11 height 14
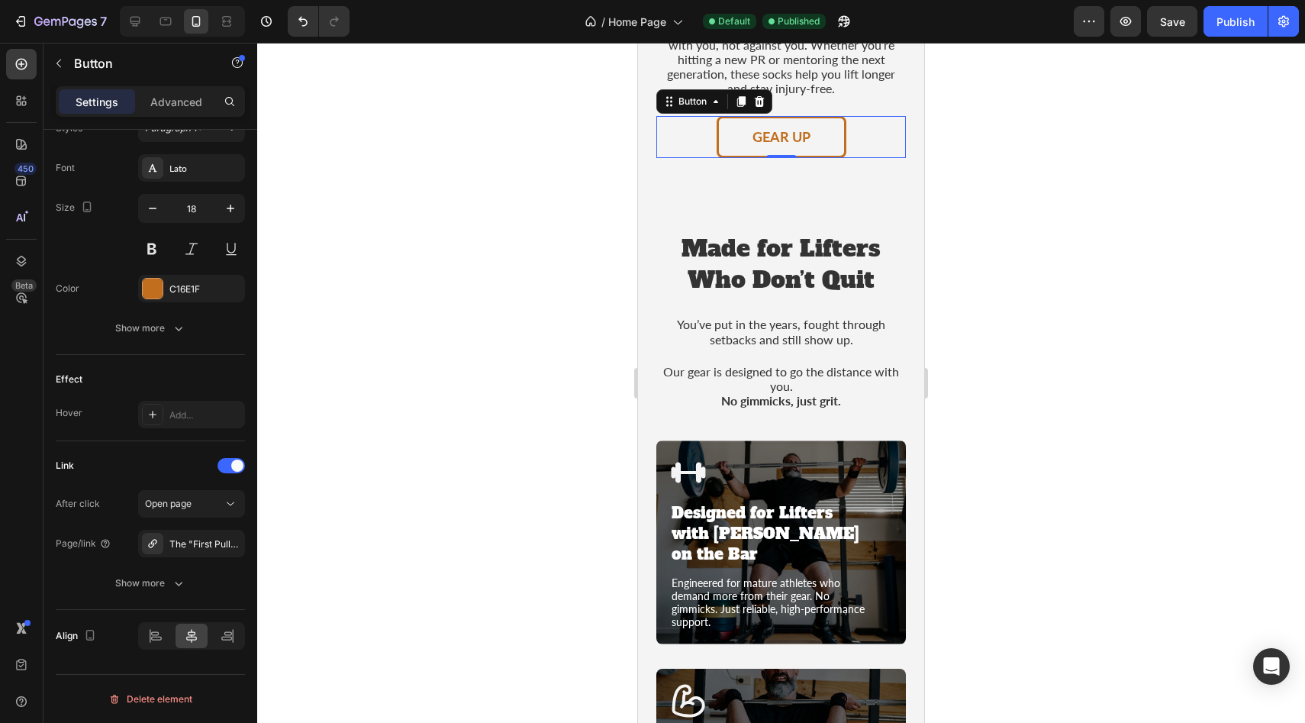
click at [1153, 409] on div at bounding box center [781, 383] width 1048 height 680
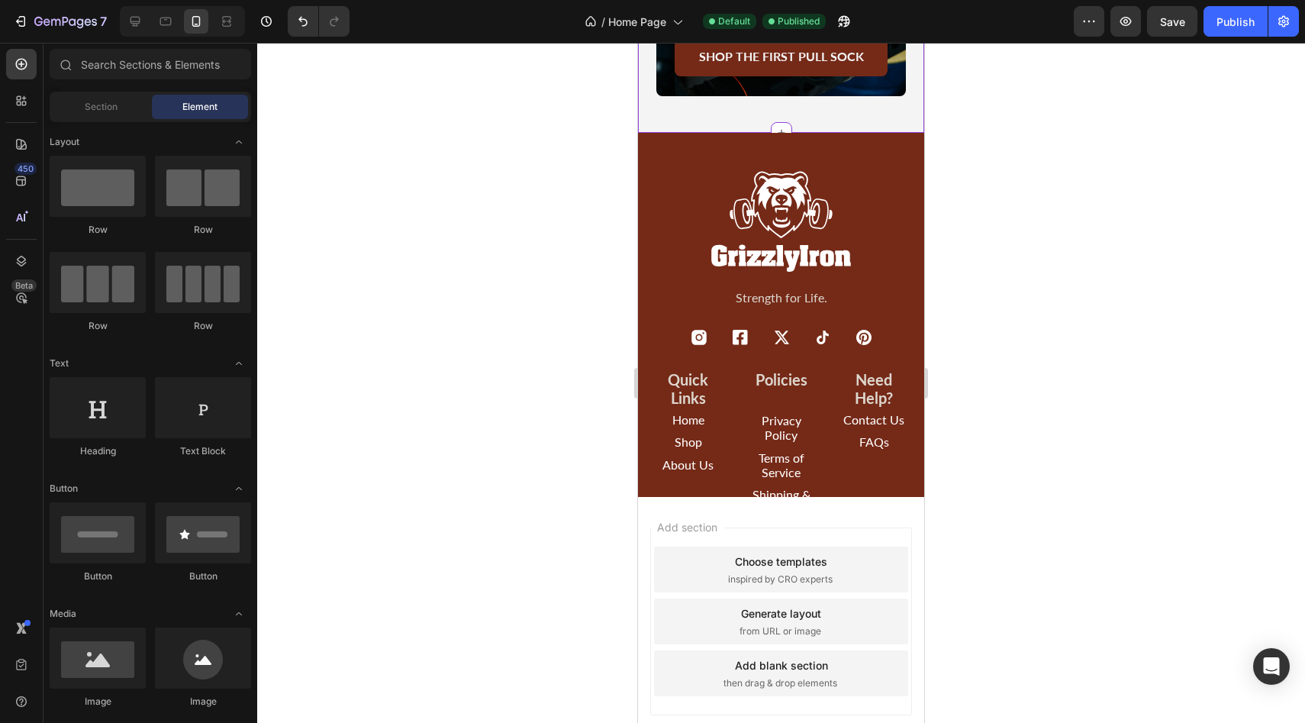
scroll to position [4008, 0]
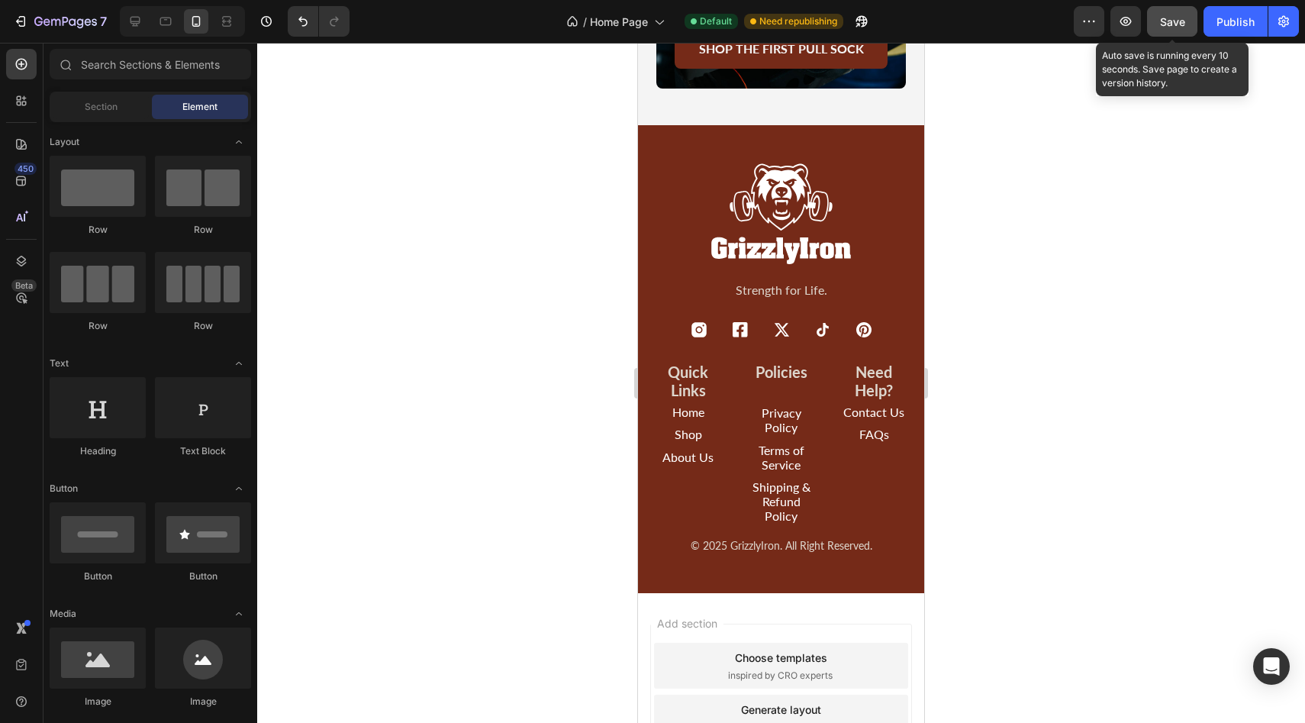
click at [1177, 35] on button "Save" at bounding box center [1172, 21] width 50 height 31
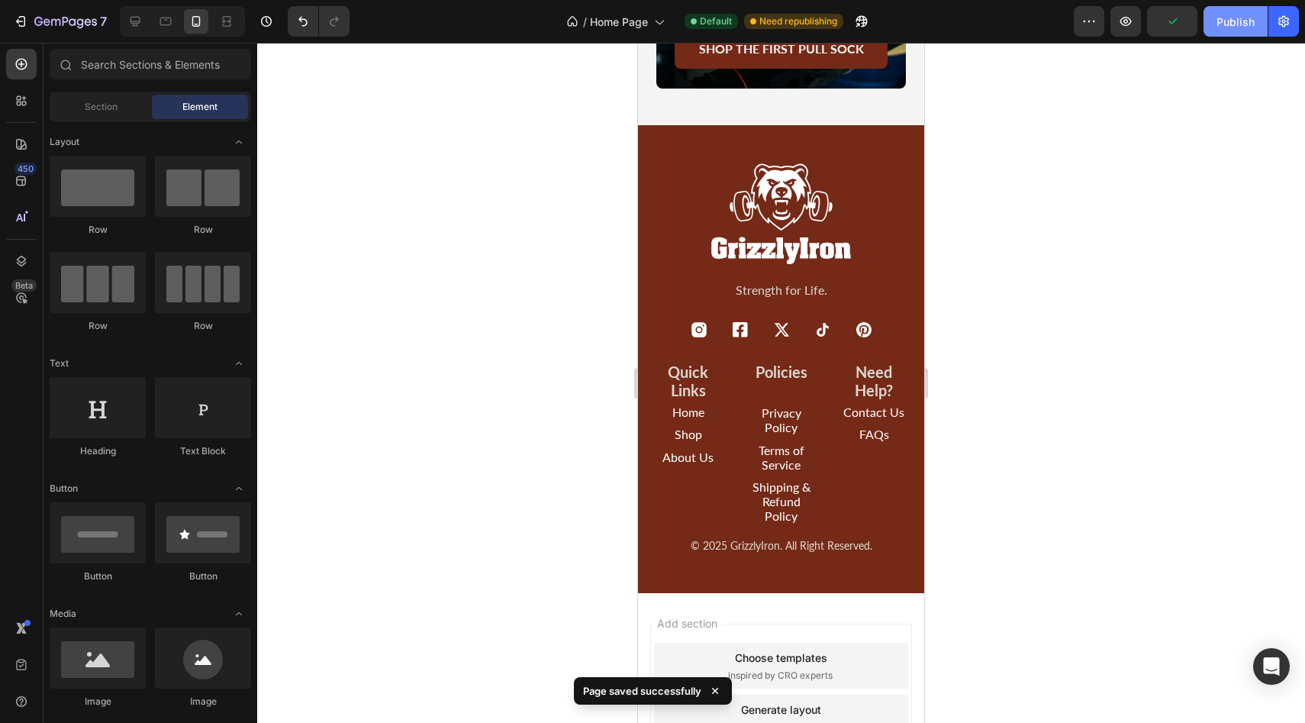
click at [1242, 17] on div "Publish" at bounding box center [1235, 22] width 38 height 16
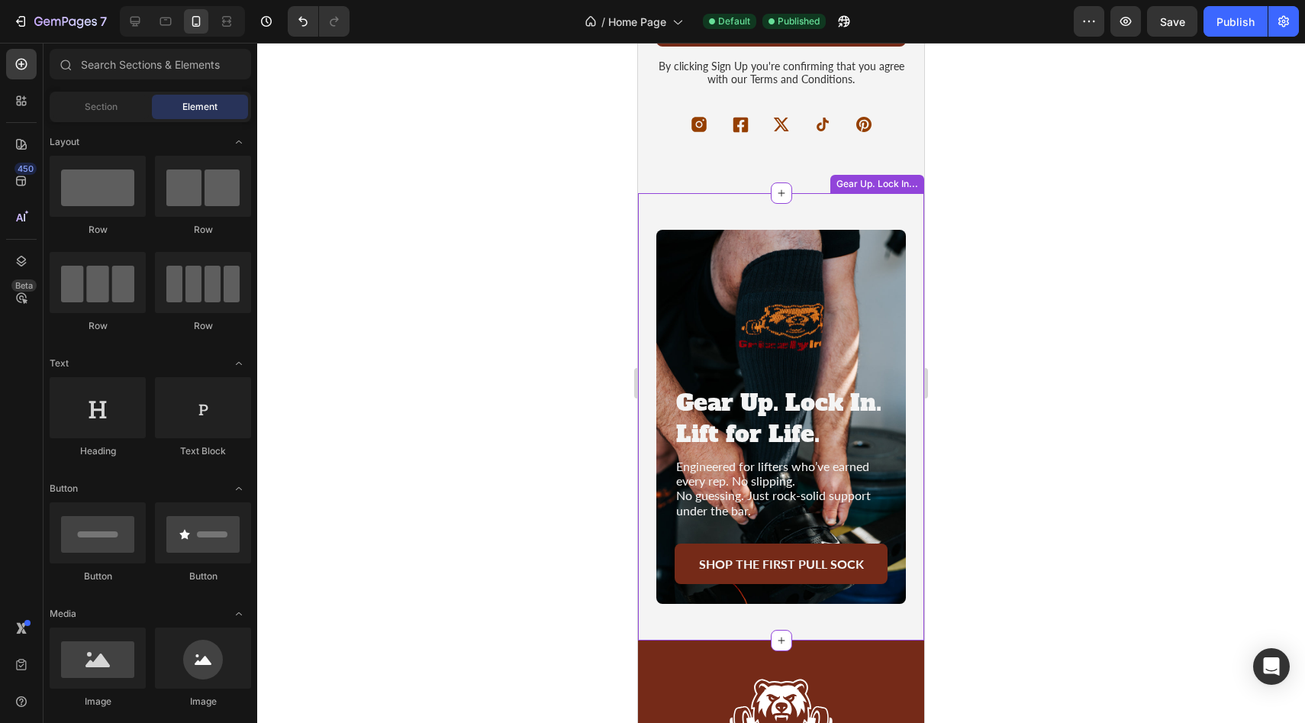
scroll to position [3282, 0]
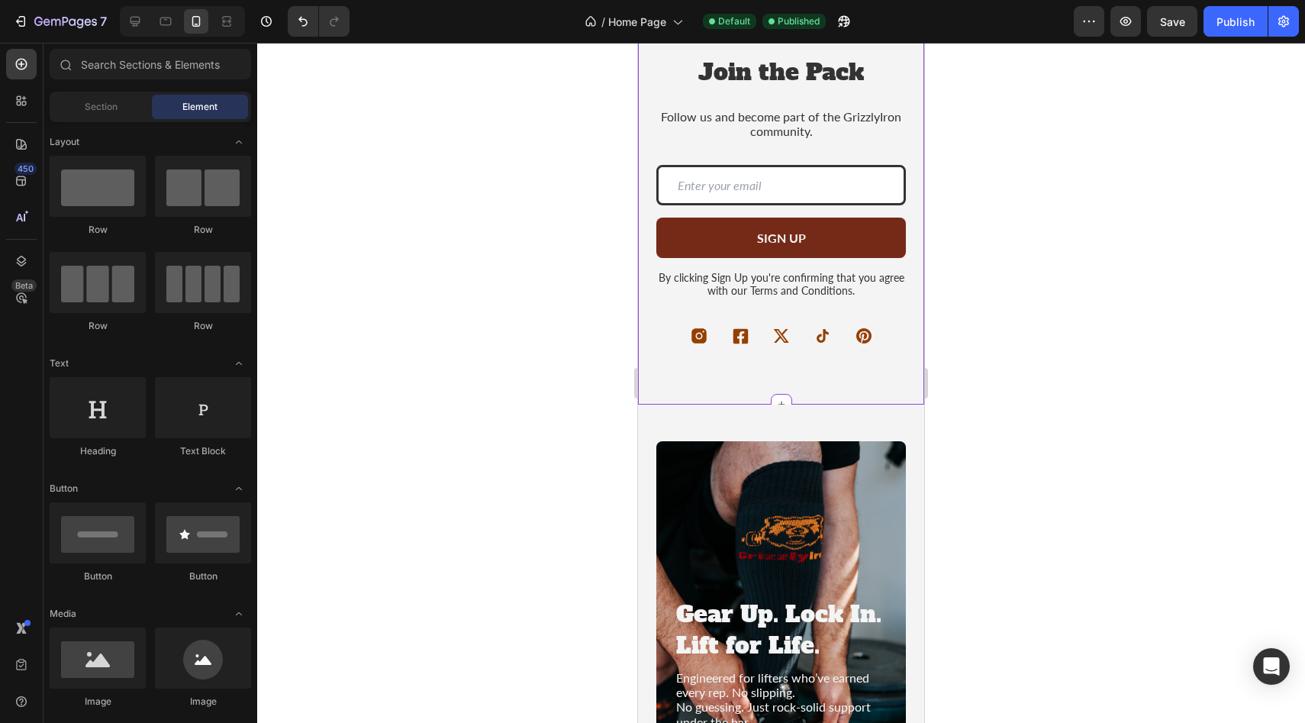
click at [805, 330] on div "Icon Icon Icon Icon Icon" at bounding box center [781, 336] width 250 height 18
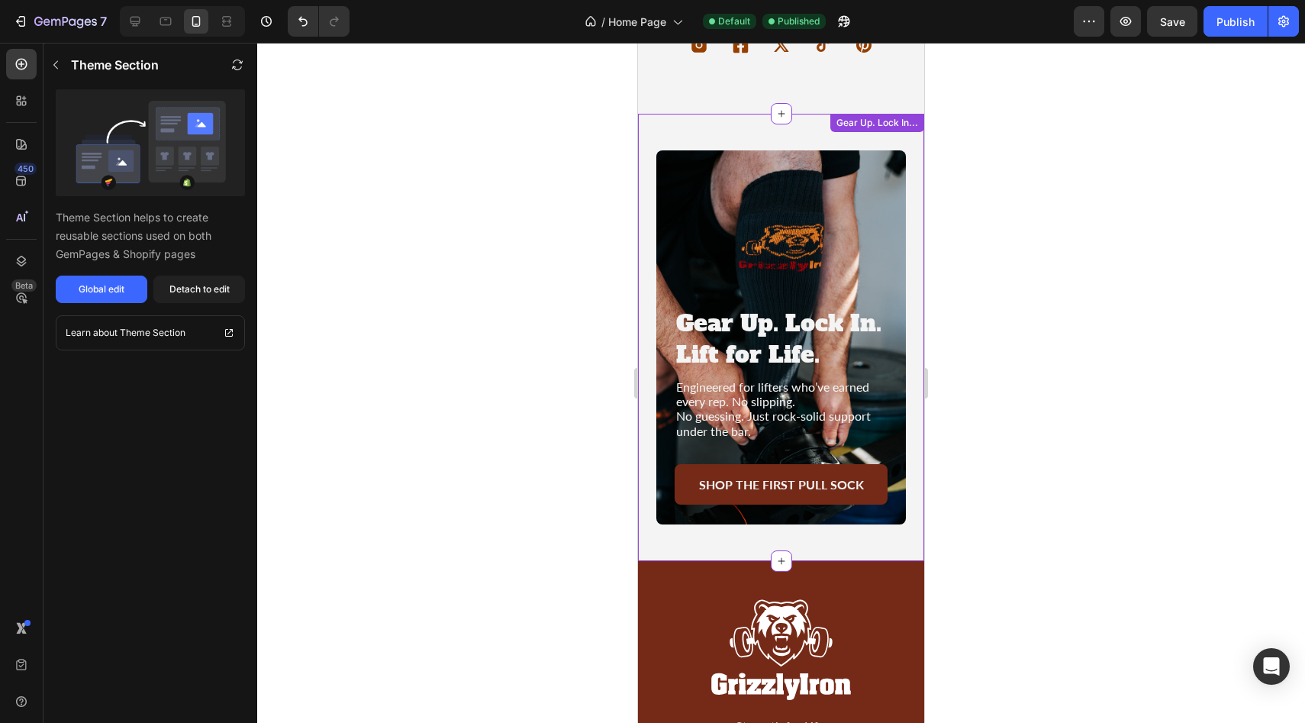
scroll to position [3350, 0]
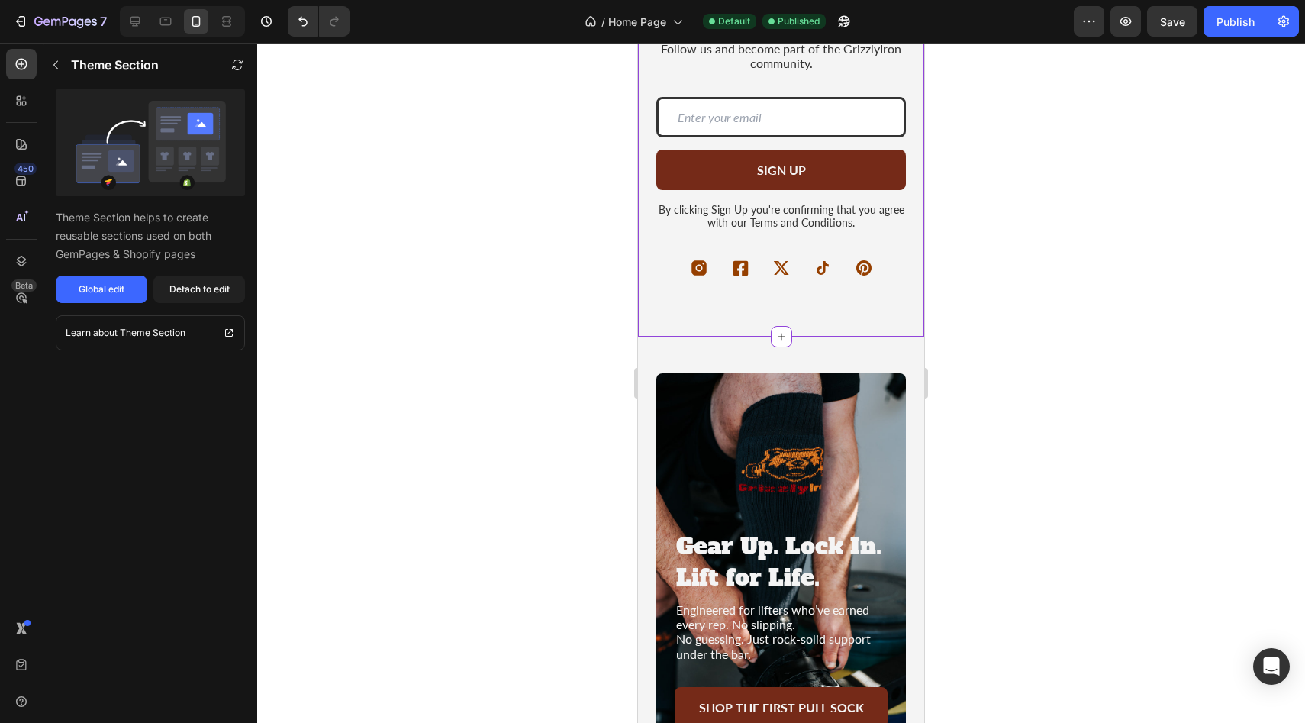
click at [802, 266] on div "Icon Icon Icon Icon Icon" at bounding box center [781, 268] width 250 height 18
click at [98, 298] on button "Global edit" at bounding box center [102, 288] width 92 height 27
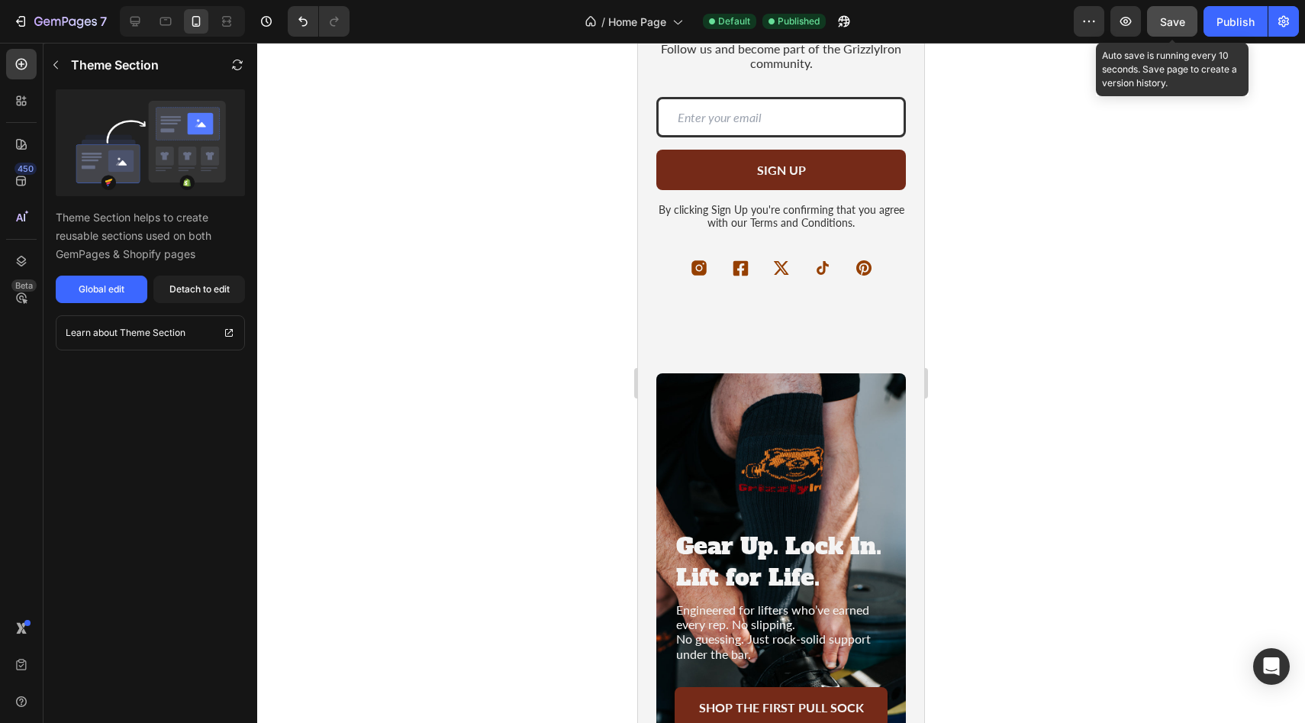
click at [1174, 22] on span "Save" at bounding box center [1172, 21] width 25 height 13
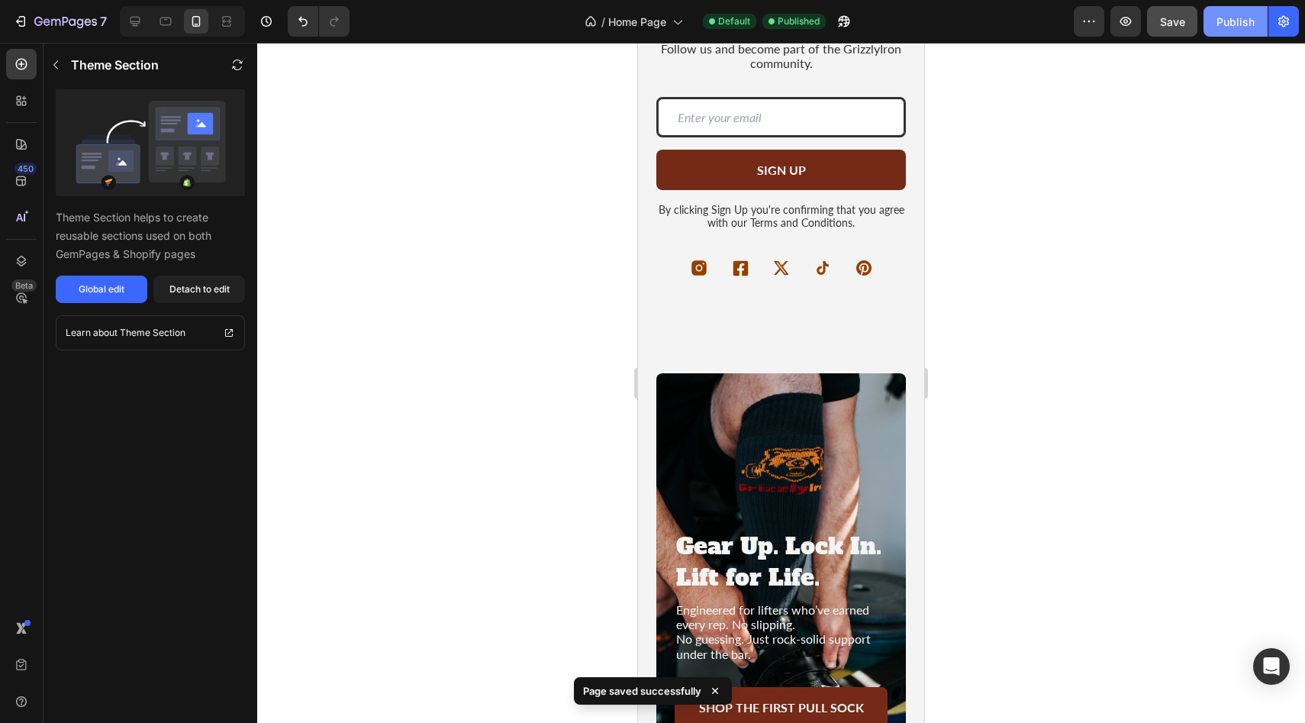
click at [1220, 21] on div "Publish" at bounding box center [1235, 22] width 38 height 16
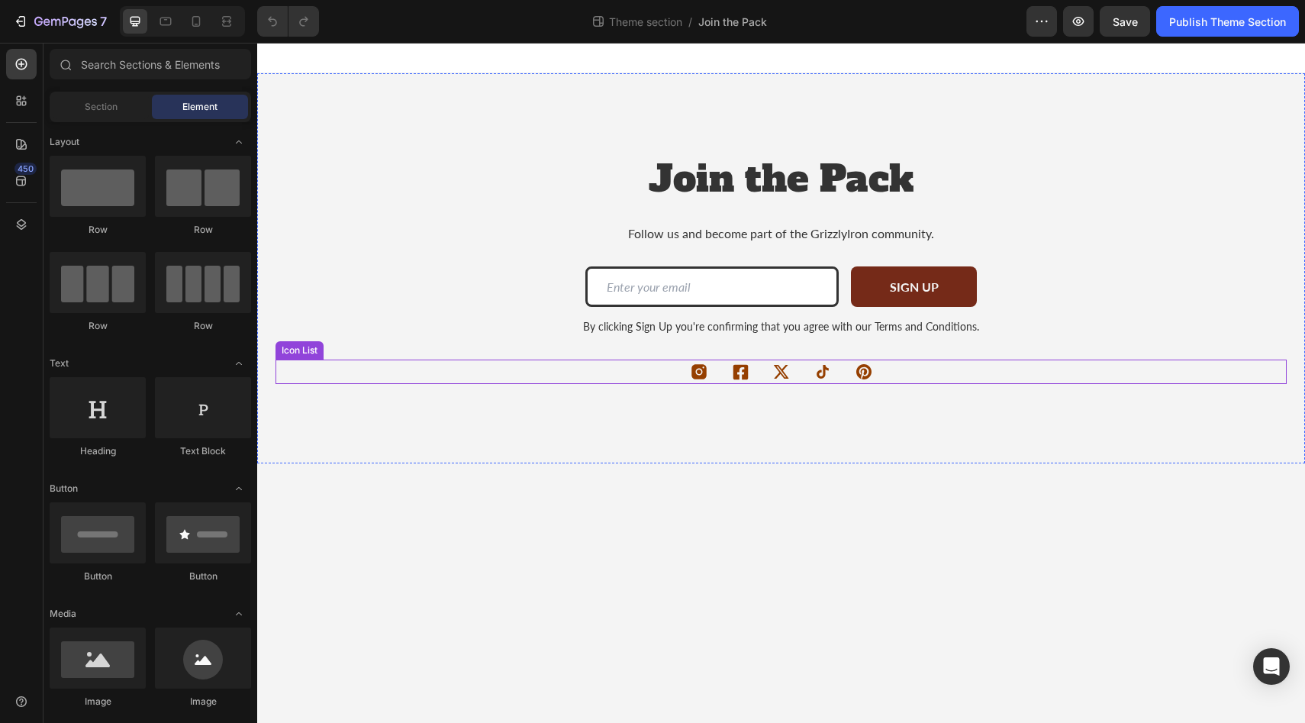
click at [301, 366] on div "Icon Icon Icon Icon Icon" at bounding box center [780, 371] width 1011 height 18
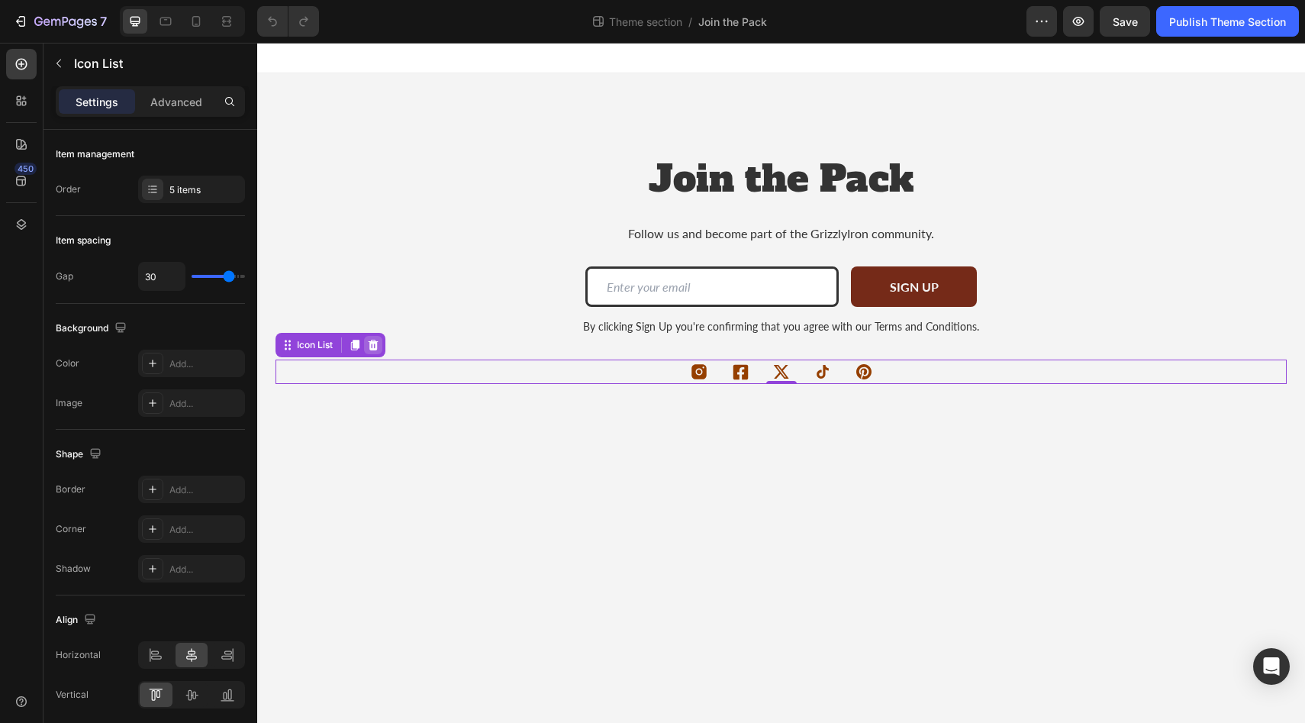
click at [374, 350] on icon at bounding box center [373, 345] width 12 height 12
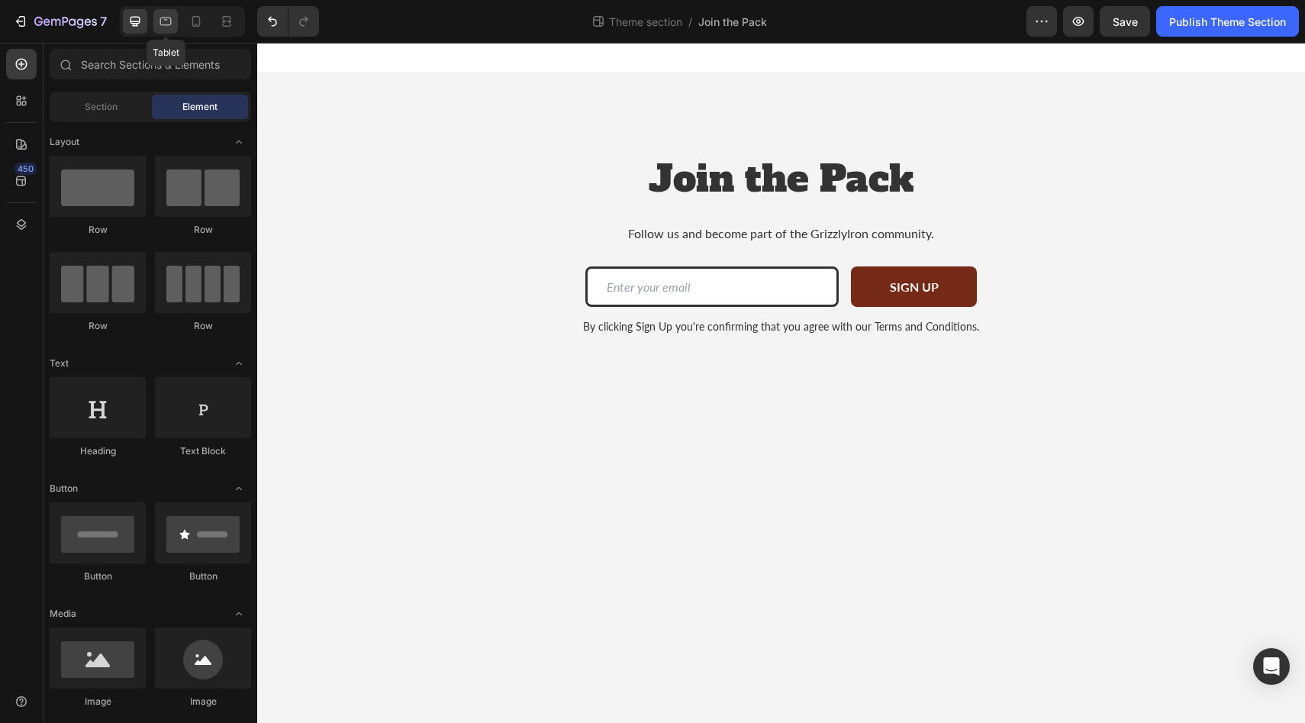
click at [164, 27] on icon at bounding box center [165, 21] width 15 height 15
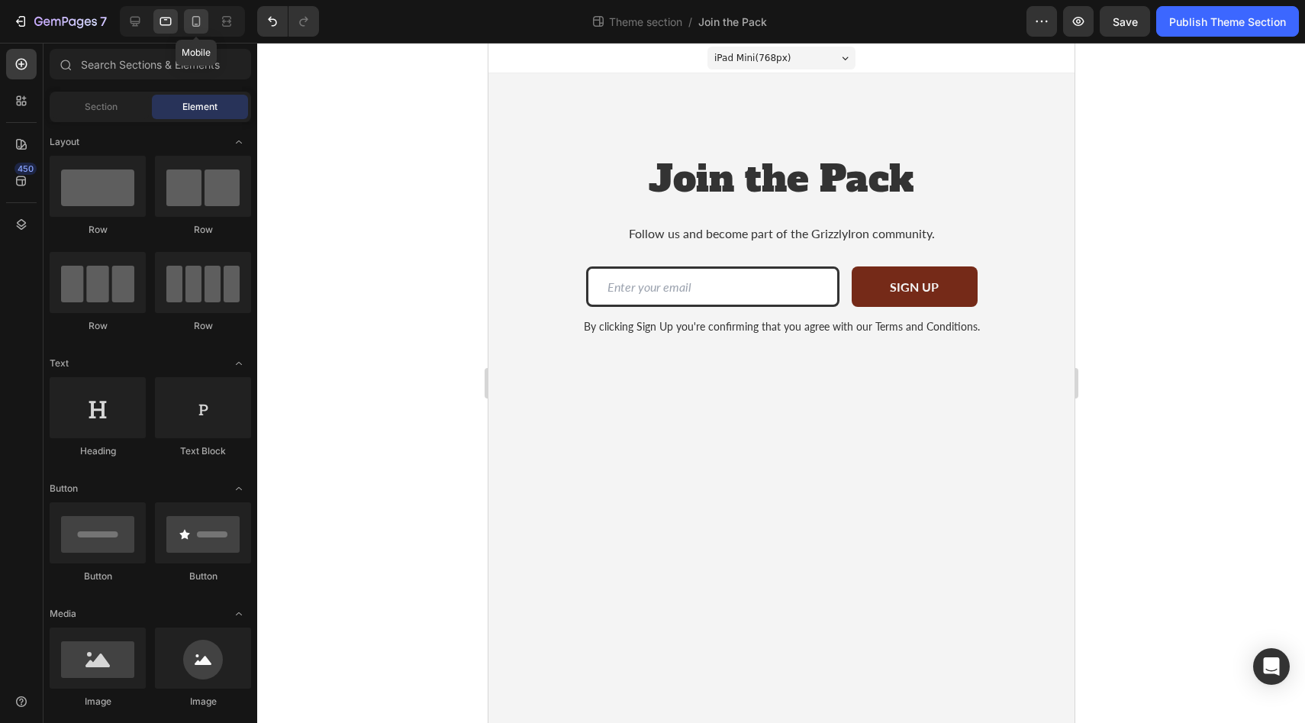
click at [192, 22] on icon at bounding box center [196, 21] width 8 height 11
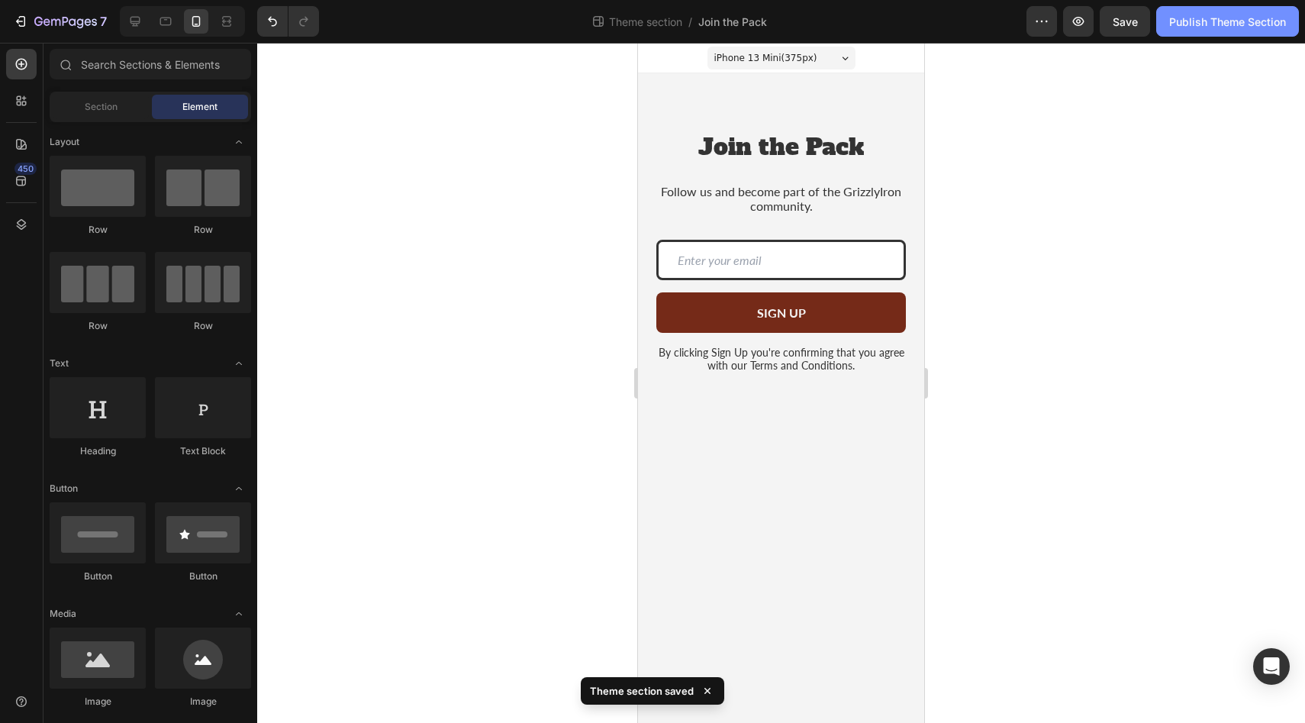
click at [1200, 20] on div "Publish Theme Section" at bounding box center [1227, 22] width 117 height 16
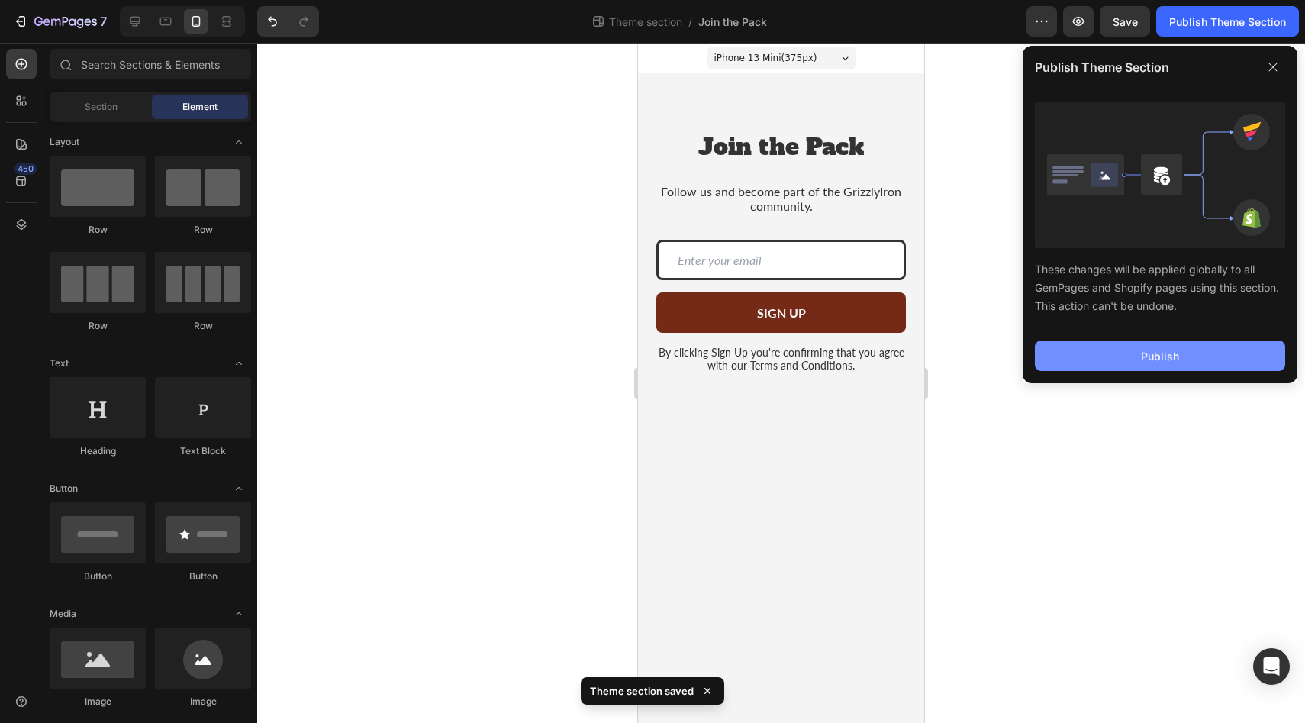
click at [1151, 364] on button "Publish" at bounding box center [1160, 355] width 250 height 31
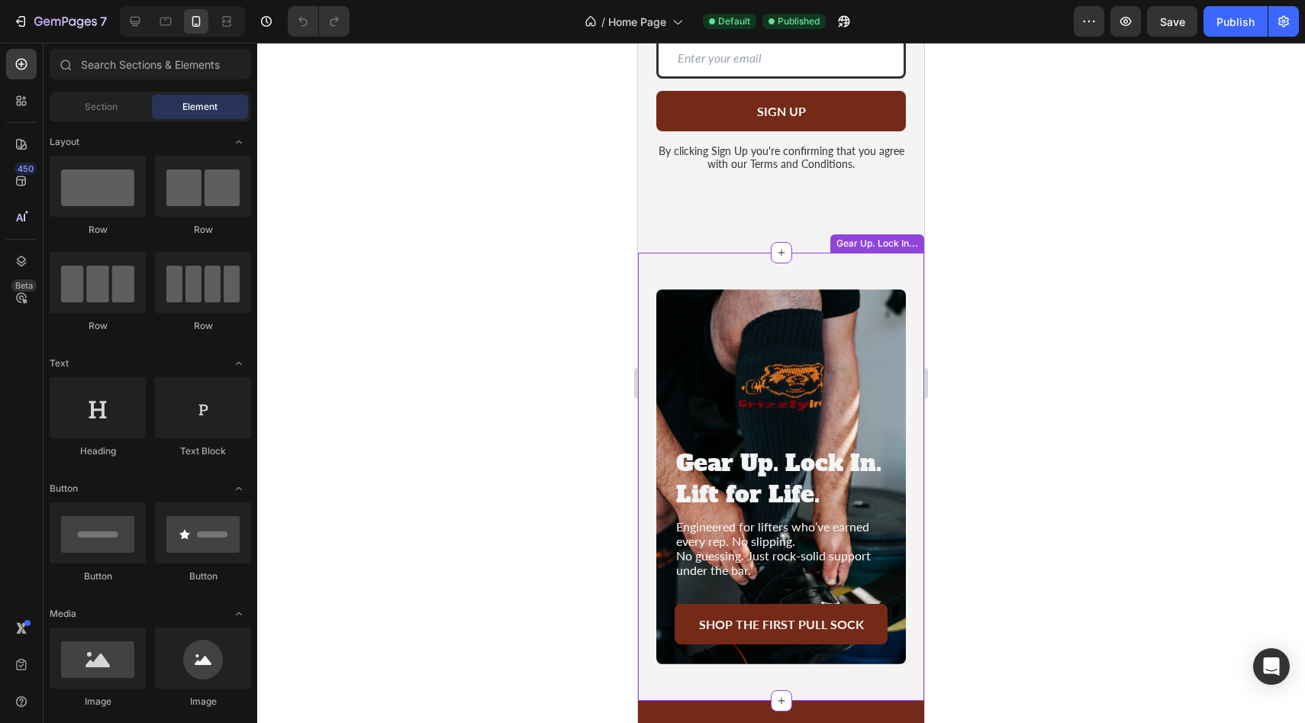
scroll to position [3209, 0]
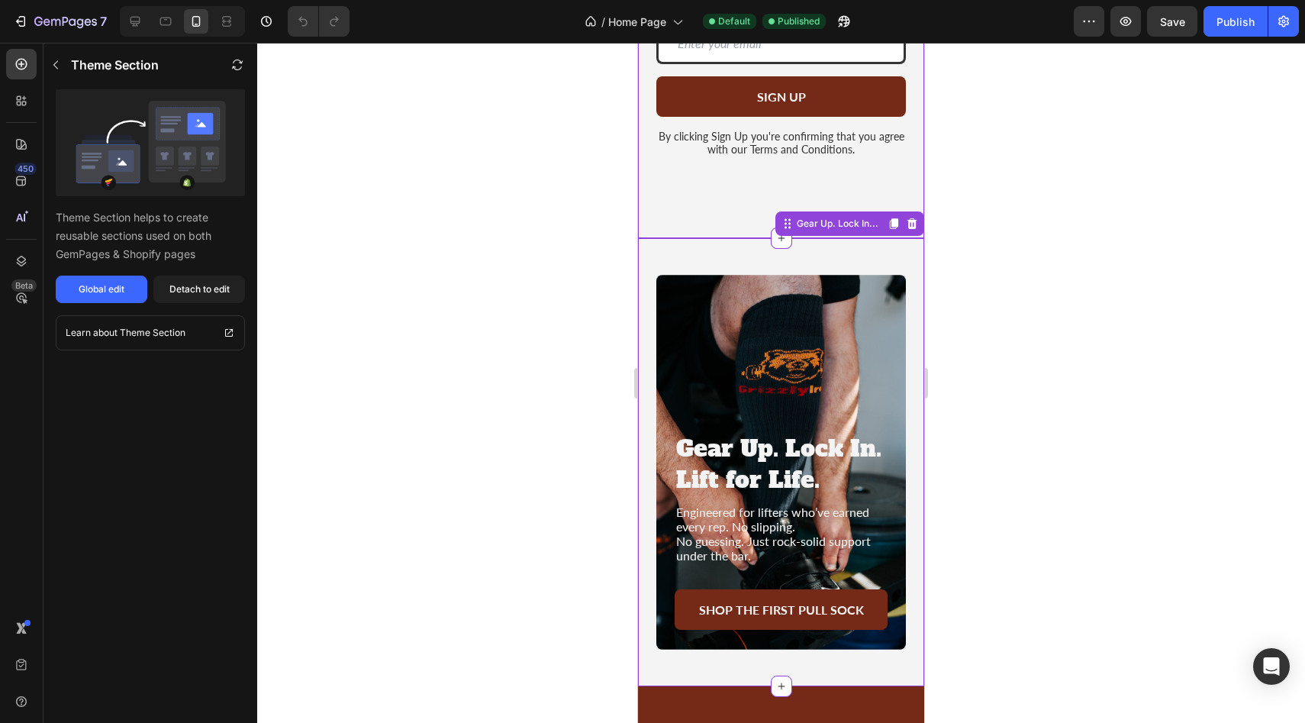
click at [800, 198] on div "Join the Pack Heading Follow us and become part of the GrizzlyIron community. T…" at bounding box center [781, 47] width 286 height 381
click at [1032, 296] on div at bounding box center [781, 383] width 1048 height 680
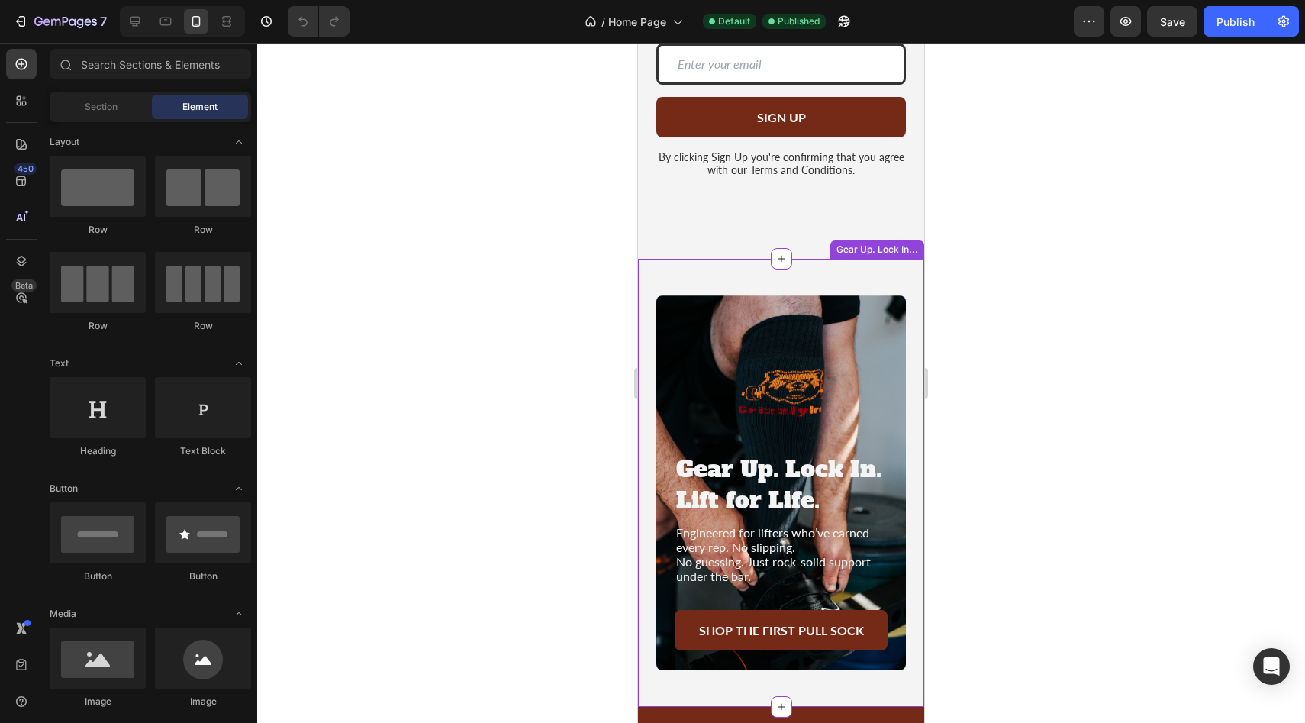
scroll to position [2985, 0]
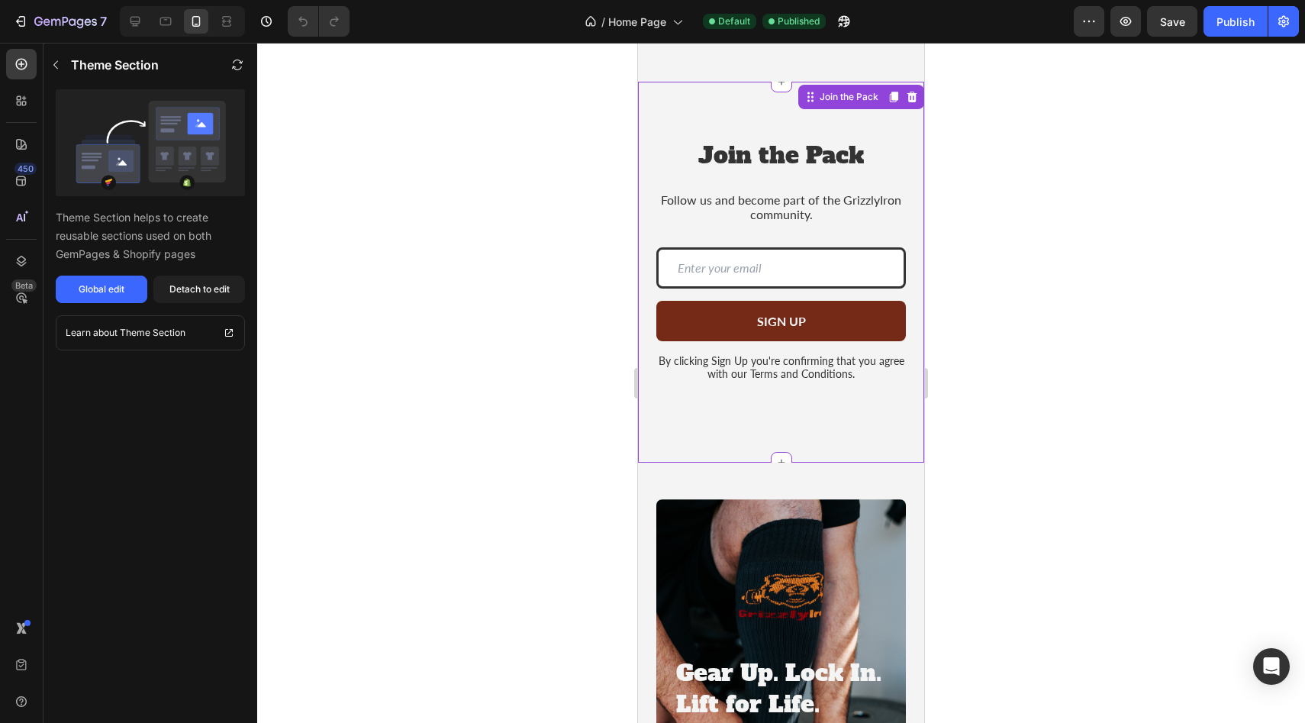
click at [809, 401] on div "Join the Pack Heading Follow us and become part of the GrizzlyIron community. T…" at bounding box center [781, 272] width 250 height 269
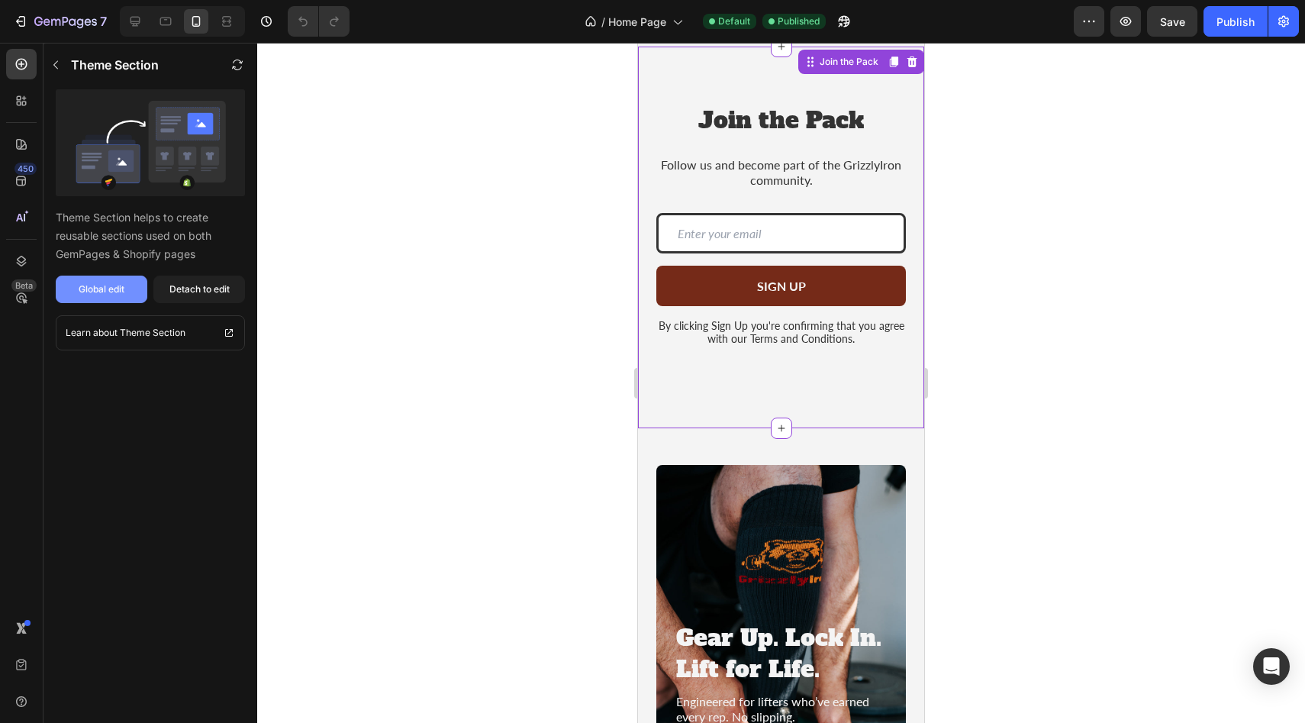
click at [105, 294] on div "Global edit" at bounding box center [102, 289] width 46 height 14
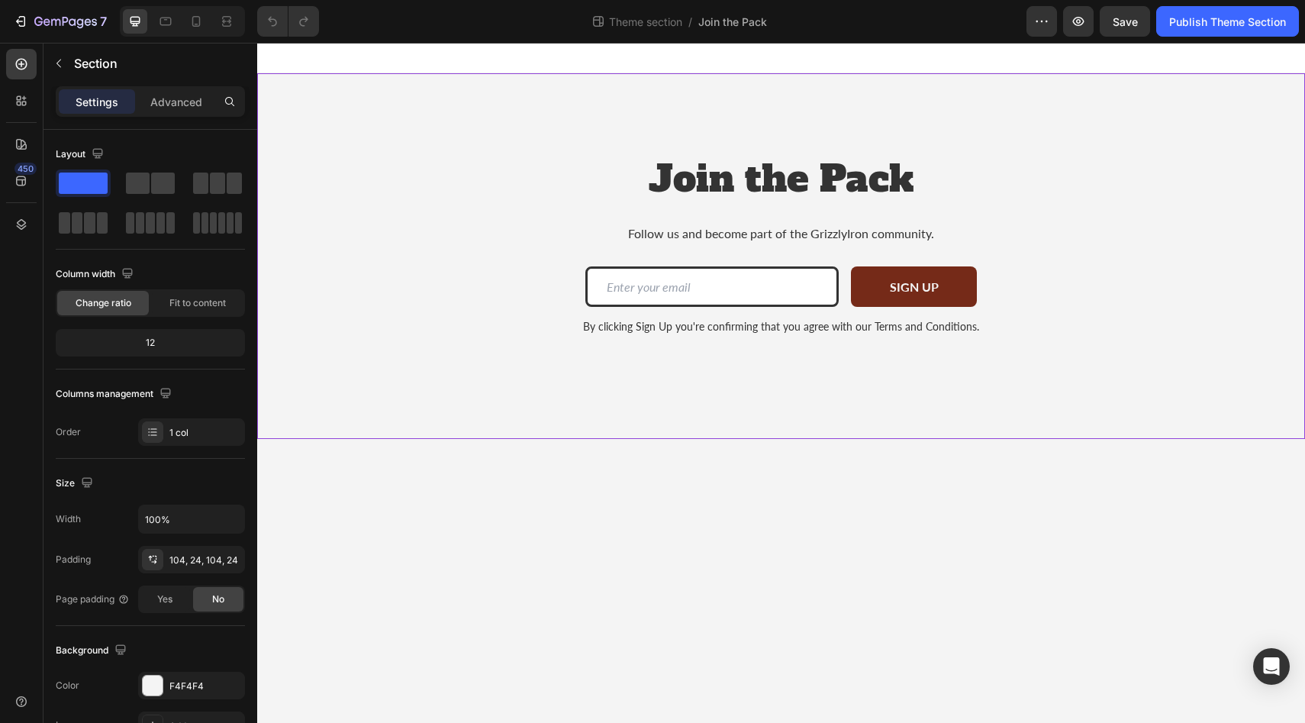
click at [779, 401] on div "Join the Pack Heading Follow us and become part of the GrizzlyIron community. T…" at bounding box center [781, 256] width 1048 height 366
click at [195, 304] on span "Fit to content" at bounding box center [197, 303] width 56 height 14
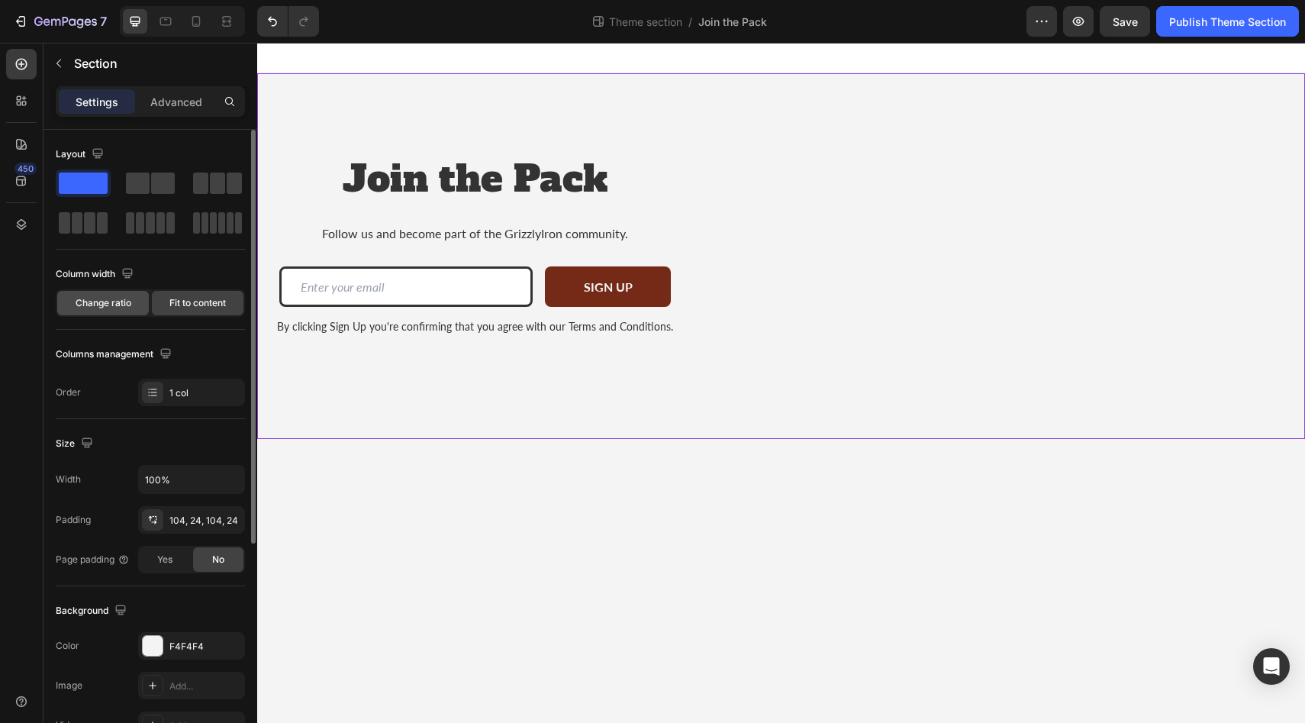
click at [96, 299] on span "Change ratio" at bounding box center [104, 303] width 56 height 14
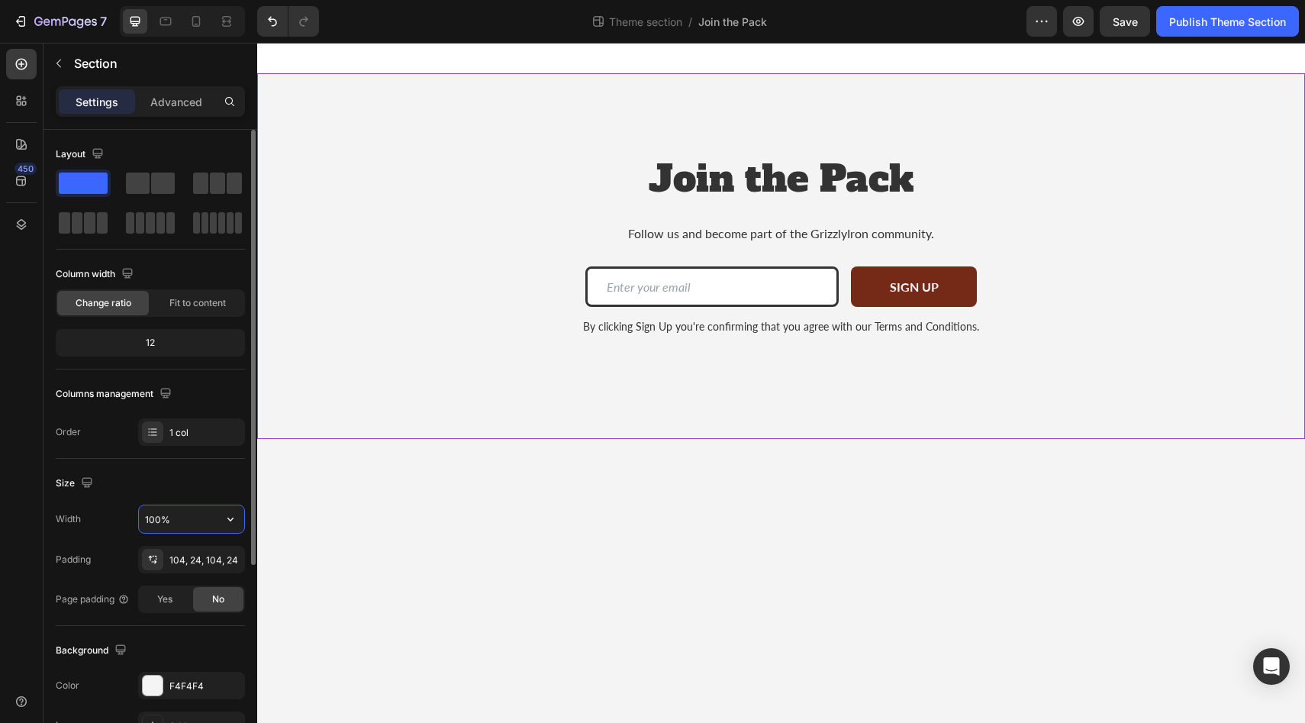
click at [182, 528] on input "100%" at bounding box center [191, 518] width 105 height 27
click at [228, 520] on icon "button" at bounding box center [230, 518] width 15 height 15
click at [188, 302] on span "Fit to content" at bounding box center [197, 303] width 56 height 14
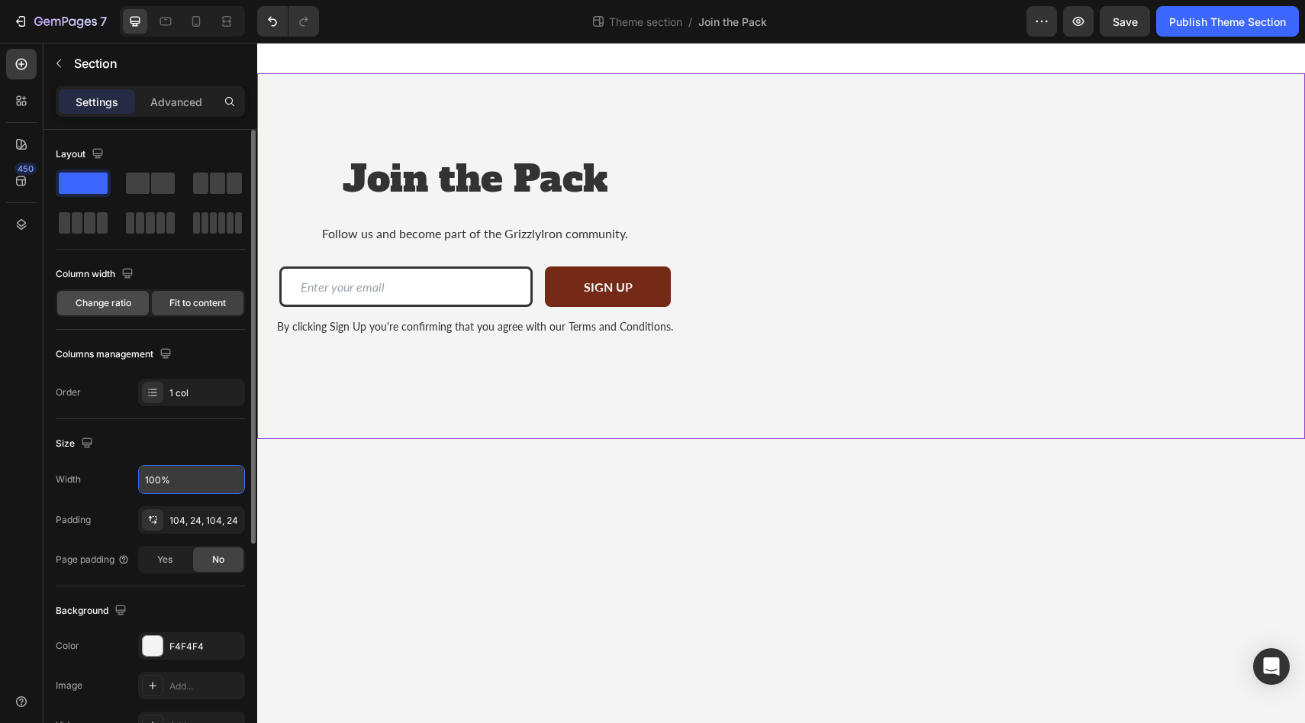
click at [123, 304] on span "Change ratio" at bounding box center [104, 303] width 56 height 14
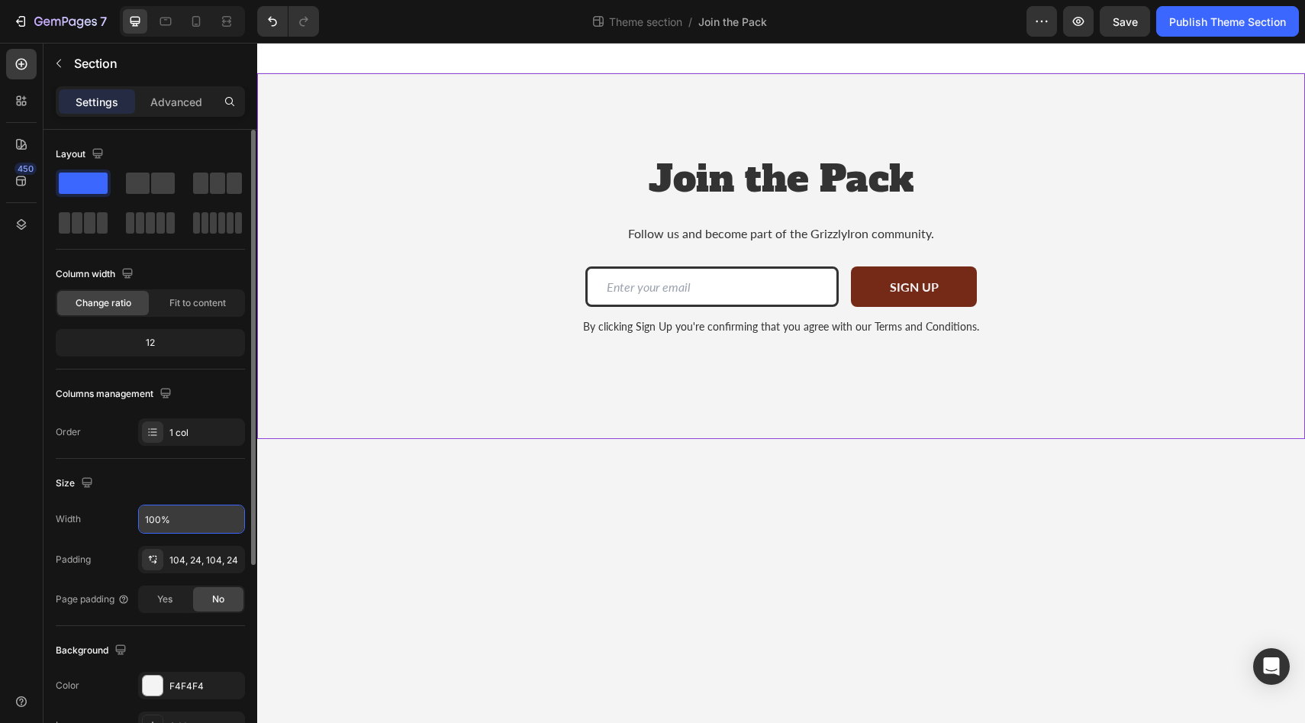
click at [154, 340] on div "12" at bounding box center [150, 342] width 183 height 21
click at [209, 514] on input "100%" at bounding box center [191, 518] width 105 height 27
click at [180, 91] on div "Advanced" at bounding box center [176, 101] width 76 height 24
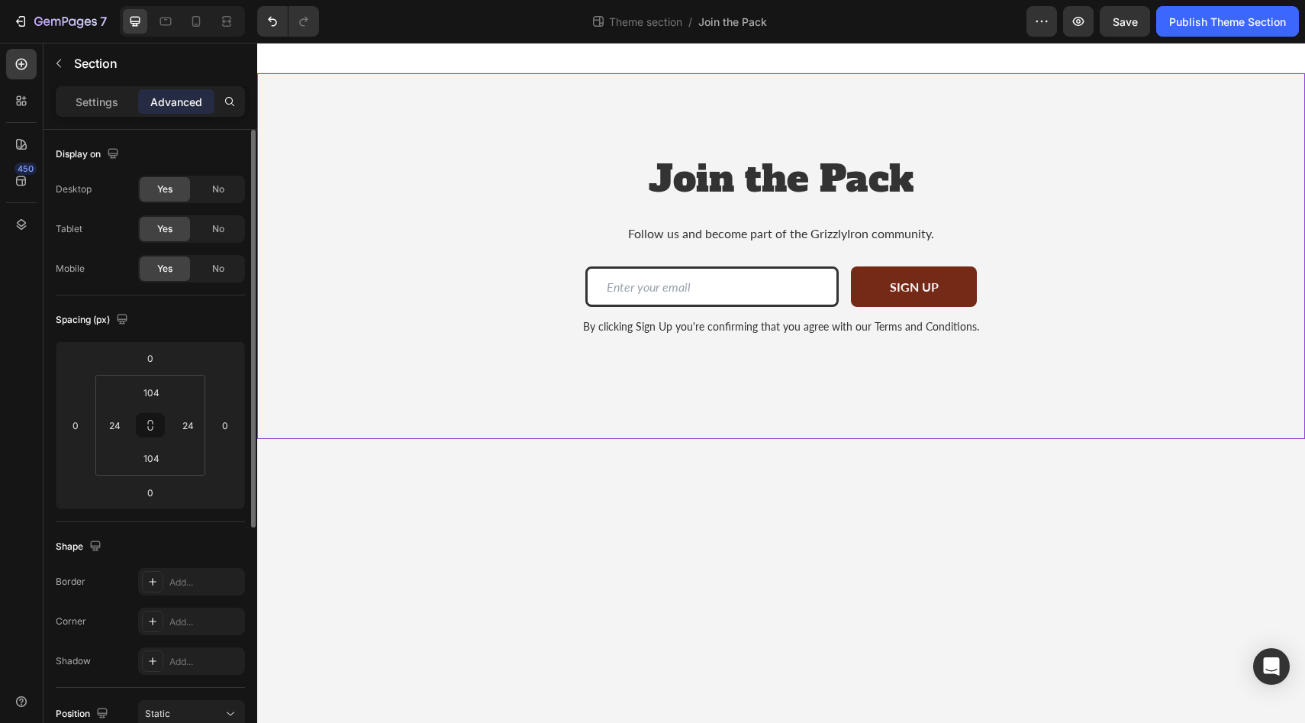
scroll to position [3, 0]
click at [152, 394] on input "104" at bounding box center [151, 389] width 31 height 23
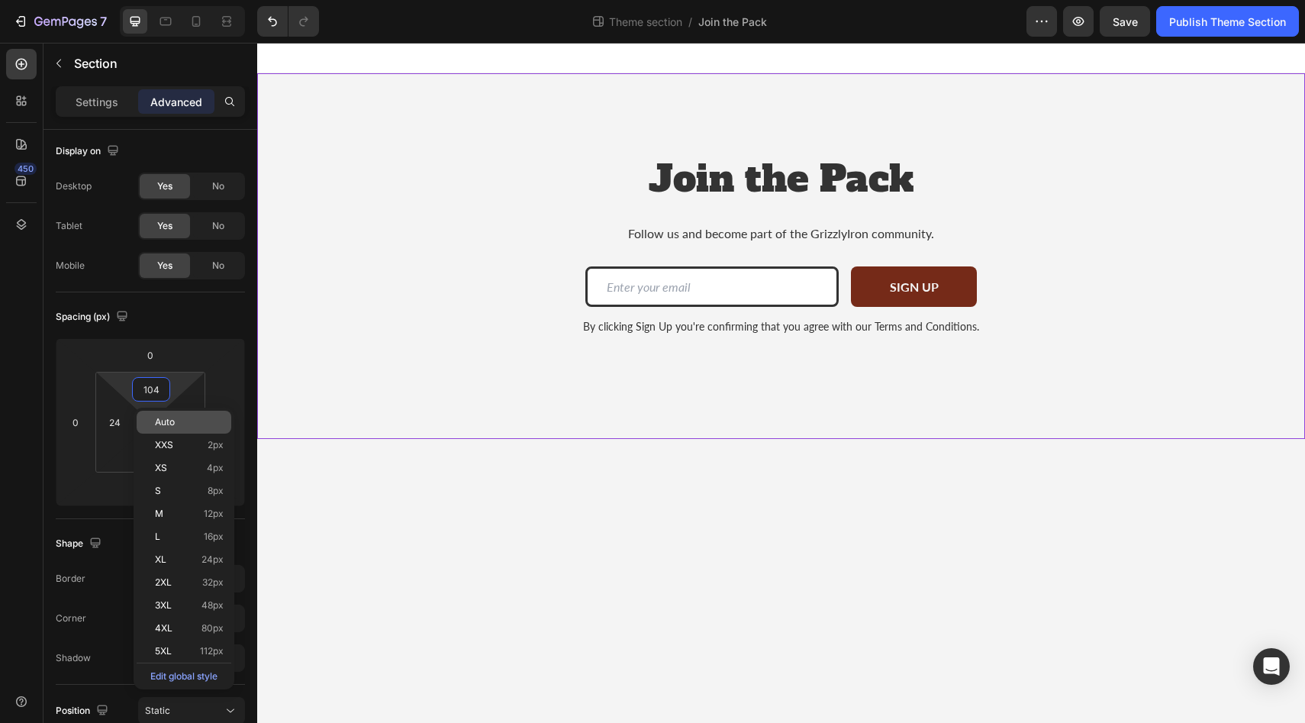
click at [166, 421] on span "Auto" at bounding box center [165, 422] width 20 height 11
type input "Auto"
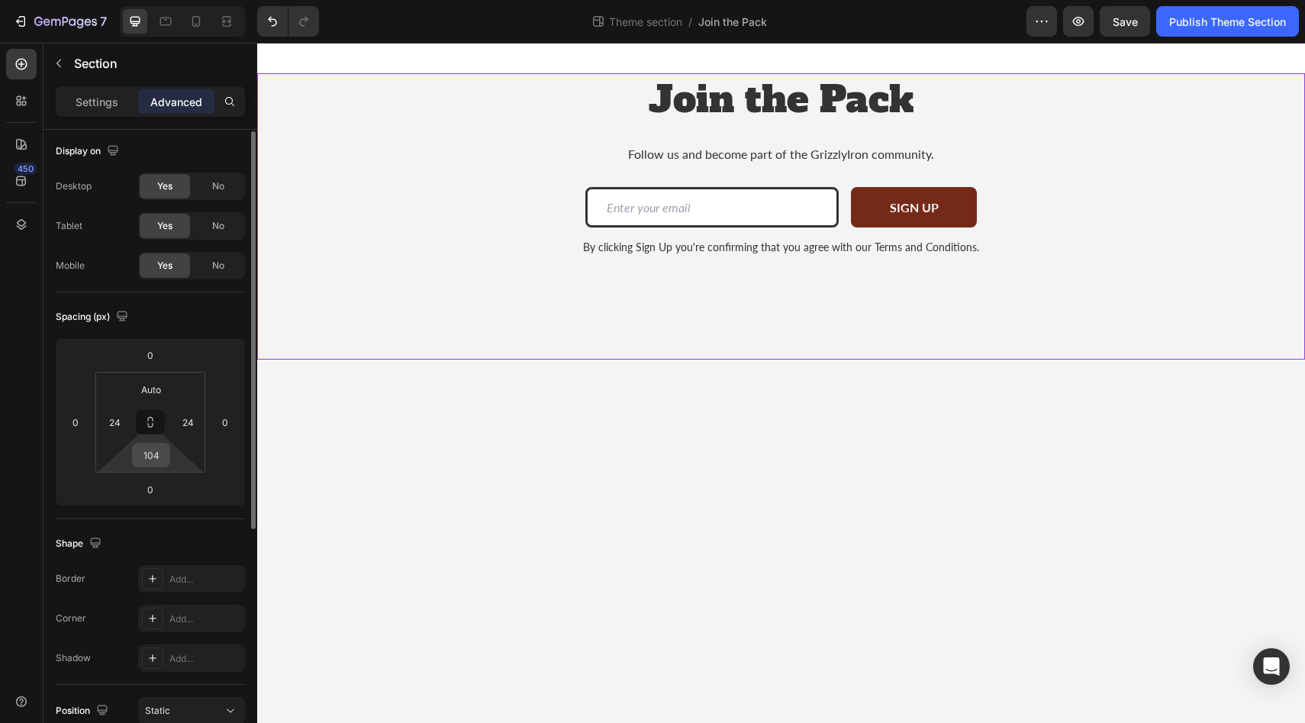
type textarea "104"
click at [153, 463] on input "104" at bounding box center [151, 454] width 31 height 23
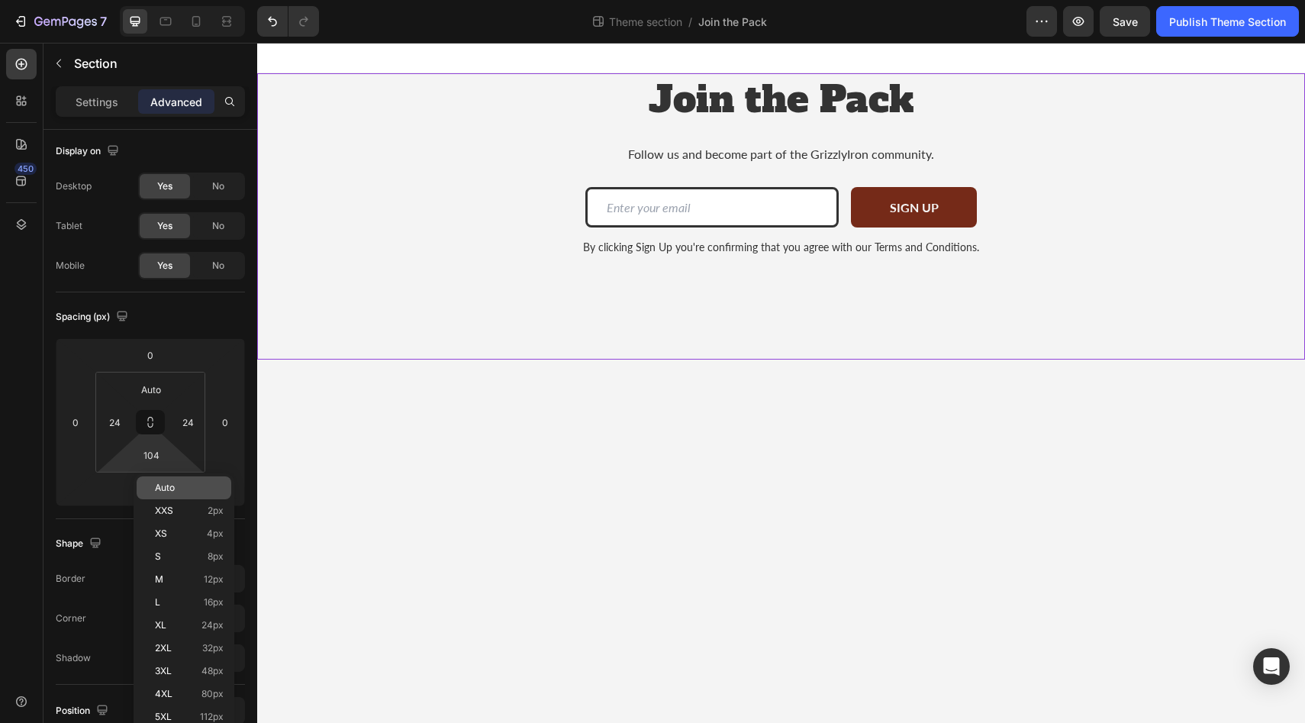
click at [159, 488] on span "Auto" at bounding box center [165, 487] width 20 height 11
type input "Auto"
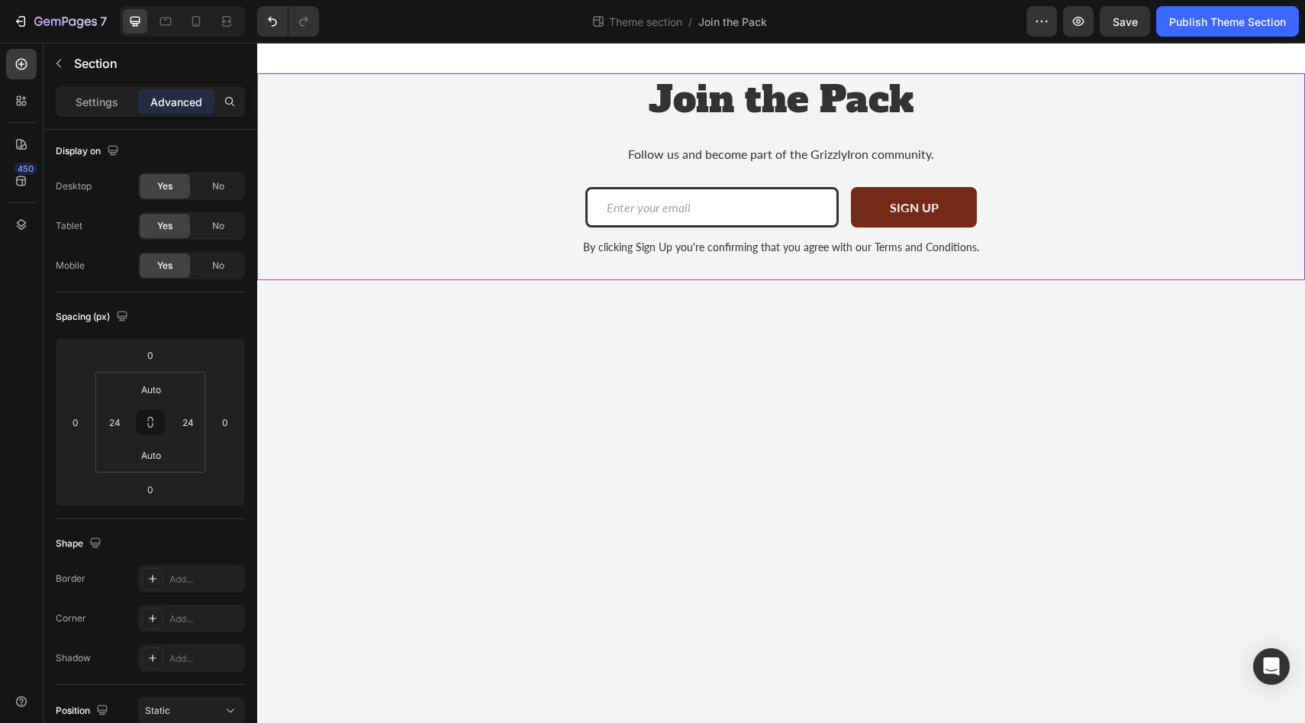
click at [474, 470] on body "Join the Pack Heading Follow us and become part of the GrizzlyIron community. T…" at bounding box center [781, 383] width 1048 height 680
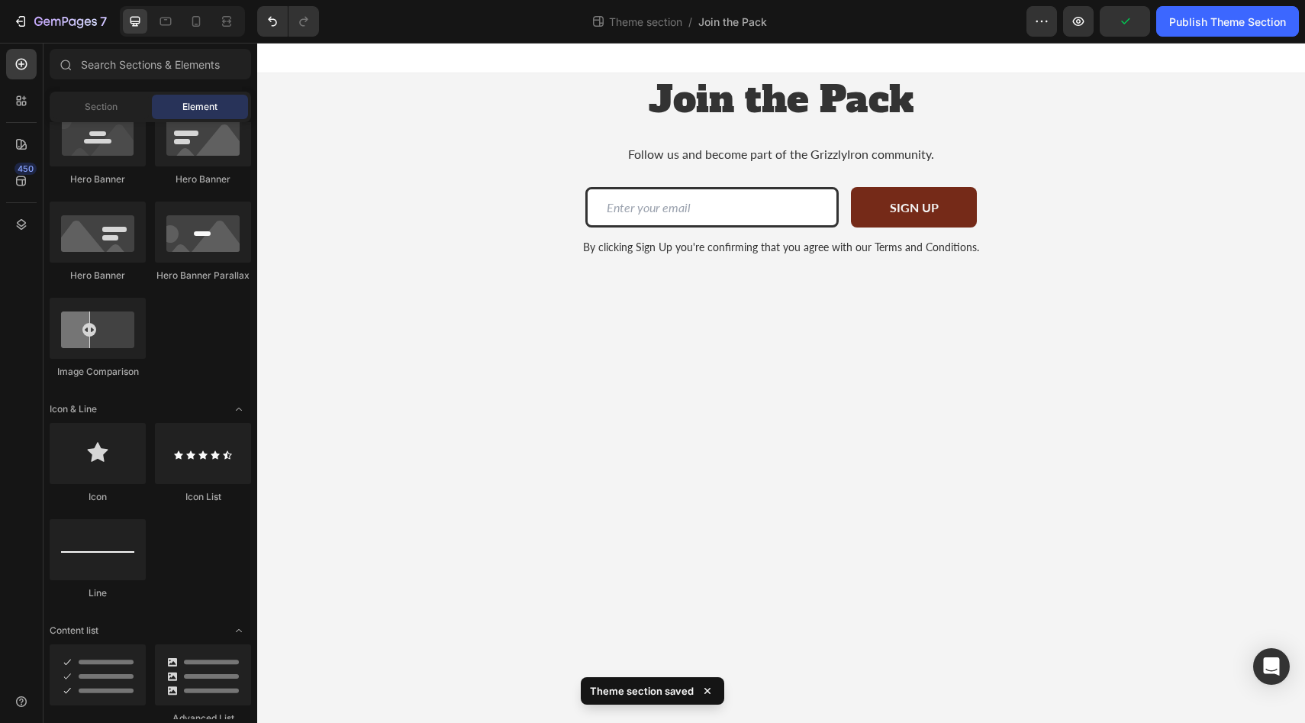
scroll to position [0, 0]
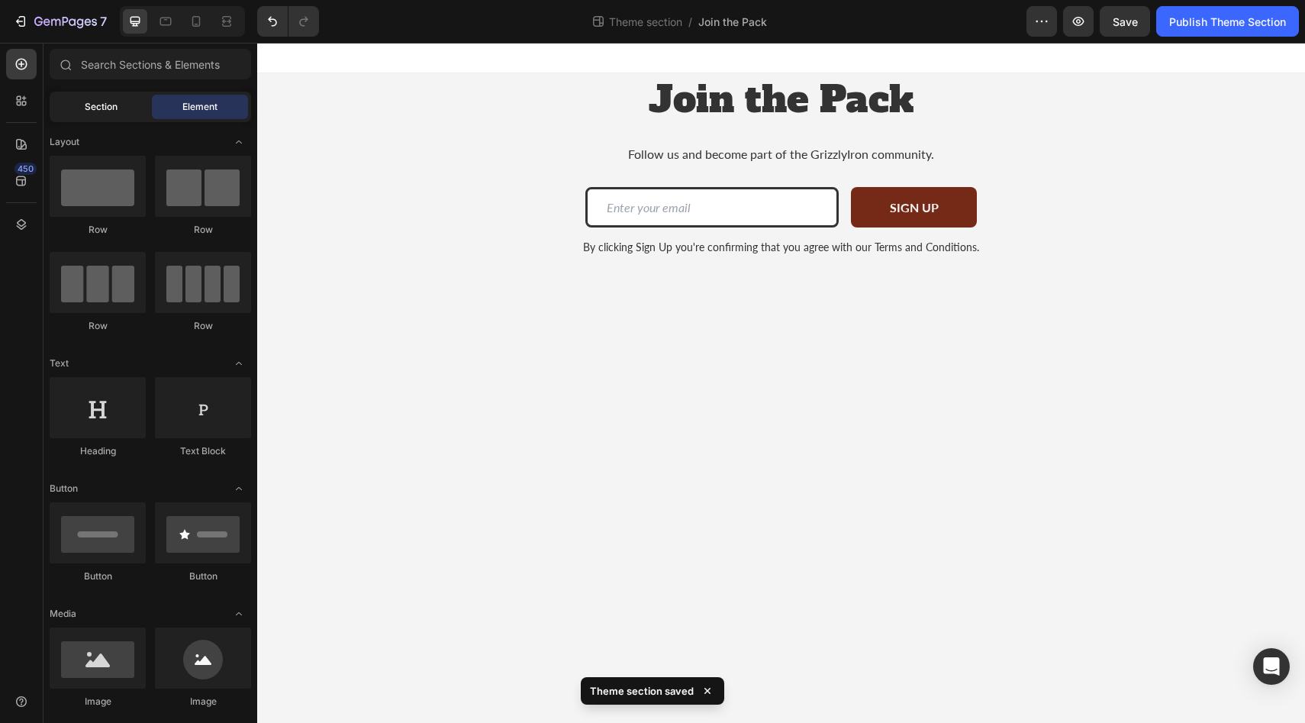
click at [101, 105] on span "Section" at bounding box center [101, 107] width 33 height 14
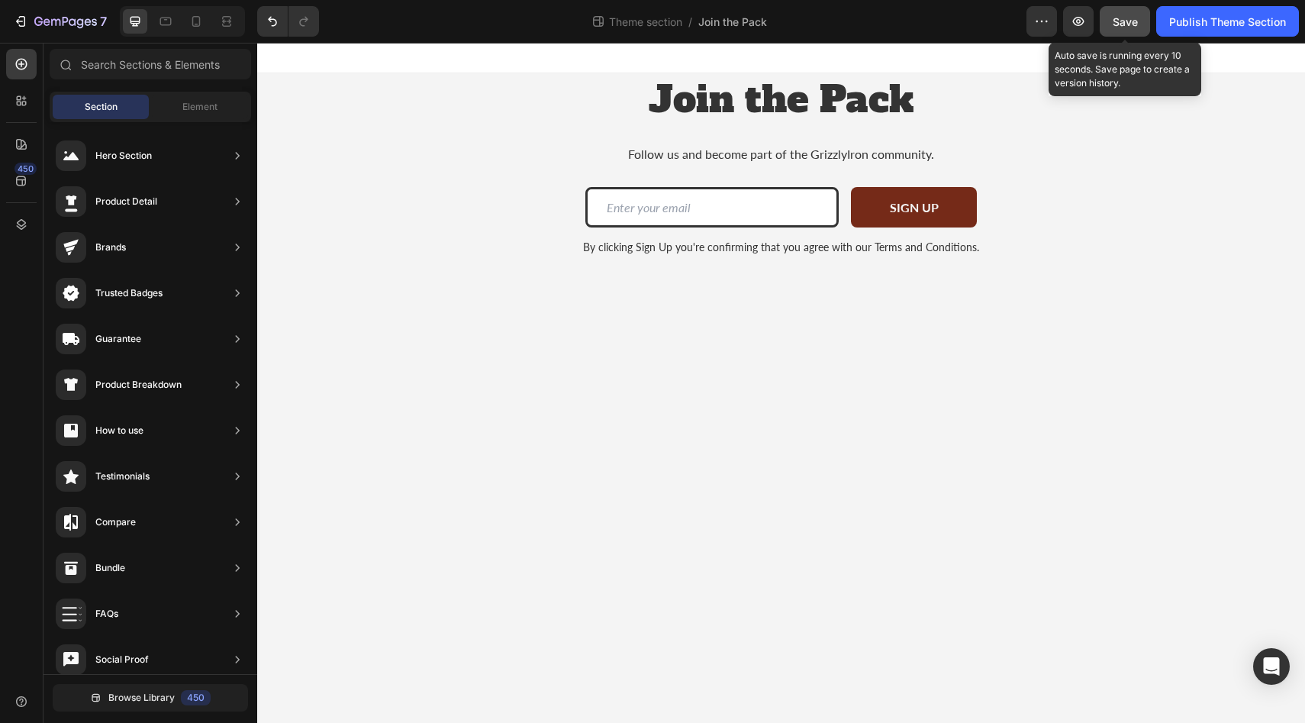
click at [1119, 22] on span "Save" at bounding box center [1125, 21] width 25 height 13
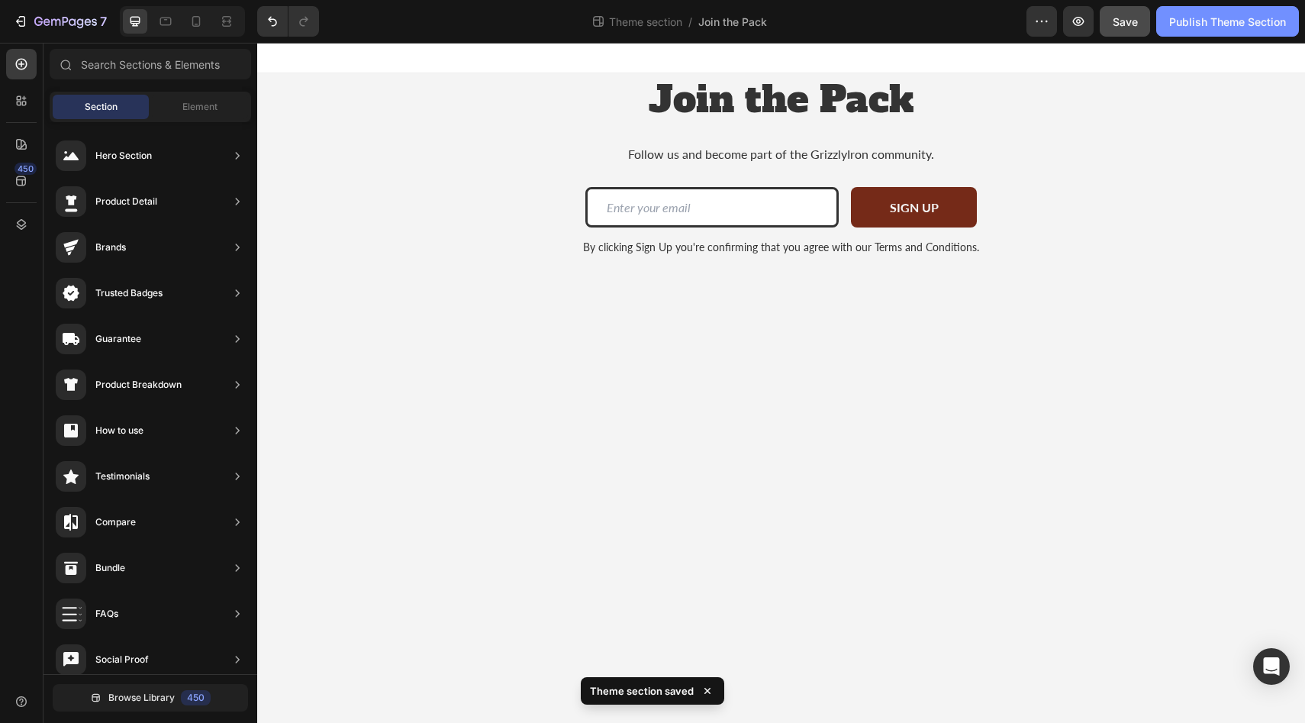
click at [1211, 26] on div "Publish Theme Section" at bounding box center [1227, 22] width 117 height 16
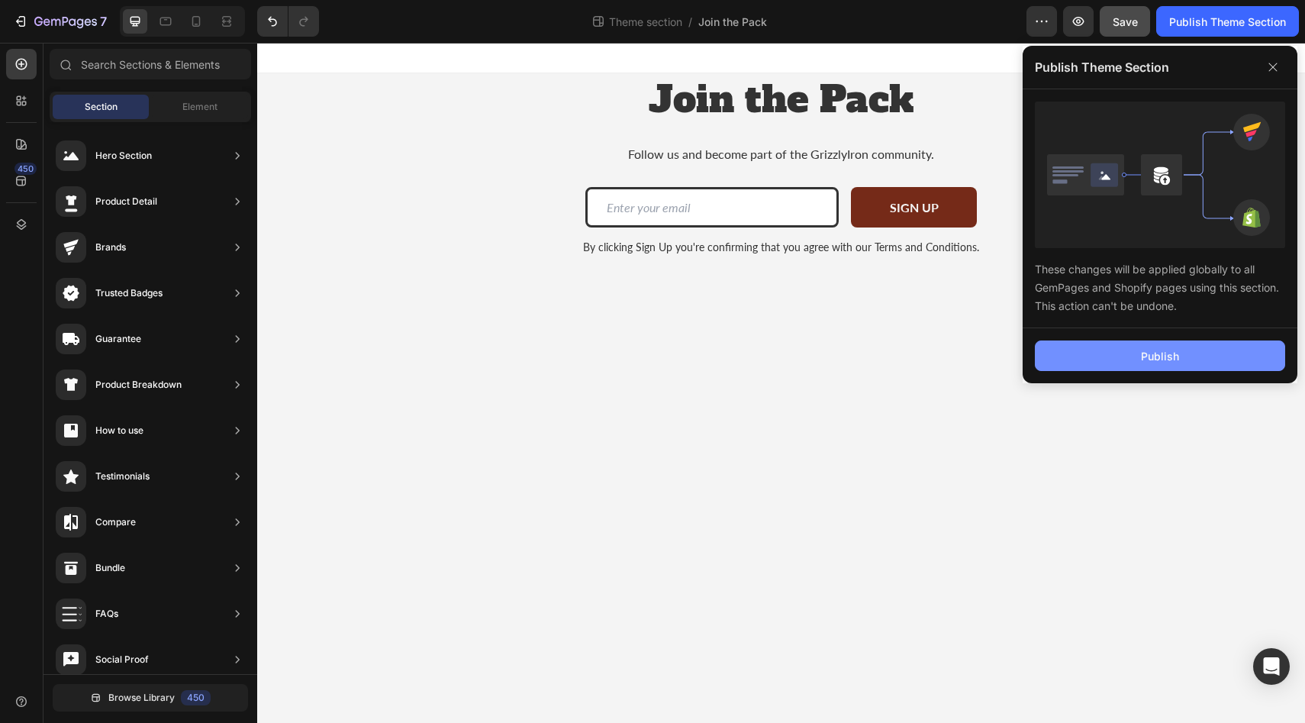
click at [1131, 354] on button "Publish" at bounding box center [1160, 355] width 250 height 31
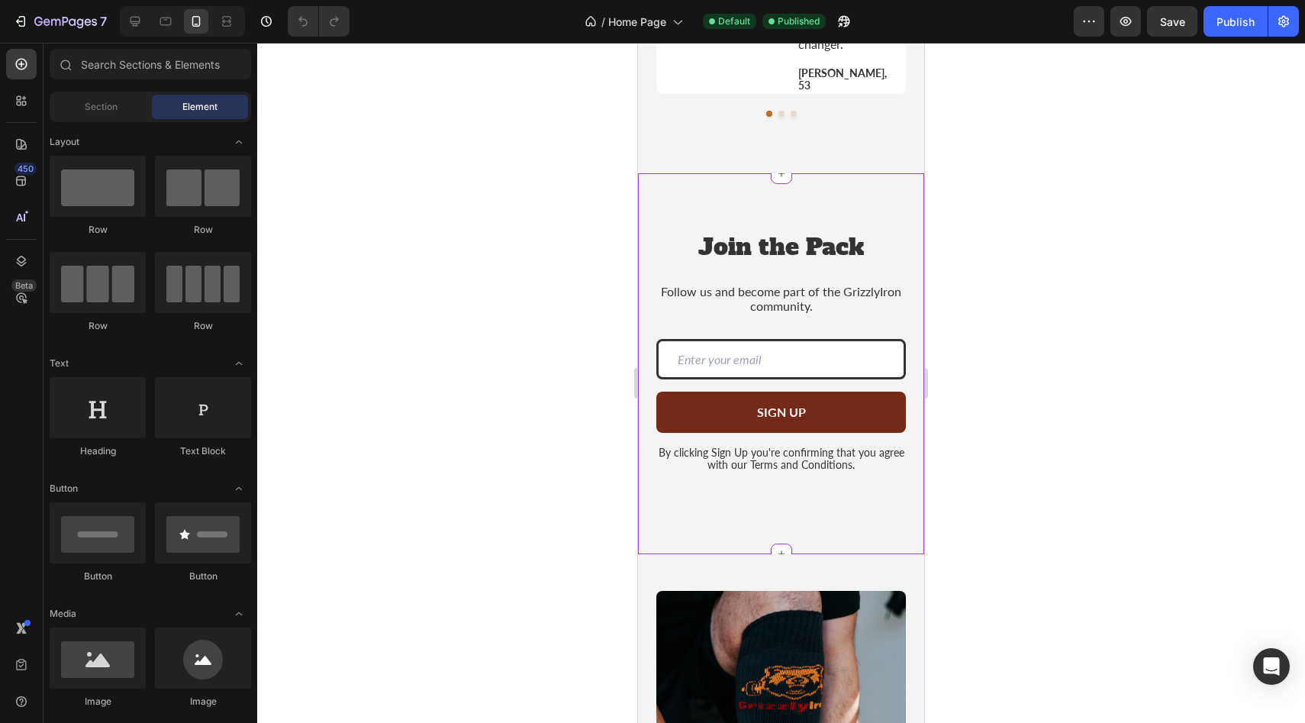
scroll to position [2749, 0]
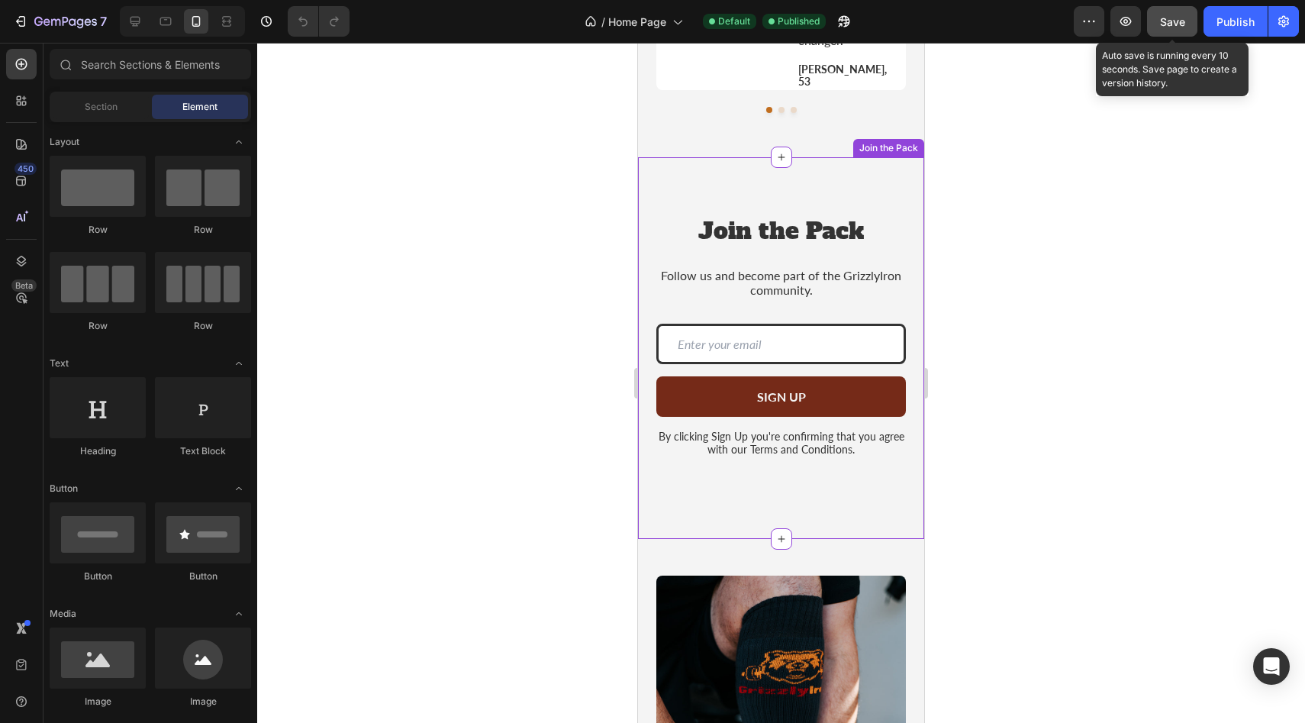
click at [1177, 22] on span "Save" at bounding box center [1172, 21] width 25 height 13
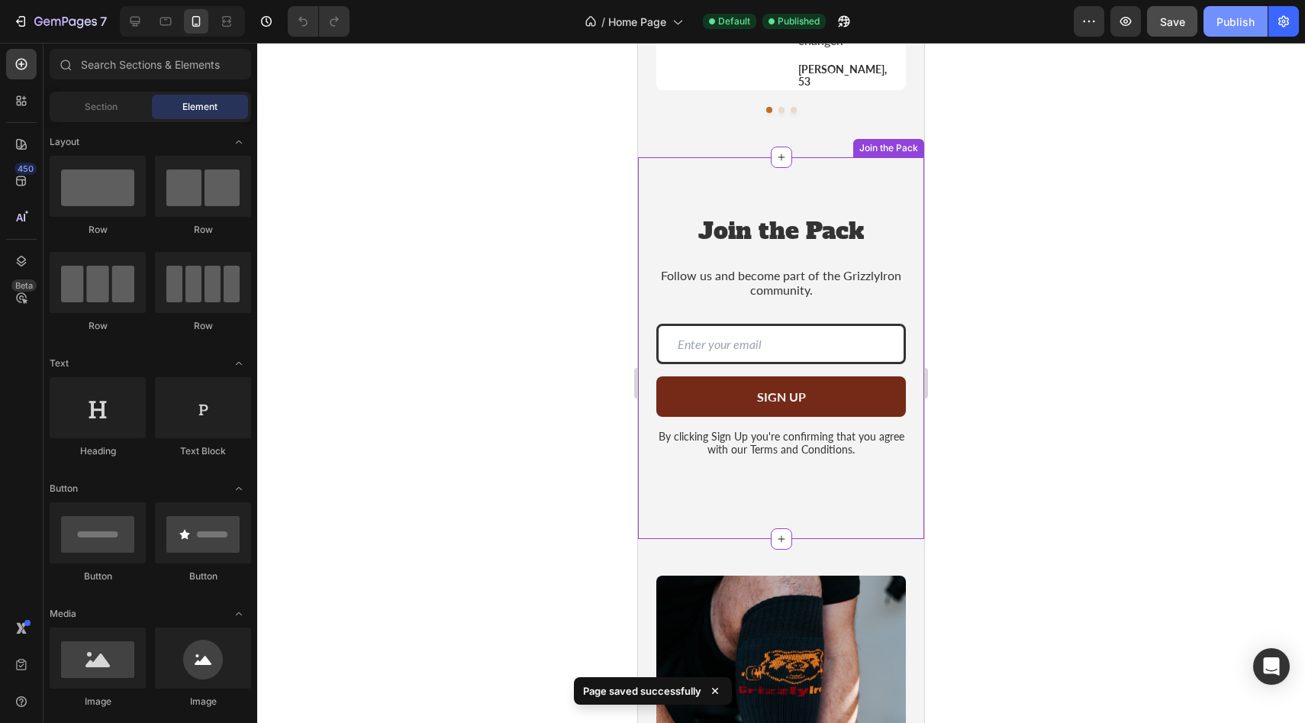
click at [1242, 24] on div "Publish" at bounding box center [1235, 22] width 38 height 16
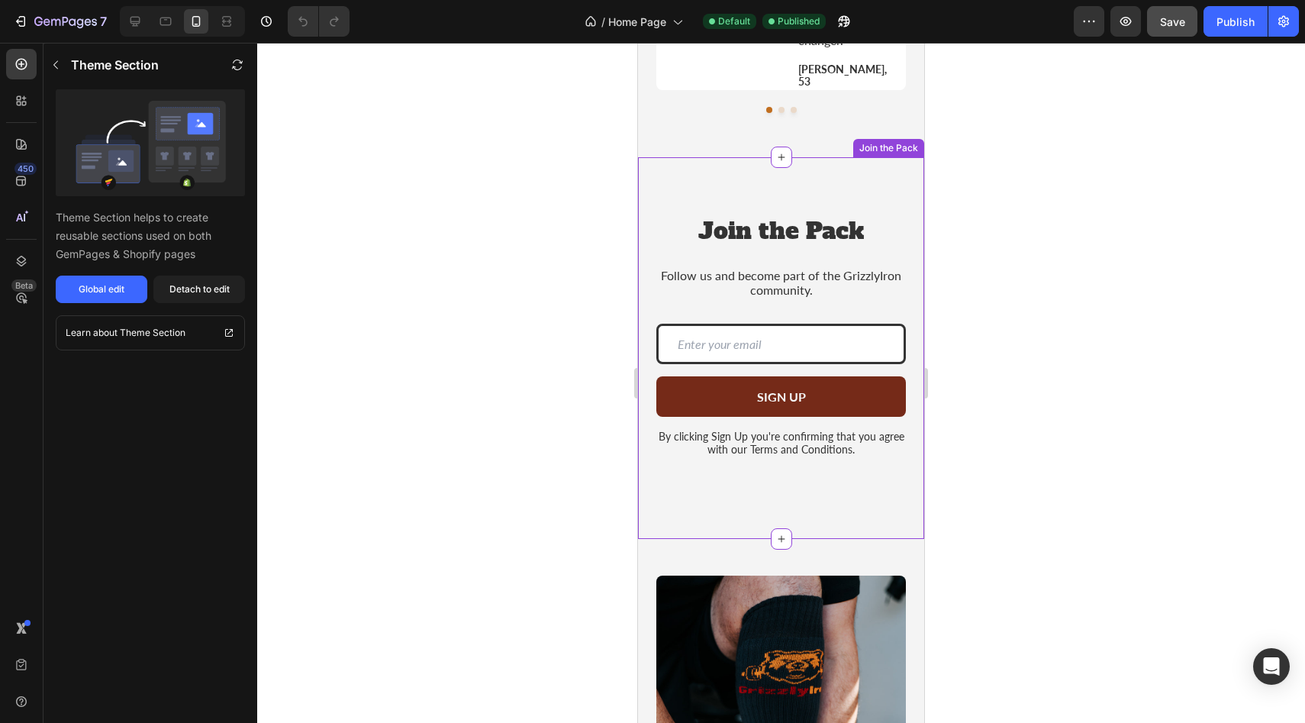
click at [910, 278] on div "Join the Pack Heading Follow us and become part of the GrizzlyIron community. T…" at bounding box center [781, 347] width 286 height 381
click at [98, 291] on div "Global edit" at bounding box center [102, 289] width 46 height 14
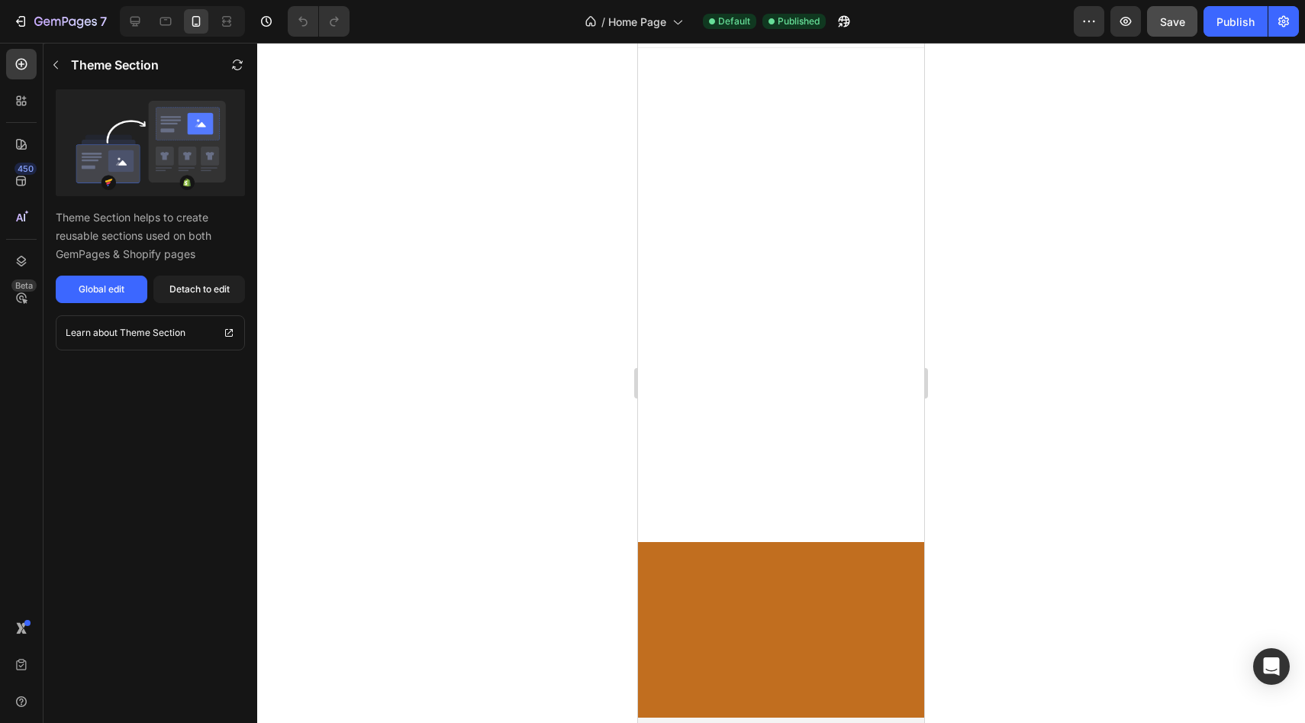
scroll to position [0, 0]
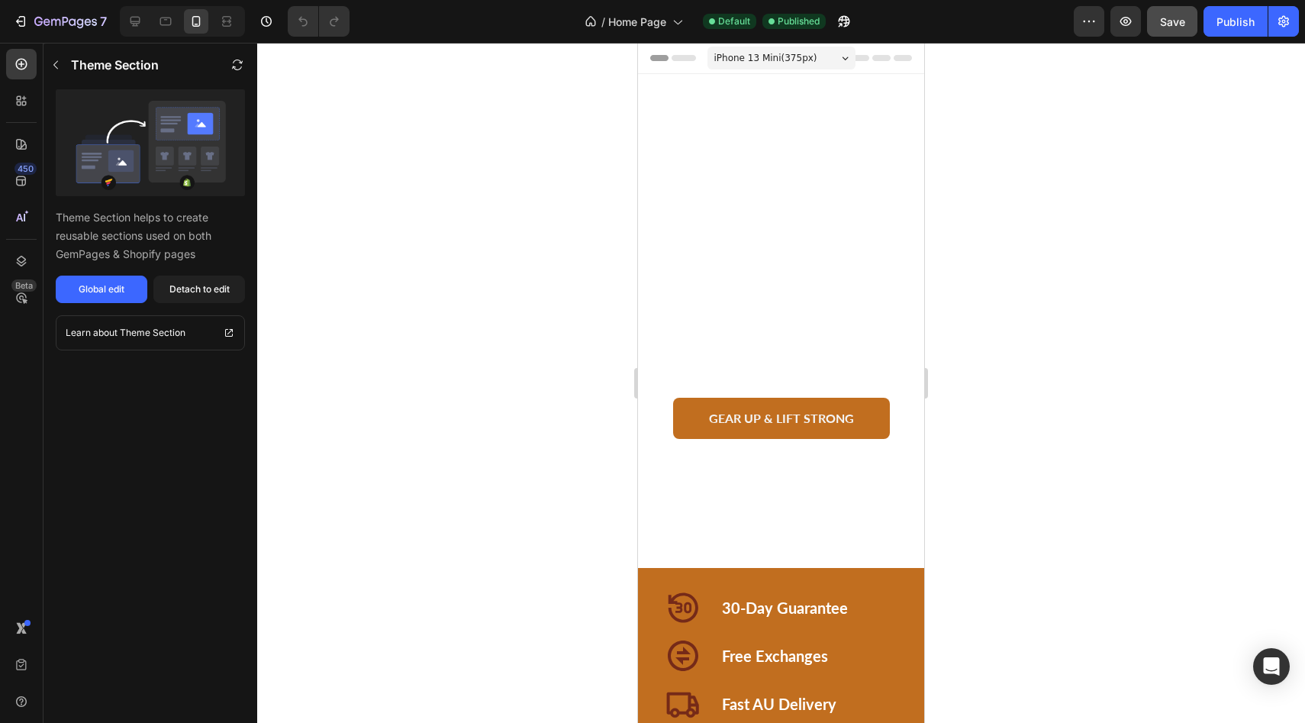
click at [691, 56] on span "Header" at bounding box center [684, 57] width 34 height 15
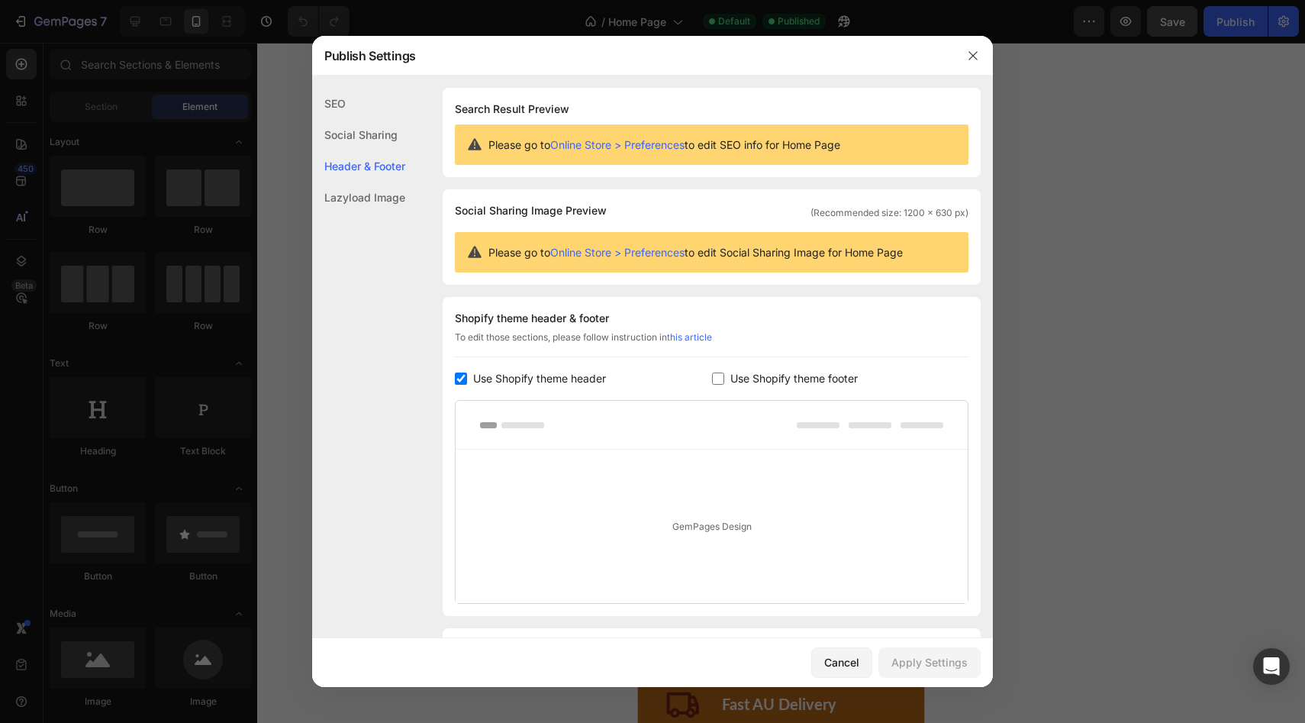
scroll to position [91, 0]
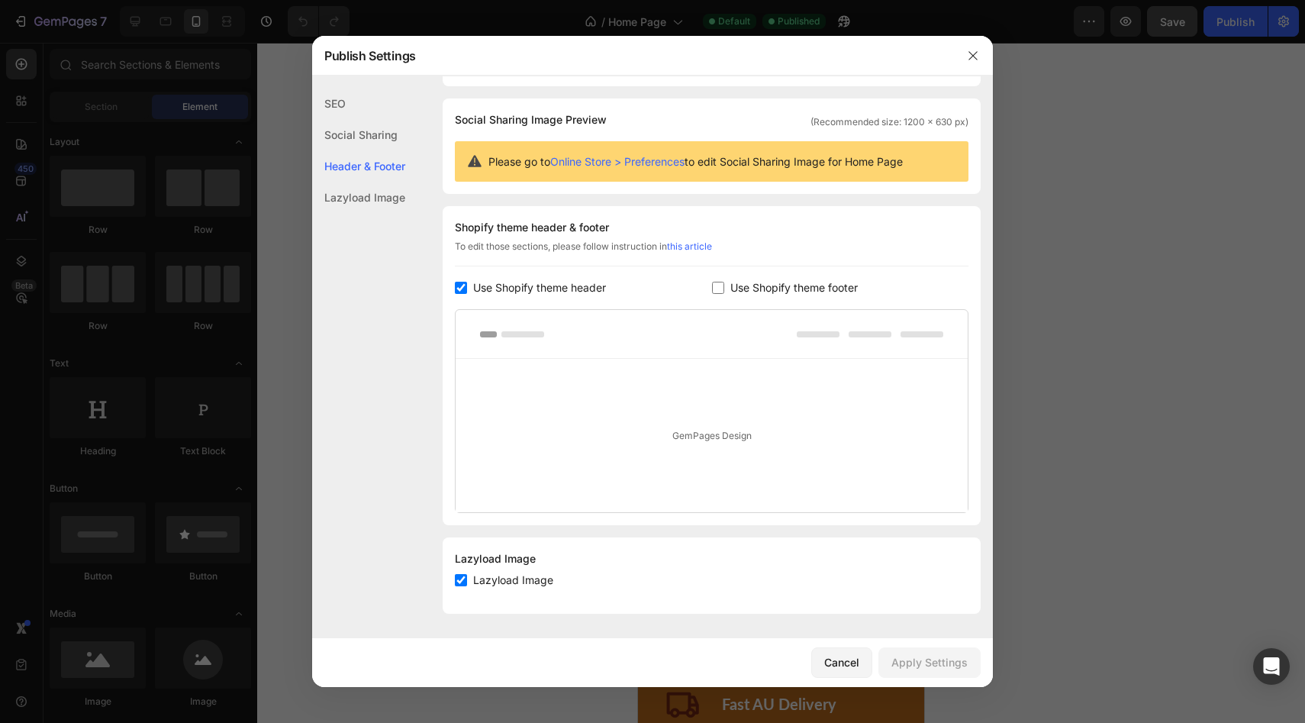
click at [354, 105] on div "SEO" at bounding box center [358, 103] width 93 height 31
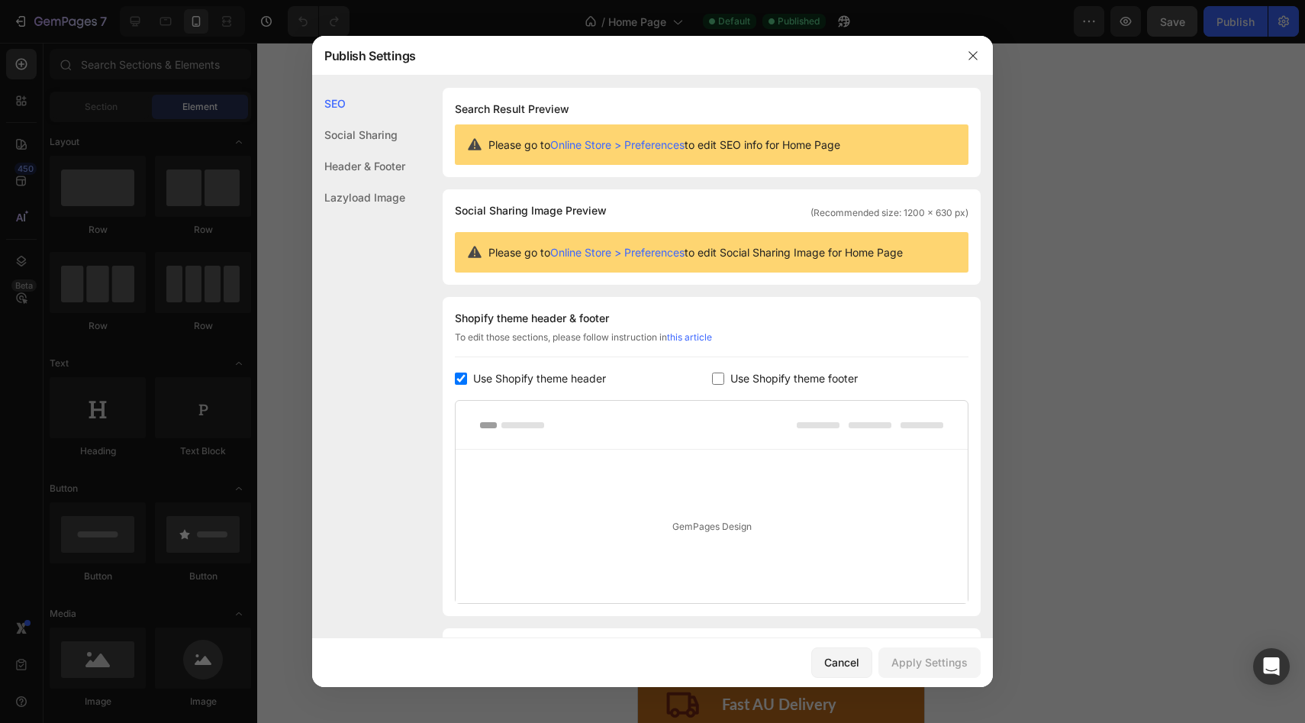
scroll to position [0, 0]
click at [349, 137] on div "Social Sharing" at bounding box center [358, 134] width 93 height 31
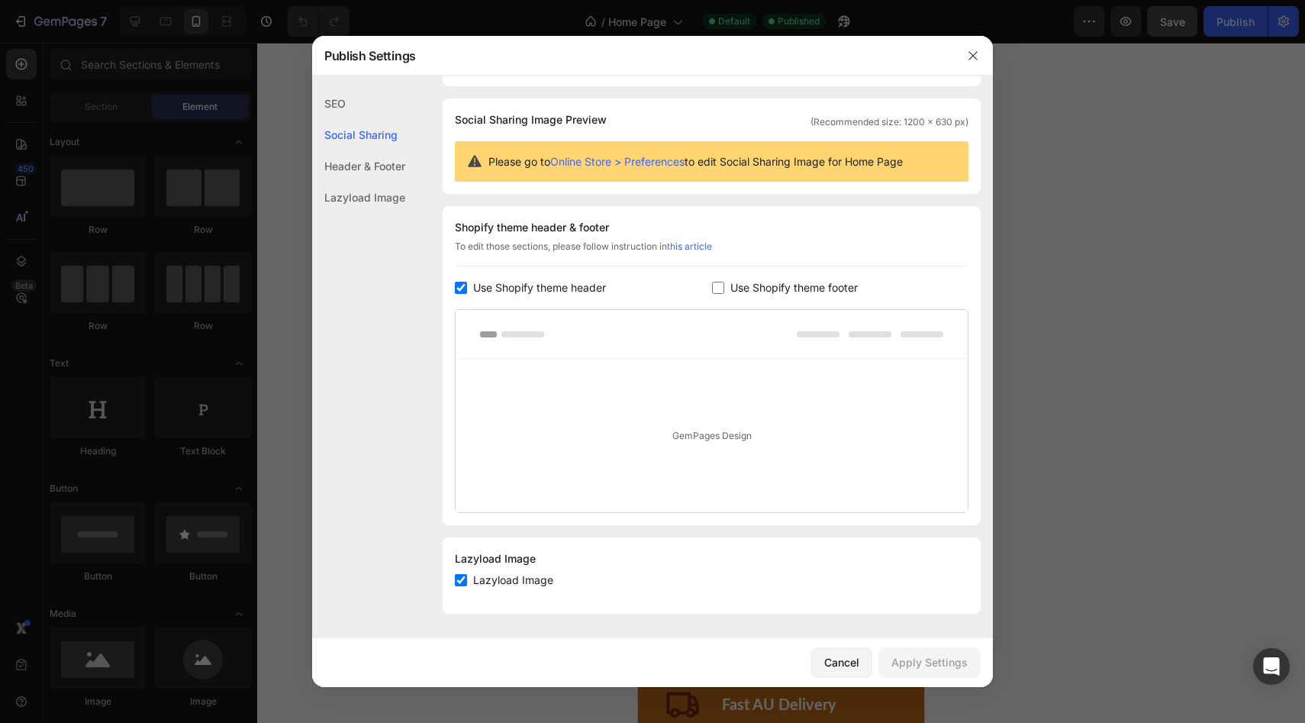
scroll to position [91, 0]
click at [351, 162] on div "Header & Footer" at bounding box center [358, 165] width 93 height 31
click at [344, 196] on div "Lazyload Image" at bounding box center [358, 197] width 93 height 31
click at [377, 164] on div "Header & Footer" at bounding box center [358, 165] width 93 height 31
click at [977, 53] on icon "button" at bounding box center [973, 56] width 12 height 12
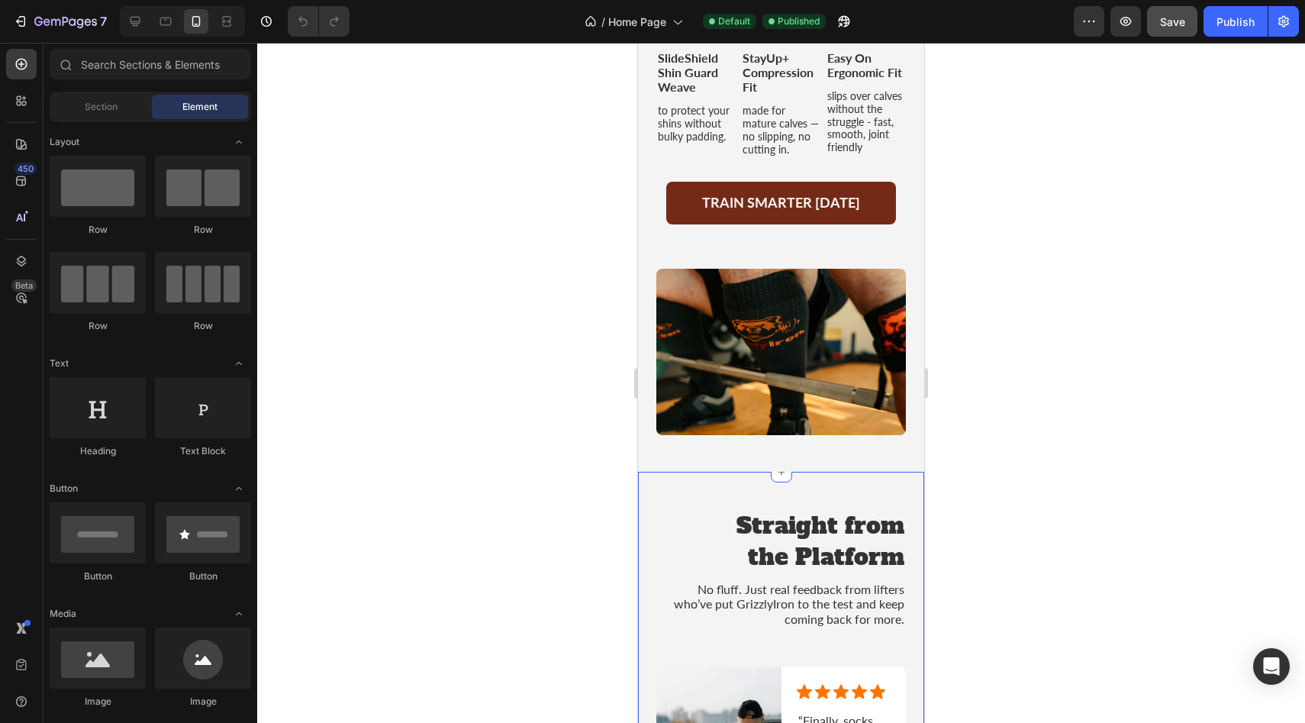
scroll to position [2075, 0]
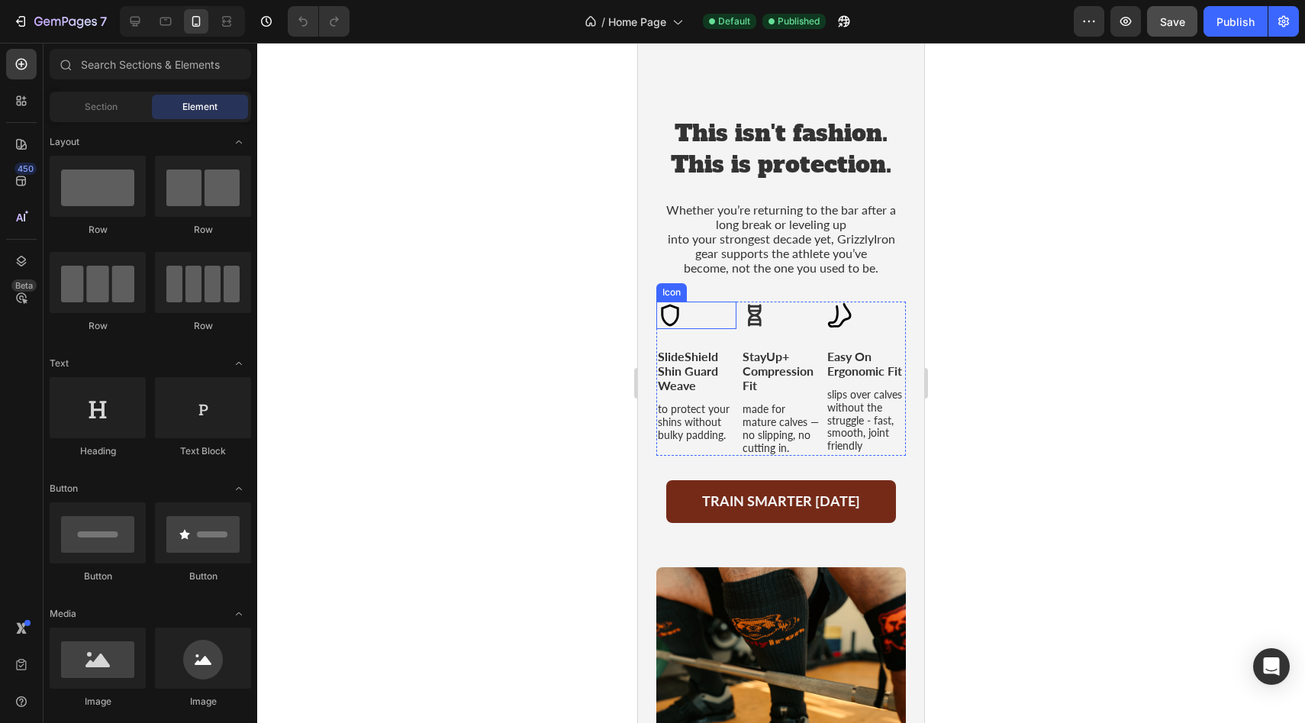
click at [710, 301] on div "Icon" at bounding box center [696, 314] width 80 height 27
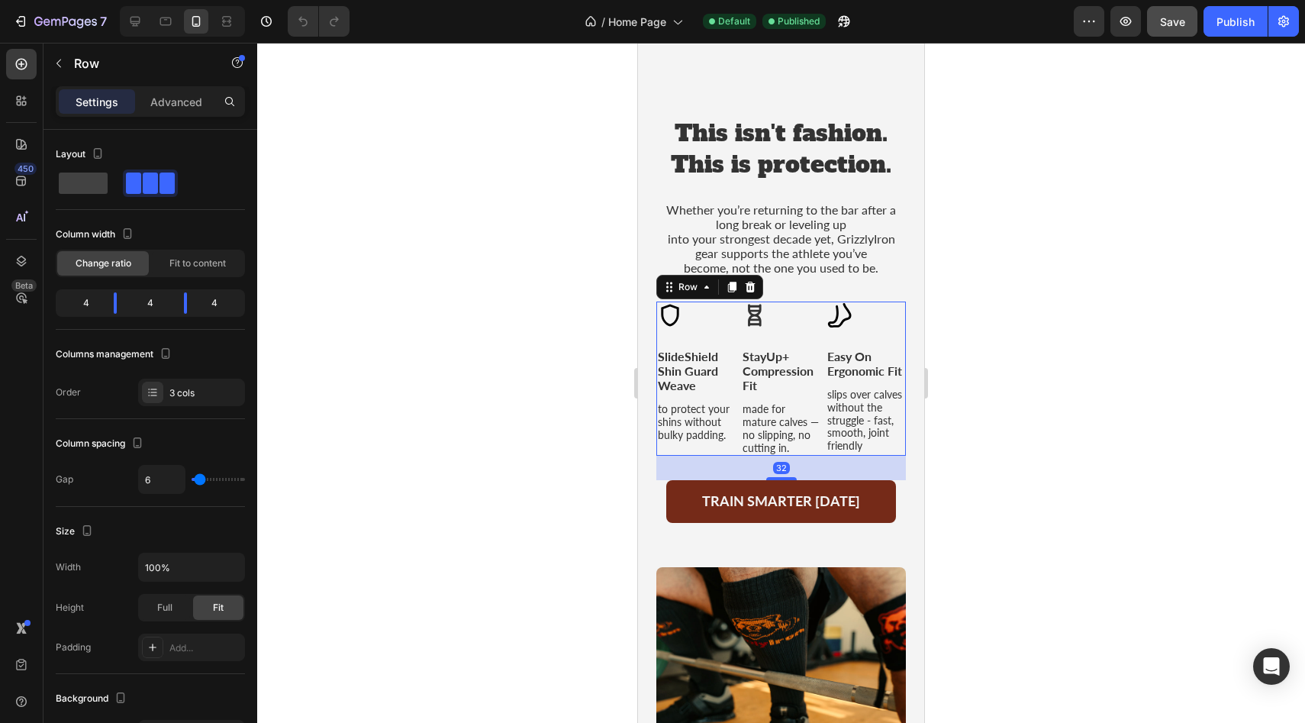
click at [894, 308] on div "Icon Easy On Ergonomic Fit Text Block slips over calves without the struggle - …" at bounding box center [866, 378] width 80 height 155
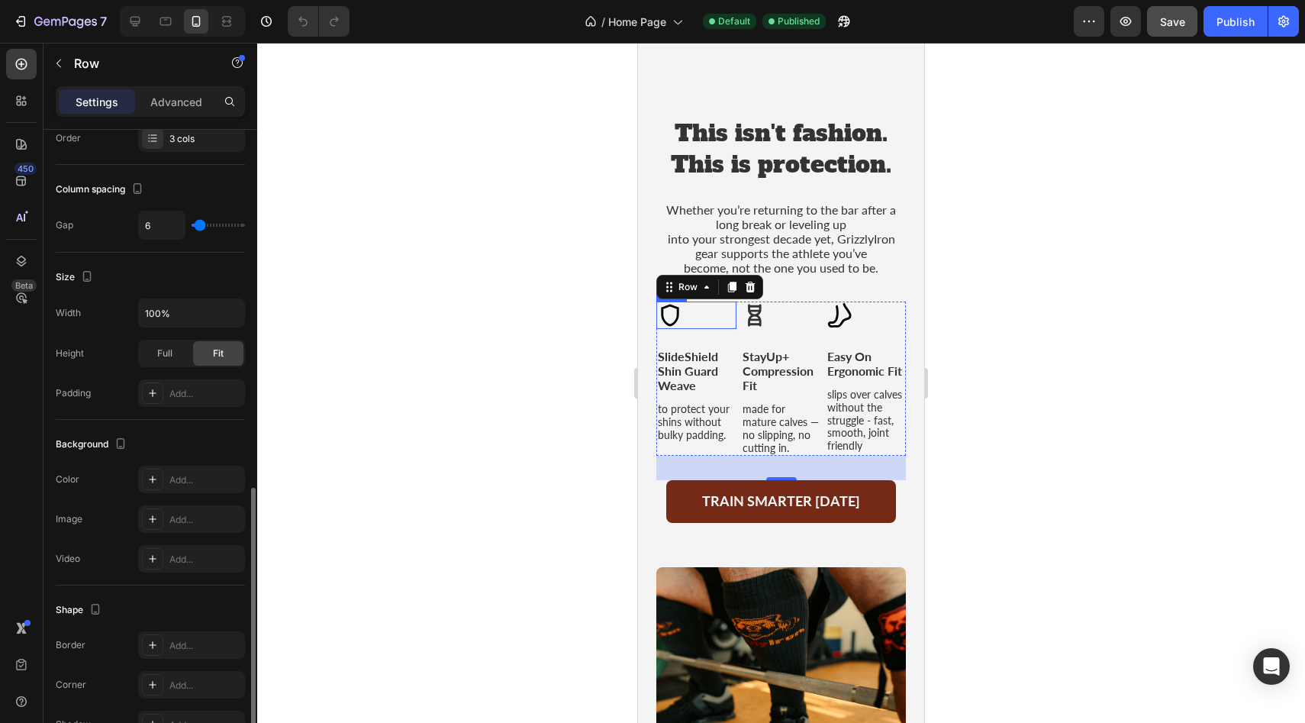
scroll to position [383, 0]
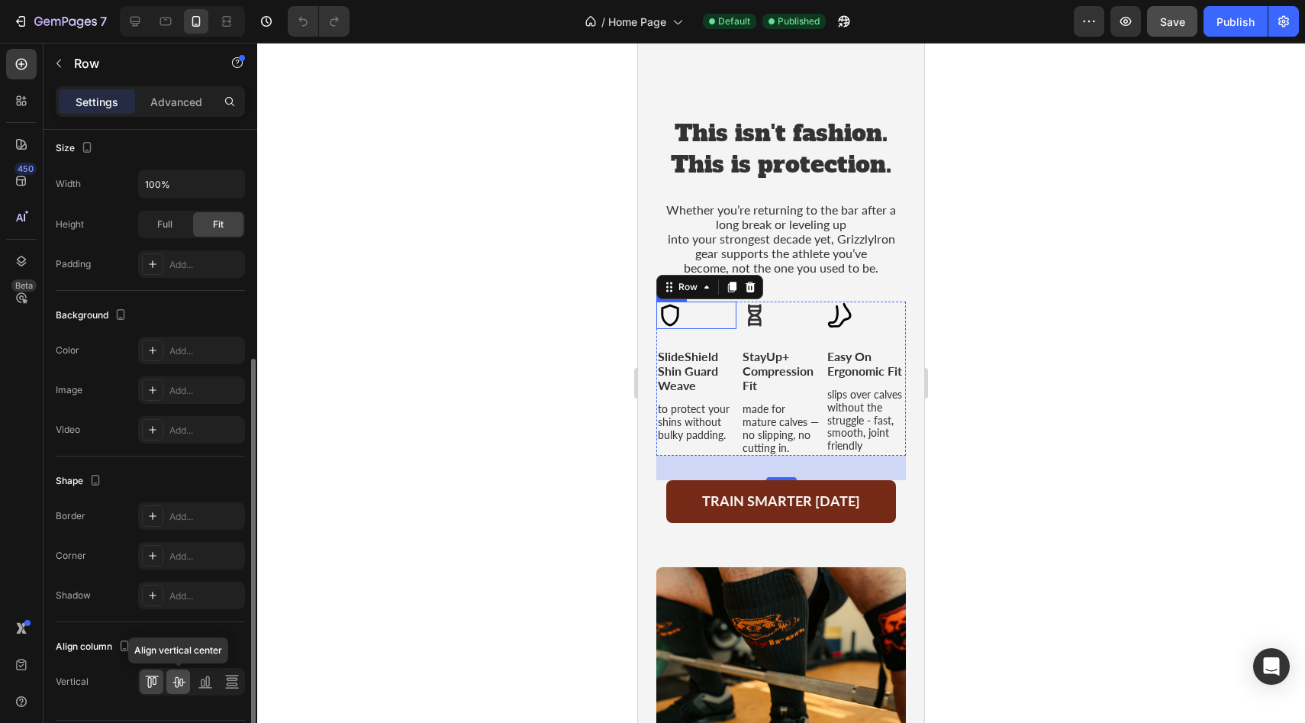
click at [171, 678] on icon at bounding box center [178, 681] width 15 height 15
click at [154, 678] on icon at bounding box center [151, 681] width 15 height 15
click at [176, 105] on p "Advanced" at bounding box center [176, 102] width 52 height 16
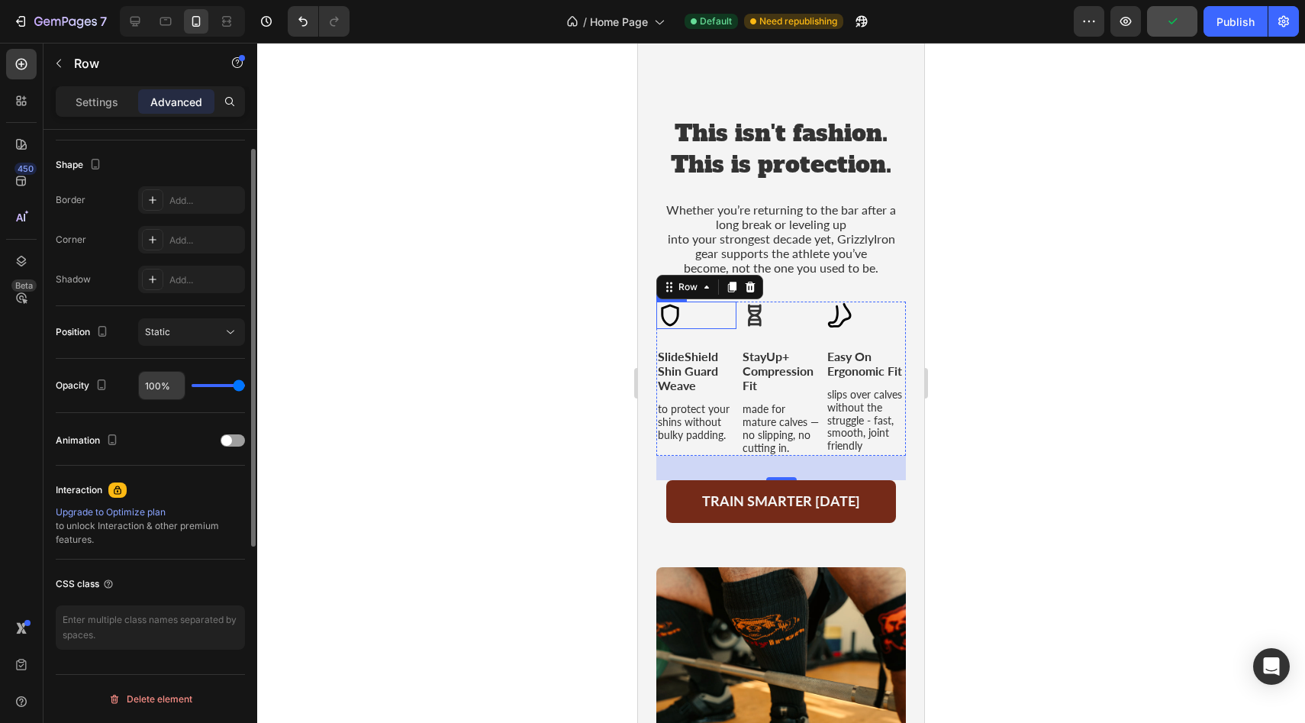
scroll to position [0, 0]
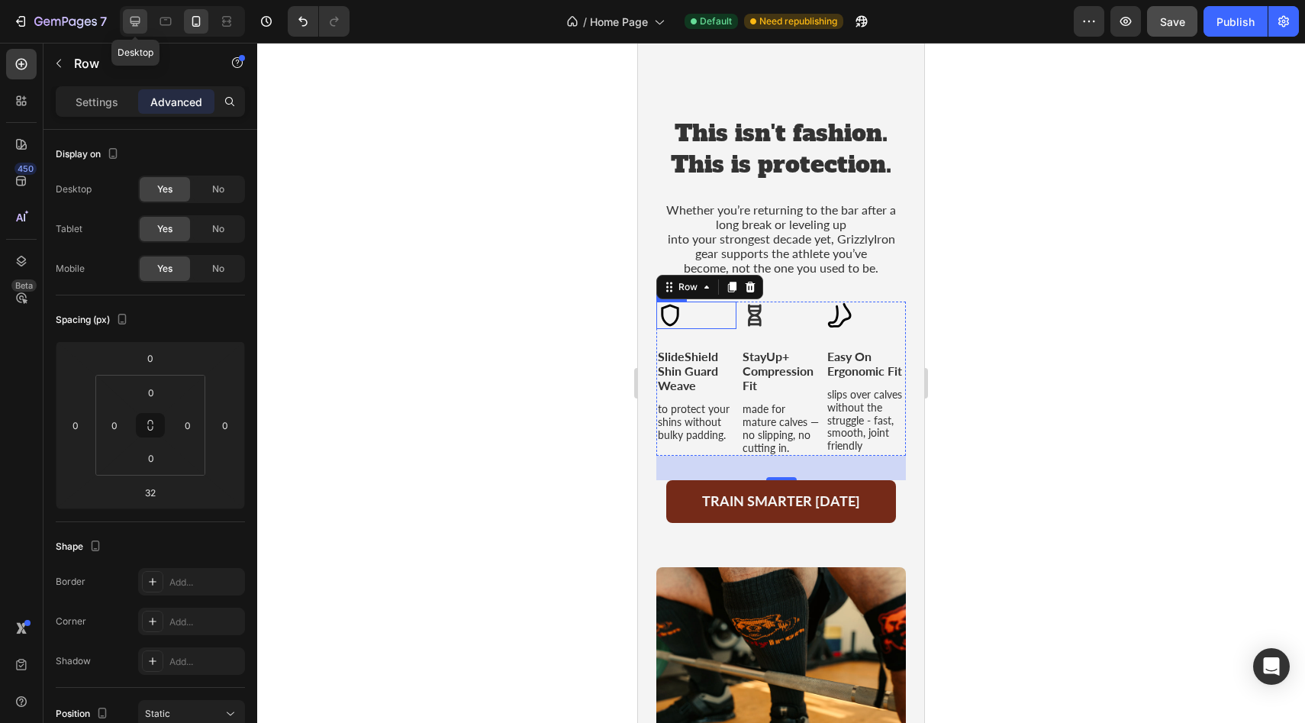
click at [138, 21] on icon at bounding box center [135, 22] width 10 height 10
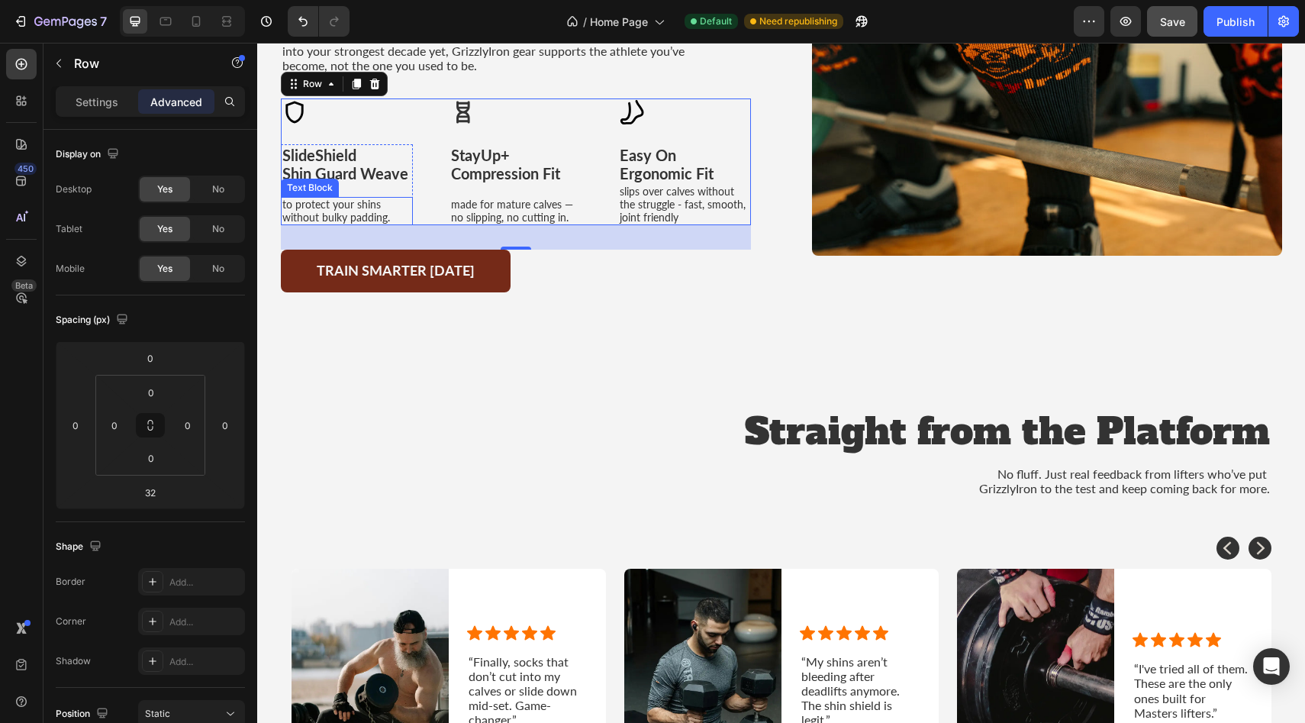
scroll to position [2192, 0]
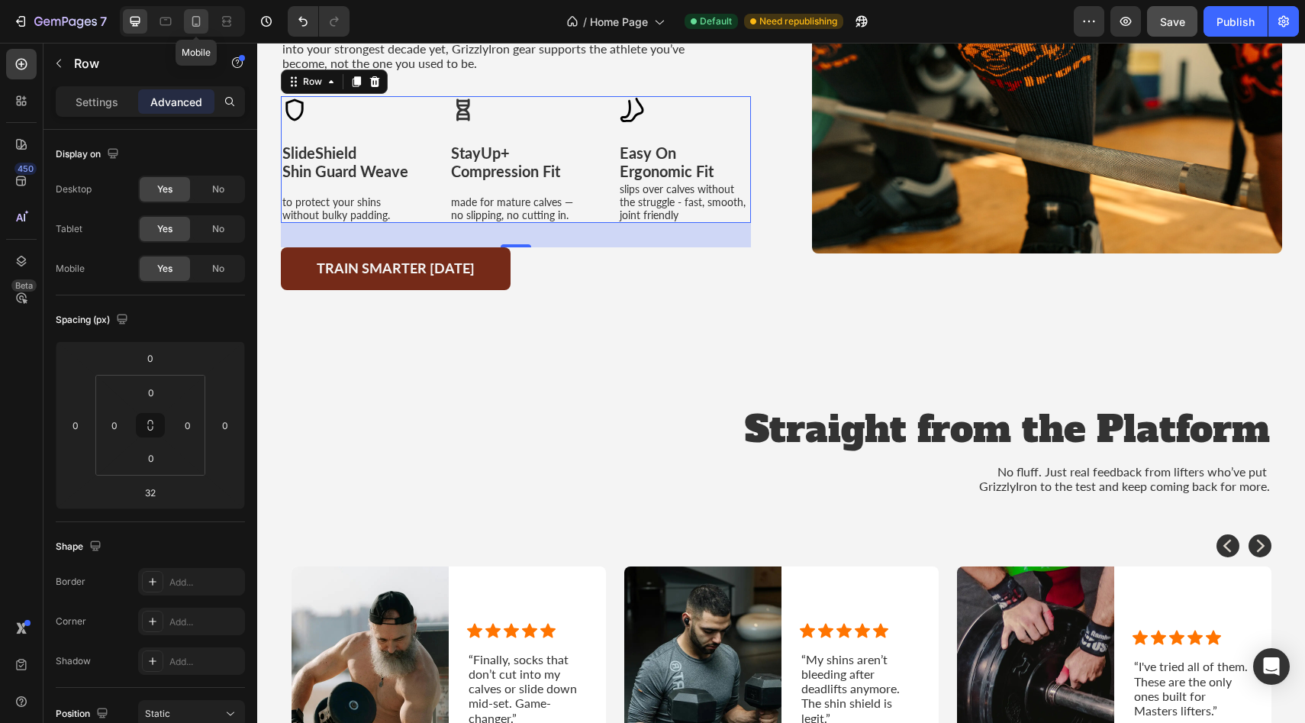
click at [201, 21] on icon at bounding box center [195, 21] width 15 height 15
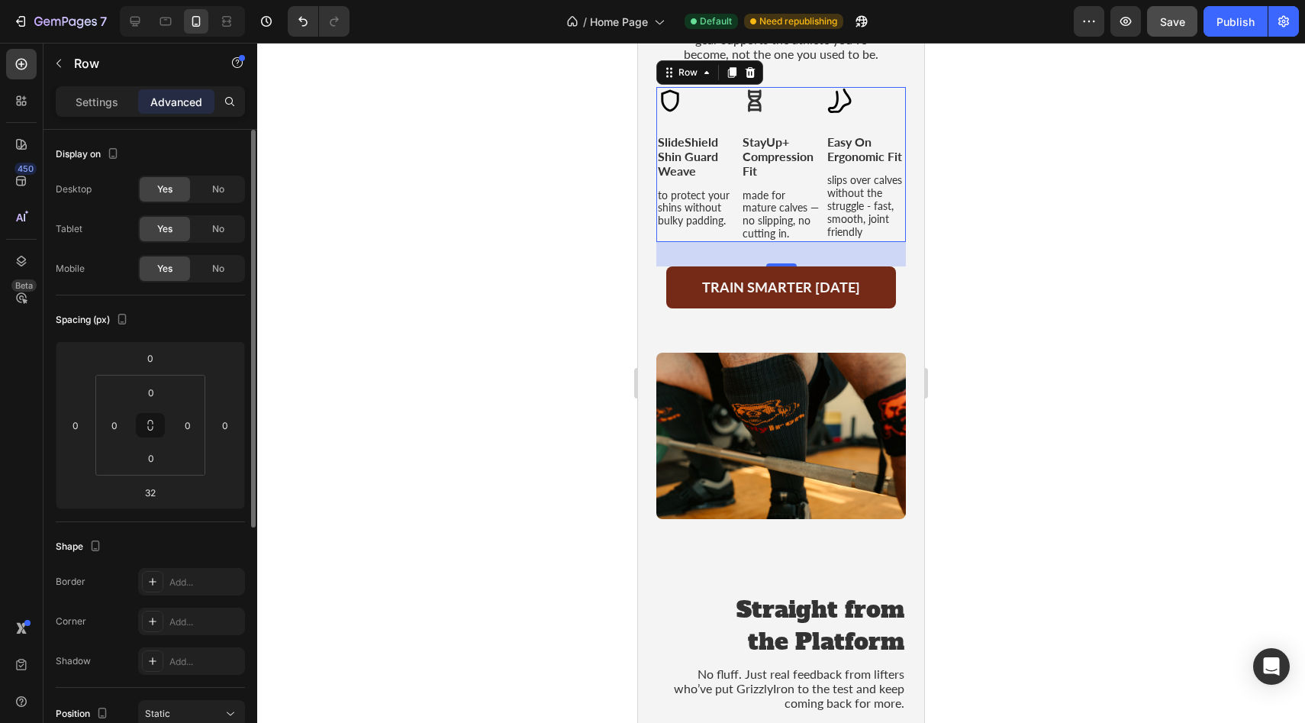
scroll to position [2134, 0]
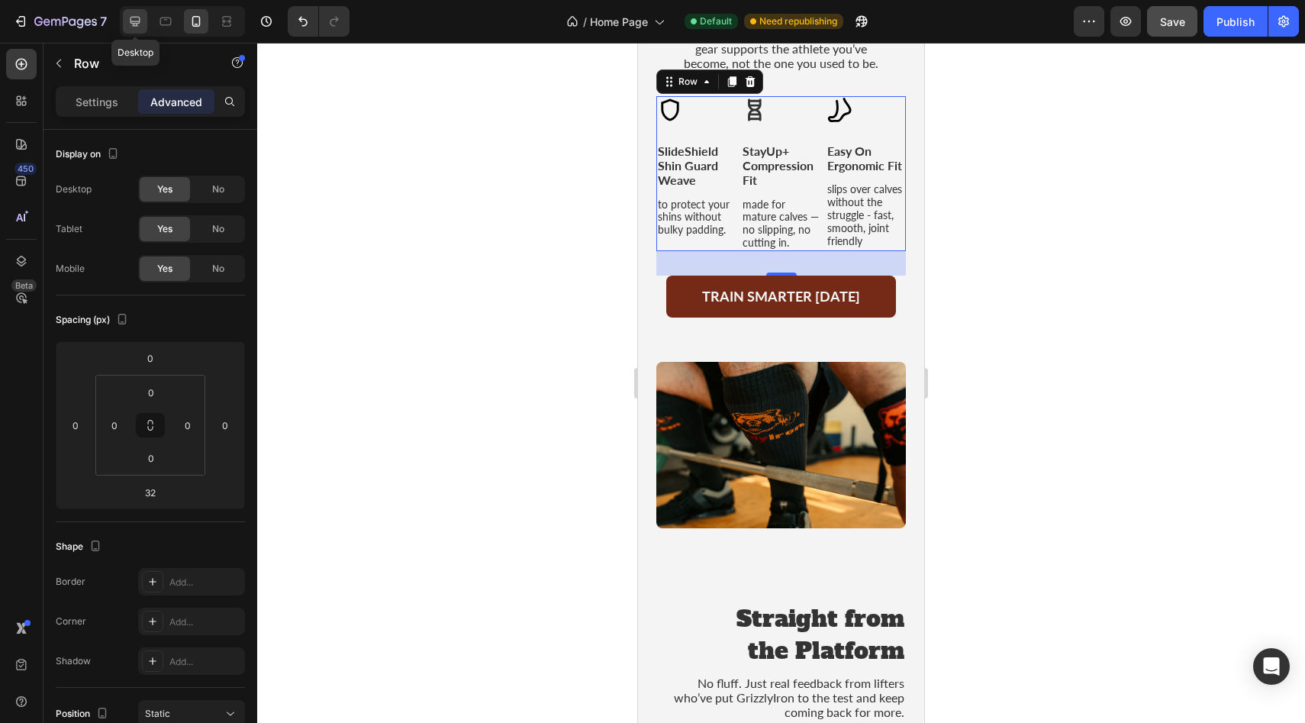
click at [143, 17] on div at bounding box center [135, 21] width 24 height 24
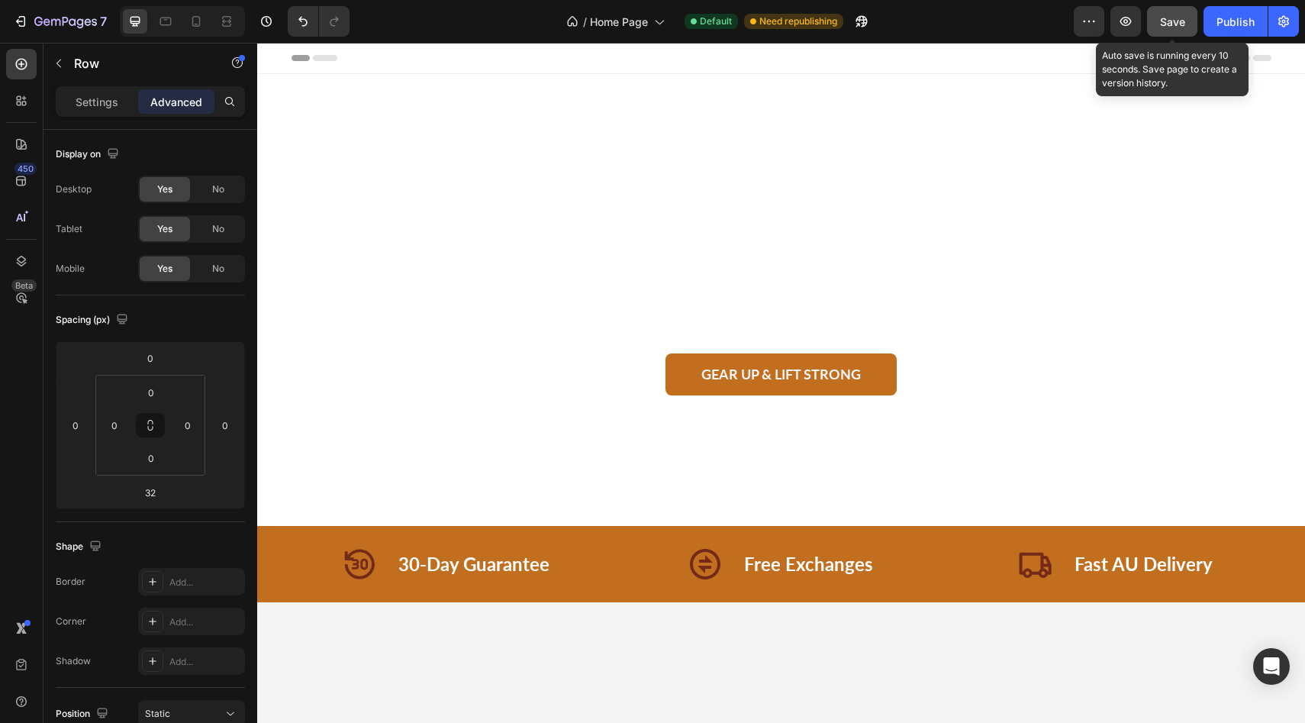
click at [1174, 24] on span "Save" at bounding box center [1172, 21] width 25 height 13
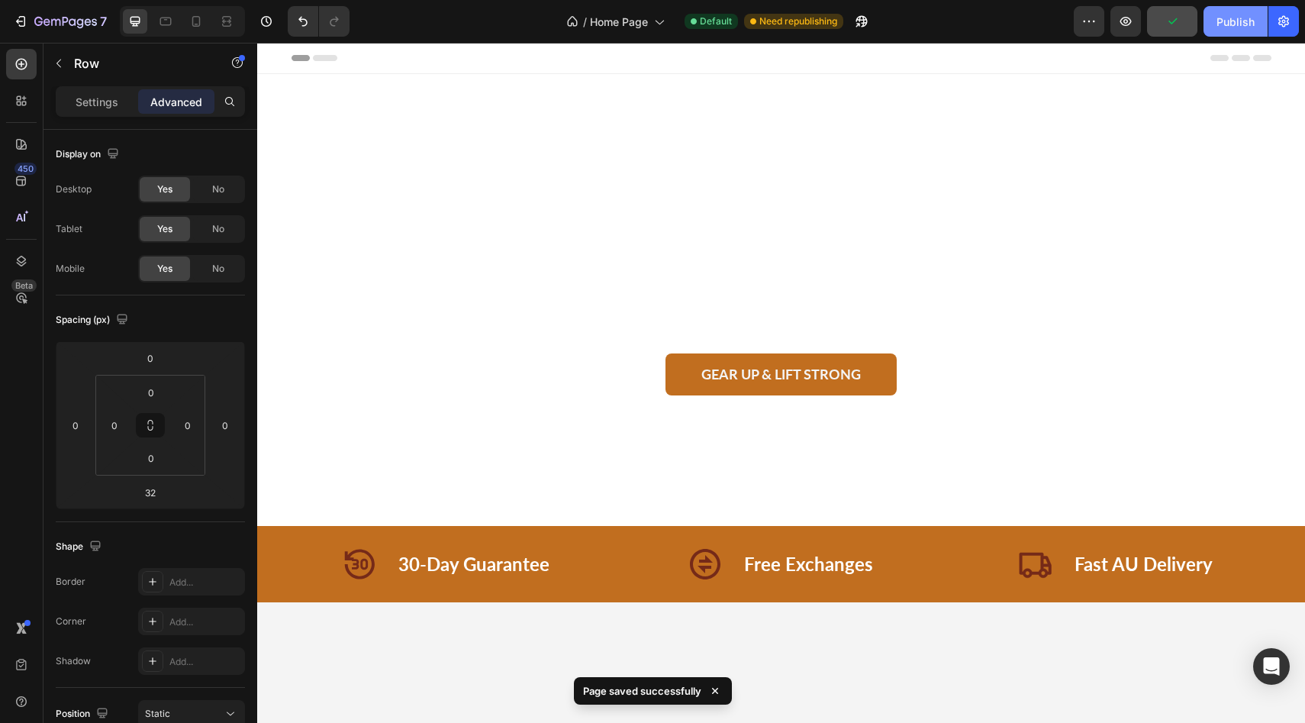
click at [1231, 15] on div "Publish" at bounding box center [1235, 22] width 38 height 16
click at [198, 24] on icon at bounding box center [195, 21] width 15 height 15
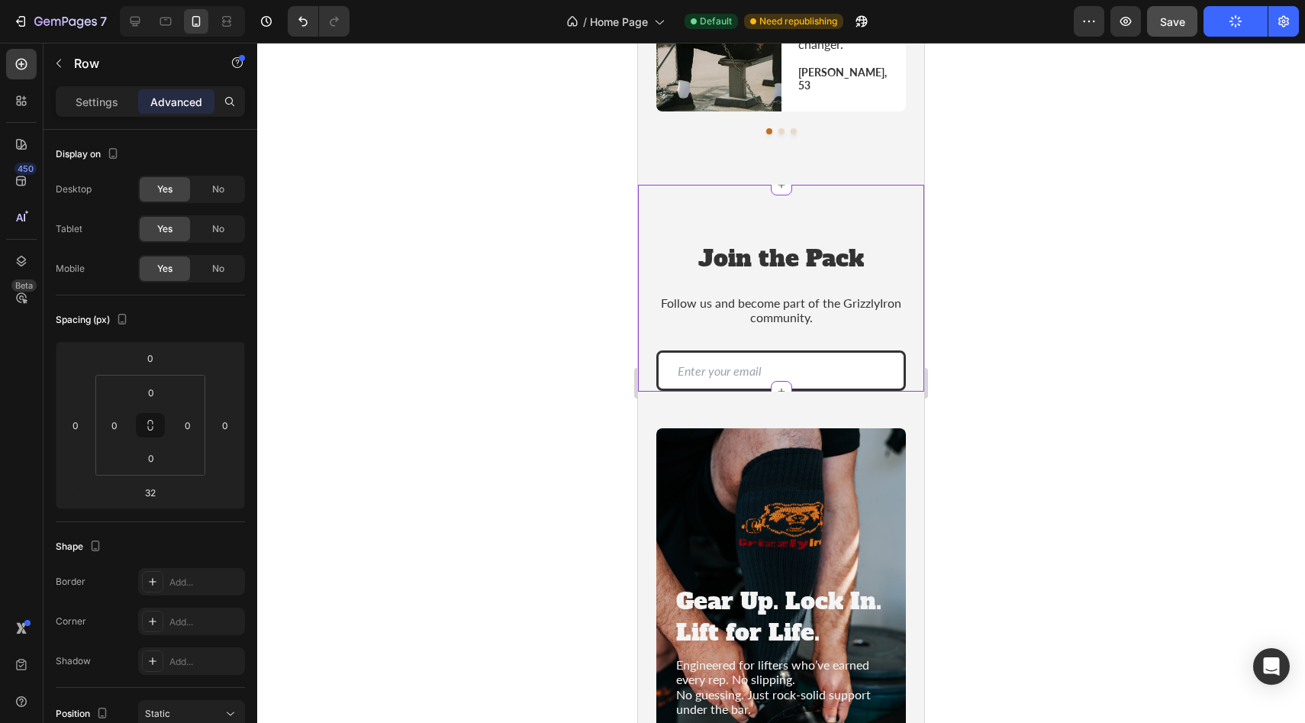
scroll to position [2638, 0]
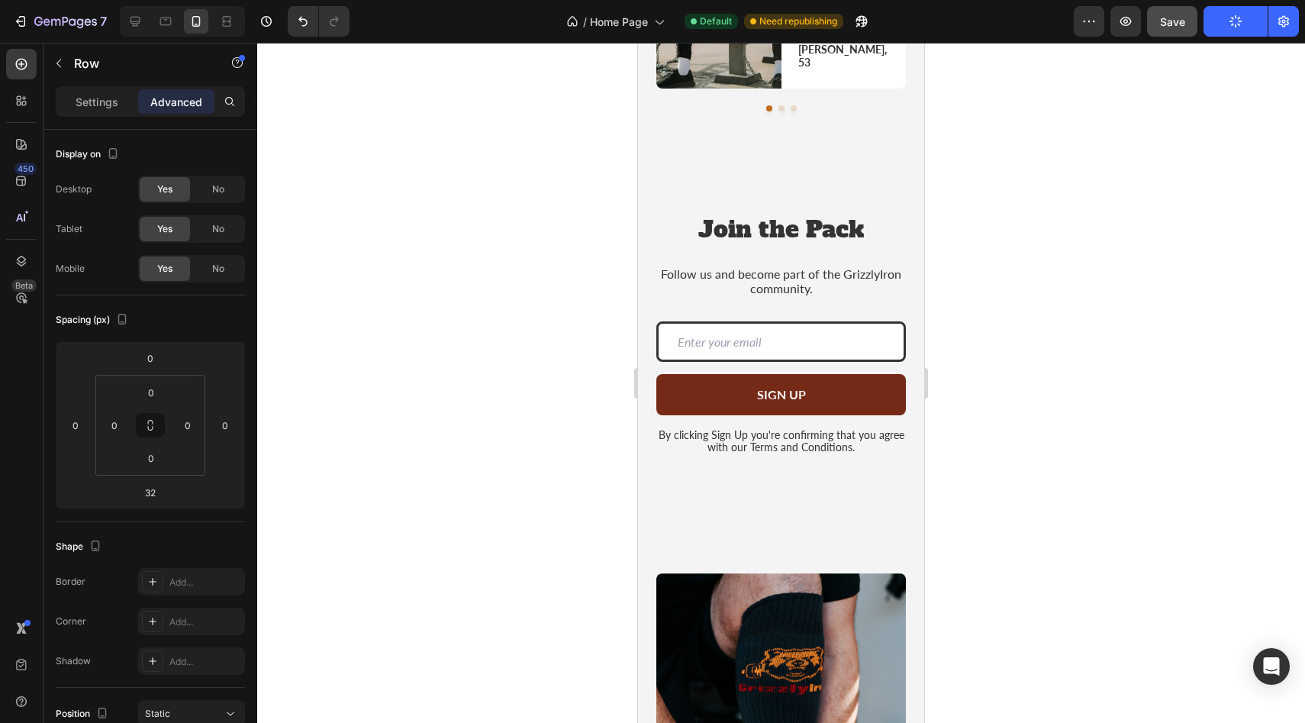
click at [1148, 365] on div at bounding box center [781, 383] width 1048 height 680
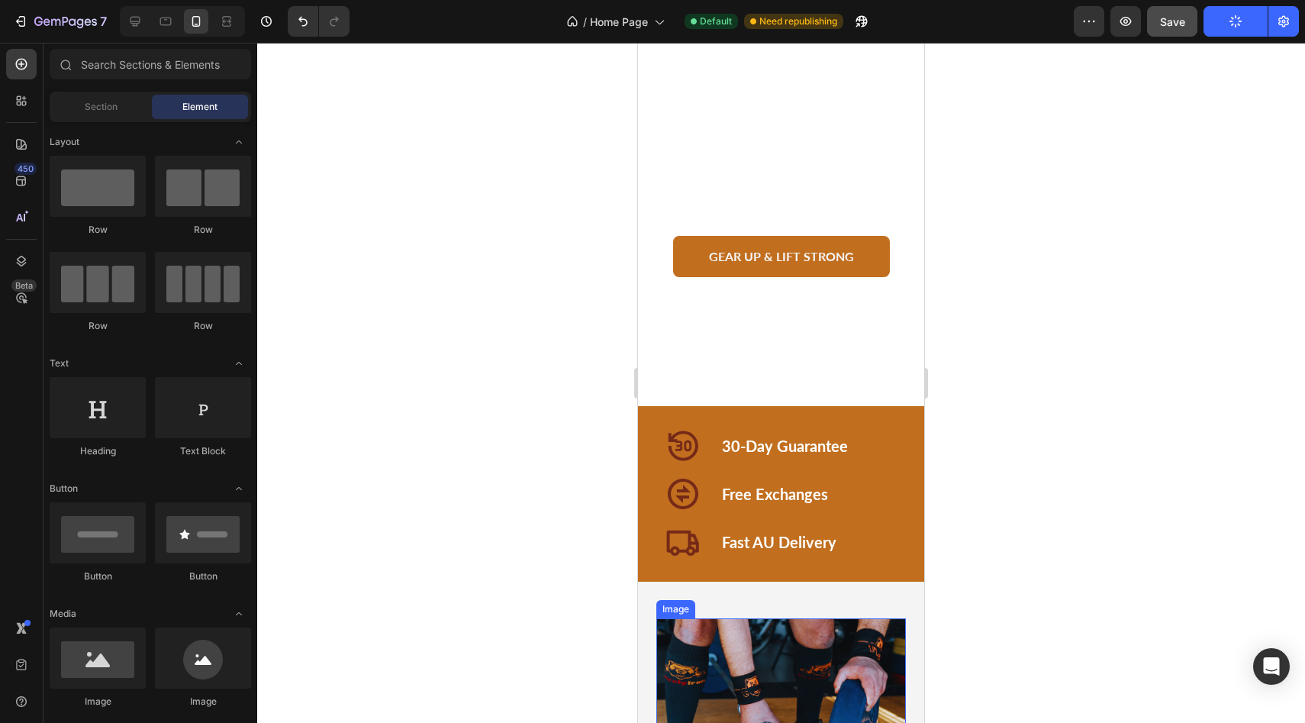
scroll to position [0, 0]
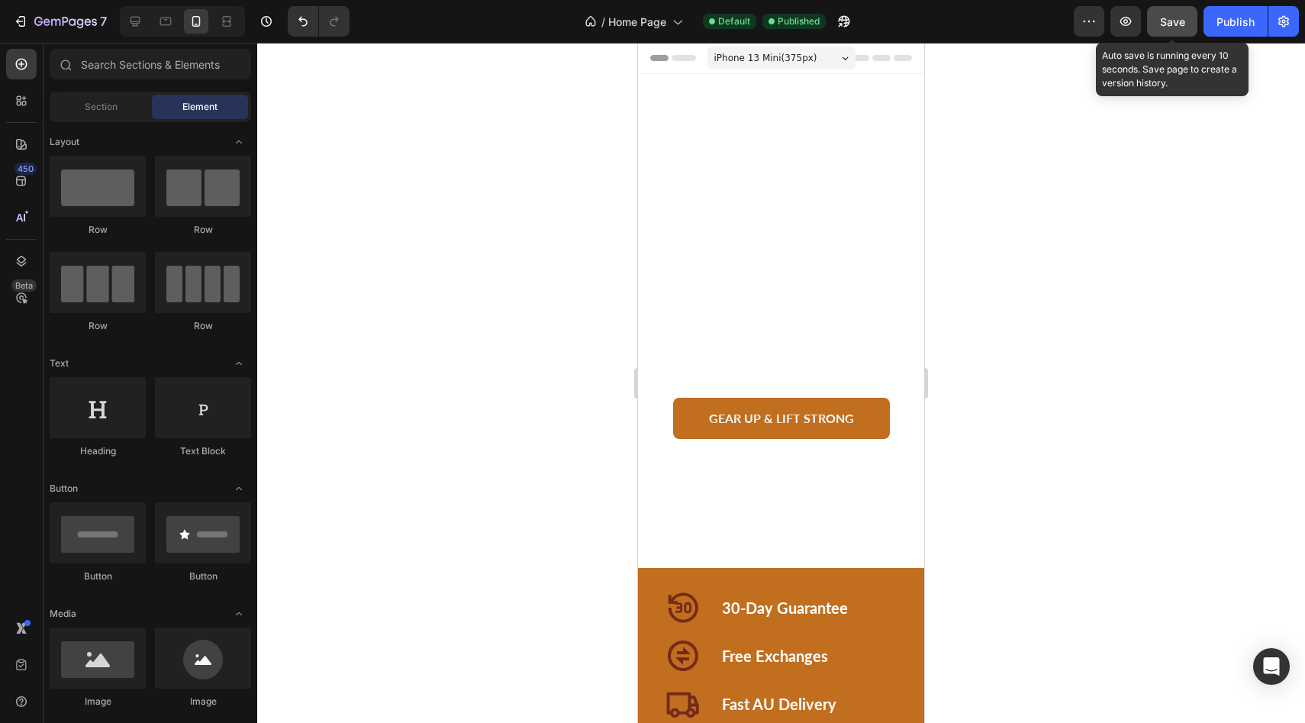
click at [1161, 21] on span "Save" at bounding box center [1172, 21] width 25 height 13
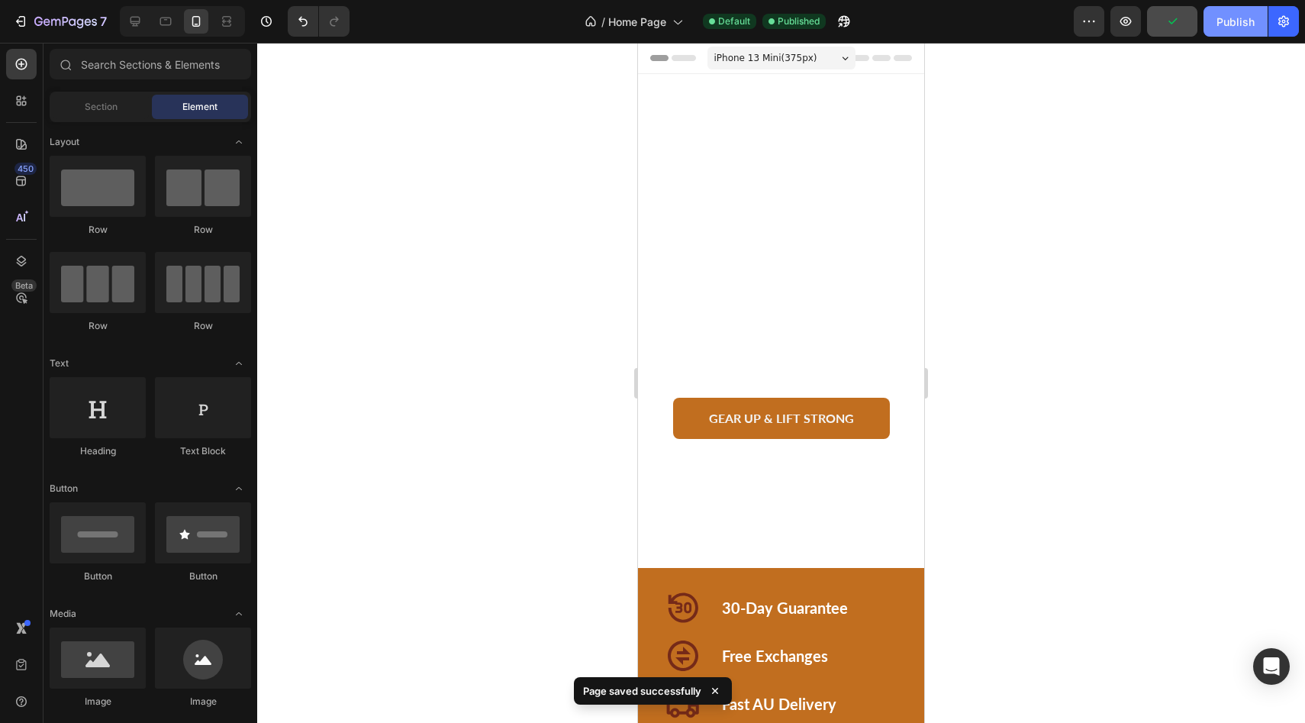
click at [1232, 19] on div "Publish" at bounding box center [1235, 22] width 38 height 16
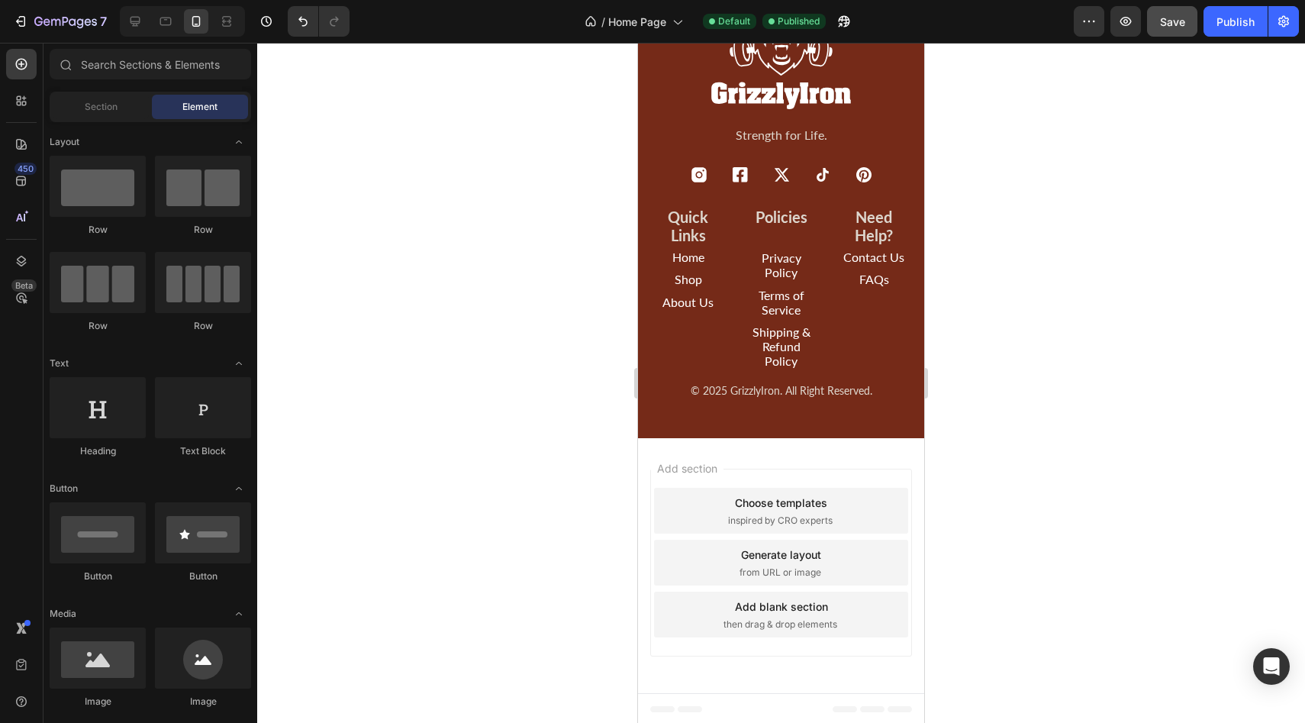
scroll to position [4141, 0]
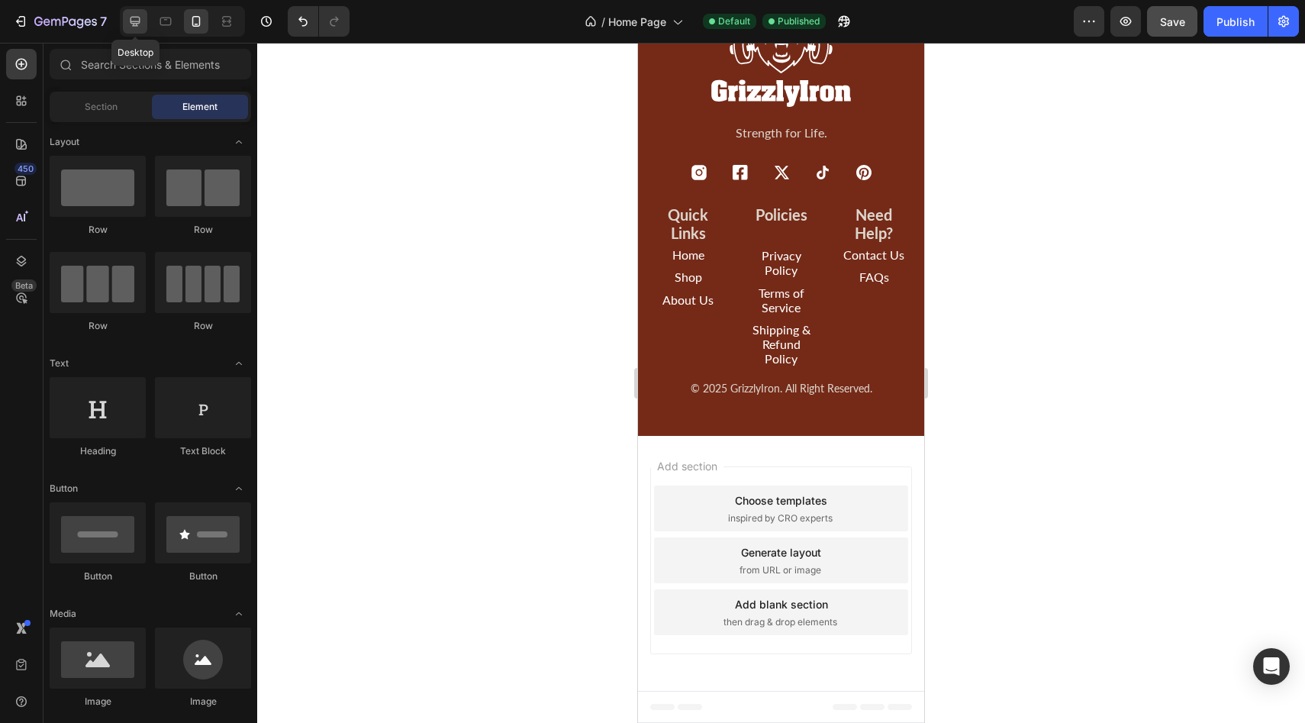
click at [140, 17] on icon at bounding box center [134, 21] width 15 height 15
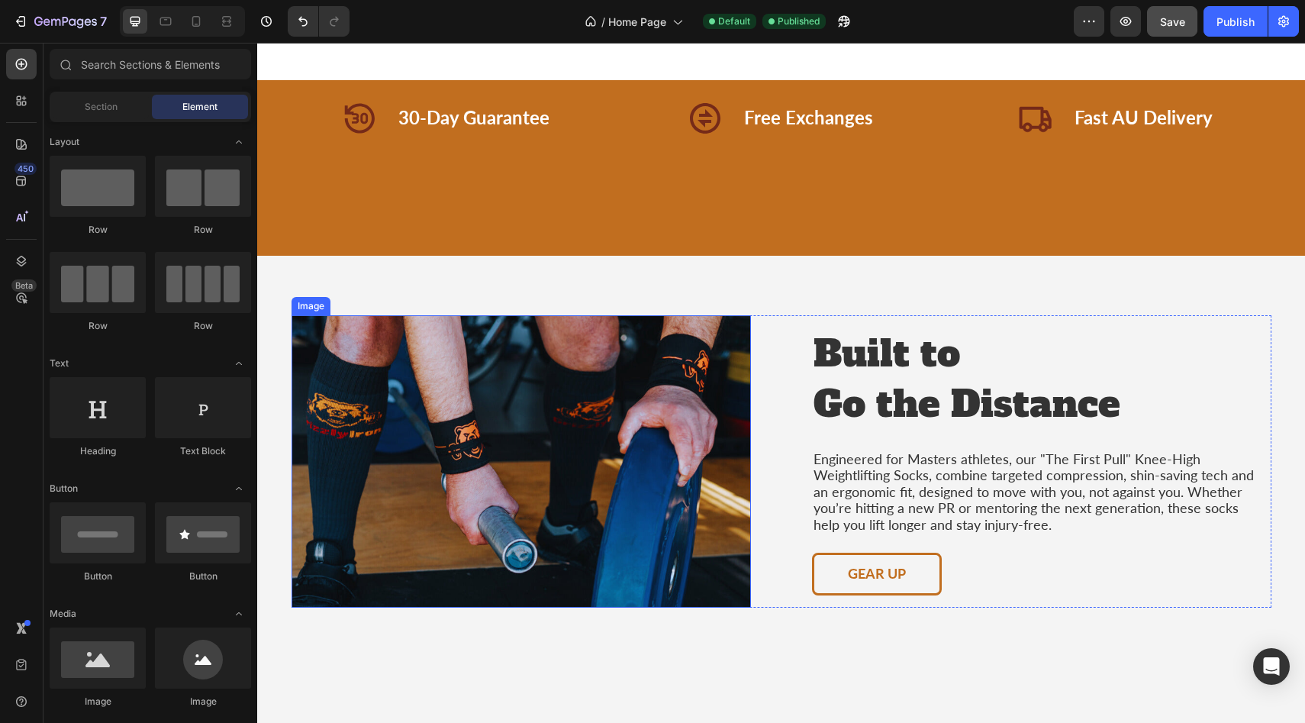
scroll to position [18, 0]
